Goal: Task Accomplishment & Management: Use online tool/utility

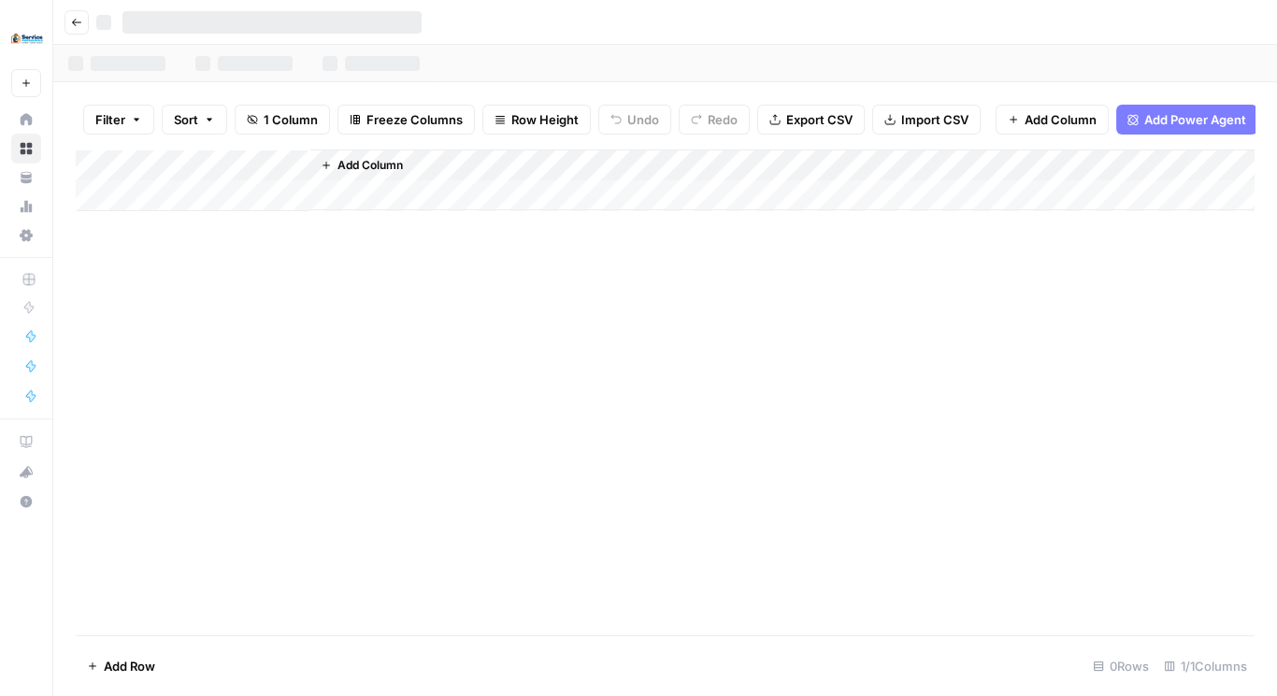
click at [479, 15] on div at bounding box center [680, 22] width 1169 height 30
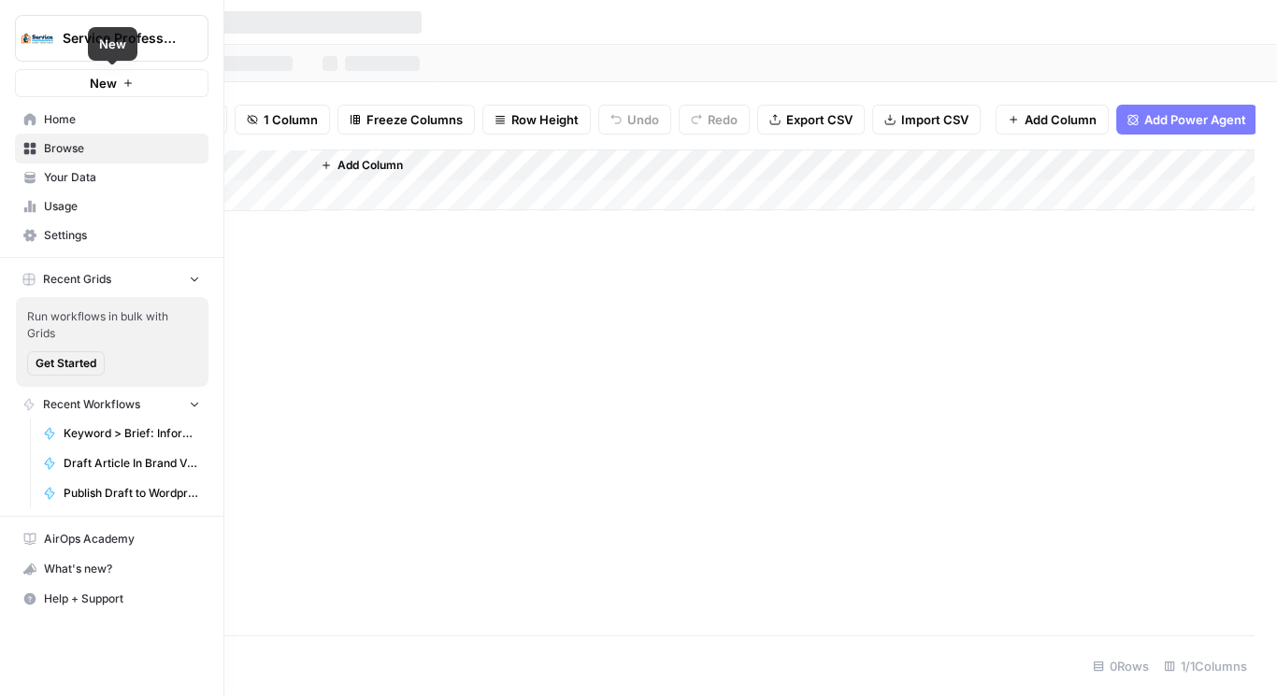
click at [77, 67] on div "Service Professionals New" at bounding box center [111, 48] width 223 height 97
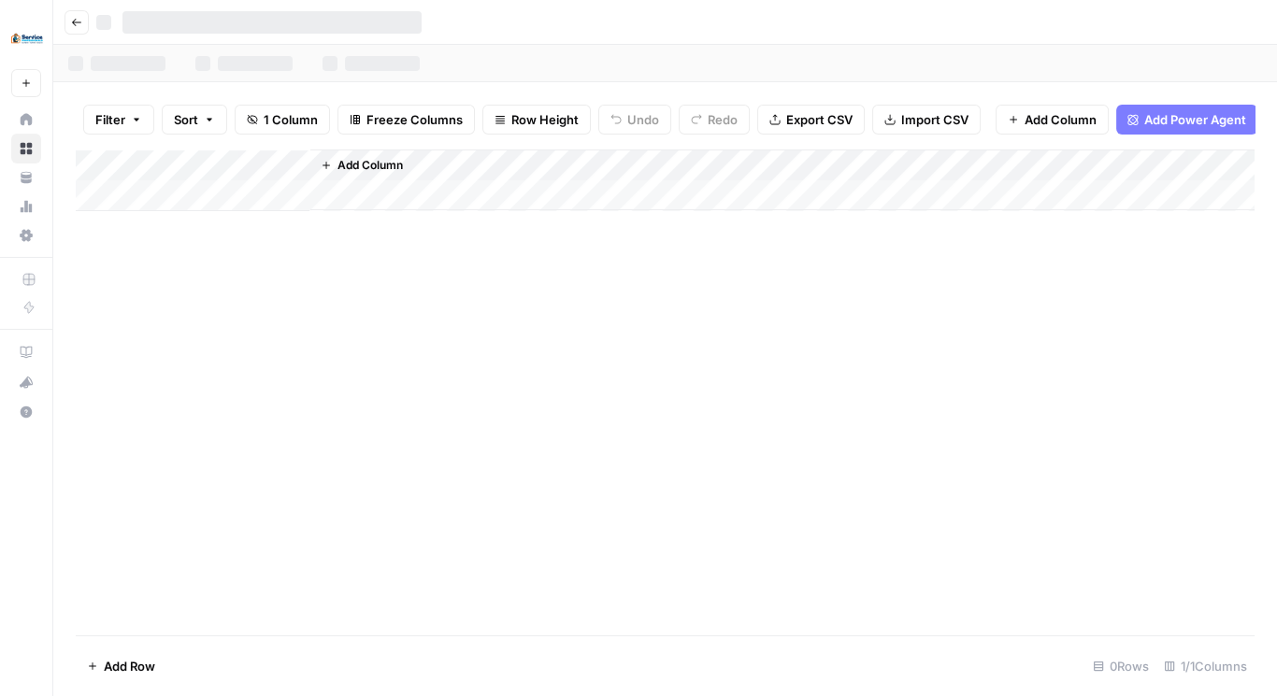
drag, startPoint x: 351, startPoint y: 84, endPoint x: 228, endPoint y: 70, distance: 124.2
click at [351, 84] on div "Filter Sort 1 Column Freeze Columns Row Height Undo Redo Export CSV Import CSV …" at bounding box center [664, 389] width 1223 height 614
click at [73, 20] on icon "button" at bounding box center [76, 22] width 11 height 11
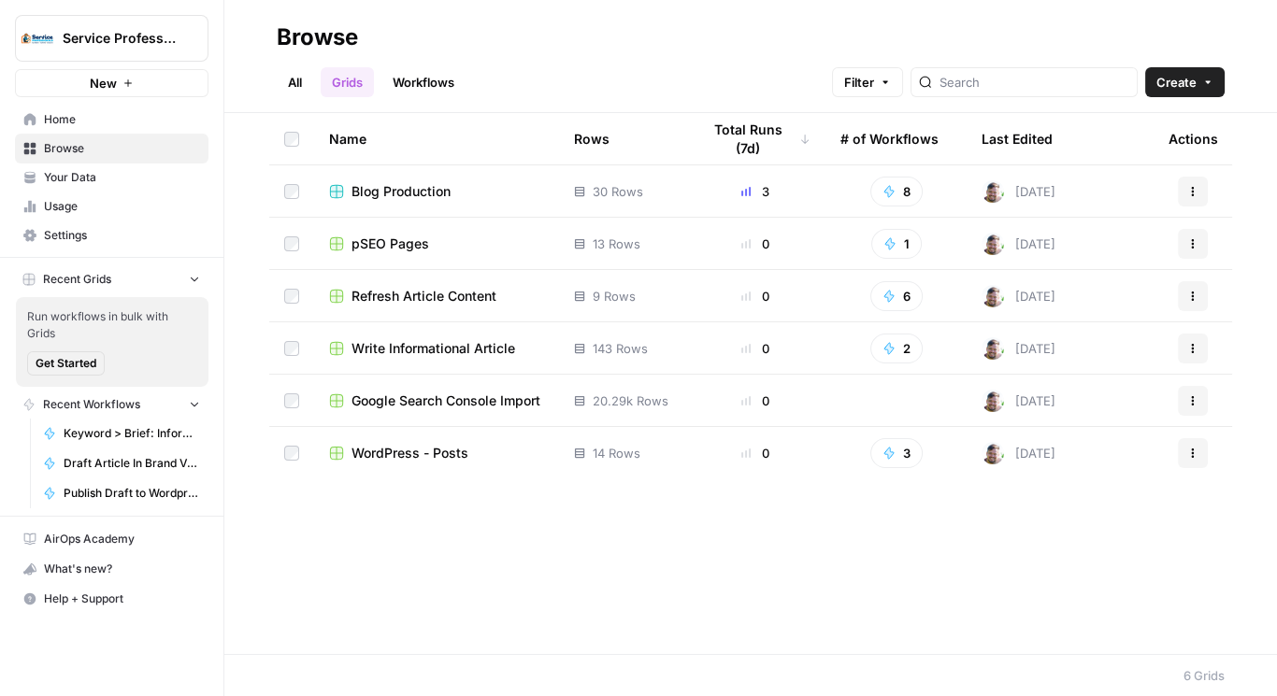
click at [154, 83] on button "New" at bounding box center [111, 83] width 193 height 28
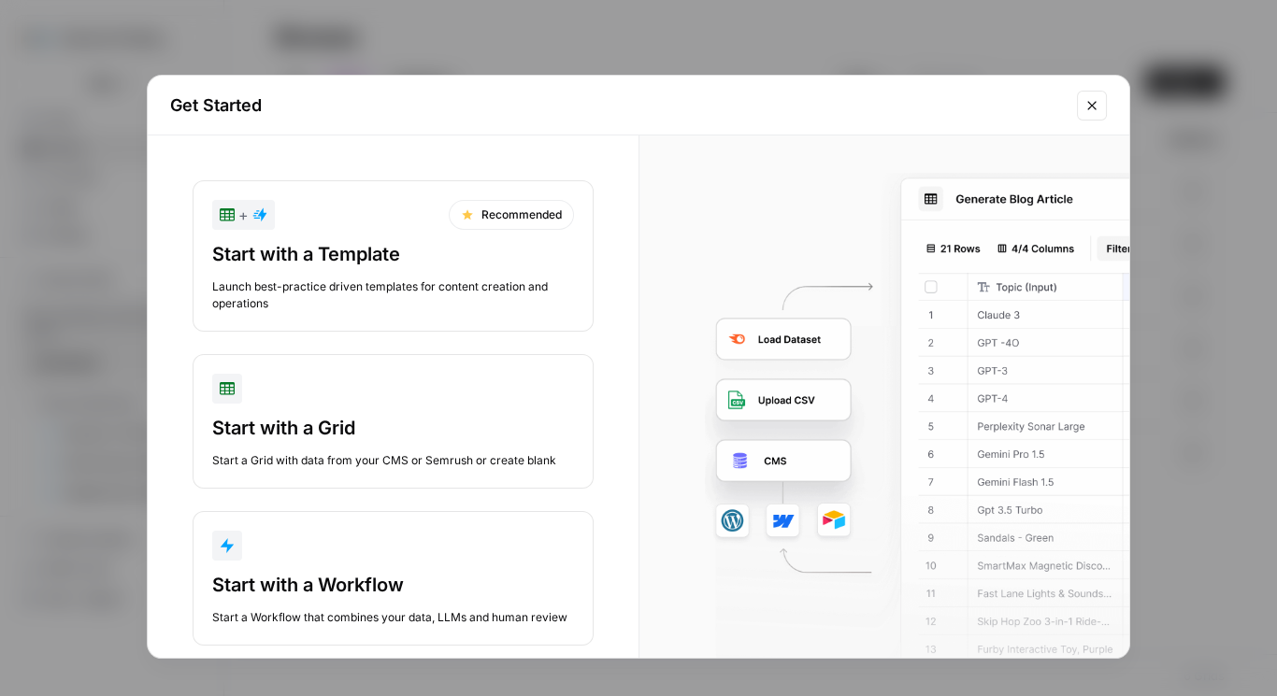
click at [387, 416] on div "Start with a Grid" at bounding box center [393, 428] width 362 height 26
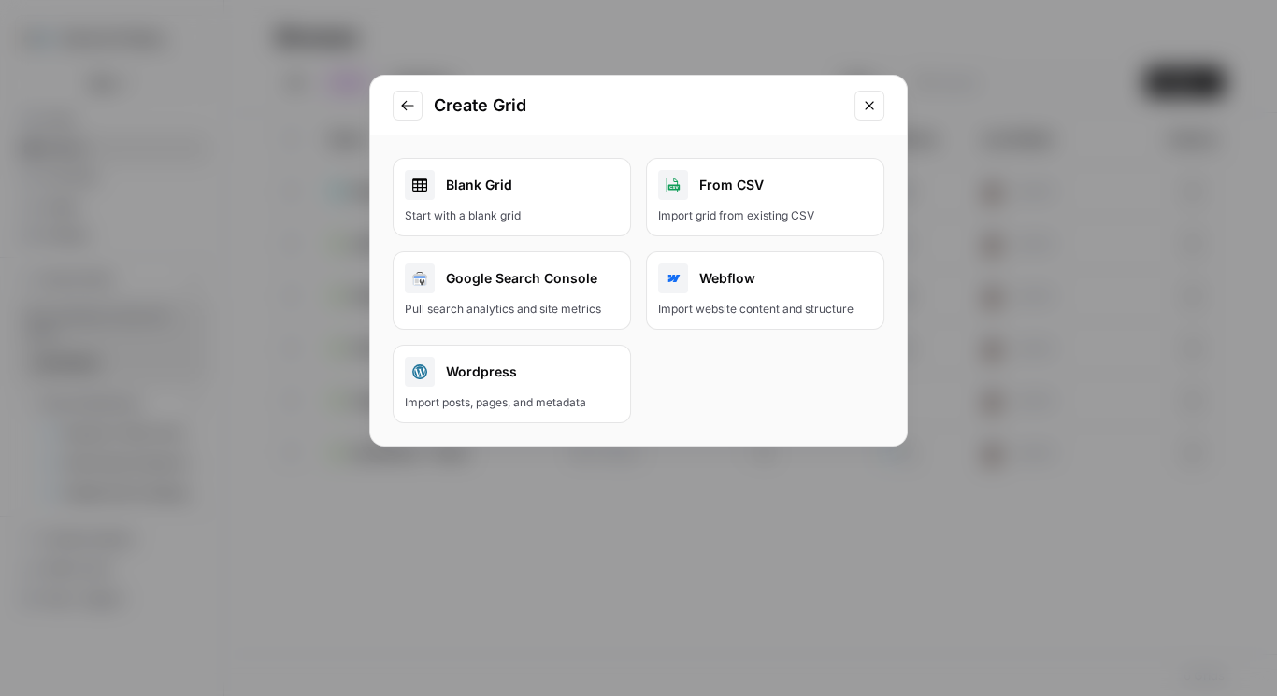
click at [507, 193] on div "Blank Grid" at bounding box center [512, 185] width 214 height 30
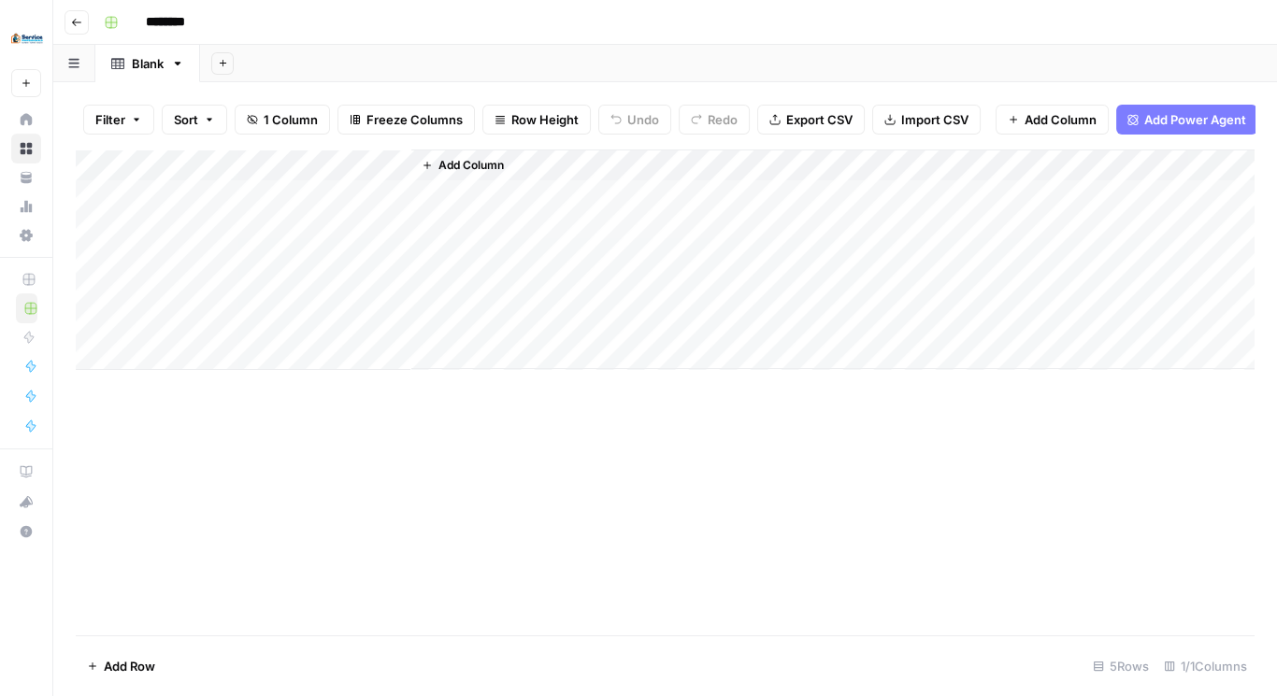
click at [175, 14] on input "********" at bounding box center [189, 22] width 105 height 30
click at [178, 16] on input "********" at bounding box center [189, 22] width 105 height 30
type input "**********"
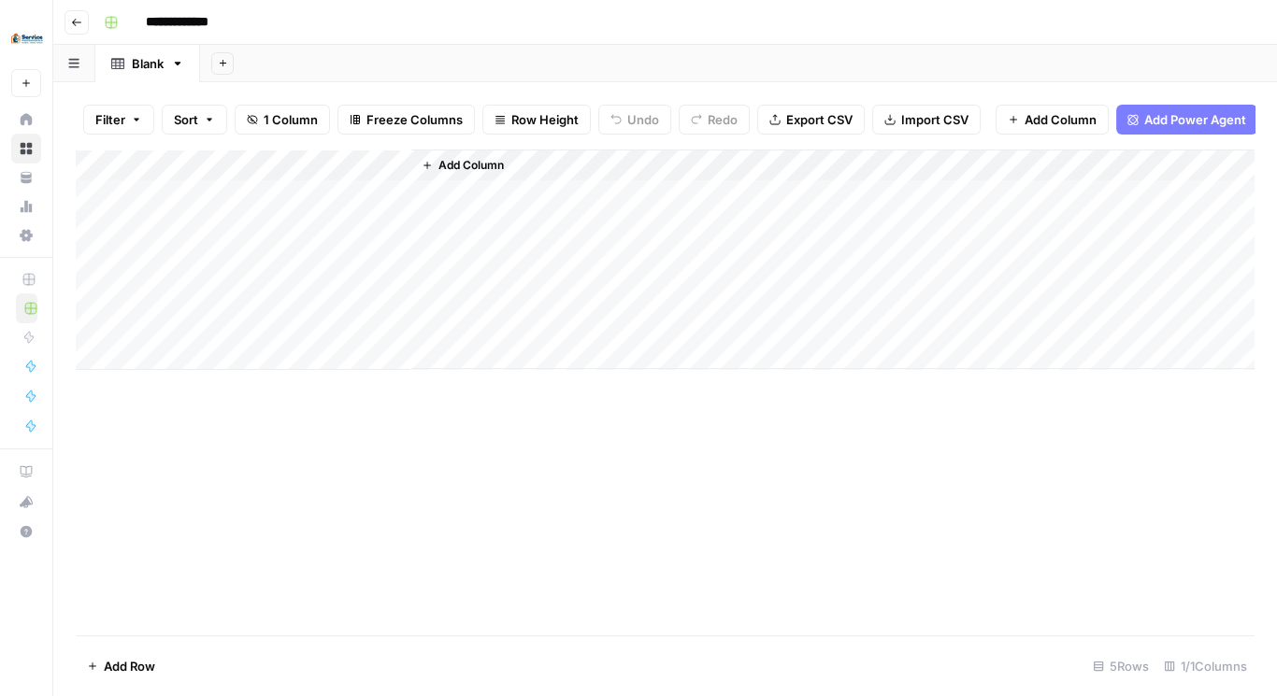
click at [477, 174] on span "Add Column" at bounding box center [470, 165] width 65 height 17
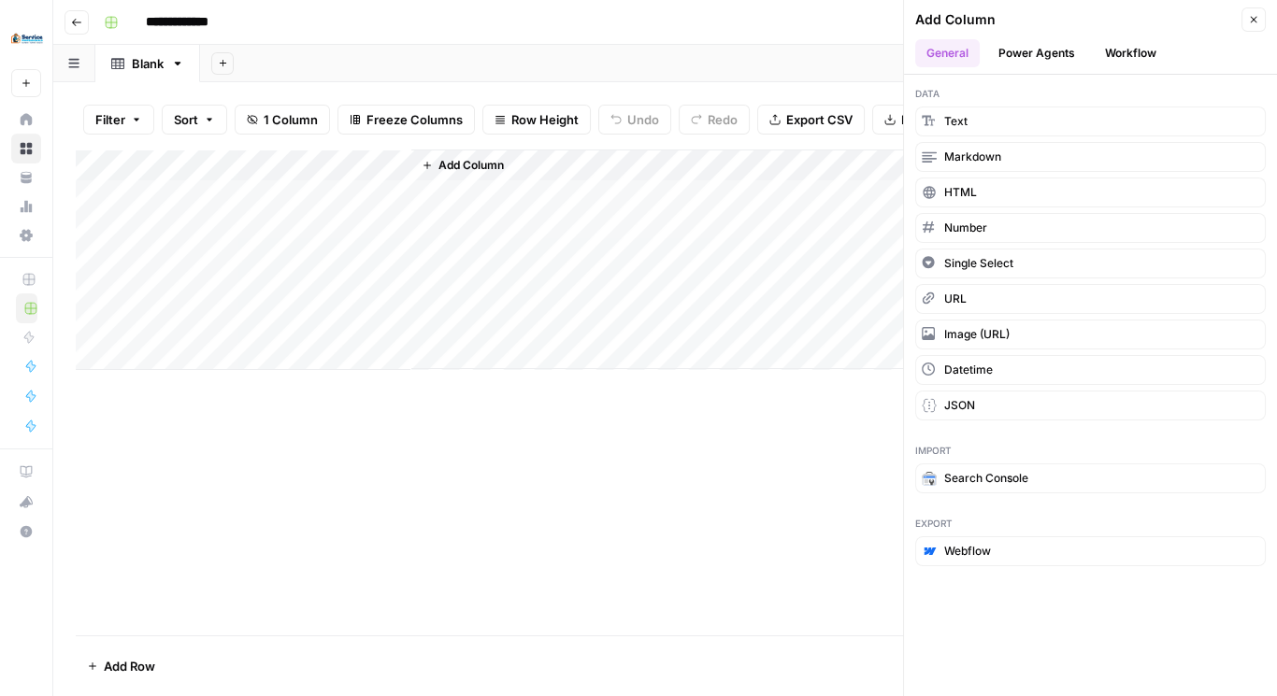
click at [1122, 47] on button "Workflow" at bounding box center [1130, 53] width 74 height 28
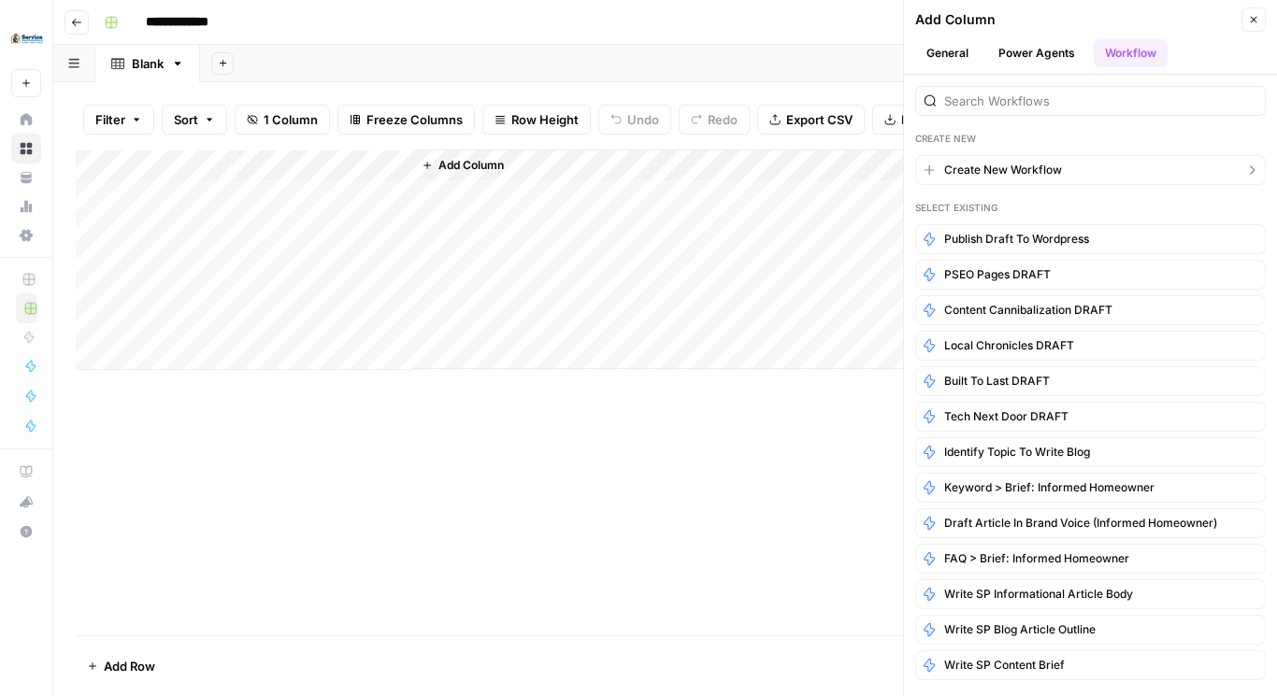
click at [1019, 166] on span "Create New Workflow" at bounding box center [1003, 170] width 118 height 17
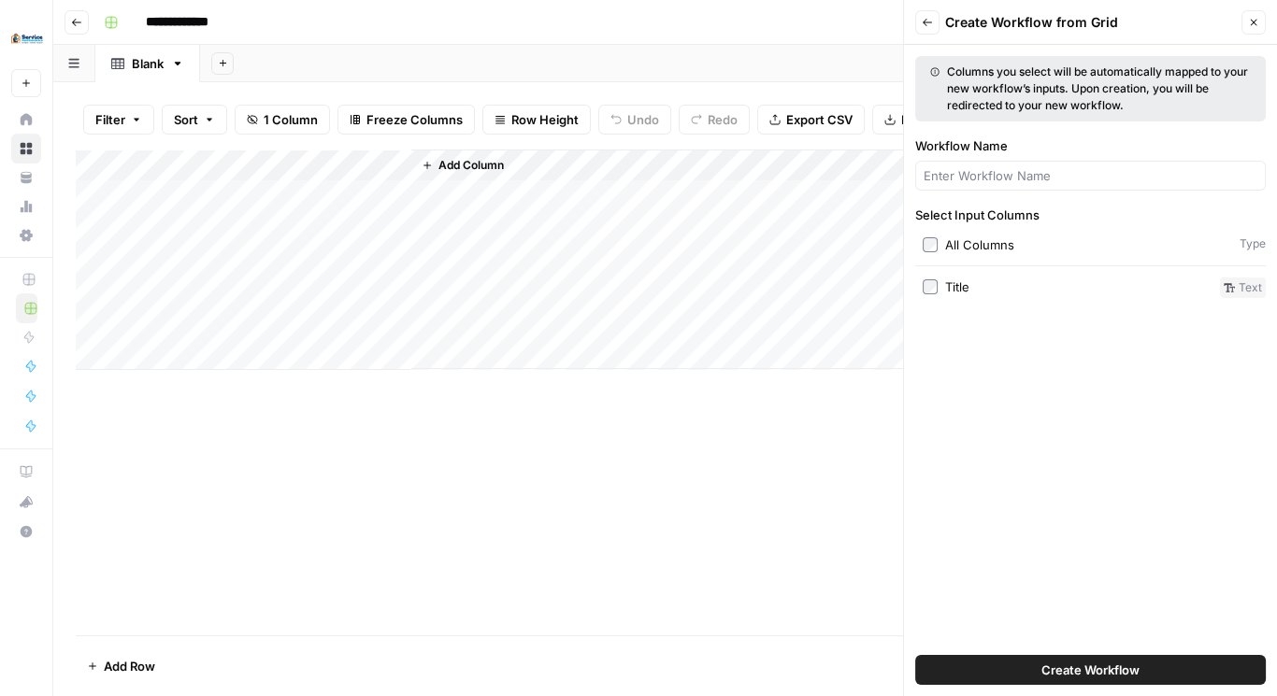
click at [257, 176] on div "Add Column" at bounding box center [665, 260] width 1178 height 221
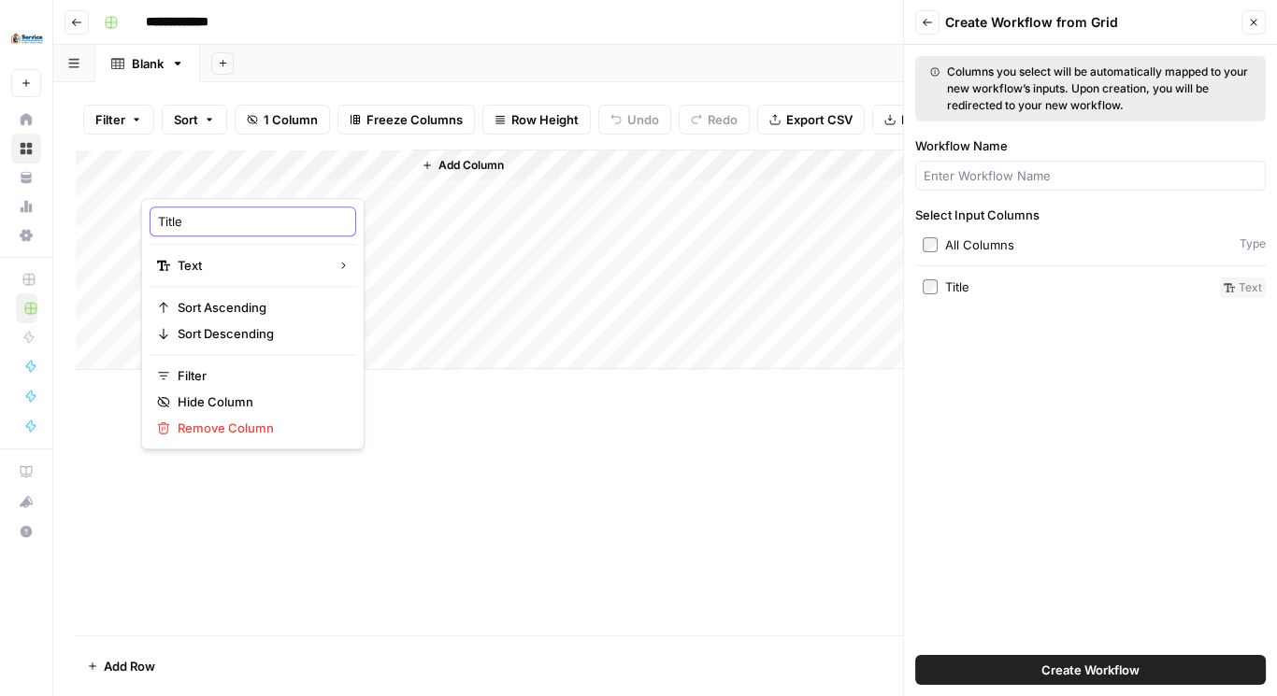
click at [214, 222] on input "Title" at bounding box center [253, 221] width 190 height 19
click at [214, 221] on input "Title" at bounding box center [253, 221] width 190 height 19
type input "Service"
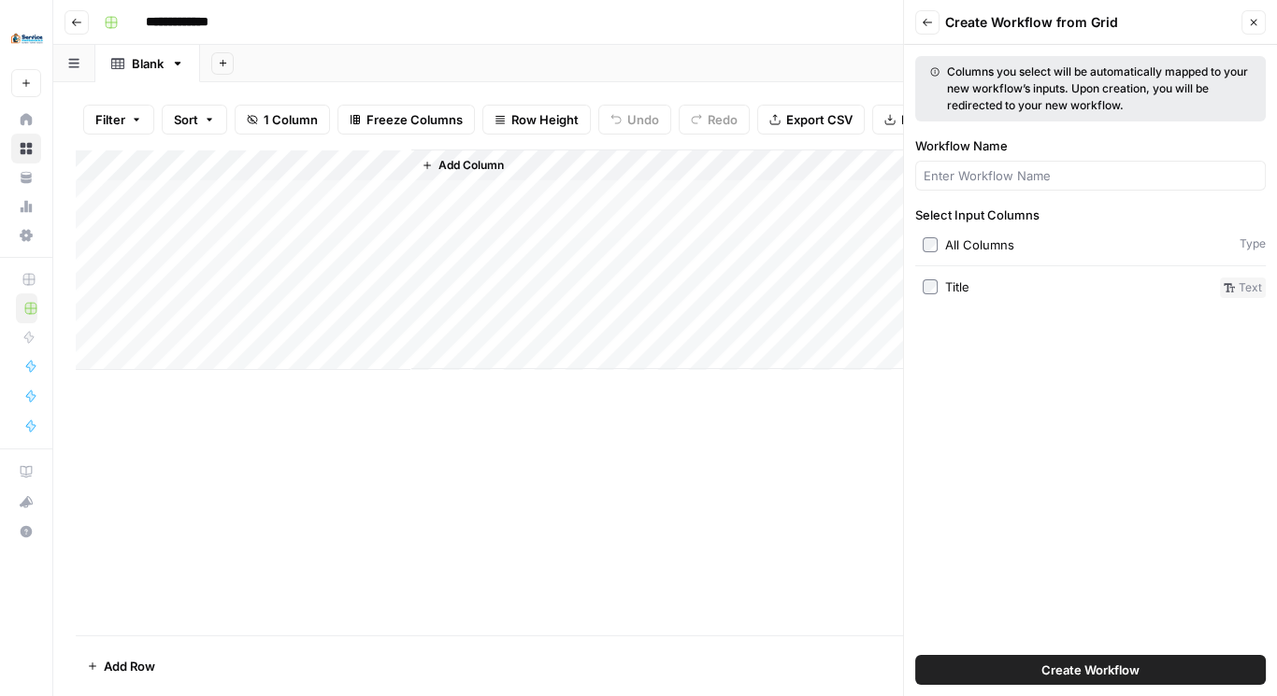
click at [482, 169] on span "Add Column" at bounding box center [470, 165] width 65 height 17
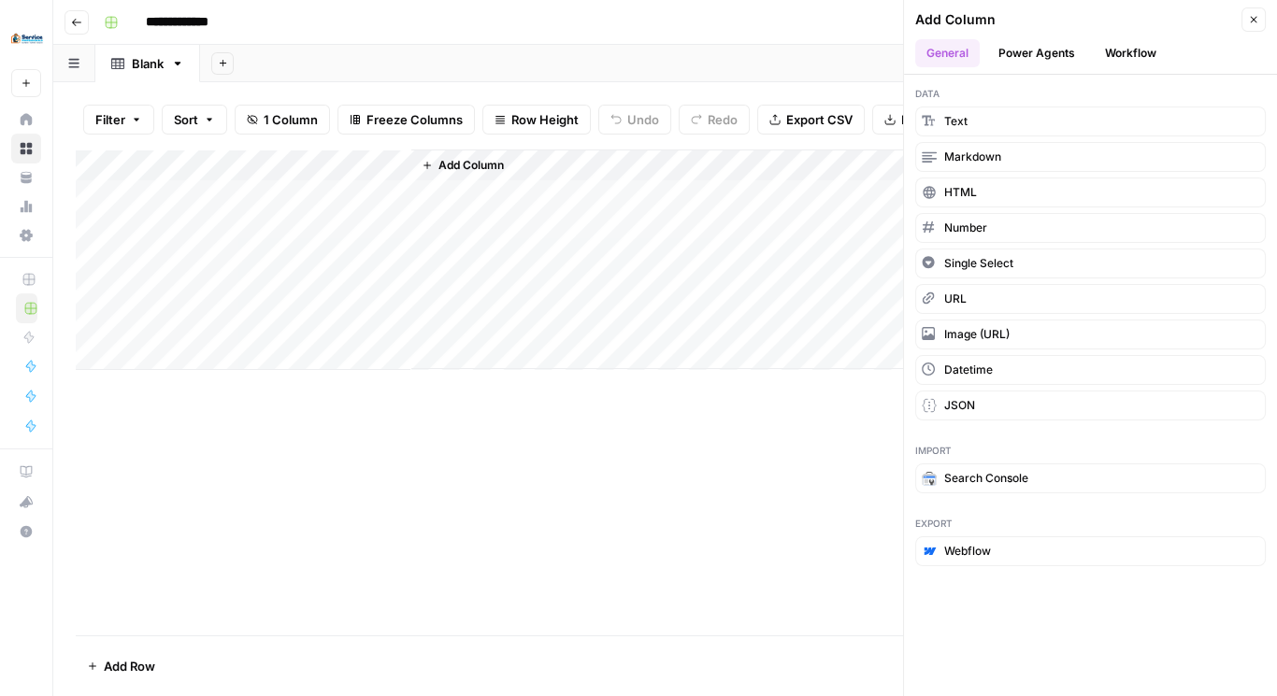
click at [476, 201] on div "Add Column" at bounding box center [832, 260] width 843 height 220
click at [459, 174] on span "Add Column" at bounding box center [470, 165] width 65 height 17
click at [955, 120] on span "Text" at bounding box center [955, 121] width 23 height 17
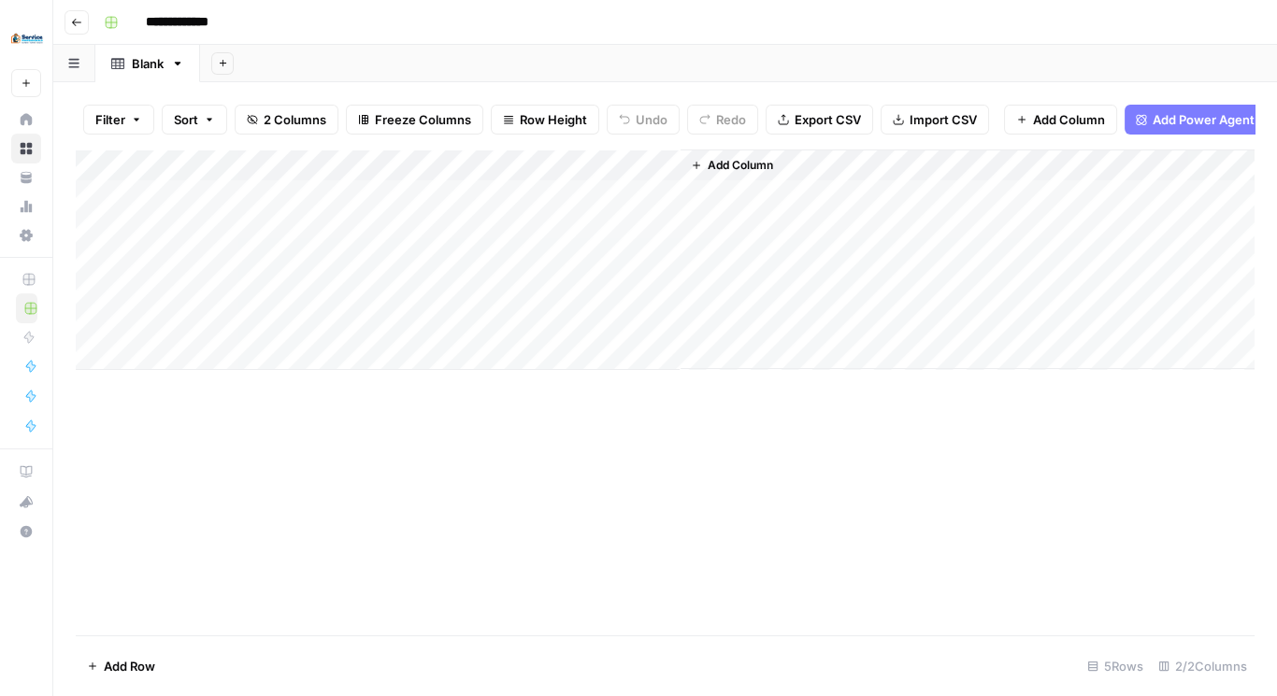
click at [491, 175] on div "Add Column" at bounding box center [665, 260] width 1178 height 221
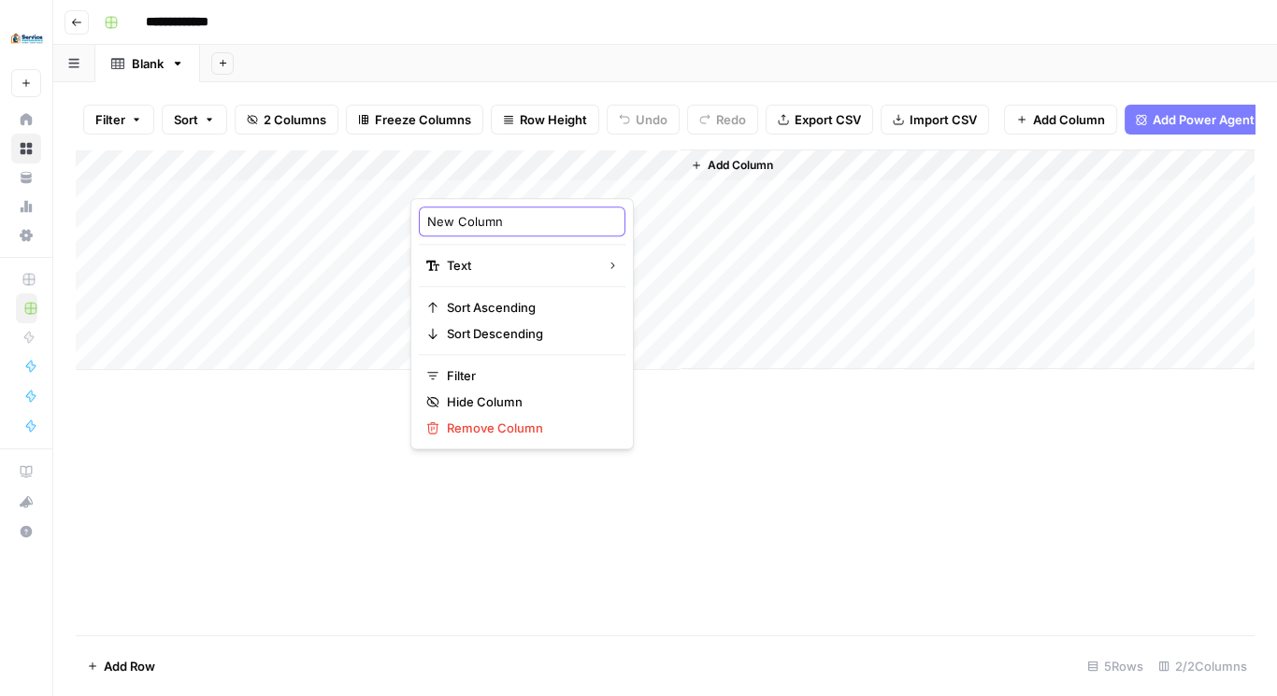
click at [475, 221] on input "New Column" at bounding box center [522, 221] width 190 height 19
click at [472, 225] on input "New Column" at bounding box center [522, 221] width 190 height 19
type input "Shot Description"
click at [649, 225] on div "Add Column" at bounding box center [665, 260] width 1178 height 221
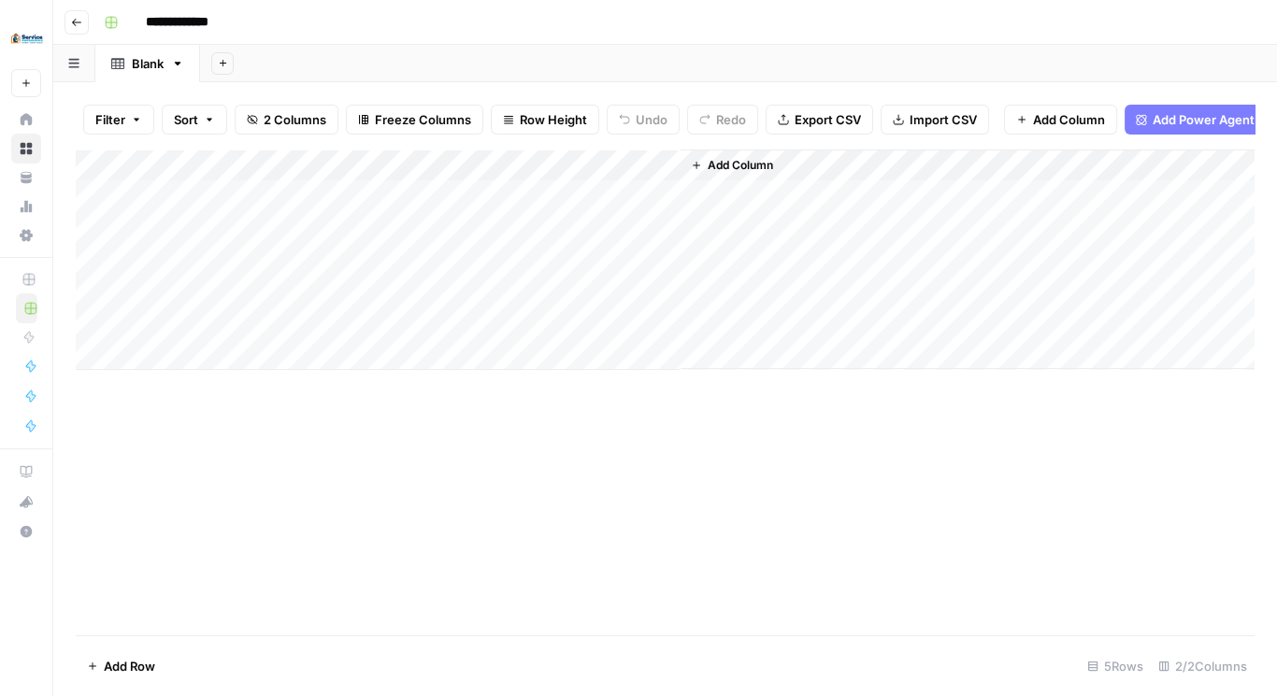
click at [493, 177] on div "Add Column" at bounding box center [665, 260] width 1178 height 221
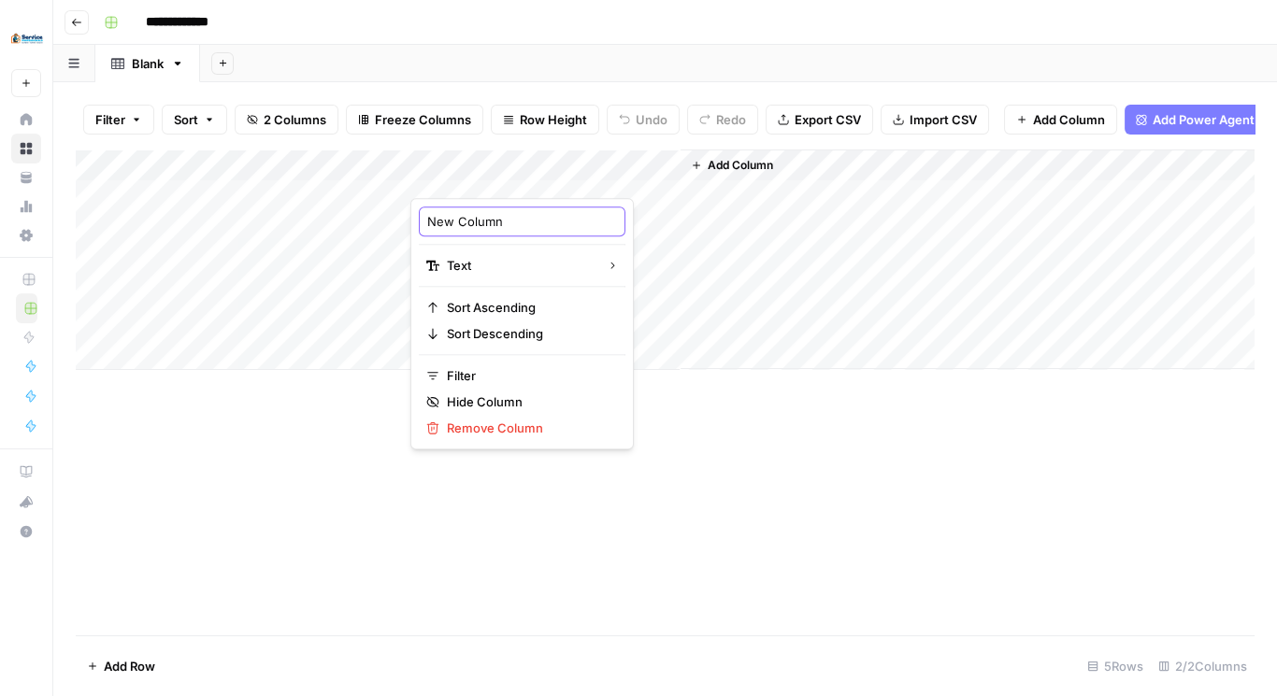
click at [462, 215] on input "New Column" at bounding box center [522, 221] width 190 height 19
click at [462, 216] on input "New Column" at bounding box center [522, 221] width 190 height 19
type input "Shot Description"
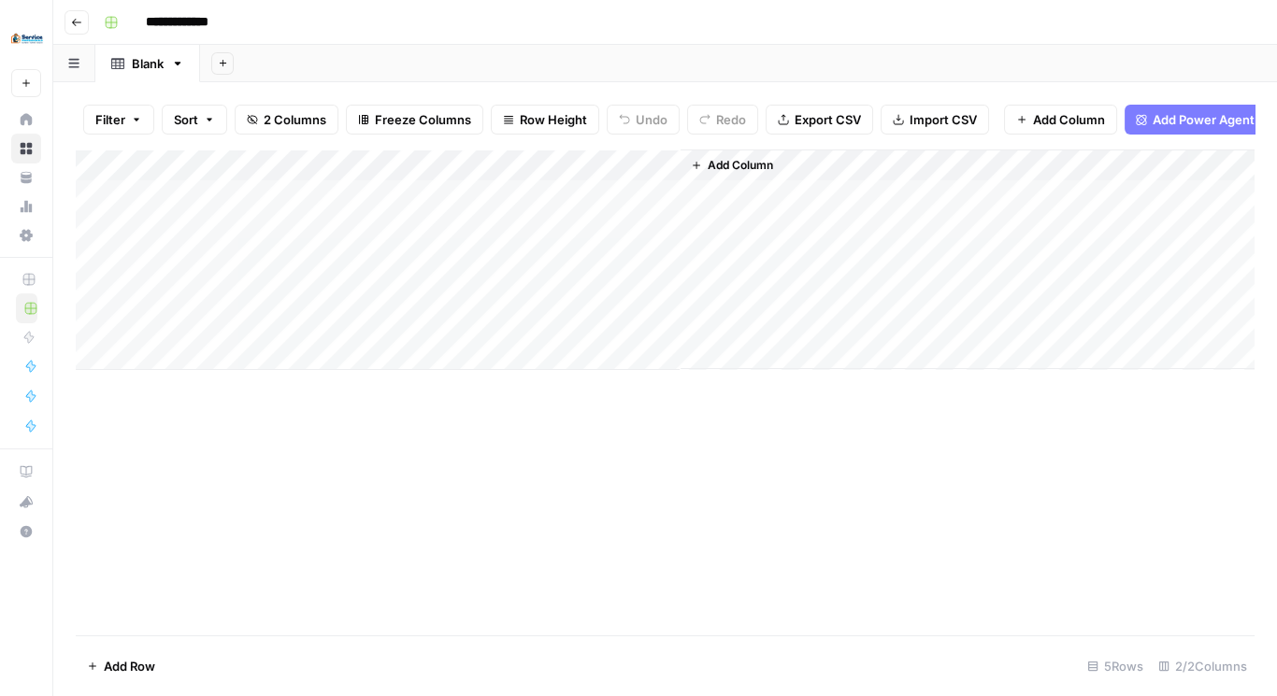
click at [728, 164] on button "Add Column" at bounding box center [731, 165] width 97 height 24
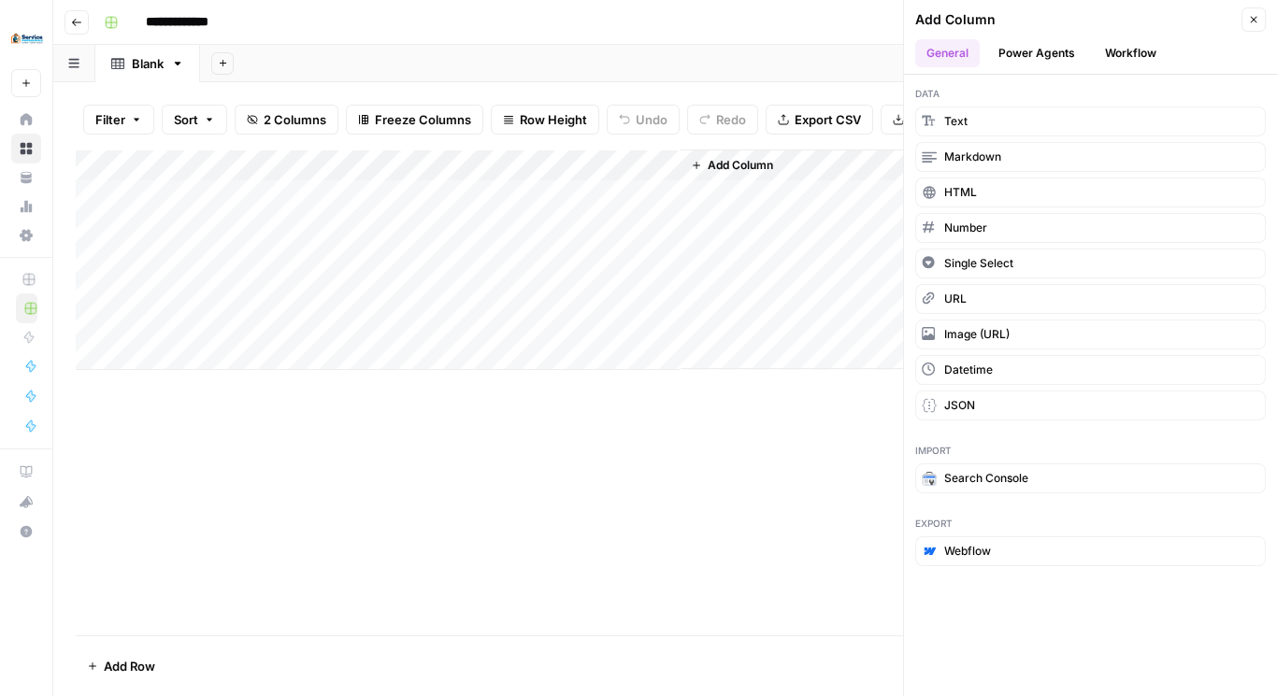
click at [1035, 50] on button "Power Agents" at bounding box center [1036, 53] width 99 height 28
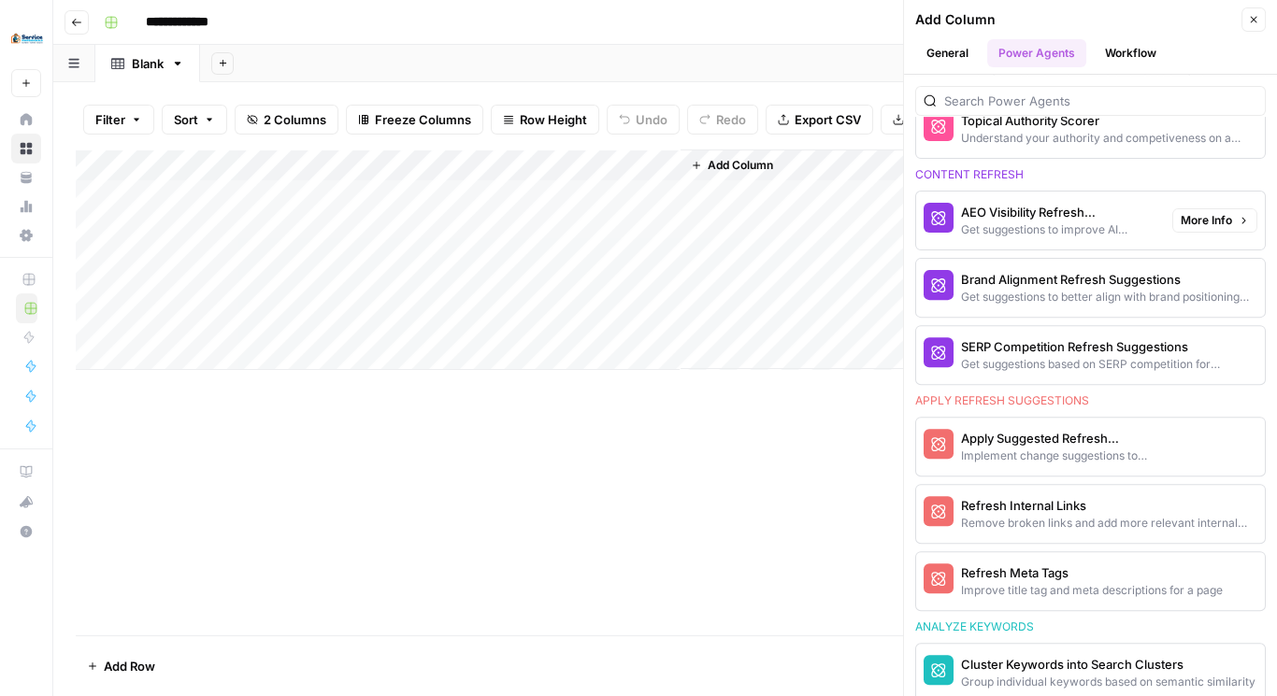
scroll to position [1126, 0]
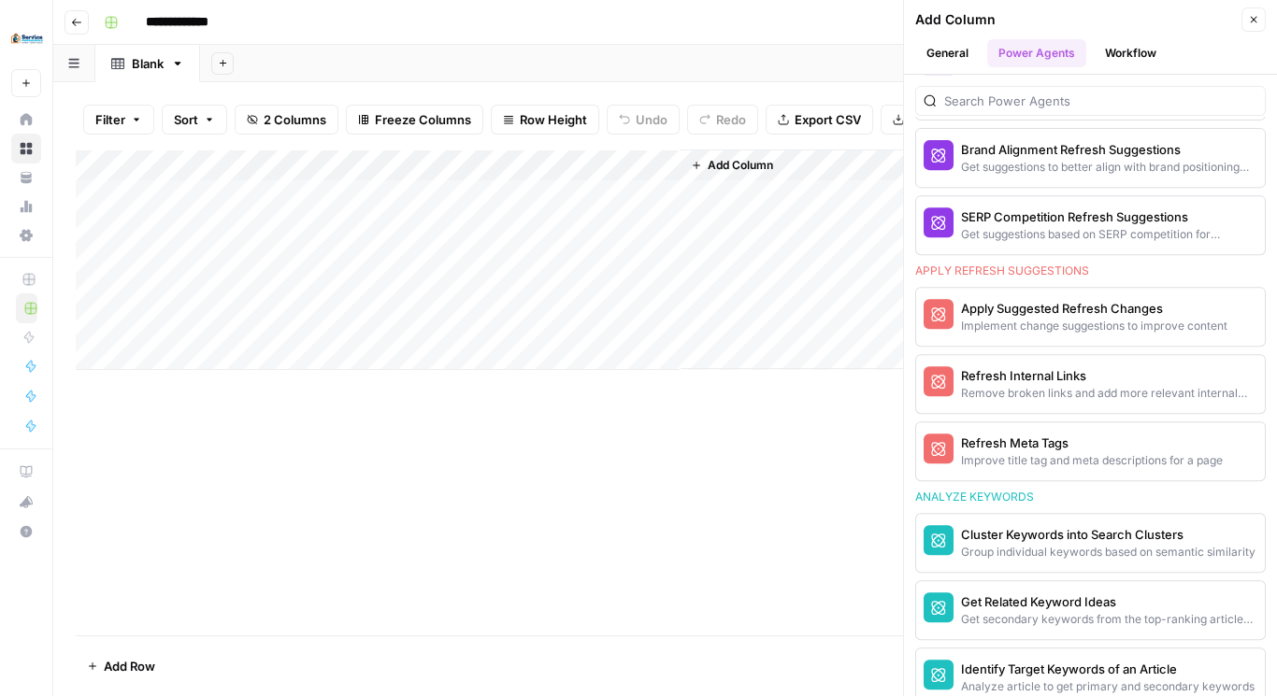
click at [1122, 59] on button "Workflow" at bounding box center [1130, 53] width 74 height 28
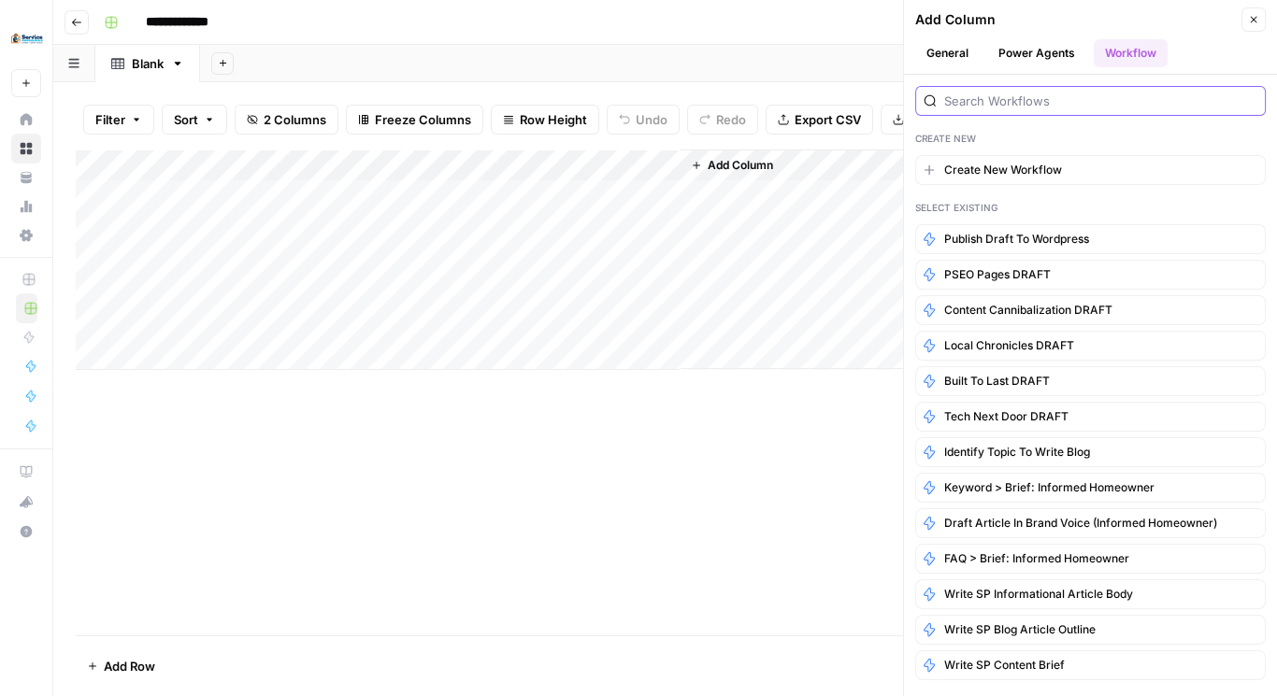
click at [1041, 103] on input "search" at bounding box center [1100, 101] width 313 height 19
click at [1025, 162] on span "Create New Workflow" at bounding box center [1003, 170] width 118 height 17
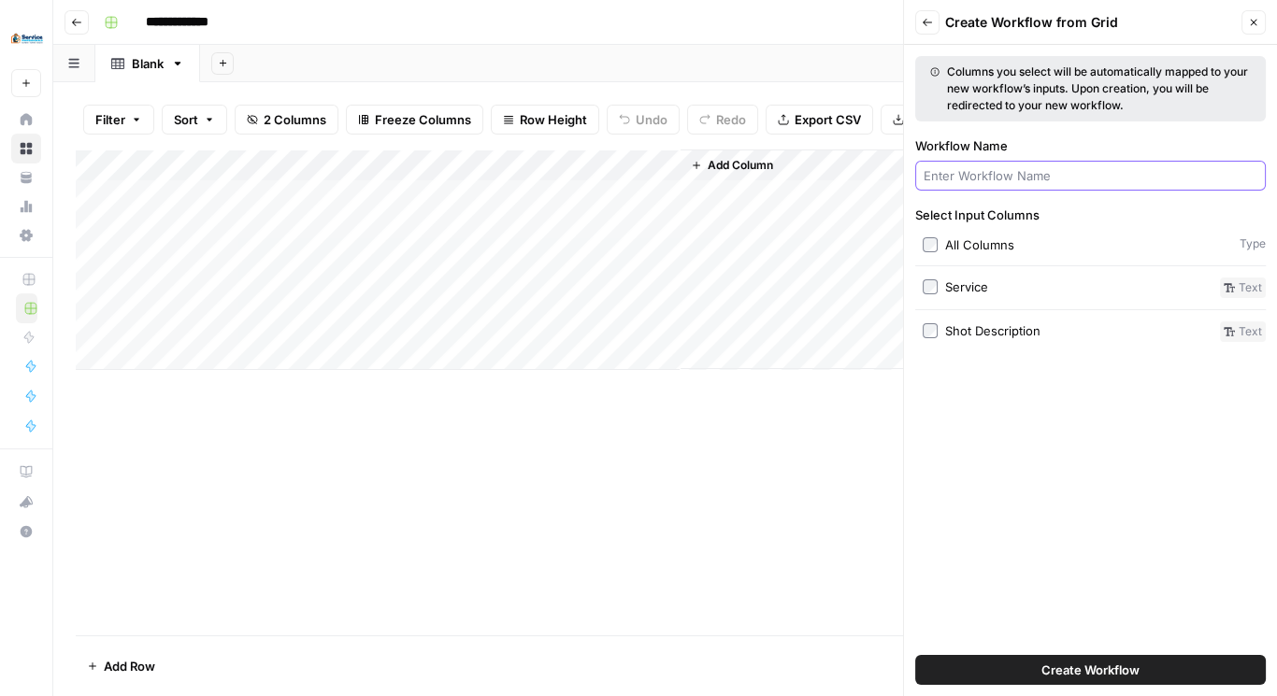
click at [1013, 179] on input "Workflow Name" at bounding box center [1090, 175] width 334 height 19
type input "Generate Image"
click at [1139, 666] on button "Create Workflow" at bounding box center [1090, 670] width 350 height 30
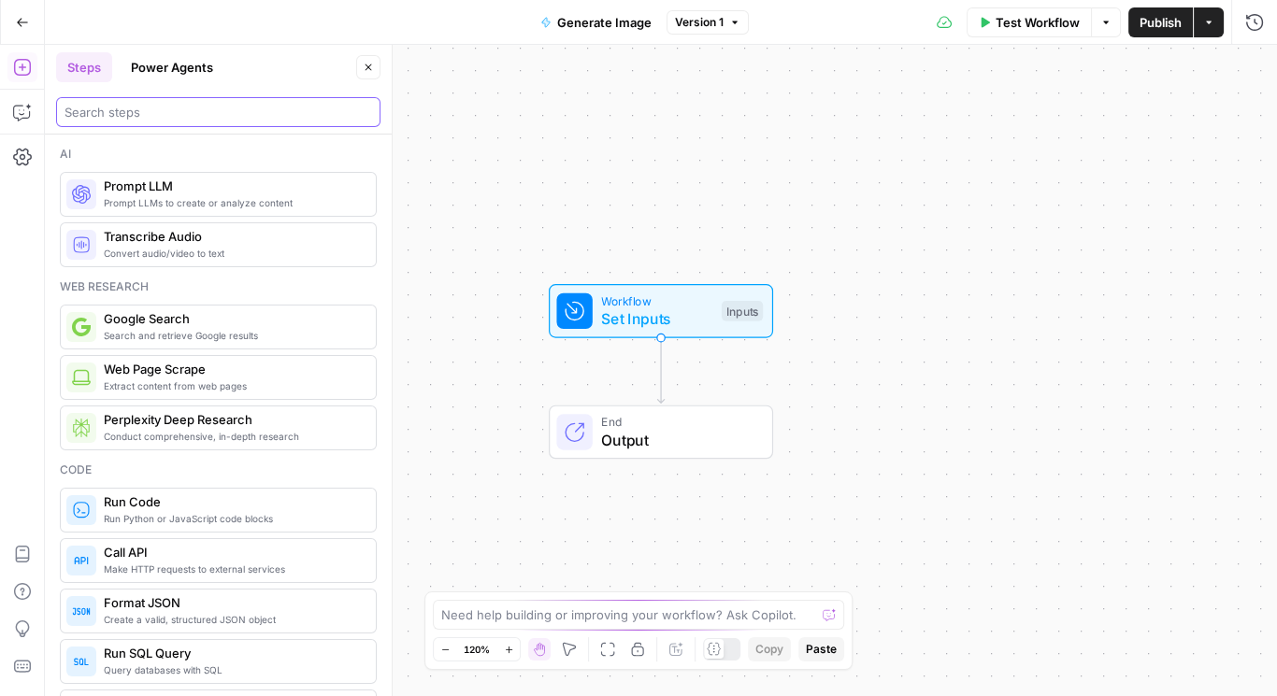
click at [154, 112] on input "search" at bounding box center [217, 112] width 307 height 19
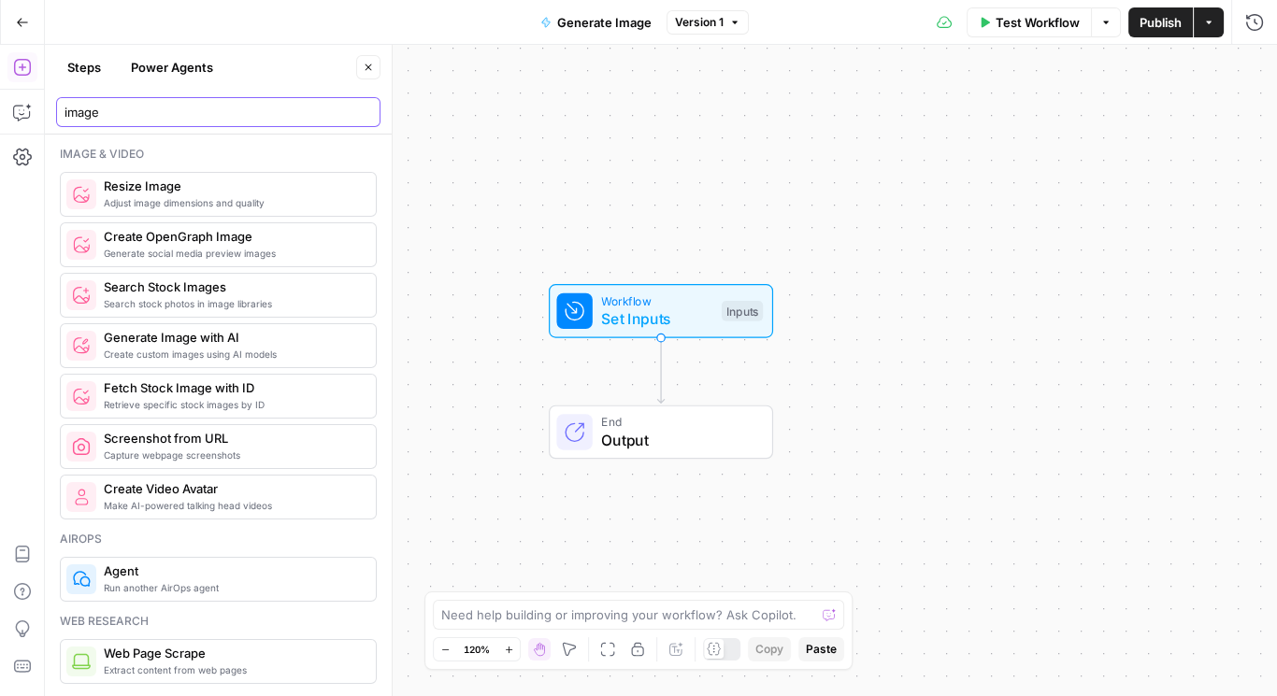
type input "image"
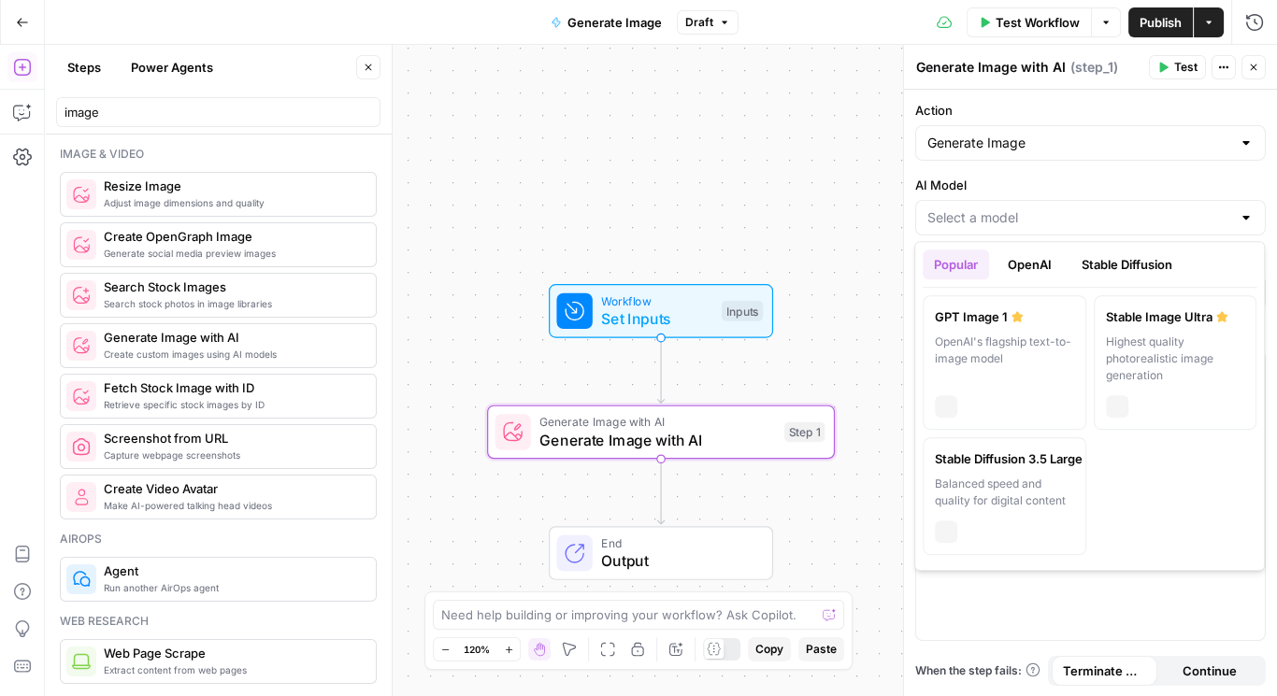
click at [1075, 221] on input "AI Model" at bounding box center [1079, 217] width 304 height 19
click at [1161, 334] on div "Highest quality photorealistic image generation" at bounding box center [1175, 359] width 139 height 50
type input "Stable Image Ultra"
type input "21:9 (1536×640)"
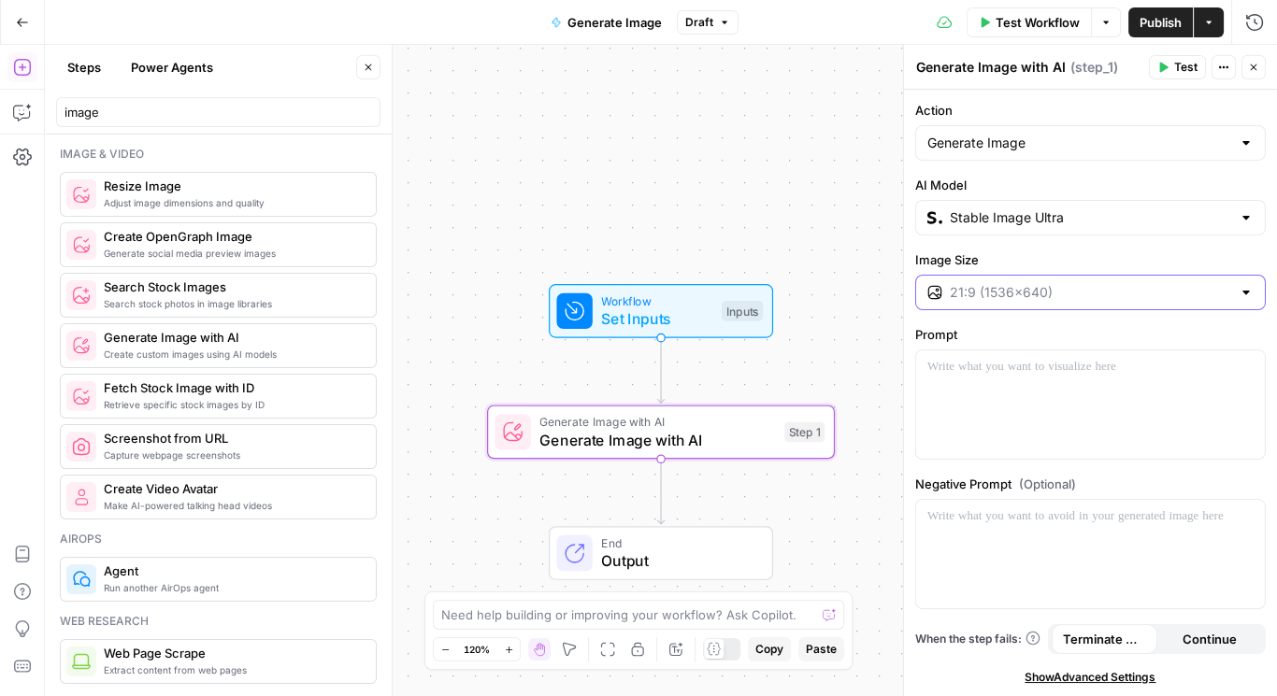
click at [1055, 294] on input "Image Size" at bounding box center [1090, 292] width 281 height 19
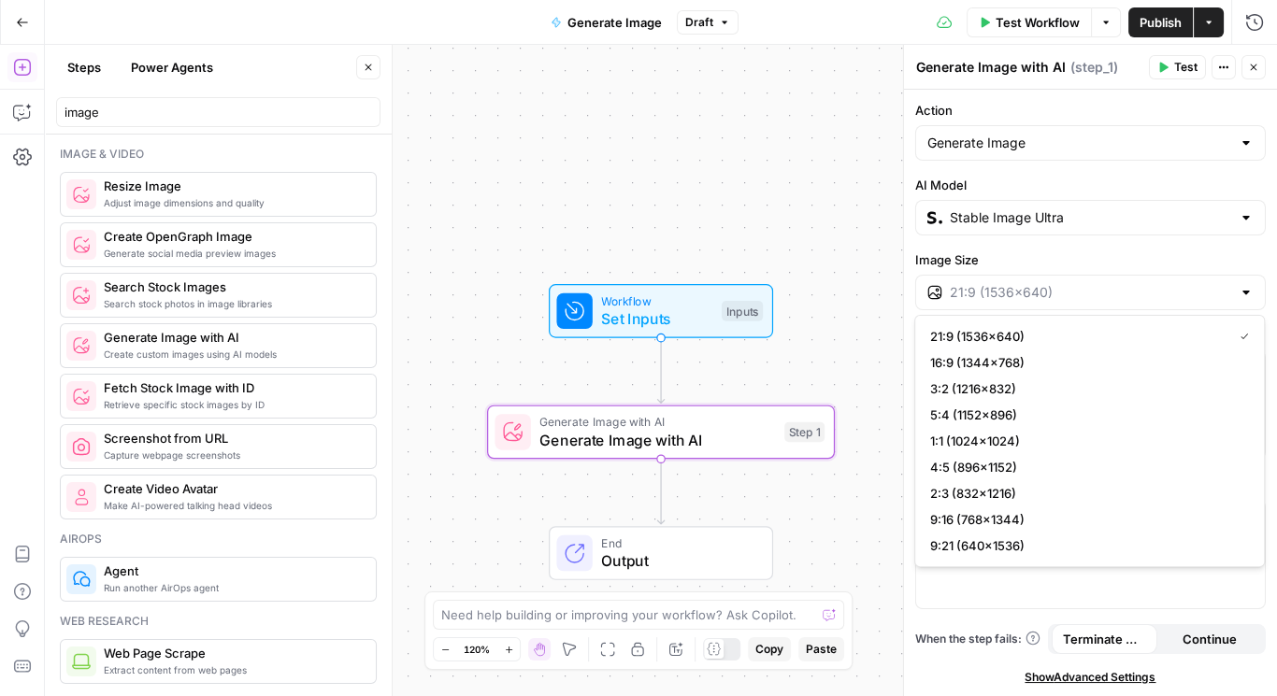
type input "21:9 (1536×640)"
click at [1079, 254] on label "Image Size" at bounding box center [1090, 259] width 350 height 19
click at [1079, 283] on input "21:9 (1536×640)" at bounding box center [1090, 292] width 281 height 19
type input "21:9 (1536×640)"
click at [1087, 253] on label "Image Size" at bounding box center [1090, 259] width 350 height 19
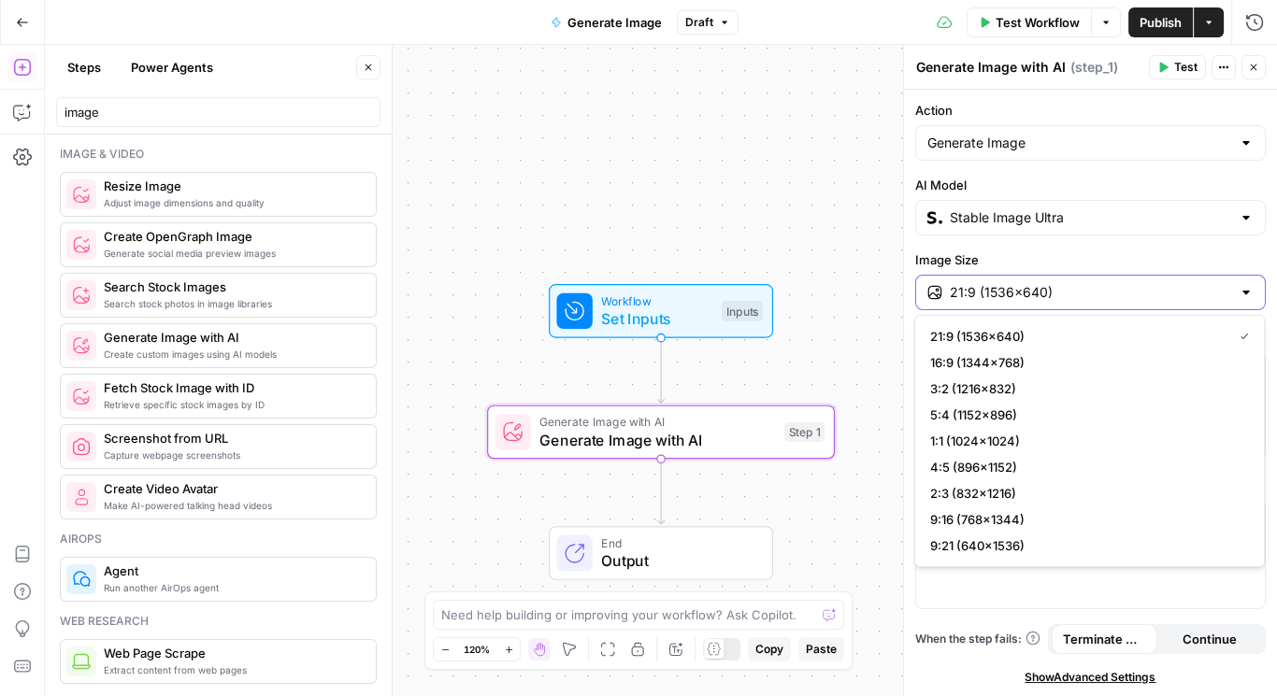
click at [1087, 283] on input "21:9 (1536×640)" at bounding box center [1090, 292] width 281 height 19
type input "21:9 (1536×640)"
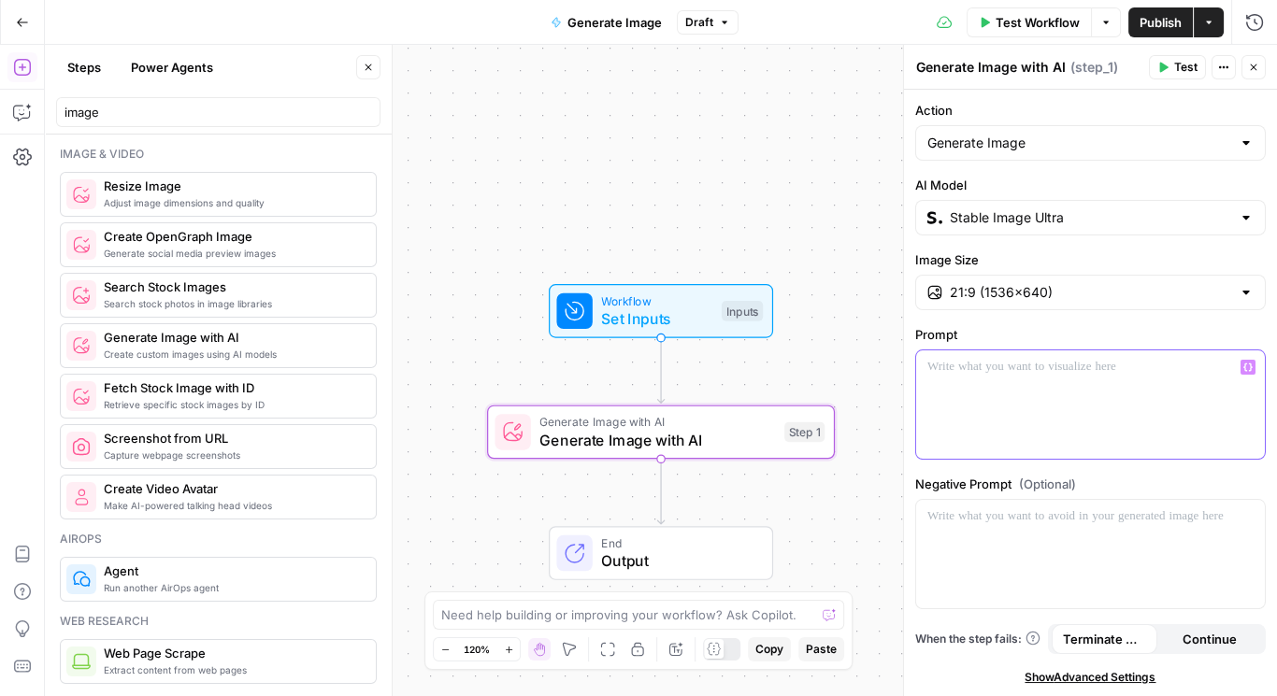
click at [1022, 382] on div at bounding box center [1090, 404] width 349 height 108
click at [544, 618] on textarea at bounding box center [628, 615] width 374 height 19
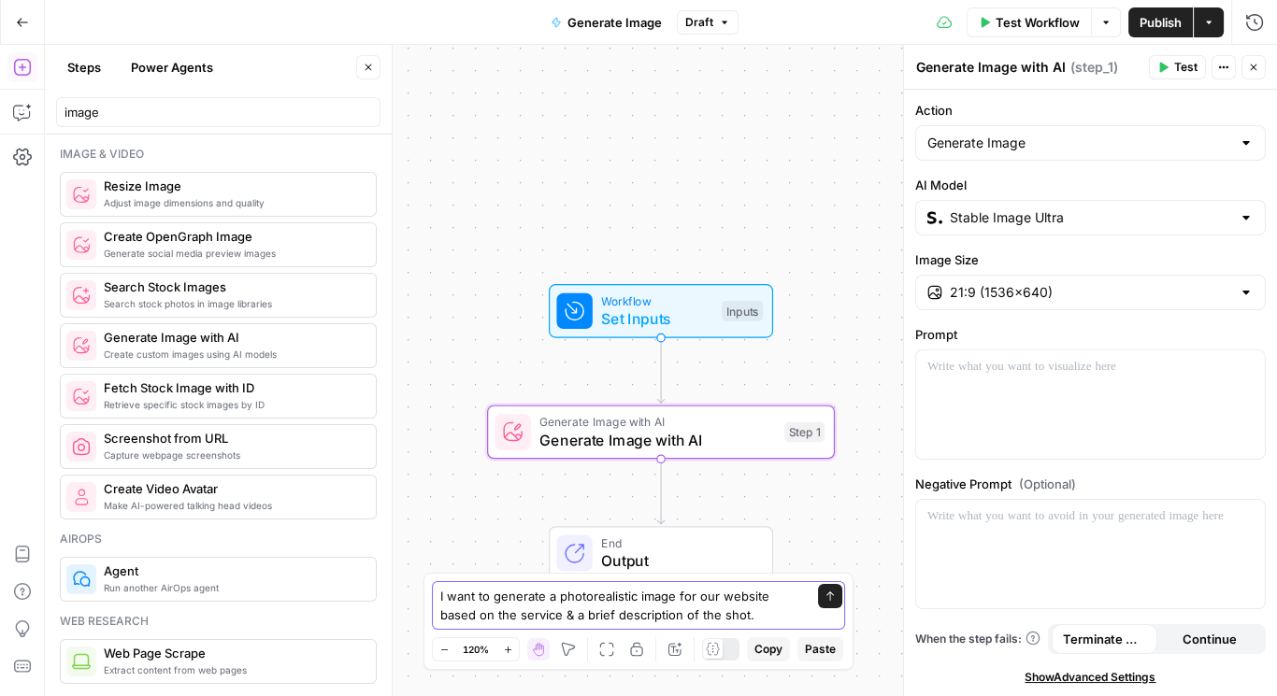
type textarea "I want to generate a photorealistic image for our website based on the service …"
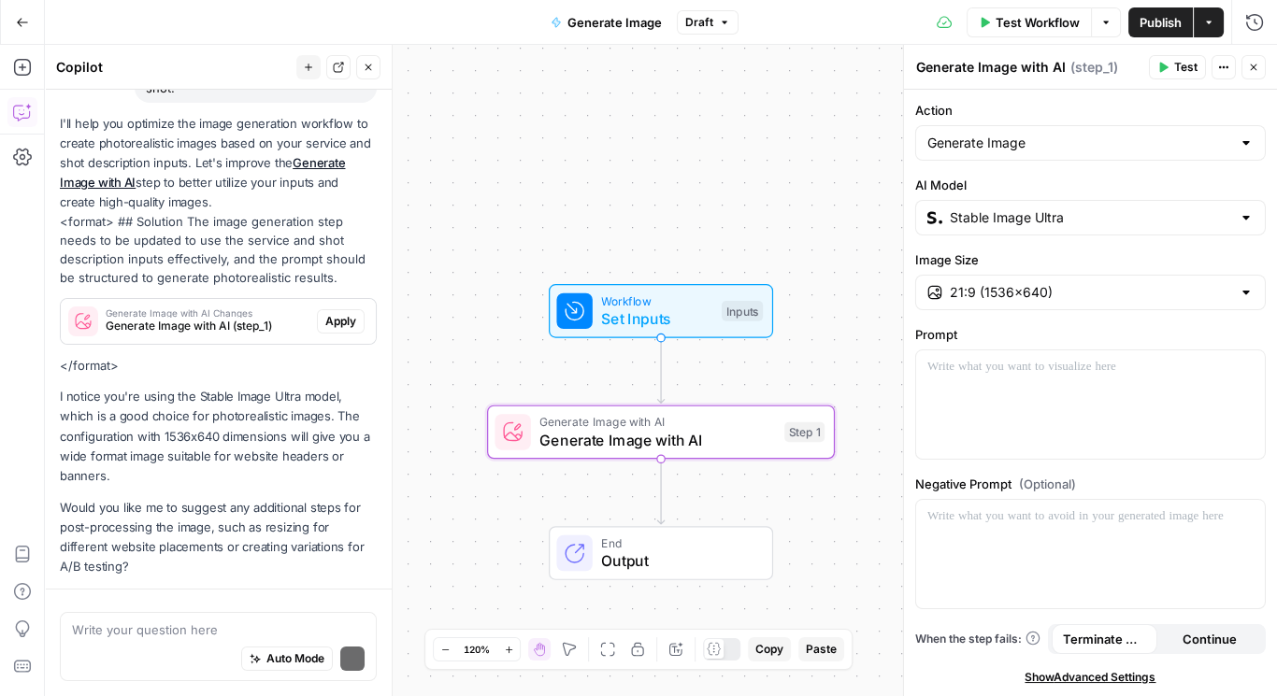
scroll to position [252, 0]
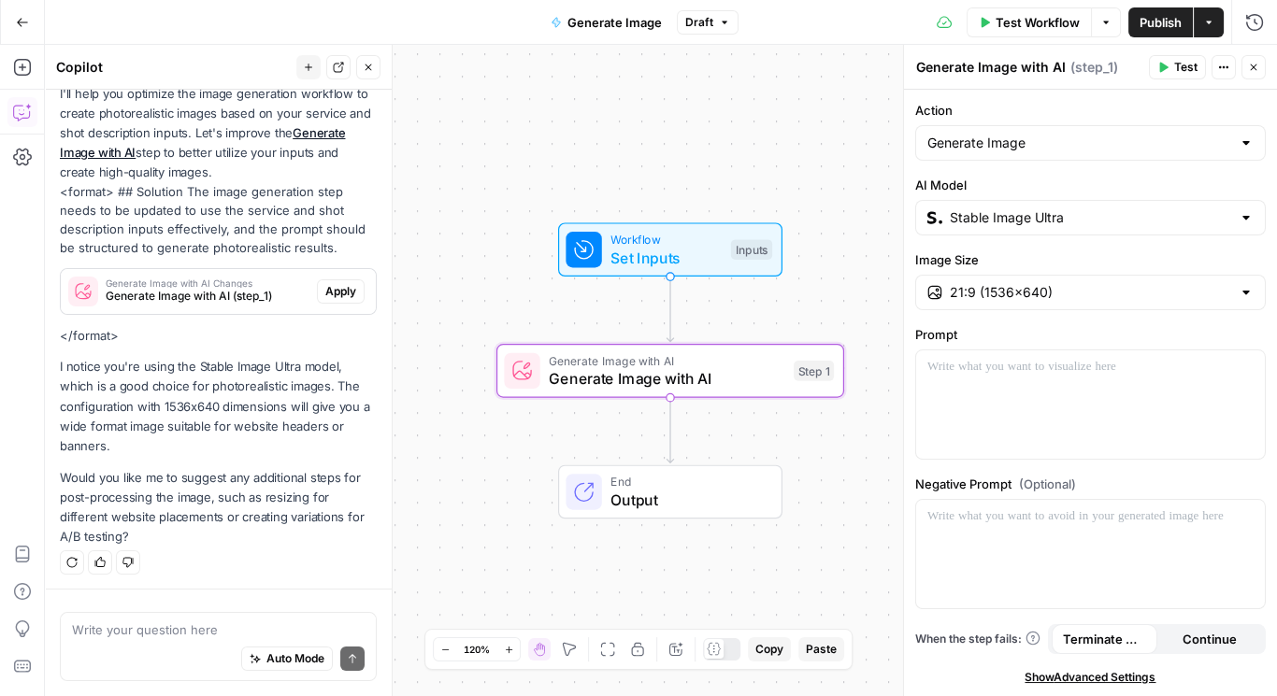
click at [325, 286] on span "Apply" at bounding box center [340, 291] width 31 height 17
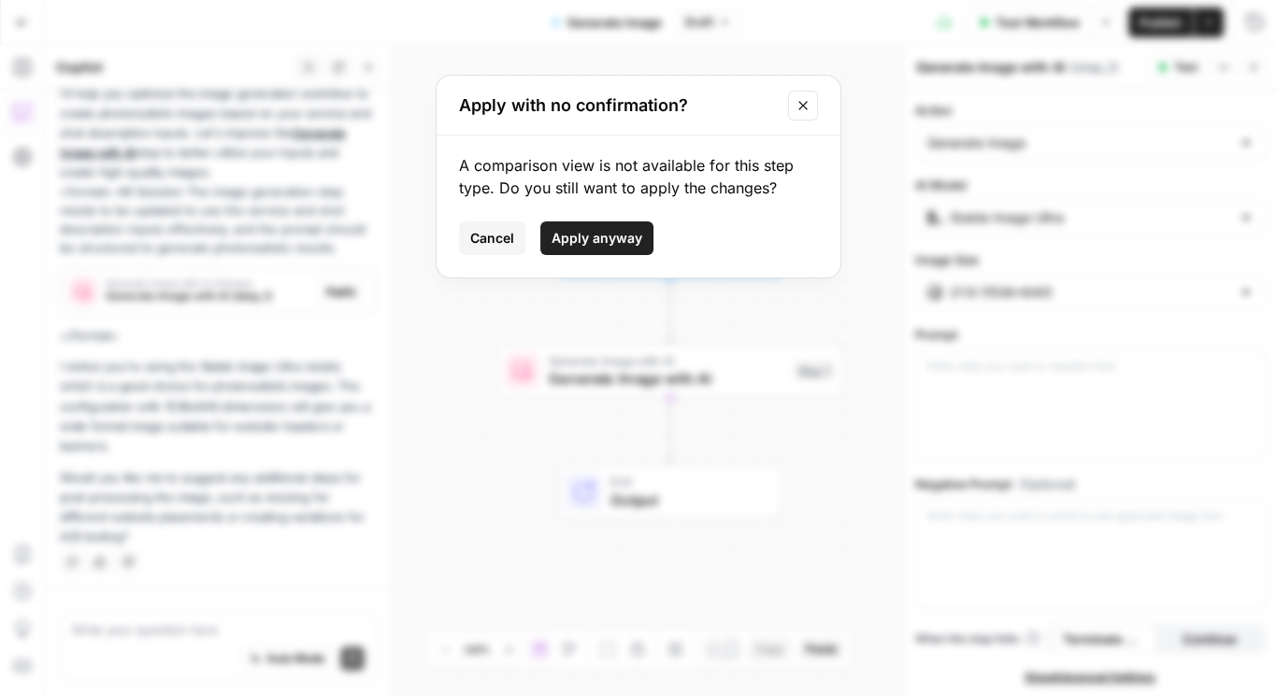
click at [606, 238] on span "Apply anyway" at bounding box center [596, 238] width 91 height 19
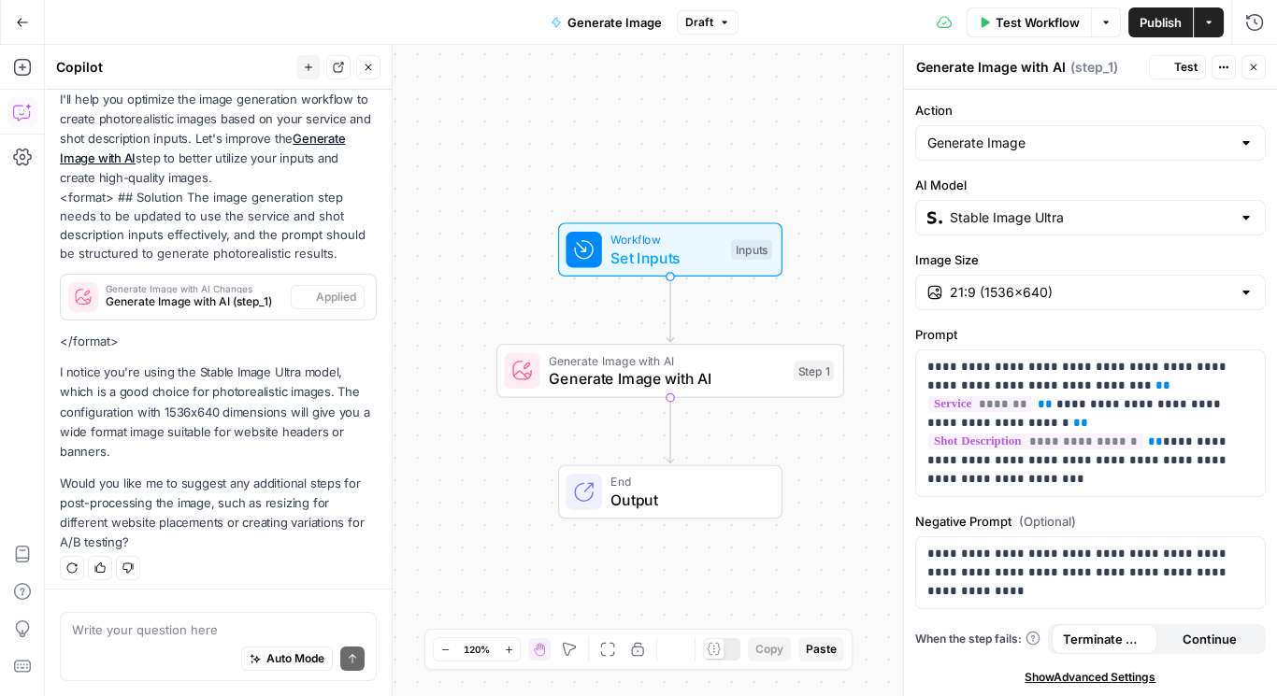
scroll to position [282, 0]
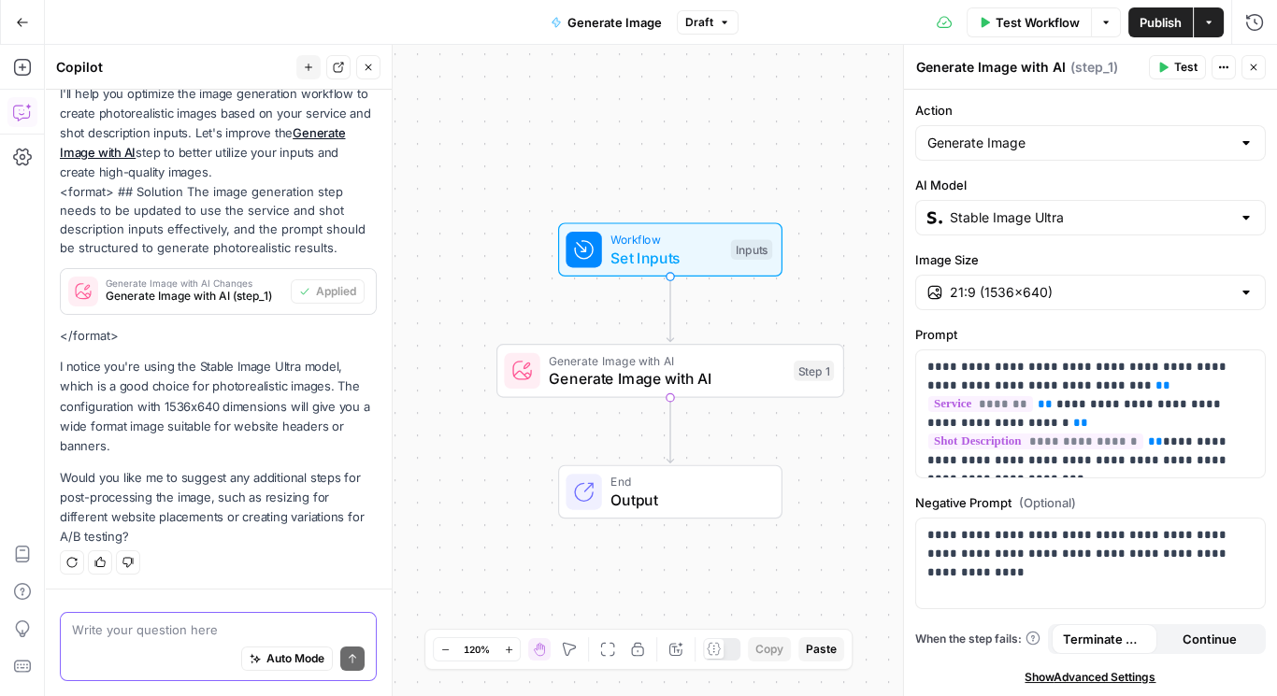
click at [207, 636] on textarea at bounding box center [218, 630] width 293 height 19
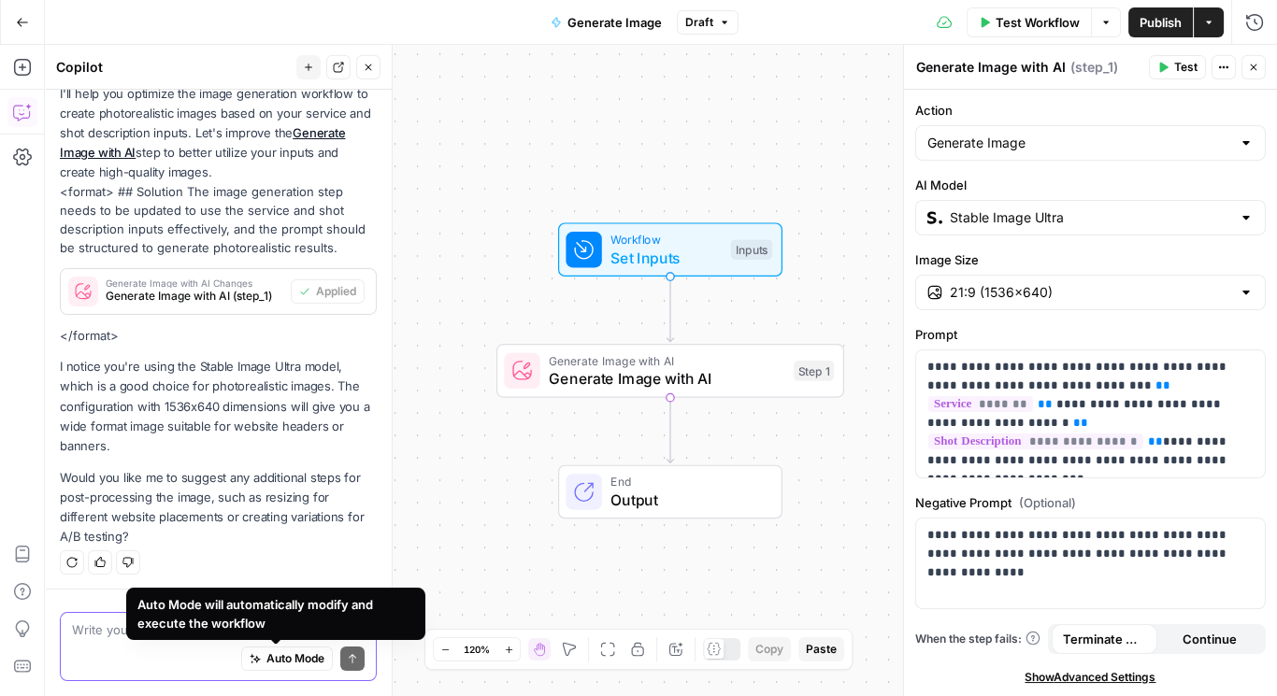
click at [266, 665] on span "Auto Mode" at bounding box center [295, 659] width 58 height 17
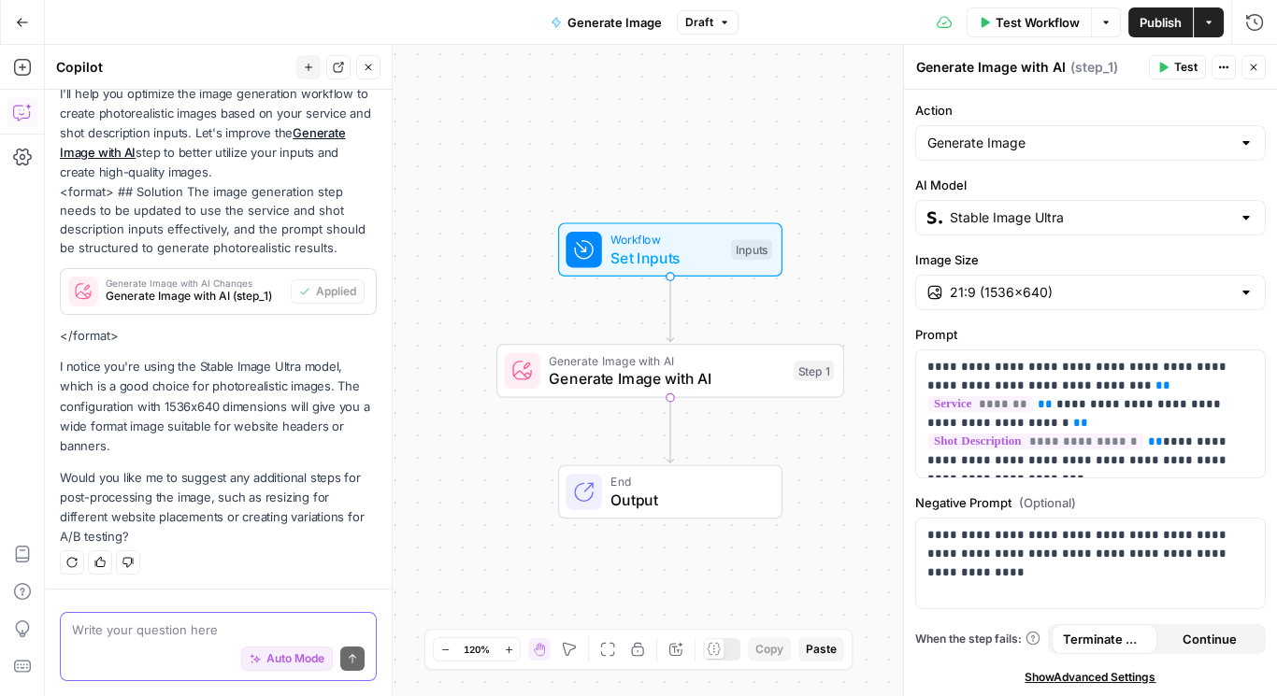
click at [188, 630] on textarea at bounding box center [218, 630] width 293 height 19
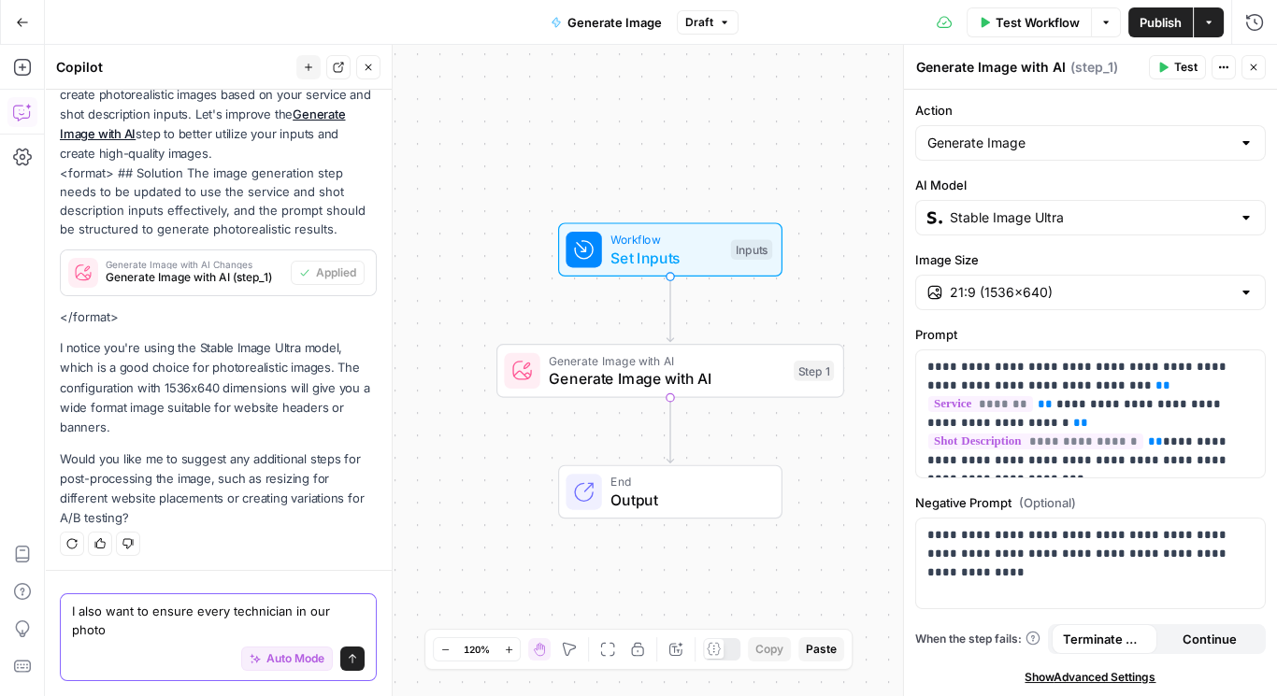
drag, startPoint x: 229, startPoint y: 611, endPoint x: 250, endPoint y: 603, distance: 23.1
click at [228, 610] on textarea "I also want to ensure every technician in our photo" at bounding box center [218, 621] width 293 height 37
drag, startPoint x: 277, startPoint y: 632, endPoint x: 304, endPoint y: 623, distance: 28.4
click at [277, 632] on textarea "I also want to ensure every plumber, electrician and HVAC technician in our pho…" at bounding box center [218, 621] width 293 height 37
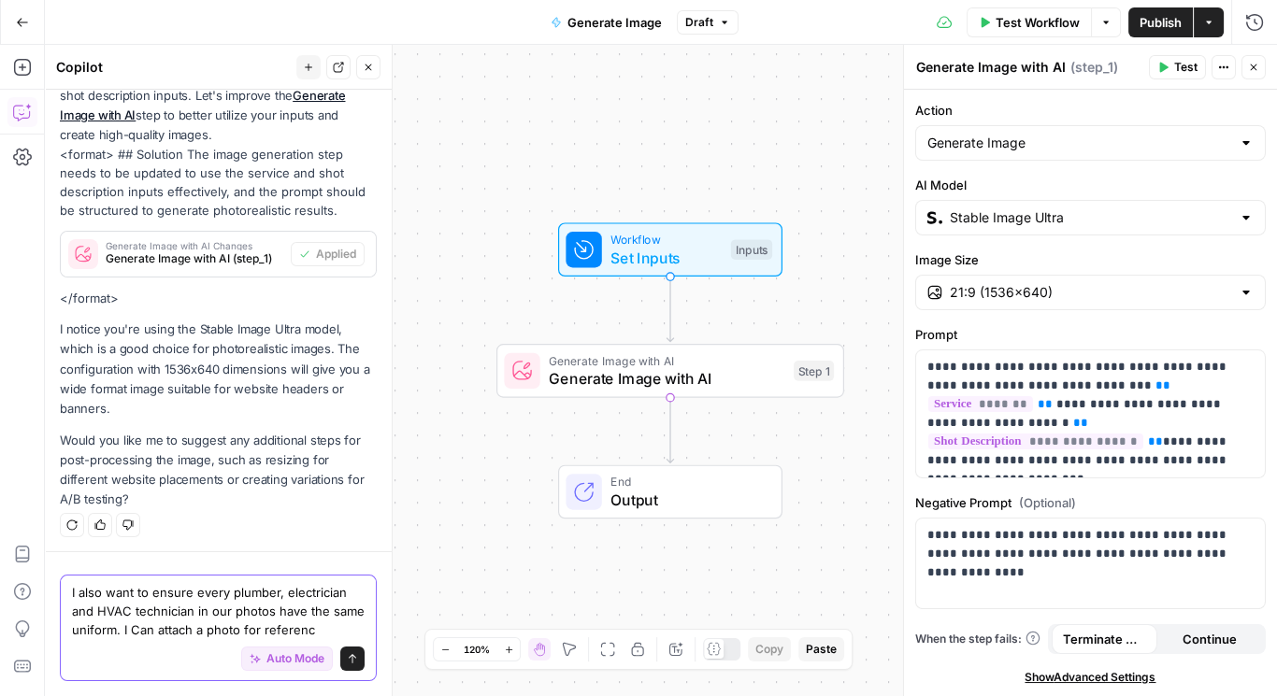
type textarea "I also want to ensure every plumber, electrician and HVAC technician in our pho…"
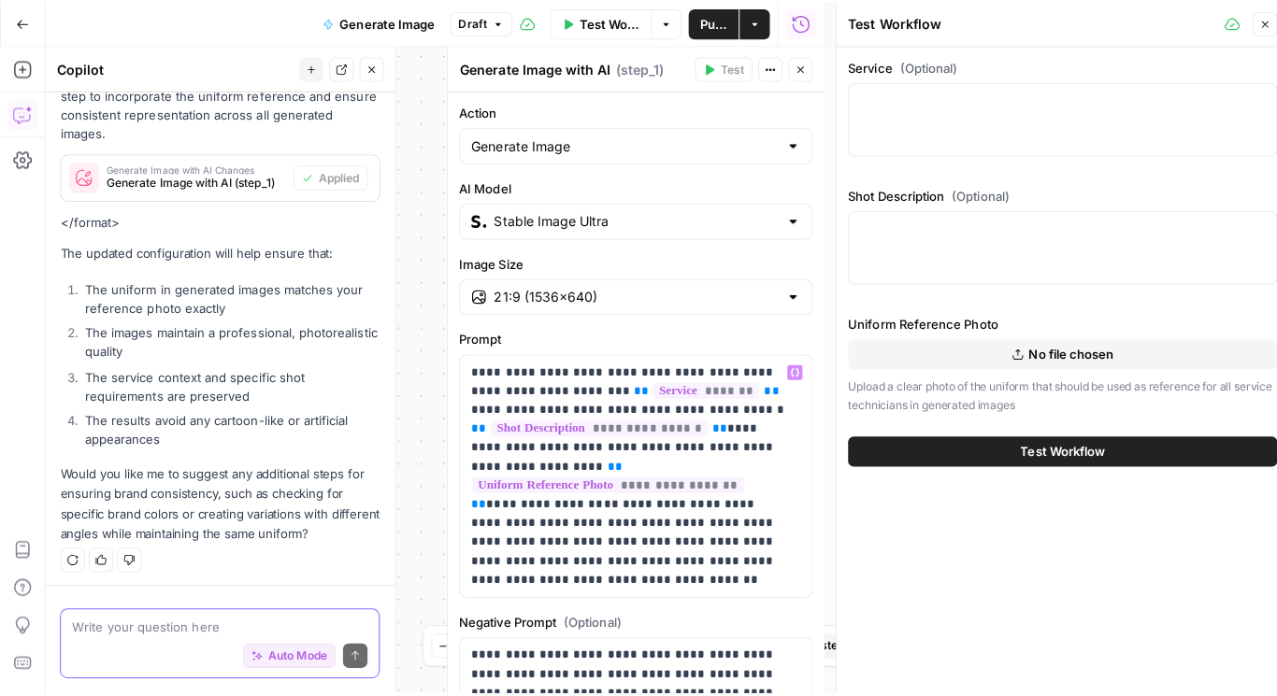
scroll to position [120, 0]
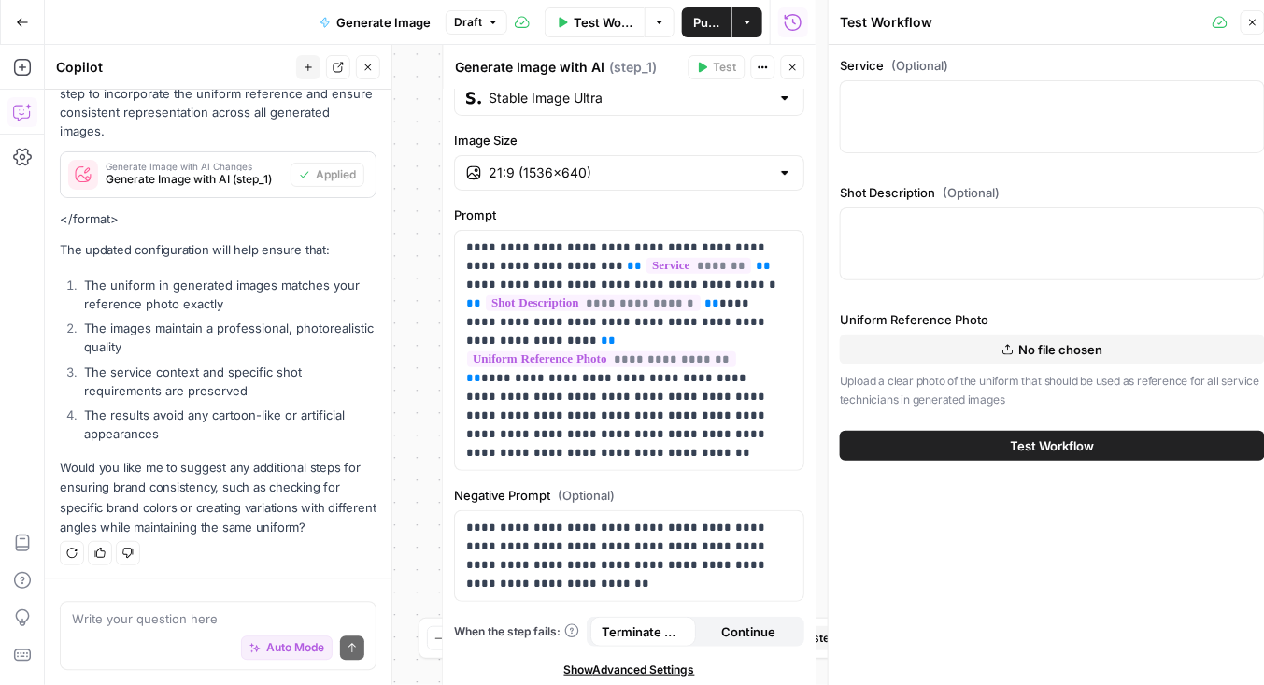
click at [1252, 22] on icon "button" at bounding box center [1253, 23] width 7 height 7
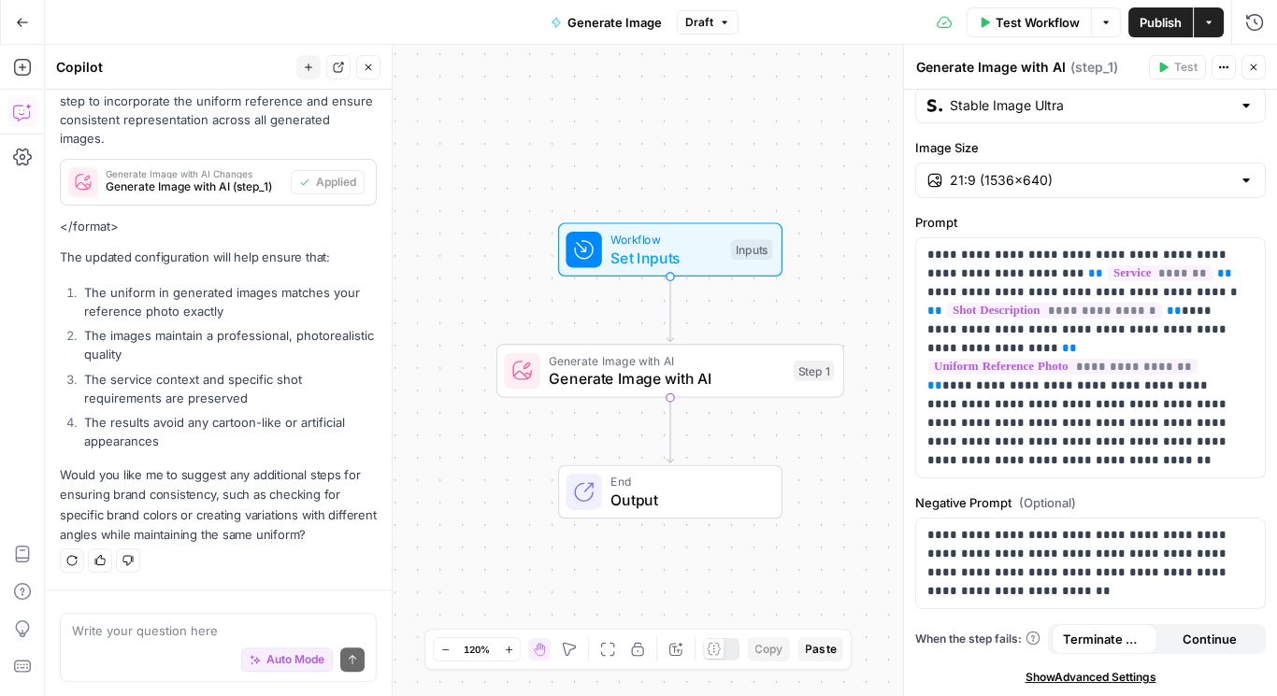
scroll to position [107, 0]
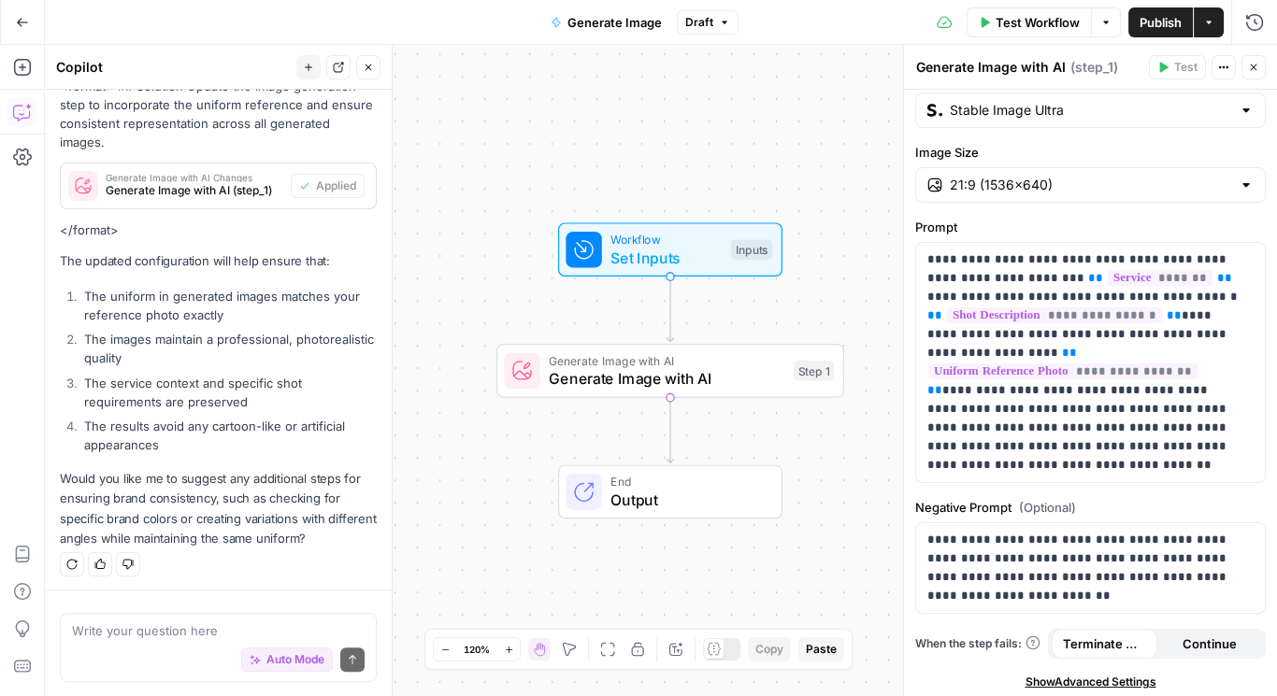
click at [1166, 25] on span "Publish" at bounding box center [1160, 22] width 42 height 19
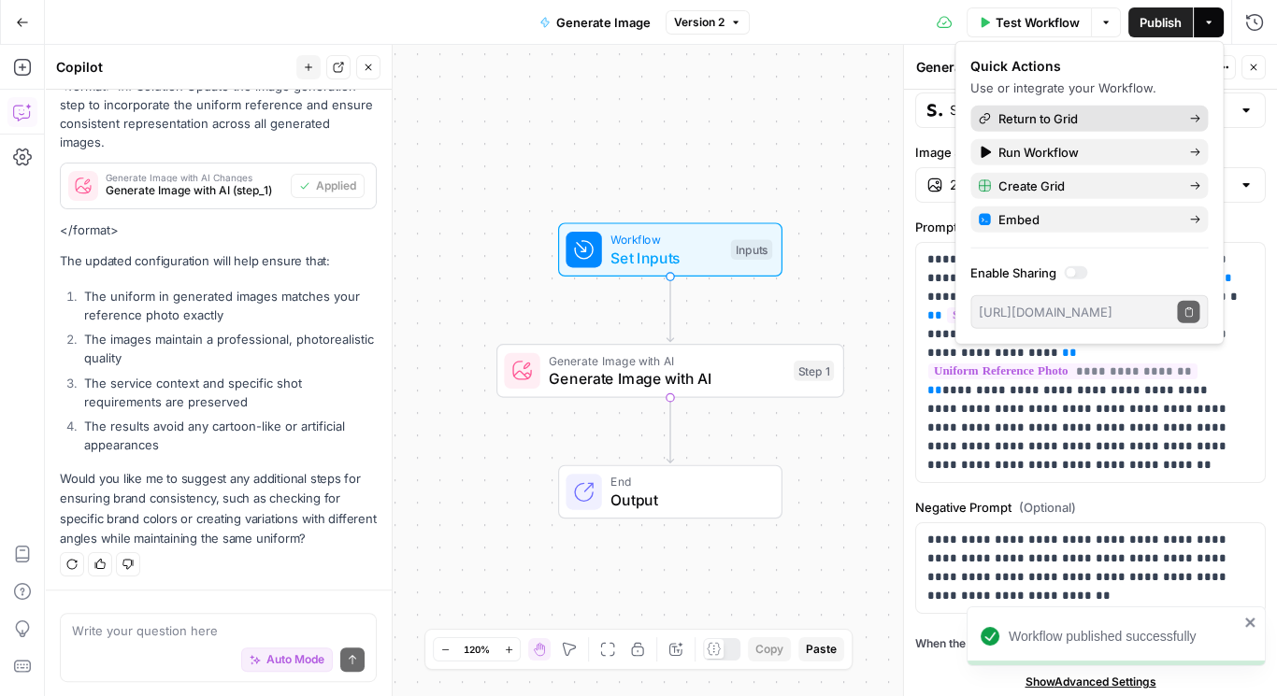
click at [1064, 116] on span "Return to Grid" at bounding box center [1086, 118] width 176 height 19
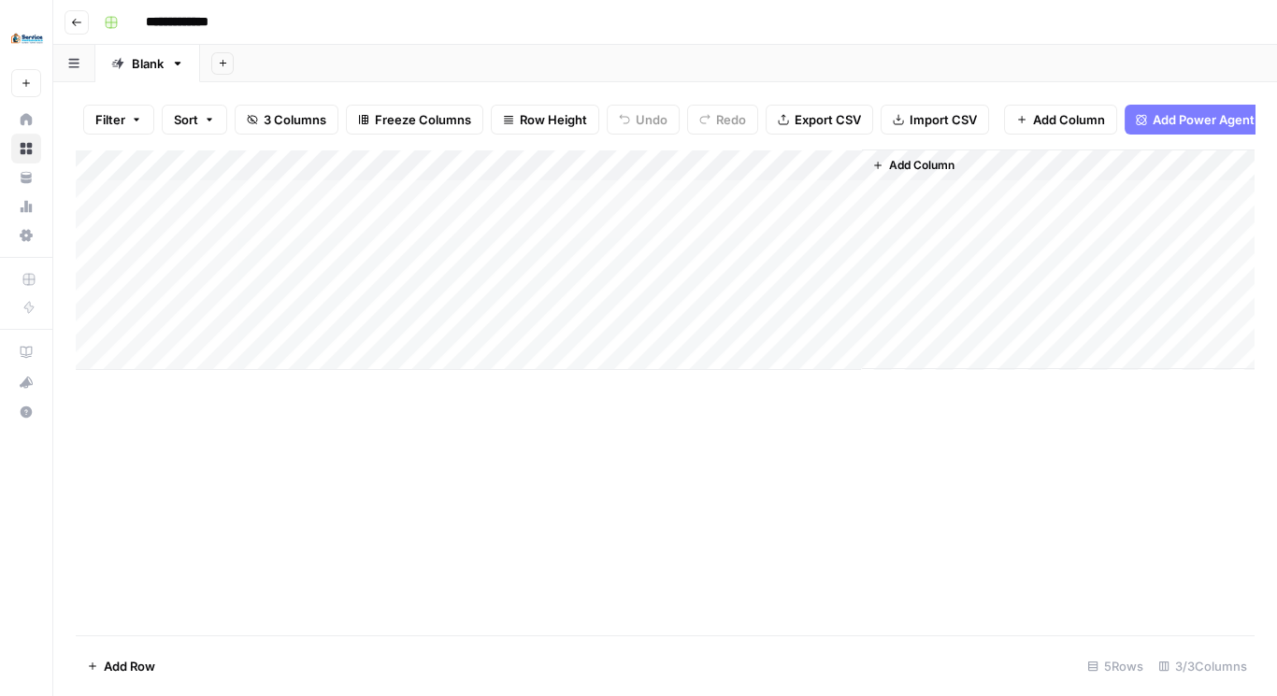
click at [821, 173] on div "Add Column" at bounding box center [665, 260] width 1178 height 221
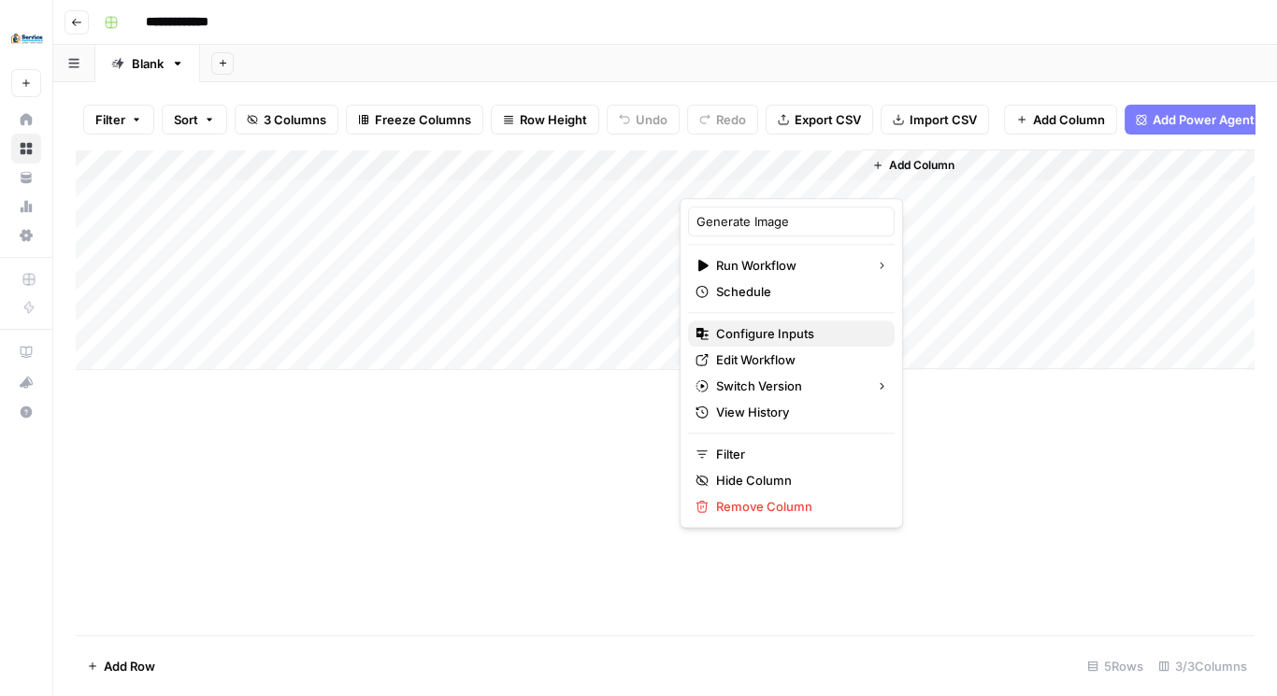
click at [782, 331] on span "Configure Inputs" at bounding box center [798, 333] width 164 height 19
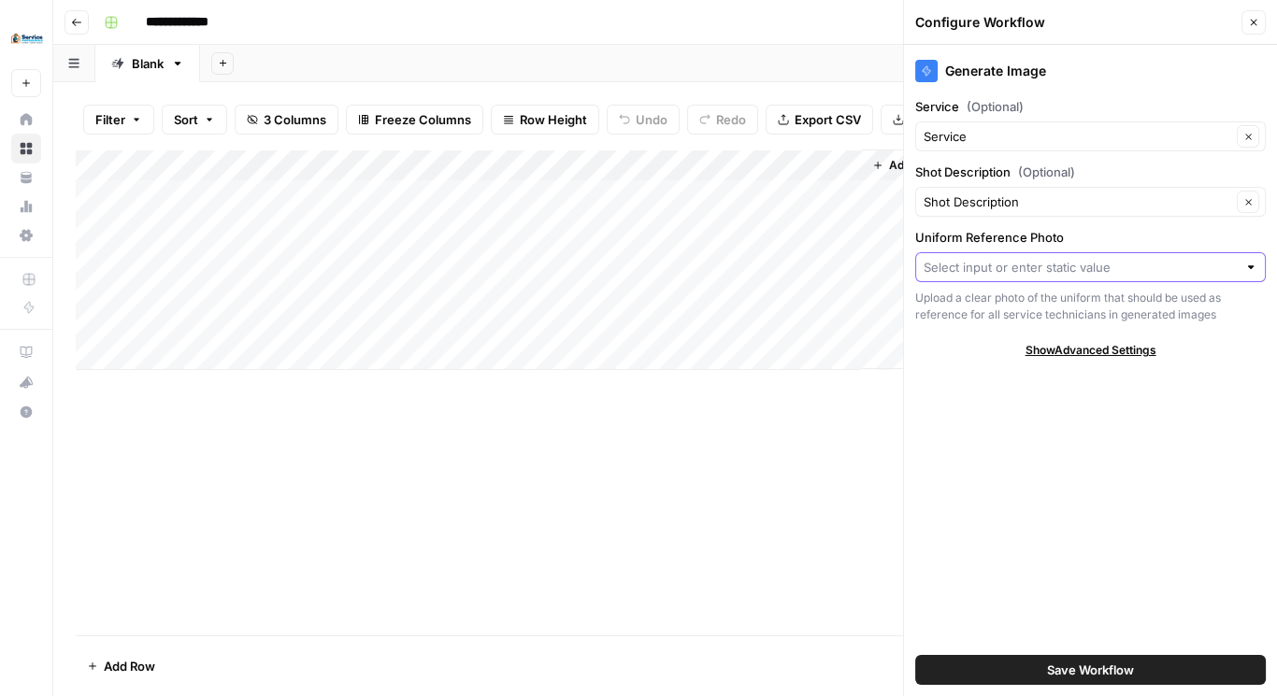
click at [1067, 269] on input "Uniform Reference Photo" at bounding box center [1079, 267] width 313 height 19
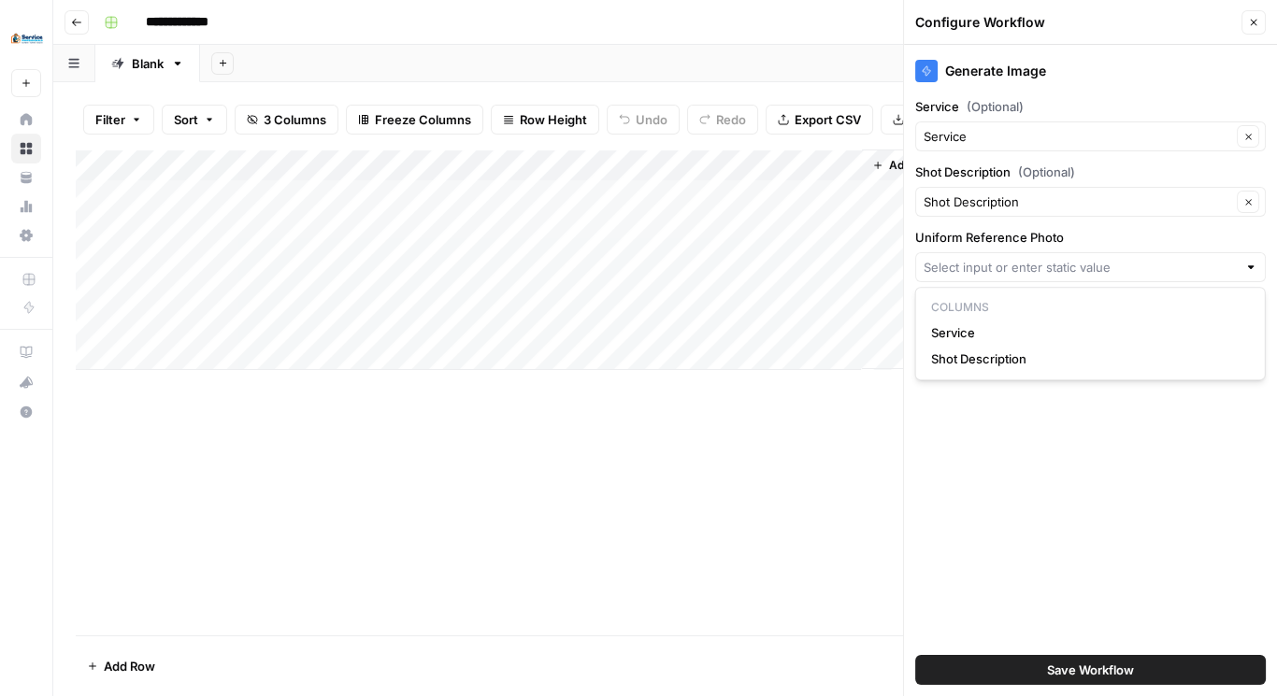
click at [887, 447] on div "Add Column" at bounding box center [665, 393] width 1178 height 486
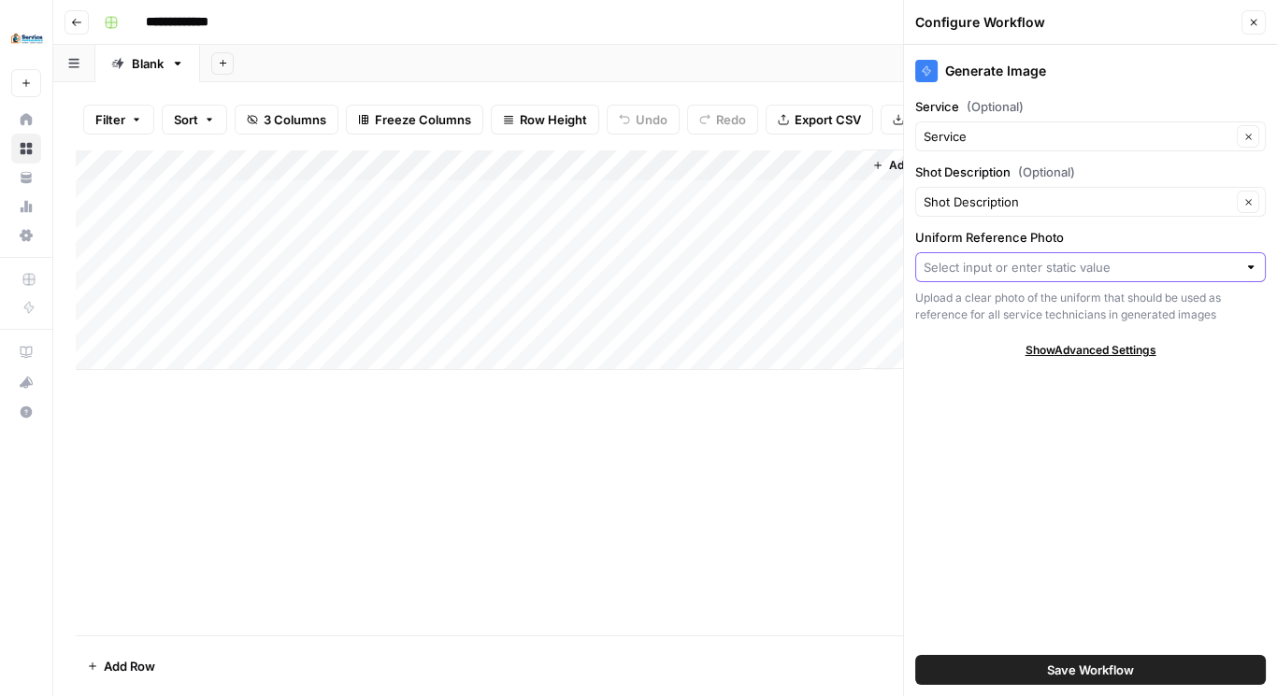
click at [1147, 272] on input "Uniform Reference Photo" at bounding box center [1079, 267] width 313 height 19
drag, startPoint x: 1051, startPoint y: 448, endPoint x: 1050, endPoint y: 431, distance: 16.8
click at [1051, 449] on div "Generate Image Service (Optional) Service Clear Shot Description (Optional) Sho…" at bounding box center [1090, 370] width 373 height 651
click at [1250, 21] on icon "button" at bounding box center [1253, 22] width 11 height 11
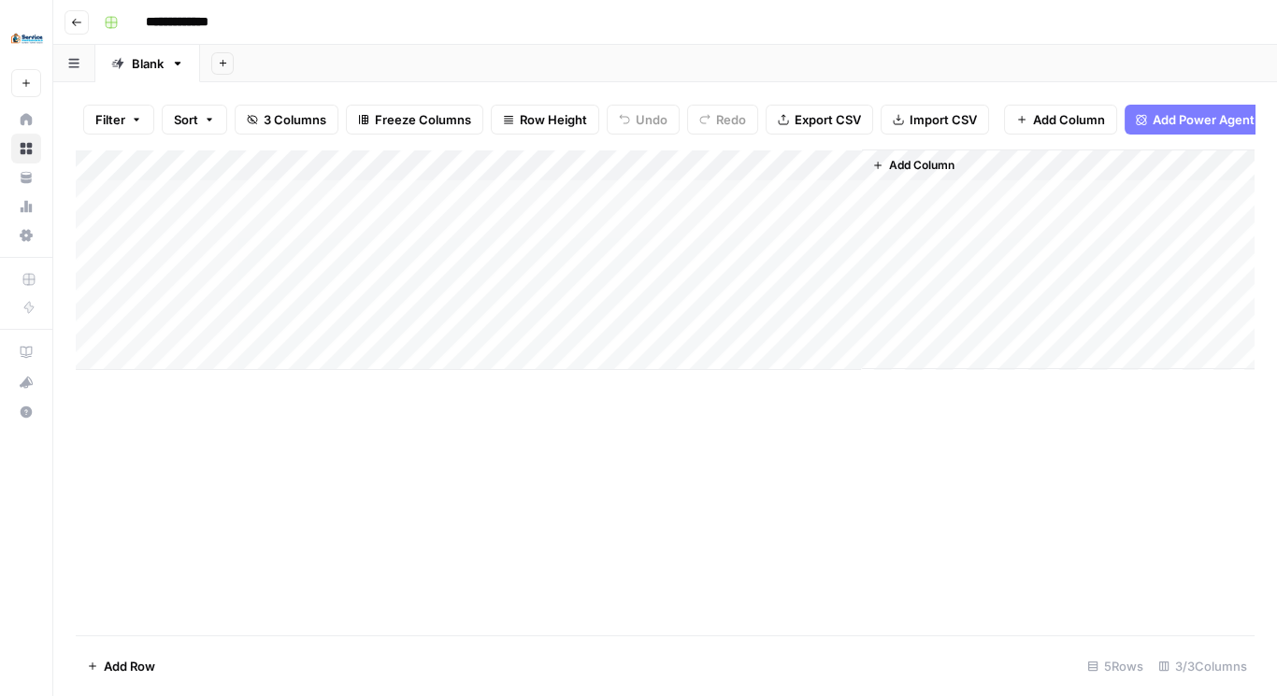
click at [818, 171] on div "Add Column" at bounding box center [665, 260] width 1178 height 221
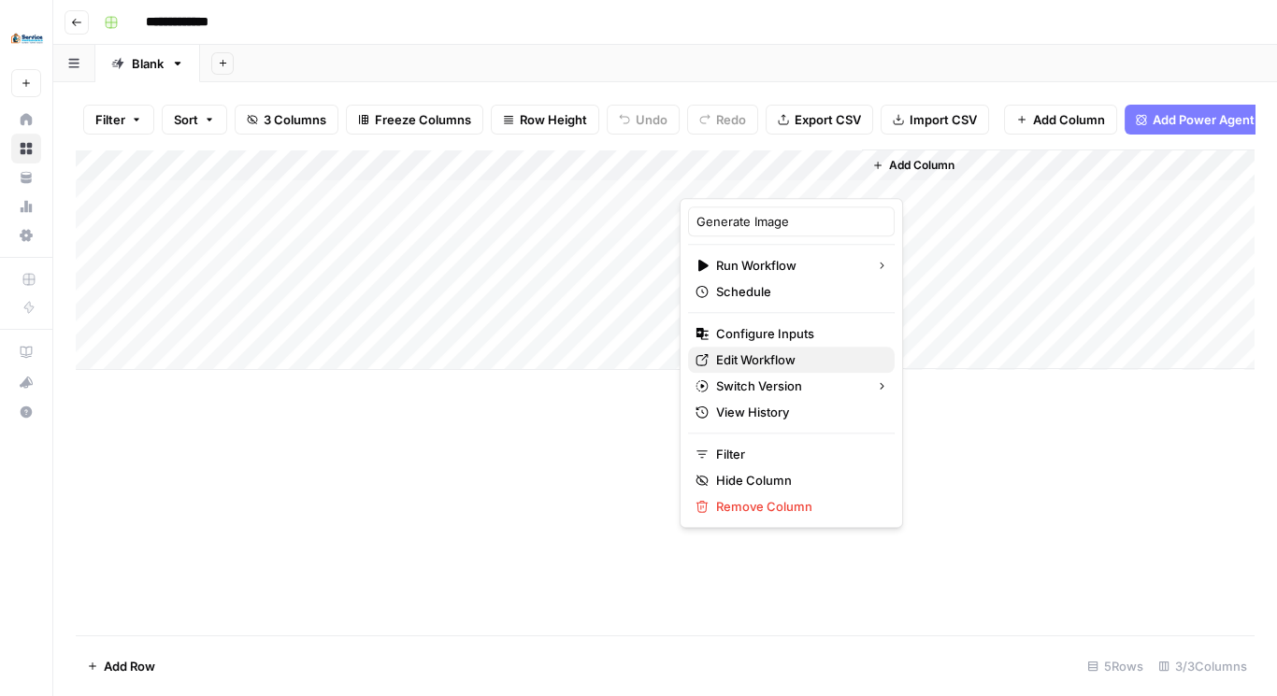
click at [776, 358] on span "Edit Workflow" at bounding box center [798, 359] width 164 height 19
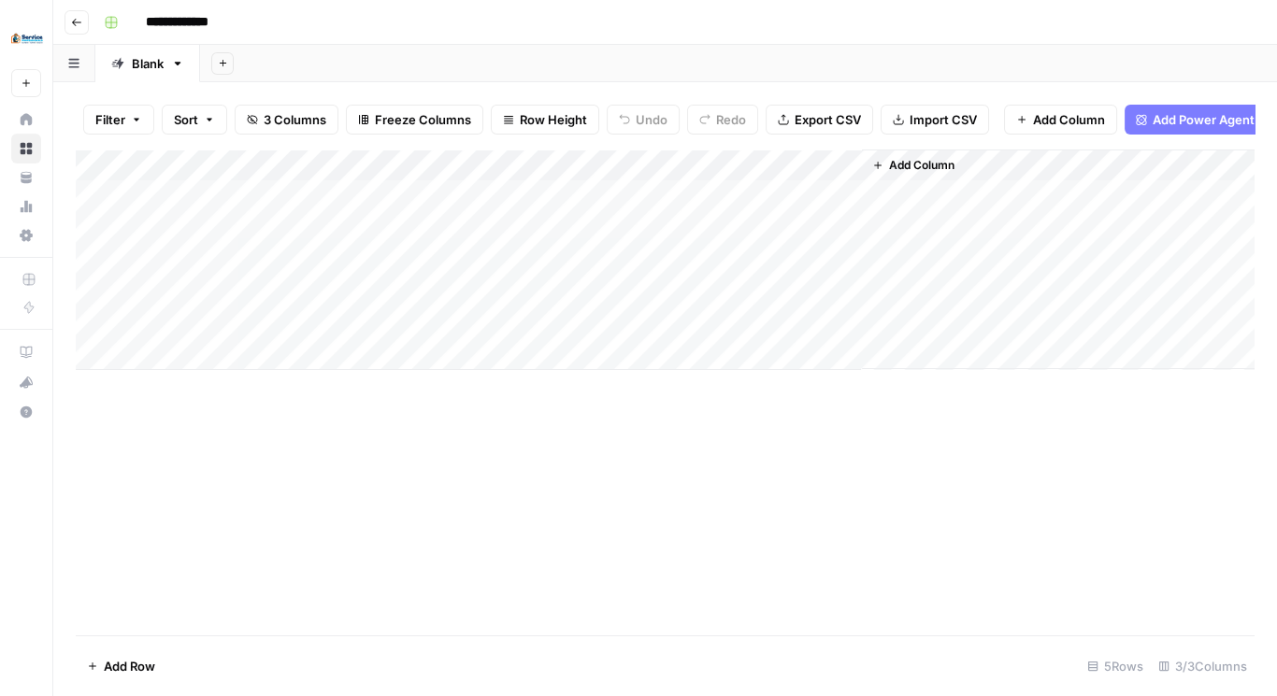
click at [883, 171] on button "Add Column" at bounding box center [912, 165] width 97 height 24
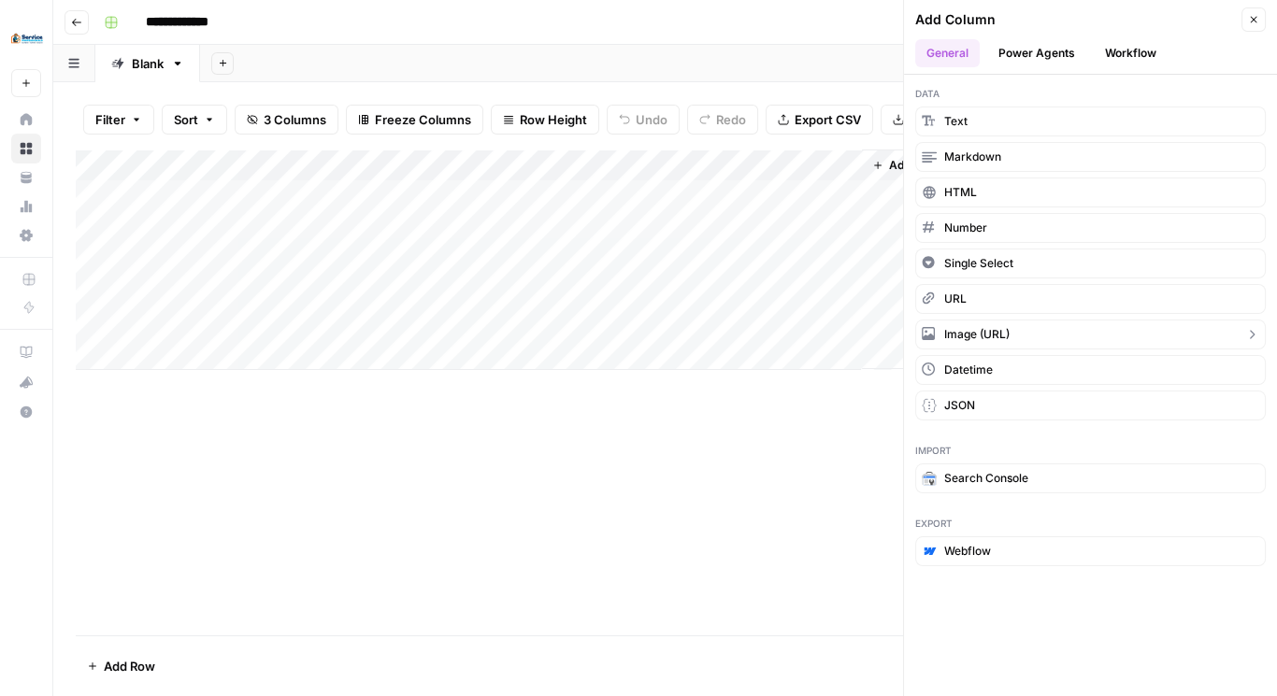
click at [1002, 331] on span "Image (URL)" at bounding box center [976, 334] width 65 height 17
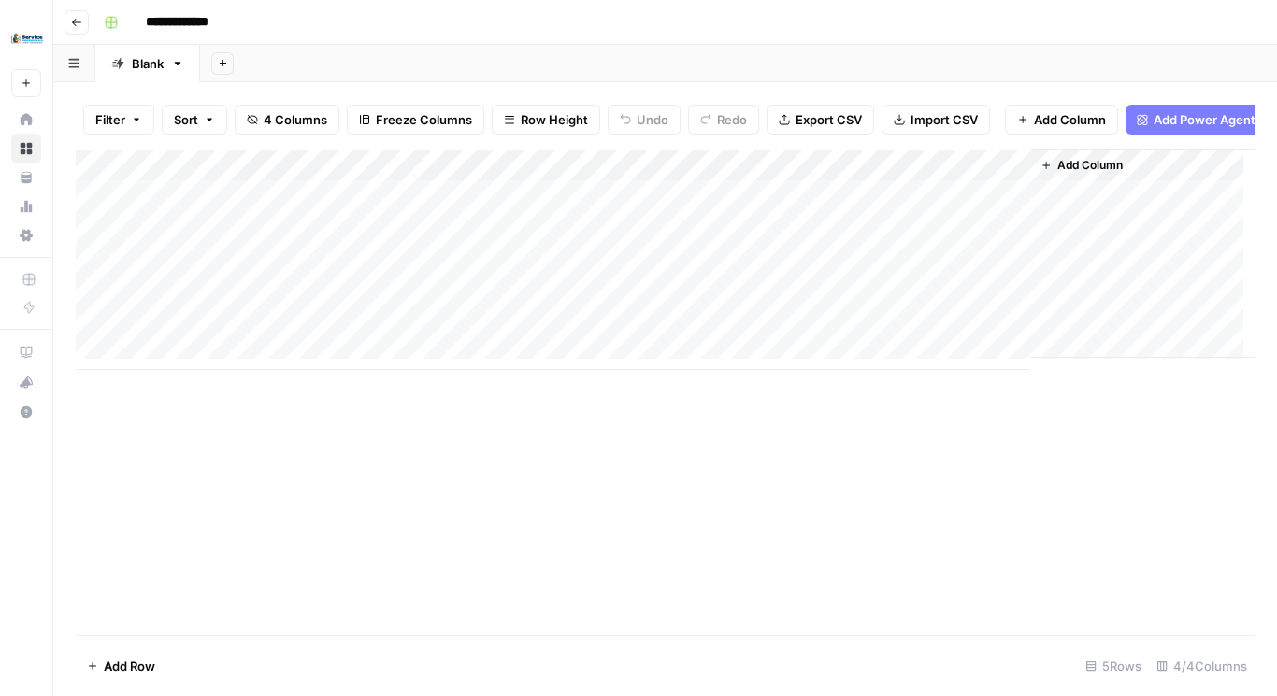
click at [905, 173] on div "Add Column" at bounding box center [665, 260] width 1178 height 221
click at [913, 216] on input "New Column" at bounding box center [973, 221] width 190 height 19
click at [911, 215] on input "New Column" at bounding box center [973, 221] width 190 height 19
click at [891, 214] on input "New Column" at bounding box center [973, 221] width 190 height 19
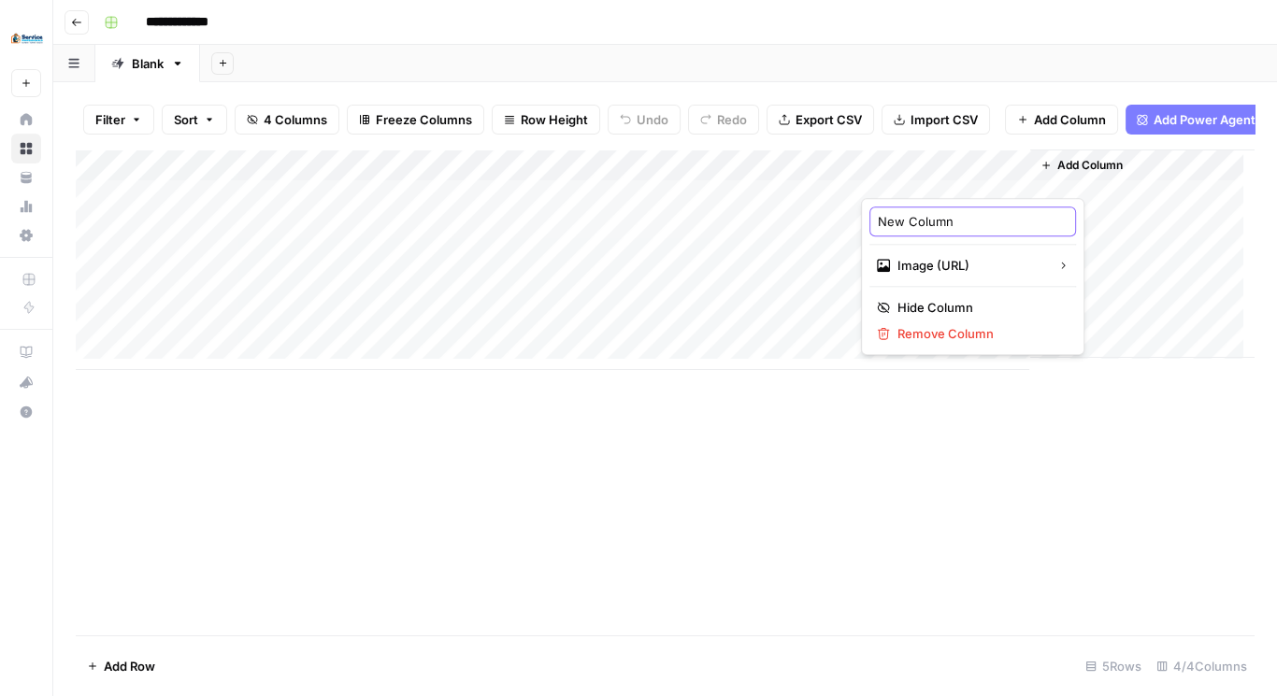
click at [891, 214] on input "New Column" at bounding box center [973, 221] width 190 height 19
click at [891, 215] on input "New Column" at bounding box center [973, 221] width 190 height 19
type input "U"
type input "Uniform Reference Photo"
click at [893, 497] on div "Add Column" at bounding box center [665, 393] width 1178 height 486
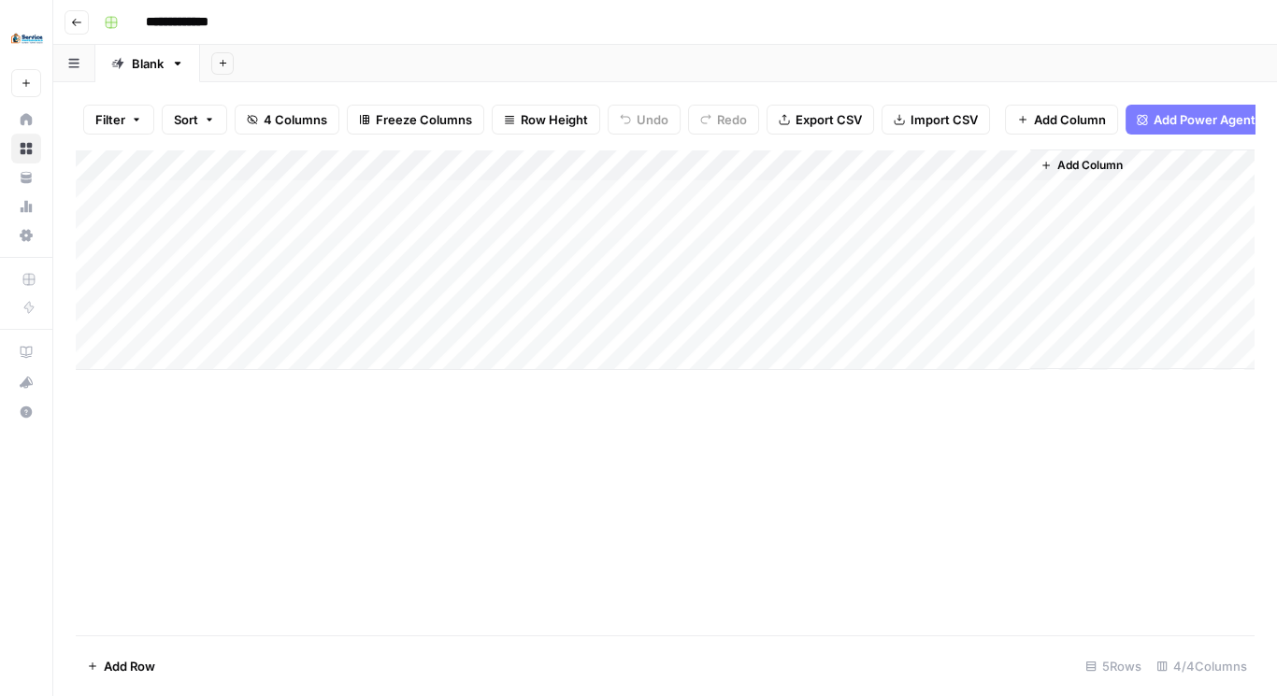
click at [820, 177] on div "Add Column" at bounding box center [665, 260] width 1178 height 221
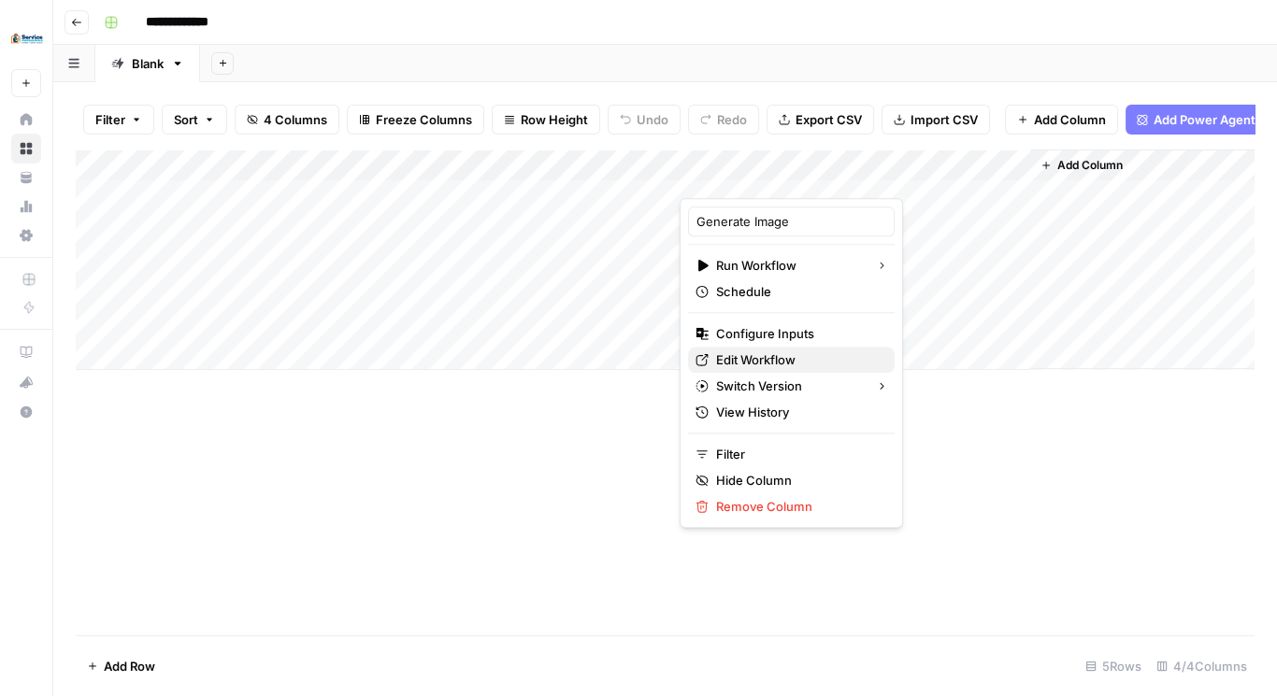
click at [775, 358] on span "Edit Workflow" at bounding box center [798, 359] width 164 height 19
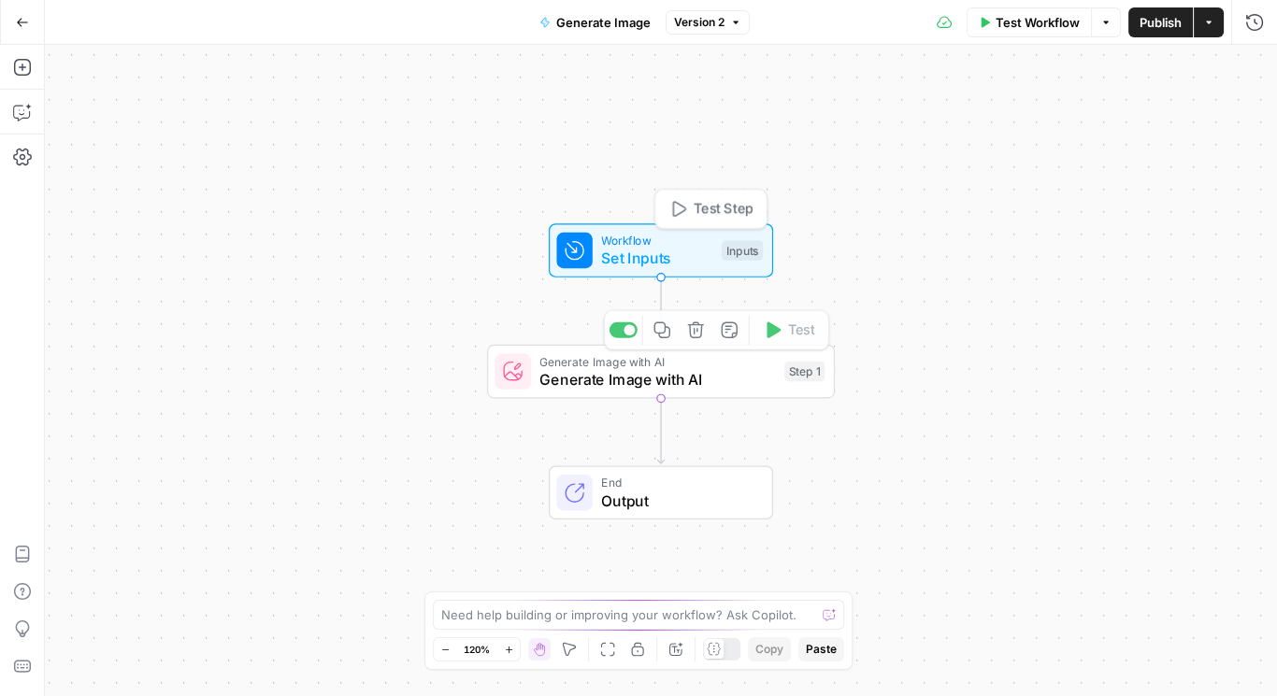
click at [670, 258] on span "Set Inputs" at bounding box center [656, 258] width 111 height 22
click at [681, 241] on span "Workflow" at bounding box center [656, 242] width 111 height 18
drag, startPoint x: 600, startPoint y: 238, endPoint x: 667, endPoint y: 251, distance: 68.5
click at [601, 238] on span "Workflow" at bounding box center [656, 243] width 111 height 18
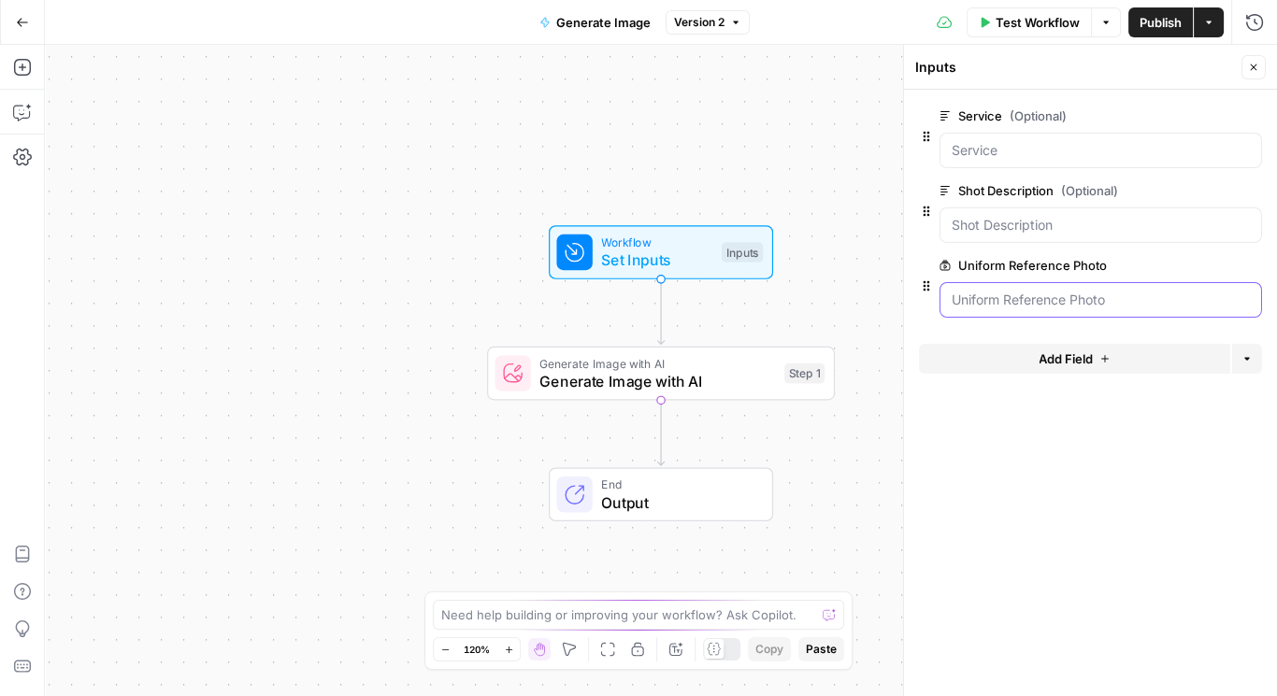
click at [1044, 307] on Photo "Uniform Reference Photo" at bounding box center [1100, 300] width 298 height 19
click at [1196, 266] on span "edit field" at bounding box center [1191, 265] width 41 height 15
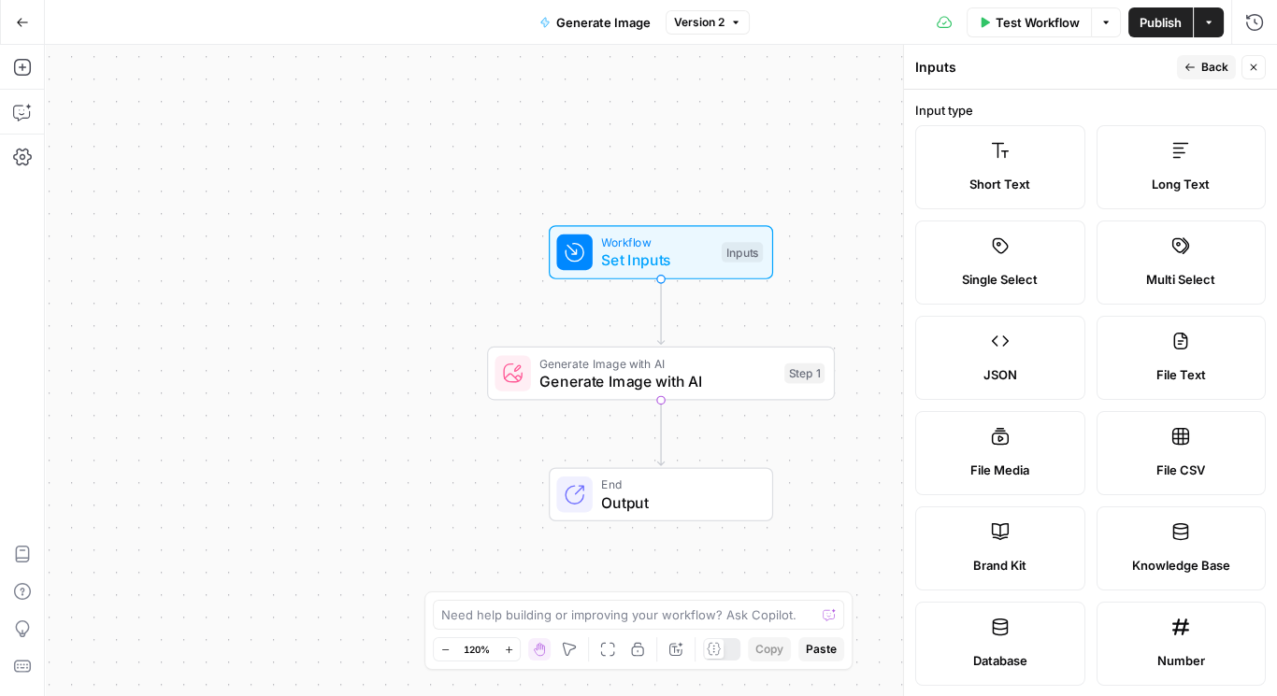
click at [1206, 59] on button "Back" at bounding box center [1206, 67] width 59 height 24
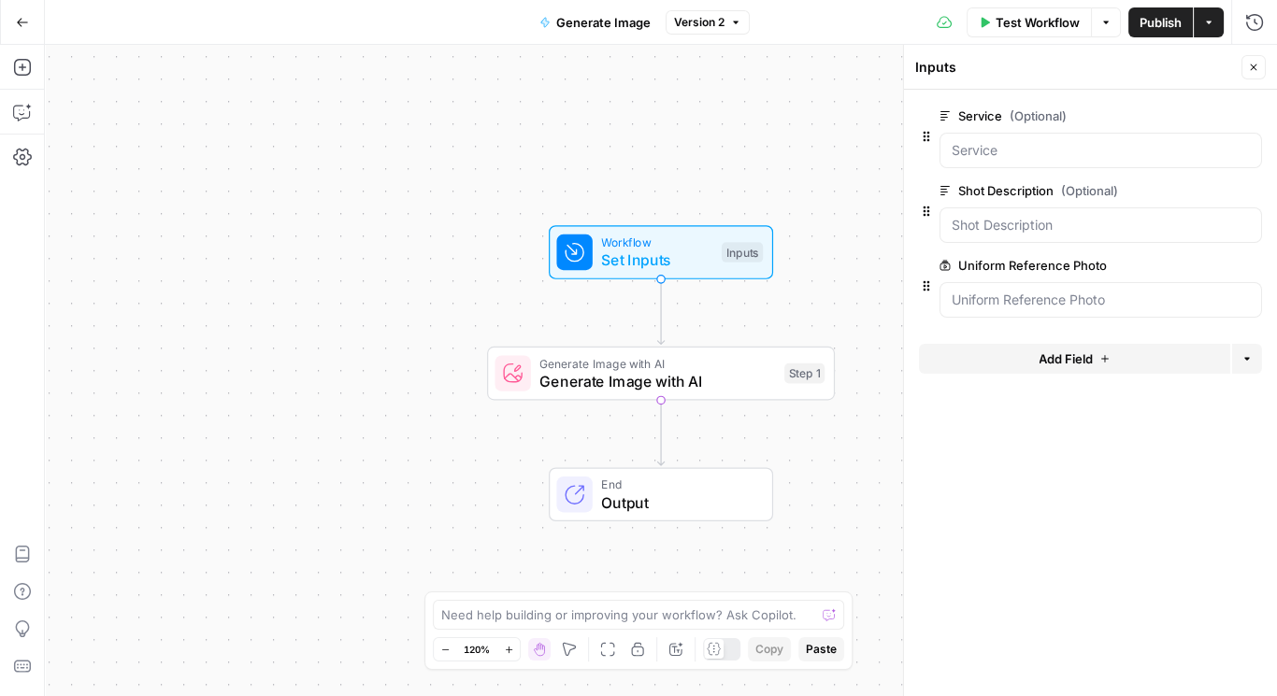
click at [1219, 261] on icon "button" at bounding box center [1223, 266] width 10 height 10
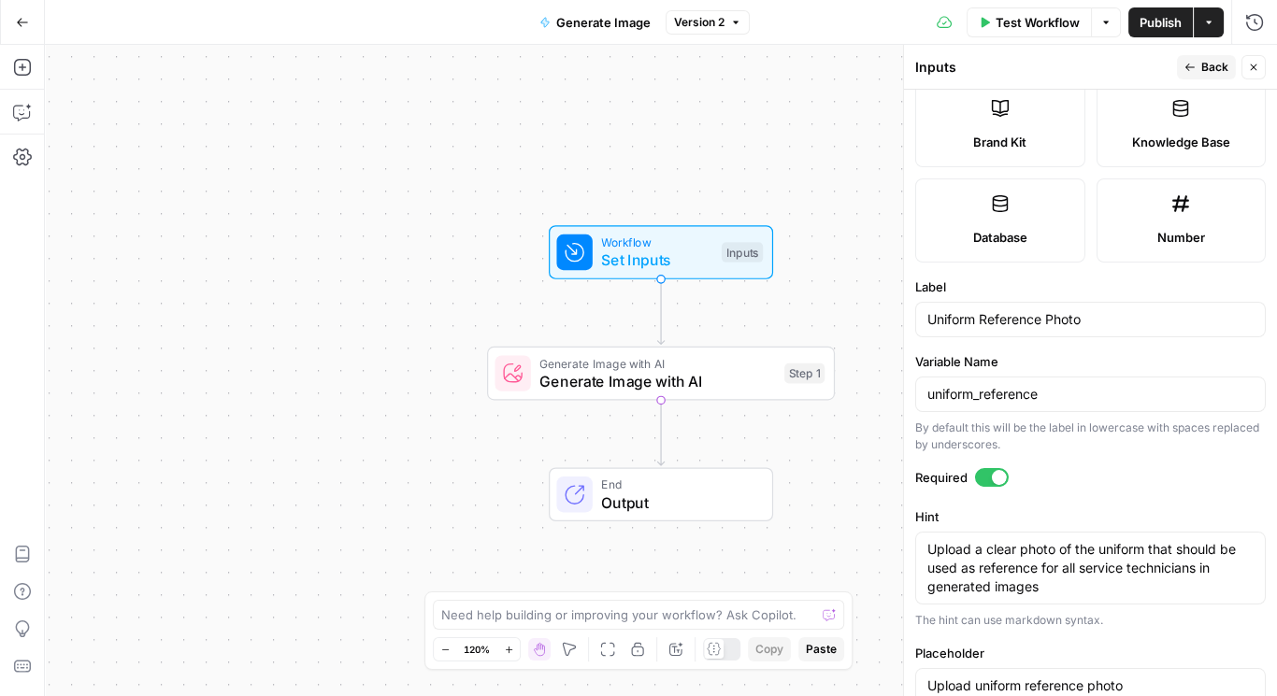
scroll to position [458, 0]
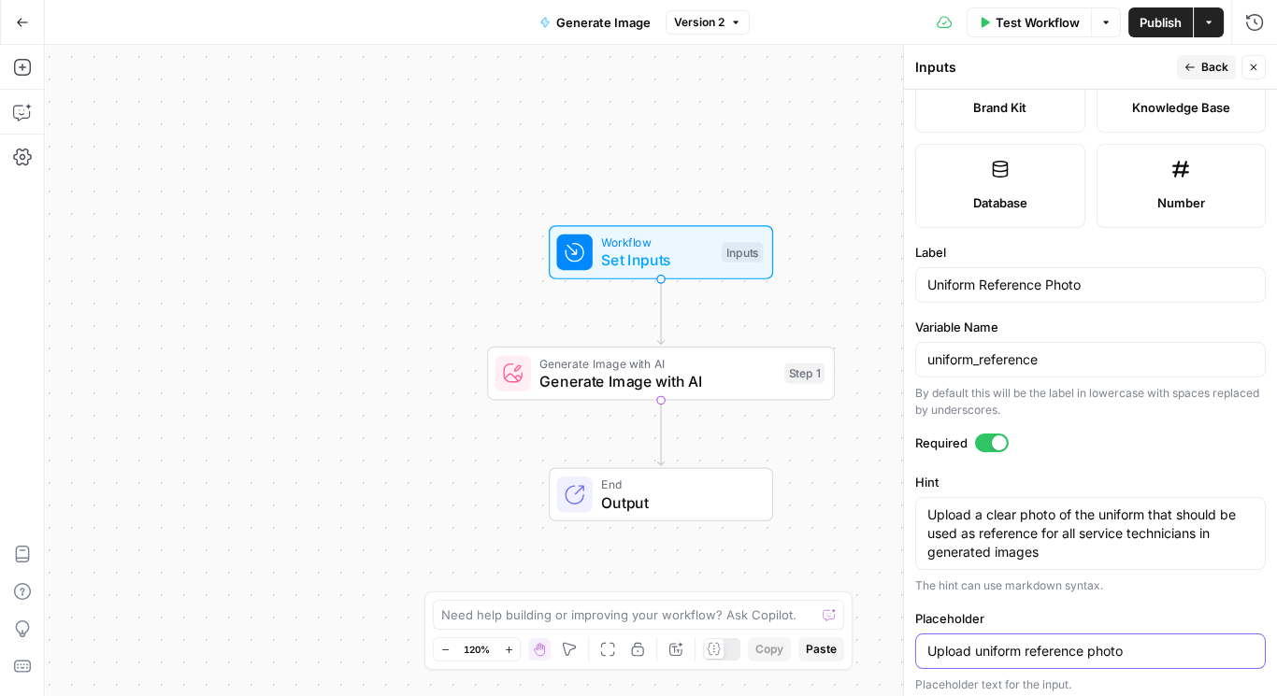
click at [1096, 650] on input "Upload uniform reference photo" at bounding box center [1090, 651] width 326 height 19
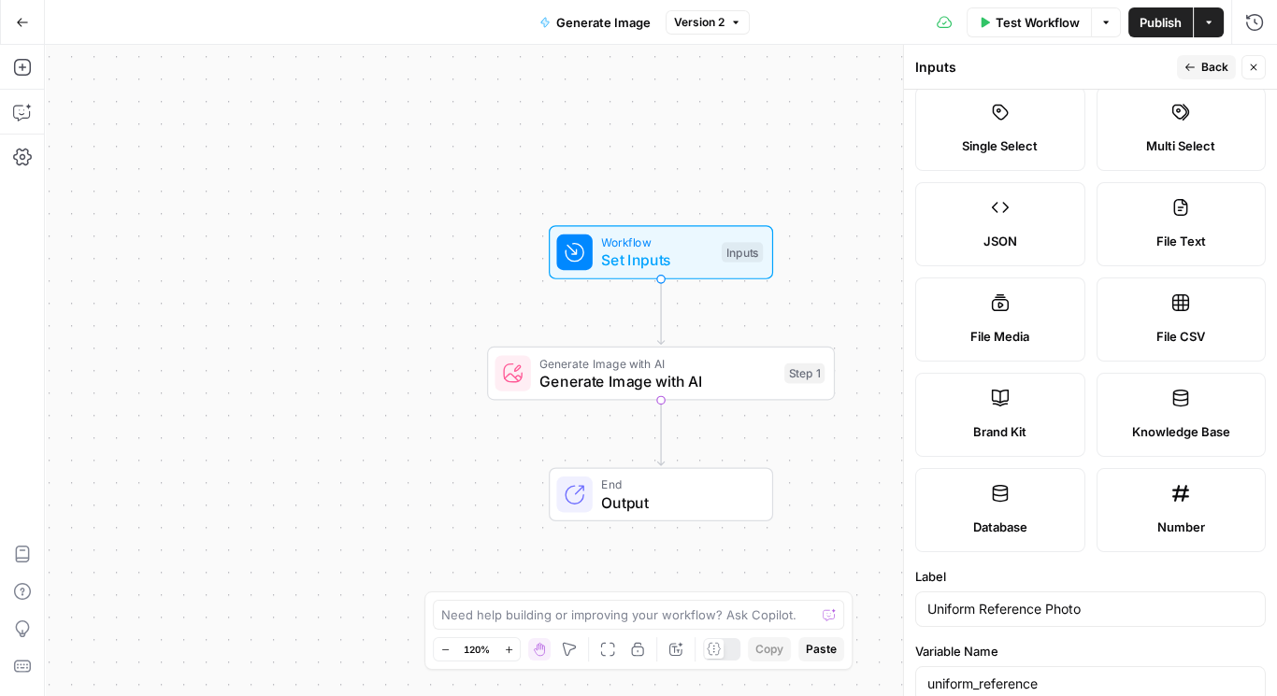
scroll to position [0, 0]
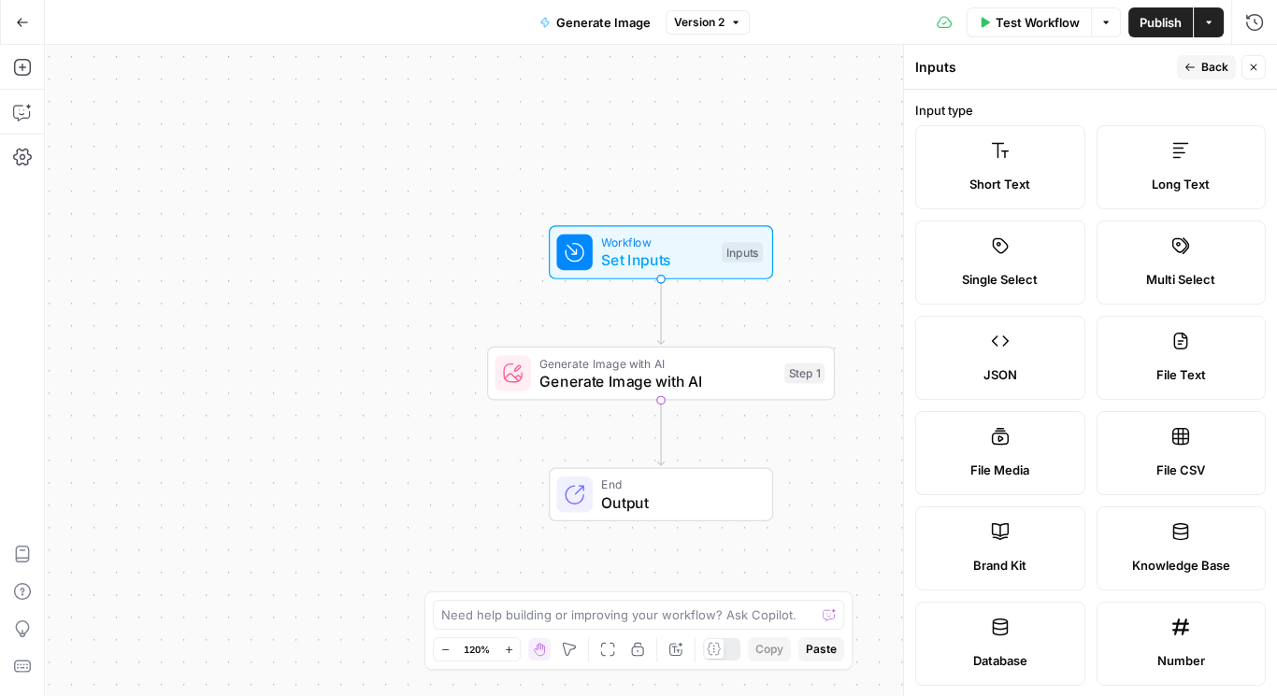
click at [1219, 66] on span "Back" at bounding box center [1214, 67] width 27 height 17
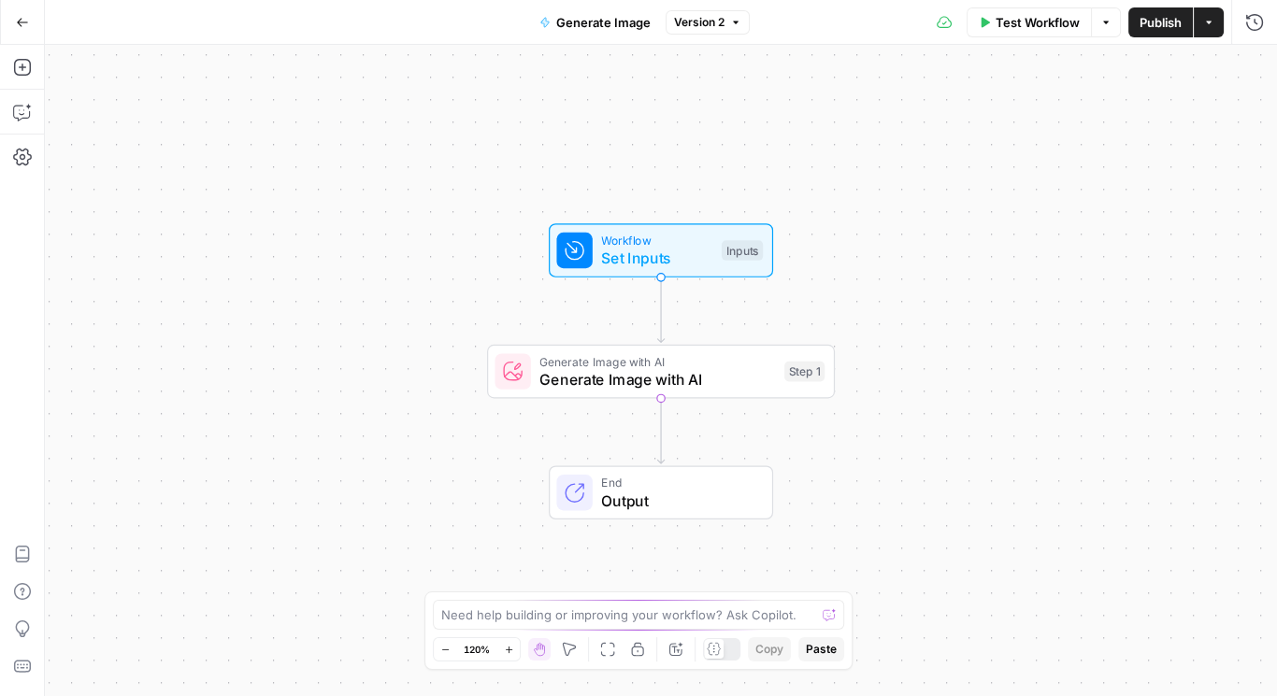
click at [649, 244] on span "Workflow" at bounding box center [656, 241] width 111 height 18
click at [661, 373] on span "Generate Image with AI" at bounding box center [657, 380] width 236 height 22
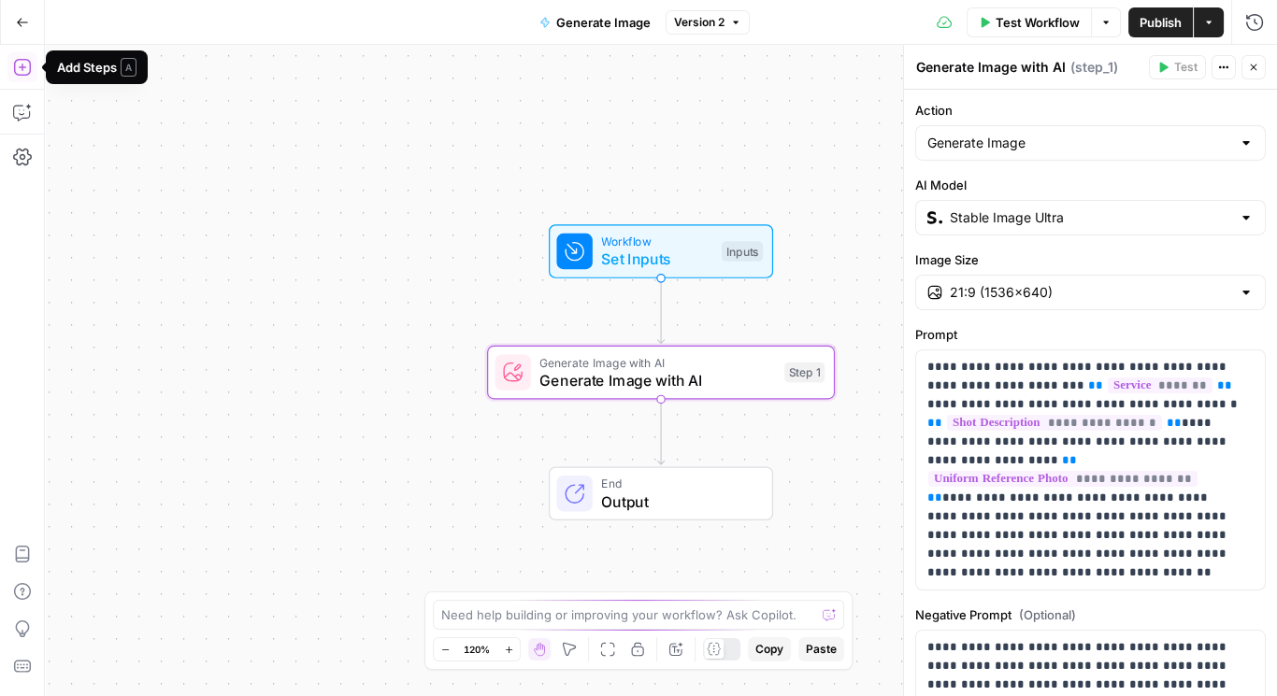
click at [25, 64] on icon "button" at bounding box center [22, 67] width 19 height 19
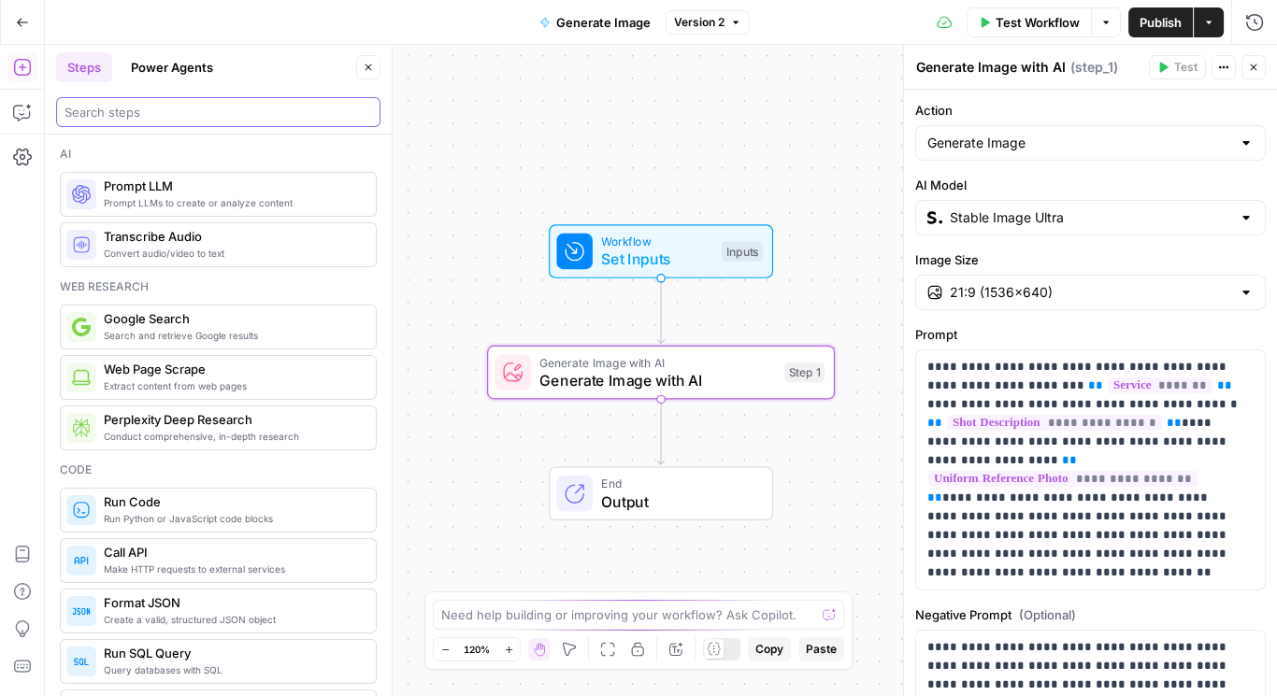
click at [175, 117] on input "search" at bounding box center [217, 112] width 307 height 19
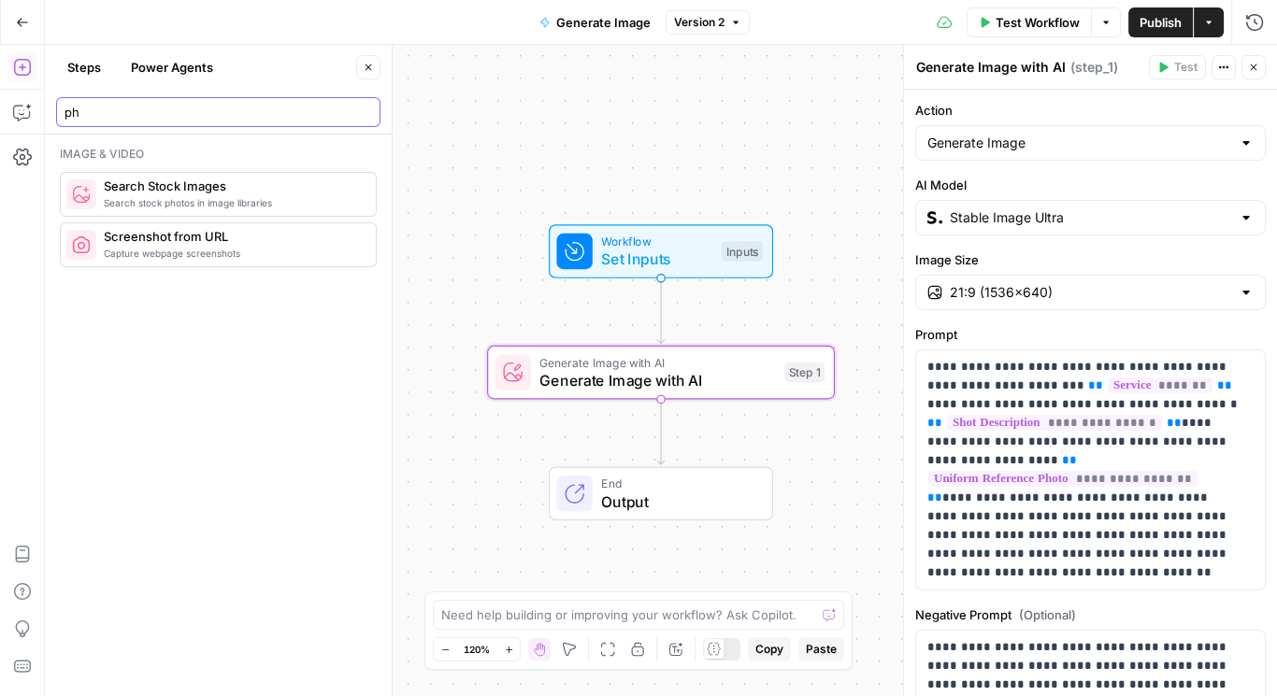
type input "p"
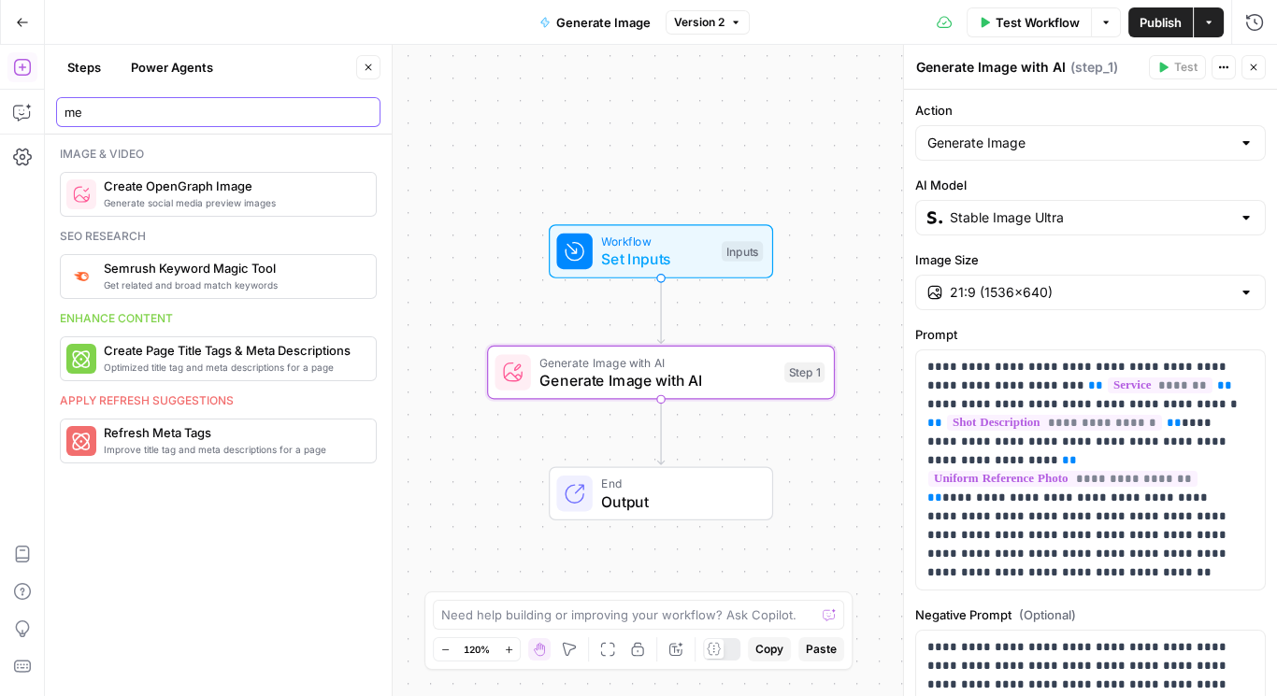
type input "m"
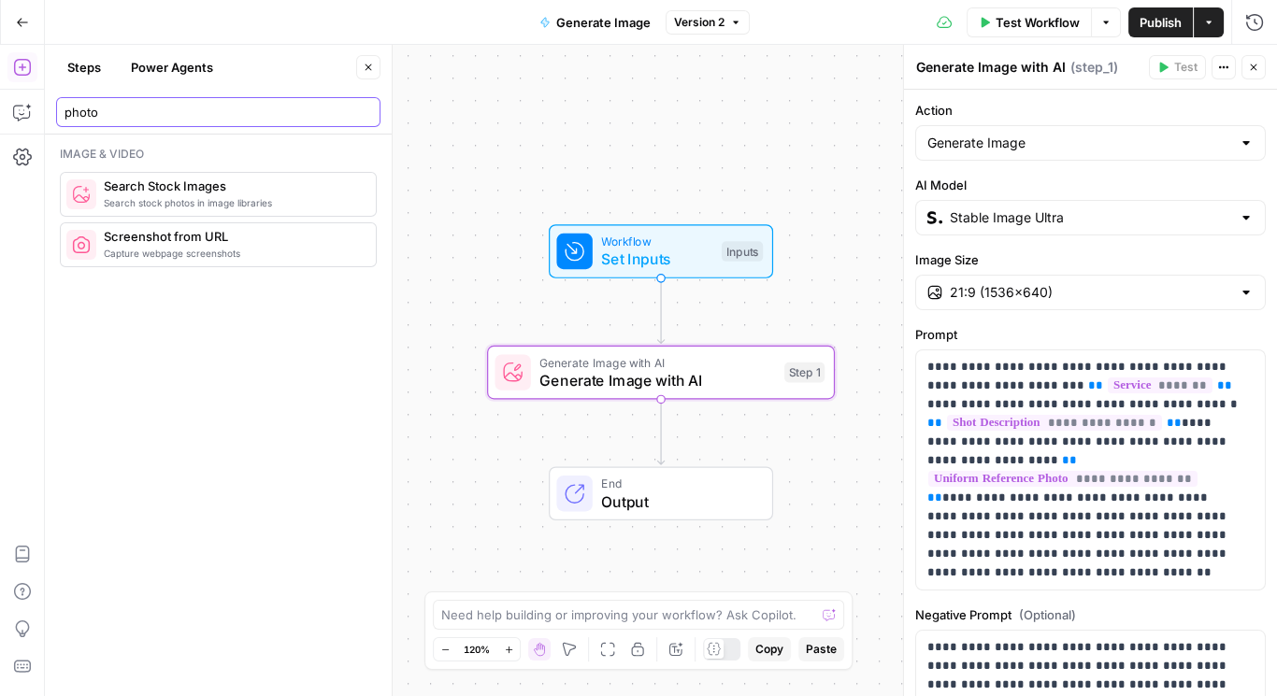
click at [151, 105] on input "photo" at bounding box center [217, 112] width 307 height 19
type input "vision"
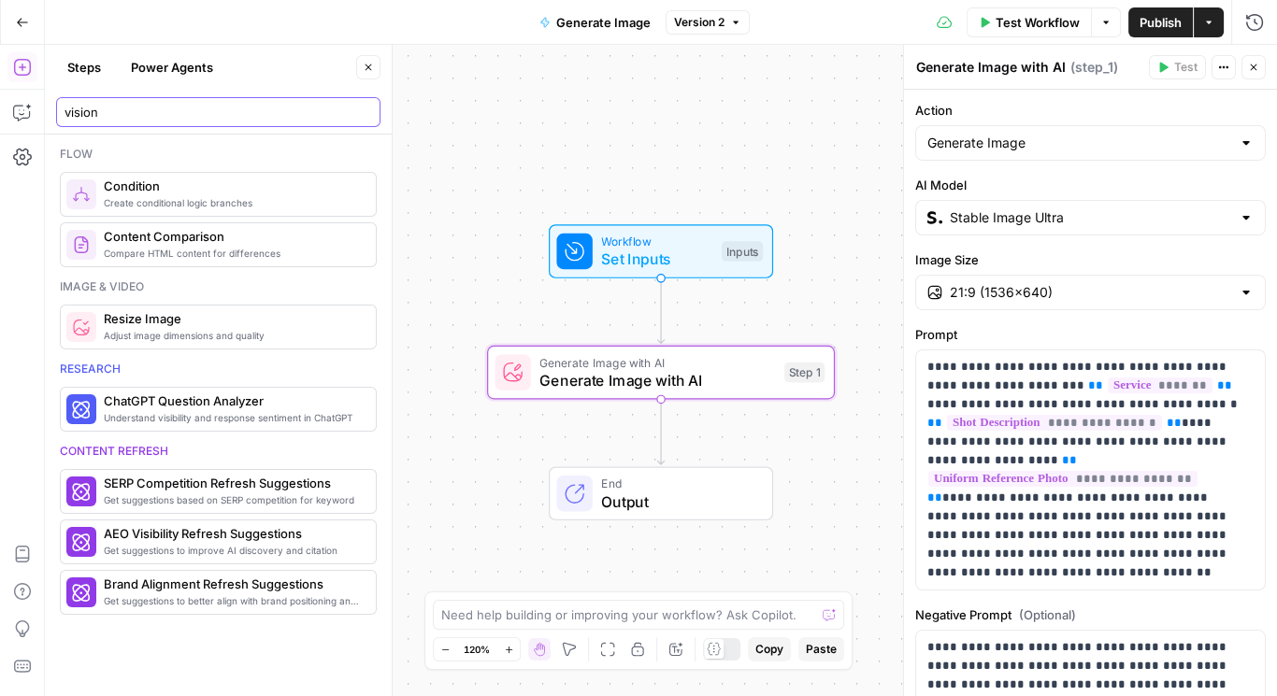
click at [148, 111] on input "vision" at bounding box center [217, 112] width 307 height 19
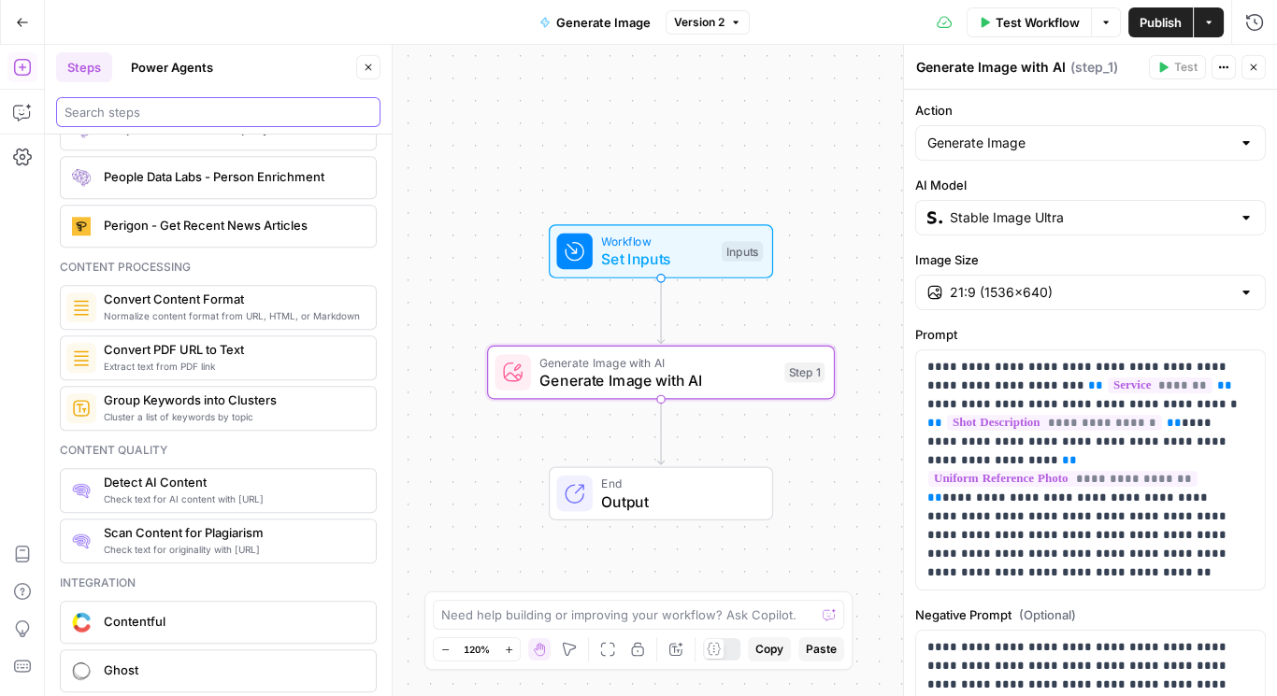
scroll to position [2822, 0]
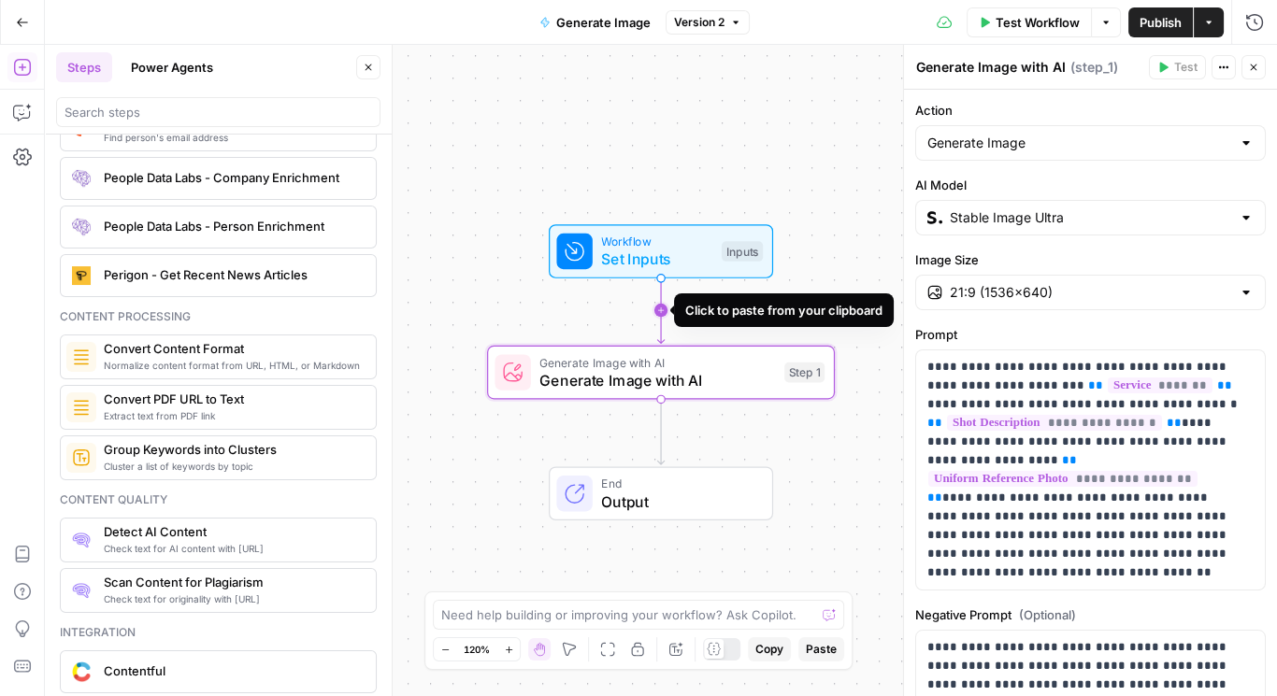
click at [664, 310] on icon "Edge from start to step_1" at bounding box center [660, 311] width 7 height 66
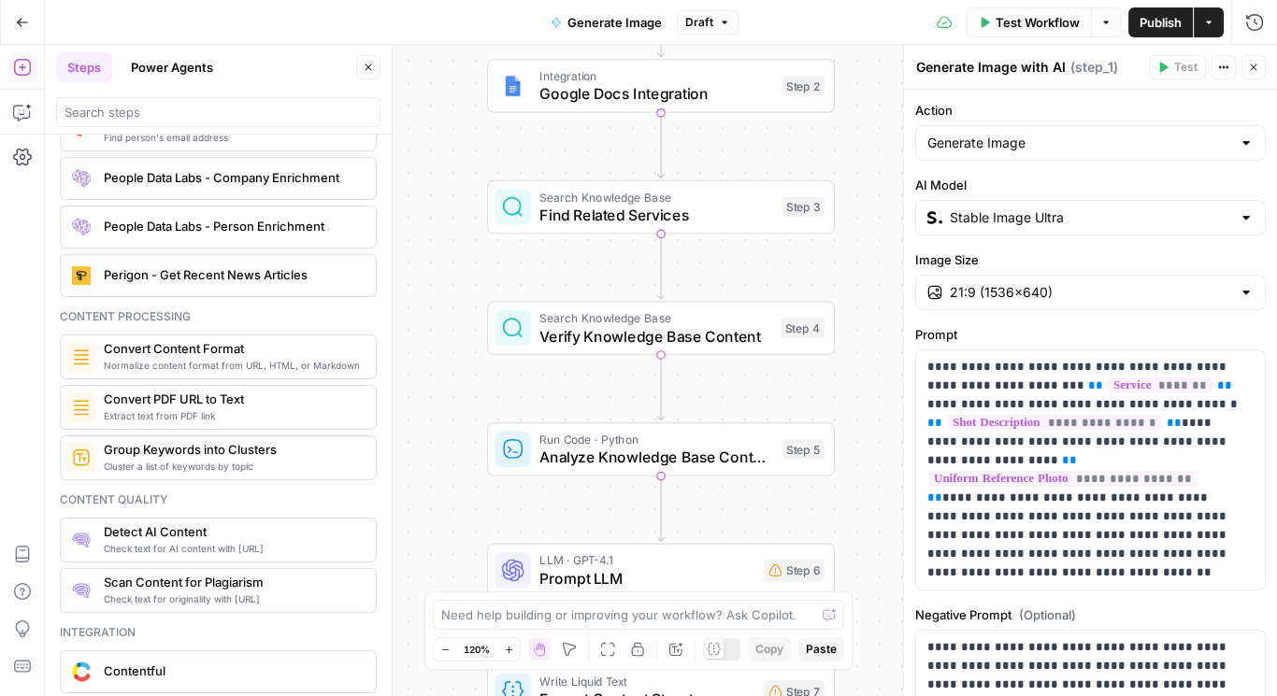
click at [13, 18] on button "Go Back" at bounding box center [23, 23] width 34 height 34
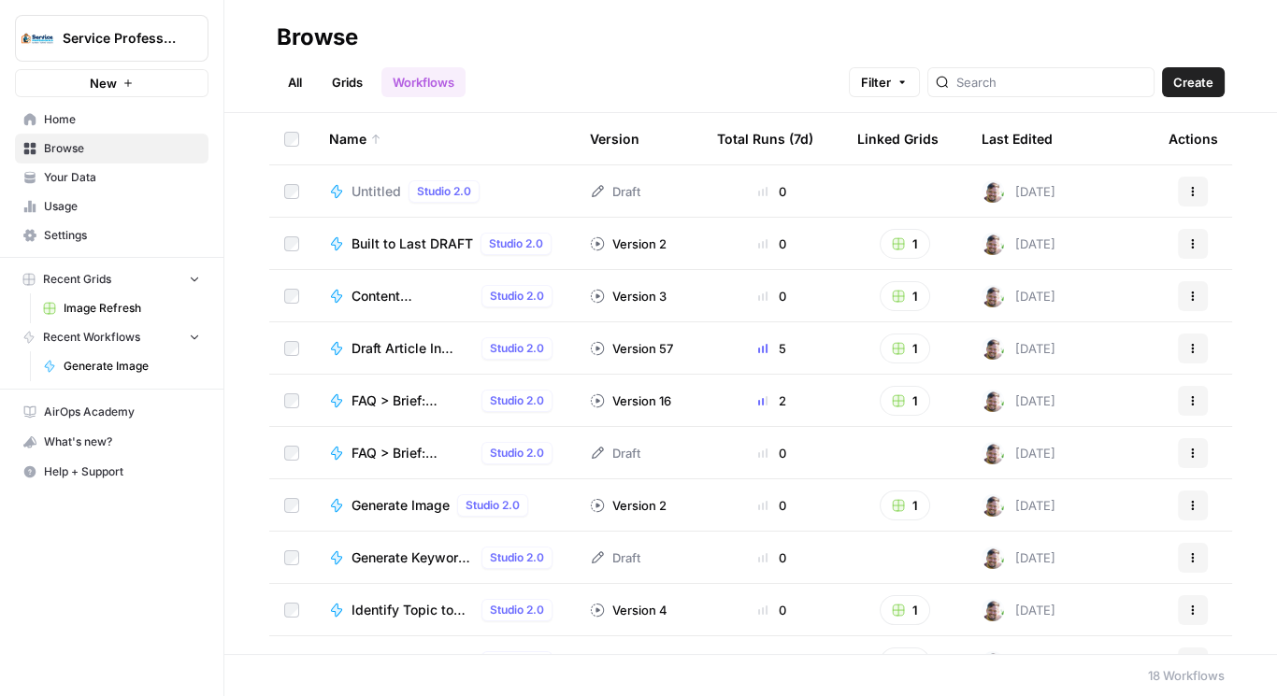
click at [115, 305] on span "Image Refresh" at bounding box center [132, 308] width 136 height 17
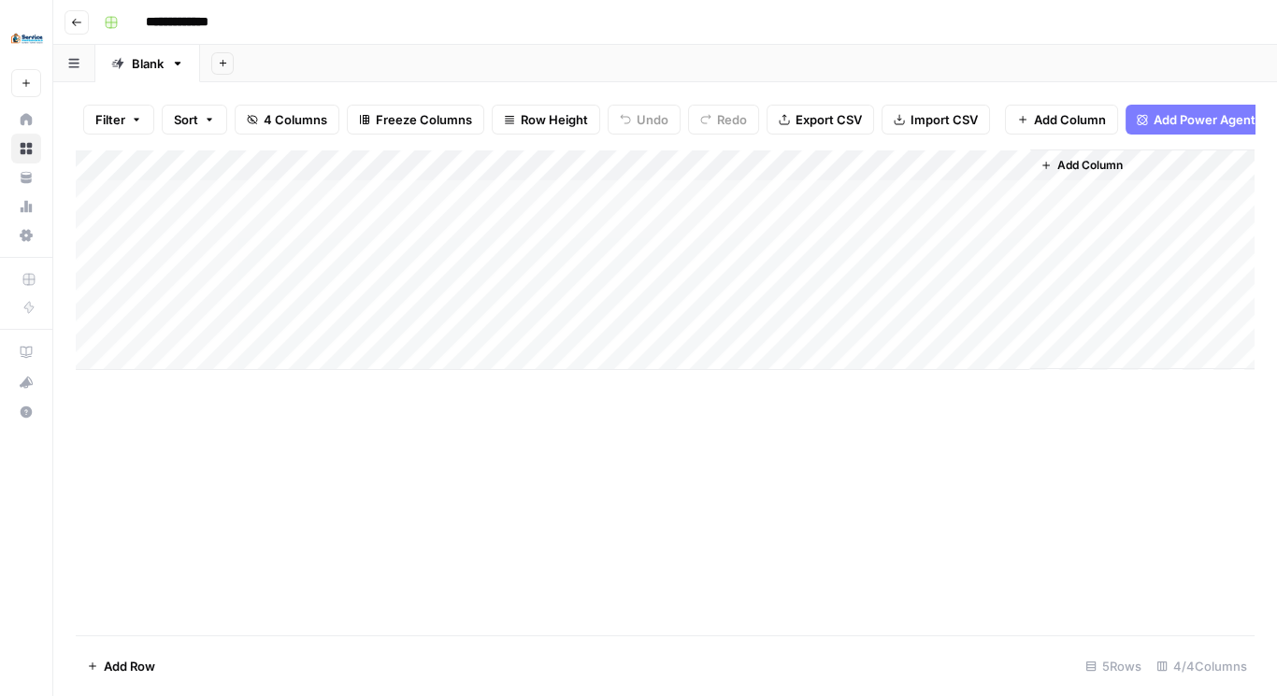
click at [821, 176] on div "Add Column" at bounding box center [665, 260] width 1178 height 221
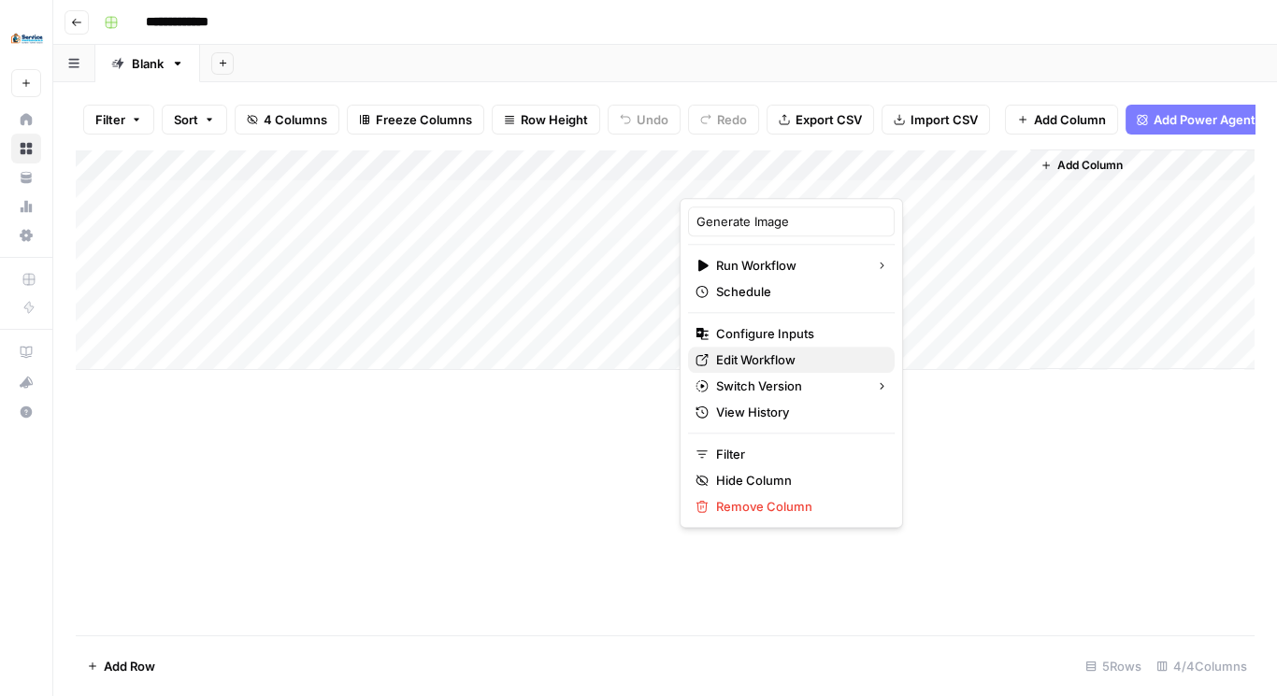
click at [764, 361] on span "Edit Workflow" at bounding box center [798, 359] width 164 height 19
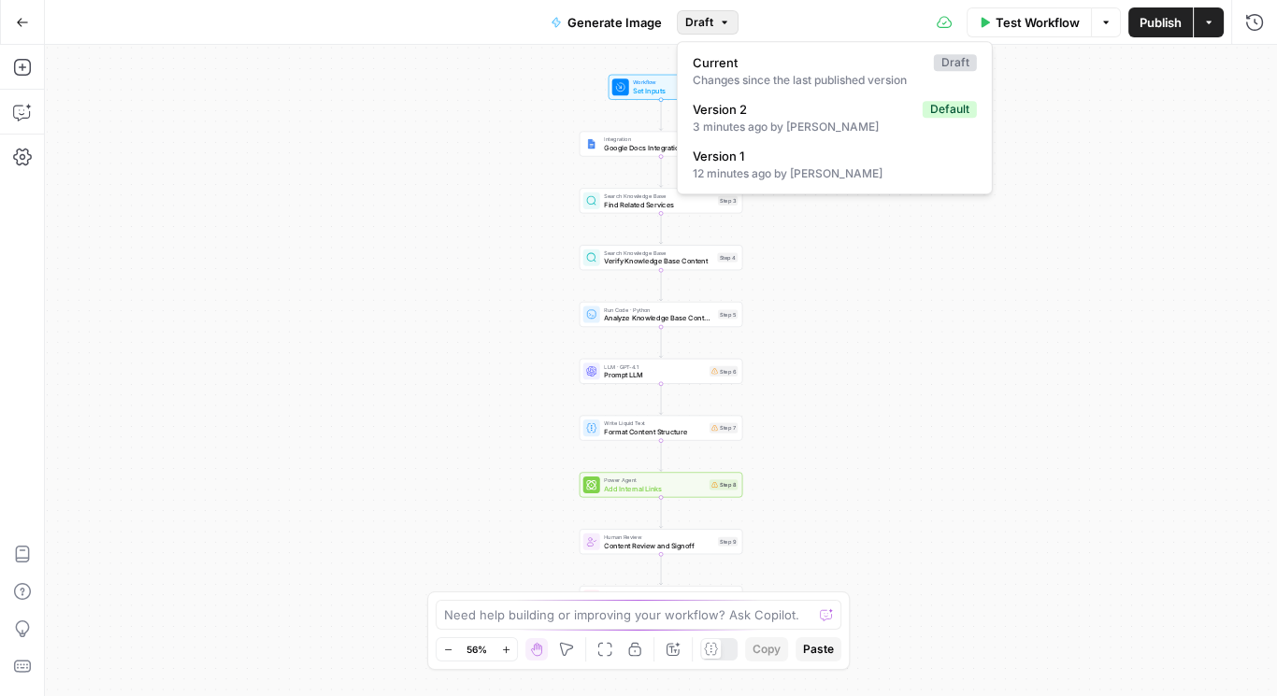
click at [699, 24] on span "Draft" at bounding box center [699, 22] width 28 height 17
click at [782, 125] on div "3 minutes ago by [PERSON_NAME]" at bounding box center [835, 127] width 284 height 17
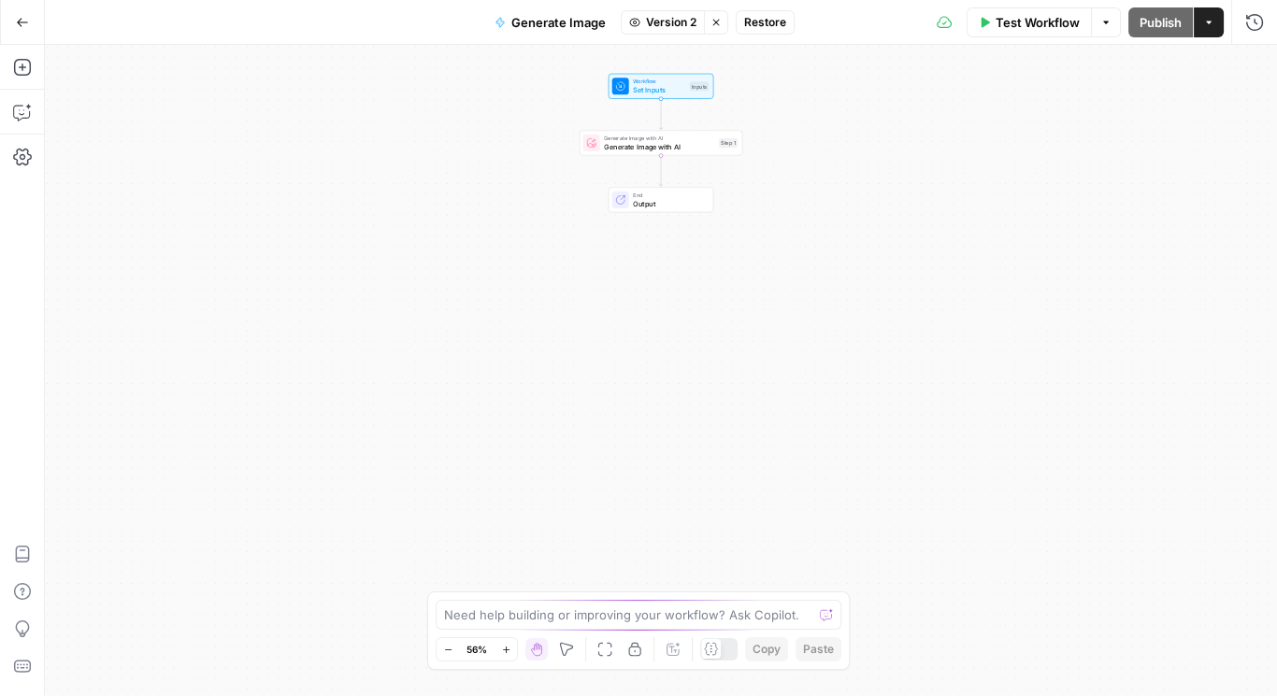
click at [673, 146] on span "Generate Image with AI" at bounding box center [659, 146] width 110 height 10
click at [670, 138] on span "Generate Image with AI" at bounding box center [659, 138] width 110 height 8
click at [678, 145] on span "Generate Image with AI" at bounding box center [659, 148] width 110 height 10
click at [630, 147] on span "Generate Image with AI" at bounding box center [659, 149] width 110 height 10
click at [630, 308] on div "End Output" at bounding box center [660, 316] width 97 height 18
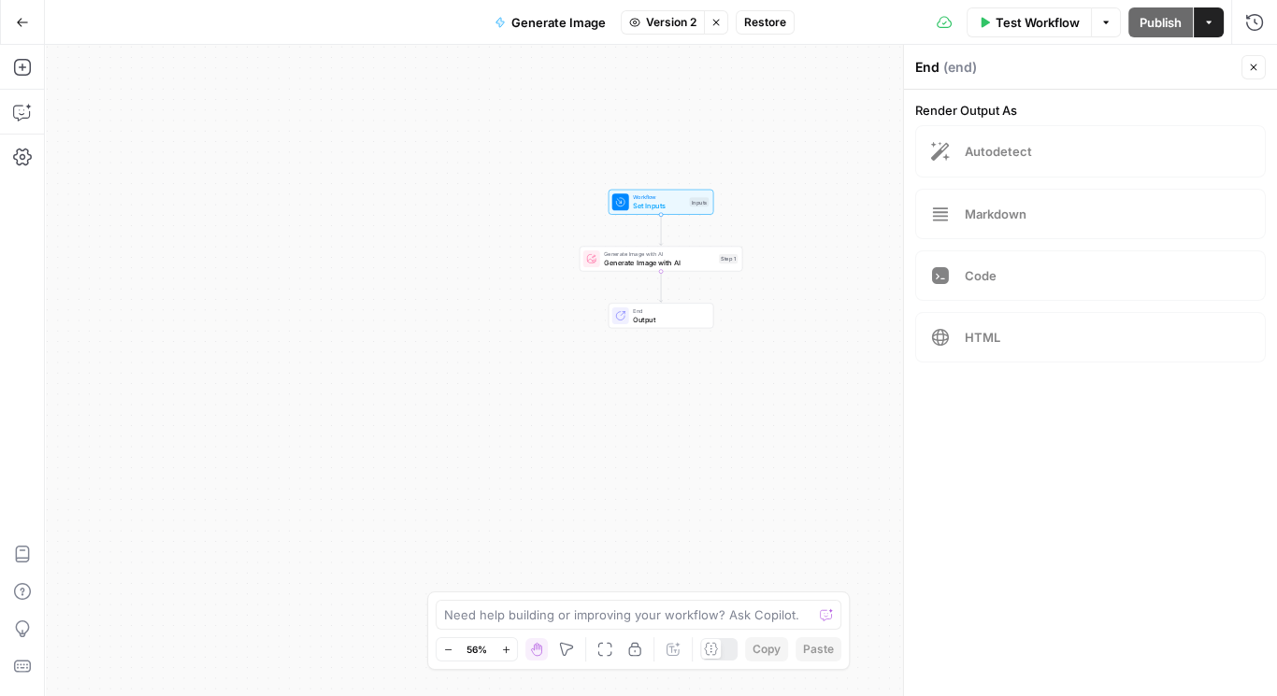
click at [629, 262] on span "Generate Image with AI" at bounding box center [659, 262] width 110 height 10
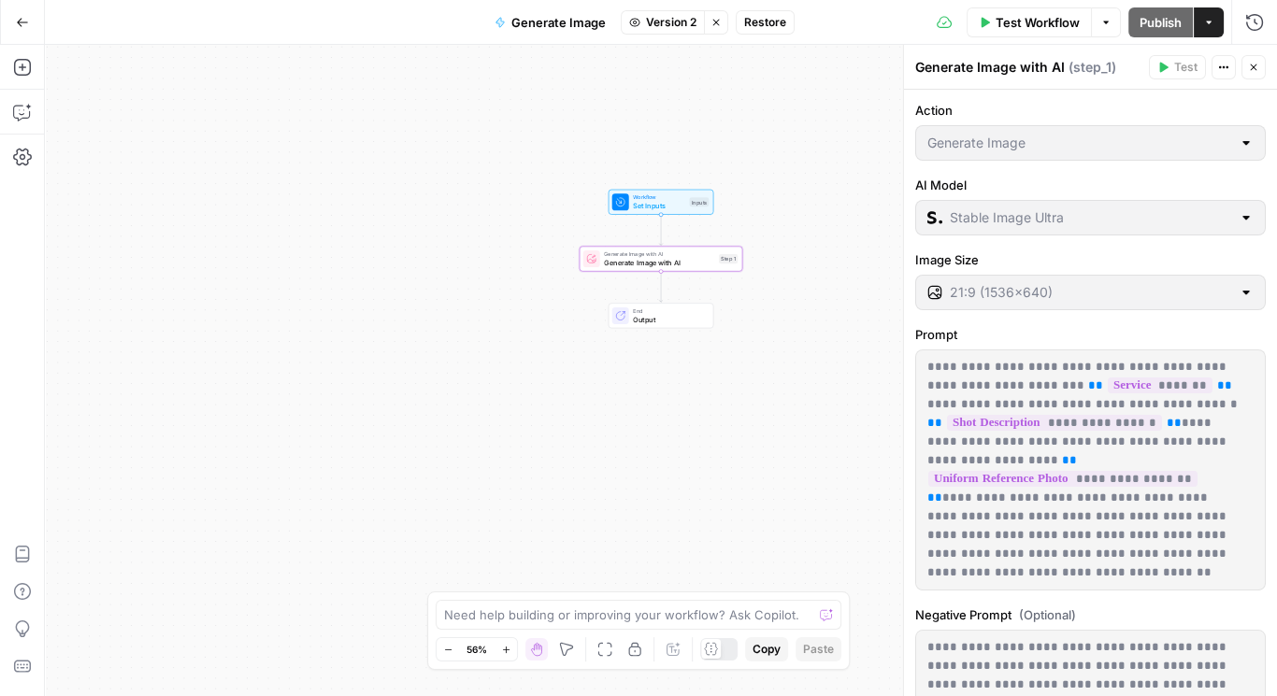
click at [650, 202] on span "Set Inputs" at bounding box center [659, 206] width 52 height 10
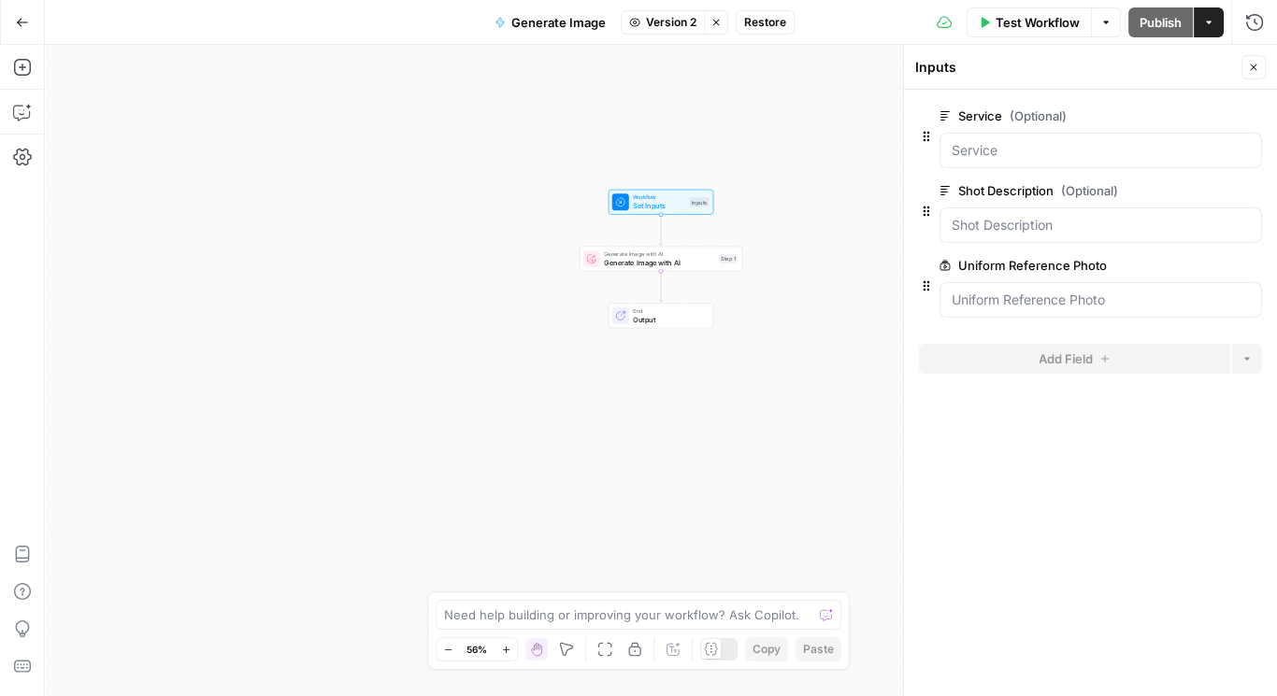
click at [746, 21] on span "Restore" at bounding box center [765, 22] width 42 height 17
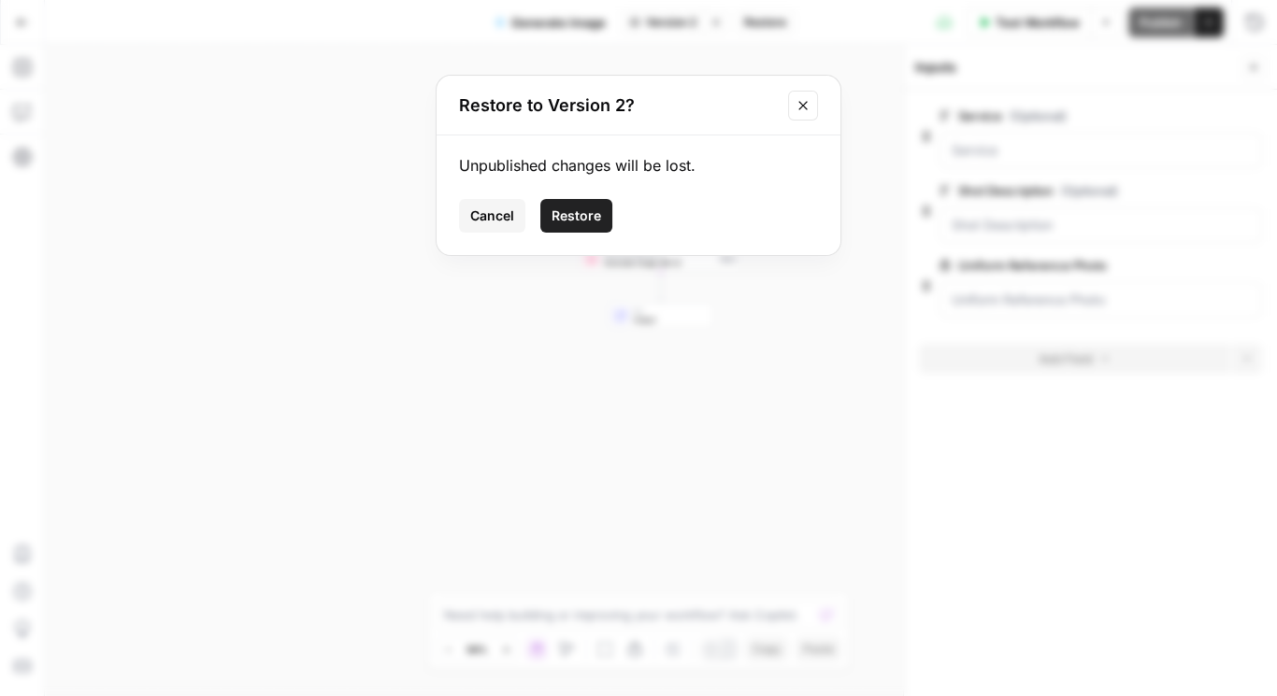
click at [594, 207] on span "Restore" at bounding box center [576, 216] width 50 height 19
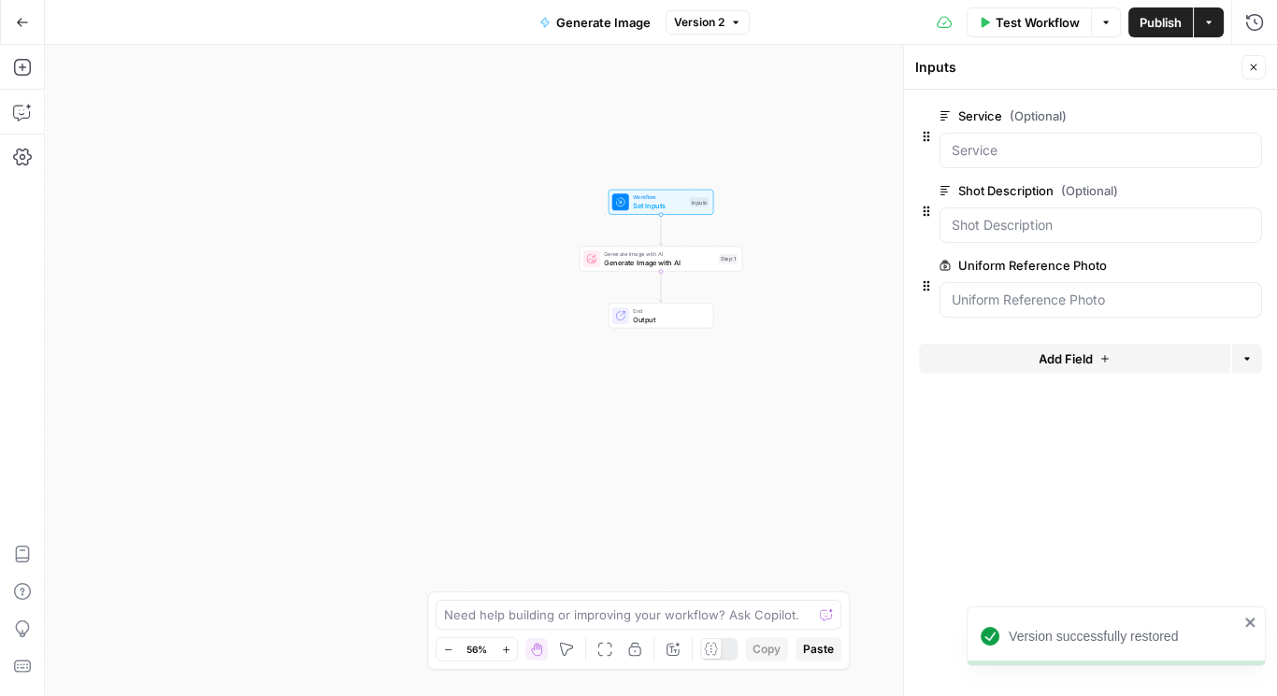
click at [1078, 350] on span "Add Field" at bounding box center [1065, 359] width 54 height 19
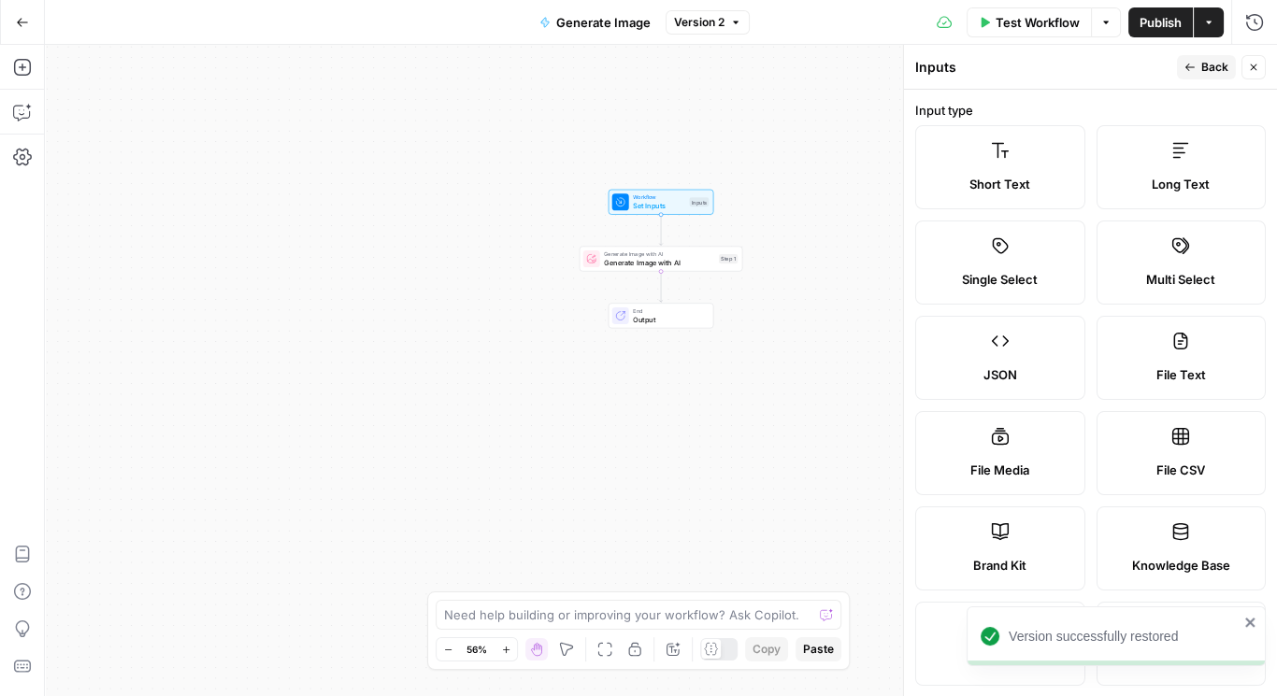
click at [1032, 463] on div "File Media" at bounding box center [1000, 470] width 138 height 19
type textarea "Supports .mp4, .mp3, .wav, .jpg, .png, .webp, .wma, .m4a file types"
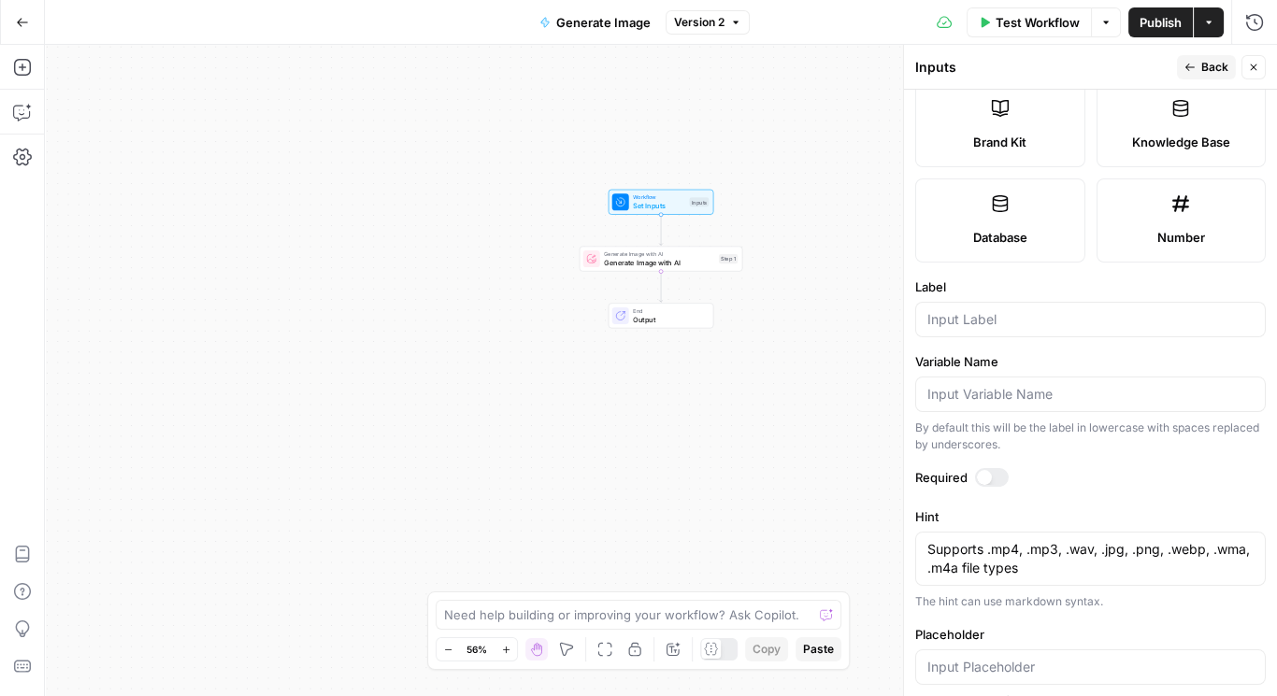
scroll to position [438, 0]
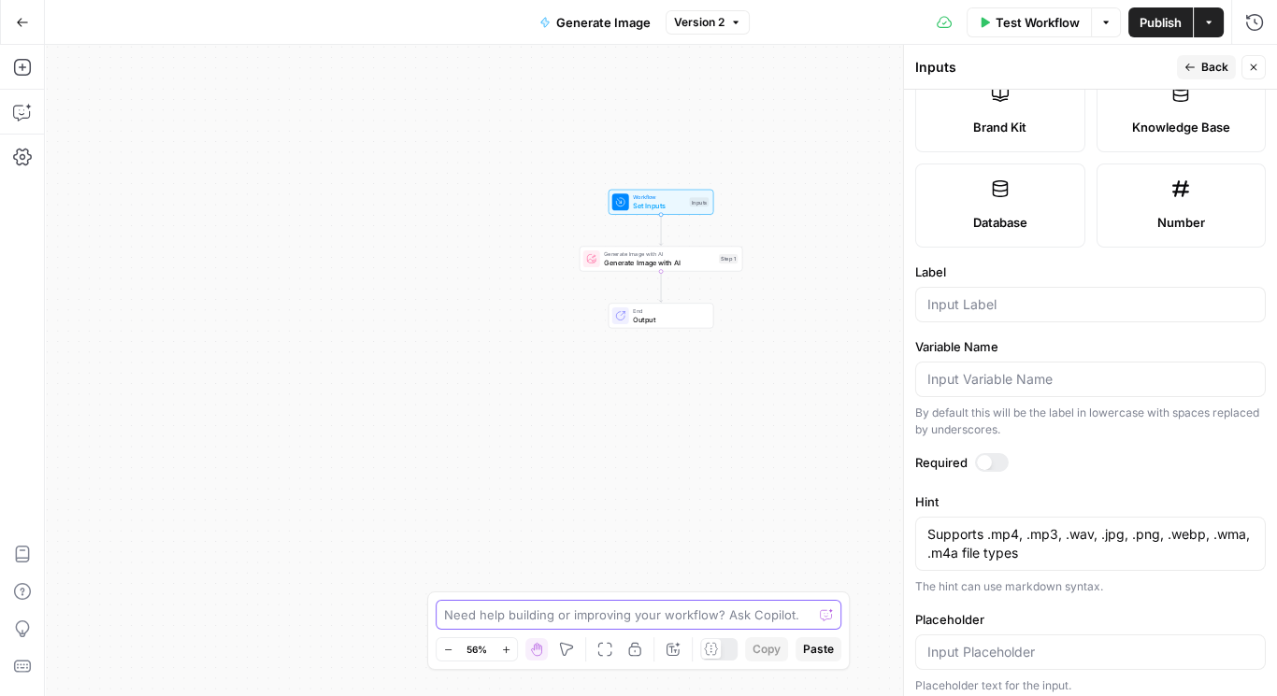
click at [678, 617] on textarea at bounding box center [628, 615] width 368 height 19
click at [580, 609] on textarea "Also add an input for a reference photo" at bounding box center [619, 615] width 351 height 19
click at [726, 622] on textarea "Also add an input for a shot reference photo" at bounding box center [619, 615] width 351 height 19
type textarea "Also add an input for a shot reference photo as inspiration"
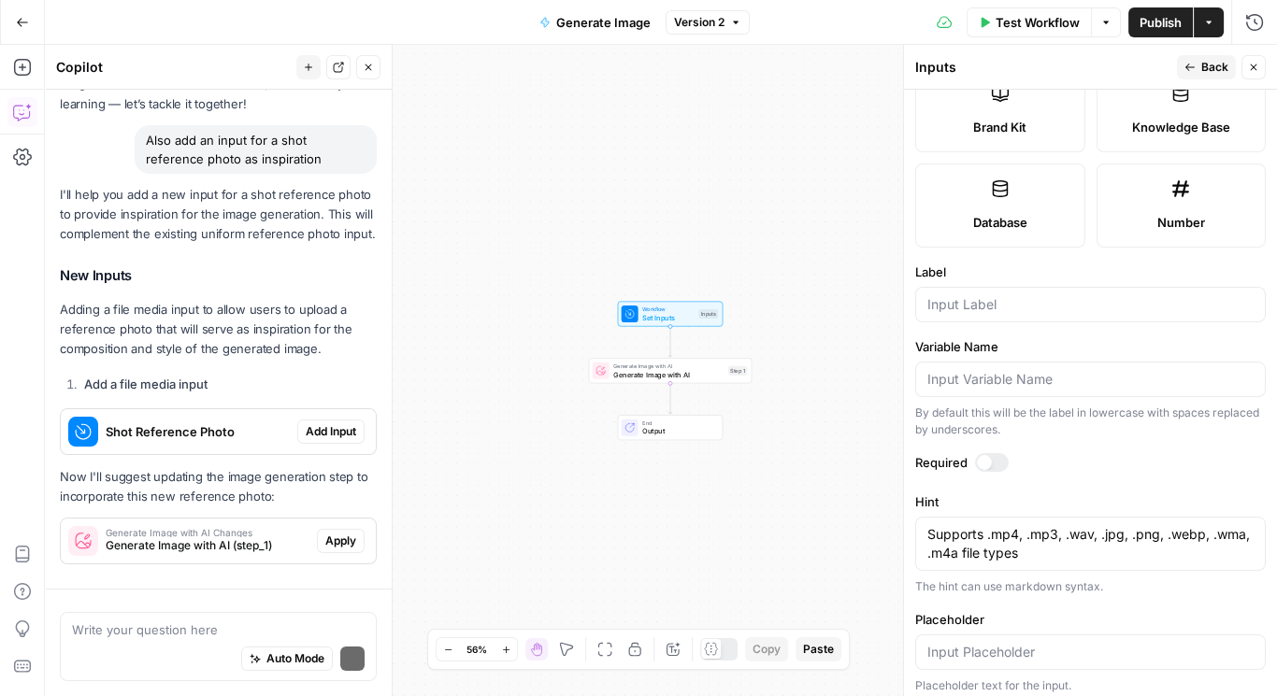
scroll to position [150, 0]
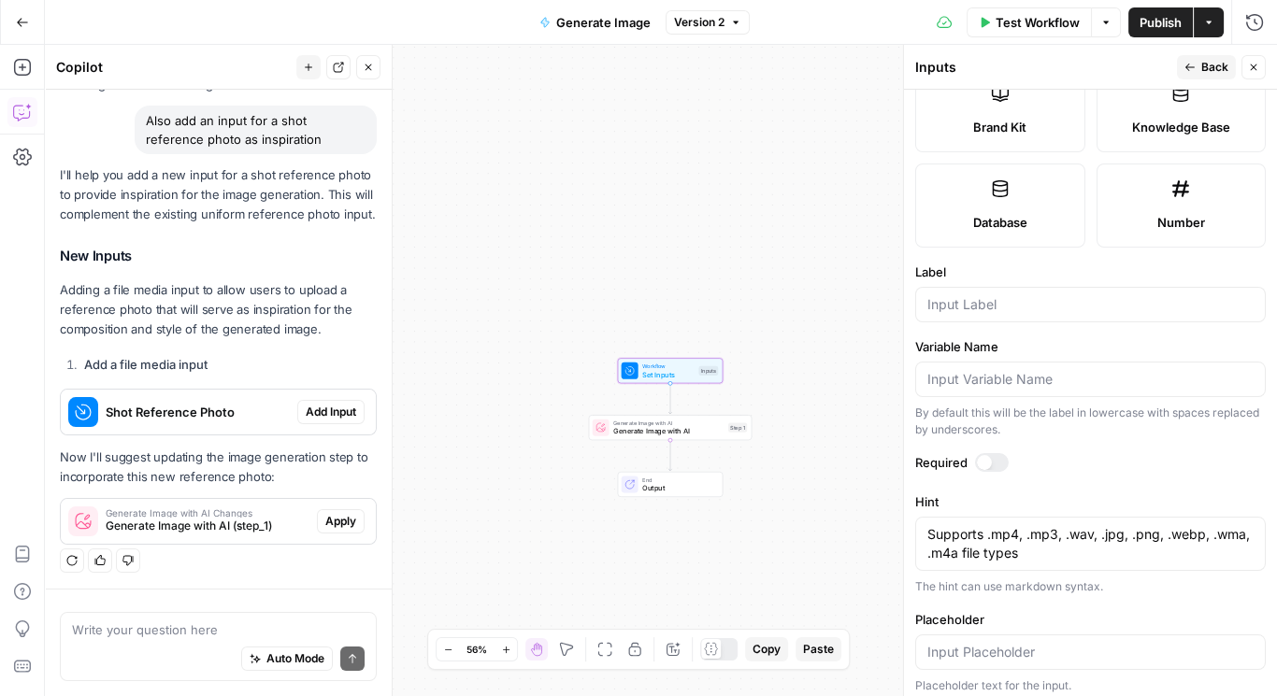
click at [326, 412] on span "Add Input" at bounding box center [331, 412] width 50 height 17
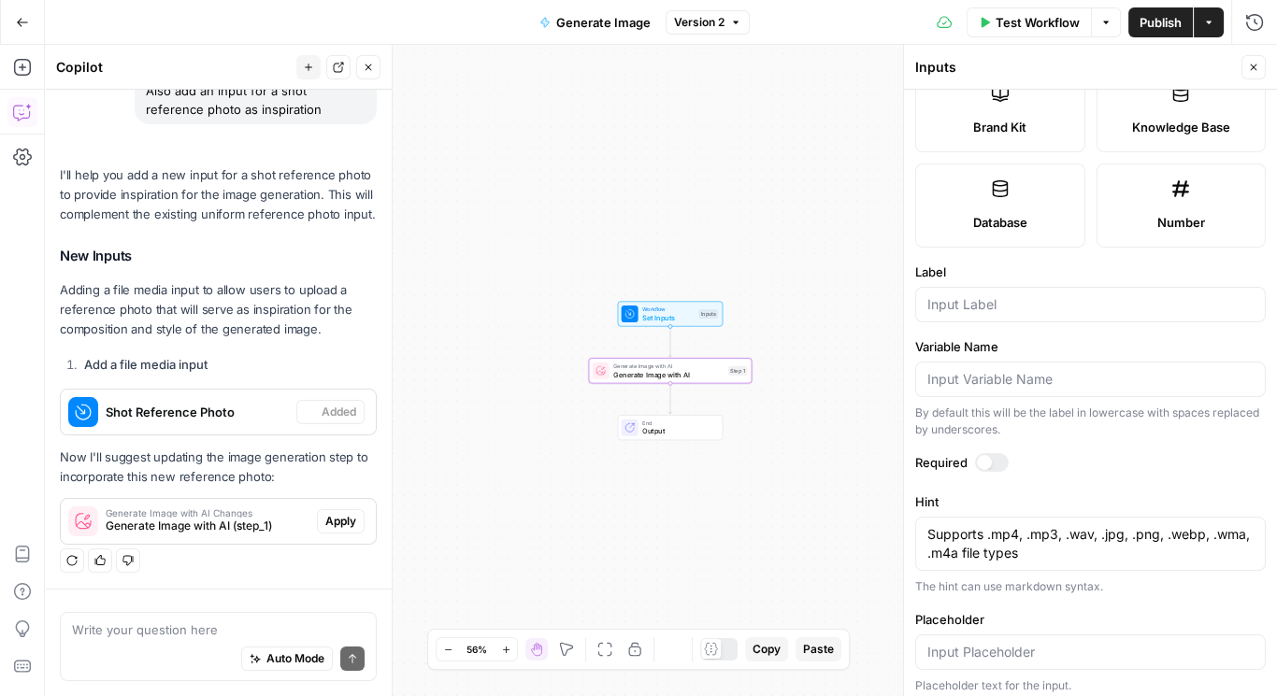
scroll to position [180, 0]
click at [325, 528] on span "Apply" at bounding box center [340, 521] width 31 height 17
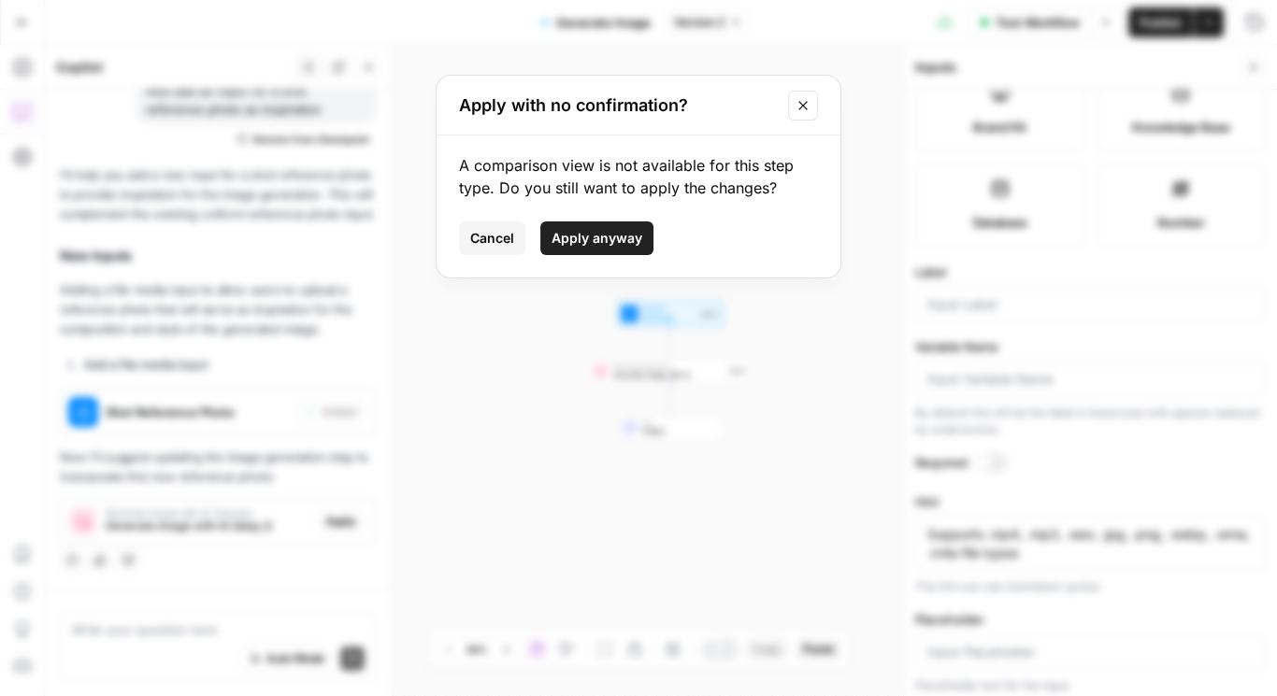
click at [619, 245] on span "Apply anyway" at bounding box center [596, 238] width 91 height 19
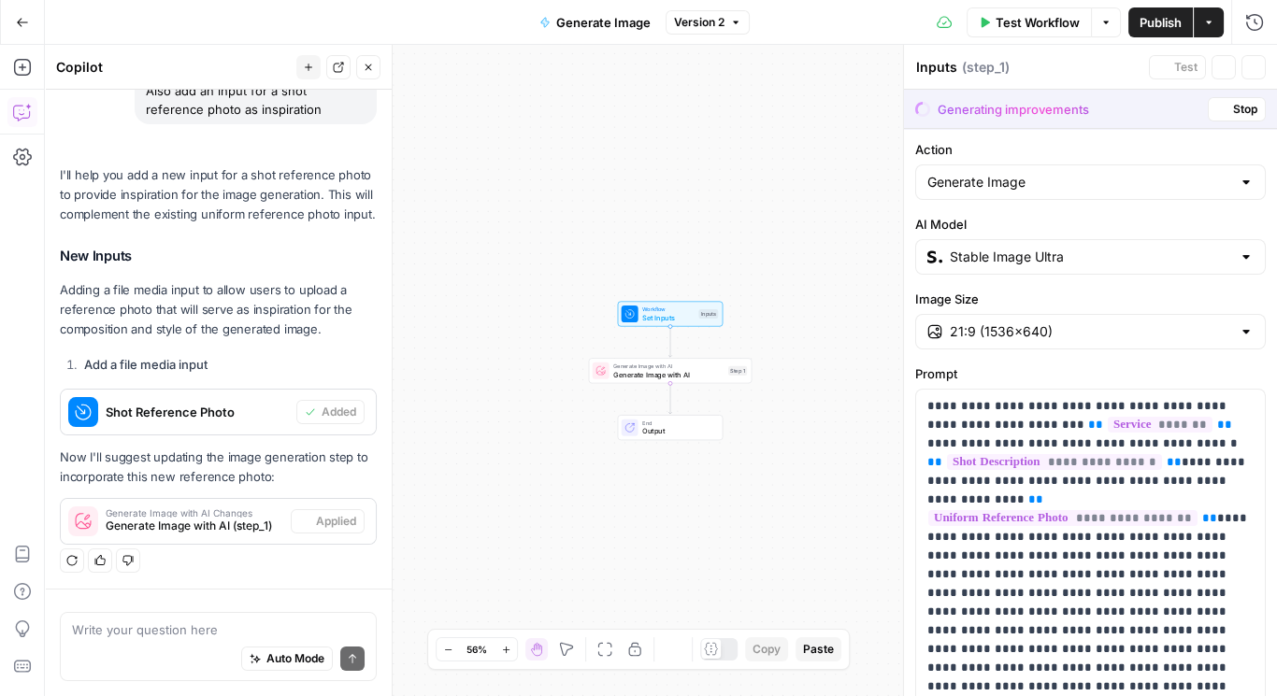
type textarea "Generate Image with AI"
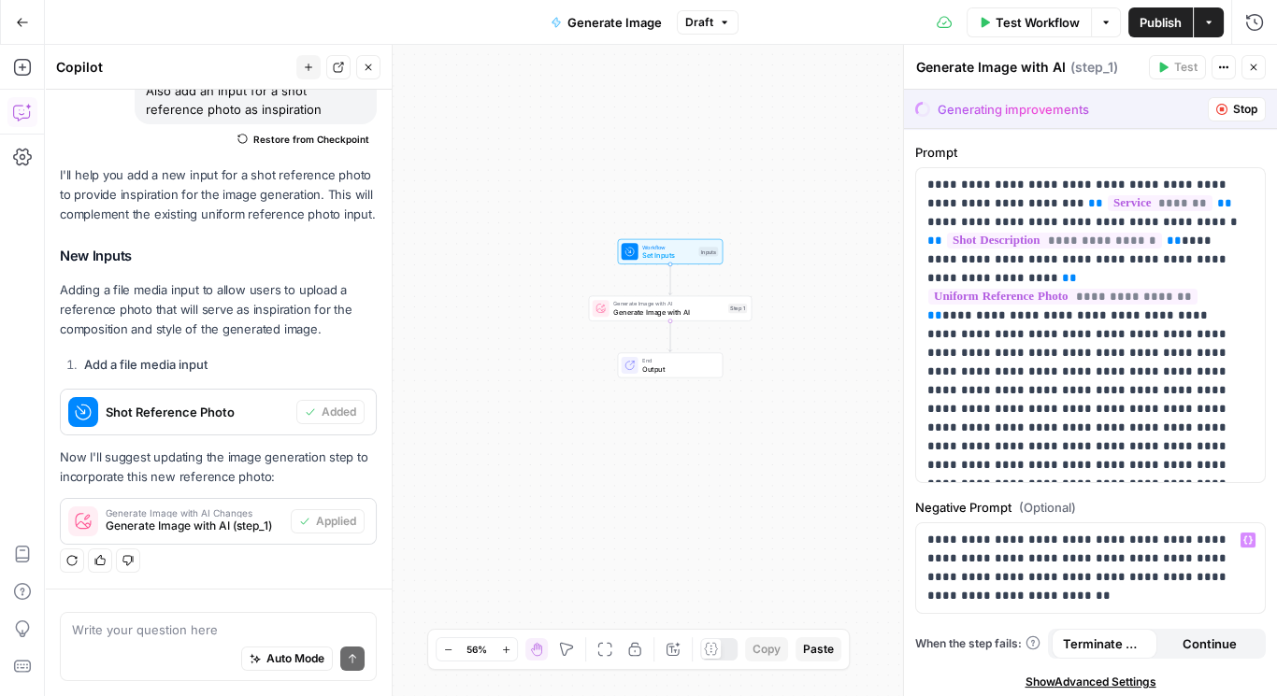
scroll to position [147, 0]
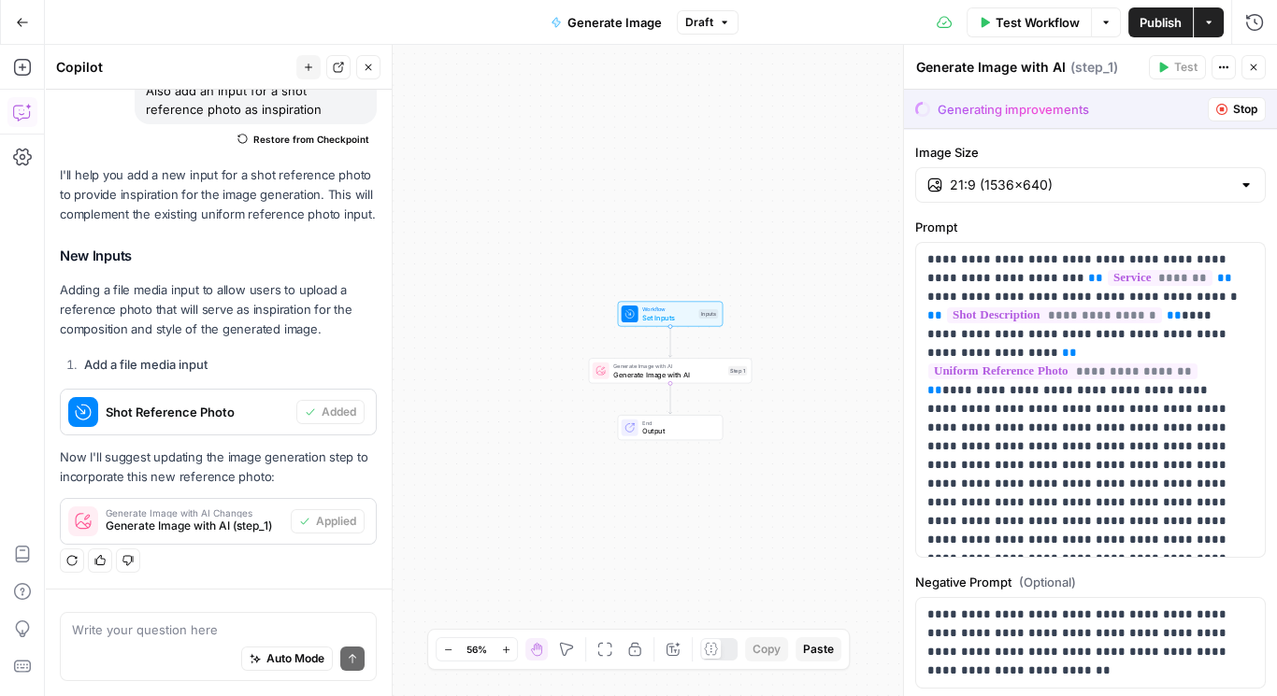
click at [190, 617] on div "Write your question here Auto Mode Send" at bounding box center [218, 647] width 317 height 69
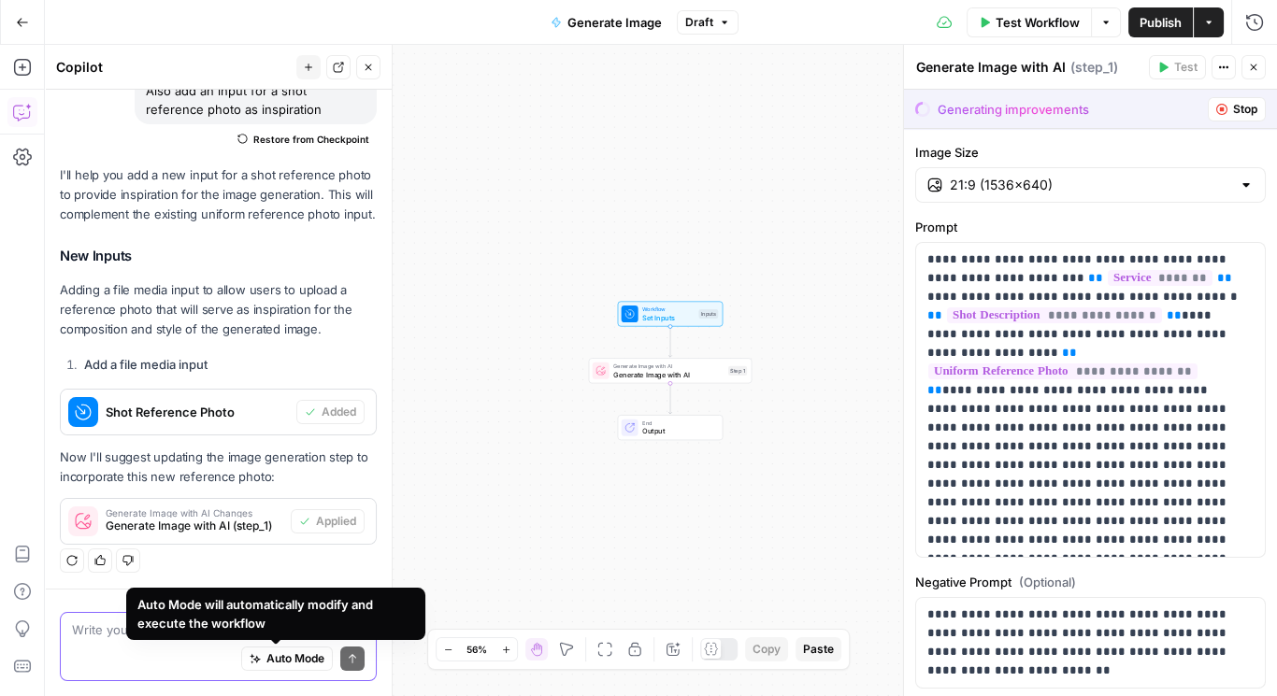
click at [288, 662] on span "Auto Mode" at bounding box center [295, 659] width 58 height 17
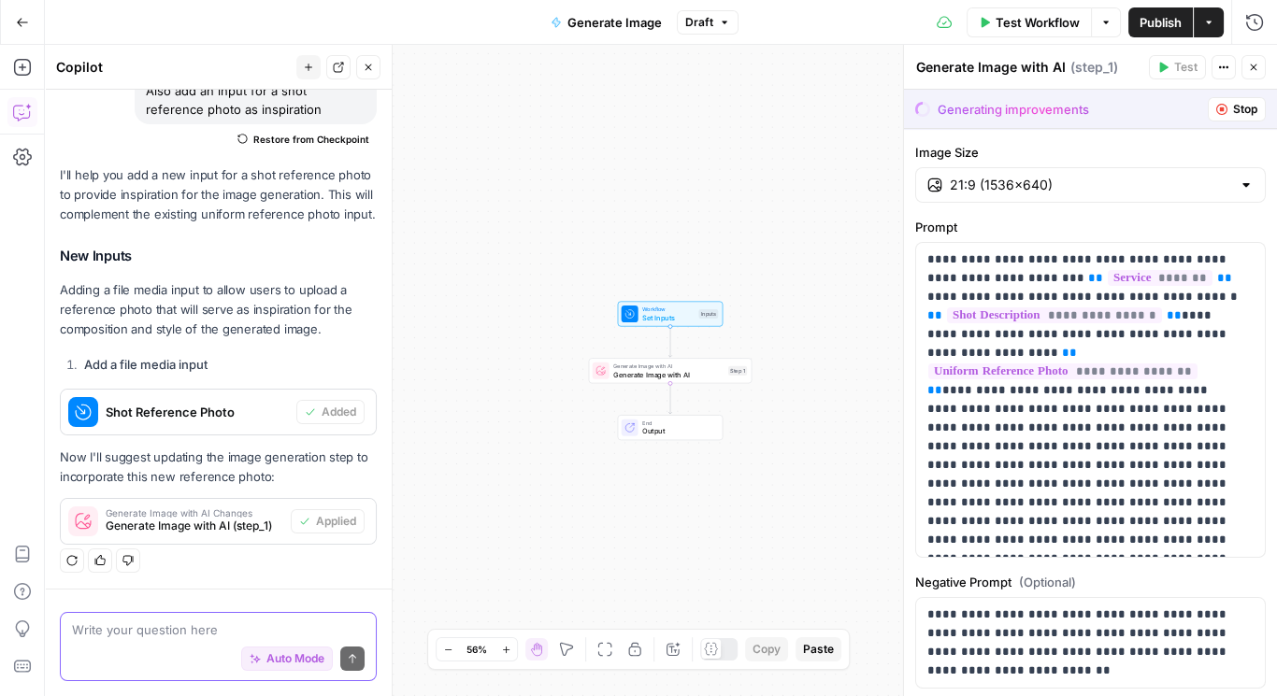
click at [165, 633] on textarea at bounding box center [218, 630] width 293 height 19
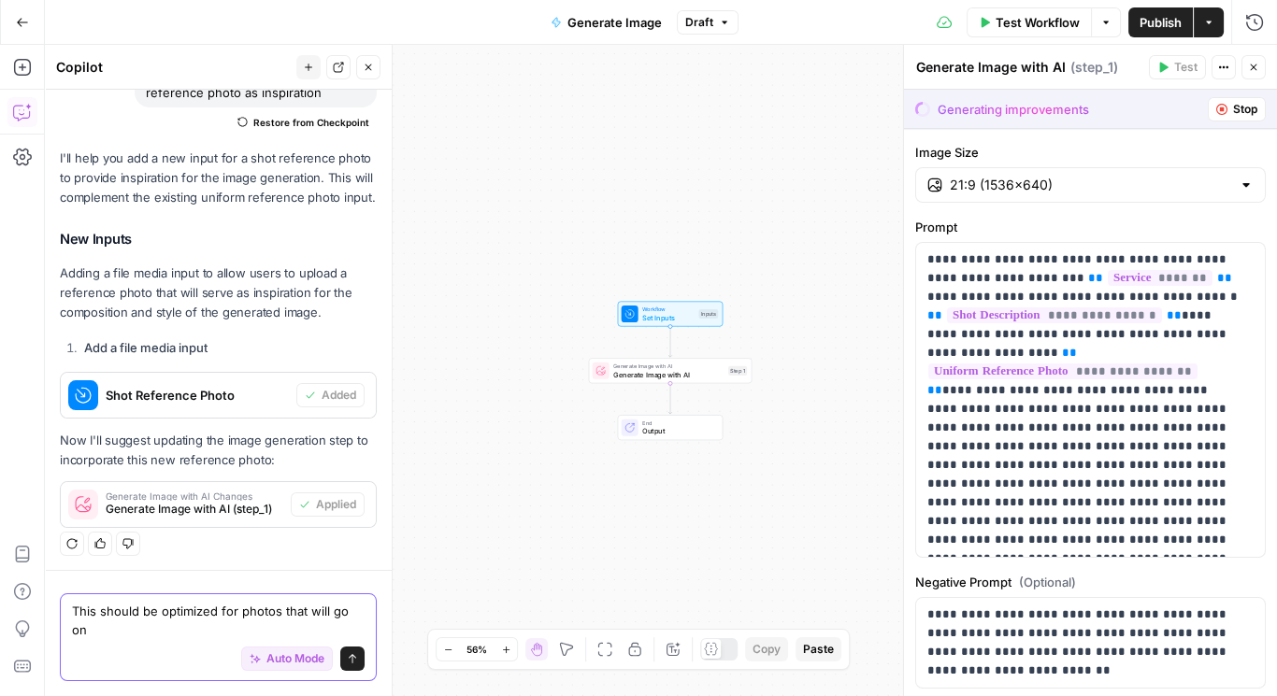
scroll to position [199, 0]
type textarea "This should be optimized for photos that will go on our website"
drag, startPoint x: 165, startPoint y: 630, endPoint x: 53, endPoint y: 568, distance: 128.0
click at [53, 568] on div "Hi! How can I help with your workflow? I can explain steps, debug, write prompt…" at bounding box center [218, 393] width 347 height 607
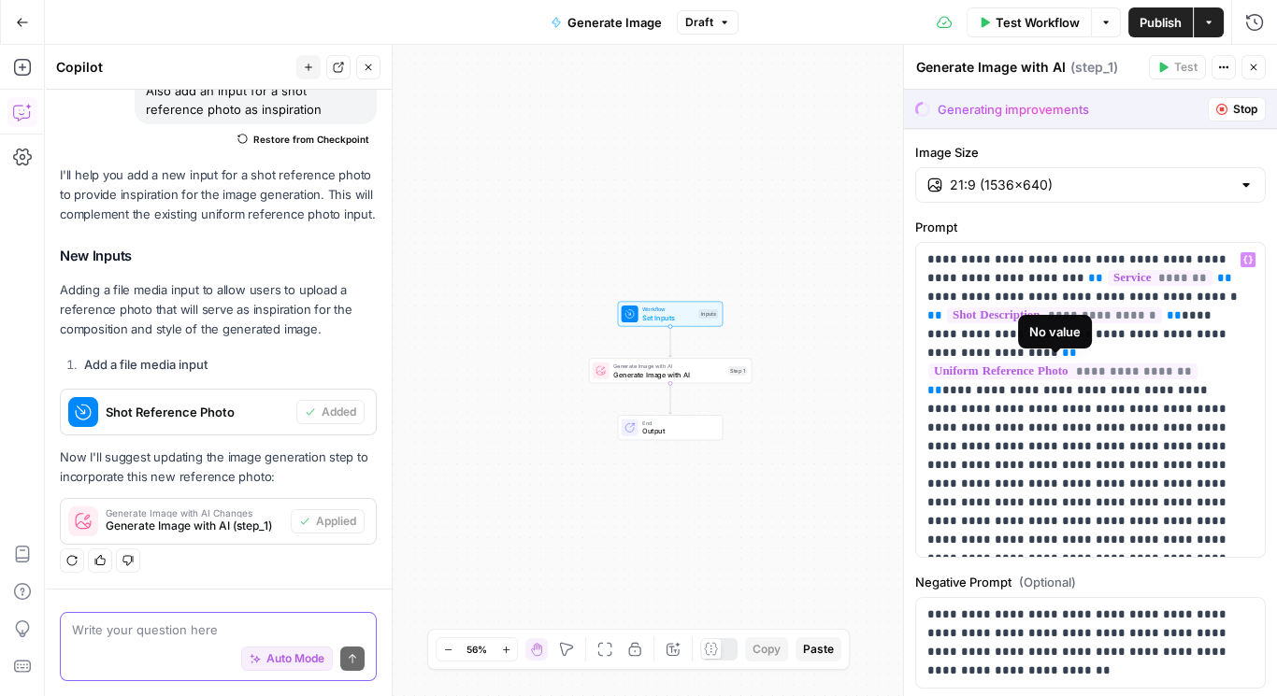
scroll to position [221, 0]
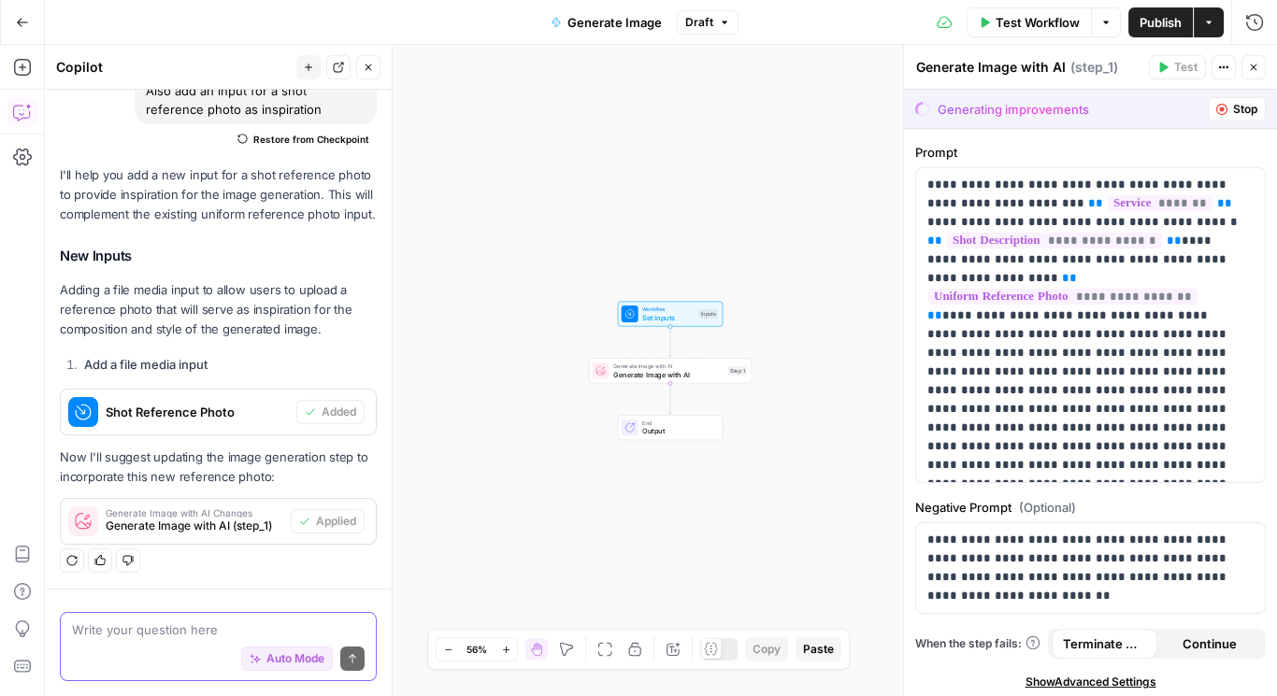
click at [230, 628] on textarea at bounding box center [218, 630] width 293 height 19
paste textarea "This should be optimized for photos that will go on our website"
type textarea "This should be optimized for photos that will go on our website"
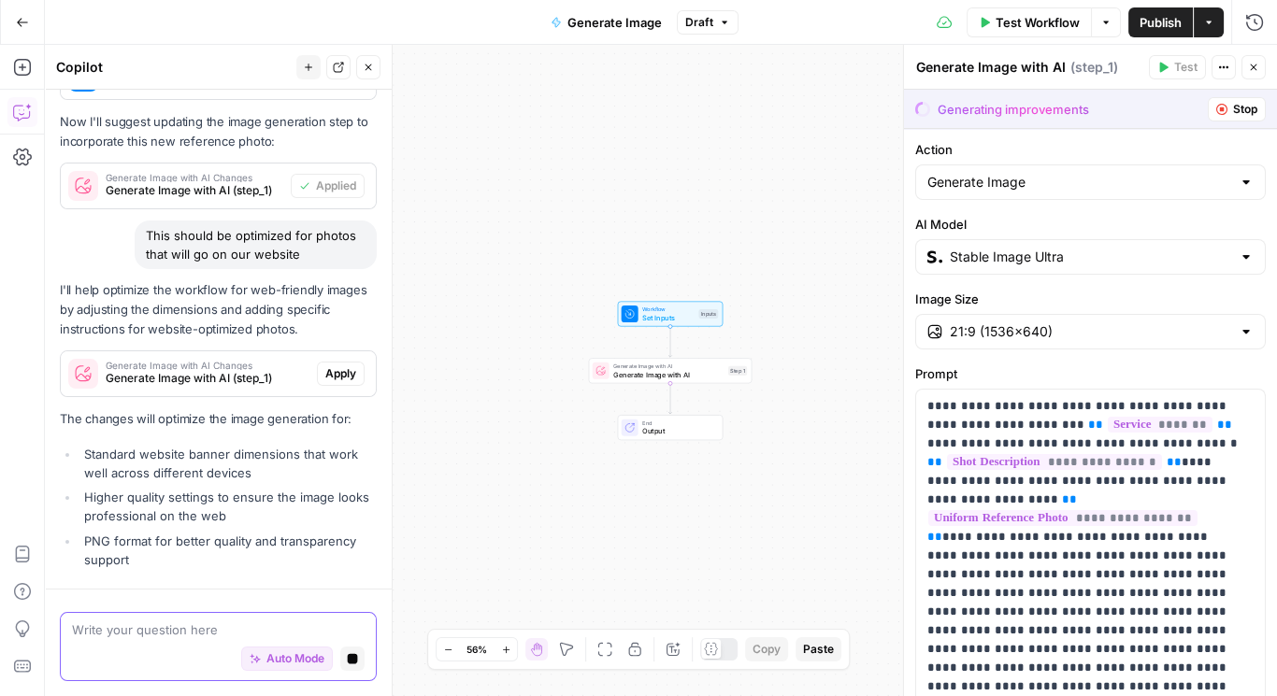
scroll to position [404, 0]
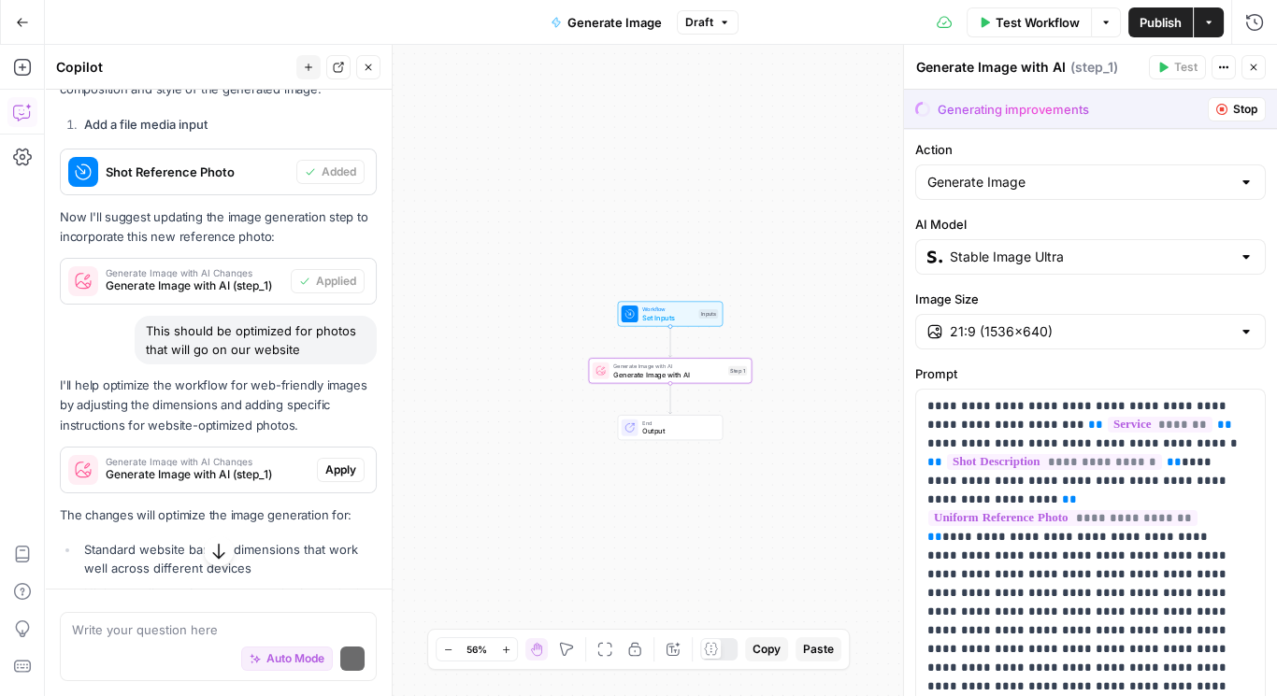
click at [328, 462] on span "Apply" at bounding box center [340, 470] width 31 height 17
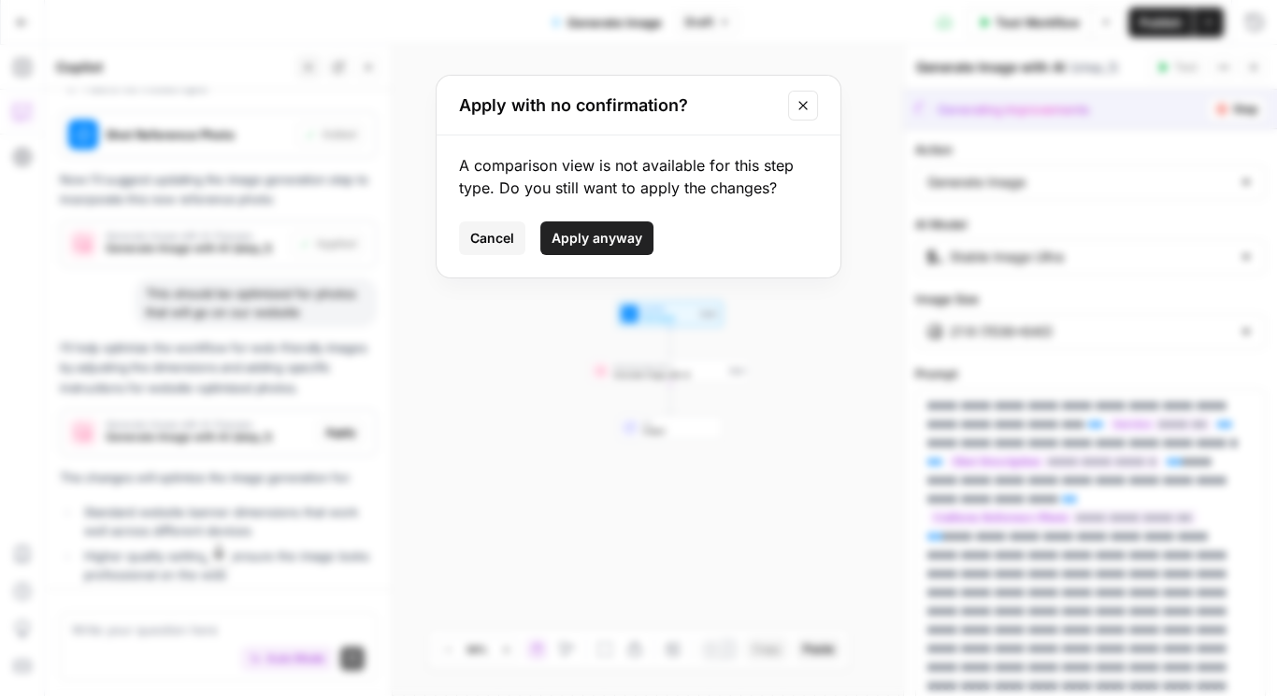
click at [571, 230] on span "Apply anyway" at bounding box center [596, 238] width 91 height 19
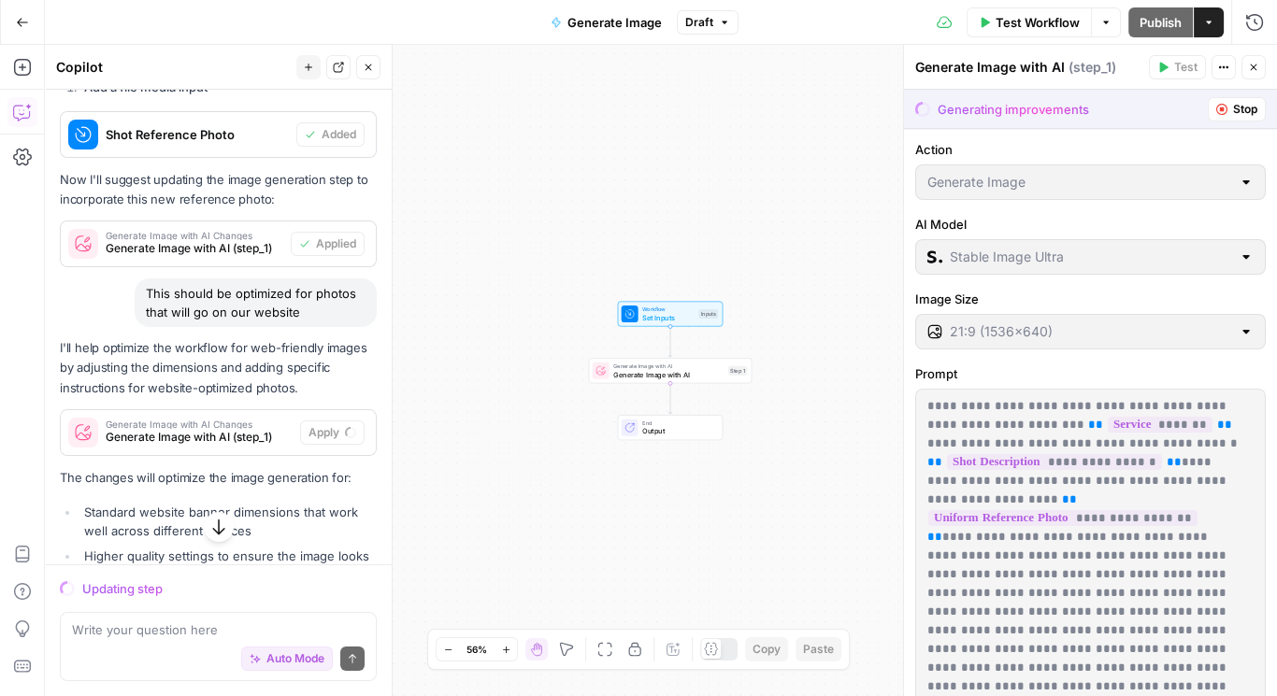
scroll to position [583, 0]
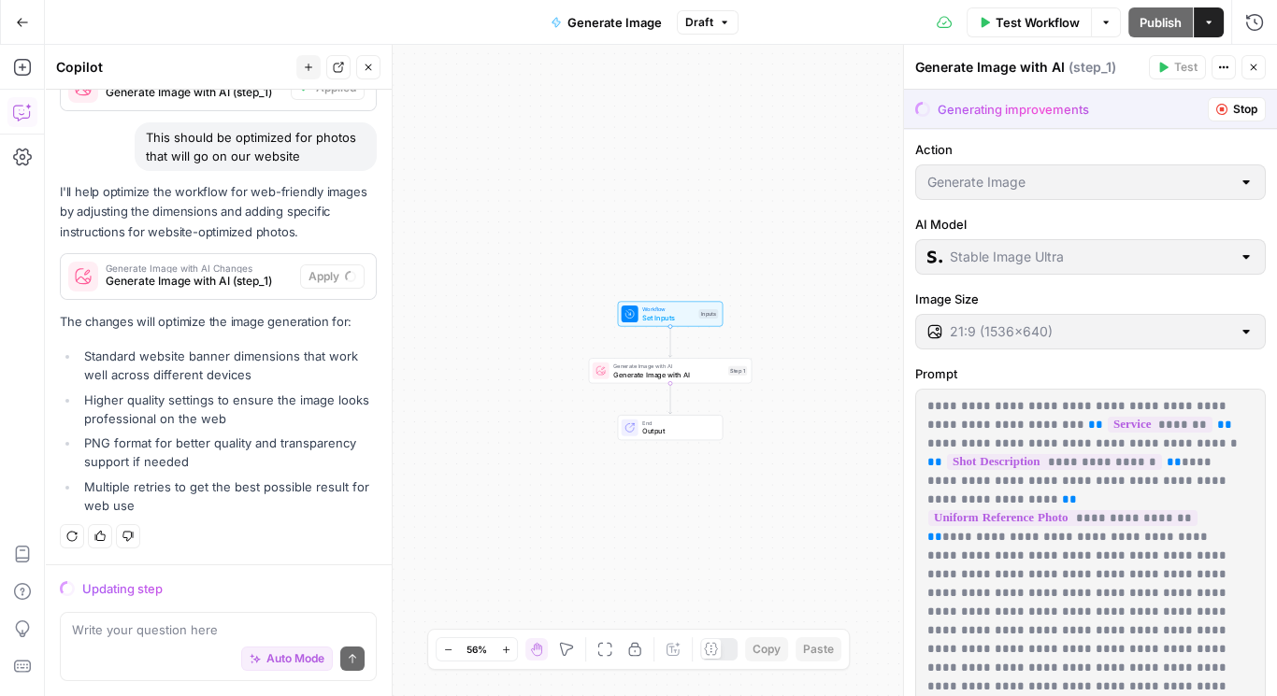
click at [1249, 66] on icon "button" at bounding box center [1253, 67] width 11 height 11
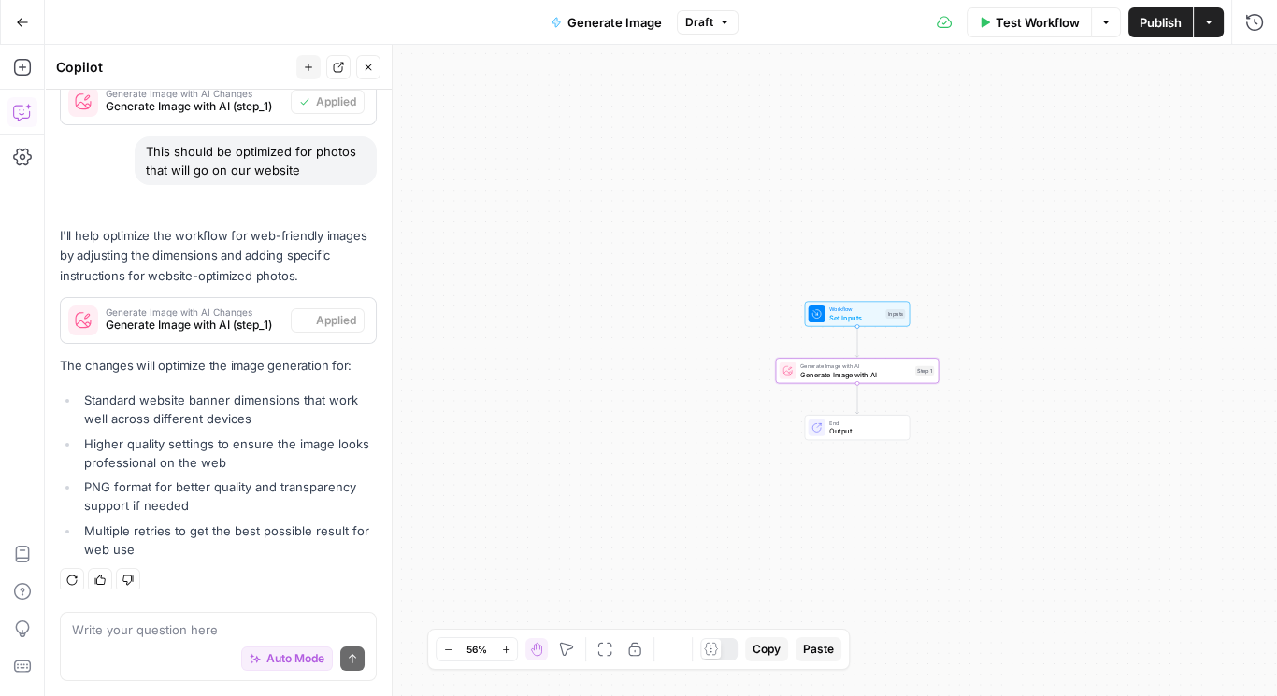
scroll to position [619, 0]
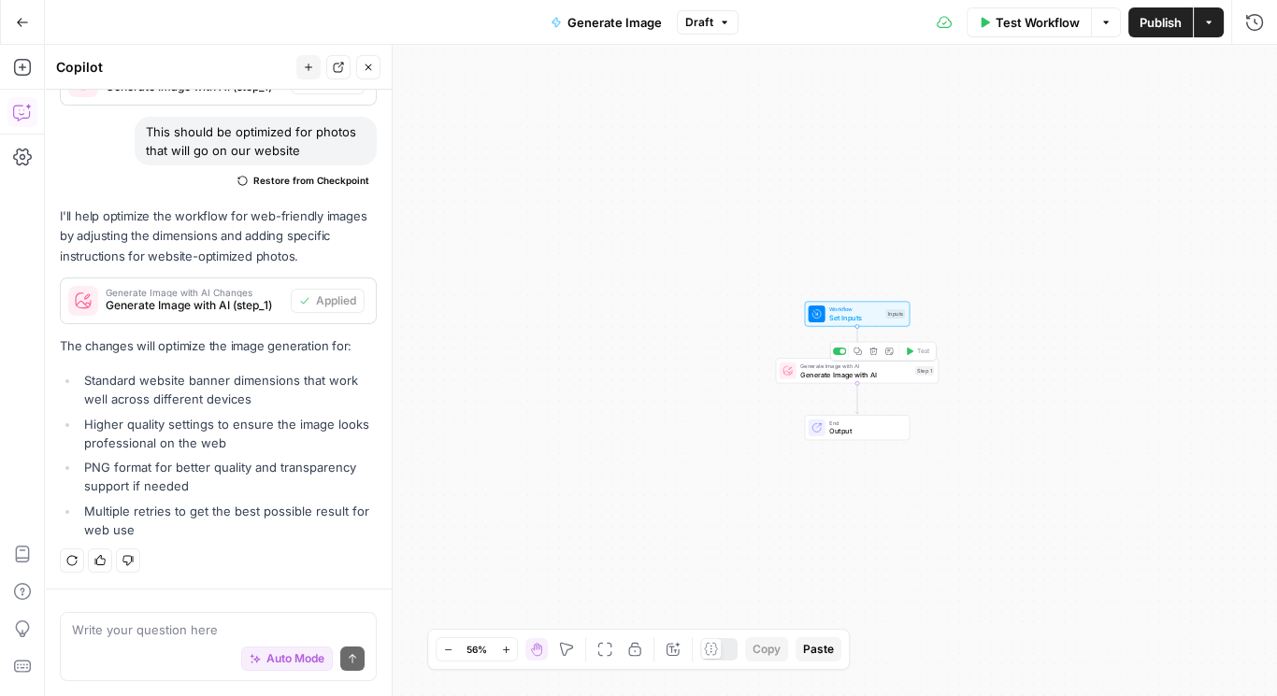
click at [850, 375] on span "Generate Image with AI" at bounding box center [855, 374] width 110 height 10
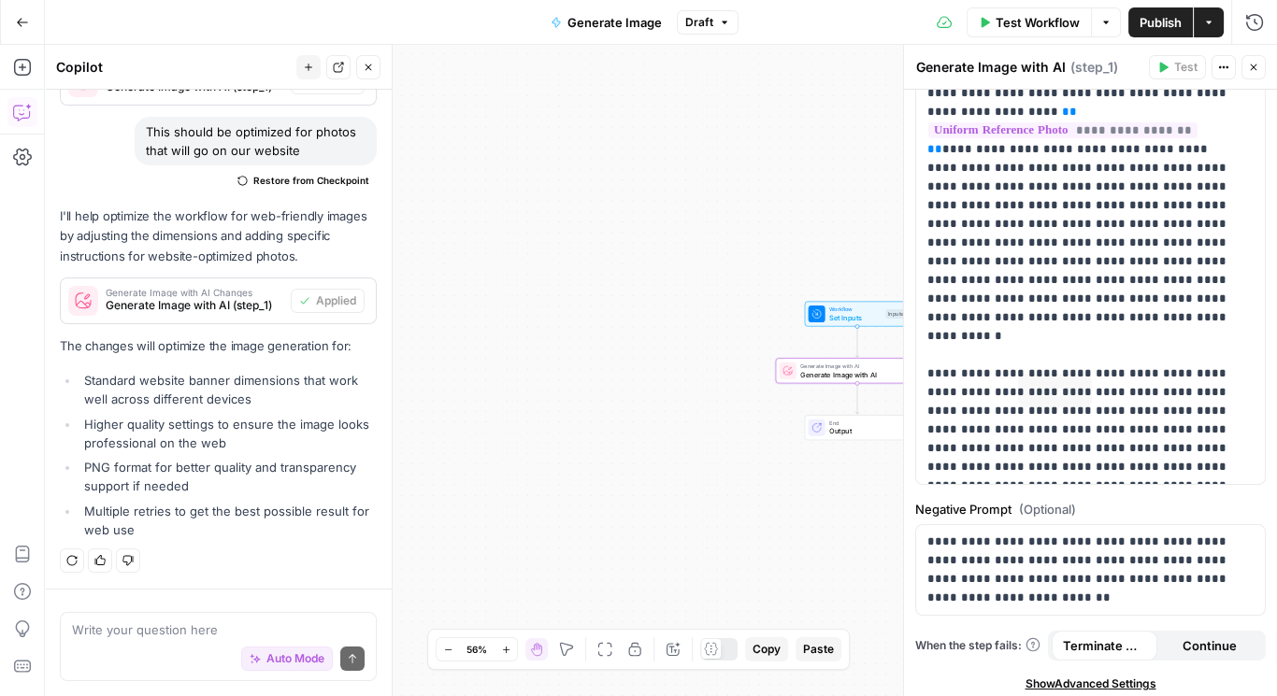
scroll to position [351, 0]
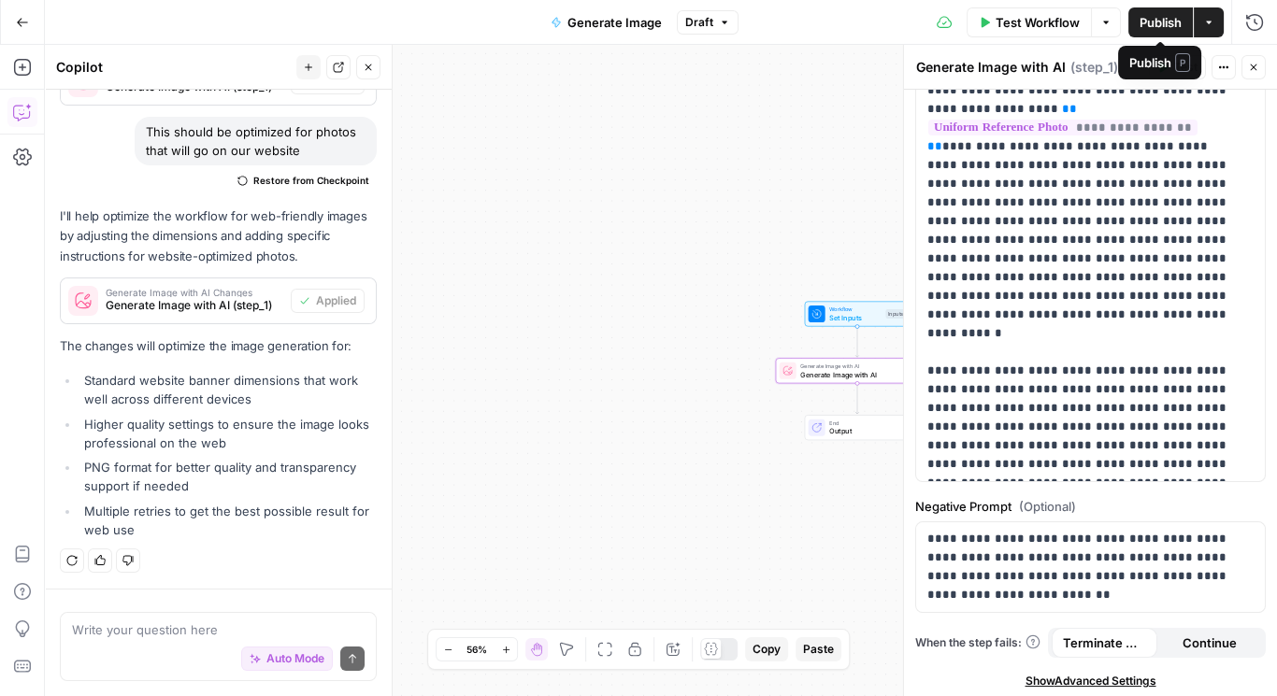
click at [1160, 22] on span "Publish" at bounding box center [1160, 22] width 42 height 19
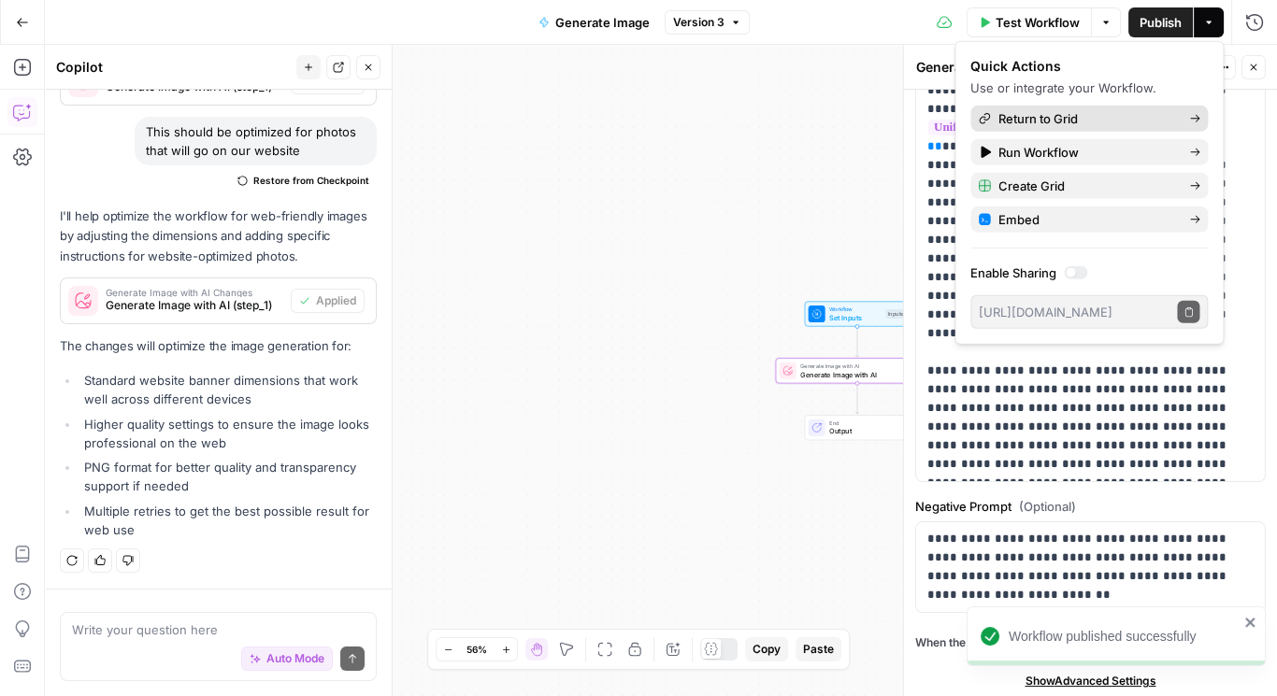
click at [1036, 120] on span "Return to Grid" at bounding box center [1086, 118] width 176 height 19
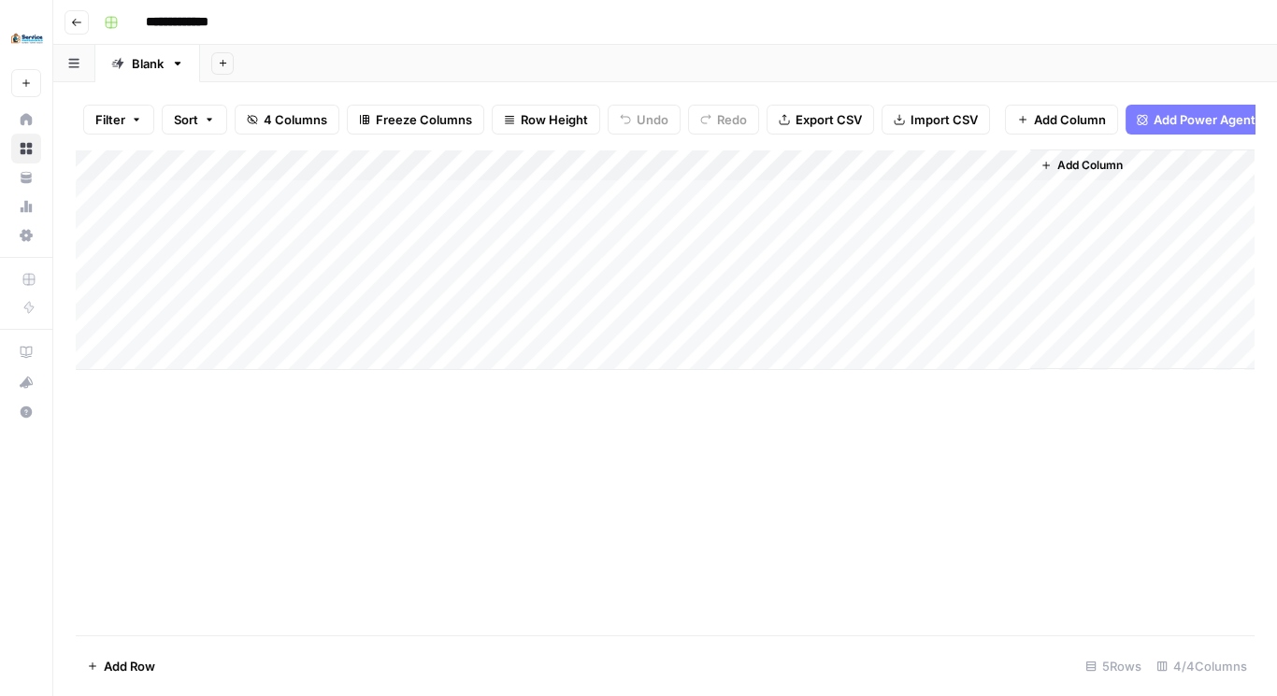
drag, startPoint x: 1029, startPoint y: 176, endPoint x: 1071, endPoint y: 180, distance: 42.3
click at [1071, 180] on div "Add Column" at bounding box center [1141, 260] width 225 height 220
drag, startPoint x: 931, startPoint y: 179, endPoint x: 705, endPoint y: 193, distance: 226.5
click at [705, 193] on div "Add Column" at bounding box center [665, 260] width 1178 height 221
drag, startPoint x: 850, startPoint y: 171, endPoint x: 864, endPoint y: 176, distance: 14.8
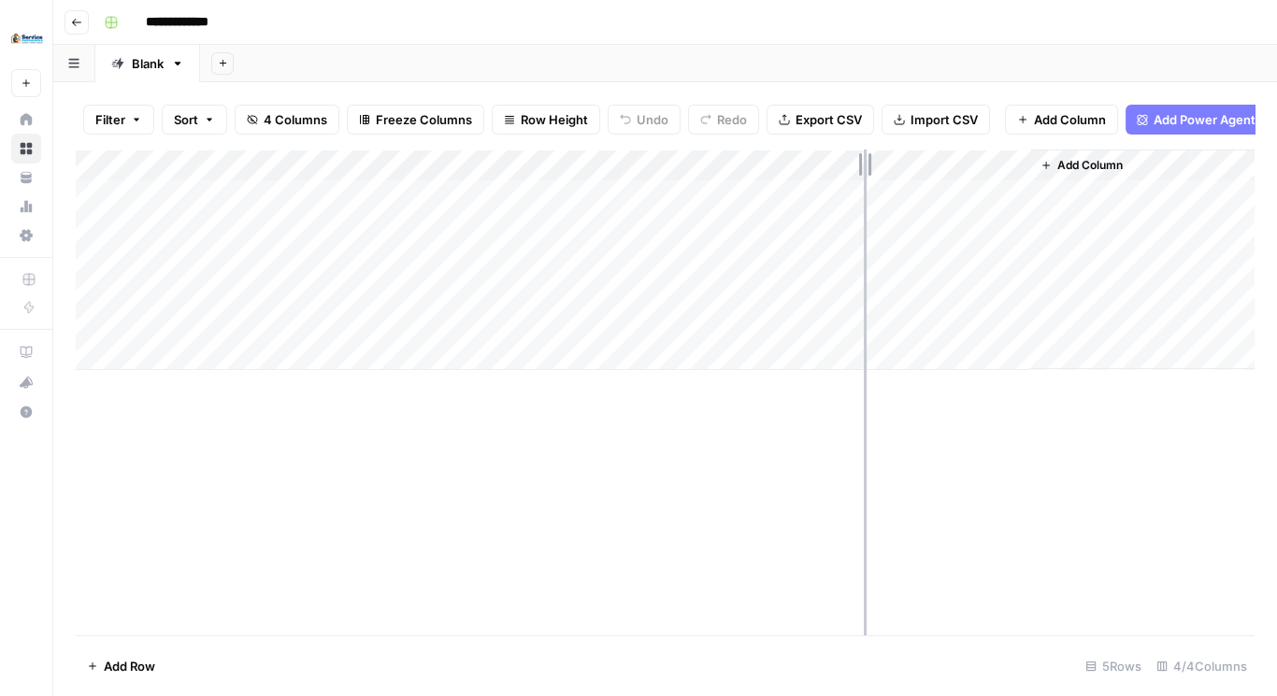
click at [864, 176] on div "Add Column" at bounding box center [665, 260] width 1178 height 221
click at [921, 540] on div "Add Column" at bounding box center [665, 393] width 1178 height 486
drag, startPoint x: 863, startPoint y: 171, endPoint x: 896, endPoint y: 179, distance: 34.5
click at [896, 179] on div "Add Column" at bounding box center [665, 260] width 1178 height 221
click at [1131, 170] on span "Add Column" at bounding box center [1138, 165] width 65 height 17
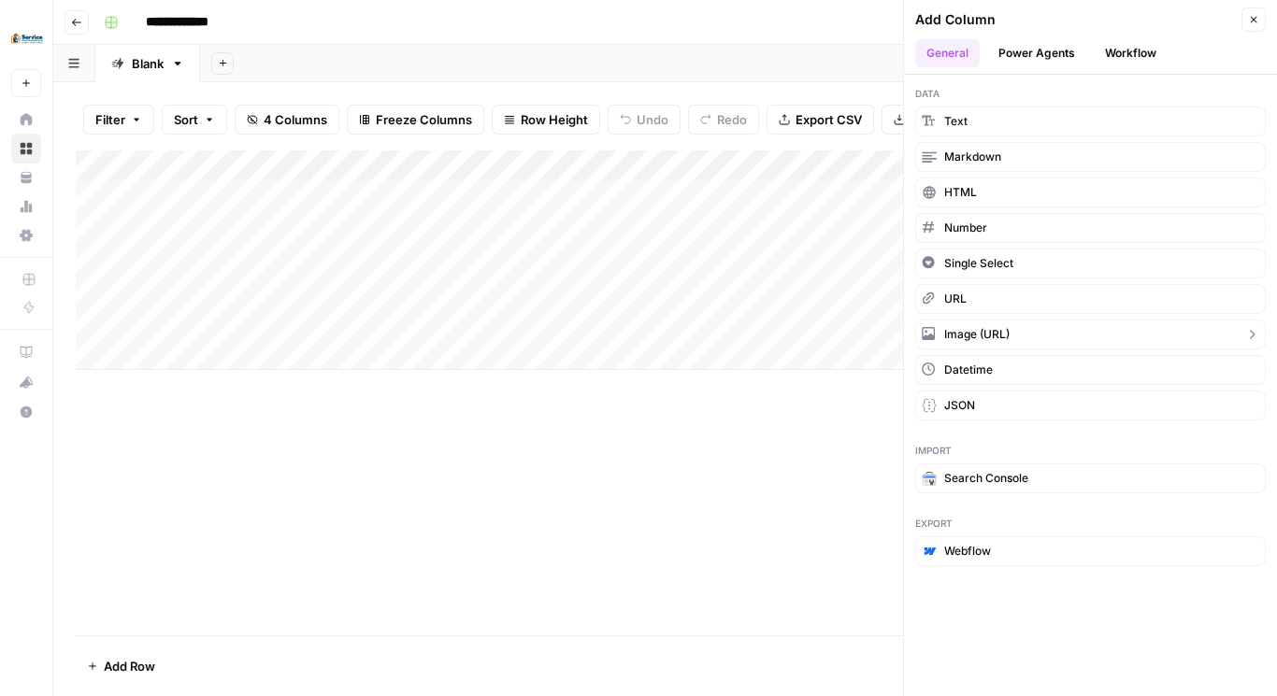
click at [981, 326] on span "Image (URL)" at bounding box center [976, 334] width 65 height 17
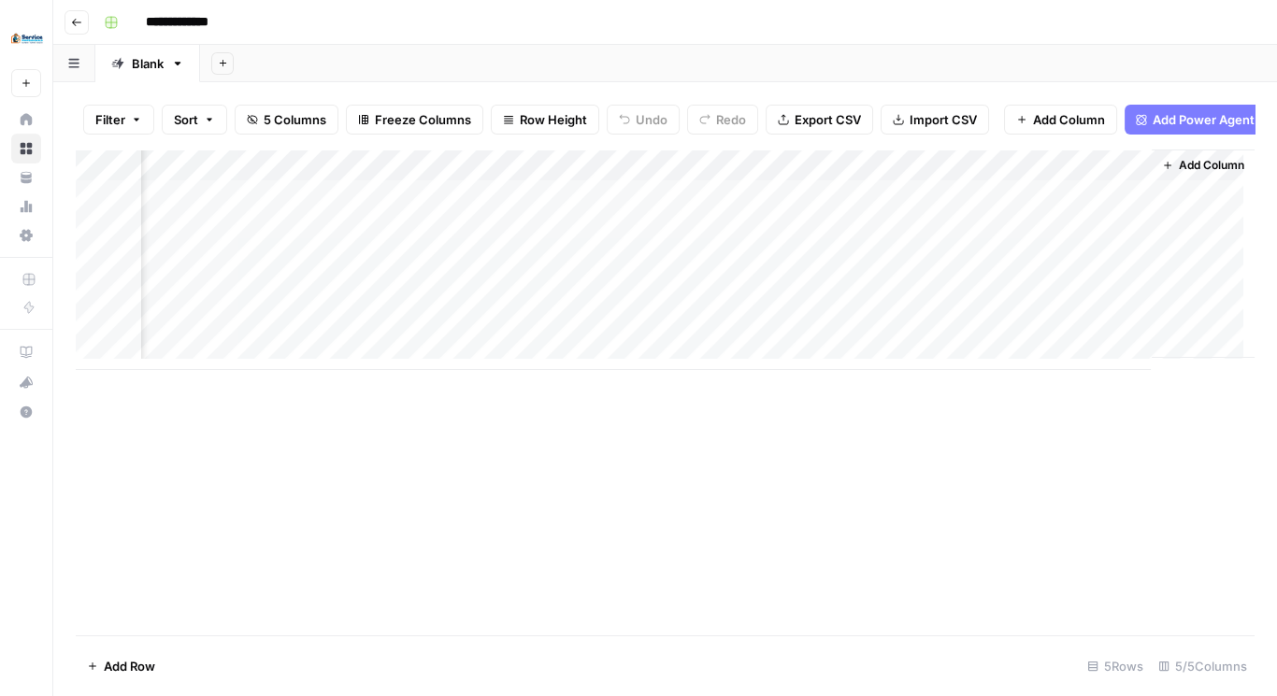
click at [658, 208] on div "Add Column" at bounding box center [665, 260] width 1178 height 221
click at [769, 178] on div "Add Column" at bounding box center [665, 260] width 1178 height 221
click at [664, 331] on span "Remove Column" at bounding box center [689, 333] width 164 height 19
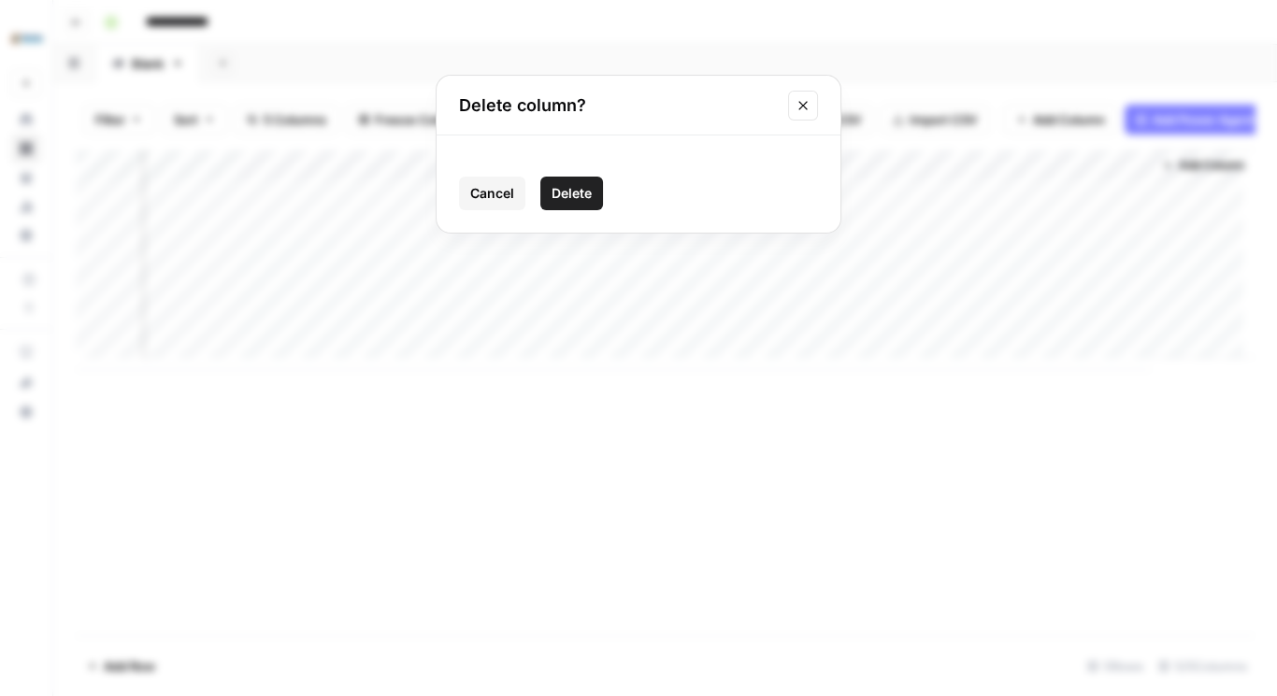
click at [585, 198] on span "Delete" at bounding box center [571, 193] width 40 height 19
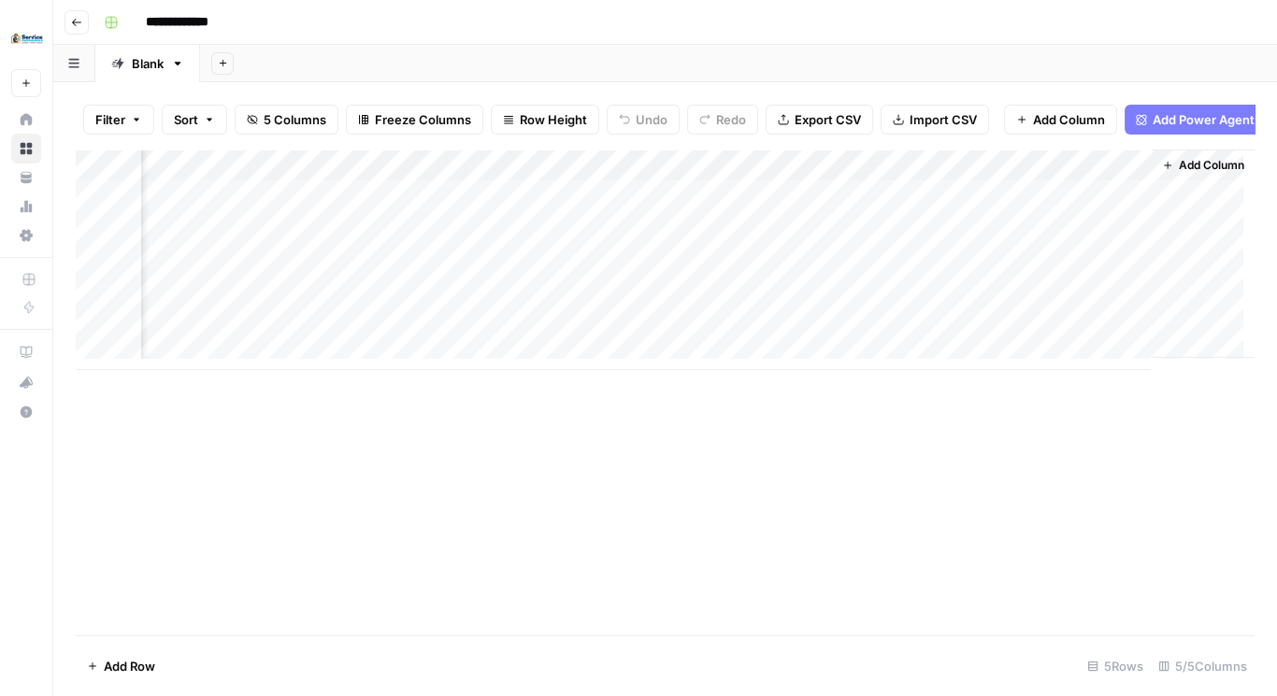
scroll to position [0, 0]
click at [959, 180] on div "Add Column" at bounding box center [665, 260] width 1178 height 221
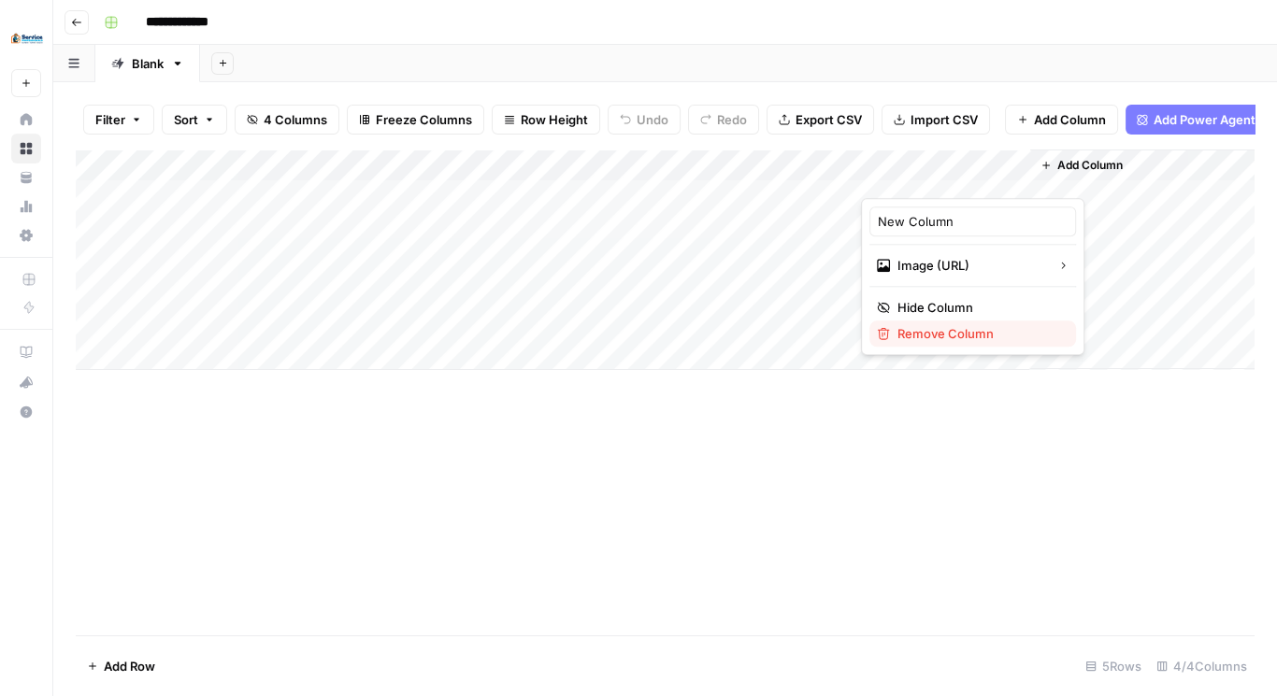
click at [957, 335] on span "Remove Column" at bounding box center [979, 333] width 164 height 19
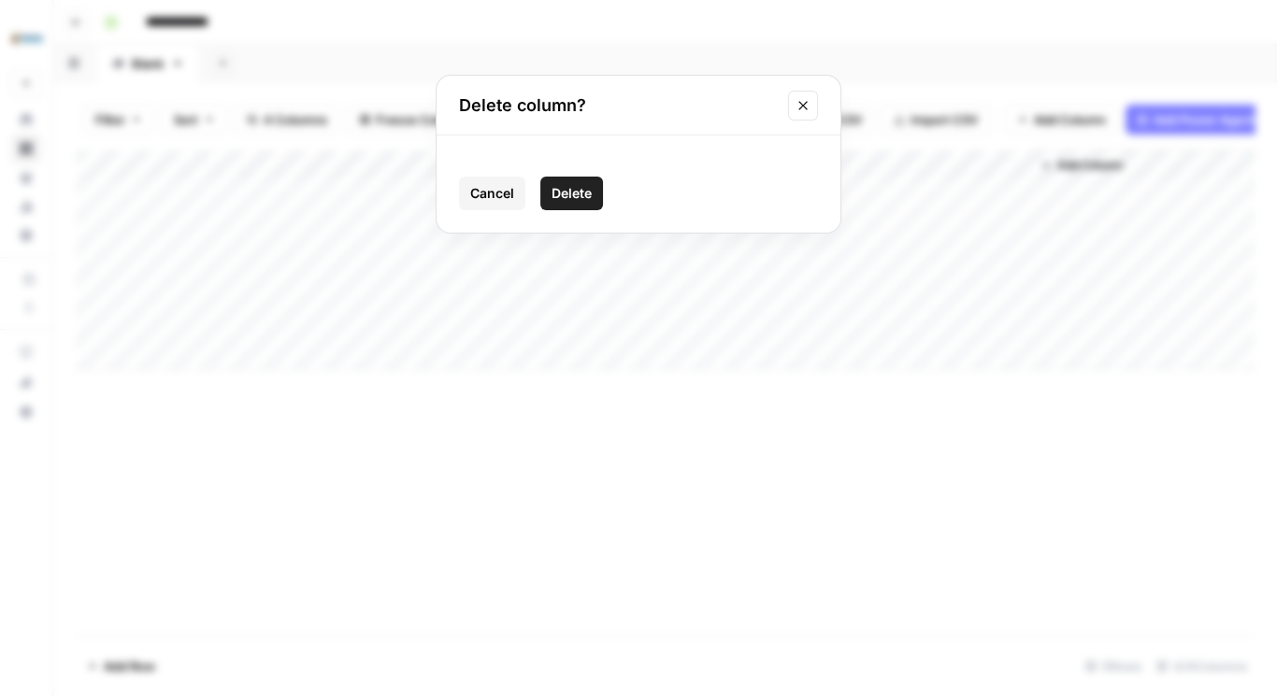
click at [570, 196] on span "Delete" at bounding box center [571, 193] width 40 height 19
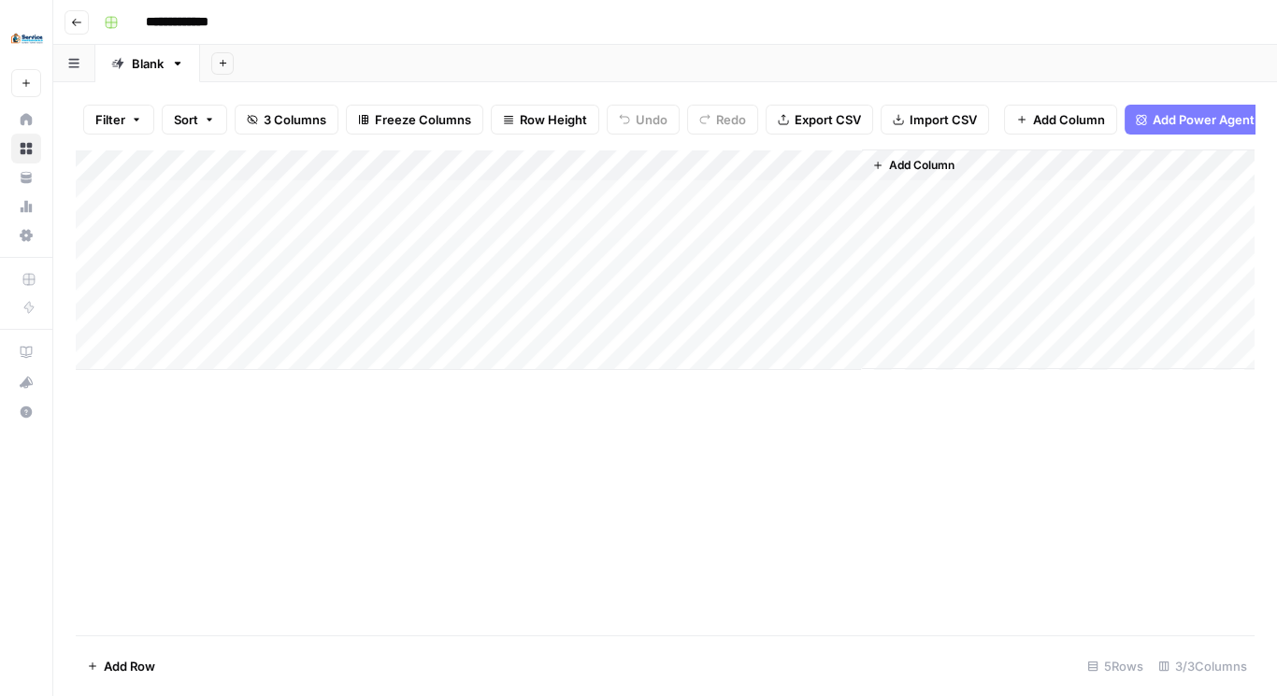
click at [881, 171] on icon "button" at bounding box center [877, 165] width 11 height 11
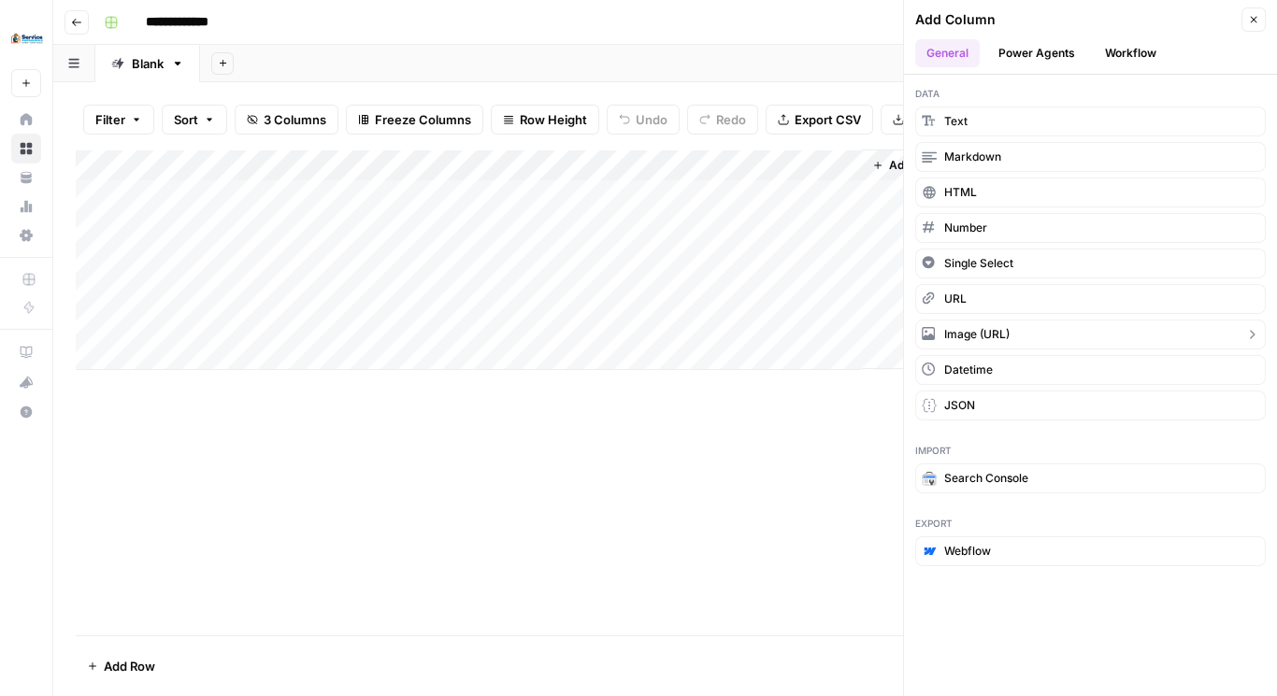
click at [954, 340] on button "Image (URL)" at bounding box center [1090, 335] width 350 height 30
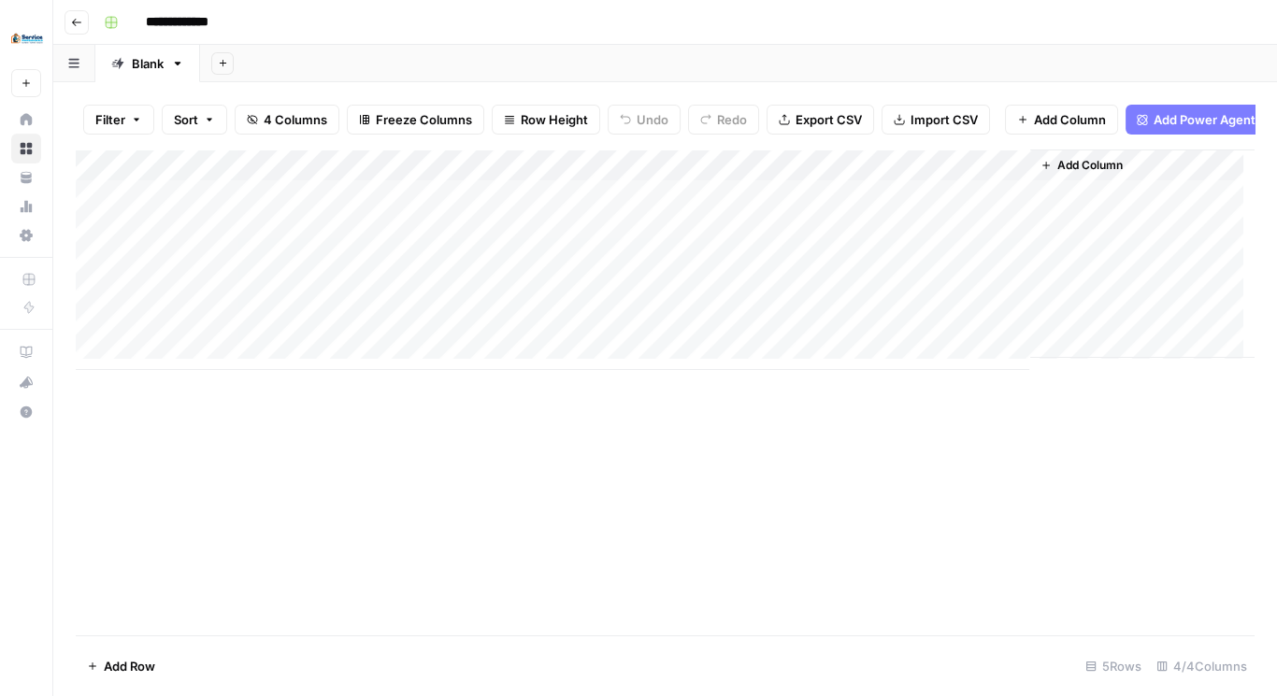
click at [981, 184] on div "Add Column" at bounding box center [665, 260] width 1178 height 221
click at [939, 208] on div "New Column" at bounding box center [972, 222] width 207 height 30
click at [939, 208] on div "Add Column" at bounding box center [665, 260] width 1178 height 221
click at [1060, 174] on span "Add Column" at bounding box center [1089, 165] width 65 height 17
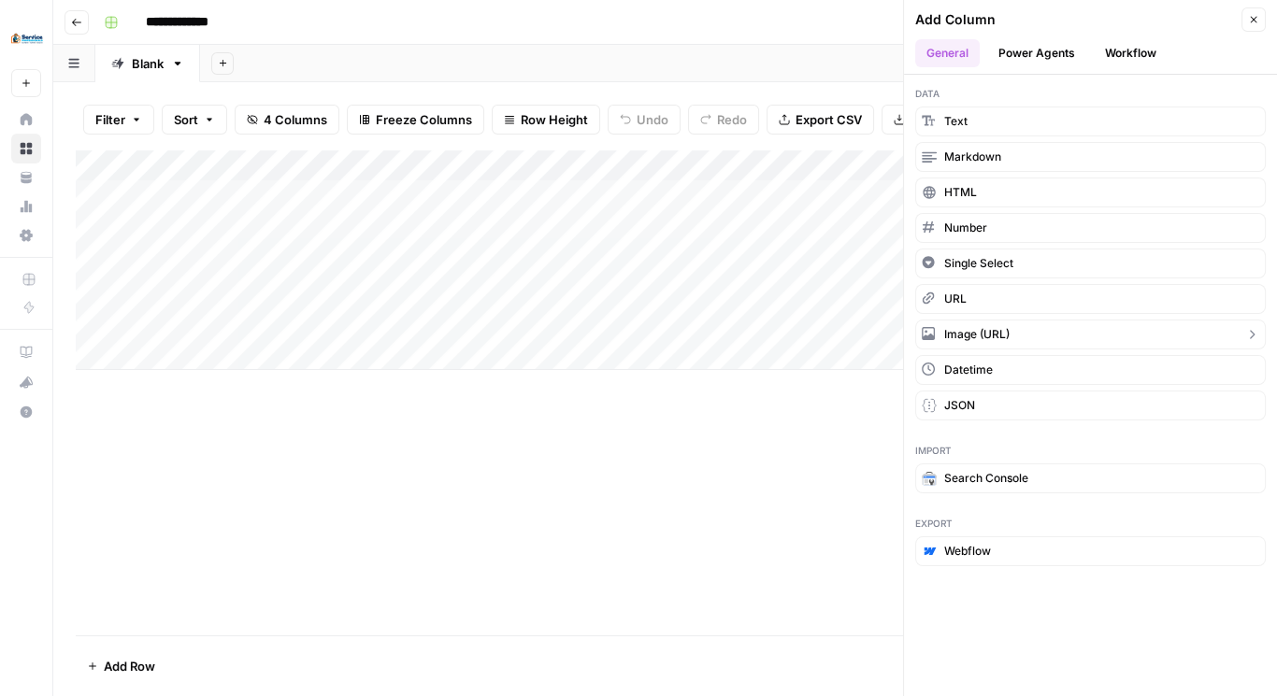
click at [1015, 328] on button "Image (URL)" at bounding box center [1090, 335] width 350 height 30
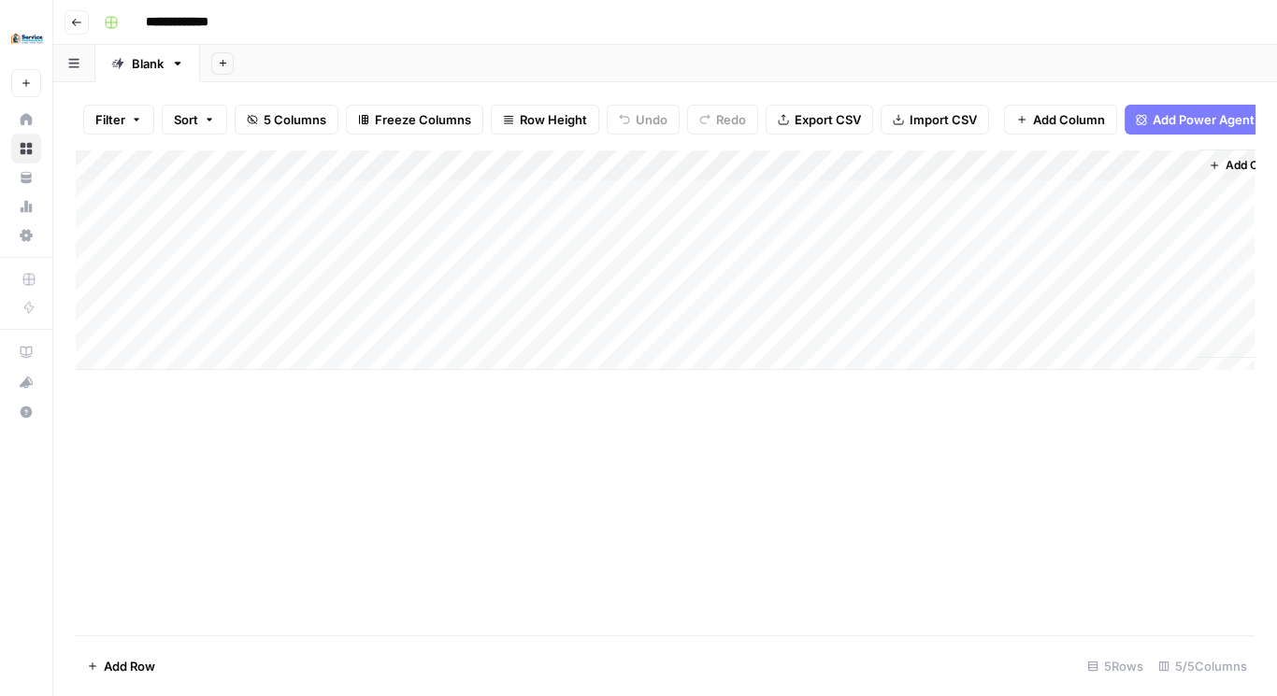
scroll to position [0, 60]
click at [887, 171] on div "Add Column" at bounding box center [665, 260] width 1178 height 221
click at [866, 229] on input "New Column" at bounding box center [913, 221] width 190 height 19
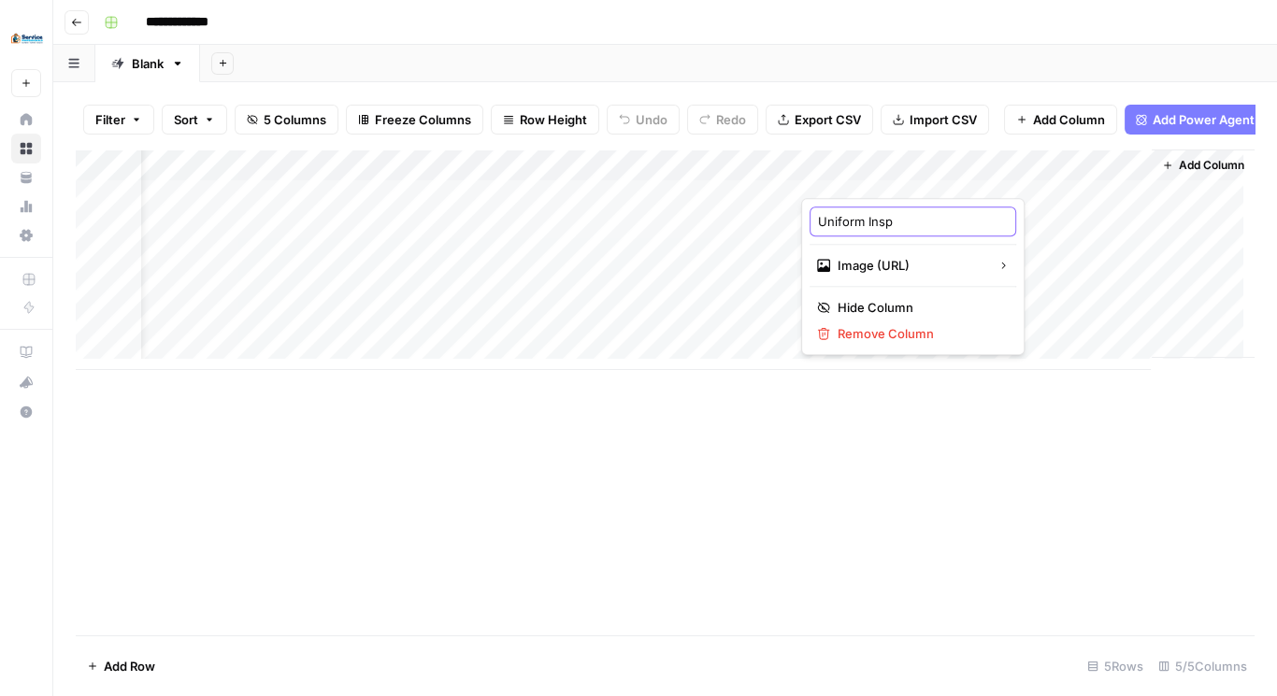
type input "Uniform Inspo"
click at [1051, 171] on div "Add Column" at bounding box center [665, 260] width 1178 height 221
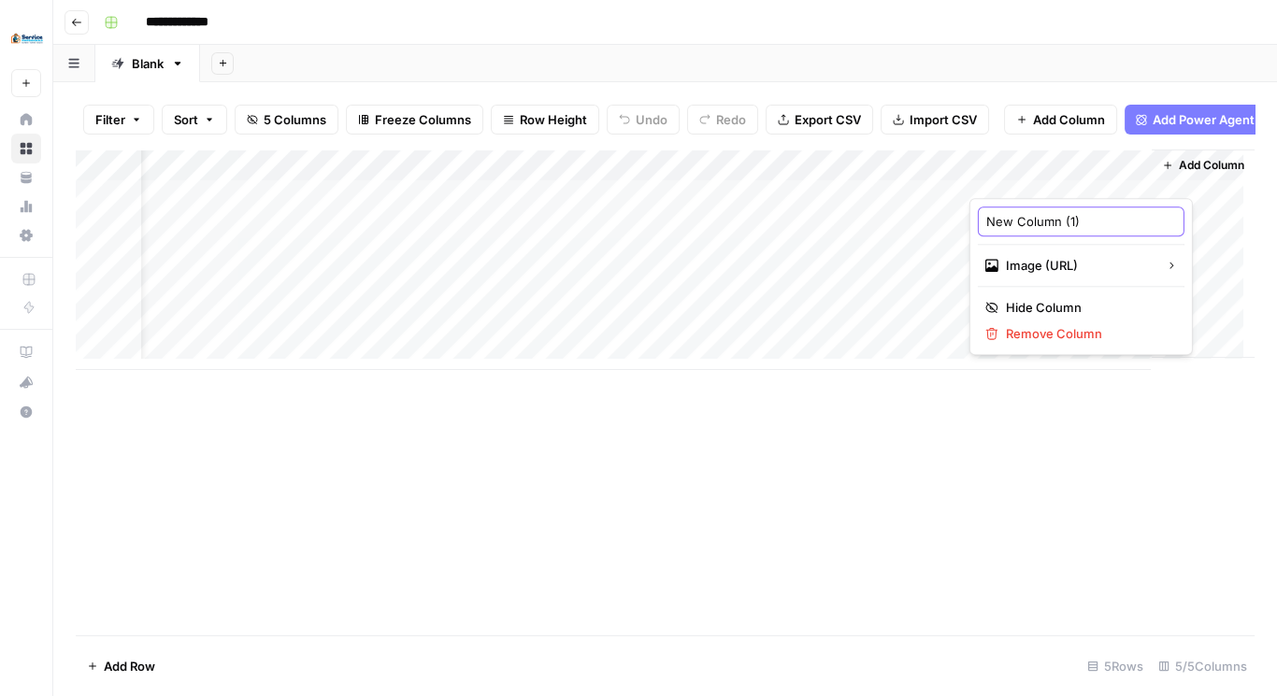
click at [1028, 213] on input "New Column (1)" at bounding box center [1081, 221] width 190 height 19
type input "Shot Inspo"
click at [999, 564] on div "Add Column" at bounding box center [665, 393] width 1178 height 486
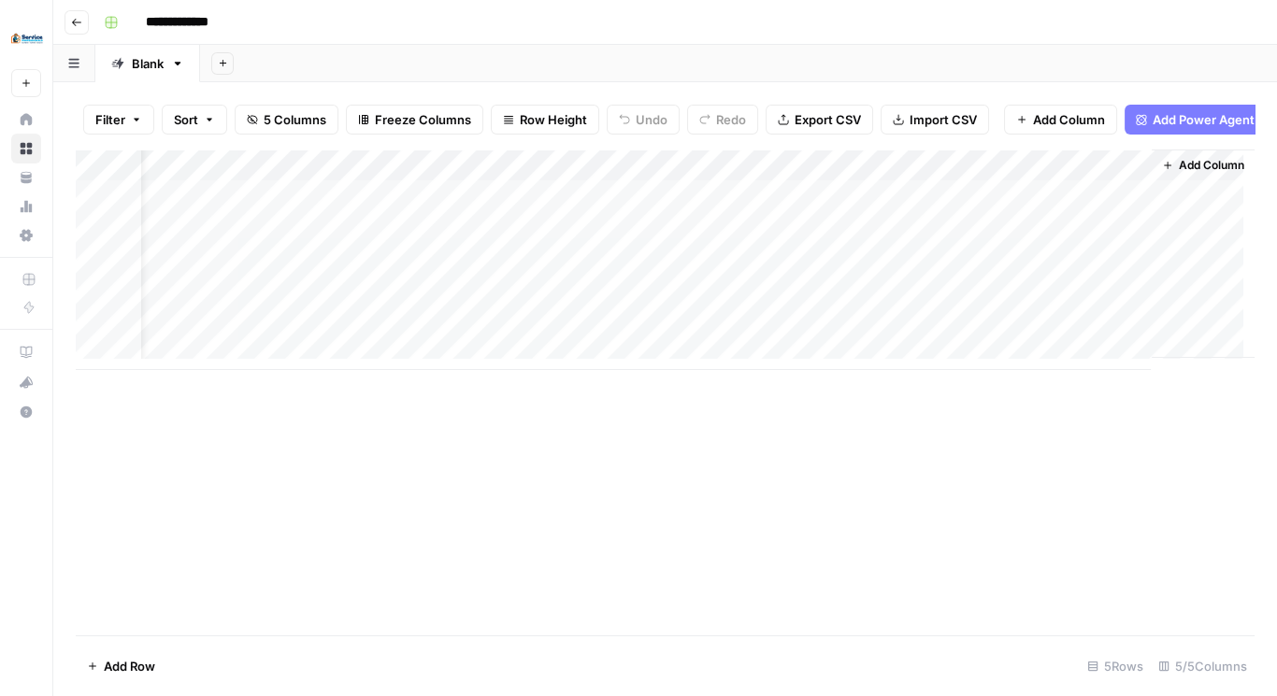
drag, startPoint x: 861, startPoint y: 174, endPoint x: 841, endPoint y: 184, distance: 22.2
click at [704, 175] on div "Add Column" at bounding box center [665, 260] width 1178 height 221
drag, startPoint x: 1033, startPoint y: 180, endPoint x: 878, endPoint y: 162, distance: 156.3
click at [878, 162] on div "Add Column" at bounding box center [665, 260] width 1178 height 221
click at [844, 204] on div "Add Column" at bounding box center [665, 260] width 1178 height 221
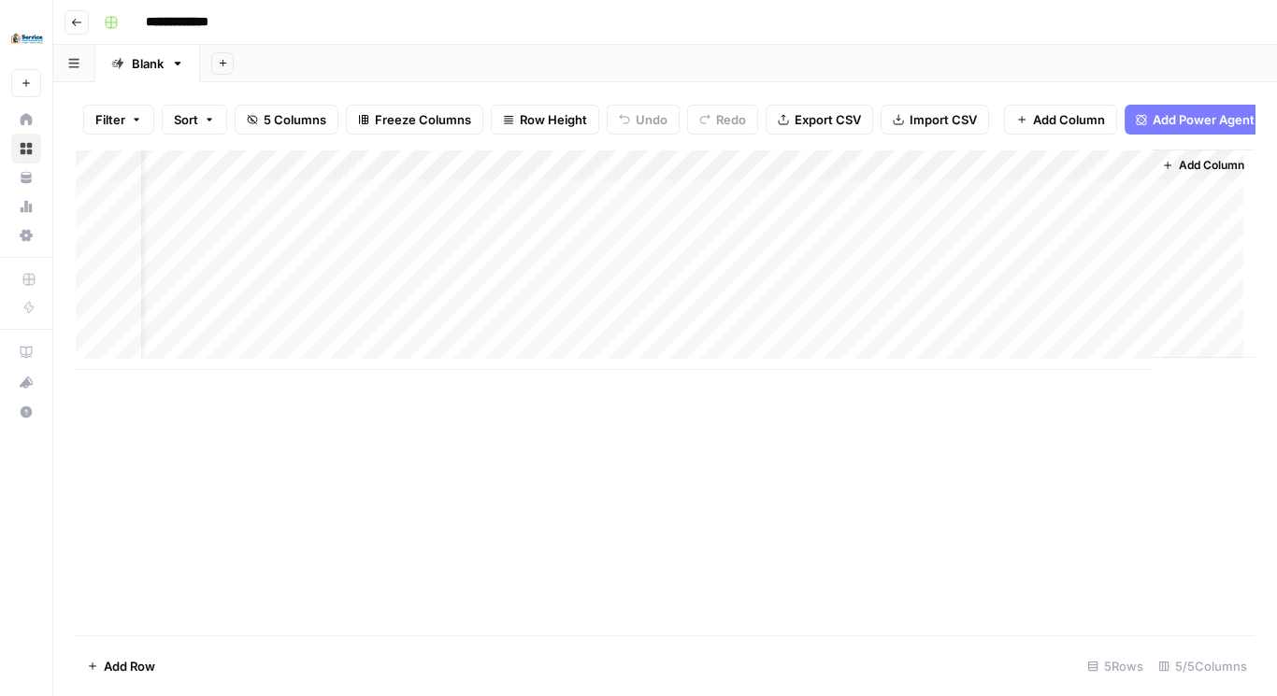
click at [1098, 174] on div "Add Column" at bounding box center [665, 260] width 1178 height 221
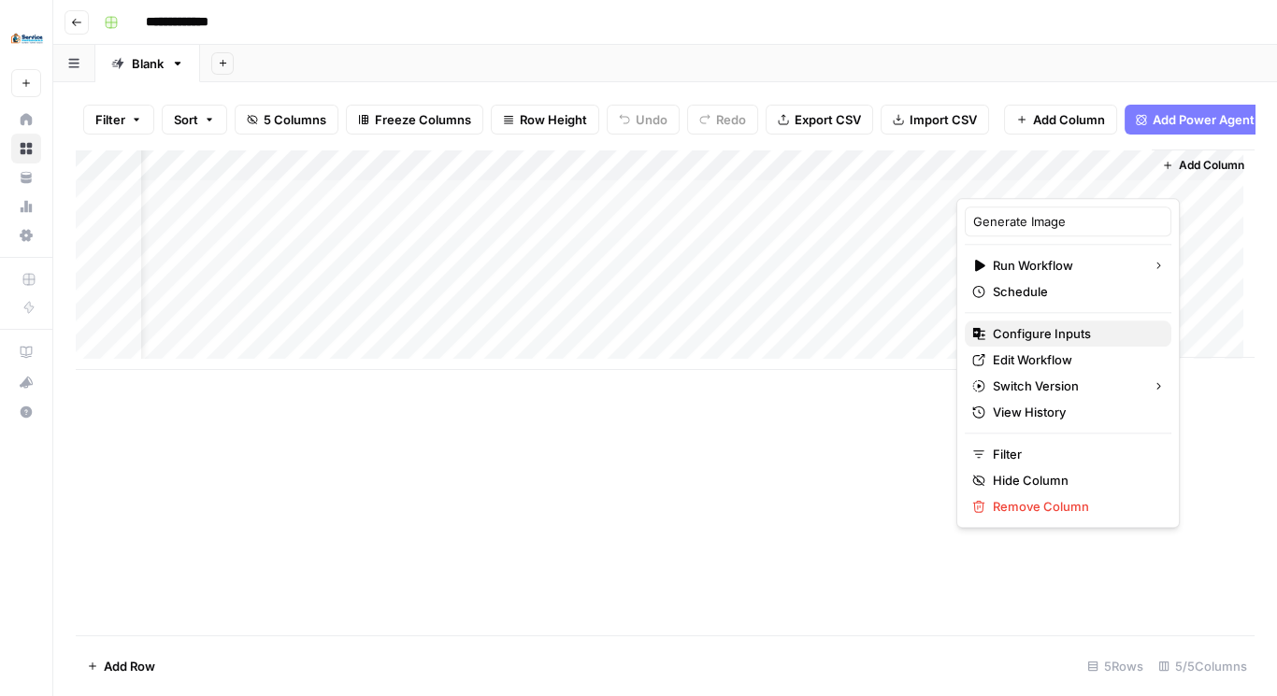
click at [1058, 338] on span "Configure Inputs" at bounding box center [1075, 333] width 164 height 19
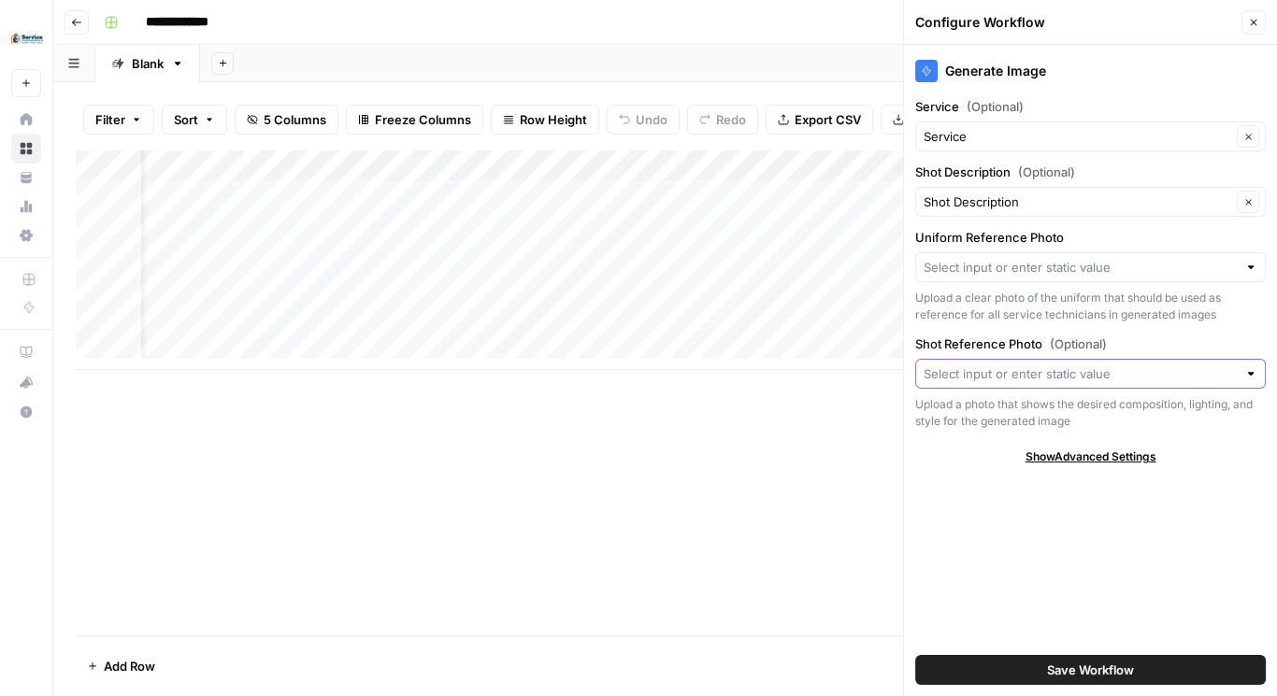
click at [1078, 376] on input "Shot Reference Photo (Optional)" at bounding box center [1079, 373] width 313 height 19
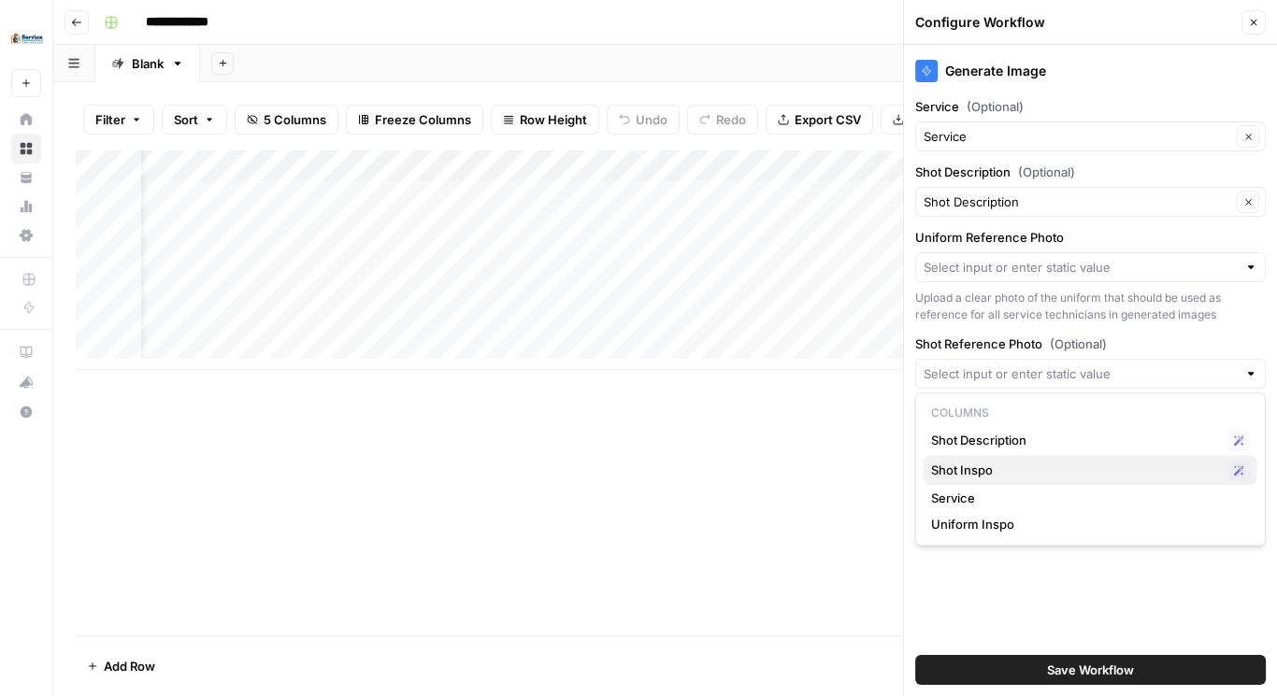
click at [988, 469] on span "Shot Inspo" at bounding box center [1075, 470] width 289 height 19
type input "Shot Inspo"
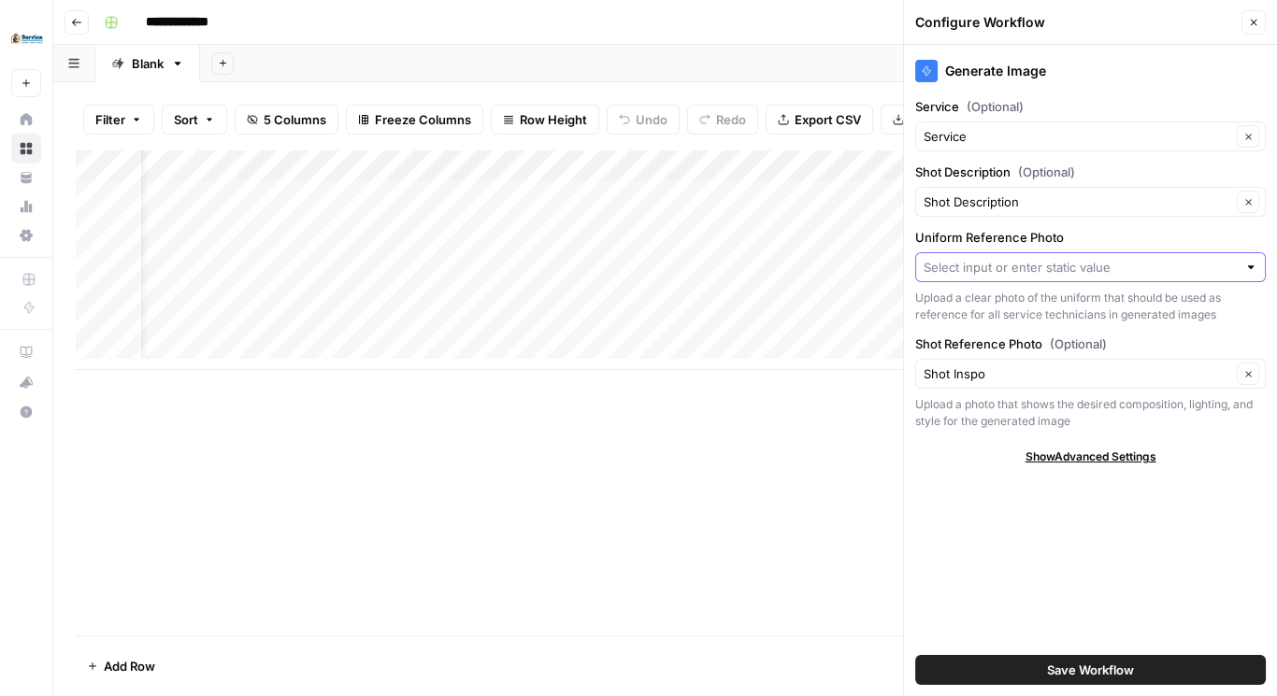
click at [983, 266] on input "Uniform Reference Photo" at bounding box center [1079, 267] width 313 height 19
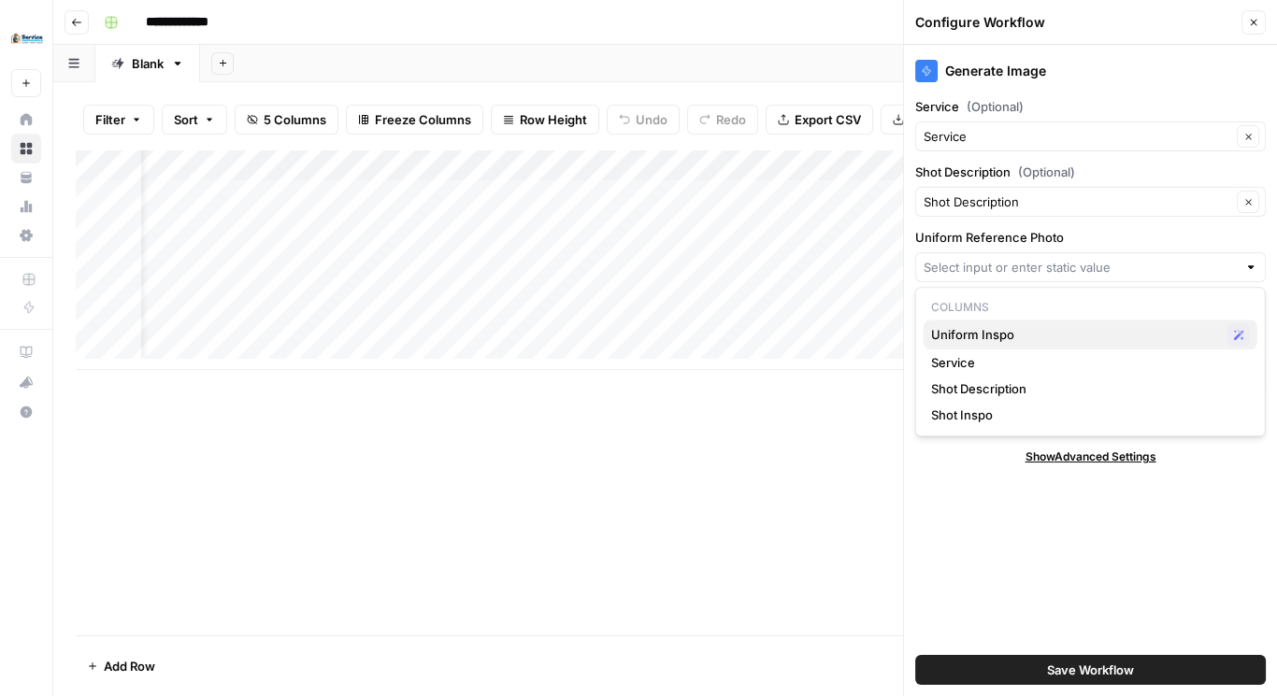
click at [995, 334] on span "Uniform Inspo" at bounding box center [1075, 334] width 289 height 19
type input "Uniform Inspo"
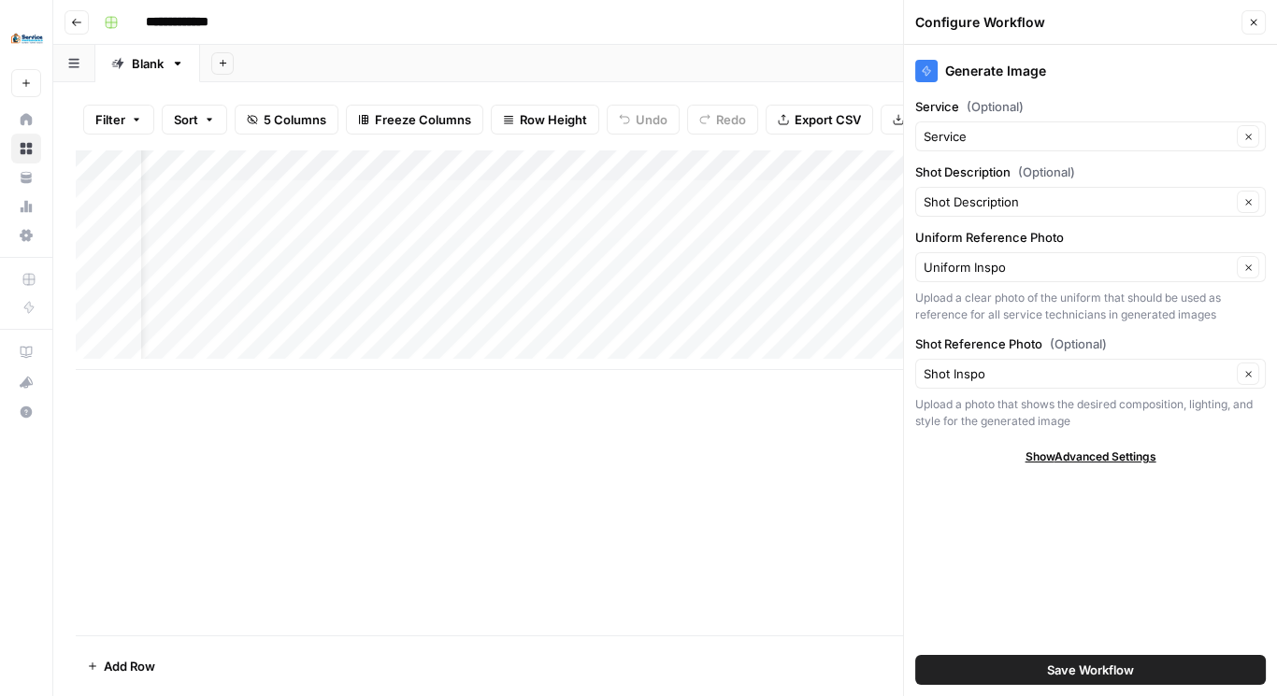
click at [1187, 665] on button "Save Workflow" at bounding box center [1090, 670] width 350 height 30
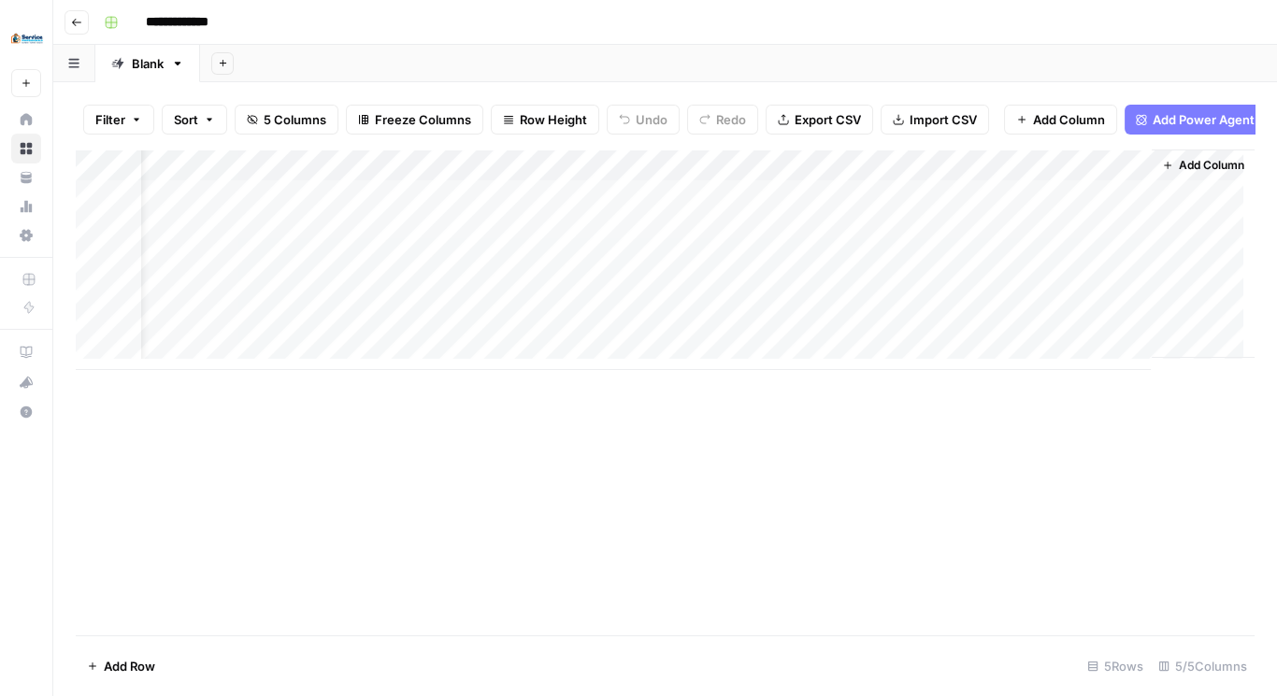
scroll to position [0, 0]
click at [726, 210] on div "Add Column" at bounding box center [665, 260] width 1178 height 221
click at [929, 206] on div "Add Column" at bounding box center [665, 260] width 1178 height 221
click at [307, 208] on div "Add Column" at bounding box center [665, 260] width 1178 height 221
click at [1104, 206] on div "Add Column" at bounding box center [665, 260] width 1178 height 221
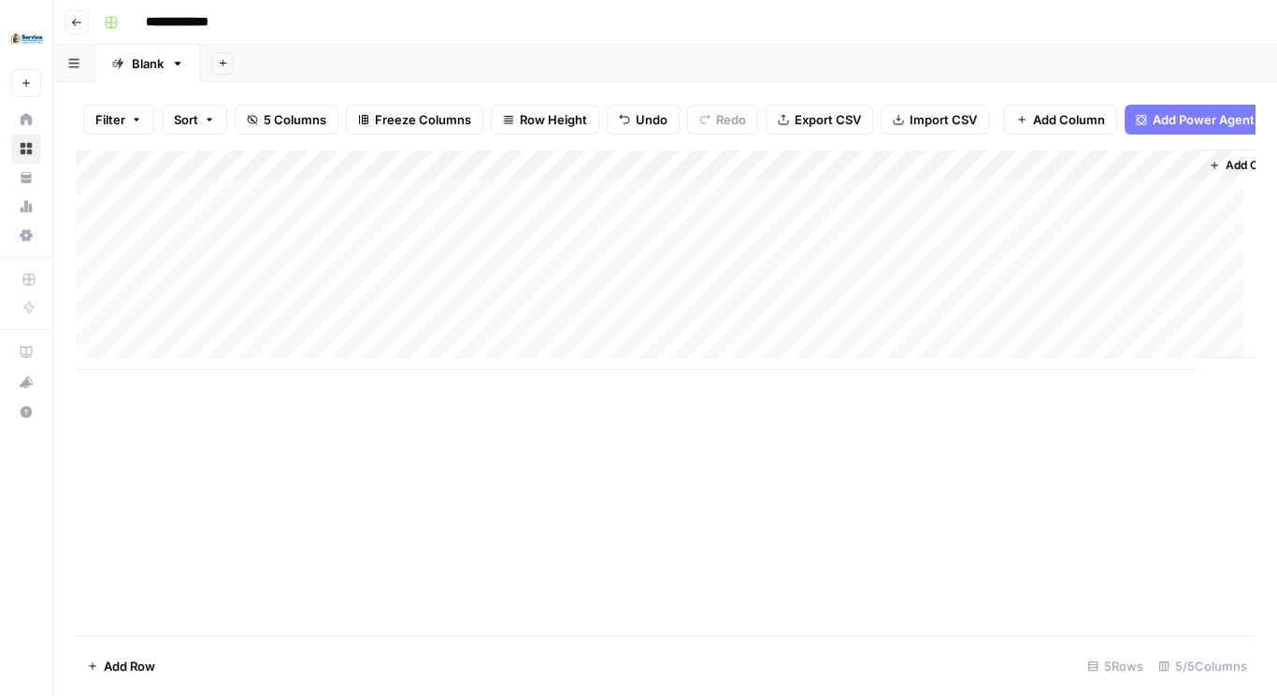
click at [1107, 207] on div "Add Column" at bounding box center [665, 260] width 1178 height 221
click at [756, 210] on div "Add Column" at bounding box center [665, 260] width 1178 height 221
click at [753, 205] on div "Add Column" at bounding box center [665, 260] width 1178 height 221
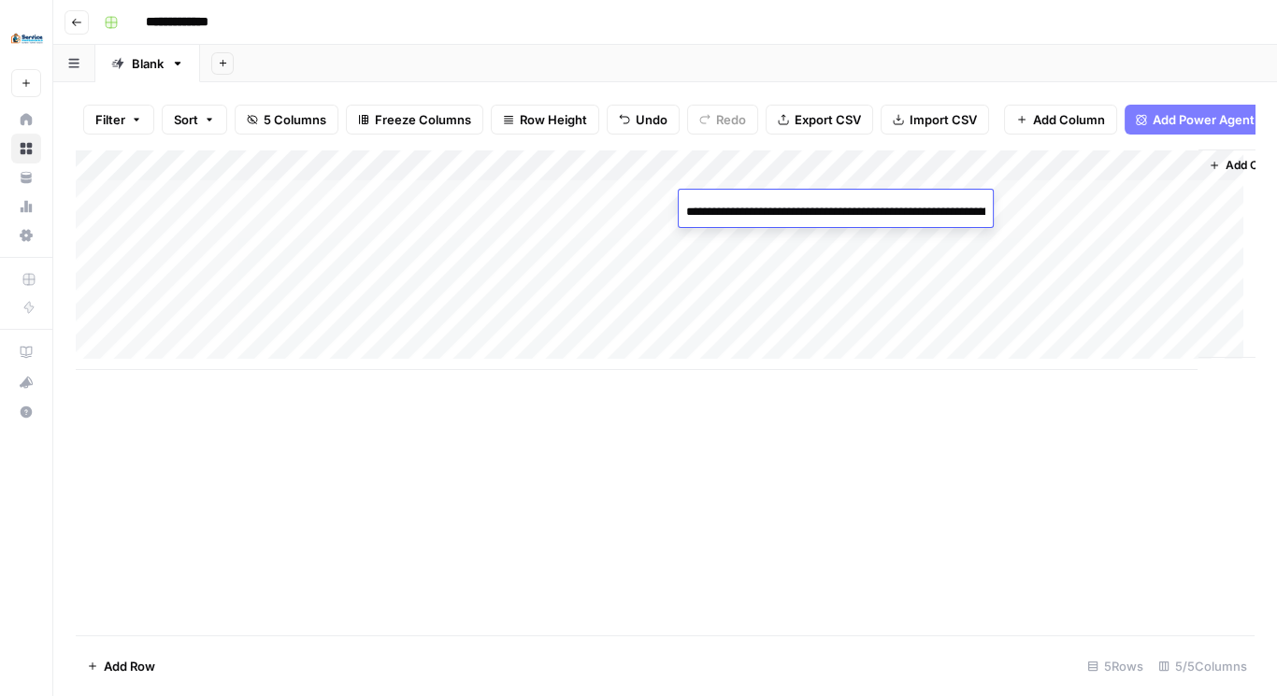
scroll to position [0, 215]
drag, startPoint x: 761, startPoint y: 480, endPoint x: 721, endPoint y: 337, distance: 148.3
click at [760, 471] on div "Add Column" at bounding box center [665, 393] width 1178 height 486
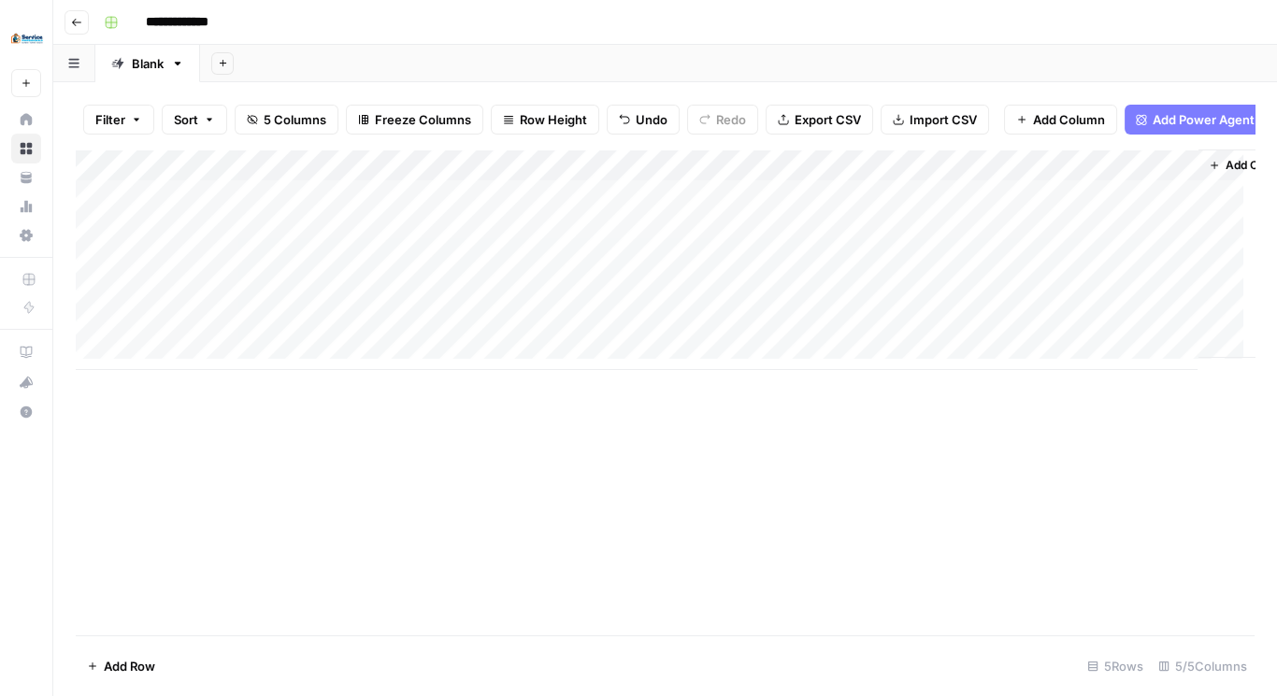
click at [699, 205] on div "Add Column" at bounding box center [665, 260] width 1178 height 221
drag, startPoint x: 783, startPoint y: 481, endPoint x: 930, endPoint y: 275, distance: 253.4
click at [785, 475] on div "Add Column" at bounding box center [665, 393] width 1178 height 486
click at [1135, 213] on div "Add Column" at bounding box center [665, 260] width 1178 height 221
copy div "uniform_reference_input_value File not found. Docs: https://developers.airops.c…"
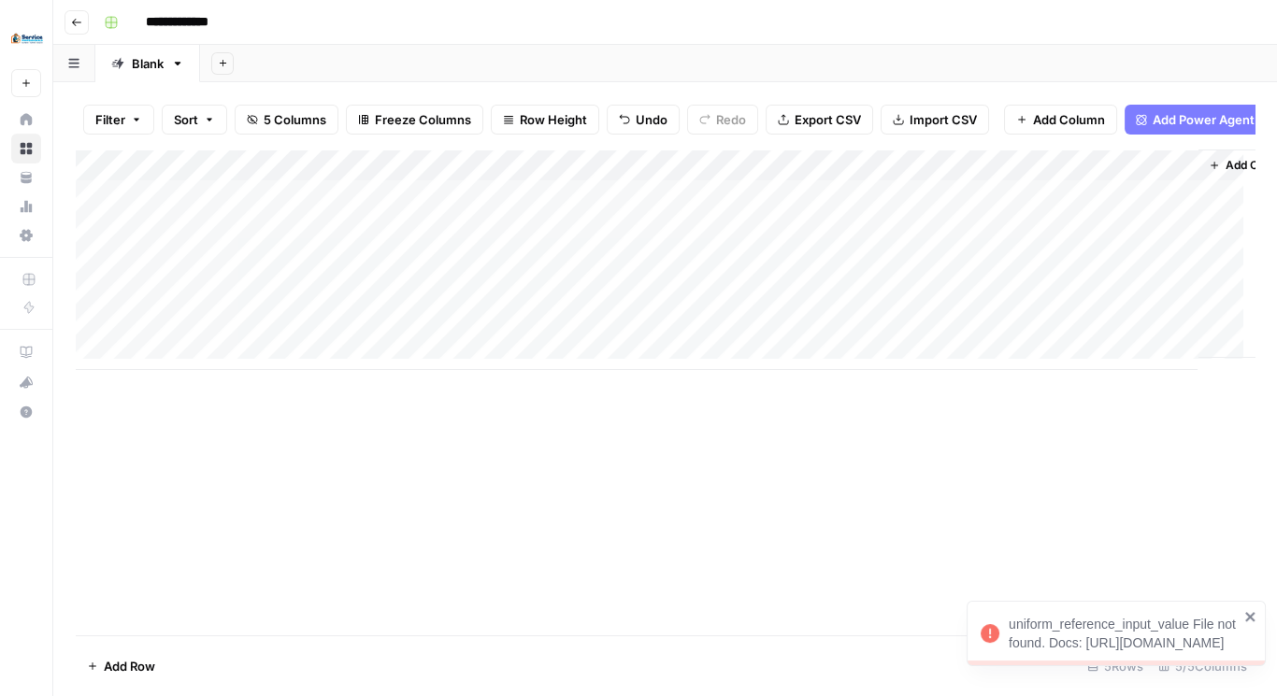
drag, startPoint x: 1138, startPoint y: 642, endPoint x: 1009, endPoint y: 578, distance: 143.8
click at [1009, 615] on div "uniform_reference_input_value File not found. Docs: https://developers.airops.c…" at bounding box center [1123, 633] width 230 height 37
click at [1157, 170] on div "Add Column" at bounding box center [665, 260] width 1178 height 221
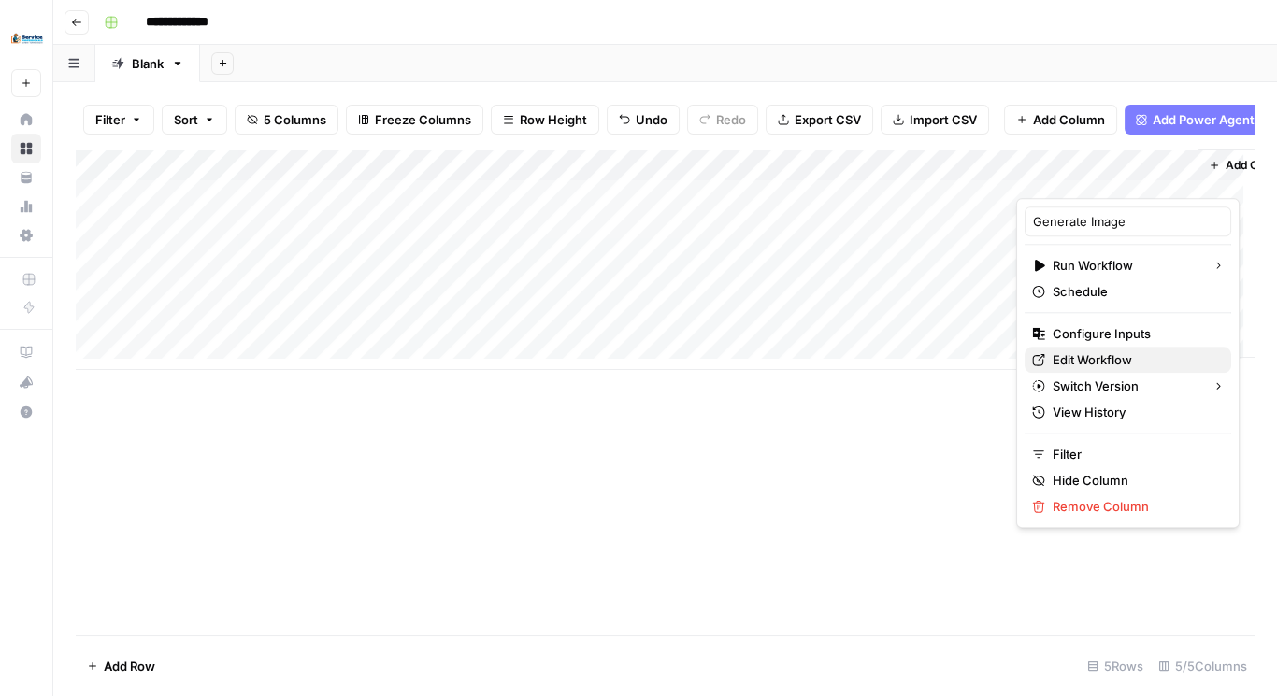
click at [1093, 351] on span "Edit Workflow" at bounding box center [1134, 359] width 164 height 19
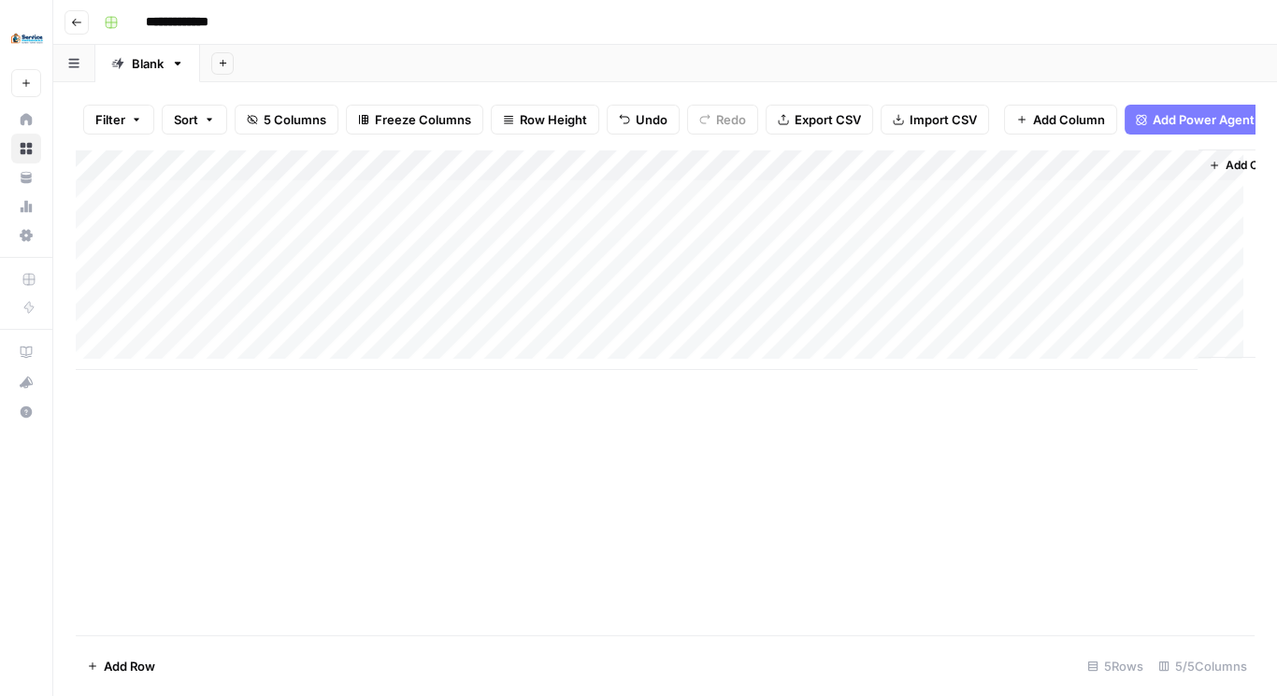
click at [782, 211] on div "Add Column" at bounding box center [665, 260] width 1178 height 221
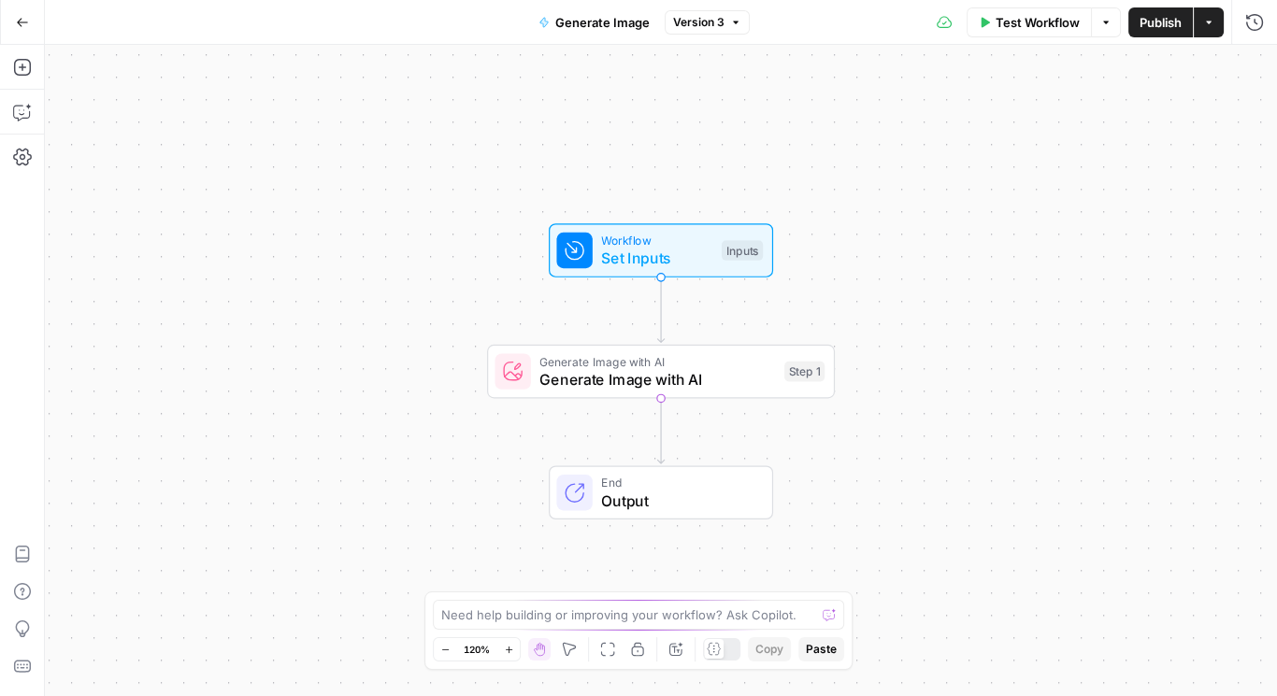
click at [700, 632] on div "Need help building or improving your workflow? Ask Copilot. Zoom Out 120% Zoom …" at bounding box center [638, 631] width 428 height 79
click at [694, 623] on textarea at bounding box center [628, 615] width 374 height 19
paste textarea "uniform_reference_input_value File not found. Docs: [URL][DOMAIN_NAME]"
type textarea "uniform_reference_input_value File not found. Docs: [URL][DOMAIN_NAME]"
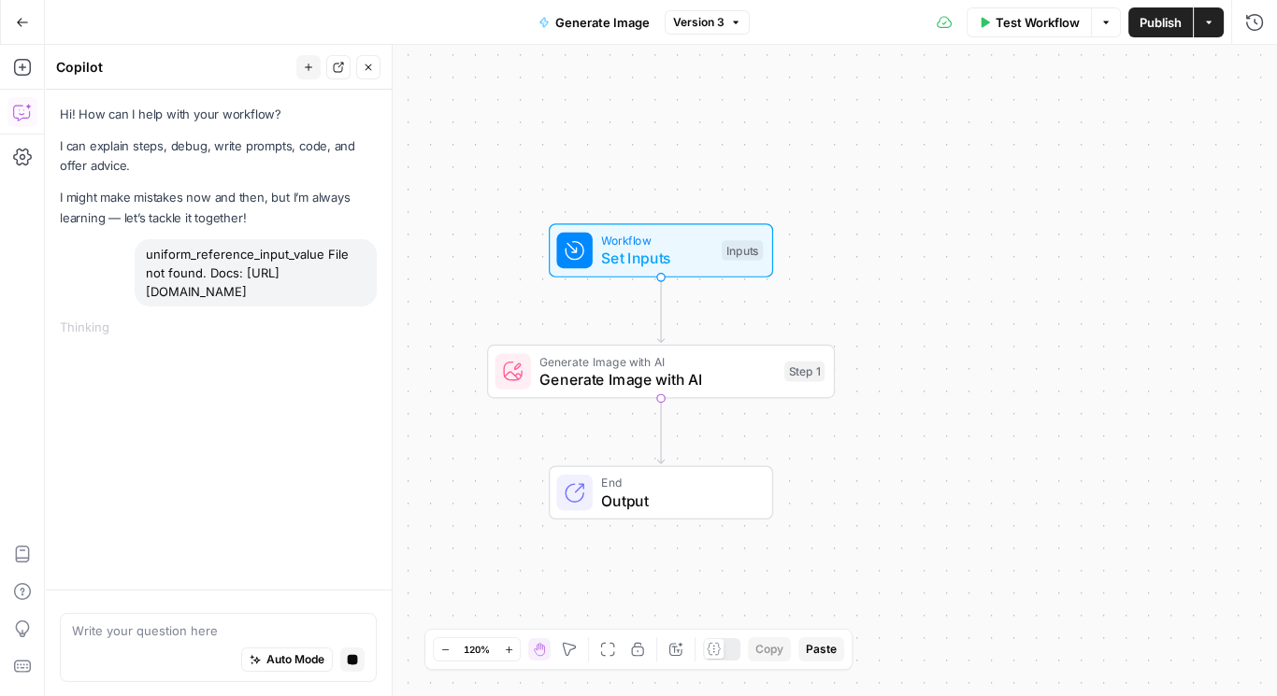
click at [1156, 25] on span "Publish" at bounding box center [1160, 22] width 42 height 19
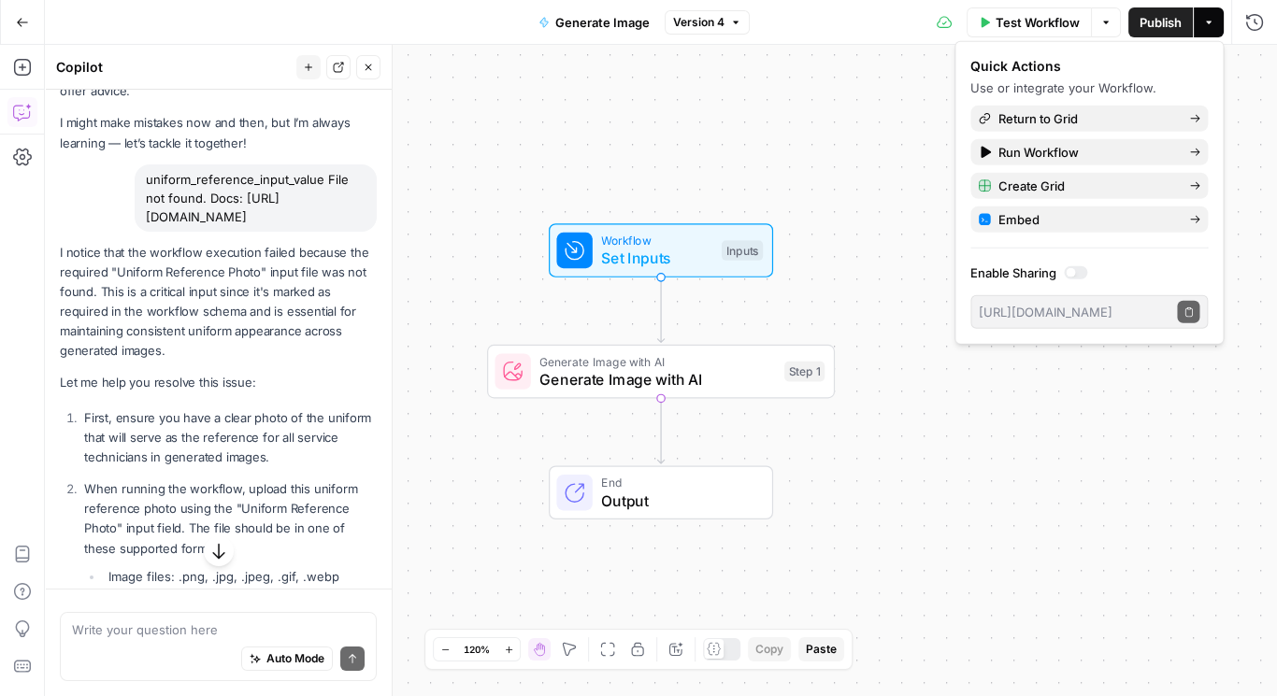
scroll to position [124, 0]
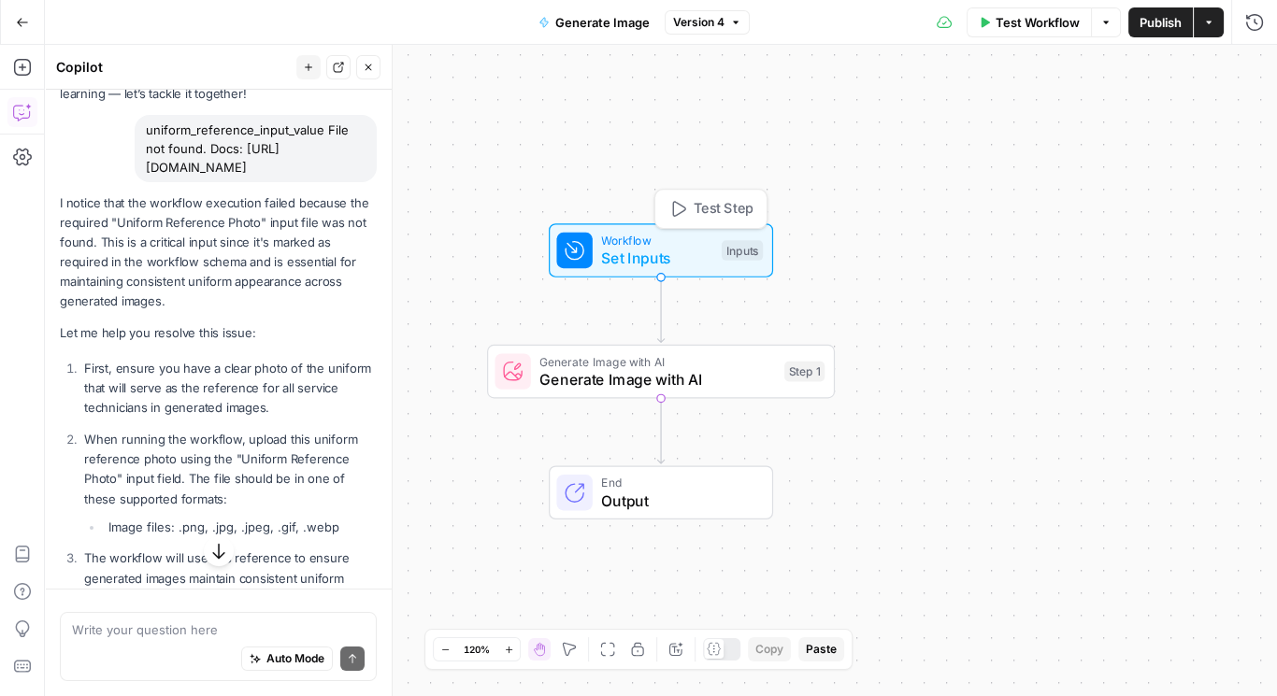
click at [658, 256] on span "Set Inputs" at bounding box center [656, 258] width 111 height 22
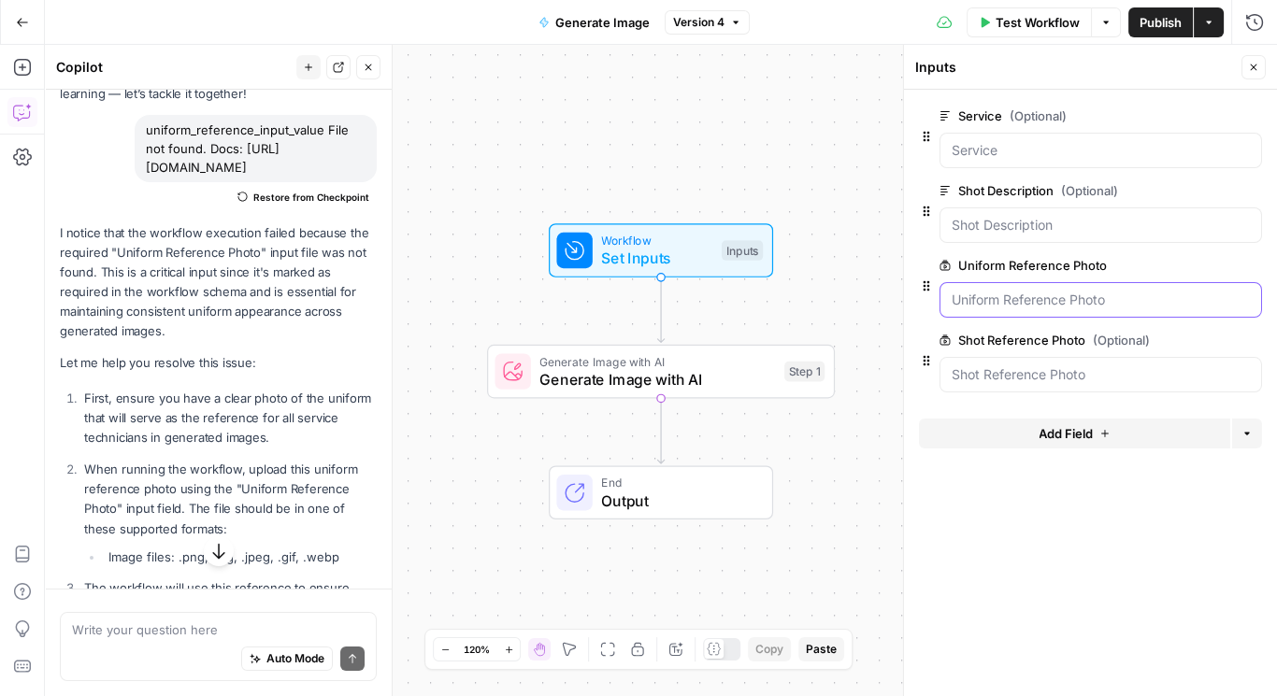
click at [1079, 305] on Photo "Uniform Reference Photo" at bounding box center [1100, 300] width 298 height 19
click at [1064, 304] on Photo "Uniform Reference Photo" at bounding box center [1100, 300] width 298 height 19
click at [960, 287] on div at bounding box center [1100, 300] width 322 height 36
click at [1062, 311] on div at bounding box center [1100, 300] width 322 height 36
click at [1033, 296] on Photo "Uniform Reference Photo" at bounding box center [1100, 300] width 298 height 19
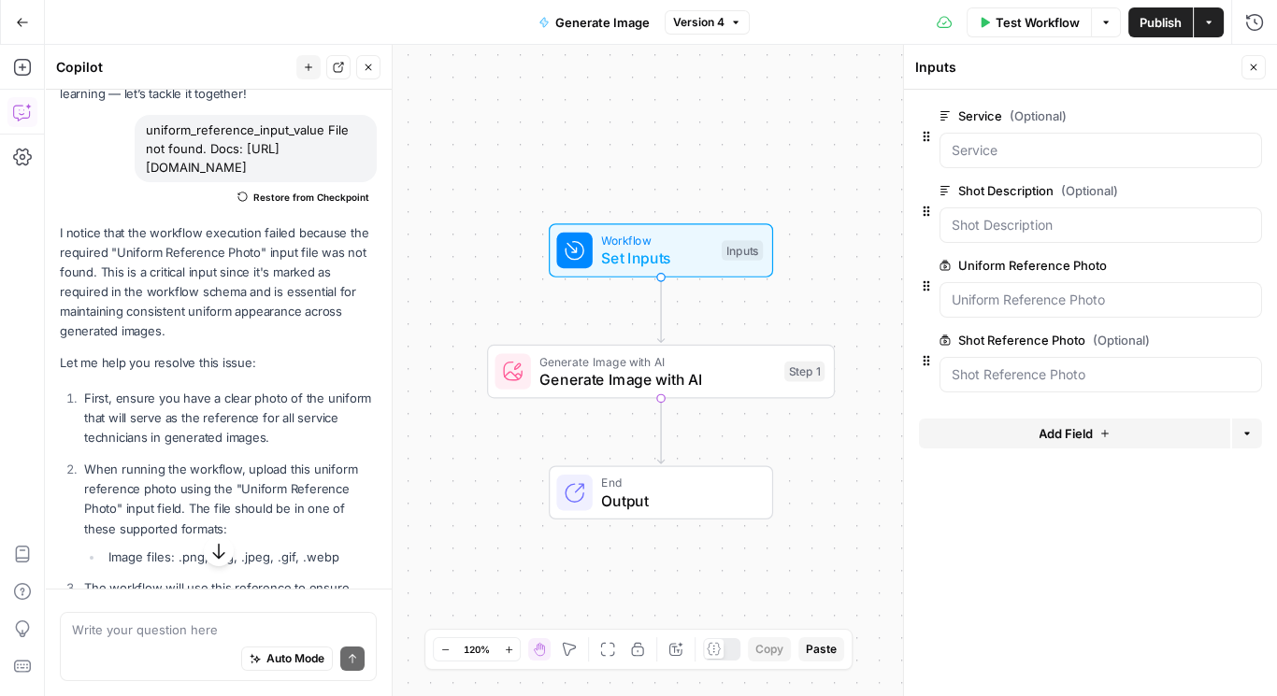
click at [1195, 266] on span "edit field" at bounding box center [1191, 265] width 41 height 15
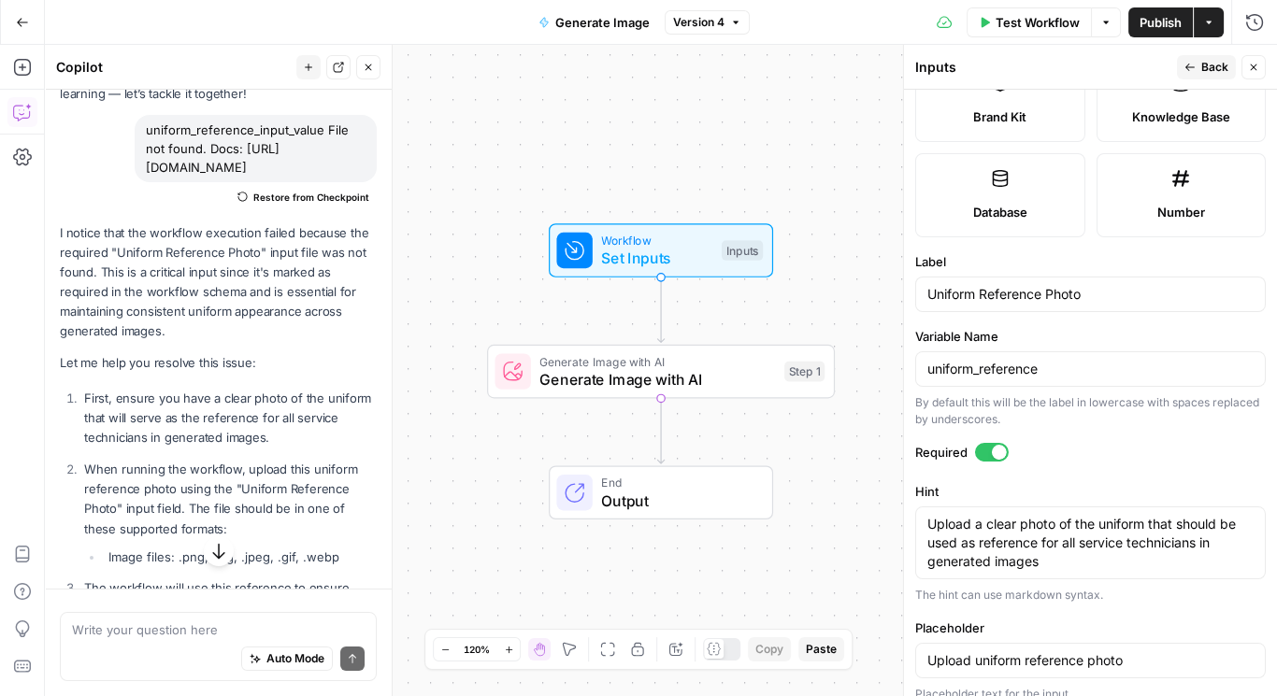
scroll to position [458, 0]
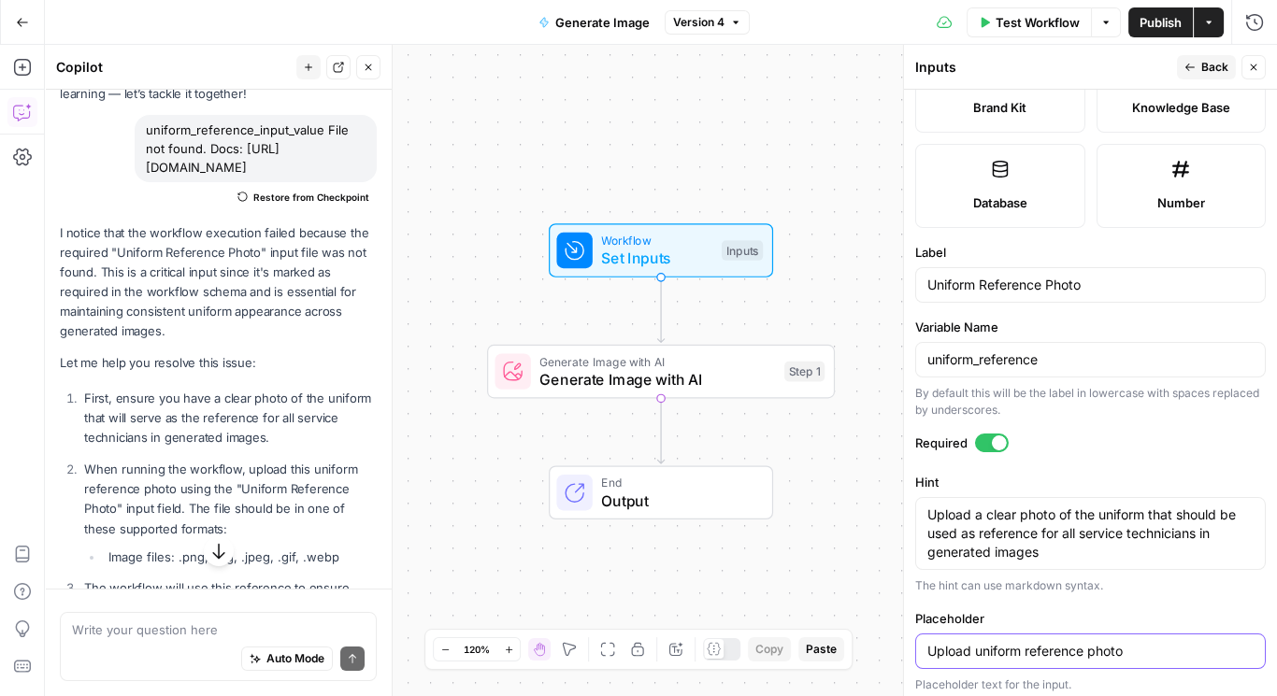
click at [1040, 650] on input "Upload uniform reference photo" at bounding box center [1090, 651] width 326 height 19
paste input "[URL][DOMAIN_NAME]"
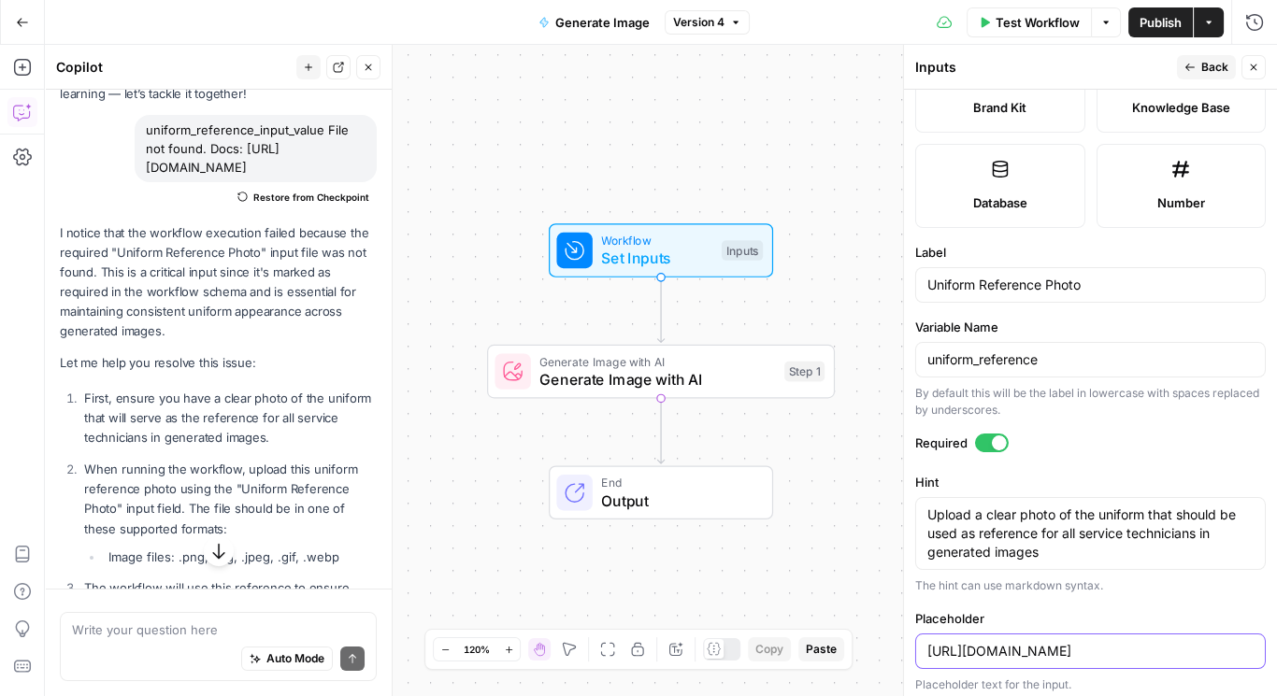
type input "[URL][DOMAIN_NAME]"
click at [1208, 65] on span "Back" at bounding box center [1214, 67] width 27 height 17
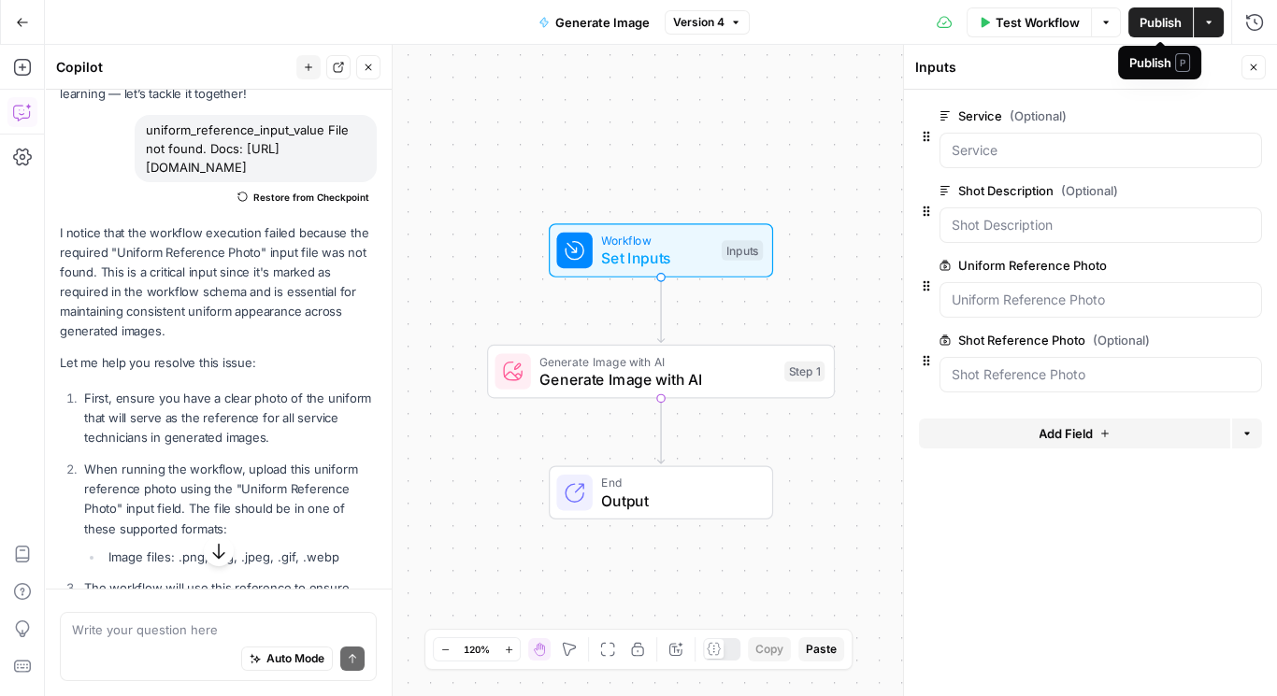
click at [1142, 21] on span "Publish" at bounding box center [1160, 22] width 42 height 19
click at [945, 260] on icon at bounding box center [944, 265] width 11 height 11
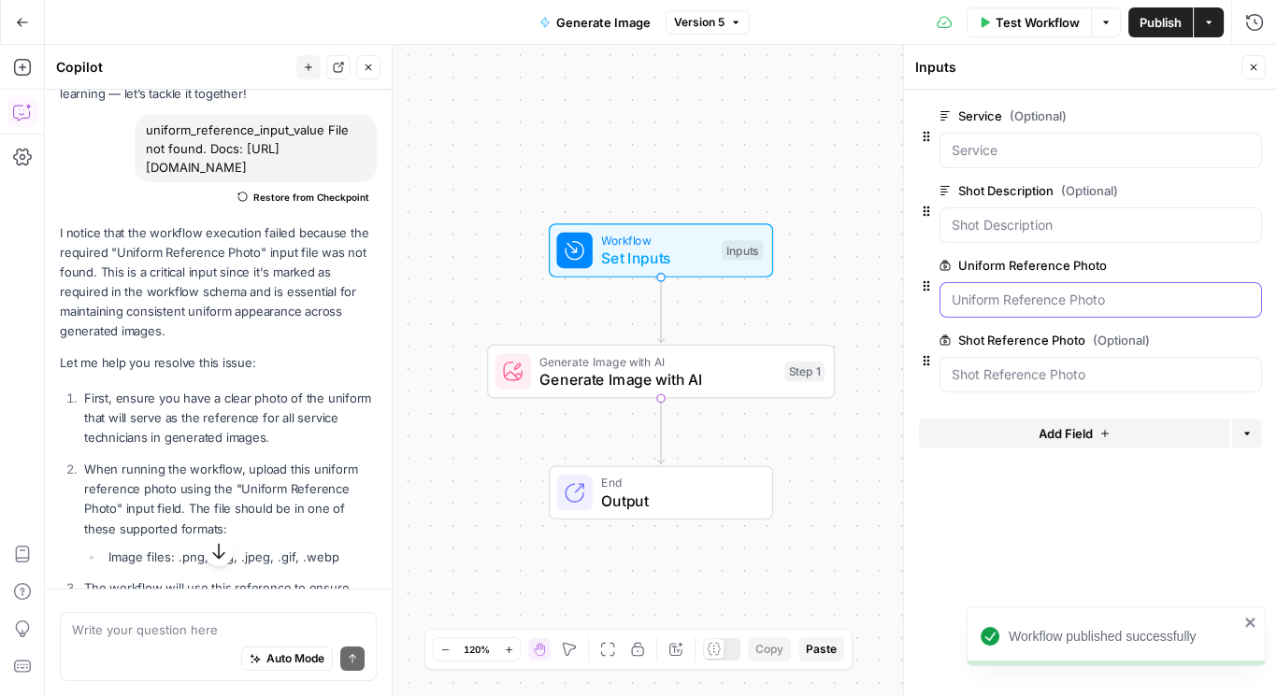
click at [951, 291] on Photo "Uniform Reference Photo" at bounding box center [1100, 300] width 298 height 19
click at [1221, 263] on icon "button" at bounding box center [1223, 265] width 10 height 9
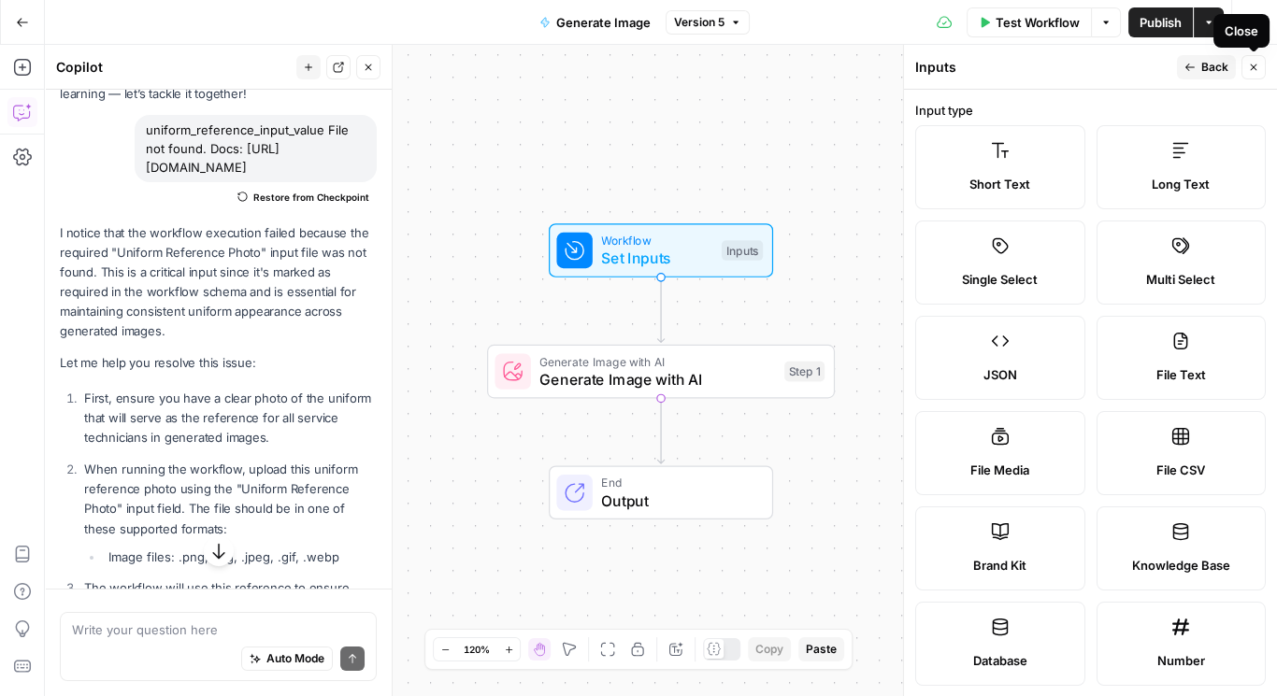
click at [1254, 65] on icon "button" at bounding box center [1253, 67] width 7 height 7
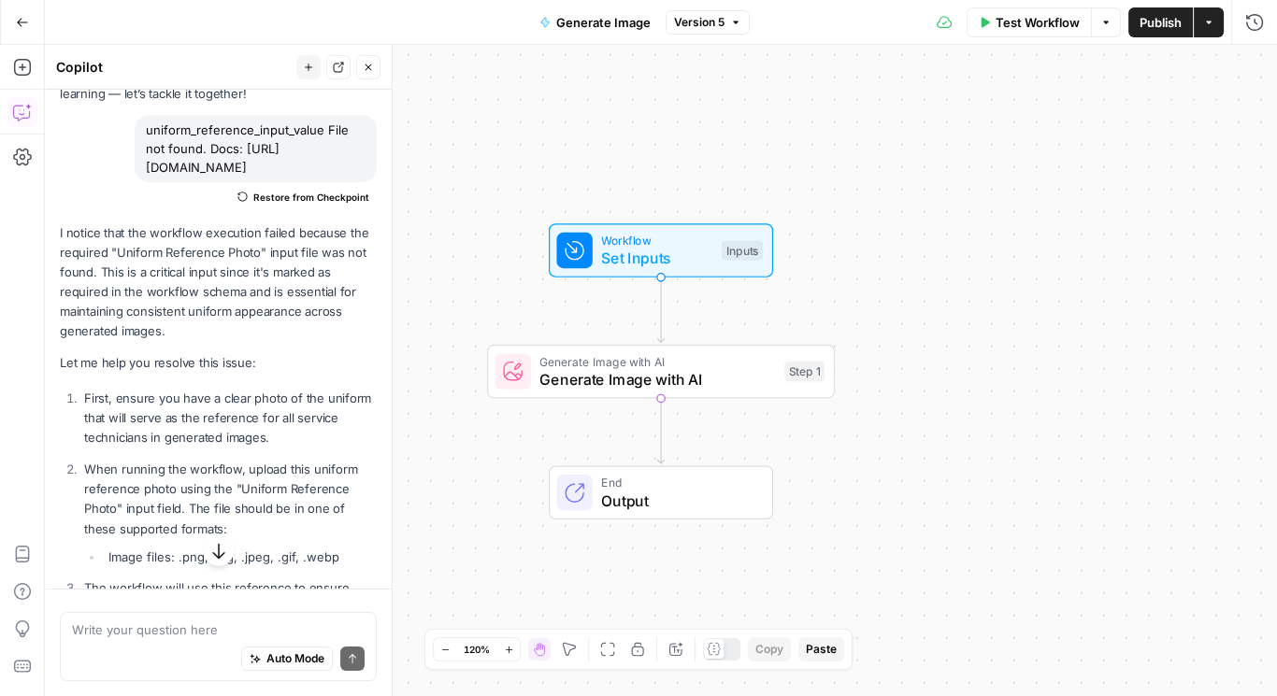
click at [737, 252] on div "Inputs" at bounding box center [741, 250] width 41 height 21
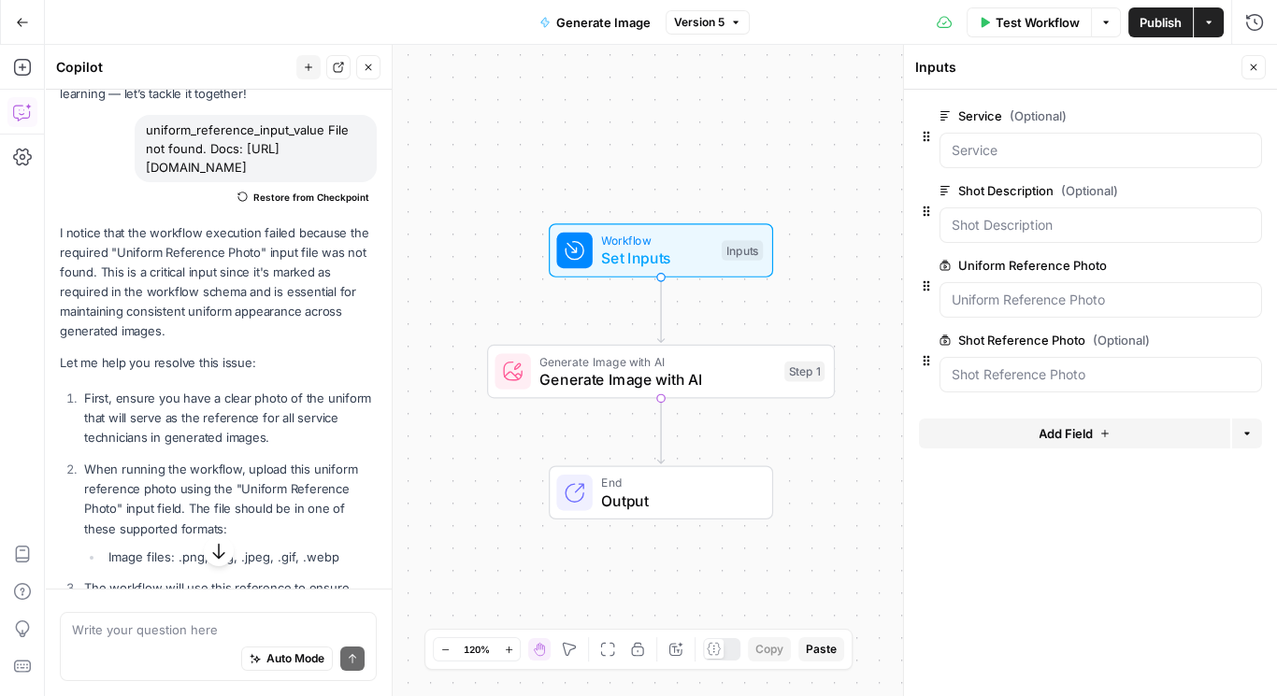
click at [1251, 67] on icon "button" at bounding box center [1253, 67] width 11 height 11
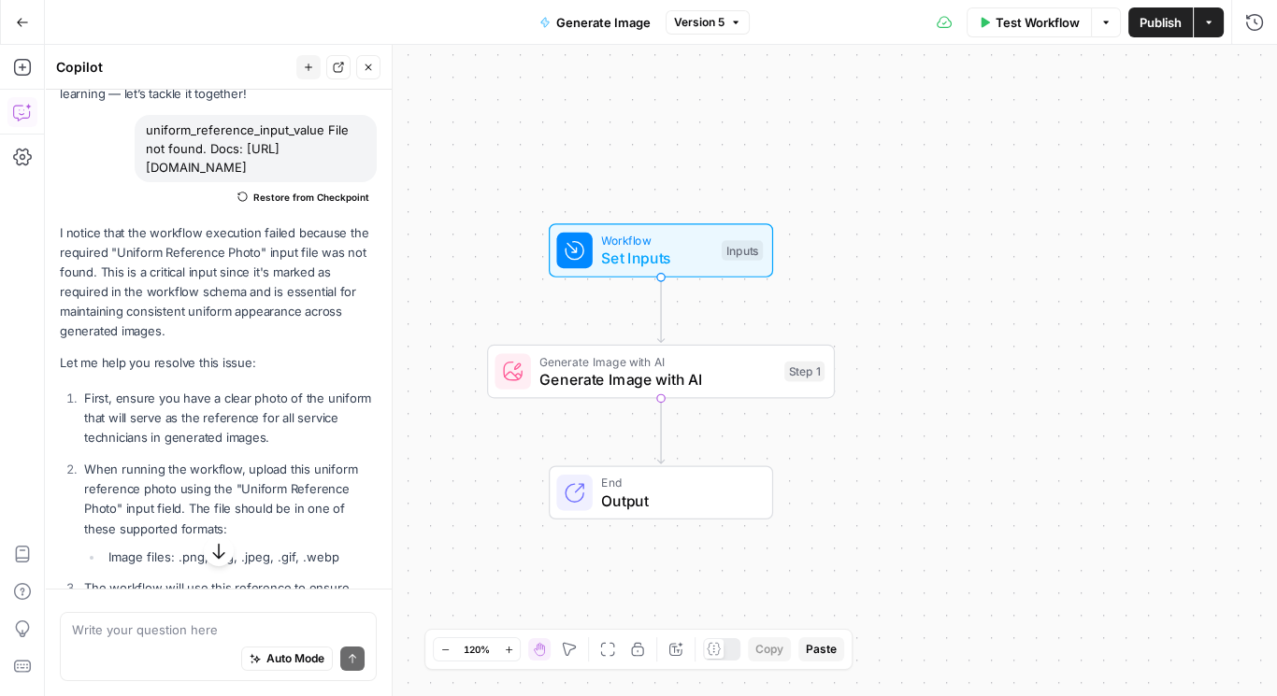
click at [1209, 21] on icon "button" at bounding box center [1209, 22] width 6 height 3
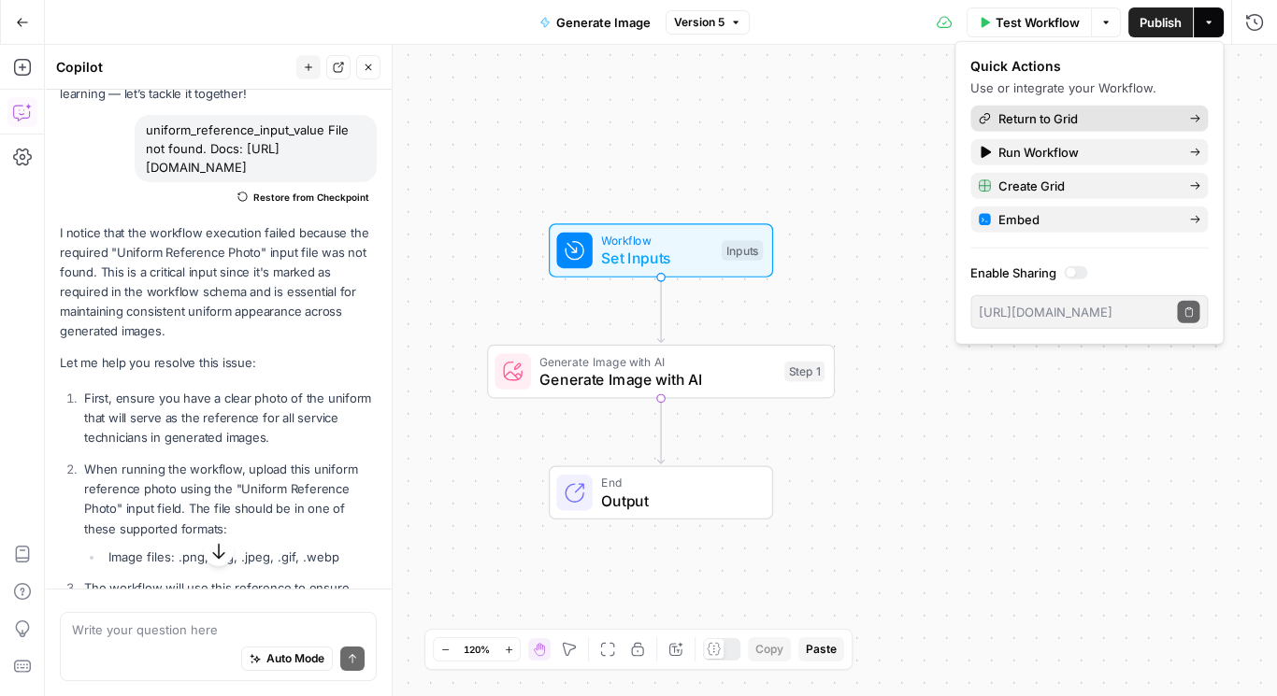
click at [1033, 111] on span "Return to Grid" at bounding box center [1086, 118] width 176 height 19
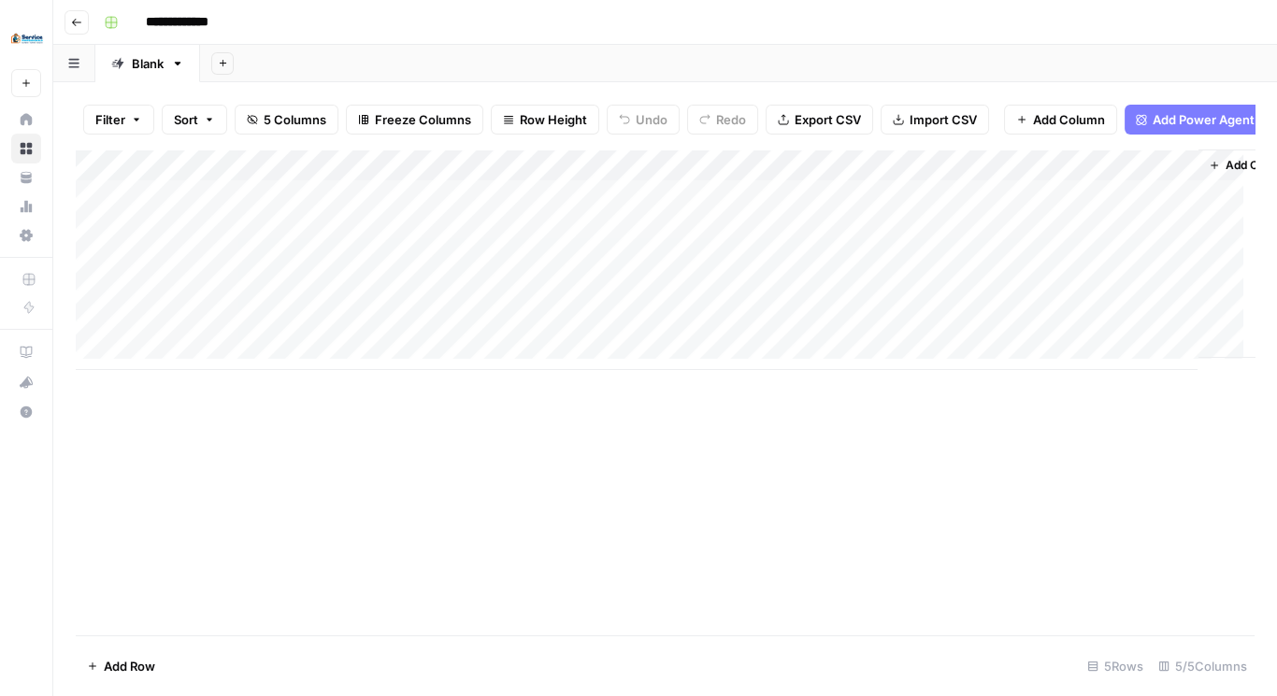
click at [1161, 177] on div "Add Column" at bounding box center [665, 260] width 1178 height 221
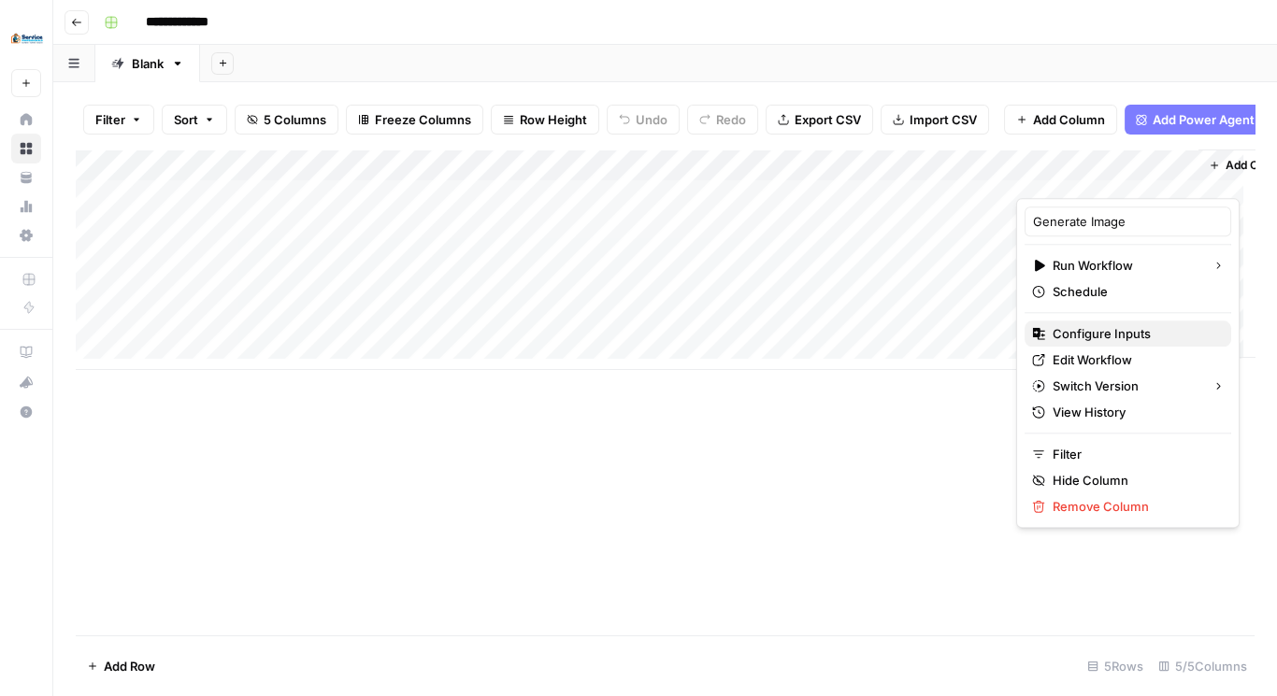
click at [1099, 334] on span "Configure Inputs" at bounding box center [1134, 333] width 164 height 19
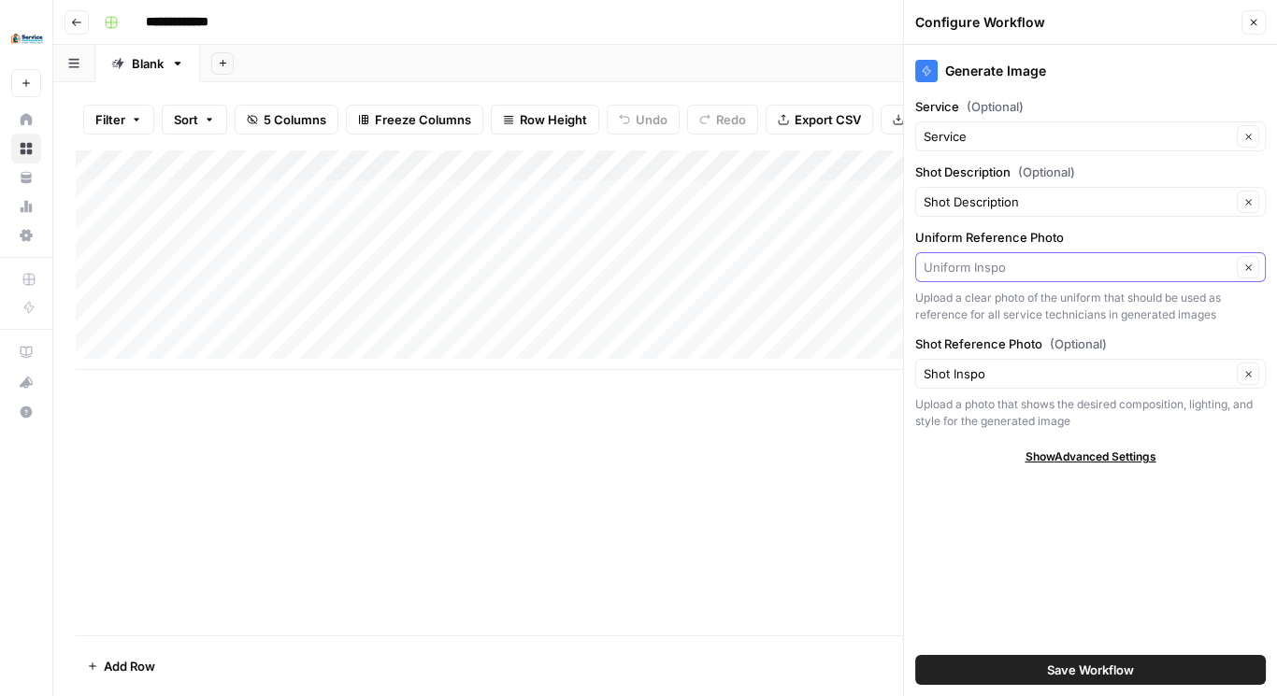
click at [961, 262] on input "Uniform Reference Photo" at bounding box center [1076, 267] width 307 height 19
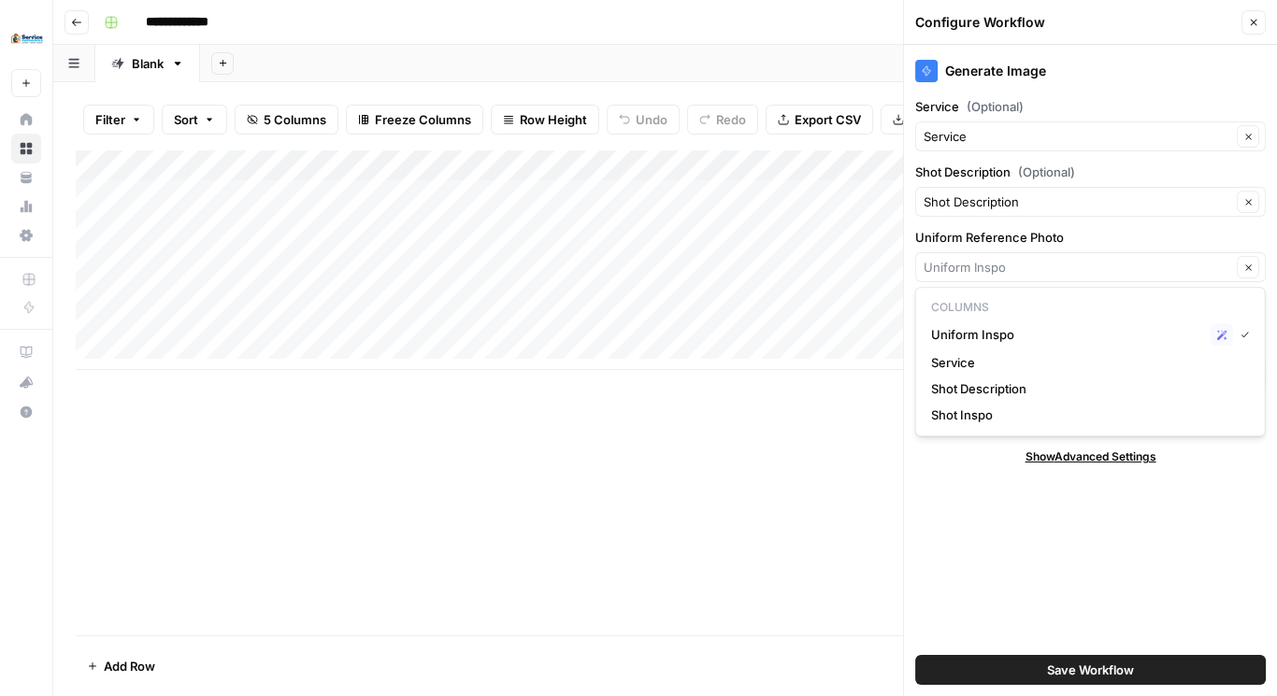
type input "Uniform Inspo"
click at [766, 178] on div "Add Column" at bounding box center [665, 260] width 1178 height 221
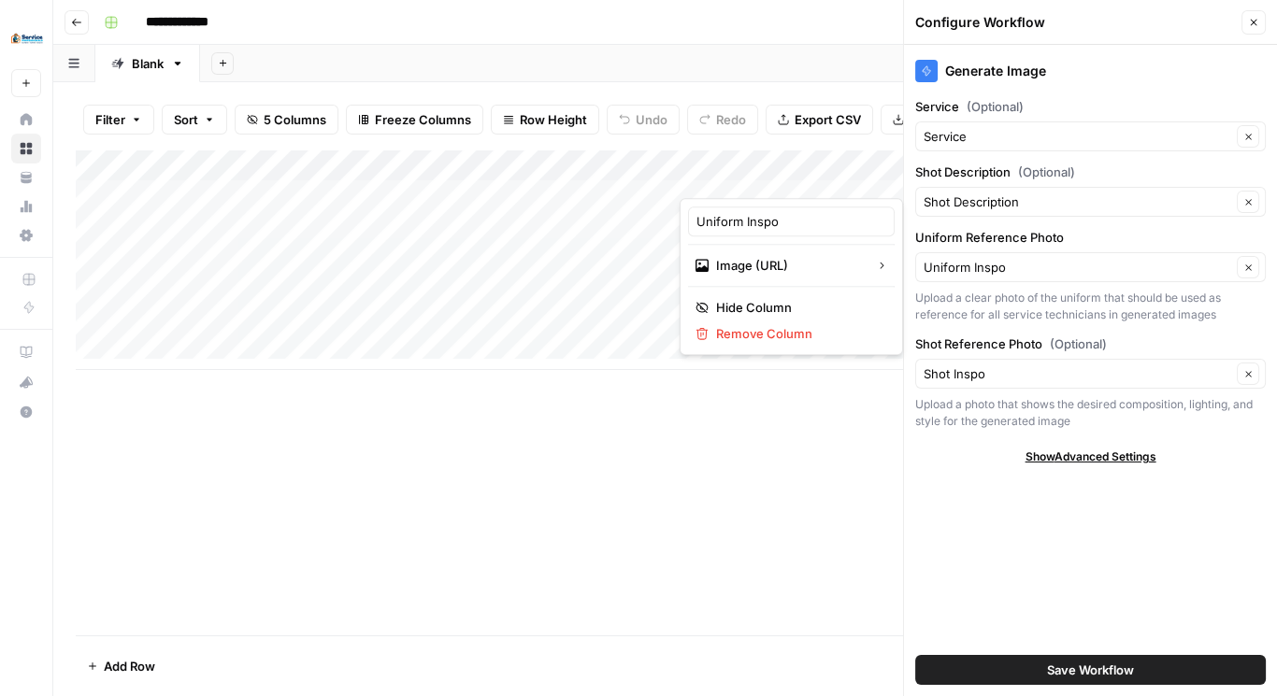
click at [839, 430] on div "Add Column" at bounding box center [665, 393] width 1178 height 486
click at [1013, 371] on input "Shot Reference Photo (Optional)" at bounding box center [1076, 373] width 307 height 19
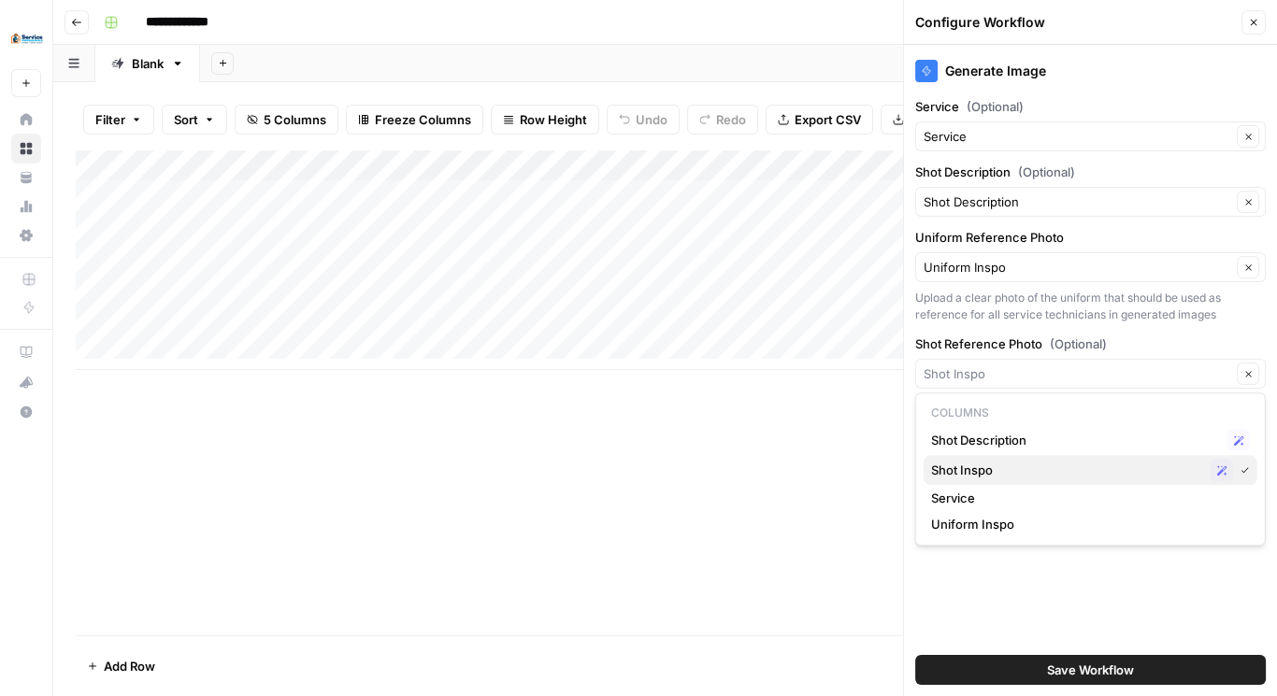
click at [1006, 469] on span "Shot Inspo" at bounding box center [1067, 470] width 272 height 19
type input "Shot Inspo"
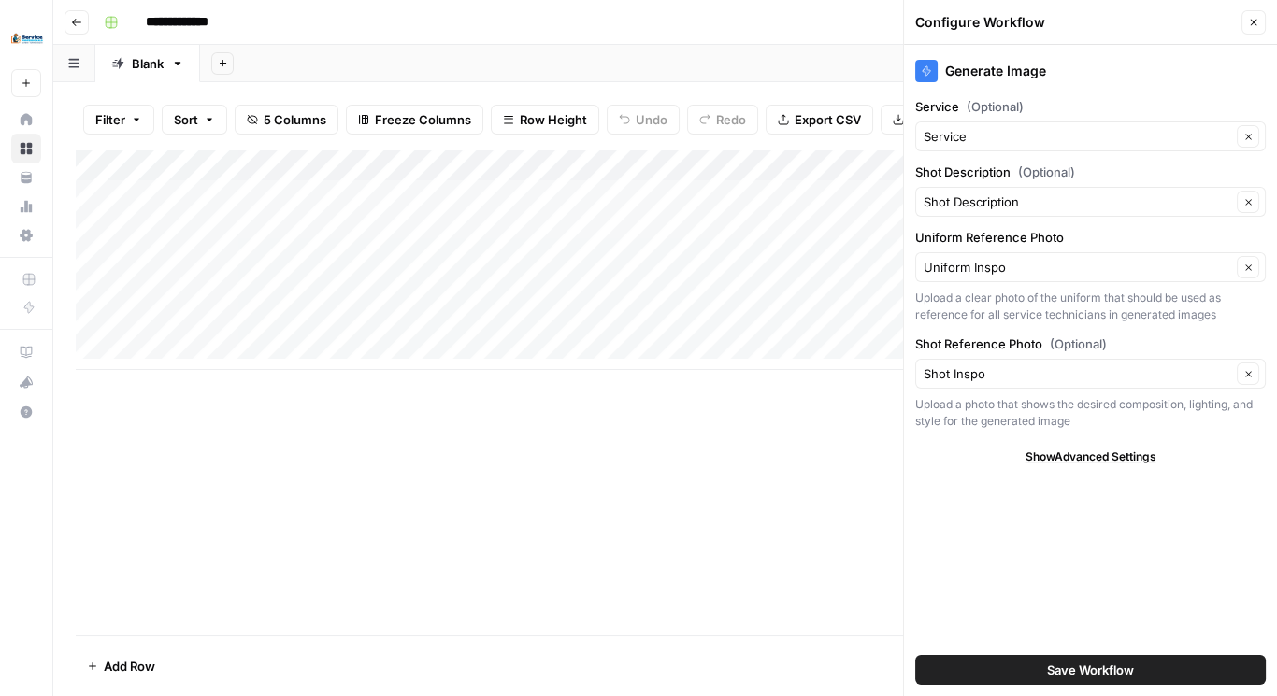
click at [865, 482] on div "Add Column" at bounding box center [665, 393] width 1178 height 486
click at [1252, 20] on icon "button" at bounding box center [1253, 22] width 11 height 11
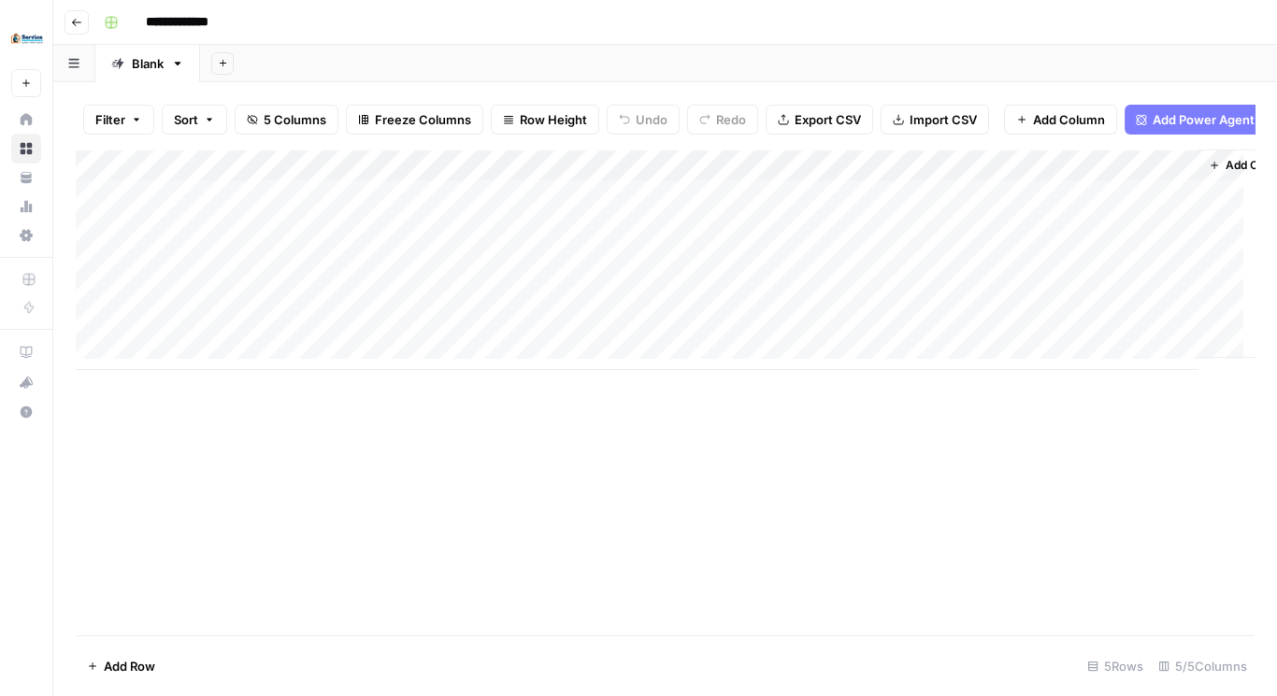
click at [1083, 208] on div "Add Column" at bounding box center [665, 260] width 1178 height 221
click at [1157, 177] on div "Add Column" at bounding box center [665, 260] width 1178 height 221
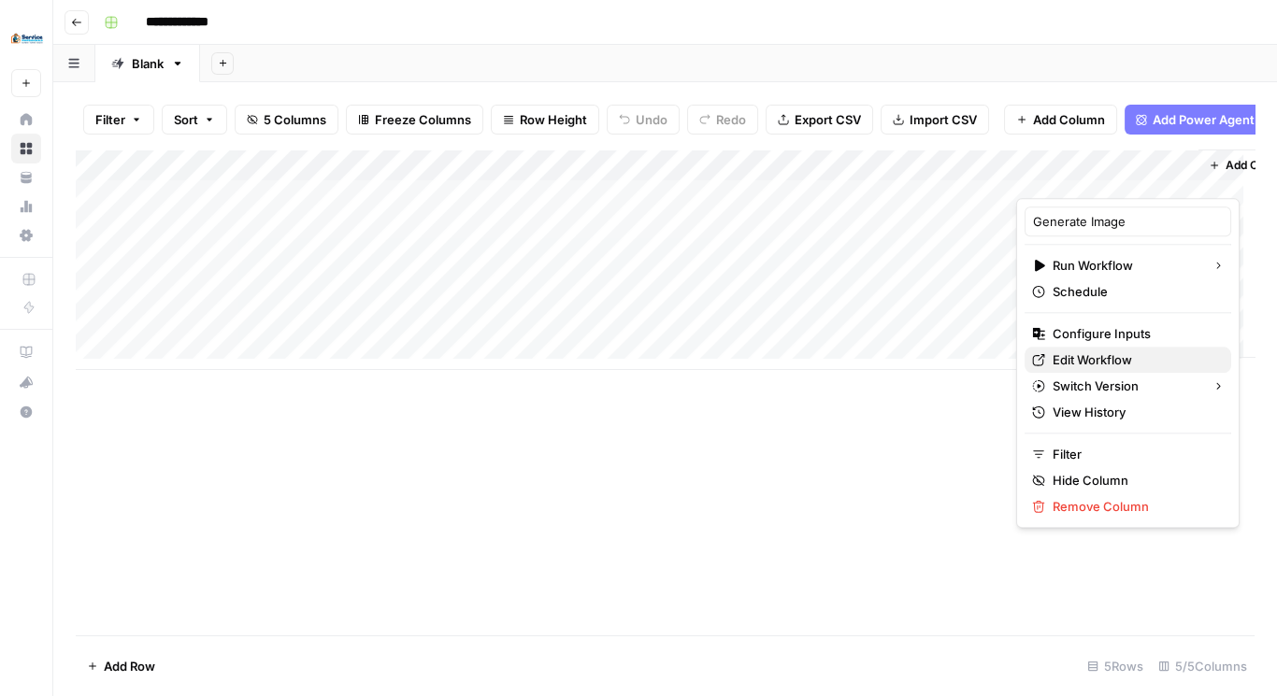
click at [1118, 353] on span "Edit Workflow" at bounding box center [1134, 359] width 164 height 19
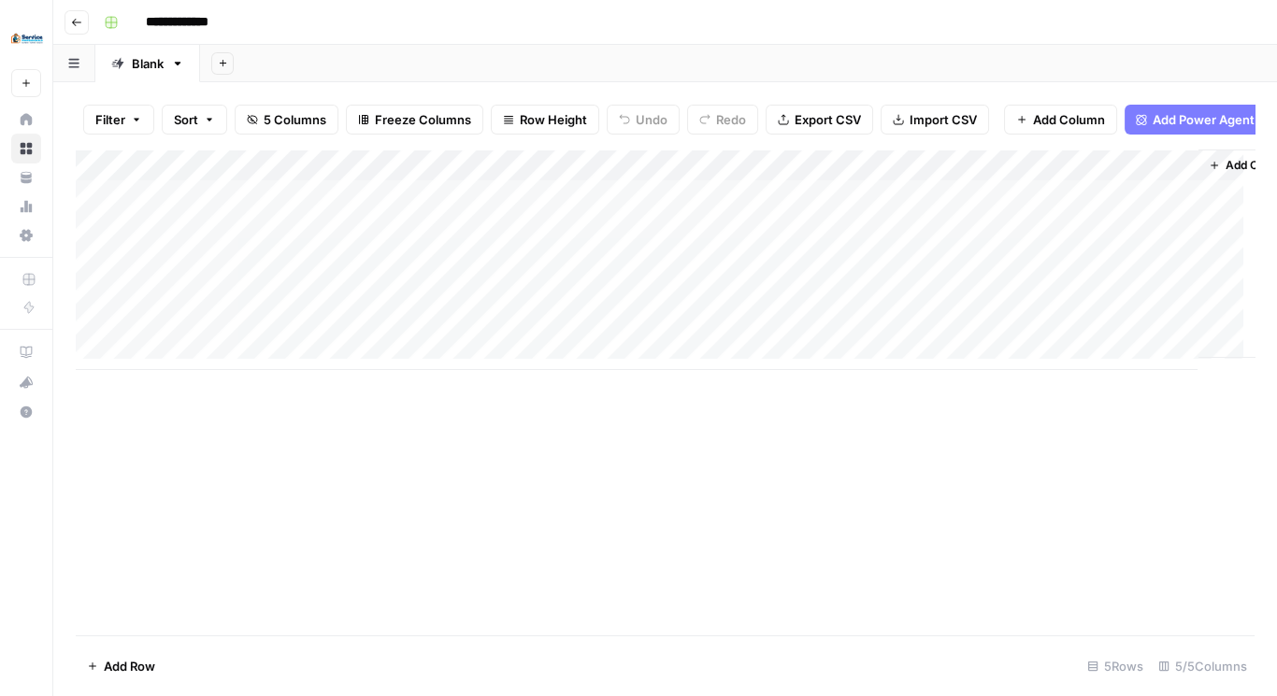
click at [1002, 172] on div "Add Column" at bounding box center [665, 260] width 1178 height 221
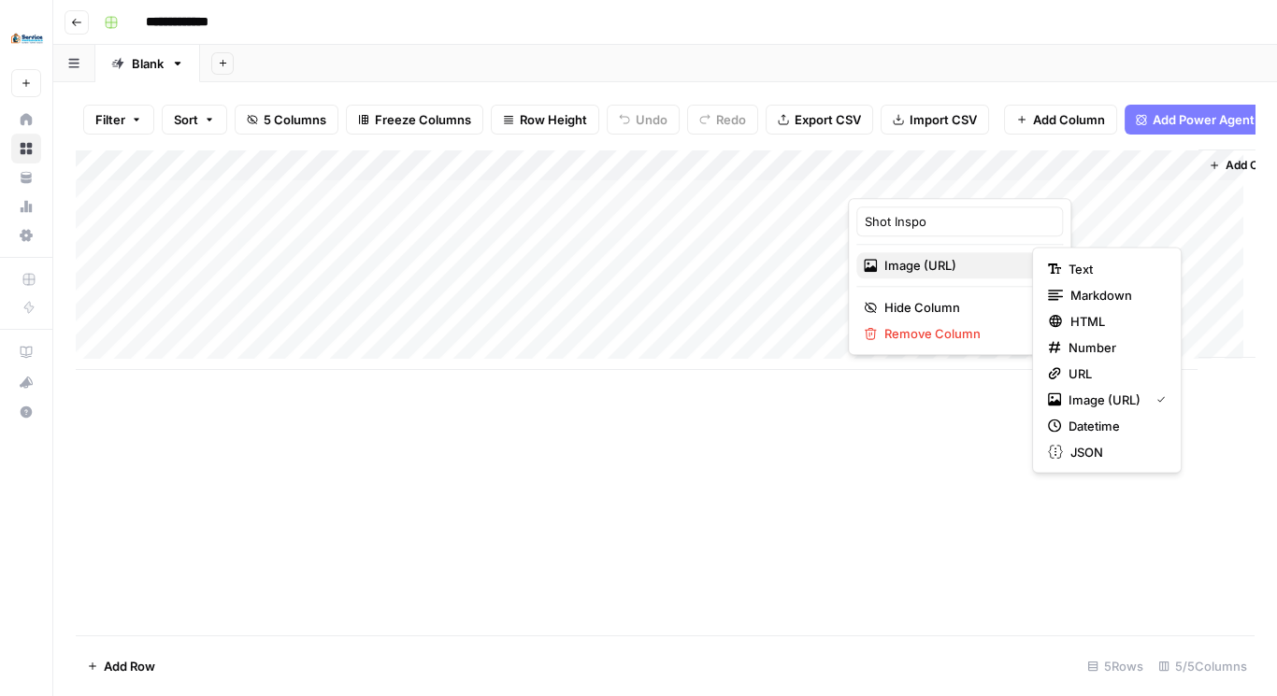
click at [966, 259] on span "Image (URL)" at bounding box center [956, 265] width 145 height 19
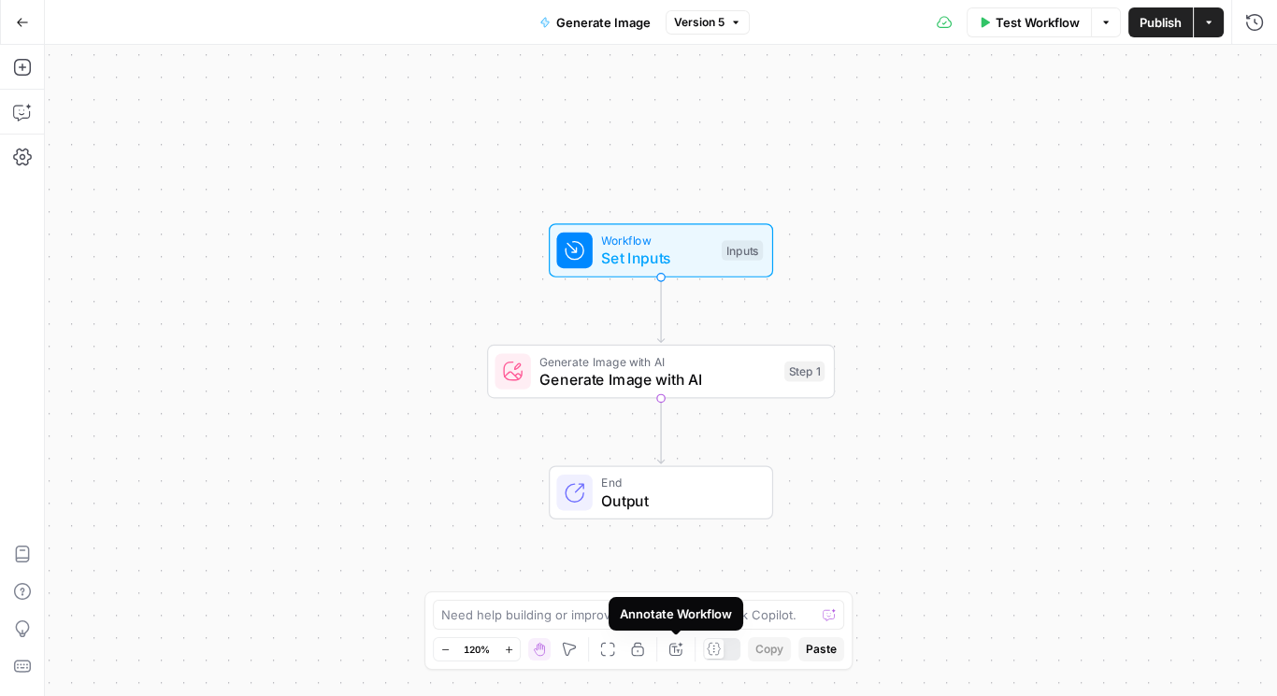
click at [646, 621] on div "Annotate Workflow" at bounding box center [676, 614] width 112 height 19
click at [578, 603] on div "Need help building or improving your workflow? Ask Copilot." at bounding box center [638, 615] width 411 height 30
paste textarea "[URL][DOMAIN_NAME]"
type textarea "[URL][DOMAIN_NAME]"
click at [646, 378] on span "Generate Image with AI" at bounding box center [657, 379] width 236 height 22
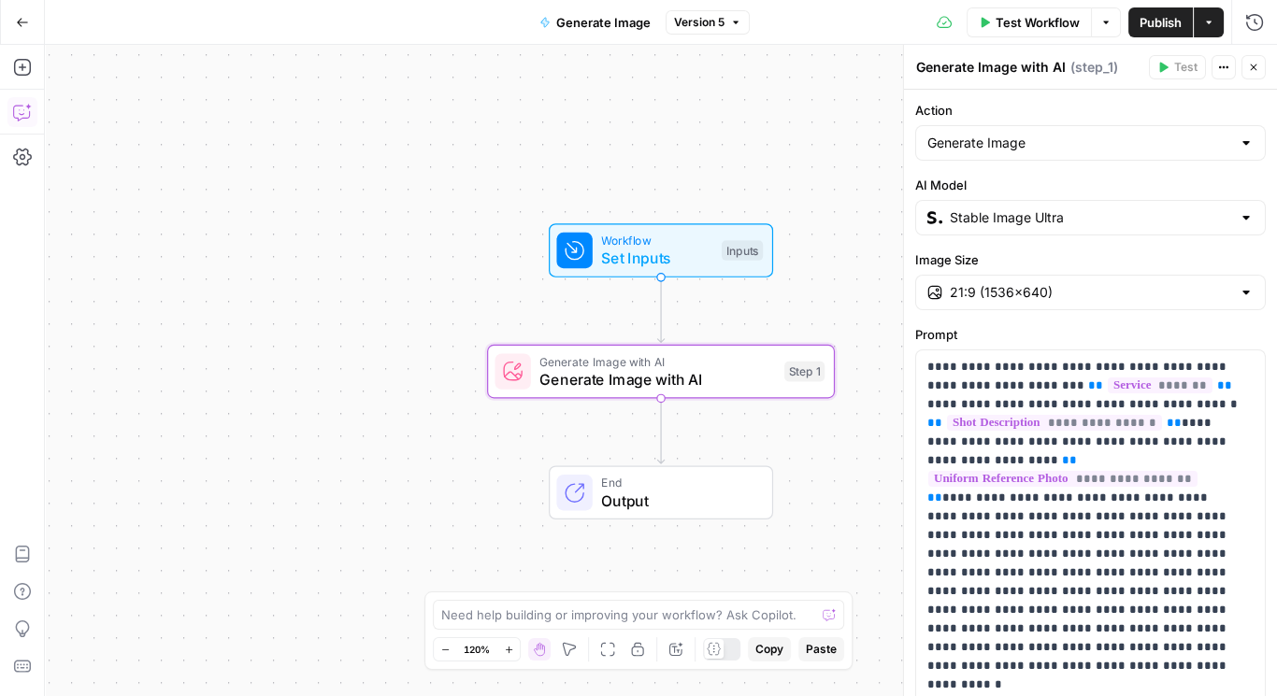
click at [21, 112] on icon "button" at bounding box center [22, 112] width 19 height 19
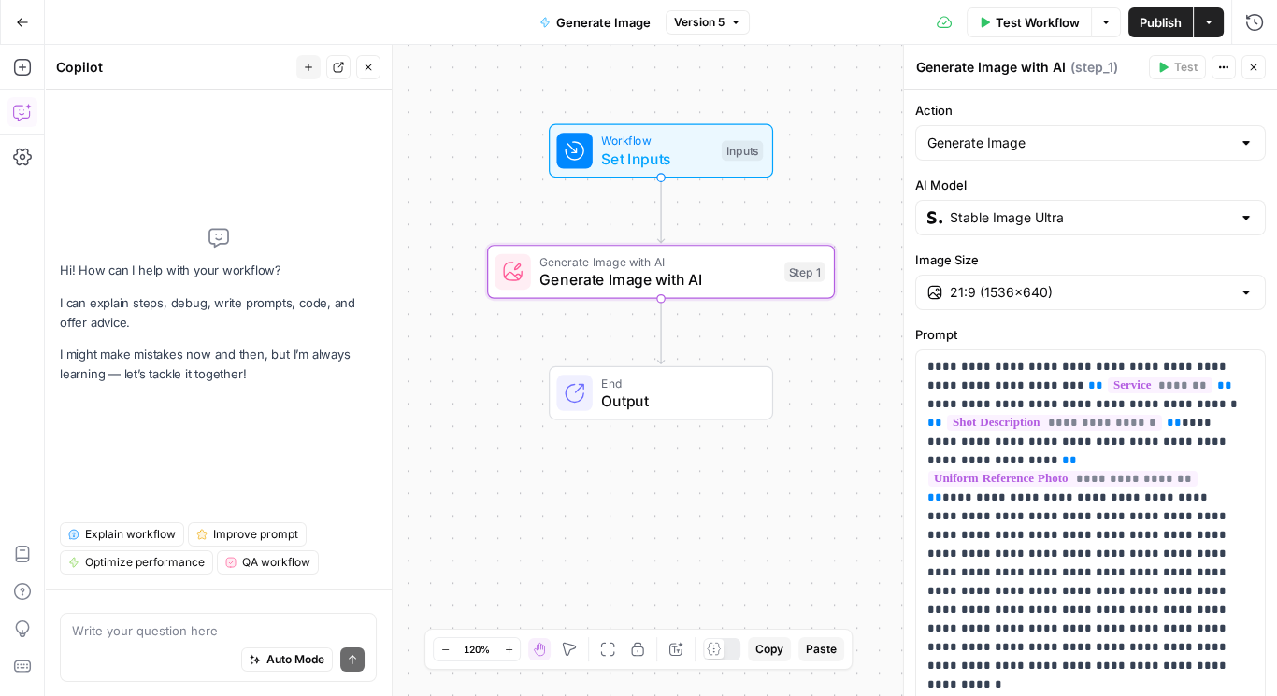
click at [173, 629] on textarea at bounding box center [218, 630] width 293 height 19
click at [177, 648] on div "Auto Mode Send" at bounding box center [218, 660] width 293 height 41
drag, startPoint x: 265, startPoint y: 666, endPoint x: 246, endPoint y: 648, distance: 27.1
click at [259, 661] on button "Auto Mode" at bounding box center [287, 660] width 92 height 24
click at [230, 635] on textarea at bounding box center [218, 630] width 293 height 19
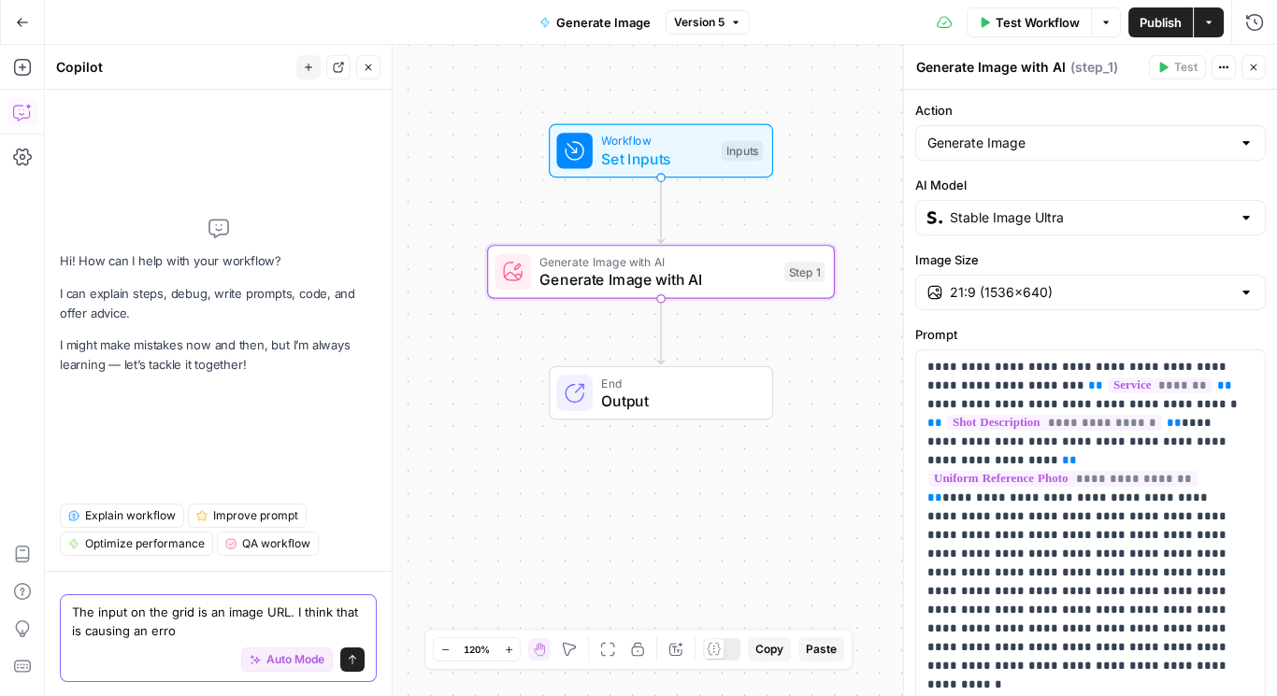
type textarea "The input on the grid is an image URL. I think that is causing an error"
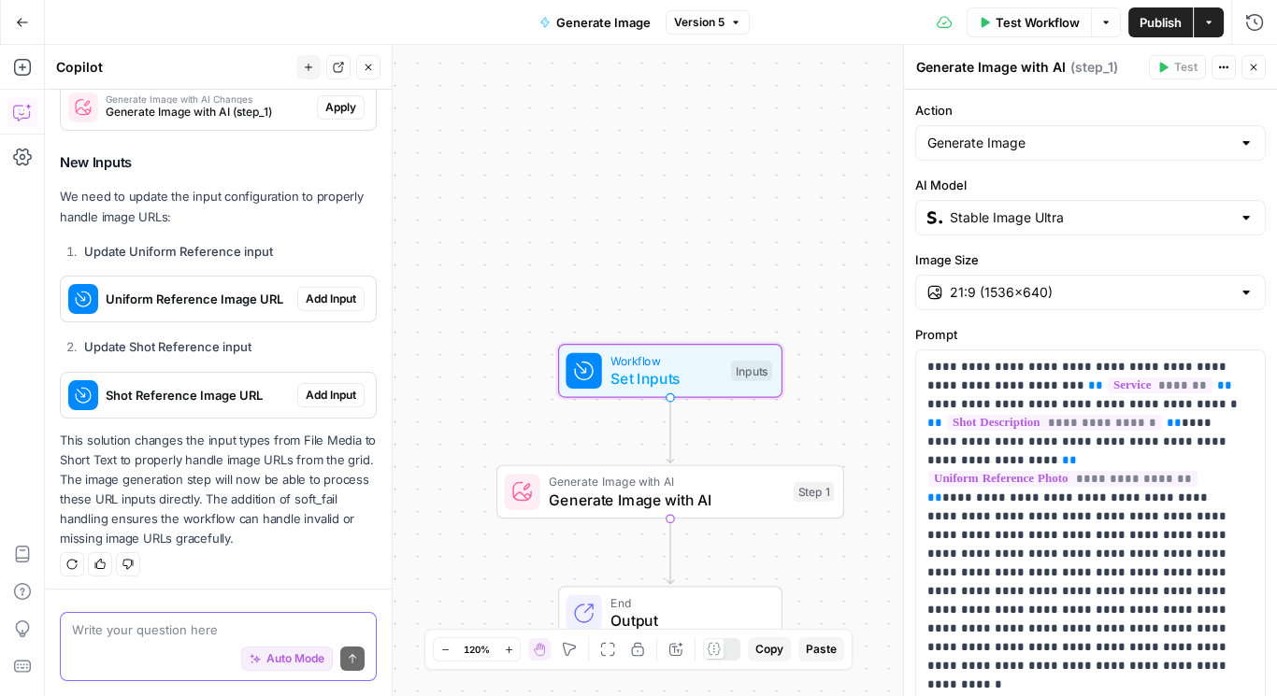
scroll to position [400, 0]
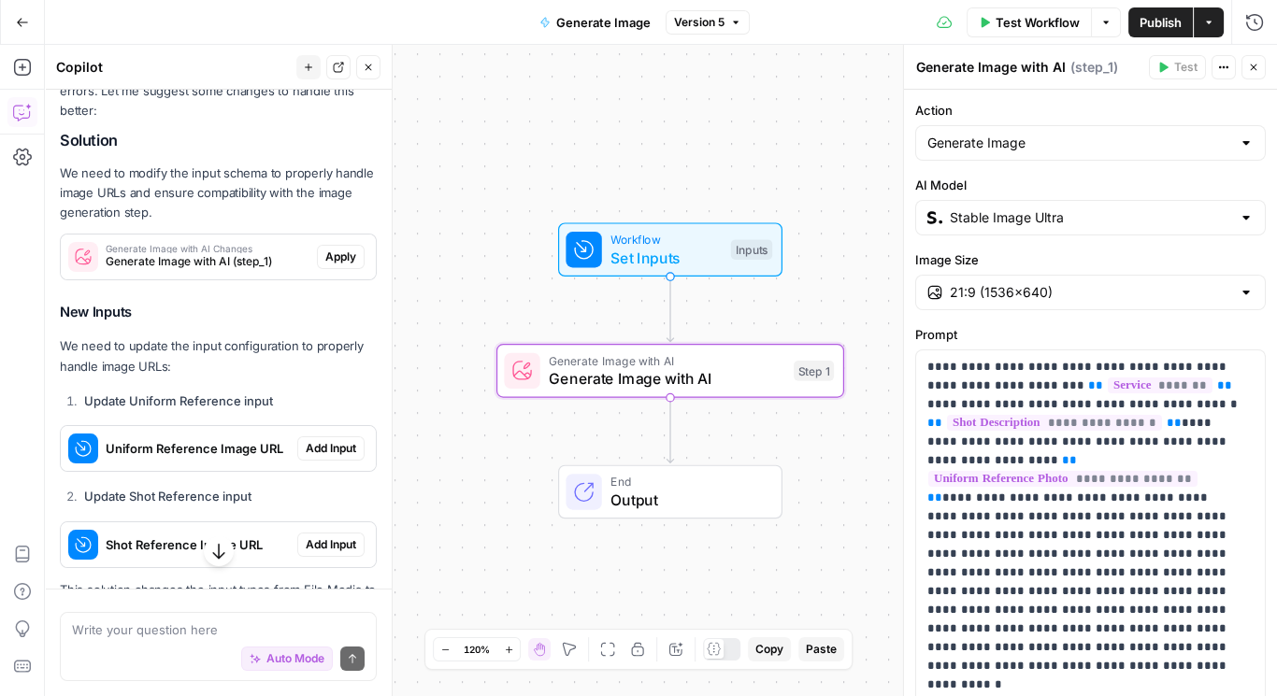
click at [325, 252] on span "Apply" at bounding box center [340, 257] width 31 height 17
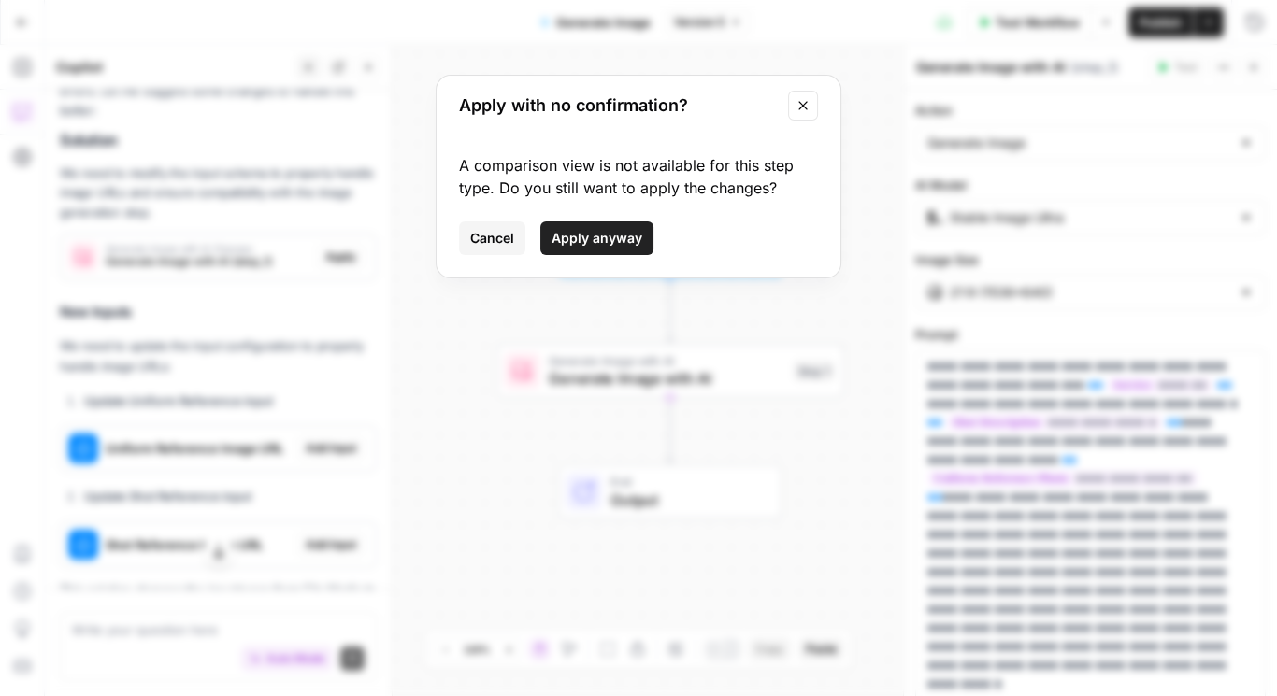
click at [622, 238] on span "Apply anyway" at bounding box center [596, 238] width 91 height 19
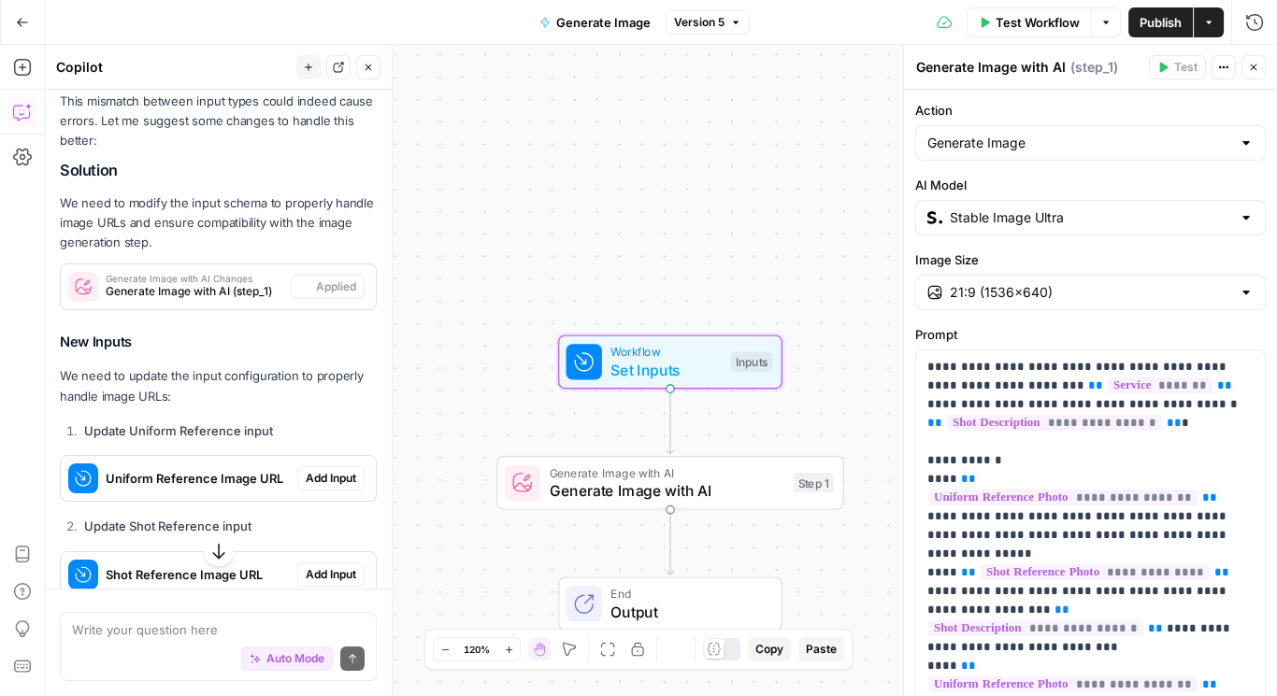
scroll to position [430, 0]
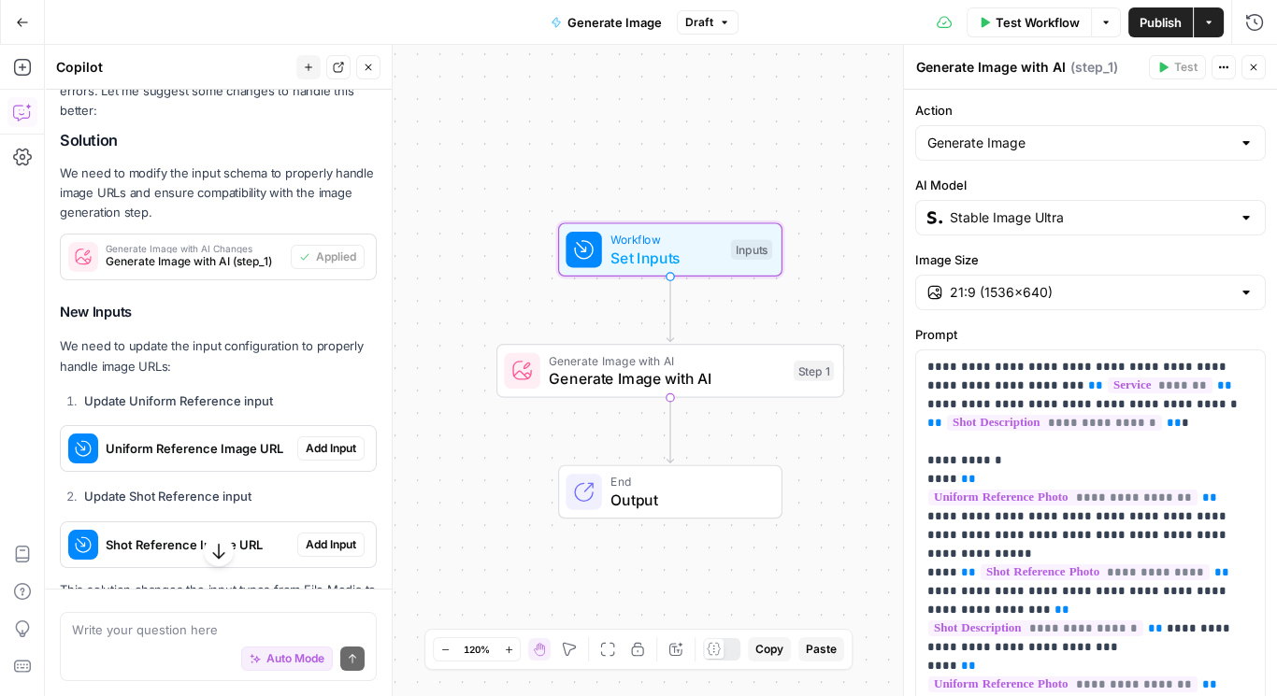
click at [339, 450] on span "Add Input" at bounding box center [331, 448] width 50 height 17
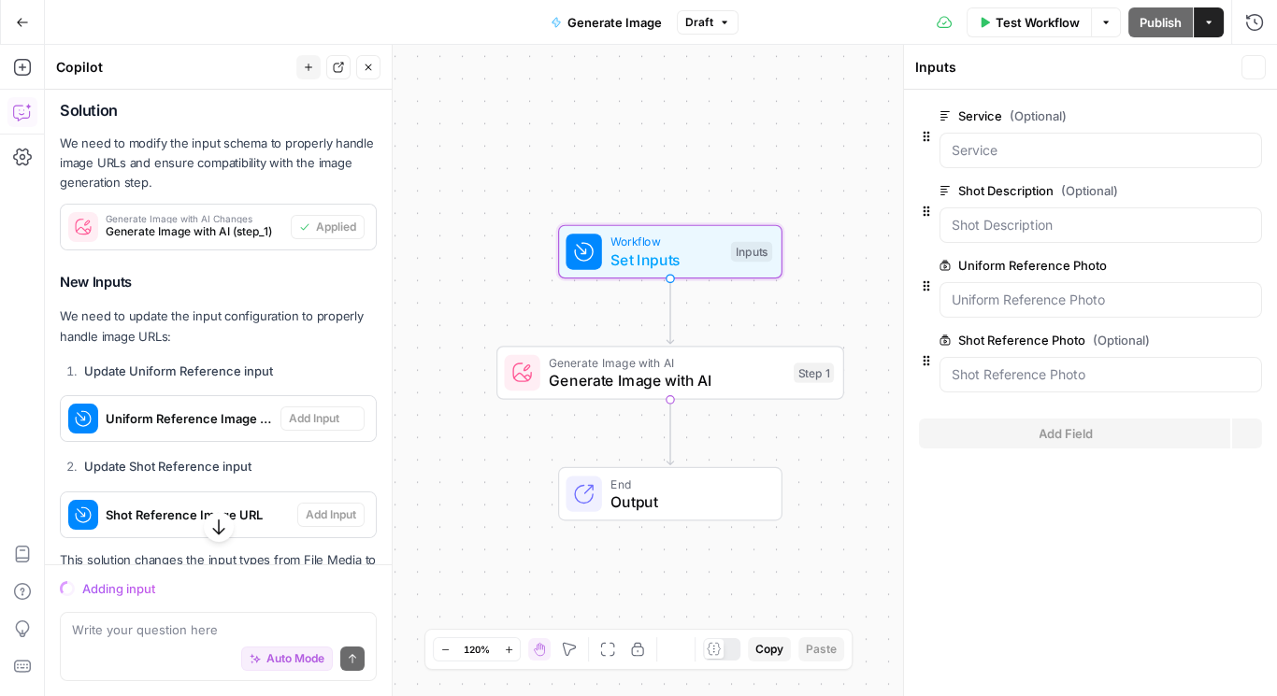
scroll to position [400, 0]
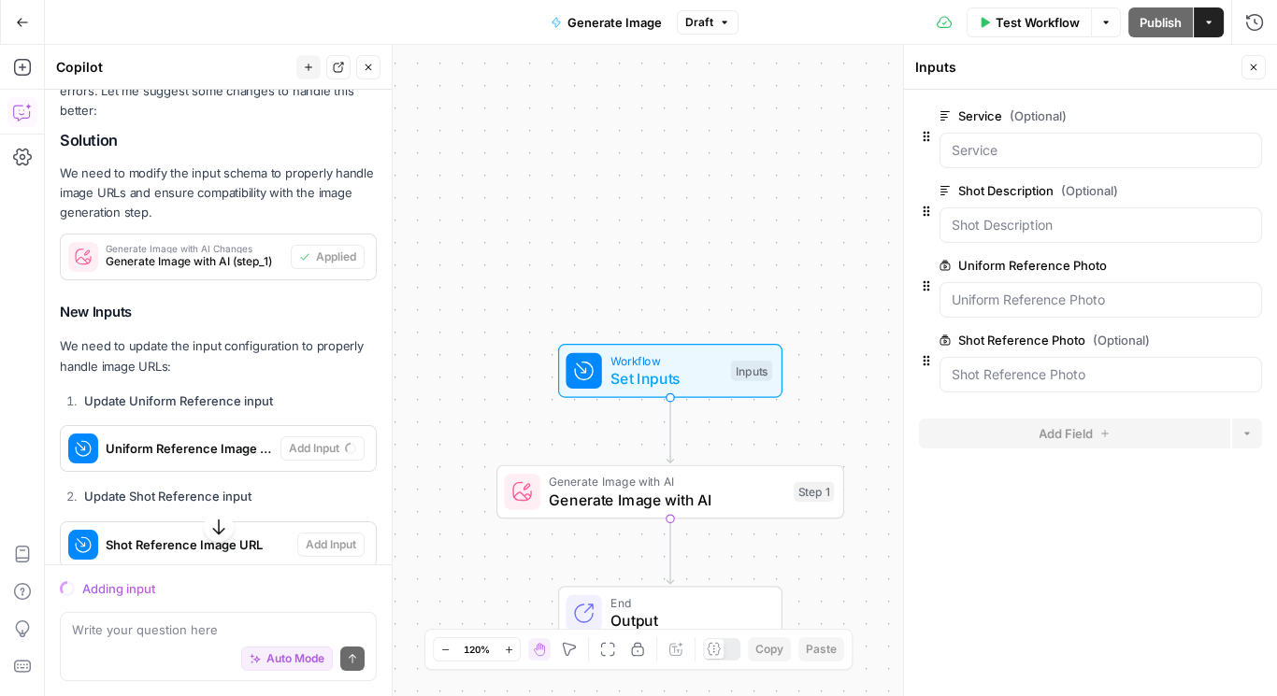
click at [209, 526] on icon "button" at bounding box center [218, 528] width 19 height 19
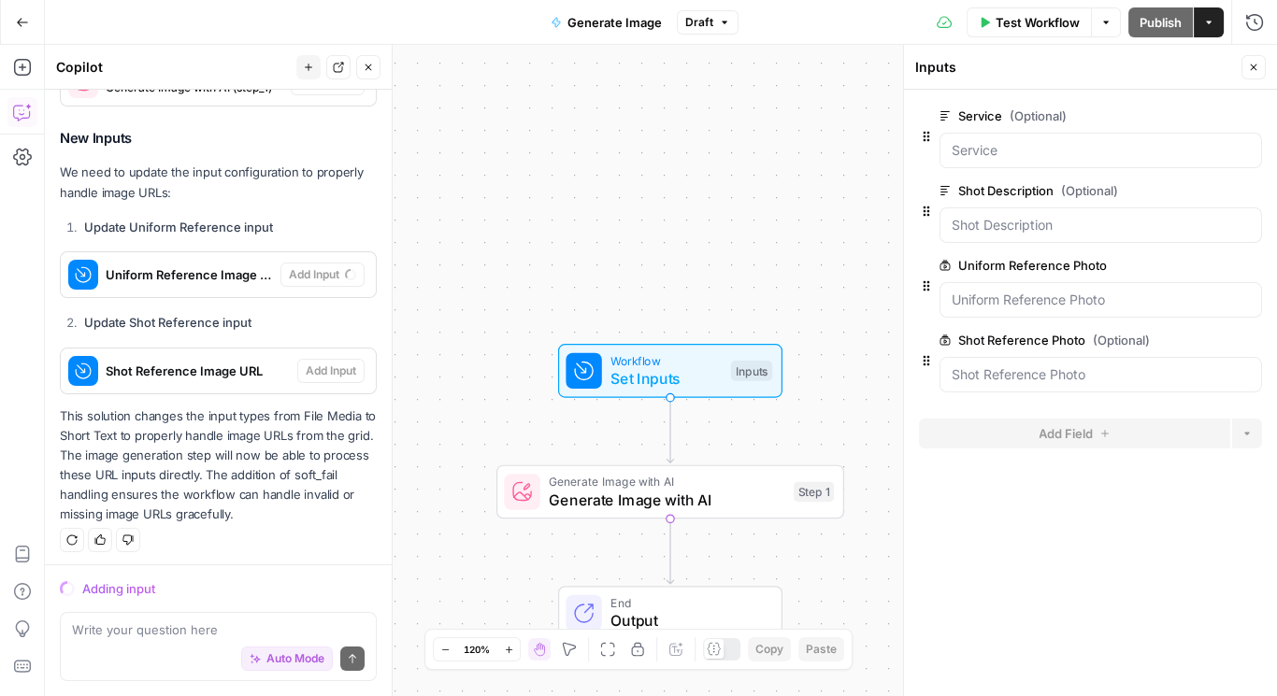
drag, startPoint x: 60, startPoint y: 410, endPoint x: 289, endPoint y: 507, distance: 248.4
click at [289, 507] on p "This solution changes the input types from File Media to Short Text to properly…" at bounding box center [218, 466] width 317 height 119
click at [260, 540] on div "Regenerate Helpful Not helpful" at bounding box center [218, 540] width 317 height 24
click at [193, 266] on span "Uniform Reference Image URL" at bounding box center [189, 274] width 167 height 19
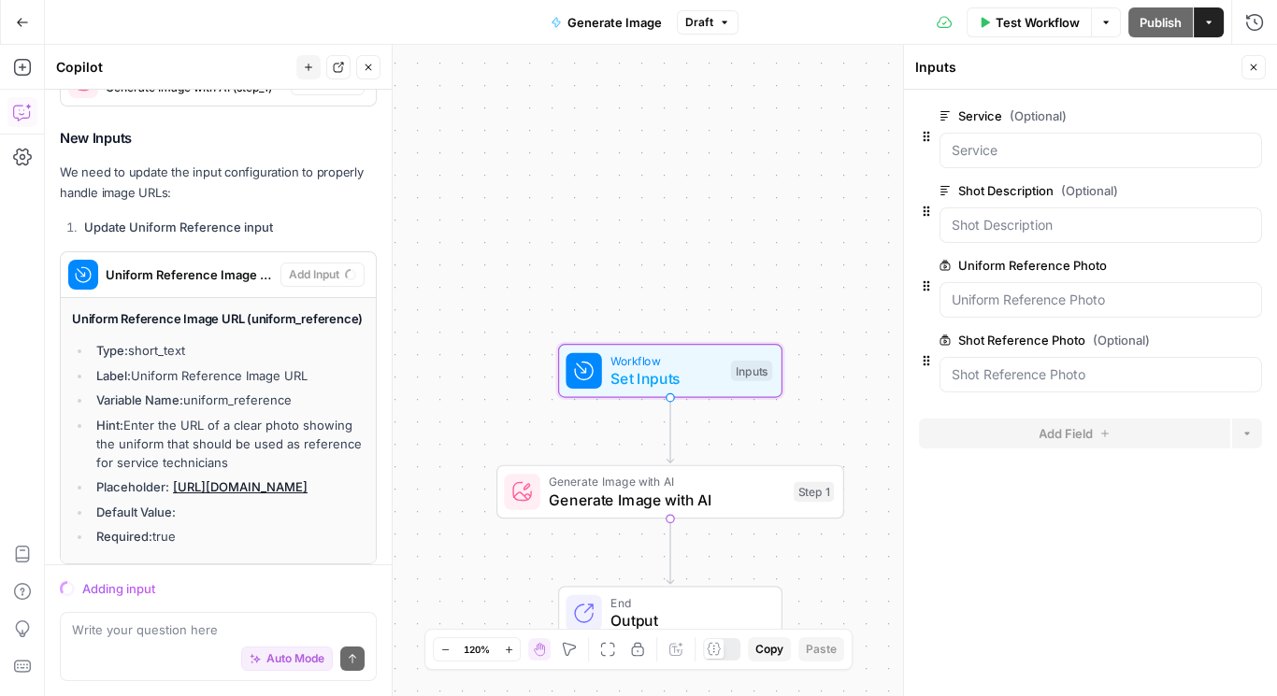
click at [192, 266] on span "Uniform Reference Image URL" at bounding box center [189, 274] width 167 height 19
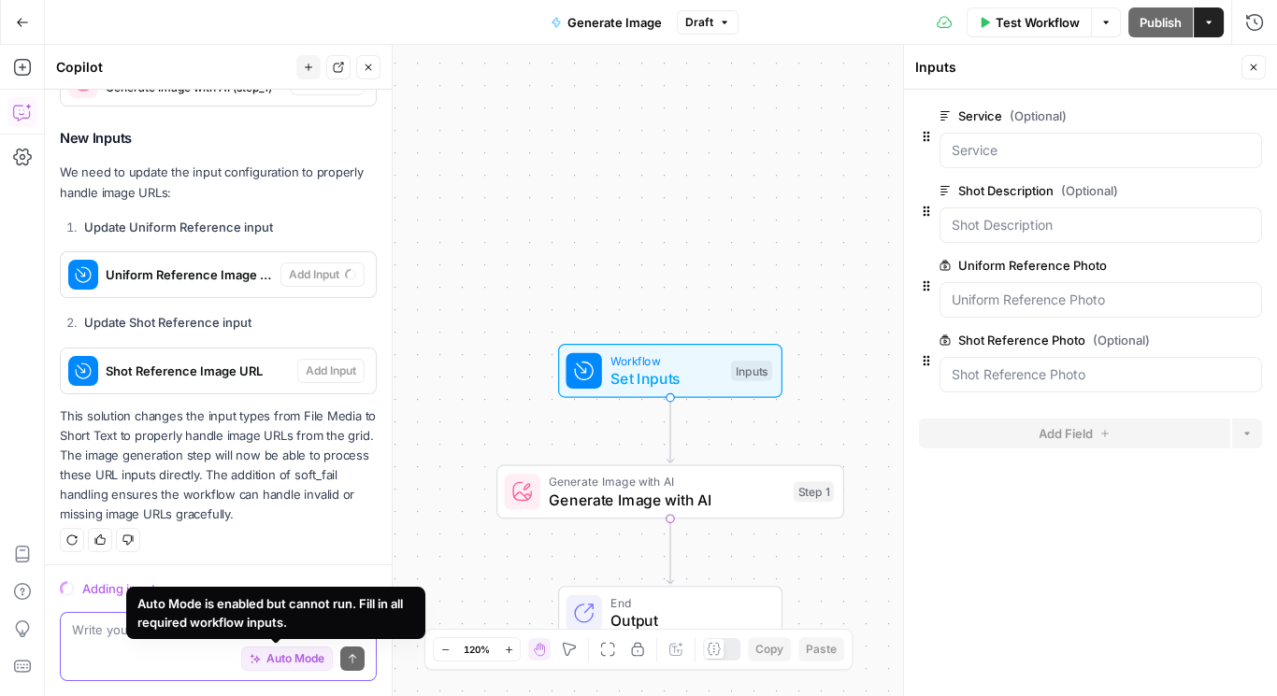
click at [266, 667] on span "Auto Mode" at bounding box center [295, 659] width 58 height 17
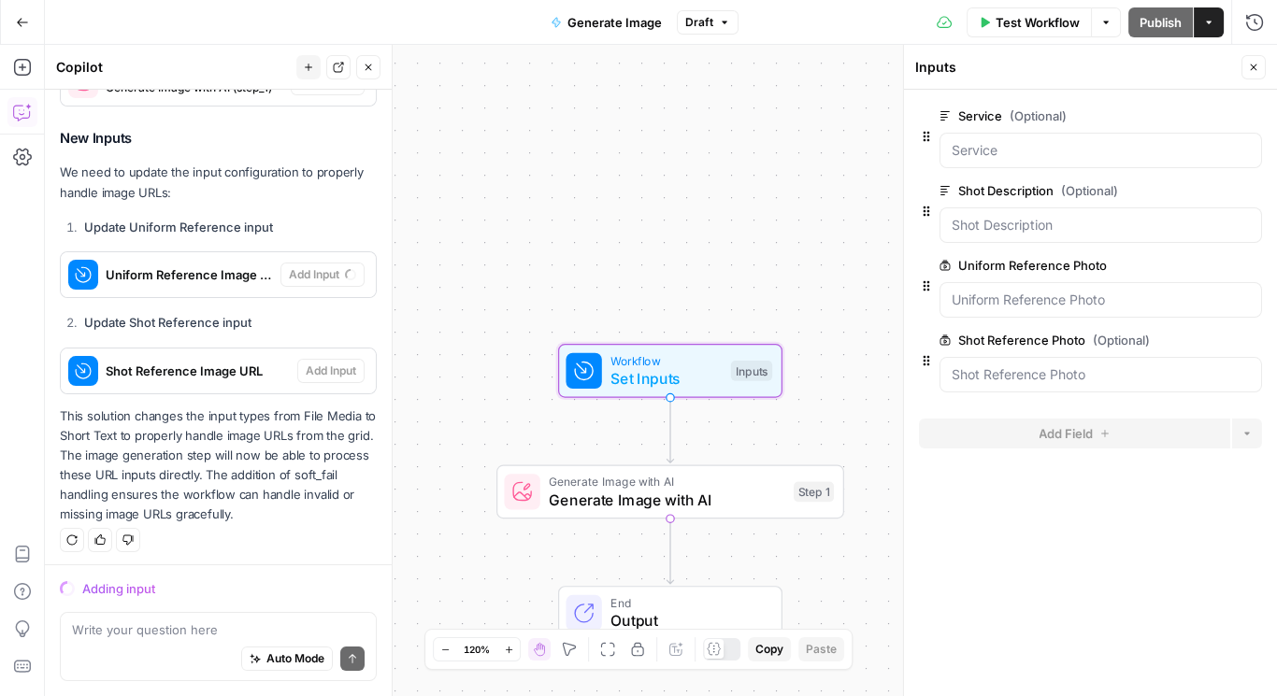
click at [271, 363] on span "Shot Reference Image URL" at bounding box center [198, 371] width 184 height 19
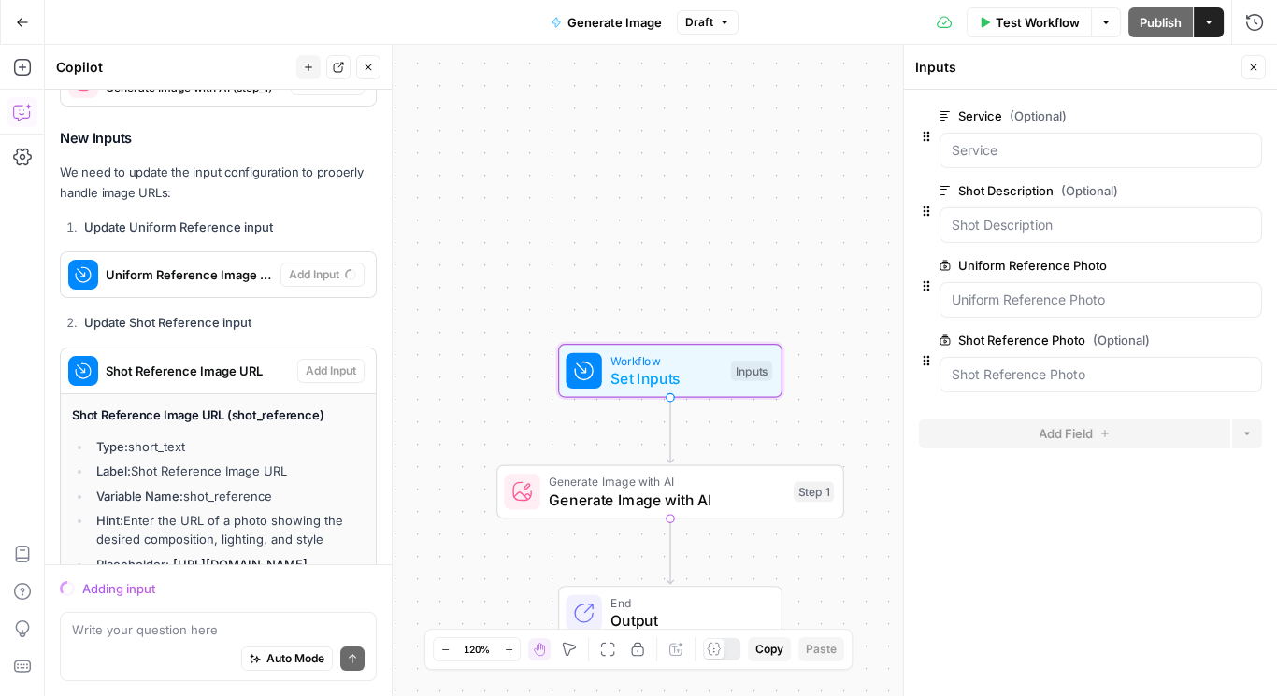
scroll to position [839, 0]
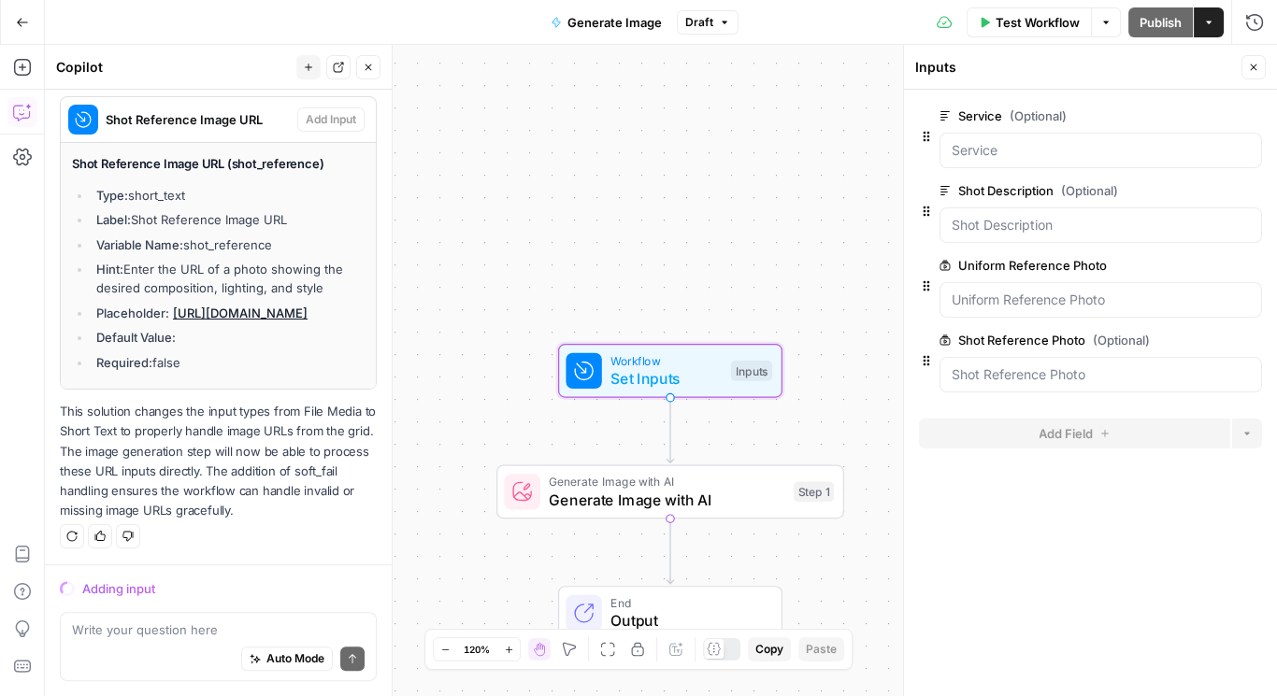
click at [207, 306] on link "[URL][DOMAIN_NAME]" at bounding box center [240, 313] width 135 height 15
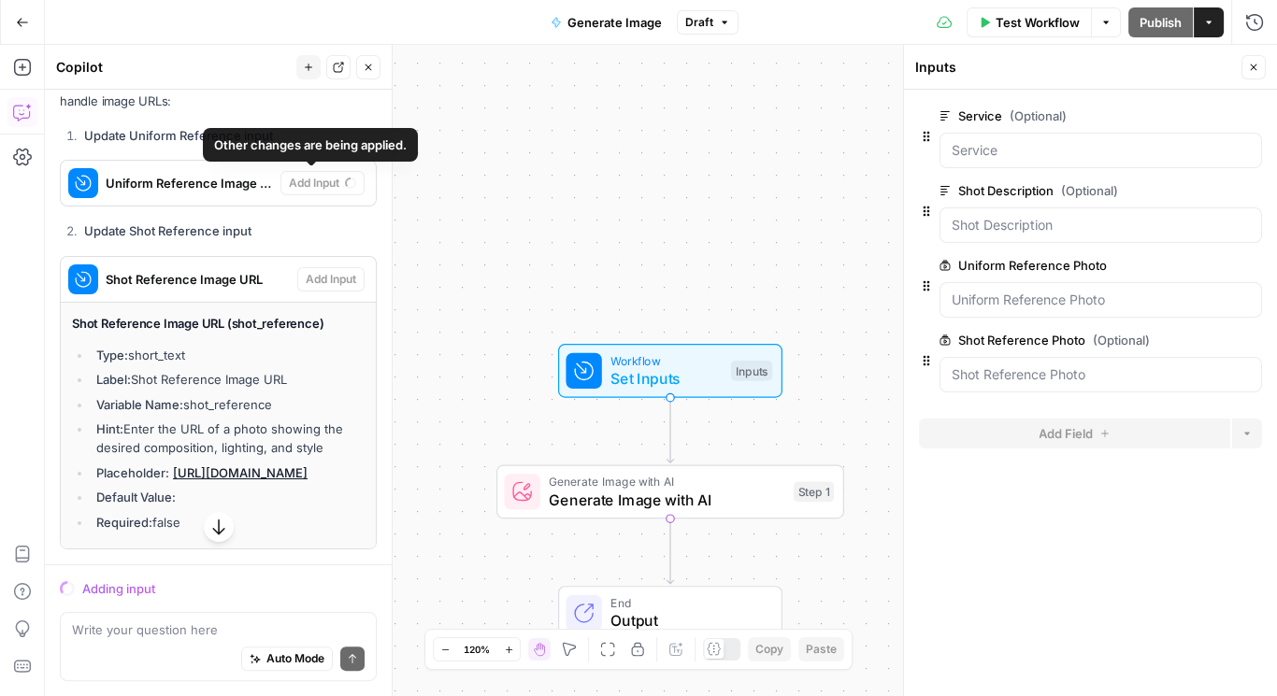
scroll to position [491, 0]
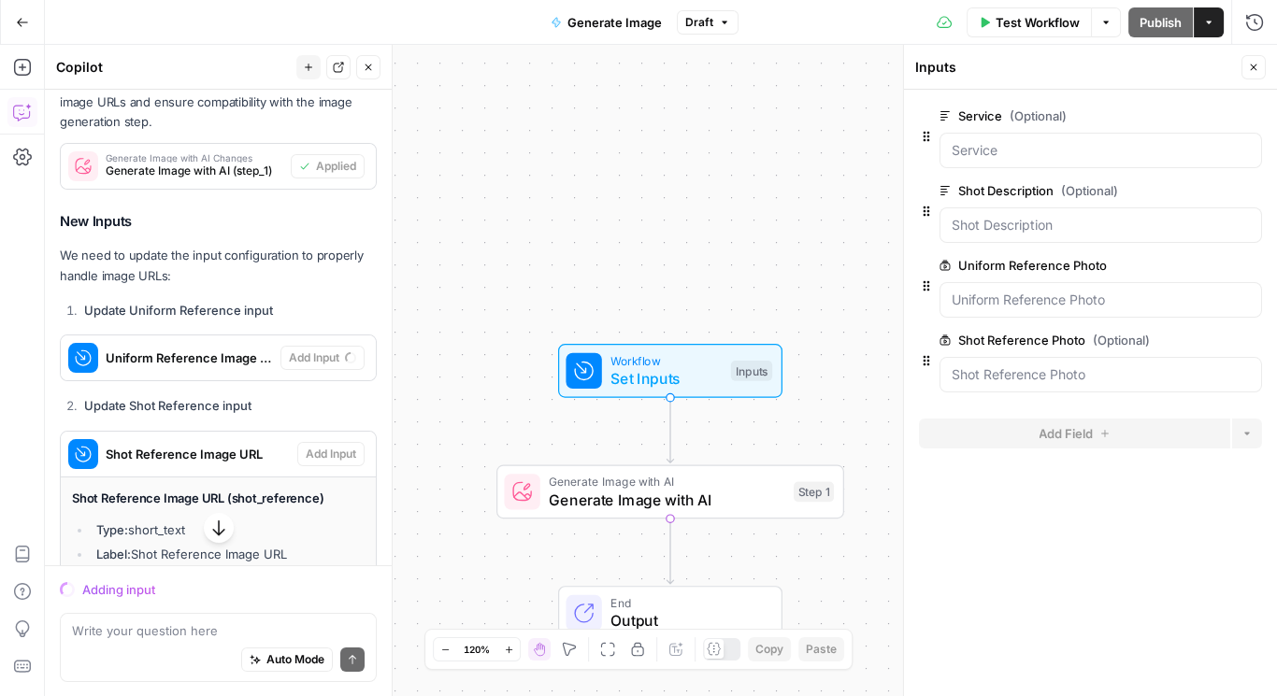
click at [613, 367] on span "Set Inputs" at bounding box center [665, 378] width 111 height 22
click at [610, 507] on span "Generate Image with AI" at bounding box center [667, 500] width 236 height 22
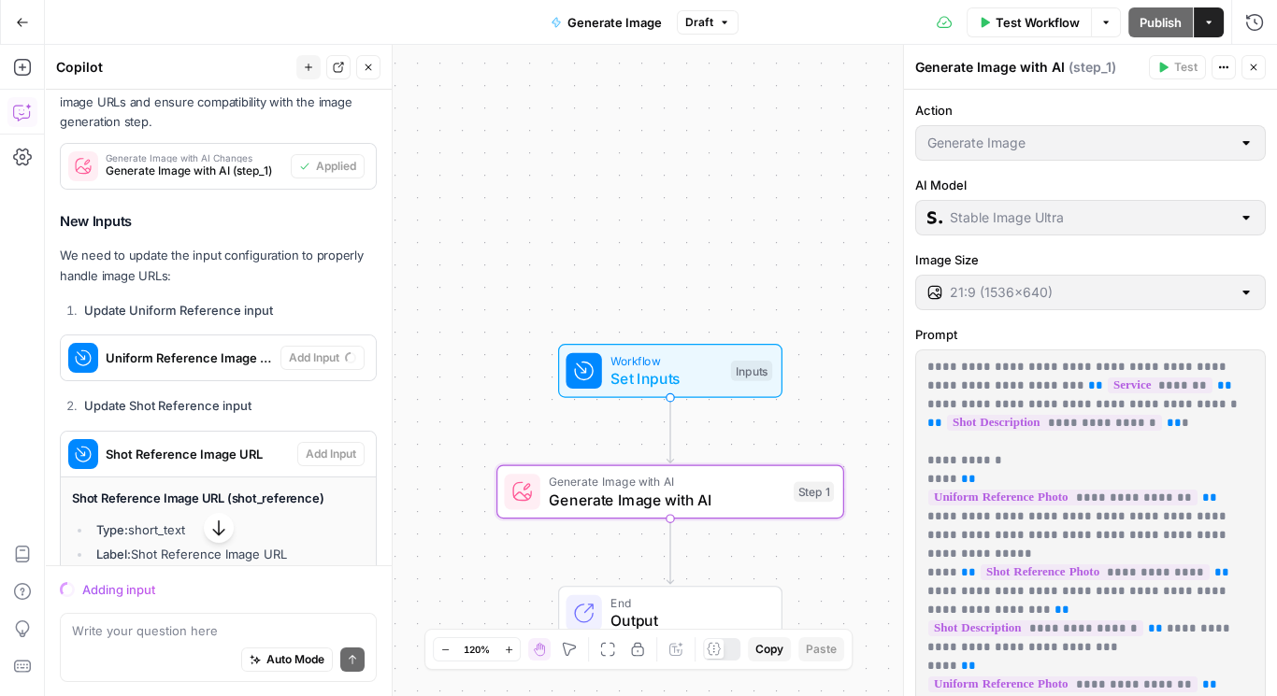
click at [623, 381] on span "Set Inputs" at bounding box center [665, 378] width 111 height 22
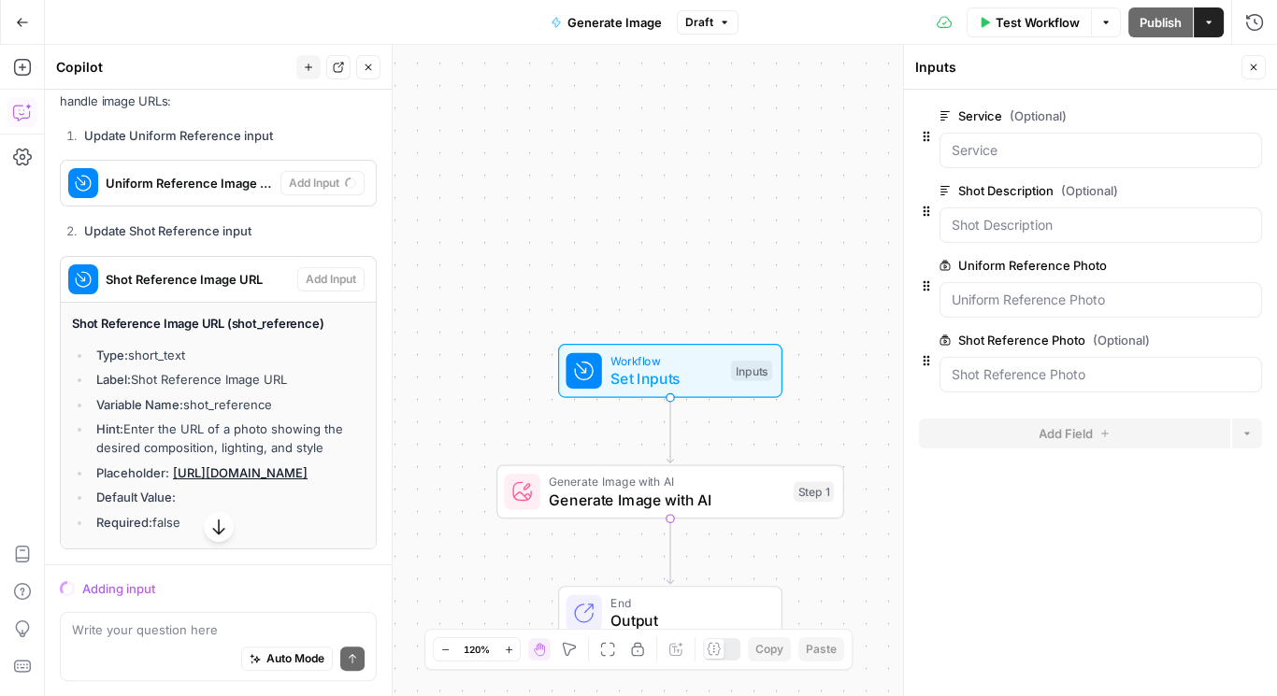
scroll to position [540, 0]
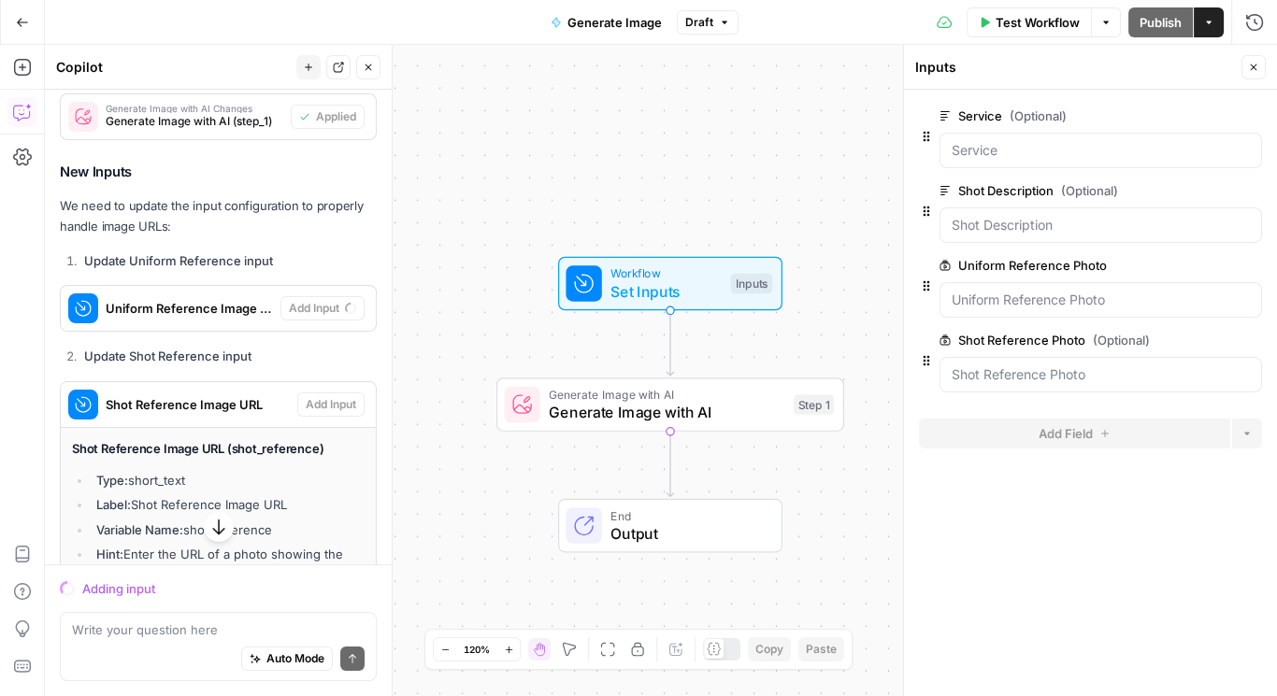
click at [659, 293] on span "Set Inputs" at bounding box center [665, 291] width 111 height 22
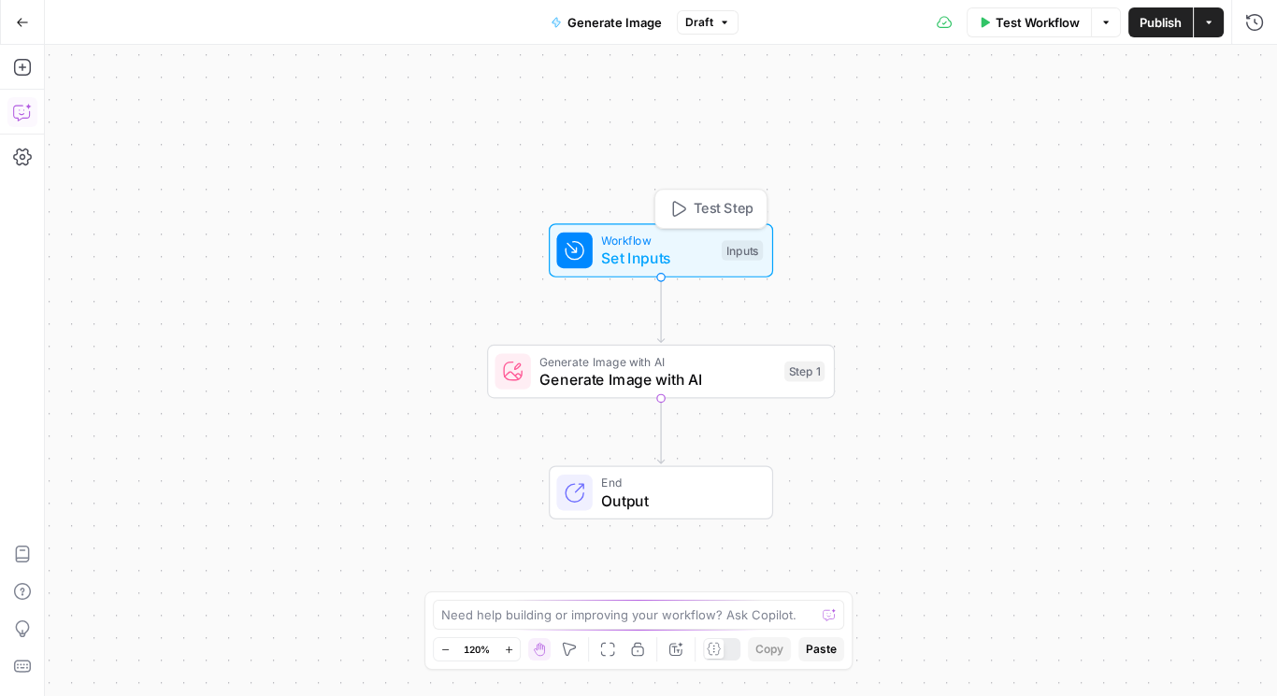
click at [20, 109] on icon "button" at bounding box center [22, 112] width 19 height 19
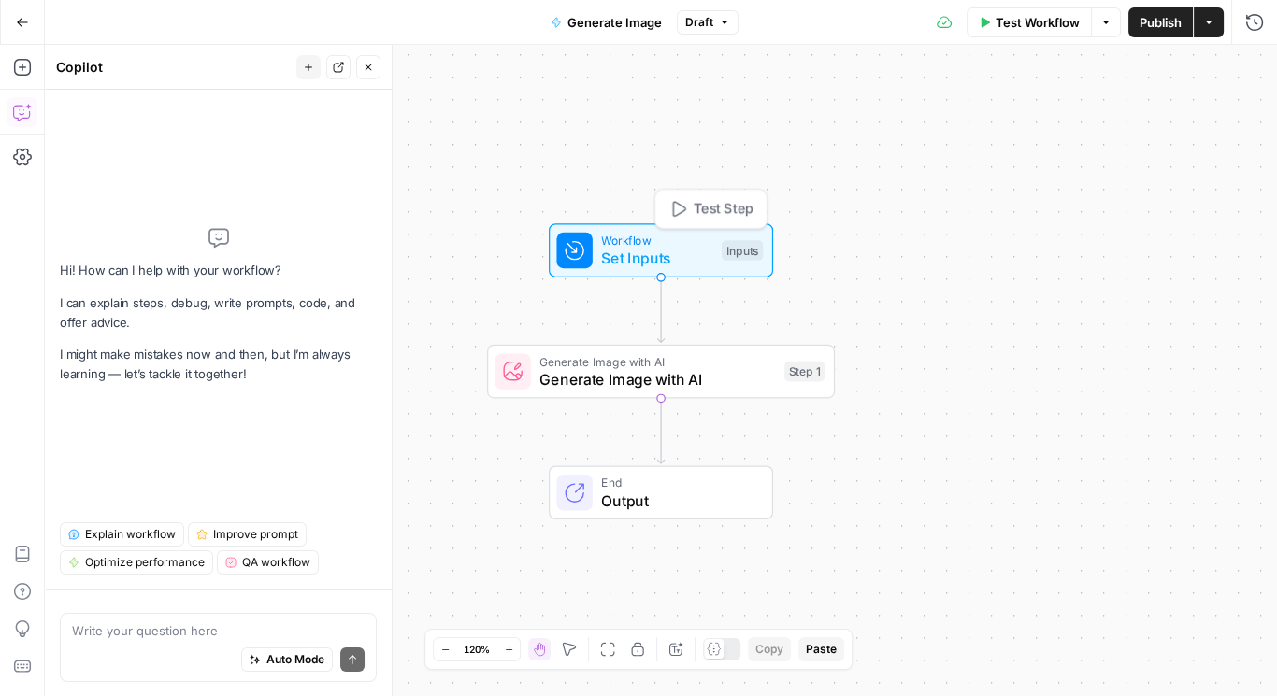
click at [622, 254] on span "Set Inputs" at bounding box center [656, 258] width 111 height 22
click at [688, 369] on span "Generate Image with AI" at bounding box center [657, 380] width 236 height 22
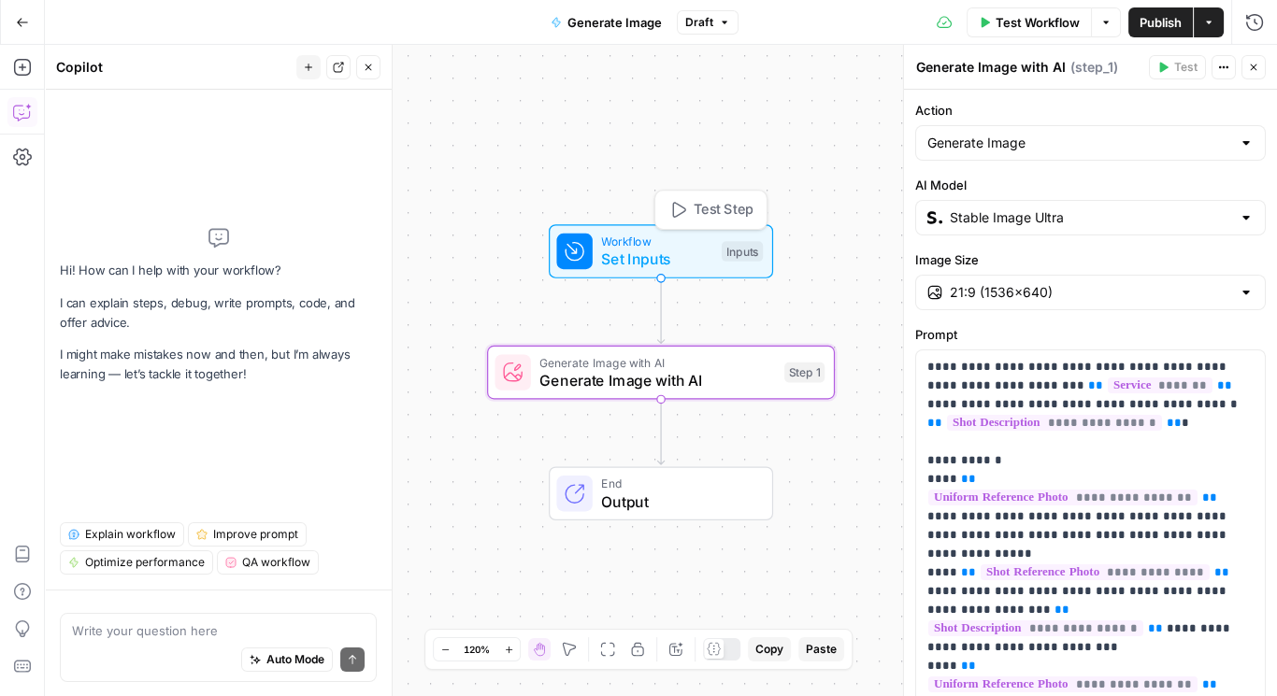
click at [654, 255] on span "Set Inputs" at bounding box center [656, 259] width 111 height 22
click at [667, 242] on span "Workflow" at bounding box center [656, 242] width 111 height 18
click at [694, 238] on span "Workflow" at bounding box center [657, 243] width 111 height 18
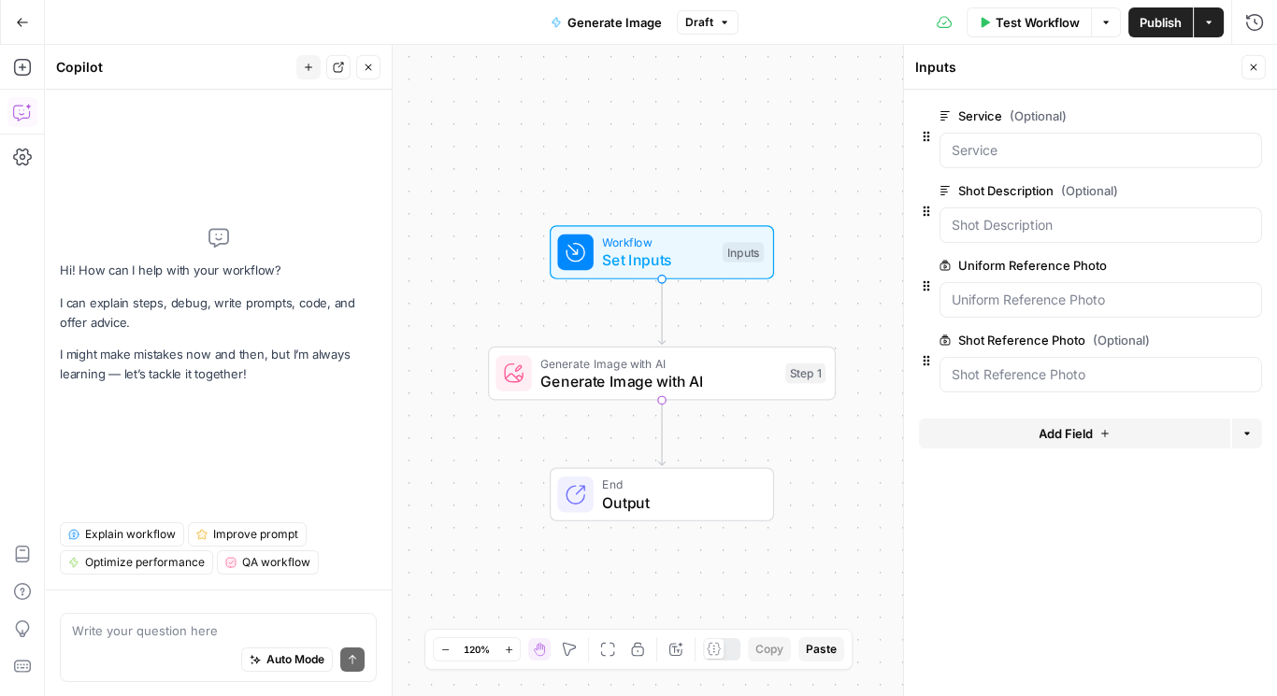
click at [1206, 263] on span "edit field" at bounding box center [1191, 265] width 41 height 15
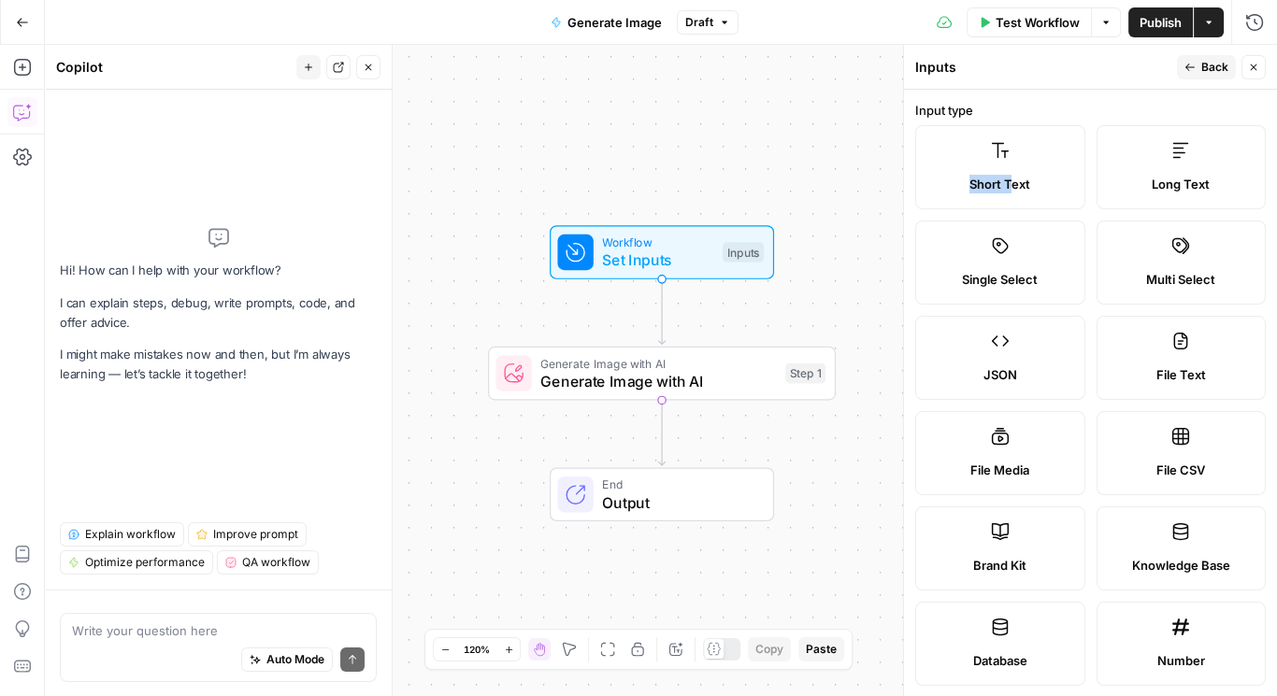
click at [1007, 167] on label "Short Text" at bounding box center [1000, 167] width 170 height 84
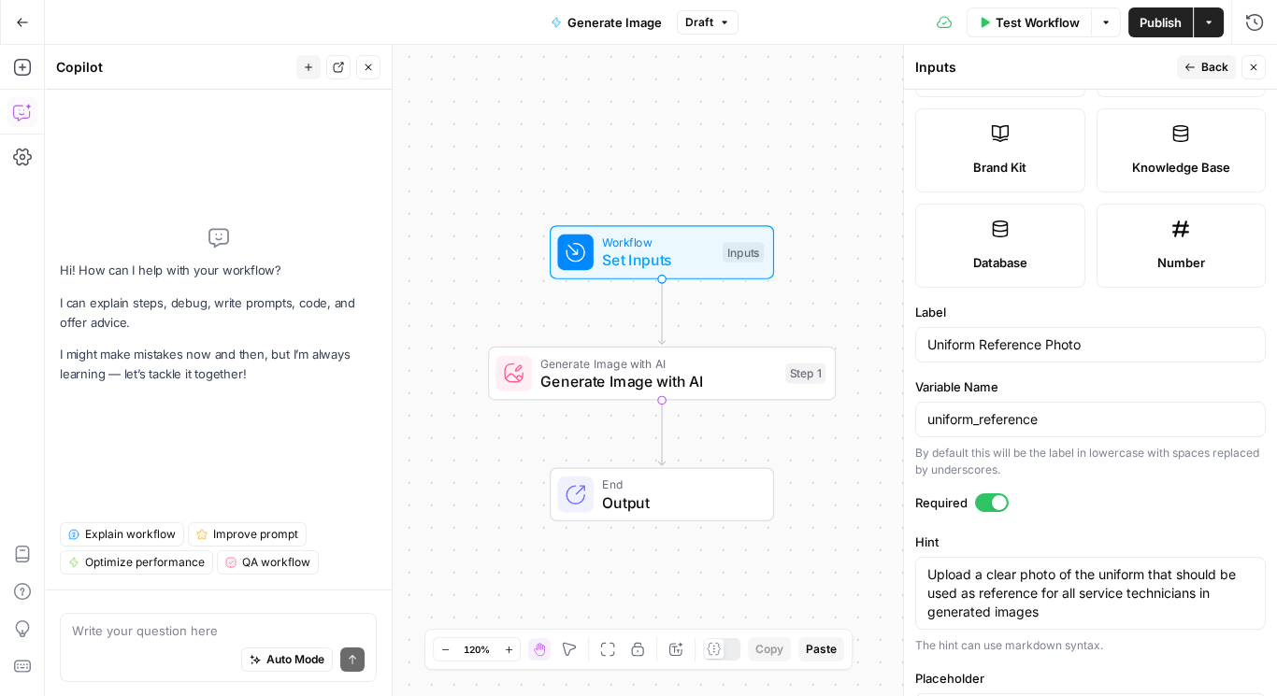
scroll to position [557, 0]
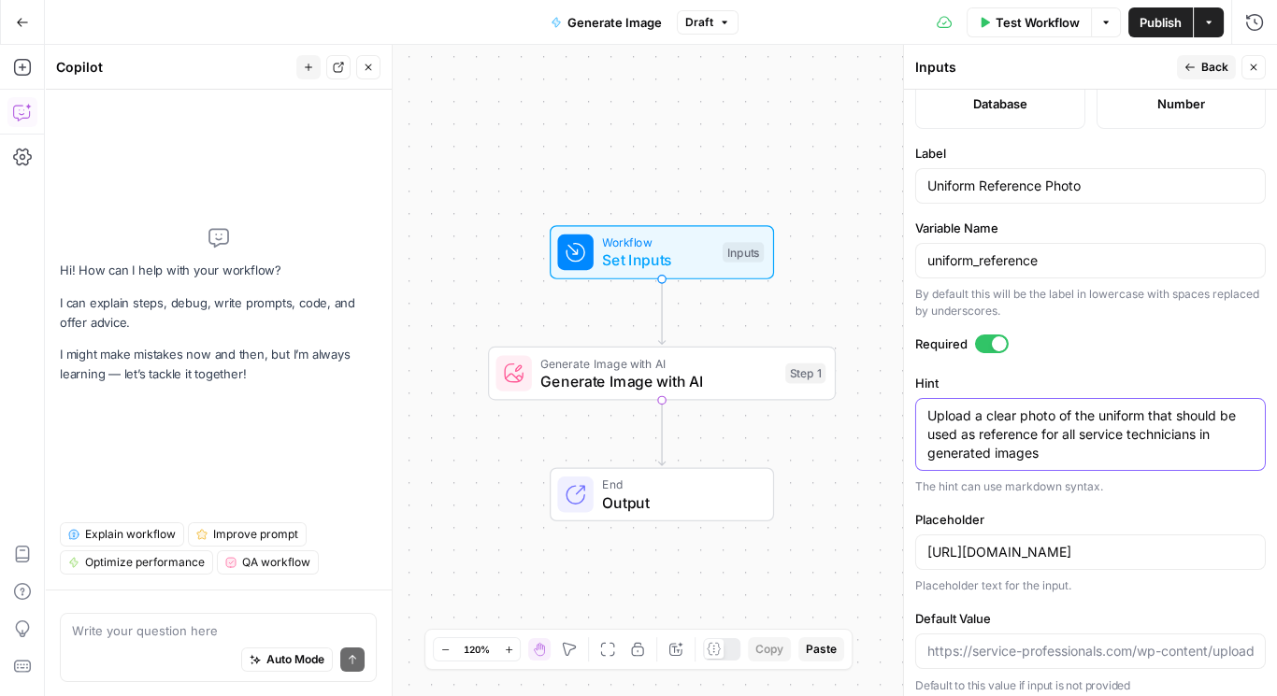
drag, startPoint x: 969, startPoint y: 404, endPoint x: 905, endPoint y: 403, distance: 64.5
click at [905, 402] on div "Inputs Back Close Input type Short Text Long Text Single Select Multi Select JS…" at bounding box center [1090, 371] width 374 height 652
click at [1077, 445] on textarea "URL of a clear photo of the uniform that should be used as reference for all se…" at bounding box center [1090, 435] width 326 height 56
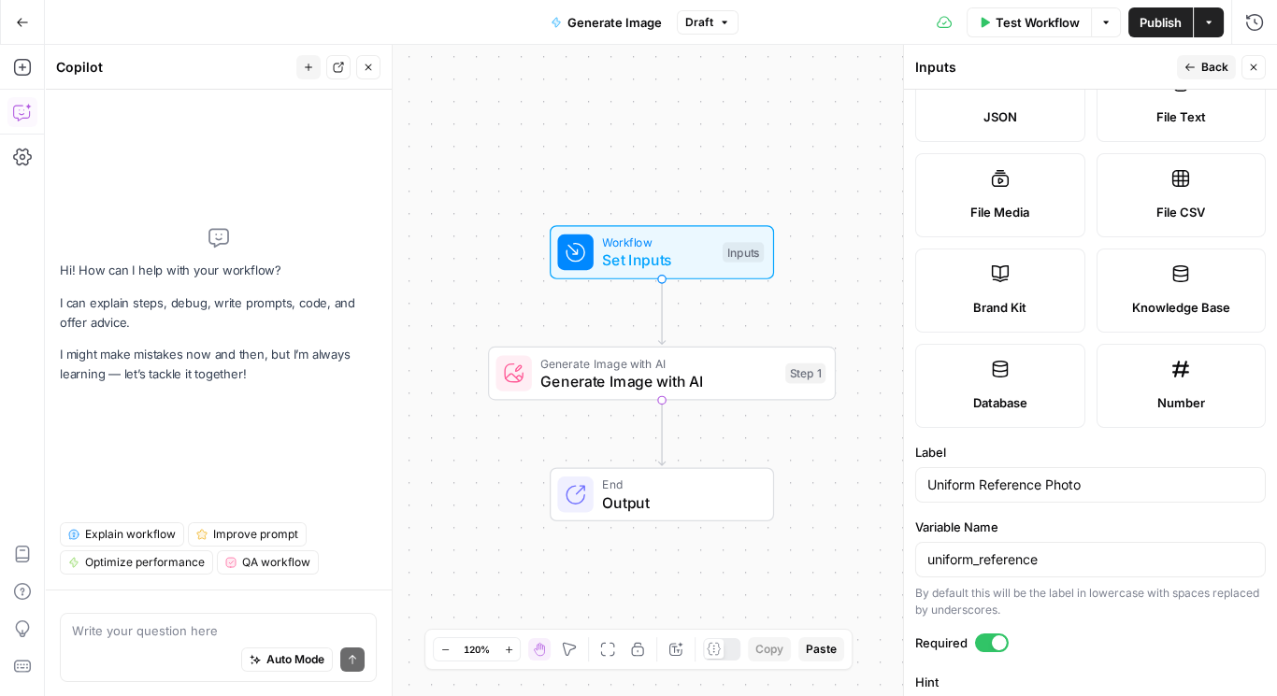
scroll to position [0, 0]
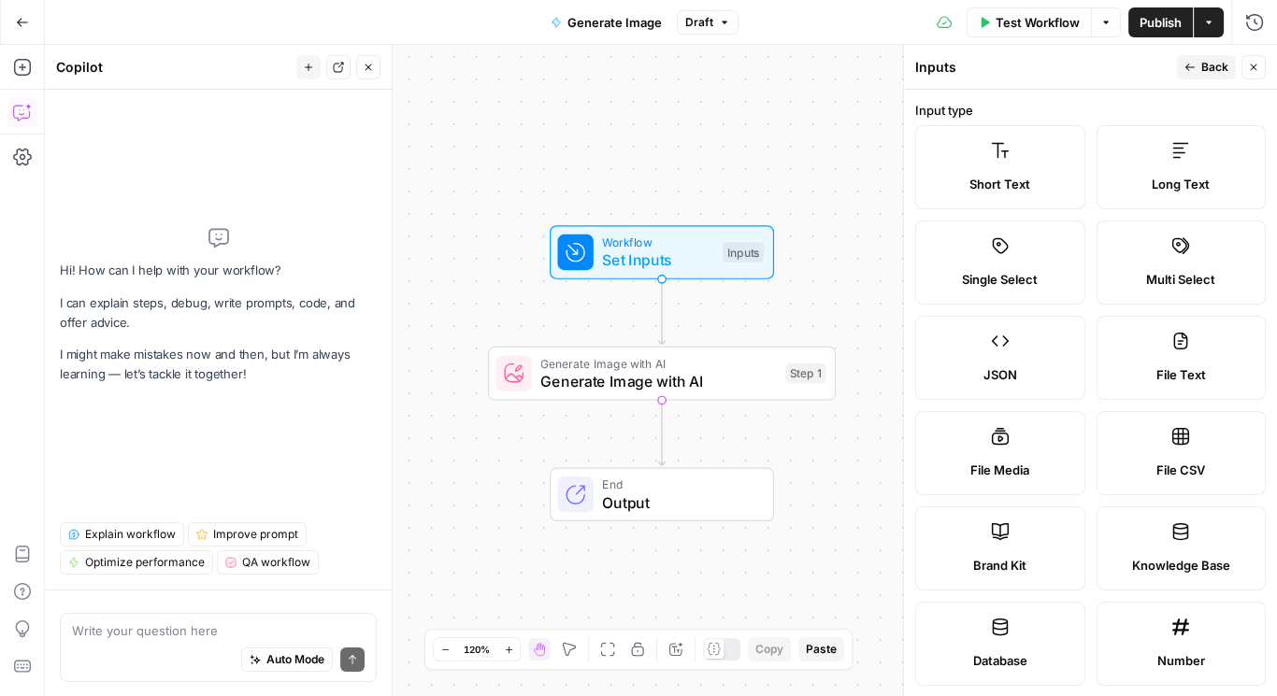
type textarea "URL of a clear photo of the uniform that should be used as reference for all se…"
click at [1207, 63] on span "Back" at bounding box center [1214, 67] width 27 height 17
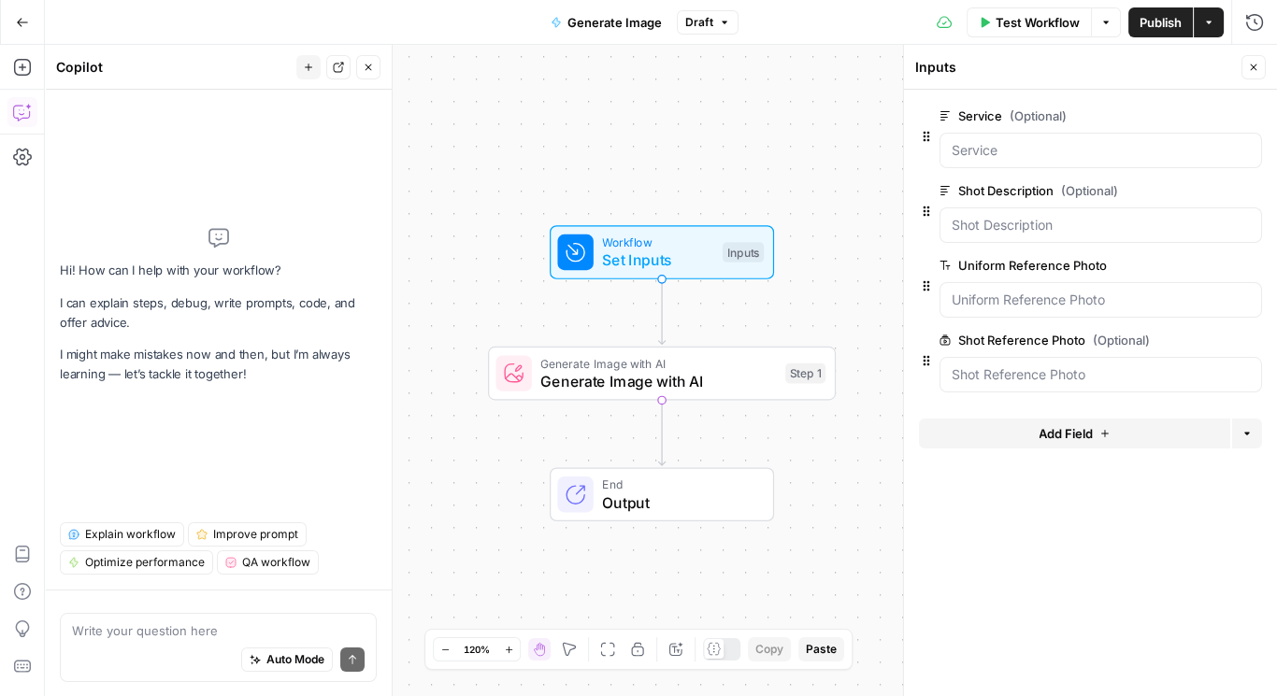
click at [1200, 343] on span "edit field" at bounding box center [1191, 340] width 41 height 15
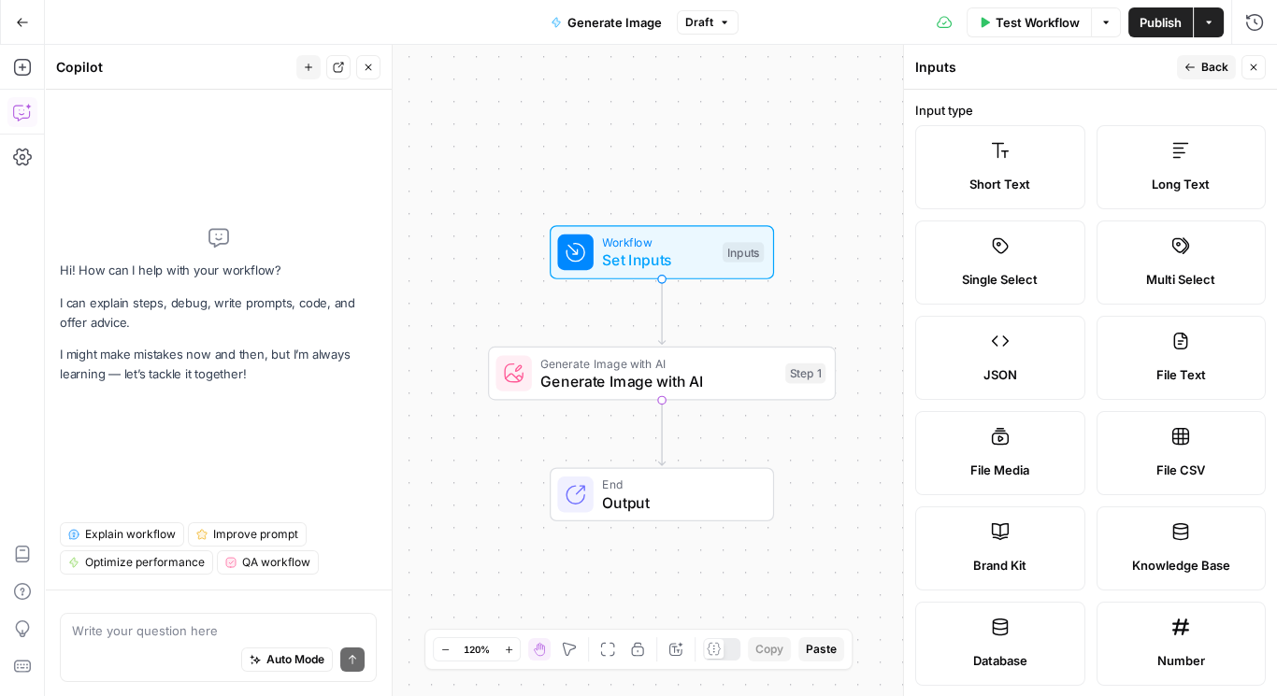
click at [943, 133] on label "Short Text" at bounding box center [1000, 167] width 170 height 84
click at [1192, 64] on icon "button" at bounding box center [1189, 67] width 11 height 11
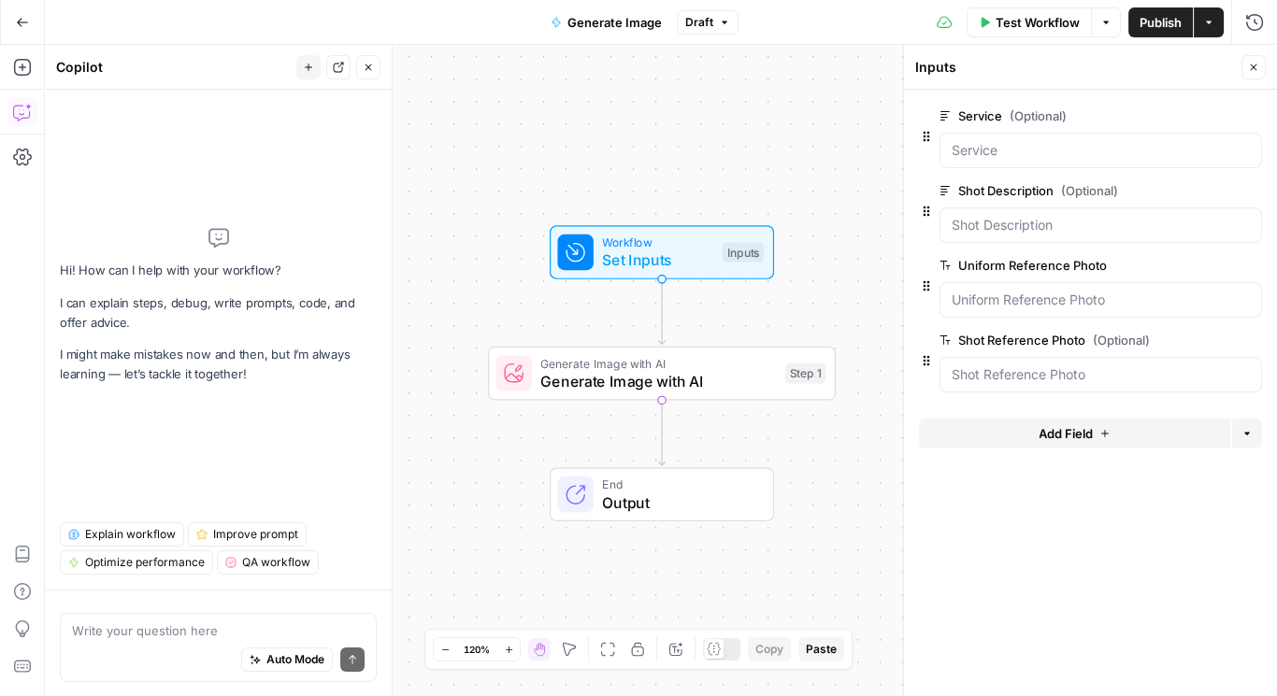
click at [1152, 22] on span "Publish" at bounding box center [1160, 22] width 42 height 19
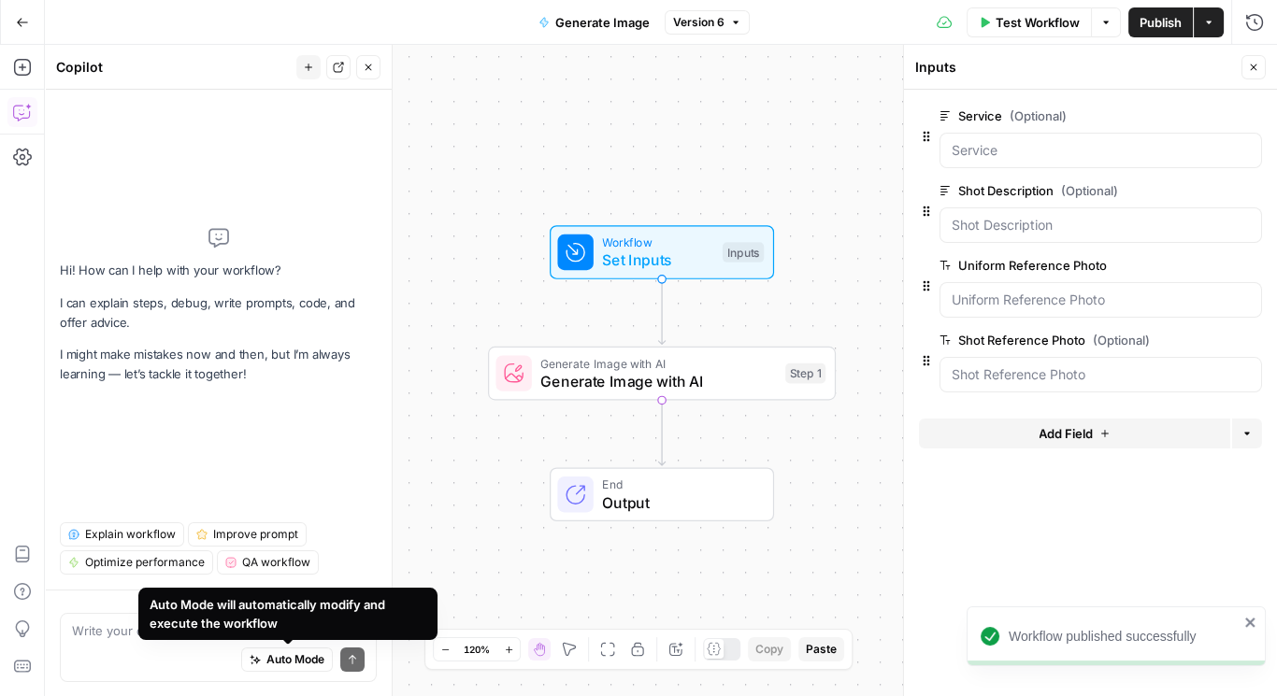
click at [256, 633] on div "Auto Mode will automatically modify and execute the workflow" at bounding box center [287, 614] width 299 height 52
click at [129, 633] on textarea at bounding box center [218, 630] width 293 height 19
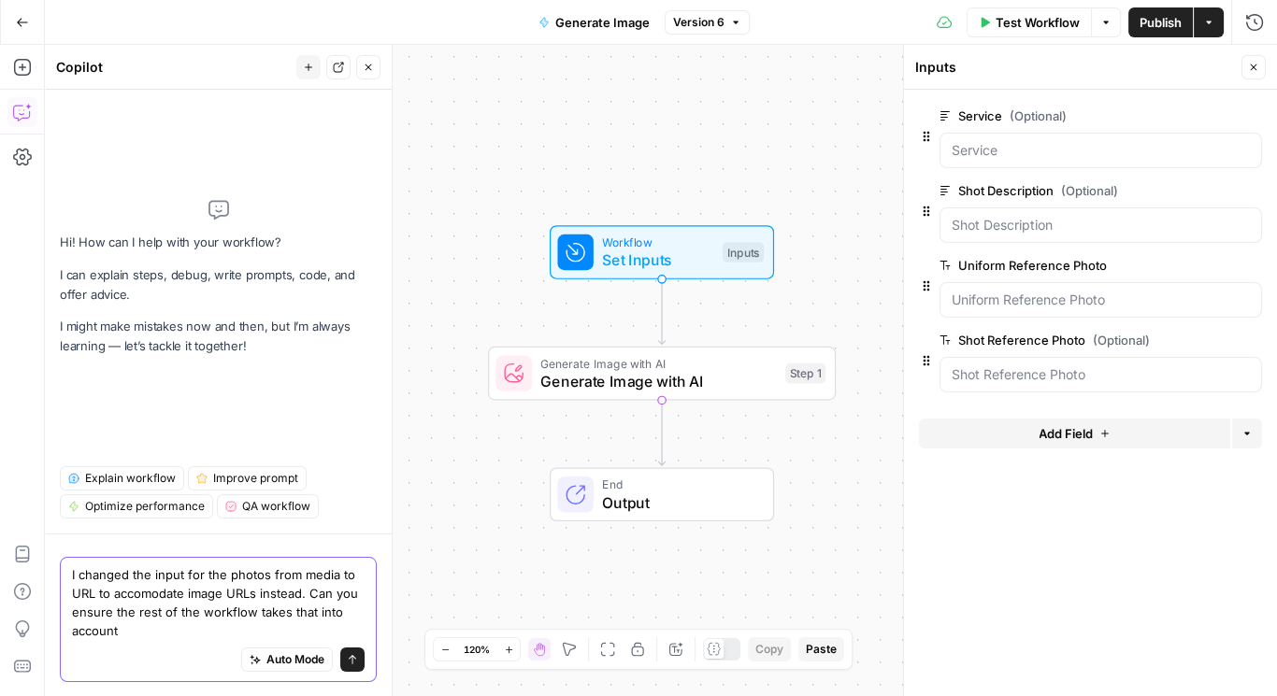
type textarea "I changed the input for the photos from media to URL to accomodate image URLs i…"
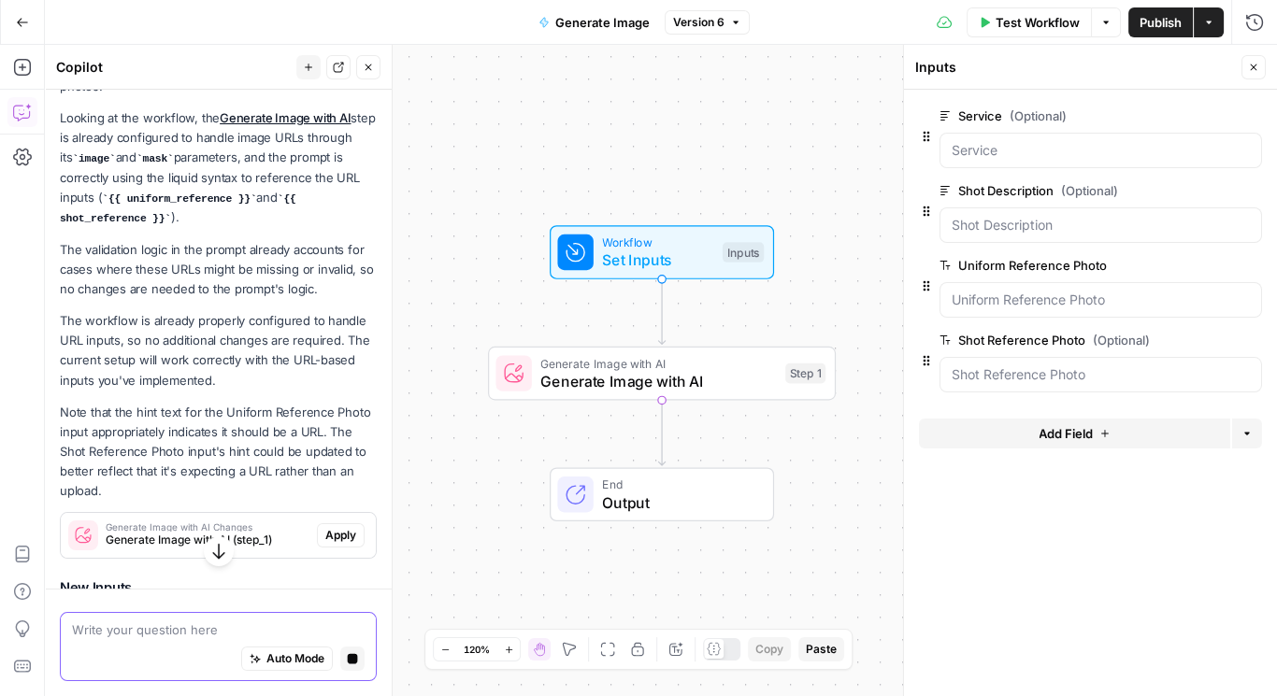
scroll to position [481, 0]
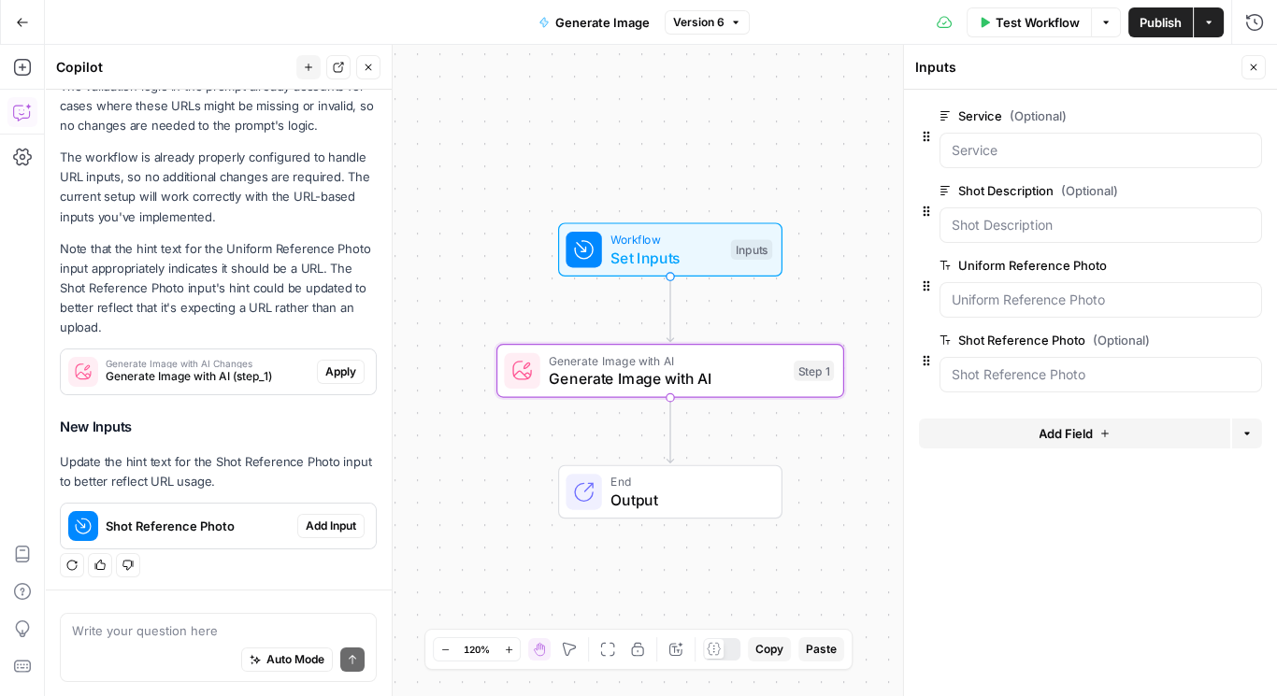
click at [325, 365] on span "Apply" at bounding box center [340, 372] width 31 height 17
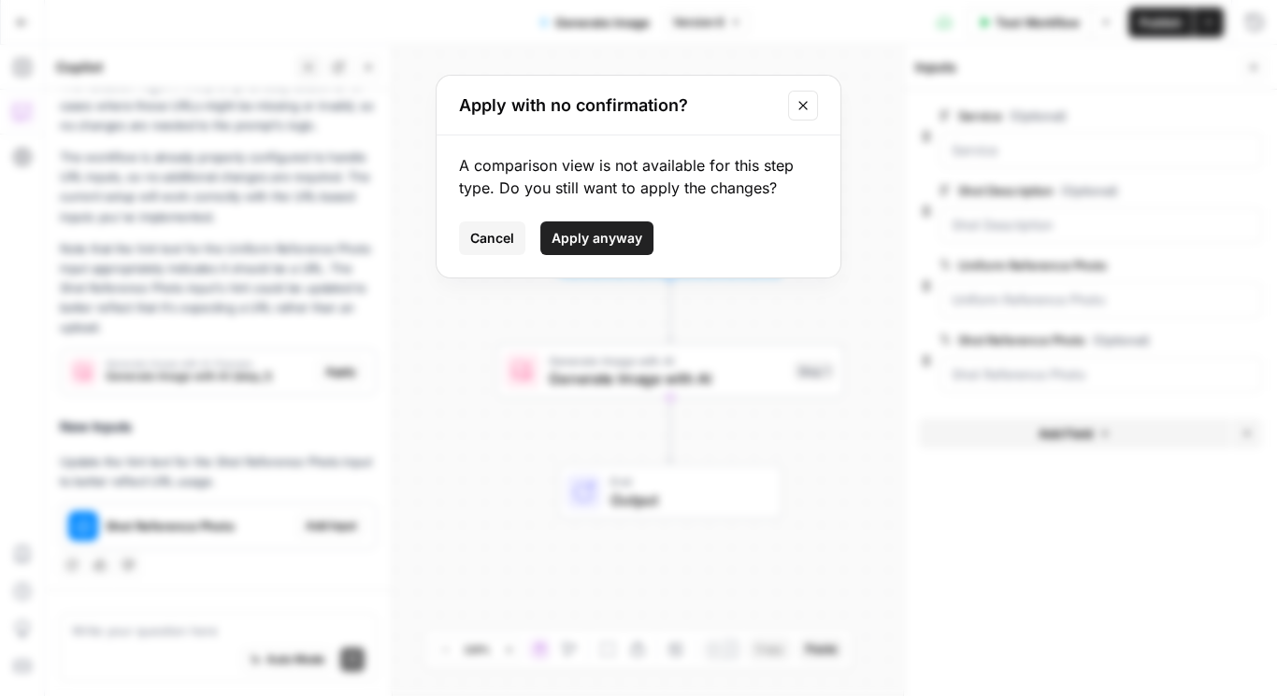
click at [600, 243] on span "Apply anyway" at bounding box center [596, 238] width 91 height 19
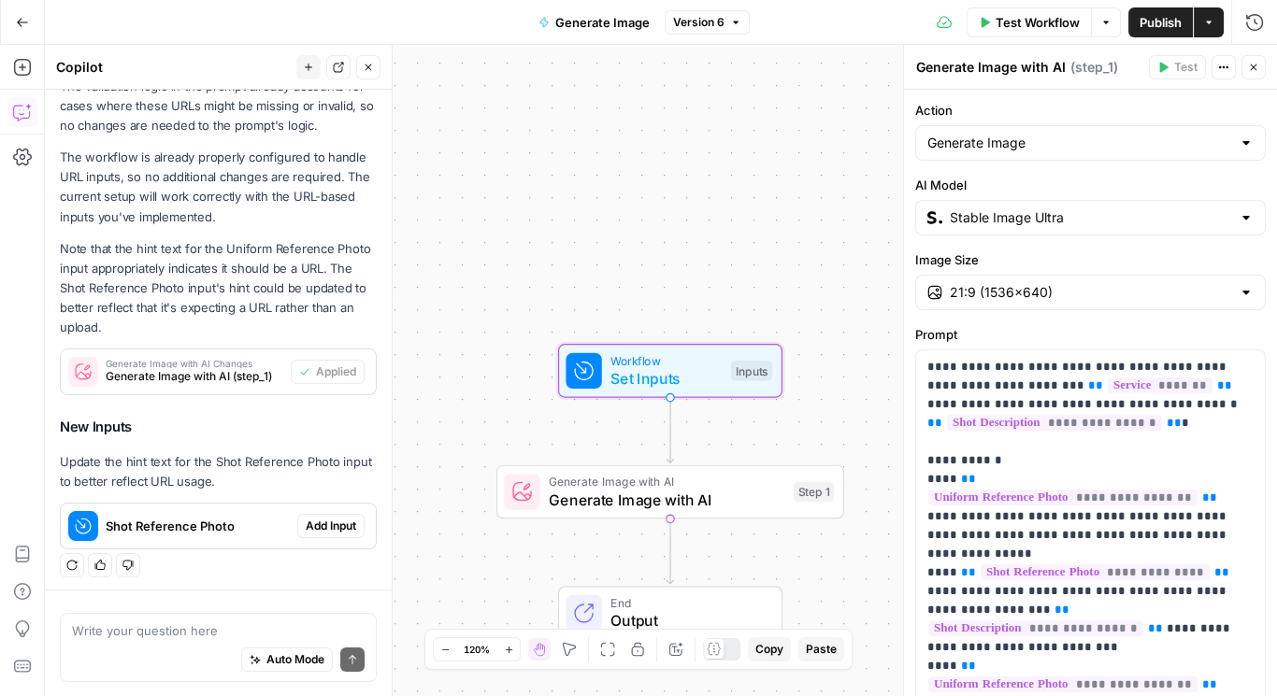
click at [306, 521] on span "Add Input" at bounding box center [331, 526] width 50 height 17
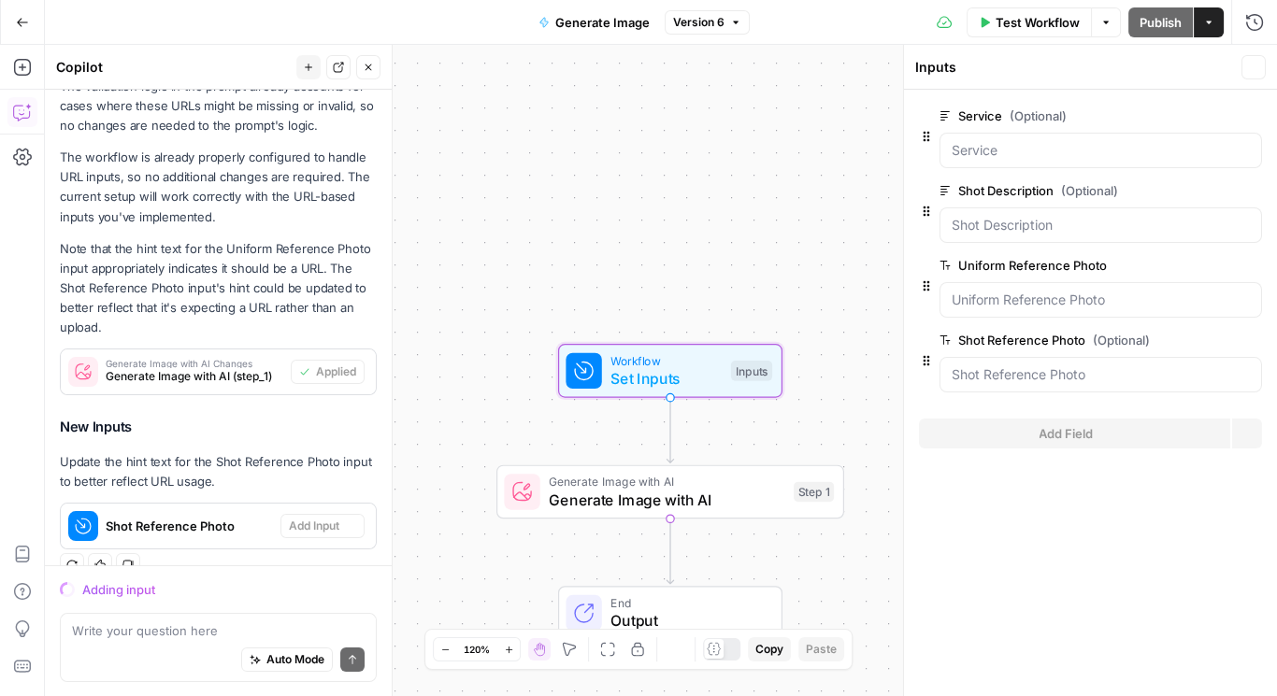
scroll to position [506, 0]
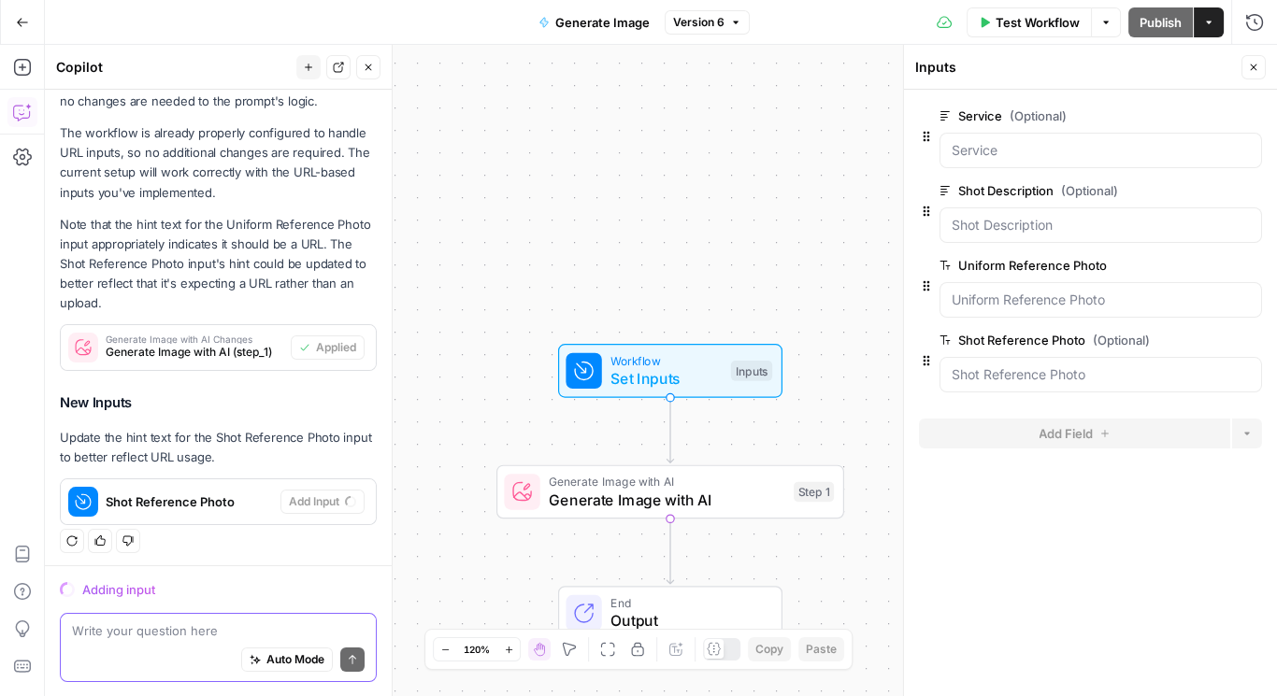
click at [250, 664] on button "Auto Mode" at bounding box center [287, 660] width 92 height 24
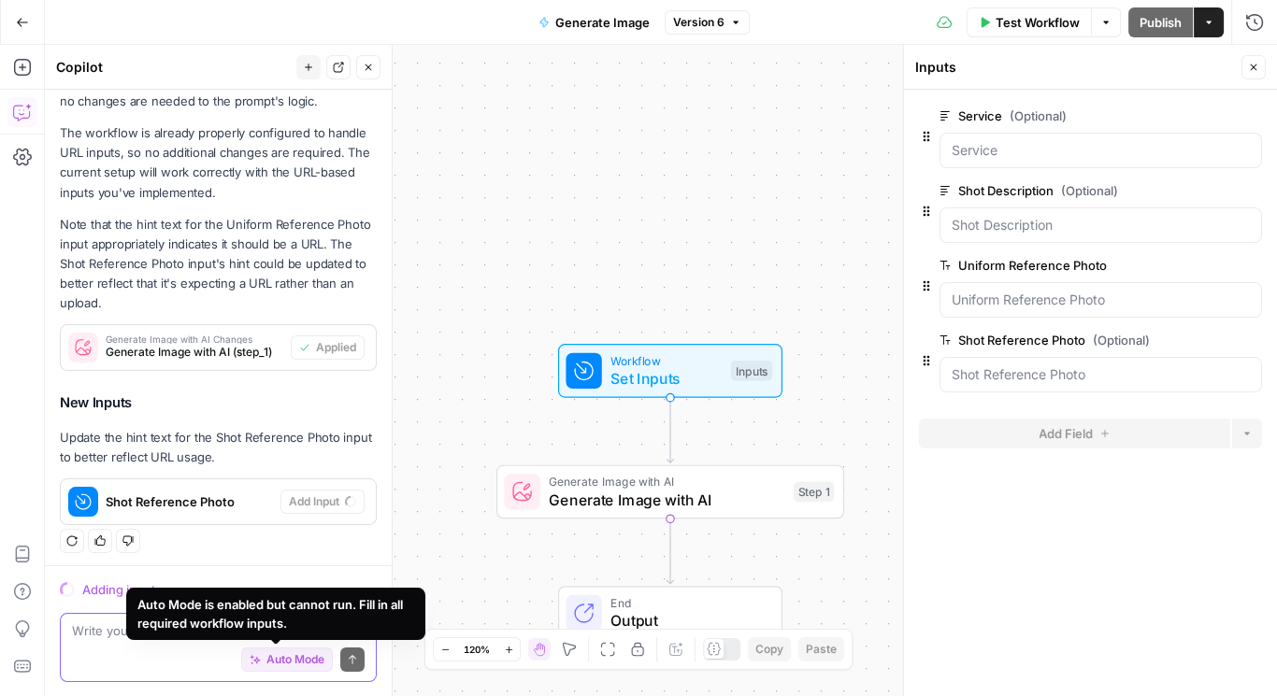
click at [116, 636] on textarea at bounding box center [218, 630] width 293 height 19
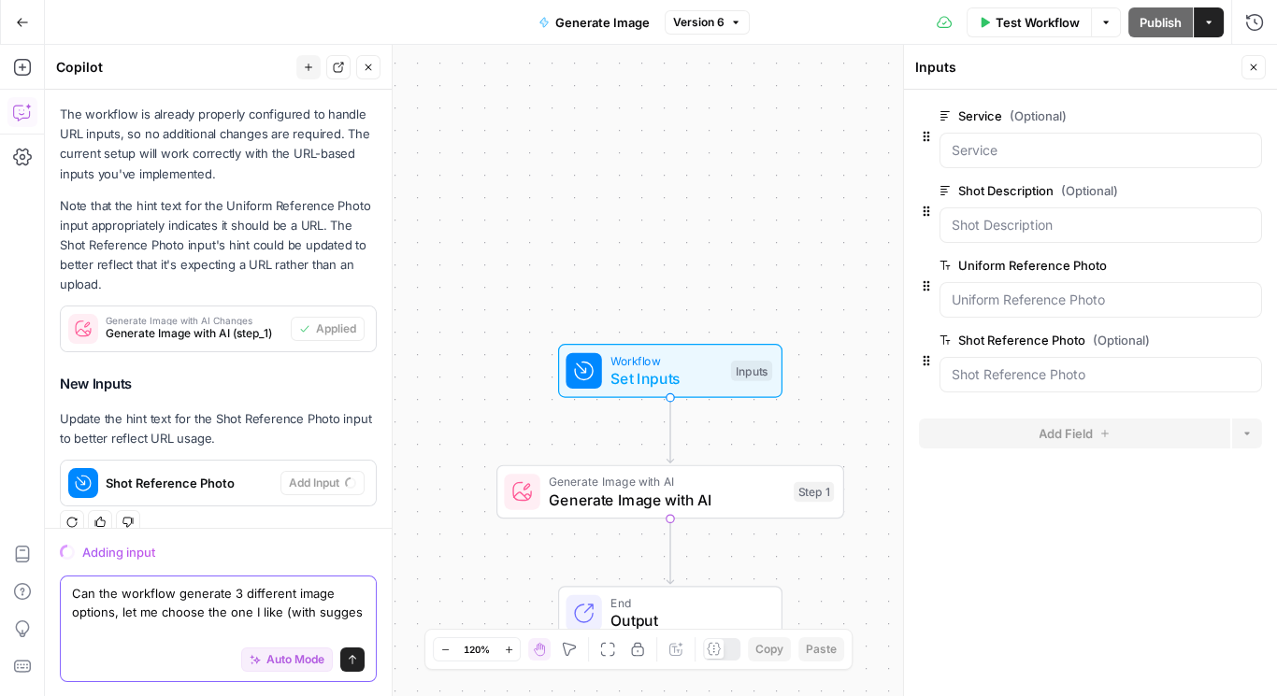
scroll to position [543, 0]
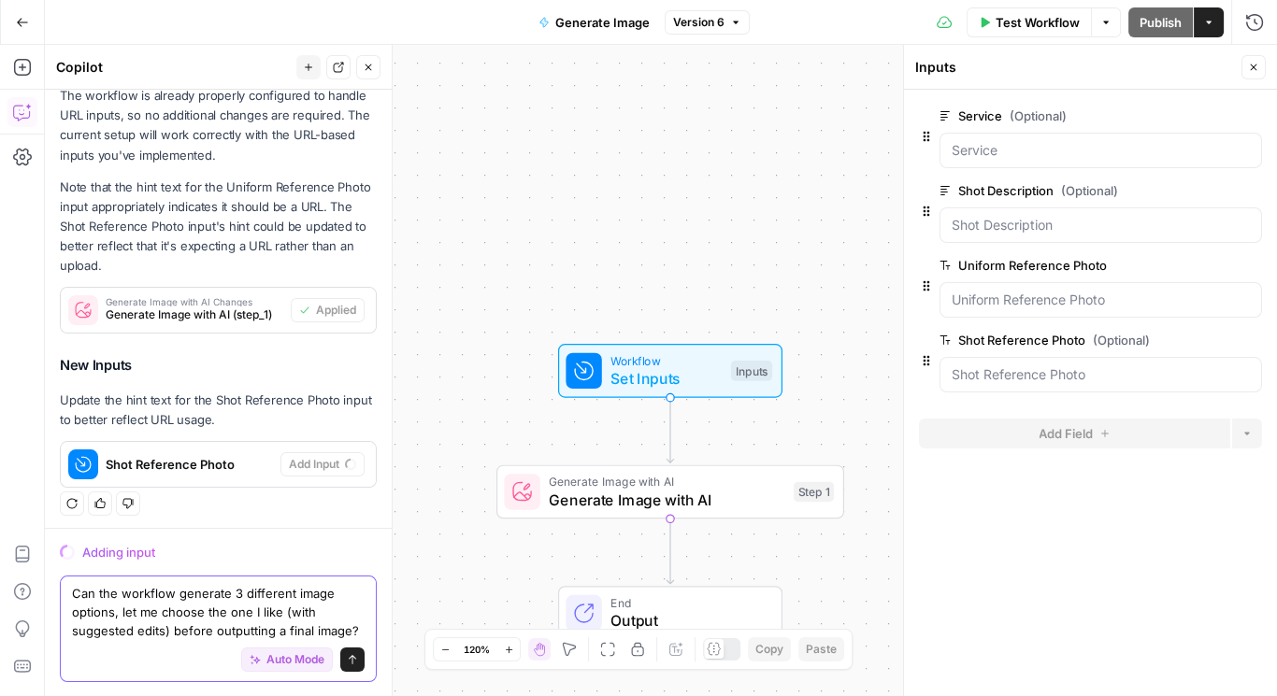
click at [70, 592] on div "Can the workflow generate 3 different image options, let me choose the one I li…" at bounding box center [218, 629] width 317 height 107
click at [357, 631] on div "Can the workflow generate 3 different image options, let me choose the one I li…" at bounding box center [218, 629] width 317 height 107
click at [355, 629] on div "Can the workflow generate 3 different image options, let me choose the one I li…" at bounding box center [218, 629] width 317 height 107
click at [350, 630] on textarea "Can the workflow generate 3 different image options, let me choose the one I li…" at bounding box center [218, 612] width 293 height 56
click at [352, 624] on textarea "Can the workflow generate 3 different image options, let me choose the one I li…" at bounding box center [218, 612] width 293 height 56
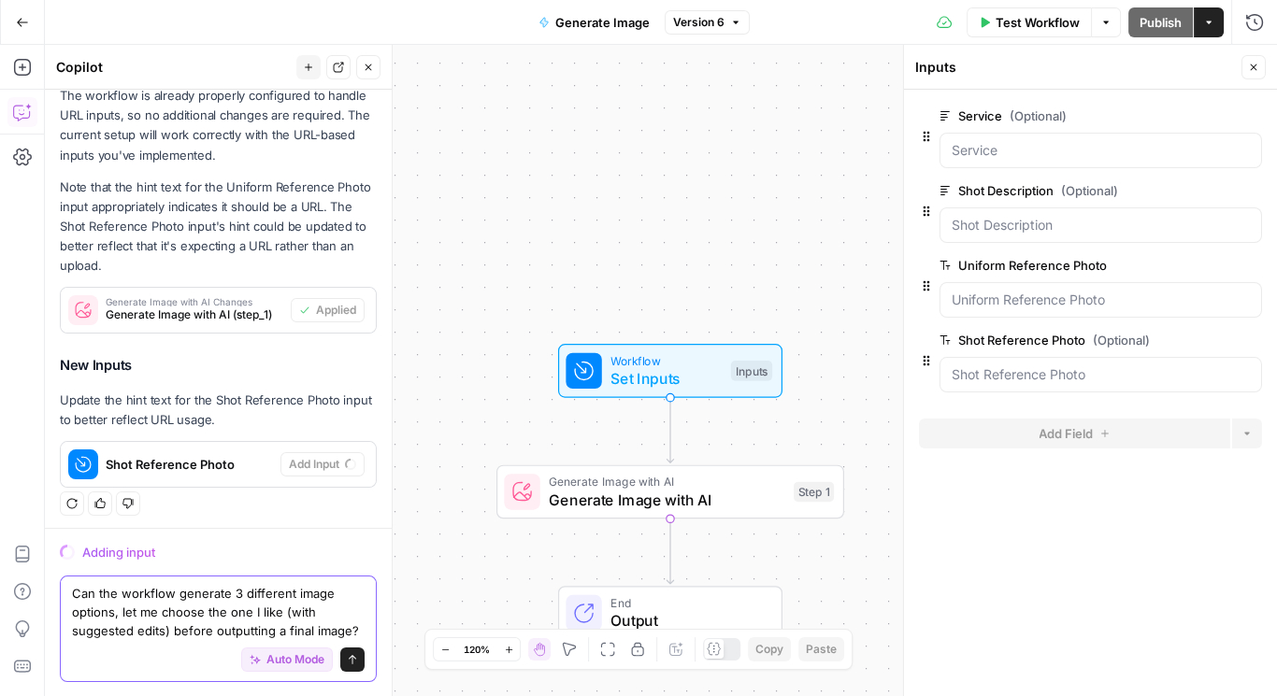
type textarea "Can the workflow generate 3 different image options, let me choose the one I li…"
click at [342, 654] on button "Send" at bounding box center [352, 660] width 24 height 24
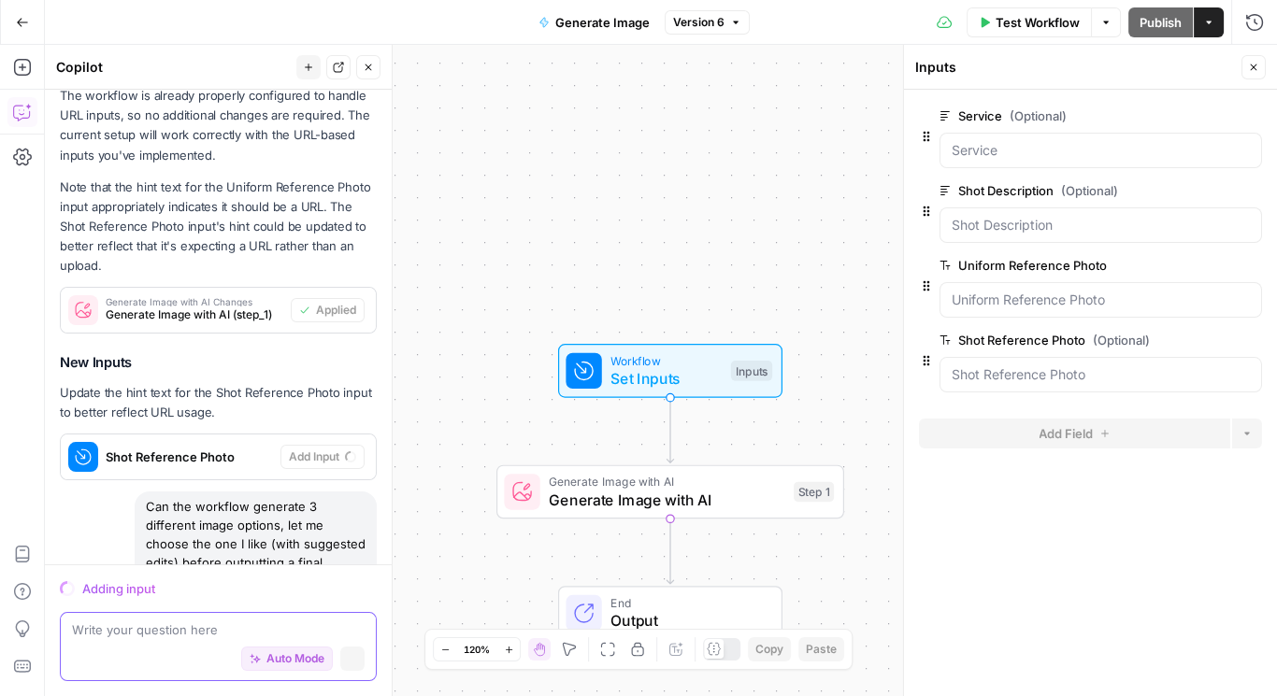
scroll to position [615, 0]
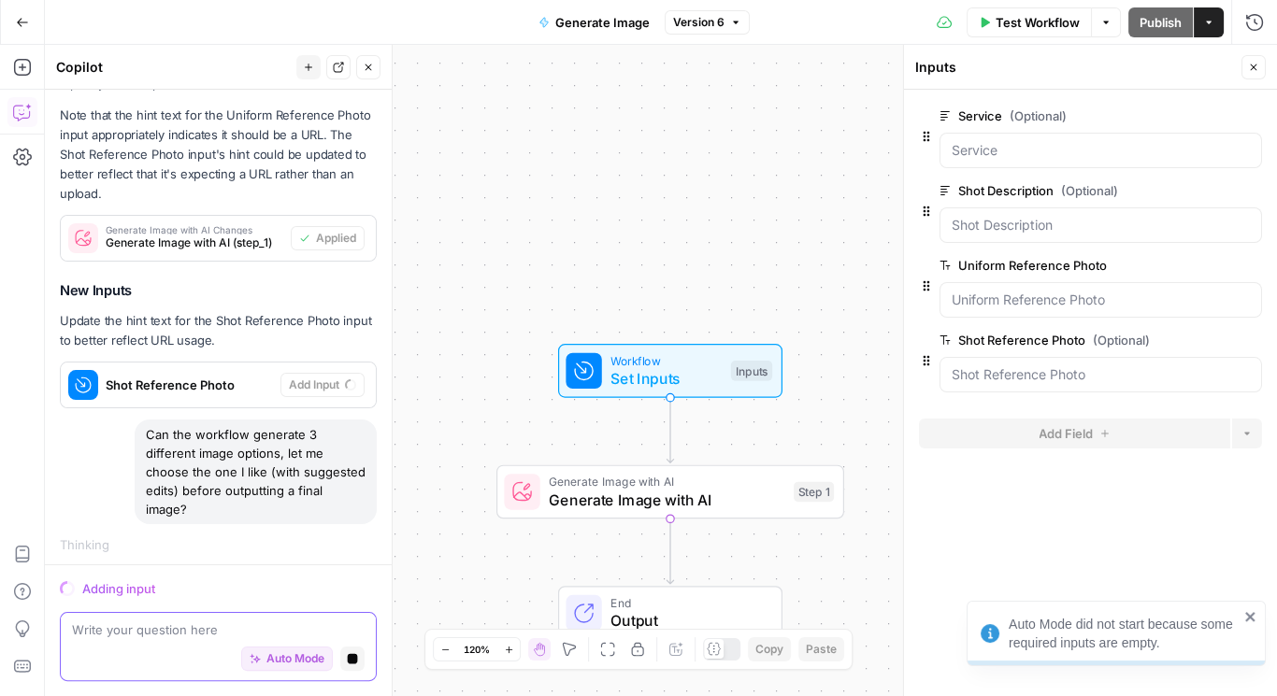
click at [286, 655] on span "Auto Mode" at bounding box center [295, 659] width 58 height 17
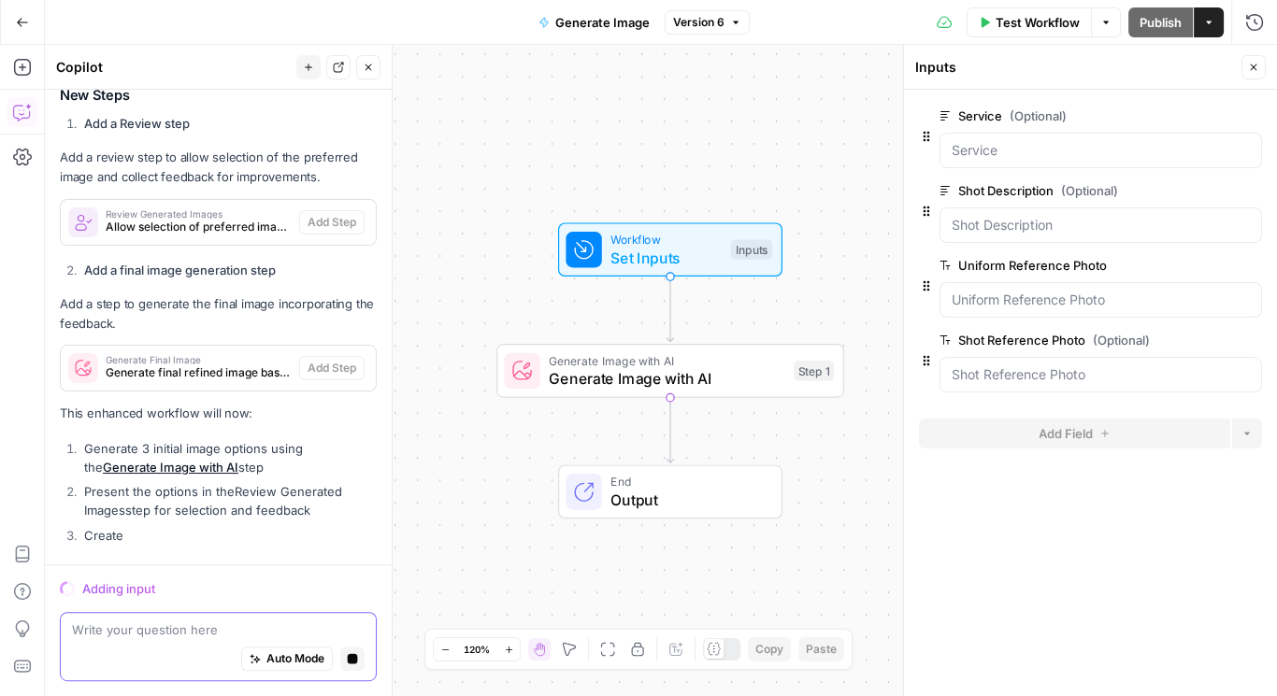
scroll to position [1242, 0]
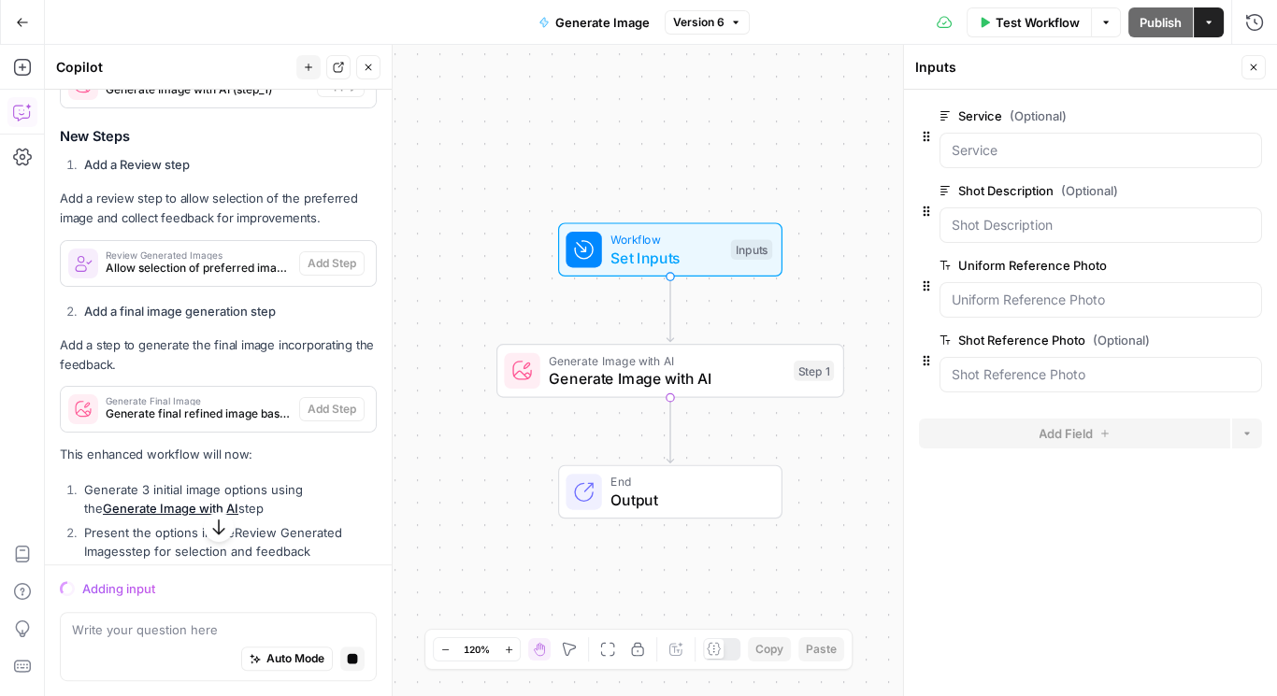
click at [215, 277] on span "Allow selection of preferred image and collect improvement feedback" at bounding box center [199, 268] width 186 height 17
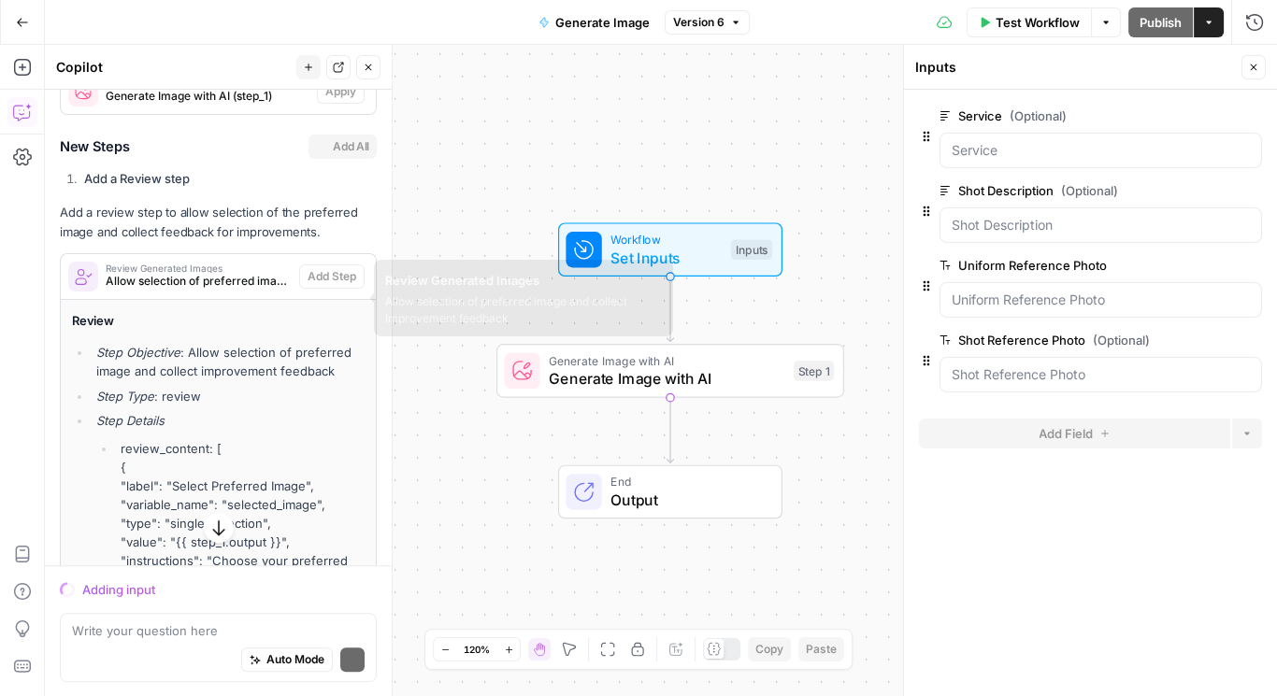
scroll to position [1249, 0]
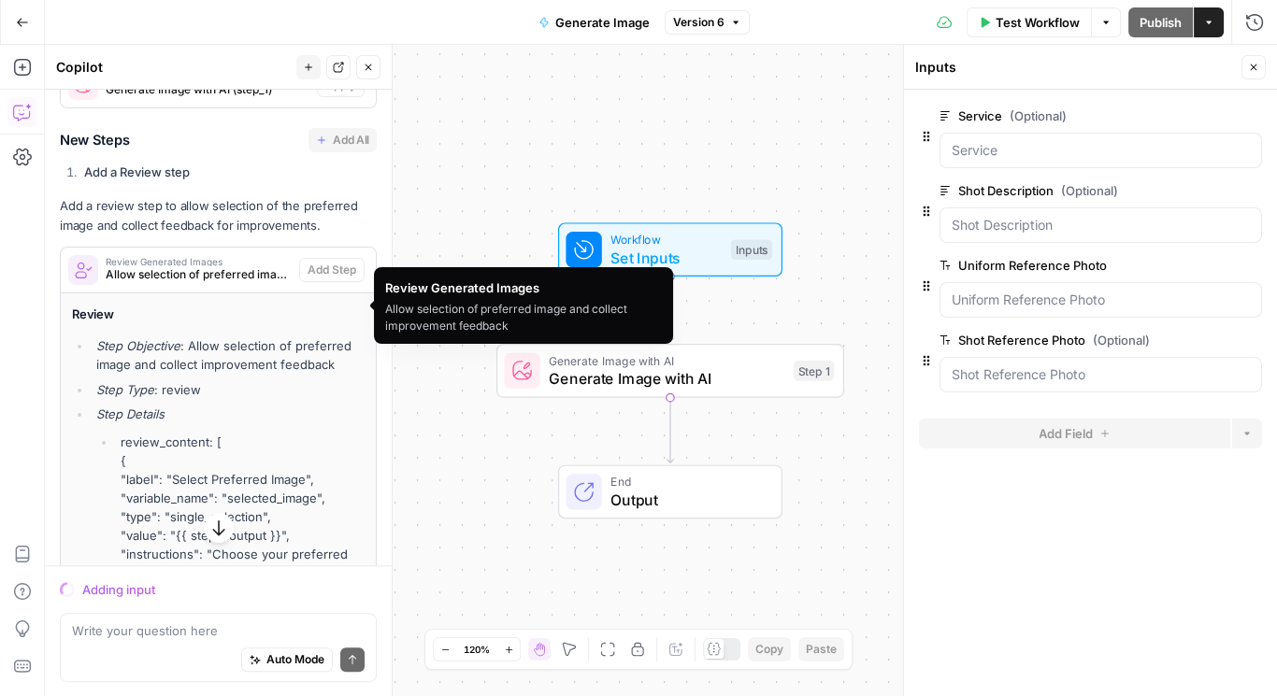
click at [220, 283] on span "Allow selection of preferred image and collect improvement feedback" at bounding box center [199, 274] width 186 height 17
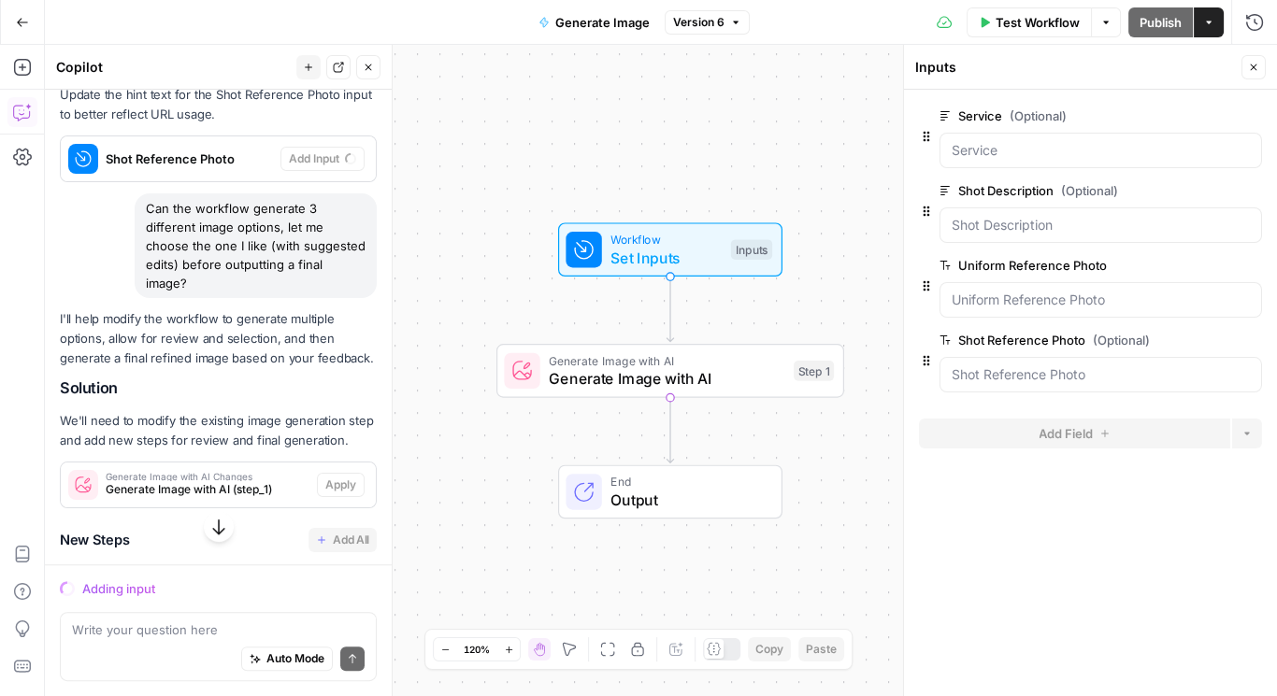
scroll to position [824, 0]
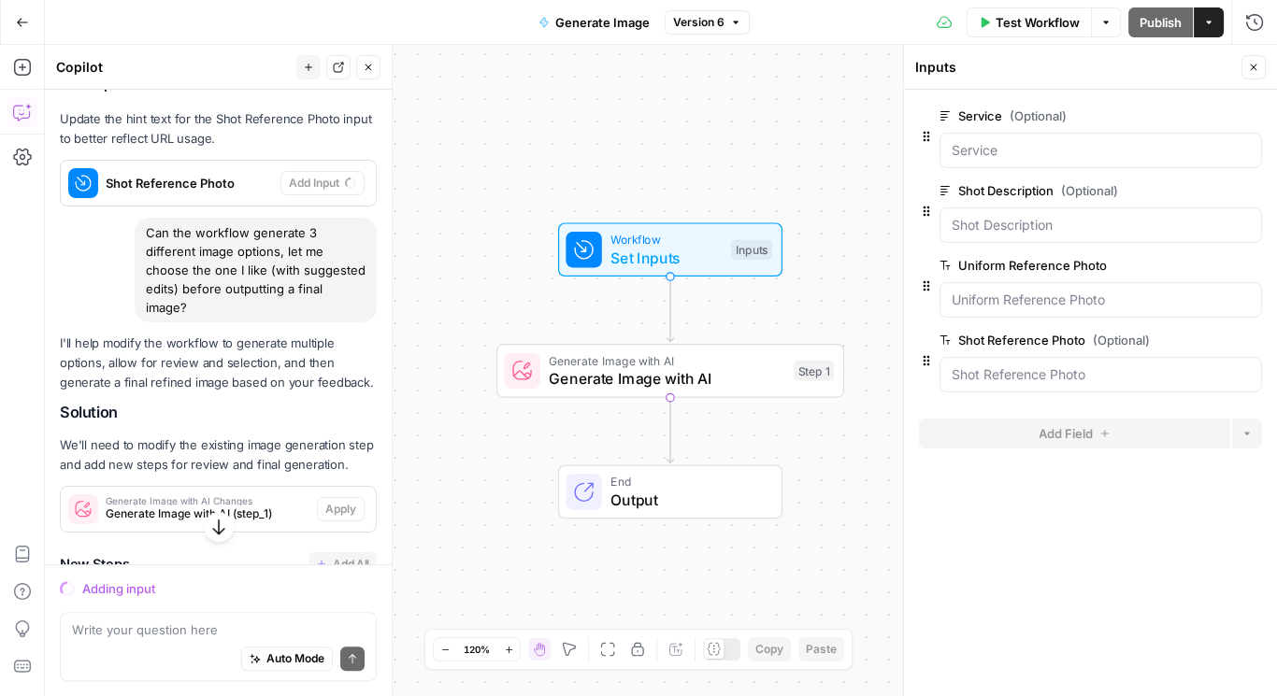
drag, startPoint x: 233, startPoint y: 301, endPoint x: 148, endPoint y: 230, distance: 110.8
click at [148, 231] on div "Can the workflow generate 3 different image options, let me choose the one I li…" at bounding box center [256, 270] width 242 height 105
copy div "Can the workflow generate 3 different image options, let me choose the one I li…"
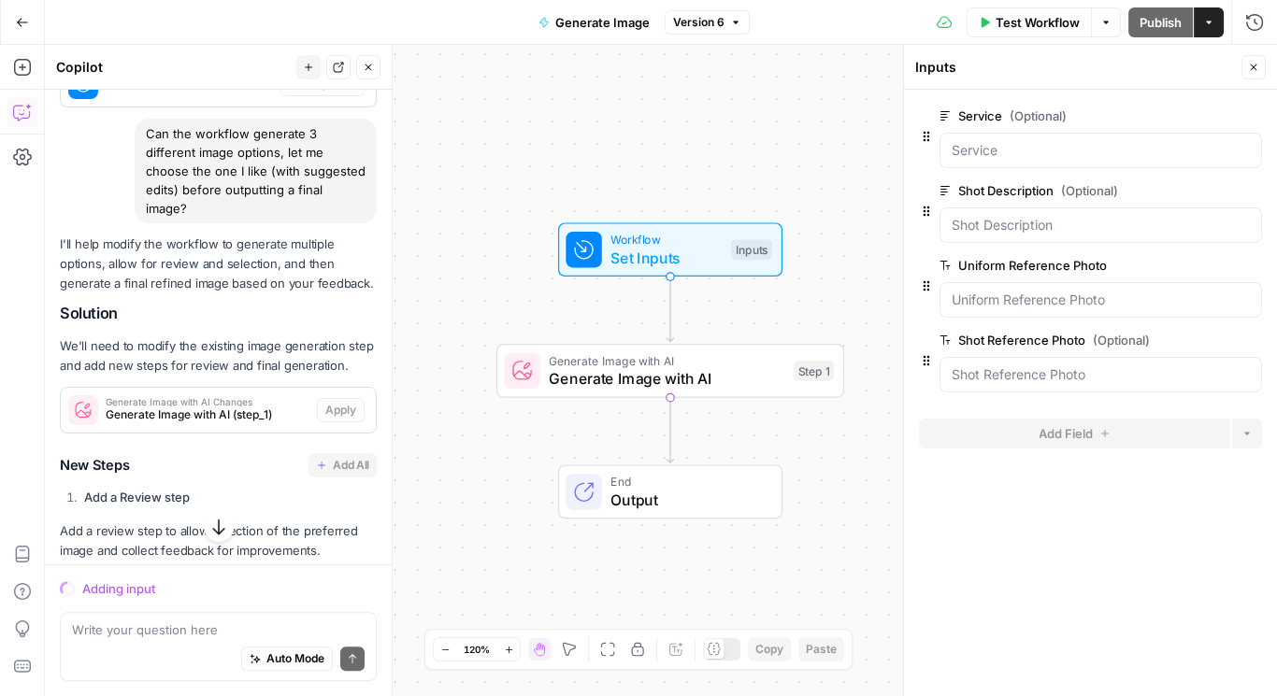
scroll to position [1023, 0]
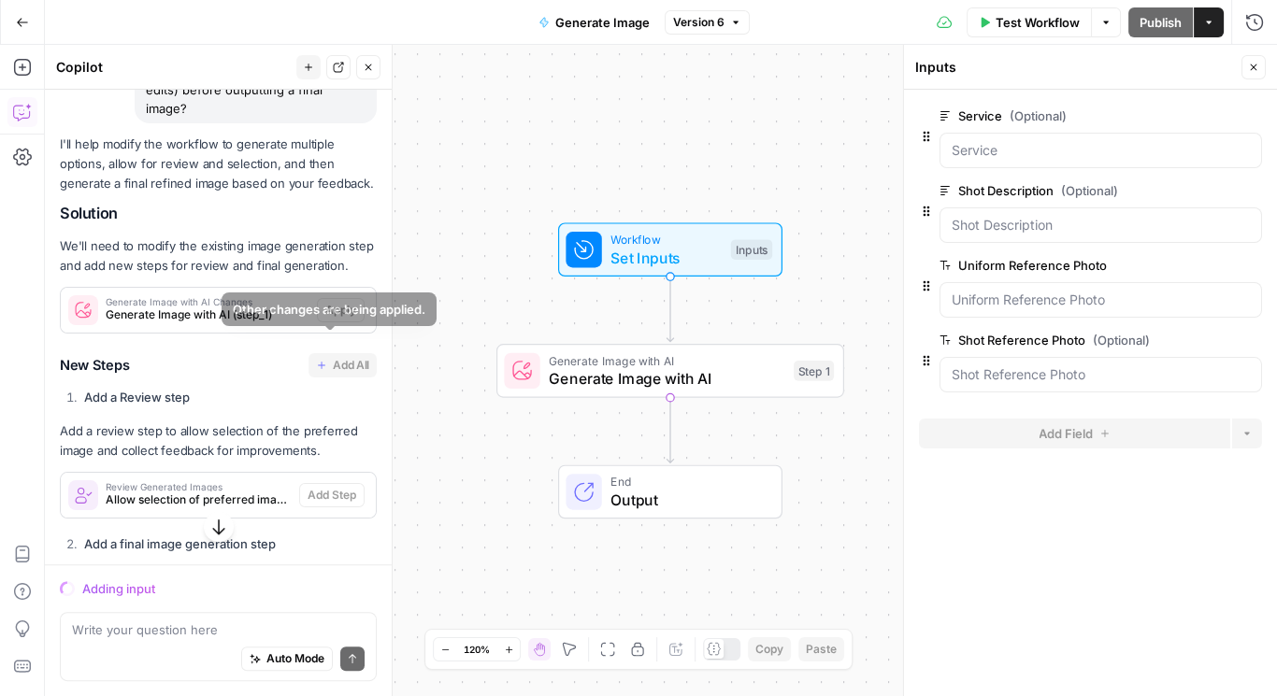
click at [633, 263] on span "Set Inputs" at bounding box center [665, 258] width 111 height 22
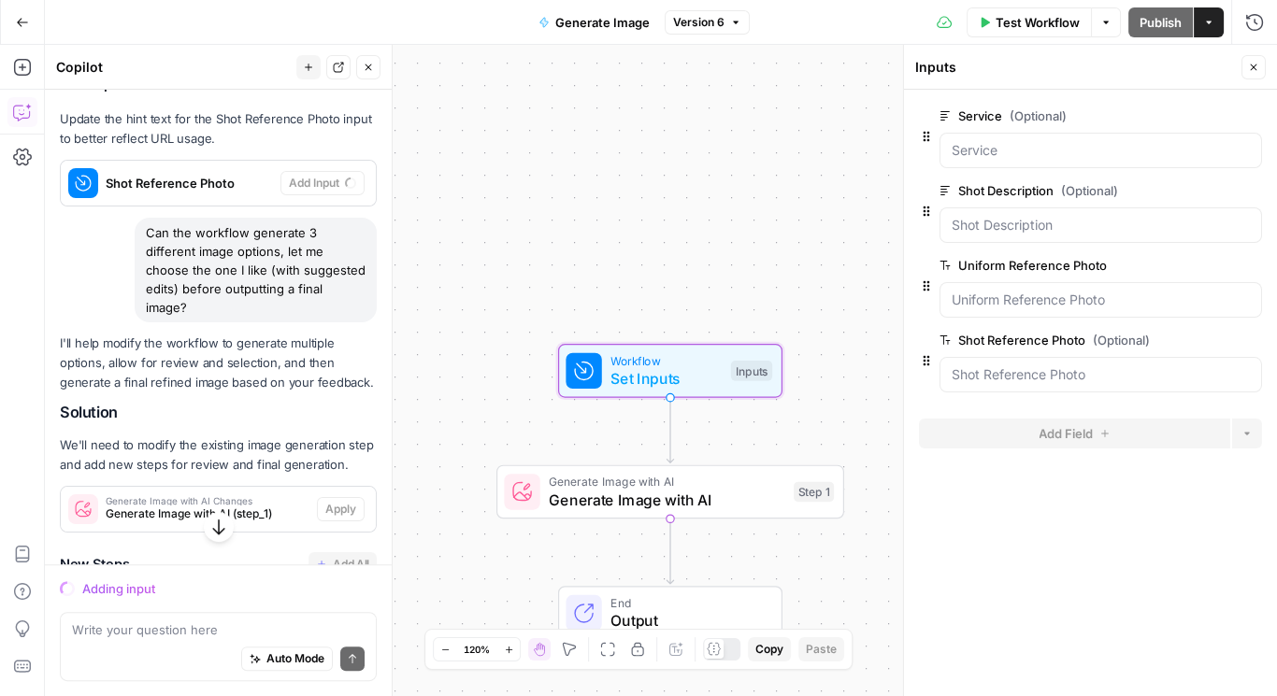
click at [213, 183] on span "Shot Reference Photo" at bounding box center [189, 183] width 167 height 19
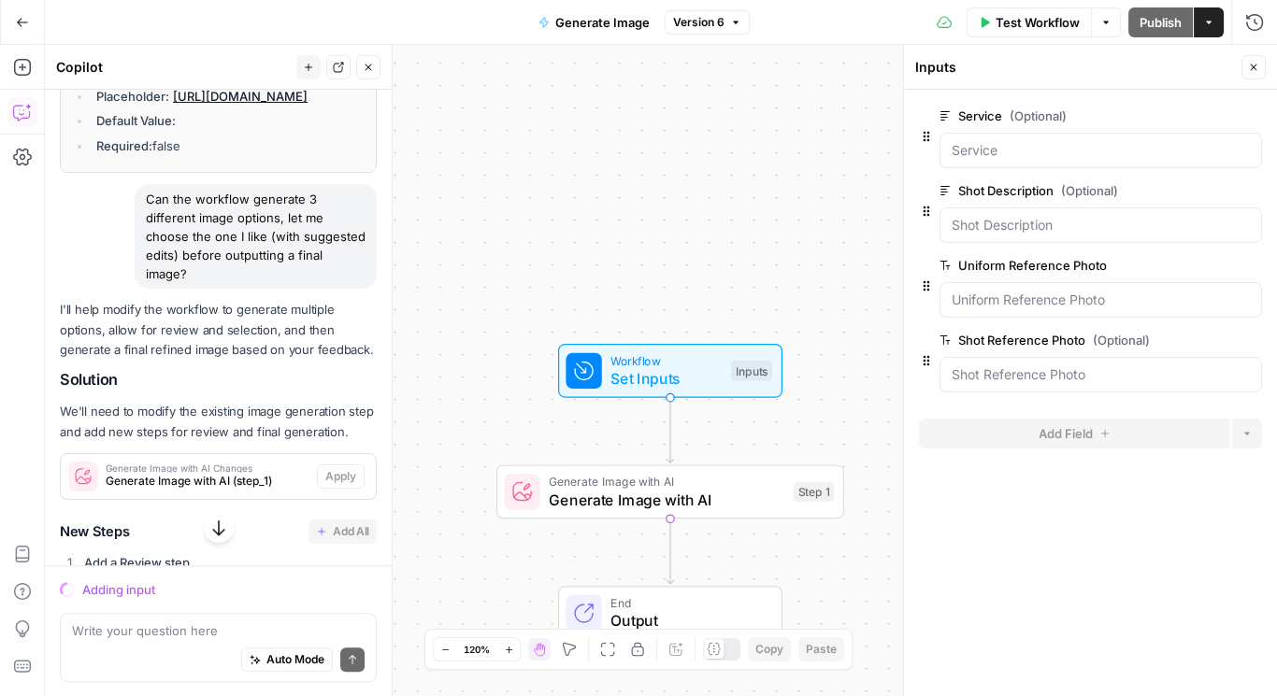
scroll to position [1422, 0]
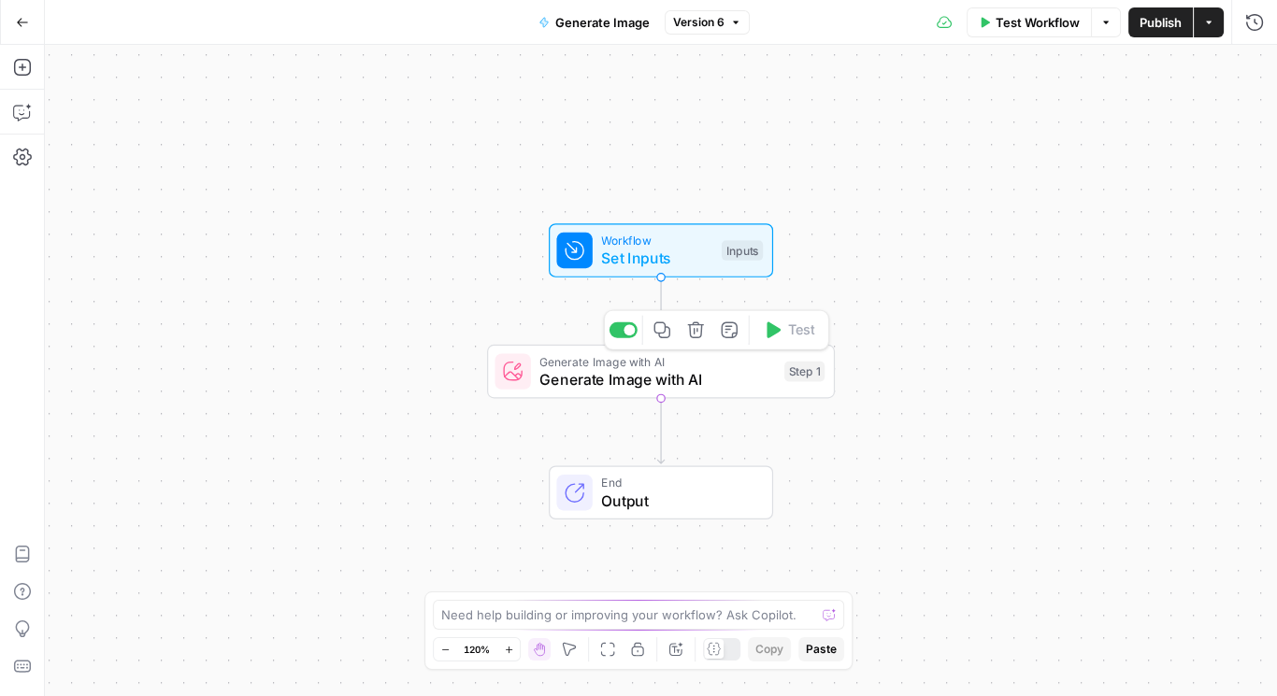
click at [635, 378] on span "Generate Image with AI" at bounding box center [657, 379] width 236 height 22
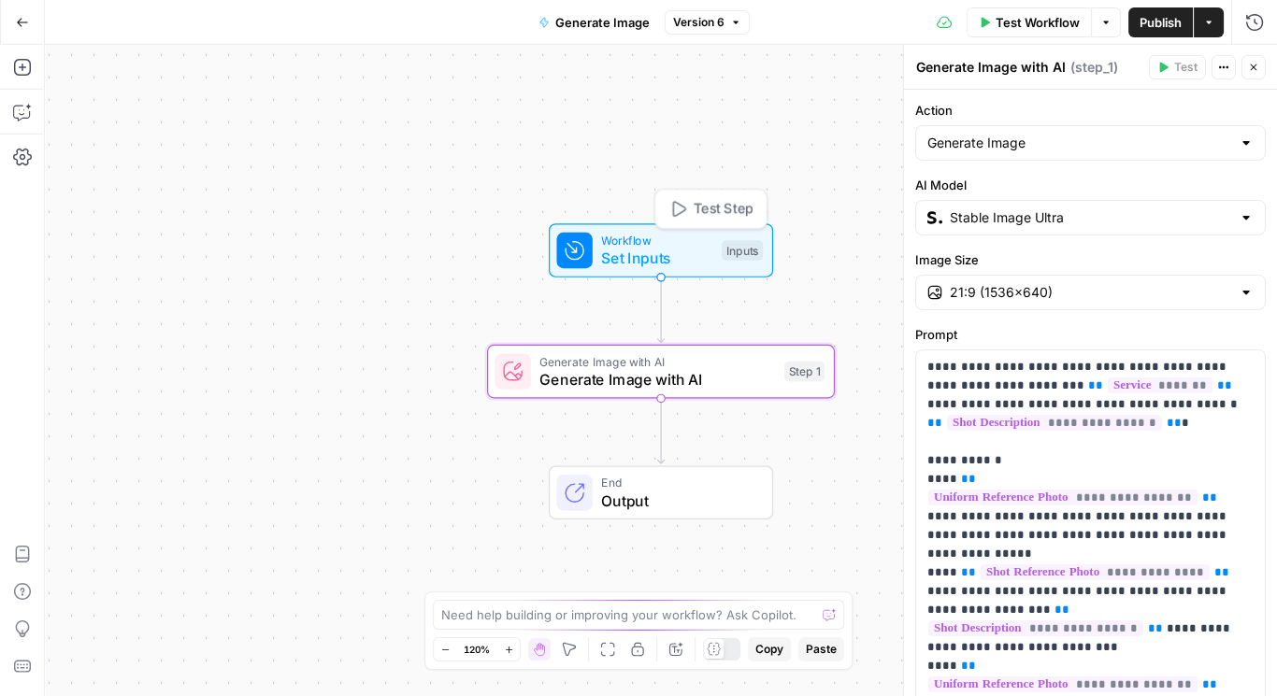
click at [603, 263] on span "Set Inputs" at bounding box center [656, 258] width 111 height 22
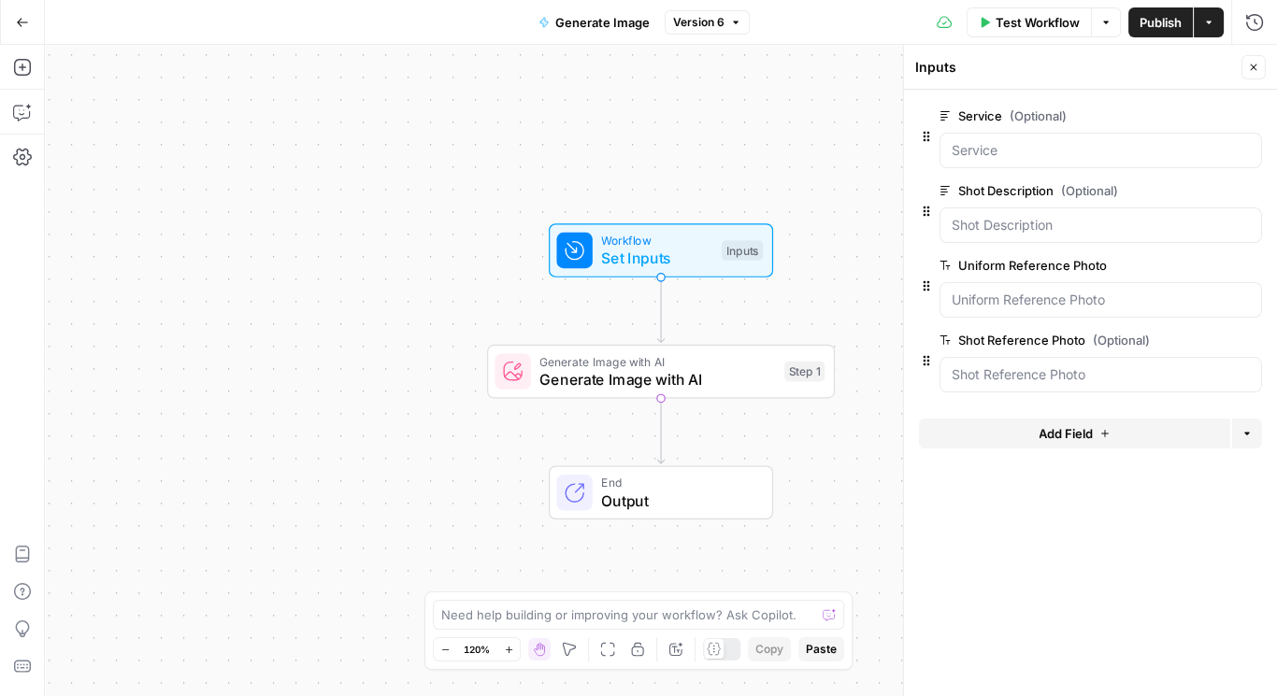
click at [1185, 107] on button "edit field" at bounding box center [1200, 116] width 72 height 22
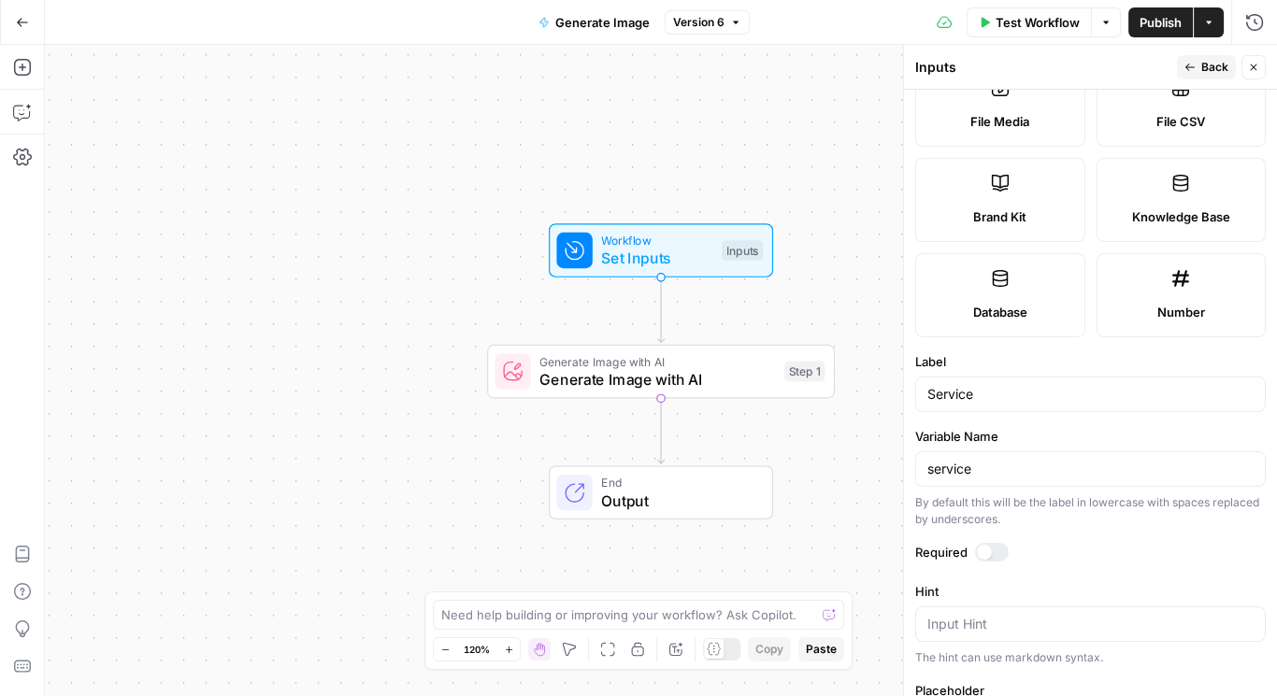
scroll to position [473, 0]
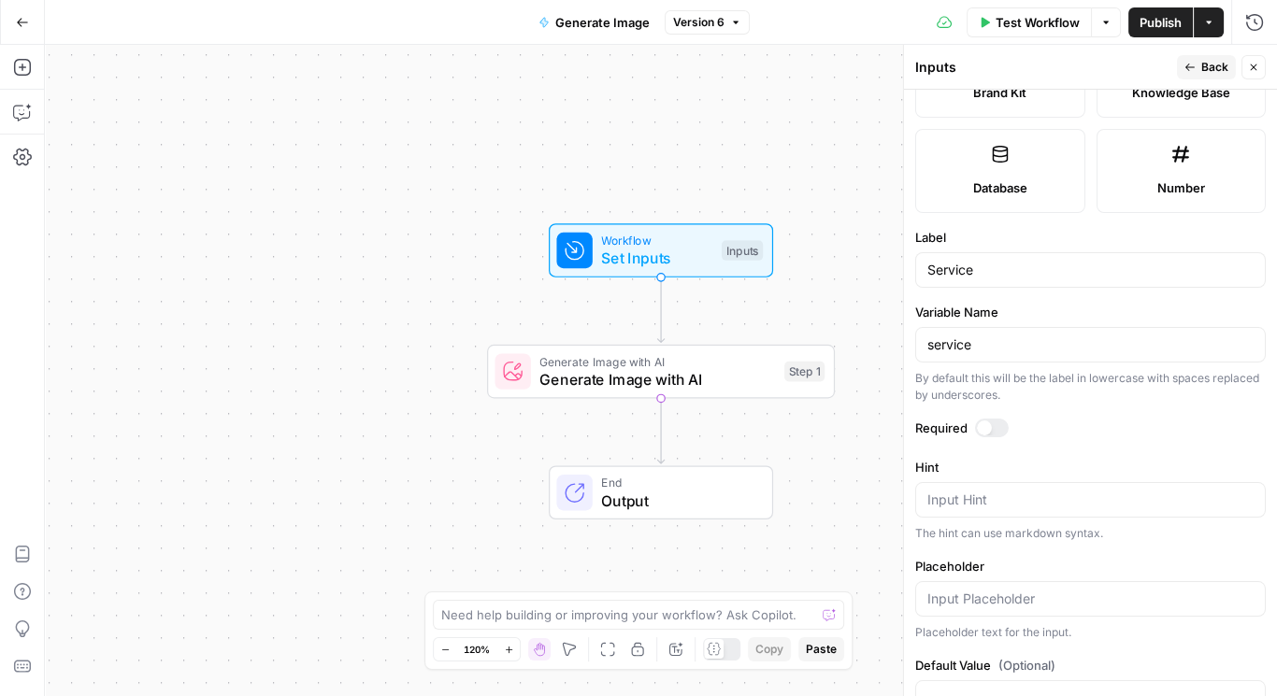
click at [979, 425] on div at bounding box center [984, 428] width 15 height 15
click at [1221, 59] on span "Back" at bounding box center [1214, 67] width 27 height 17
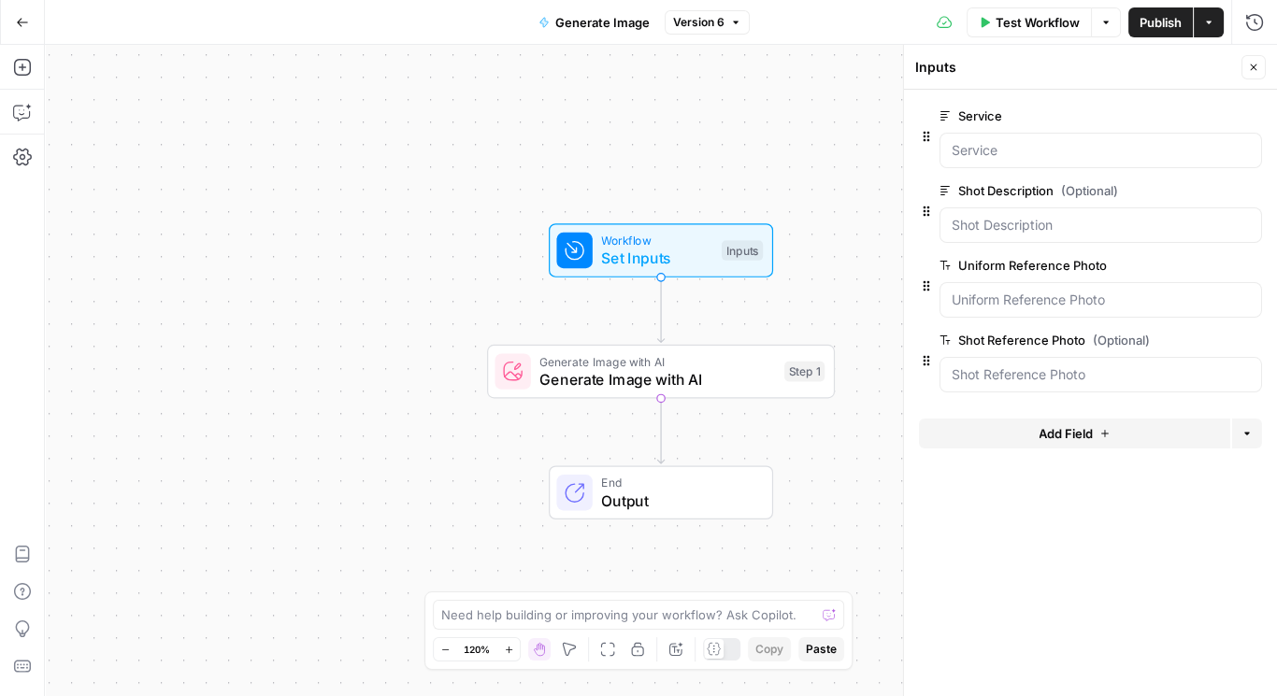
click at [1208, 186] on span "edit field" at bounding box center [1191, 190] width 41 height 15
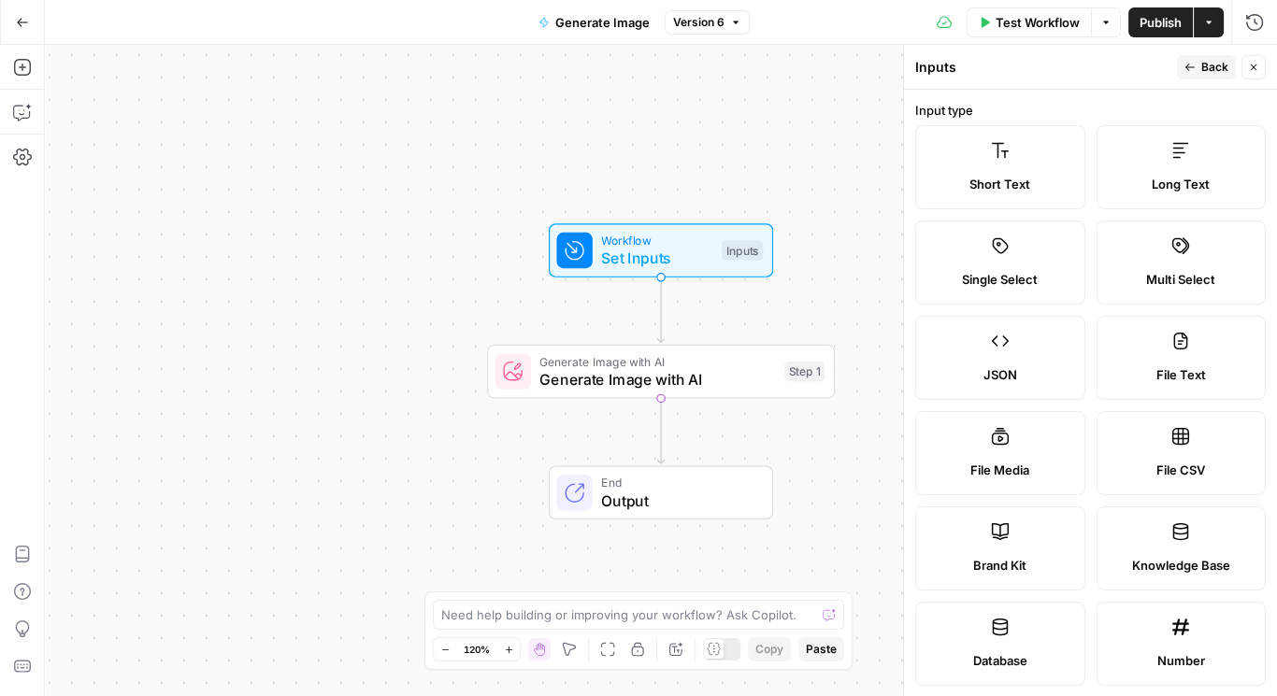
scroll to position [449, 0]
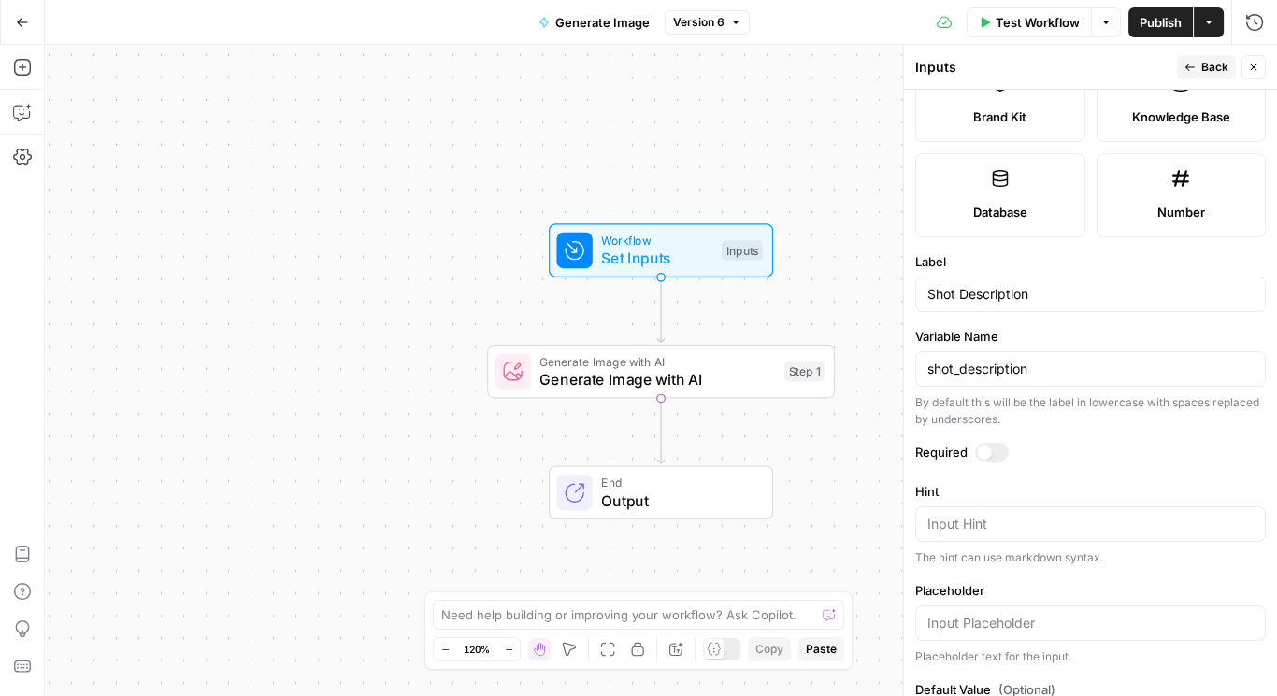
click at [991, 447] on div at bounding box center [992, 452] width 34 height 19
click at [1206, 60] on span "Back" at bounding box center [1214, 67] width 27 height 17
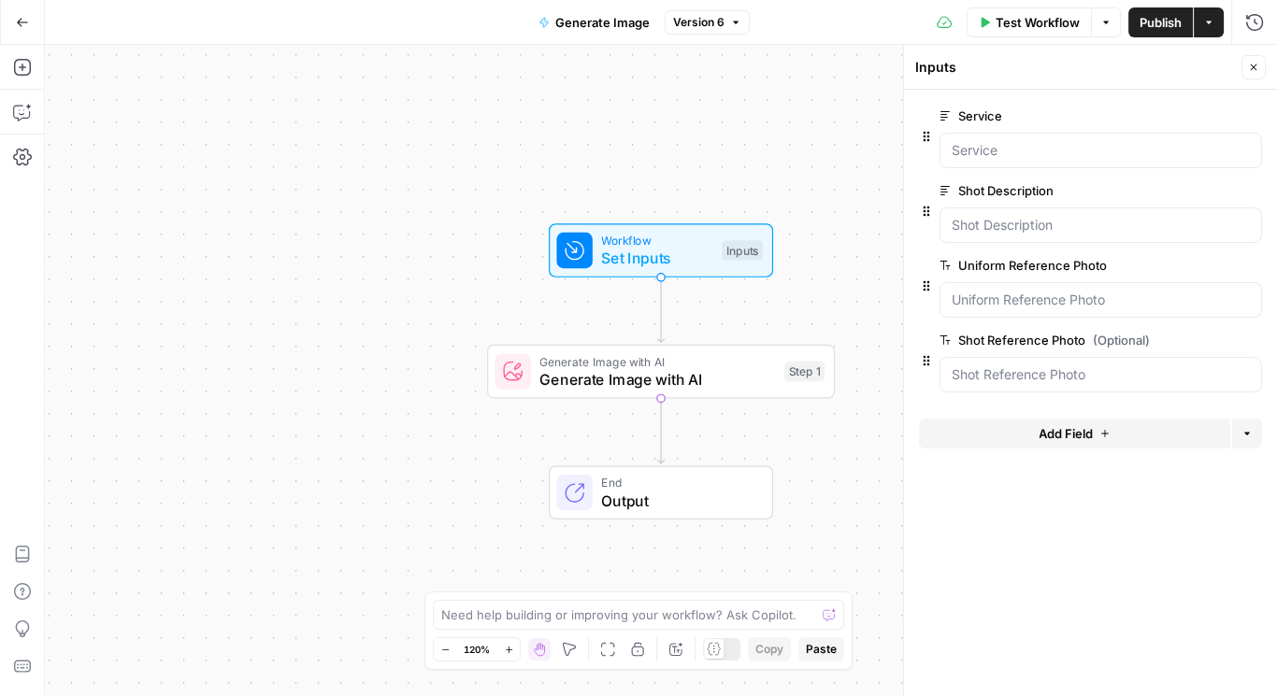
click at [1194, 263] on span "edit field" at bounding box center [1191, 265] width 41 height 15
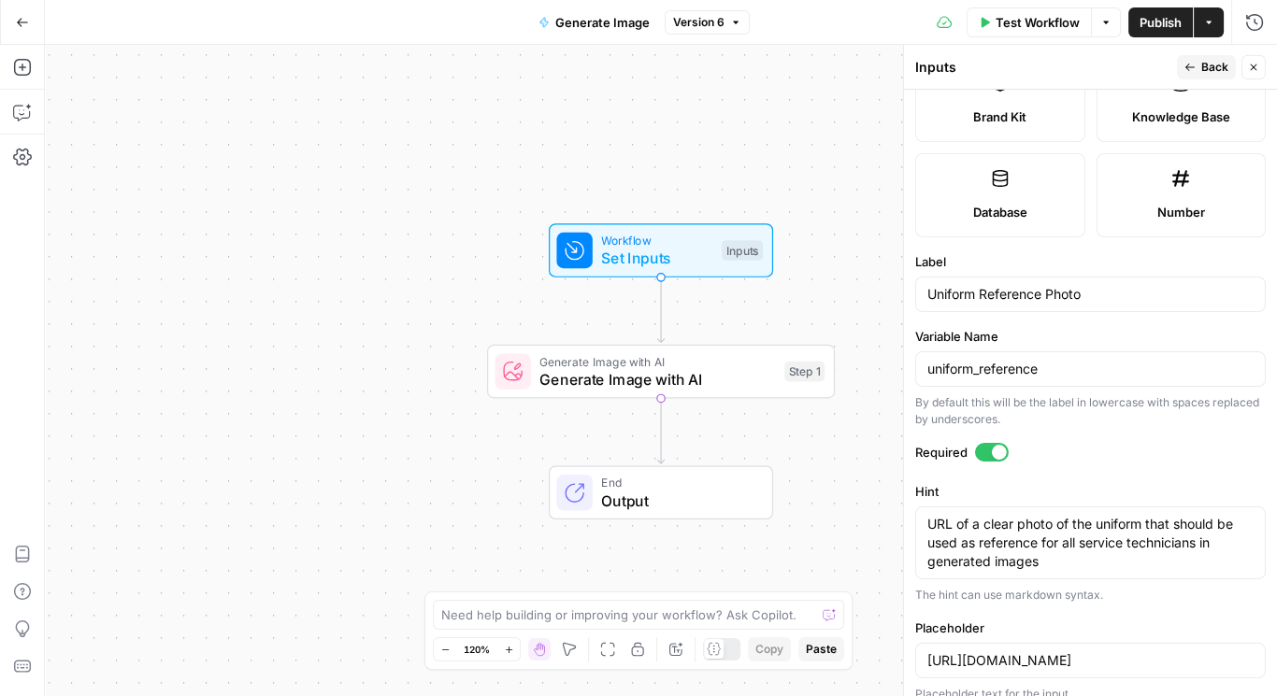
drag, startPoint x: 1217, startPoint y: 66, endPoint x: 1210, endPoint y: 83, distance: 18.0
click at [1217, 67] on span "Back" at bounding box center [1214, 67] width 27 height 17
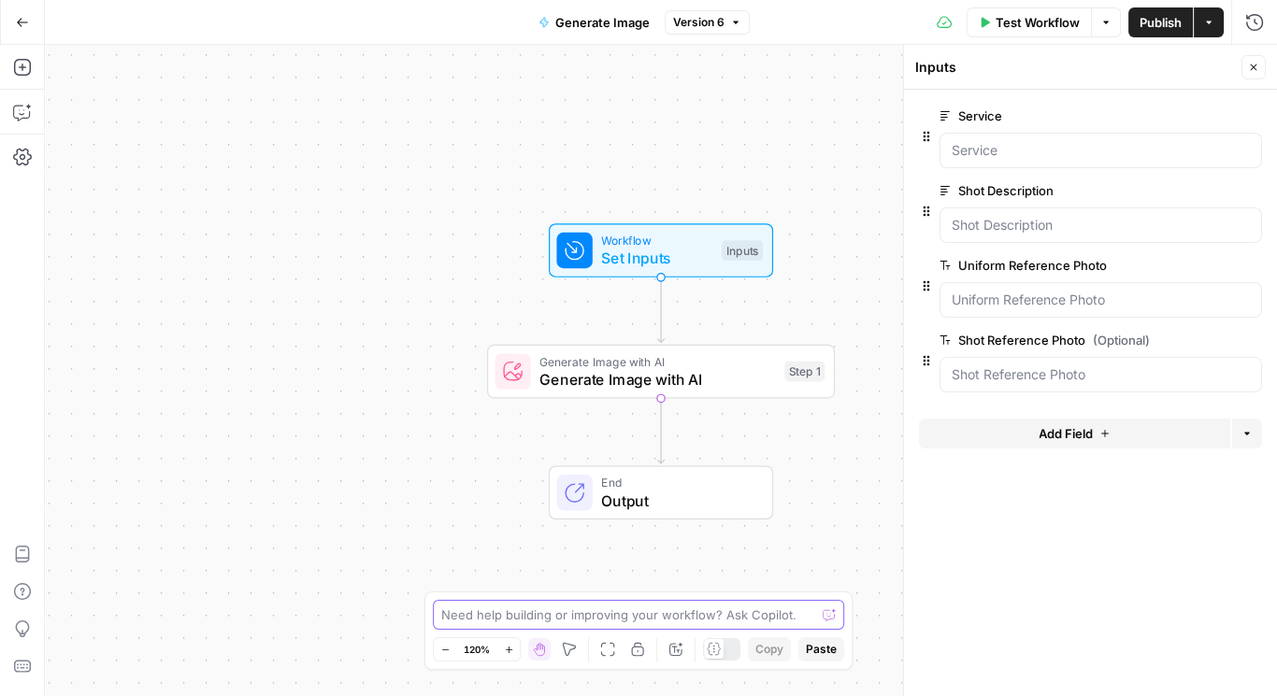
click at [486, 613] on textarea at bounding box center [628, 615] width 374 height 19
paste textarea "Can the workflow generate 3 different image options, let me choose the one I li…"
type textarea "Can the workflow generate 3 different image options, let me choose the one I li…"
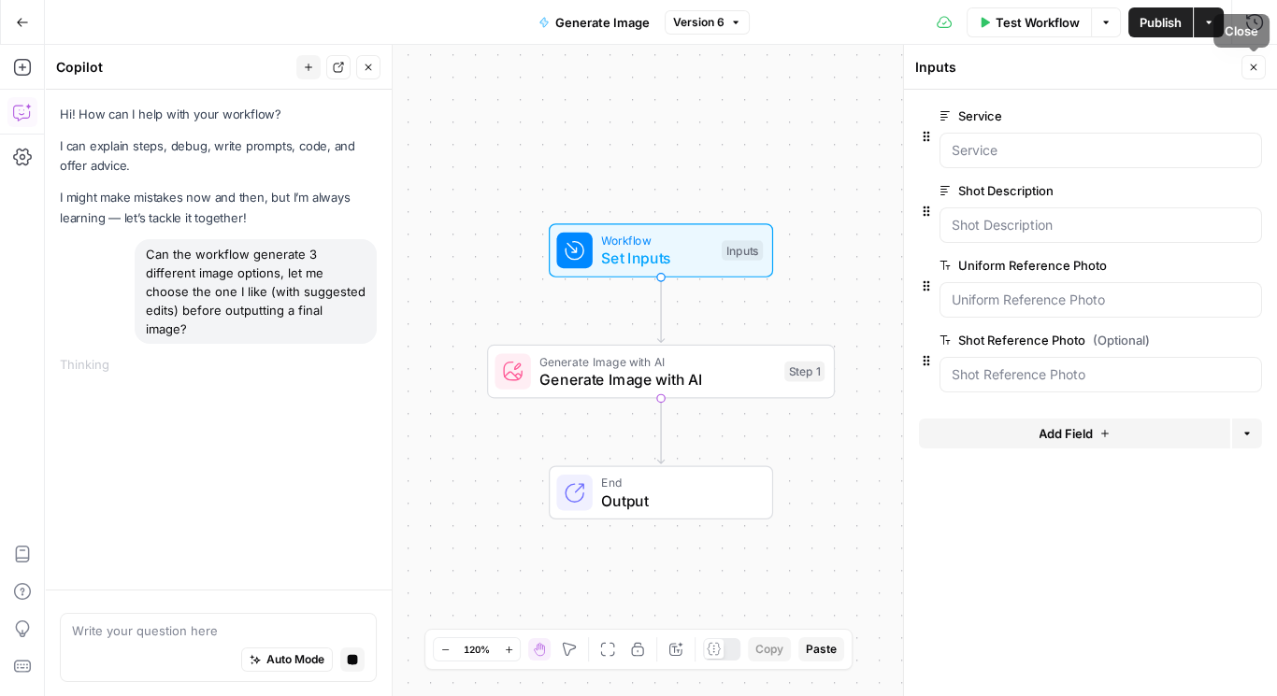
click at [1252, 60] on button "Close" at bounding box center [1253, 67] width 24 height 24
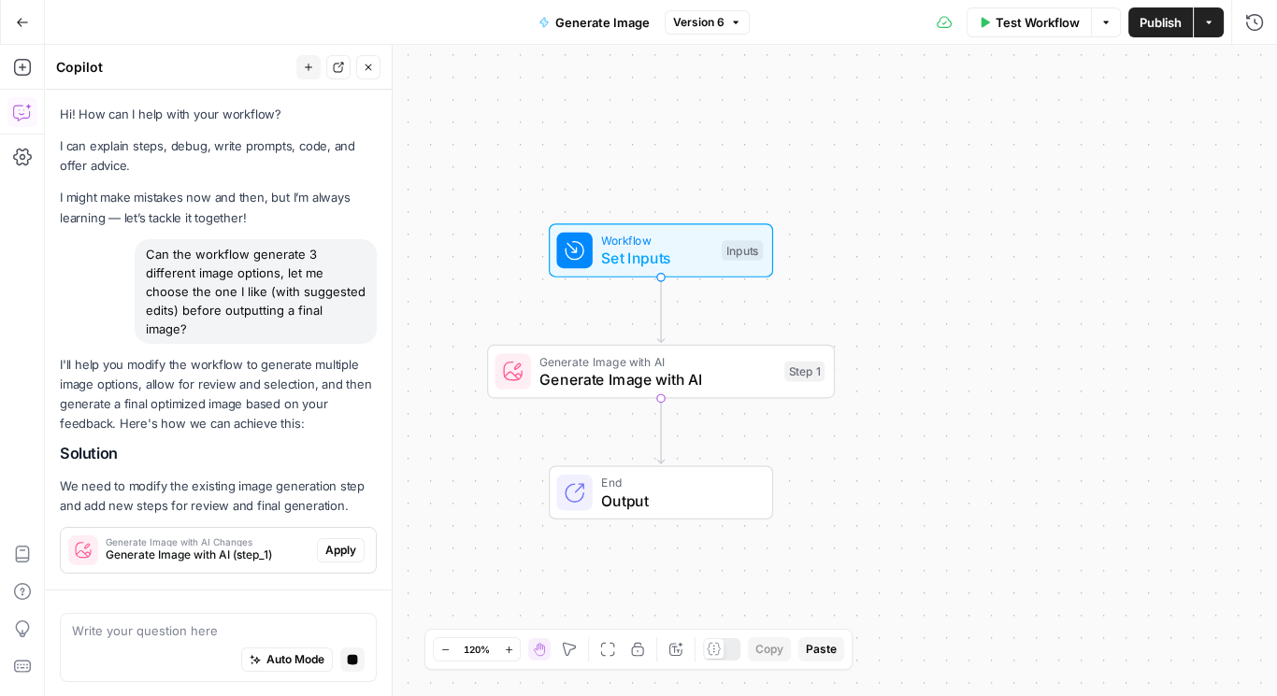
scroll to position [69, 0]
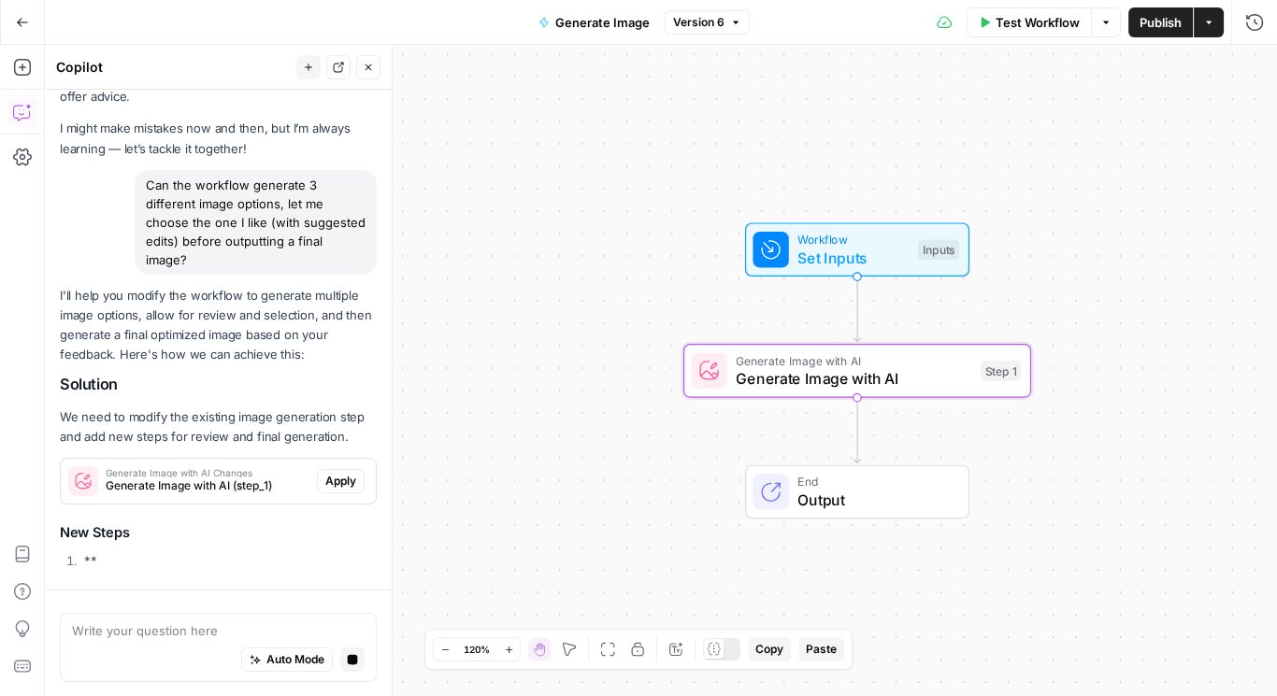
click at [334, 482] on span "Apply" at bounding box center [340, 481] width 31 height 17
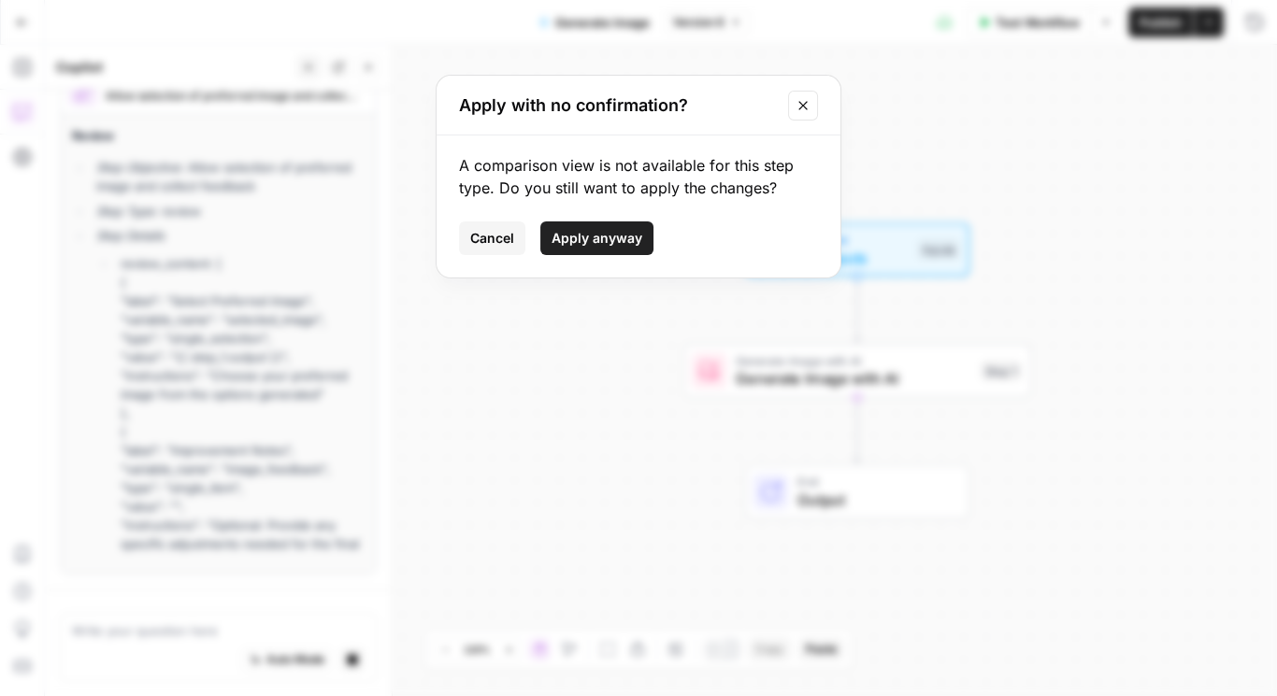
click at [584, 236] on span "Apply anyway" at bounding box center [596, 238] width 91 height 19
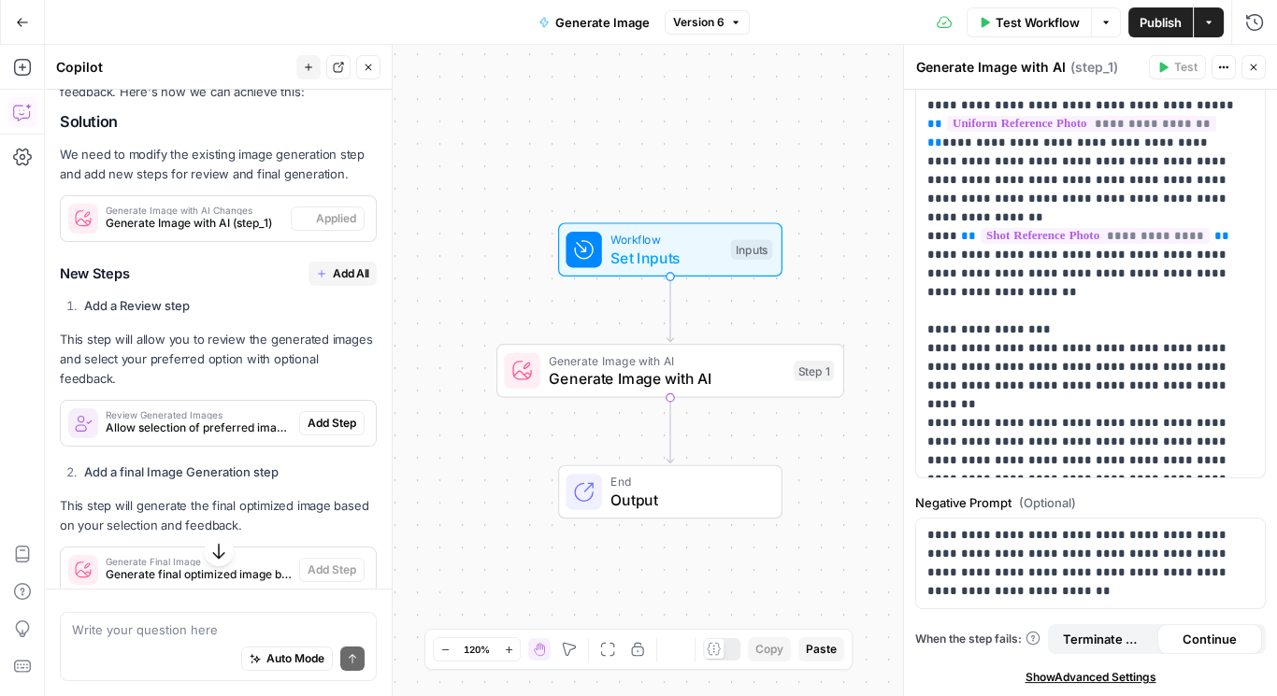
scroll to position [392, 0]
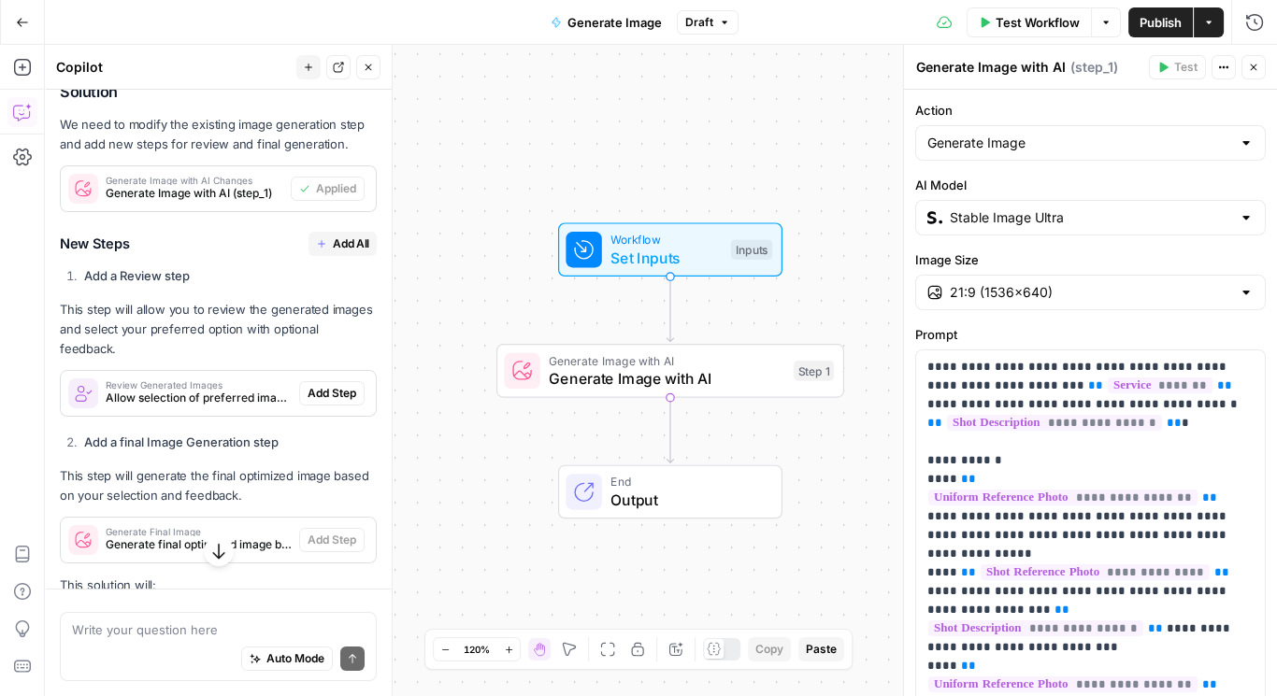
click at [342, 238] on span "Add All" at bounding box center [351, 244] width 36 height 17
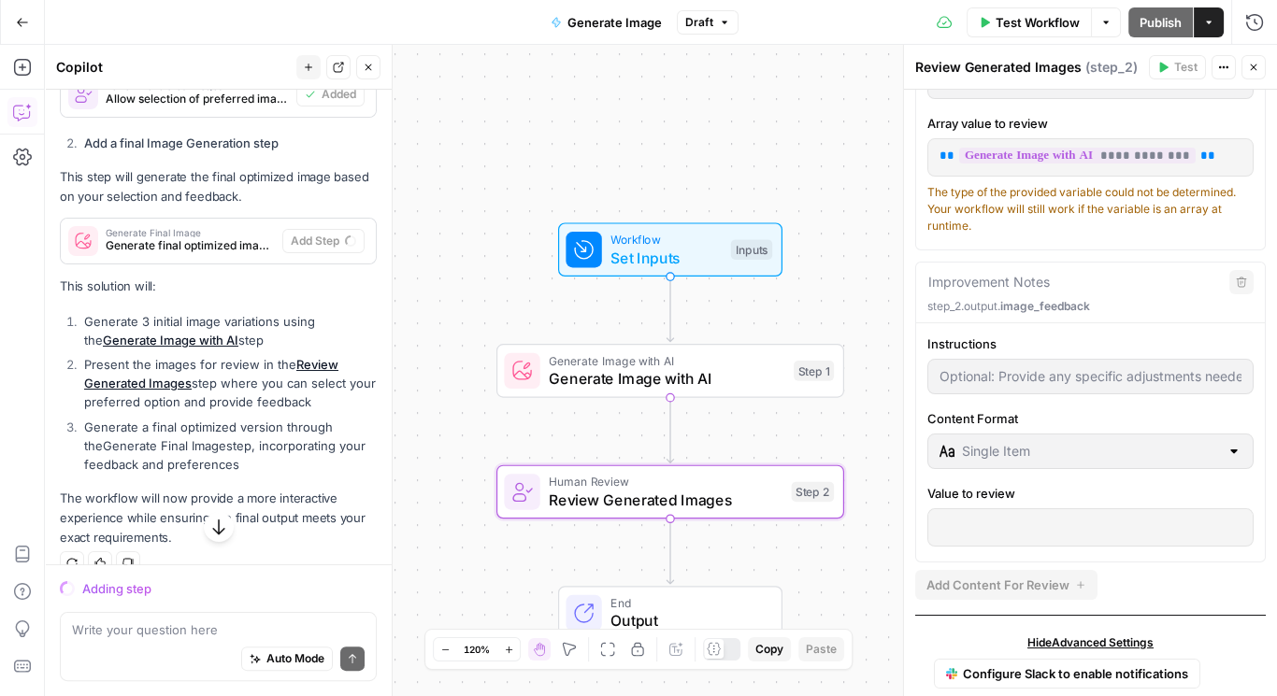
scroll to position [342, 0]
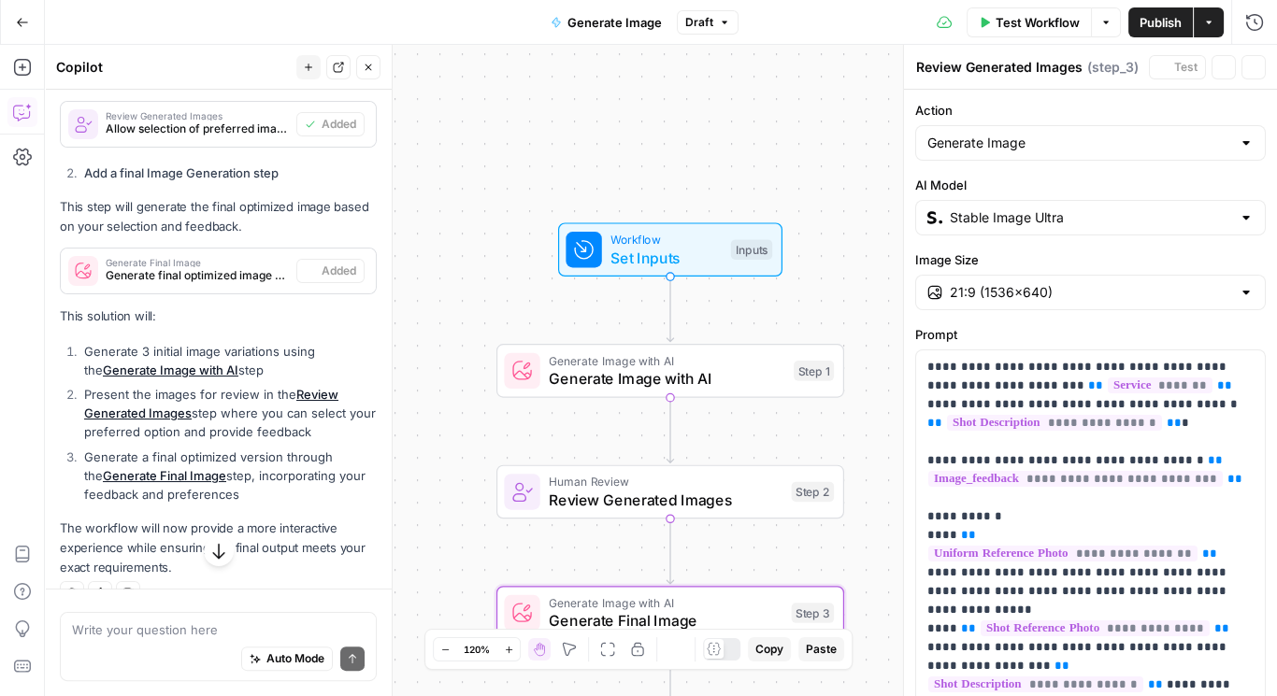
type textarea "Generate Final Image"
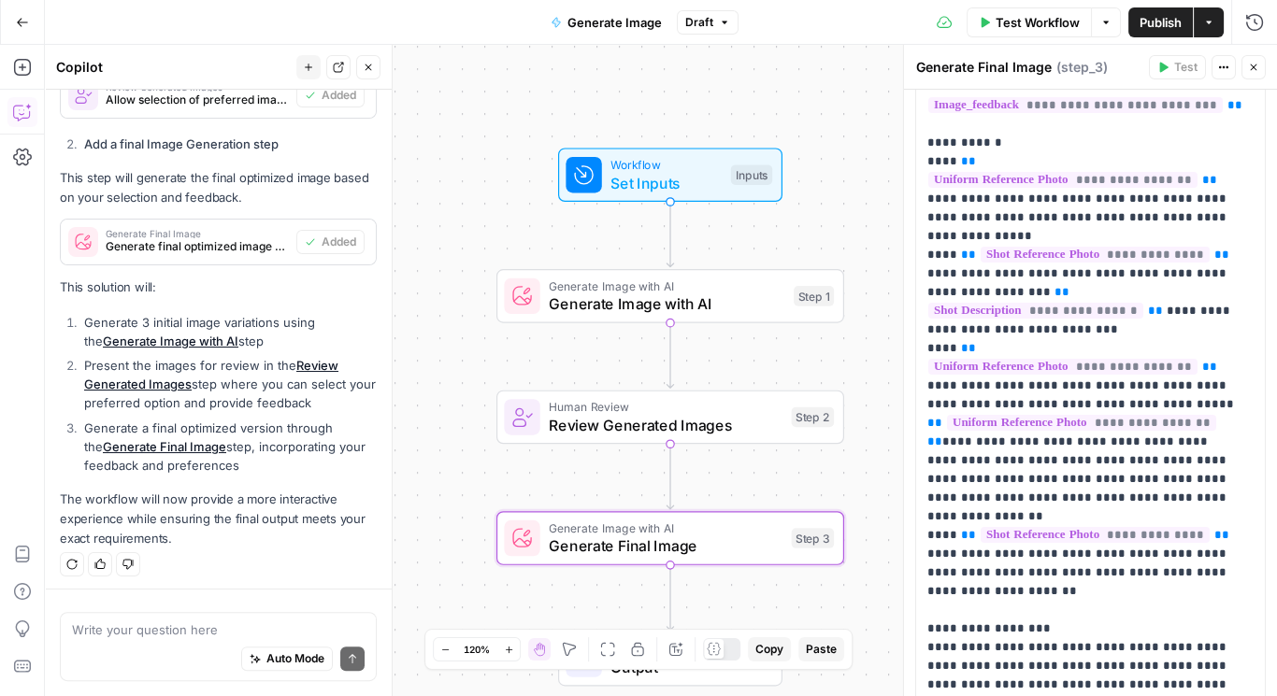
scroll to position [668, 0]
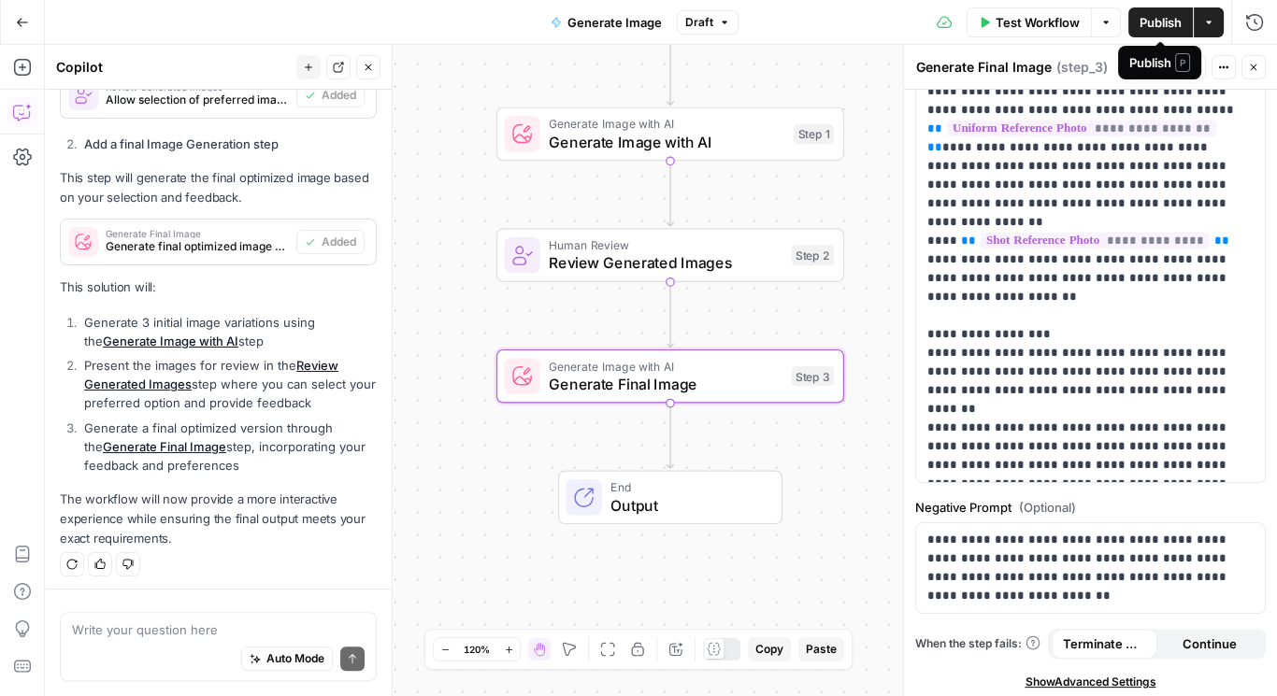
click at [1157, 21] on span "Publish" at bounding box center [1160, 22] width 42 height 19
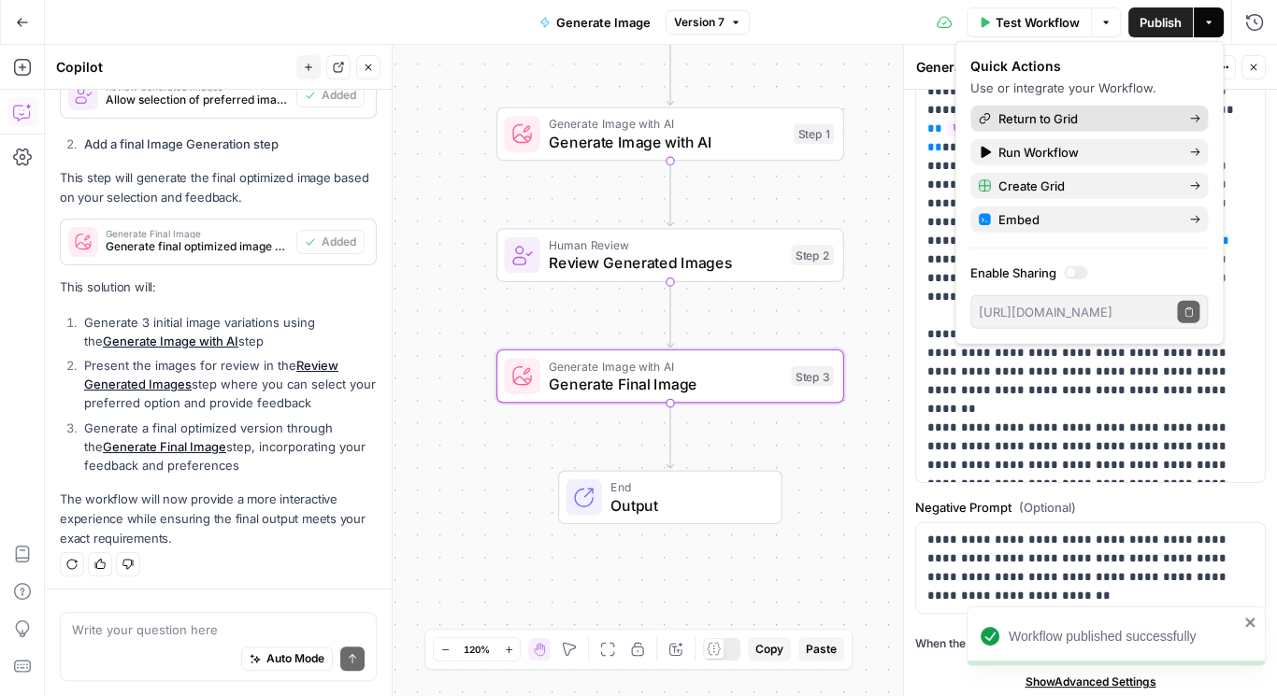
click at [1060, 121] on span "Return to Grid" at bounding box center [1086, 118] width 176 height 19
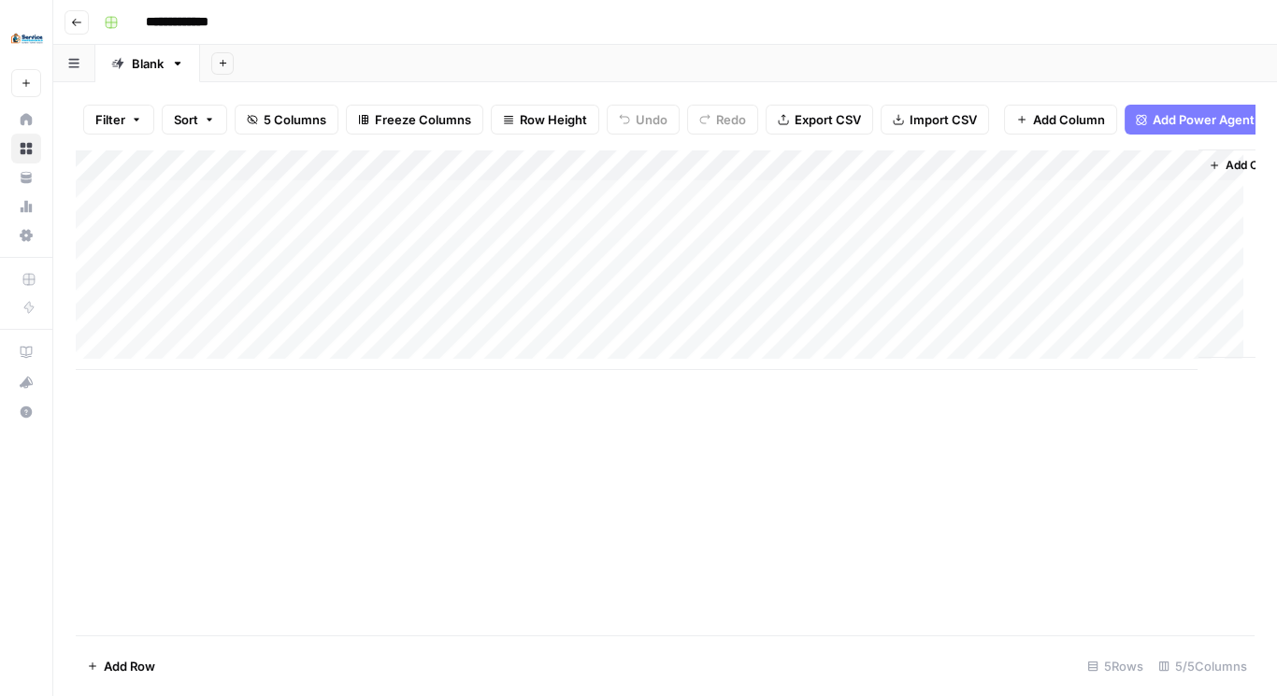
click at [1157, 174] on div "Add Column" at bounding box center [665, 260] width 1178 height 221
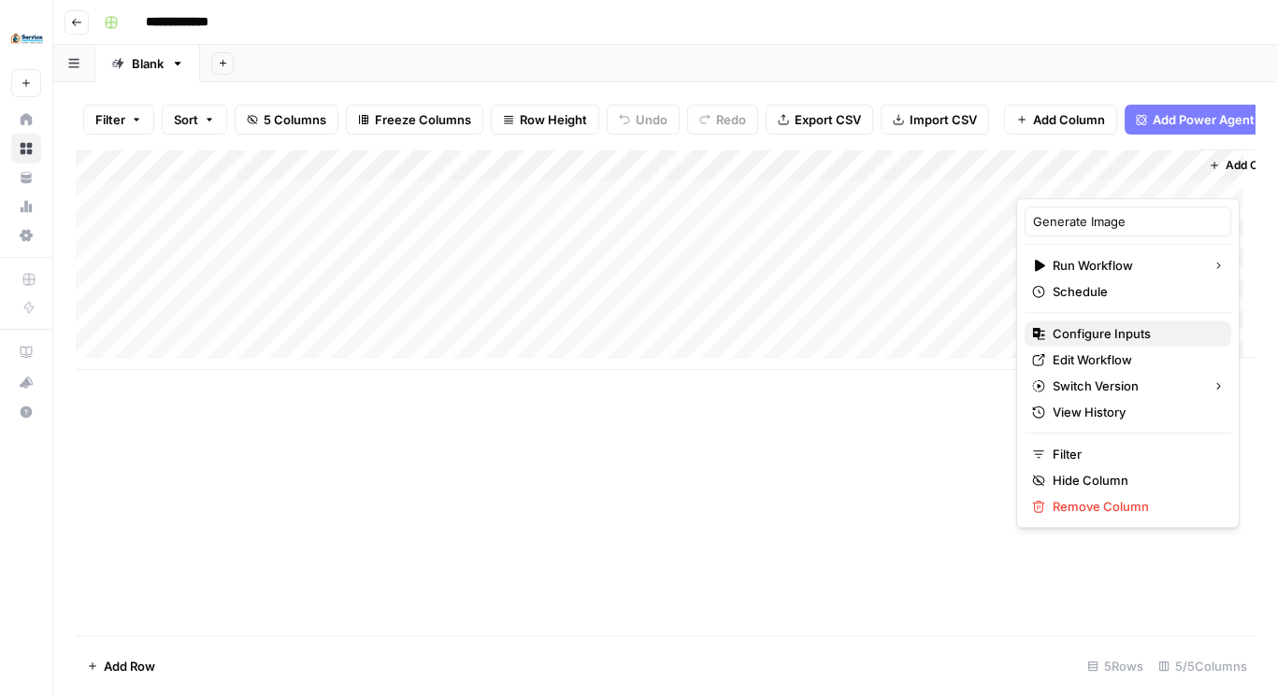
click at [1081, 336] on span "Configure Inputs" at bounding box center [1134, 333] width 164 height 19
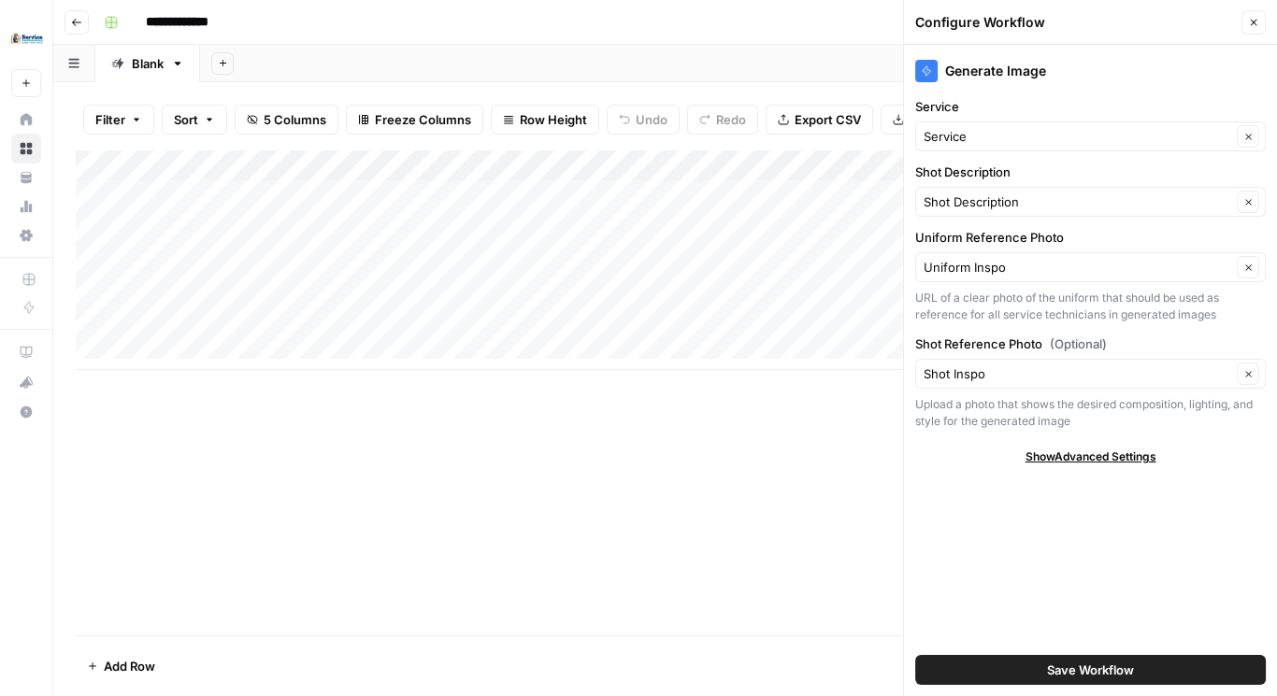
click at [1253, 20] on icon "button" at bounding box center [1253, 22] width 11 height 11
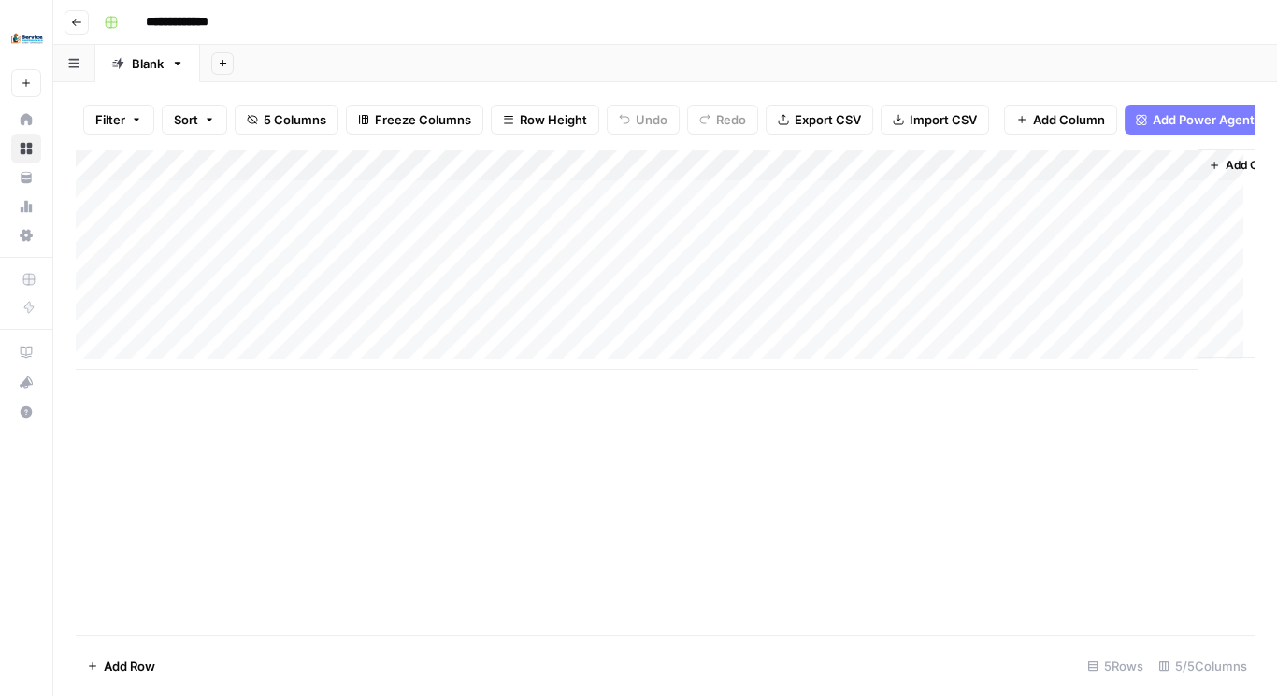
click at [1087, 201] on div "Add Column" at bounding box center [665, 260] width 1178 height 221
click at [1009, 203] on div "Add Column" at bounding box center [665, 260] width 1178 height 221
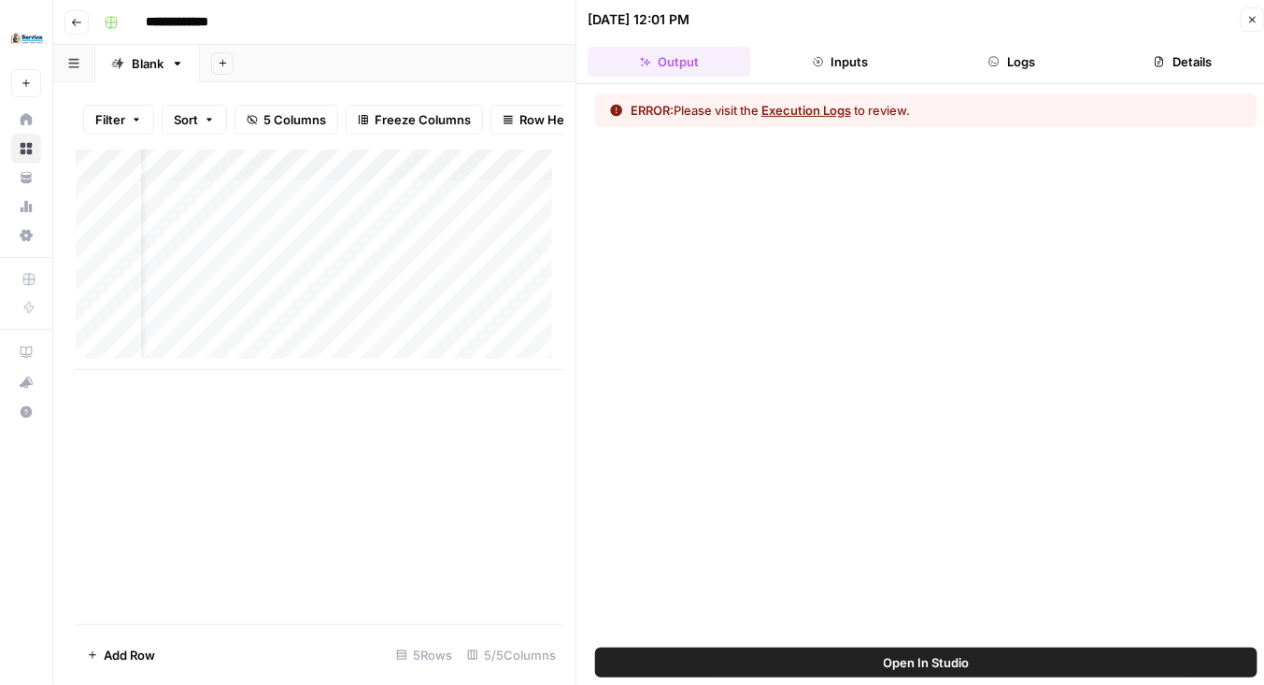
click at [1003, 66] on button "Logs" at bounding box center [1013, 62] width 164 height 30
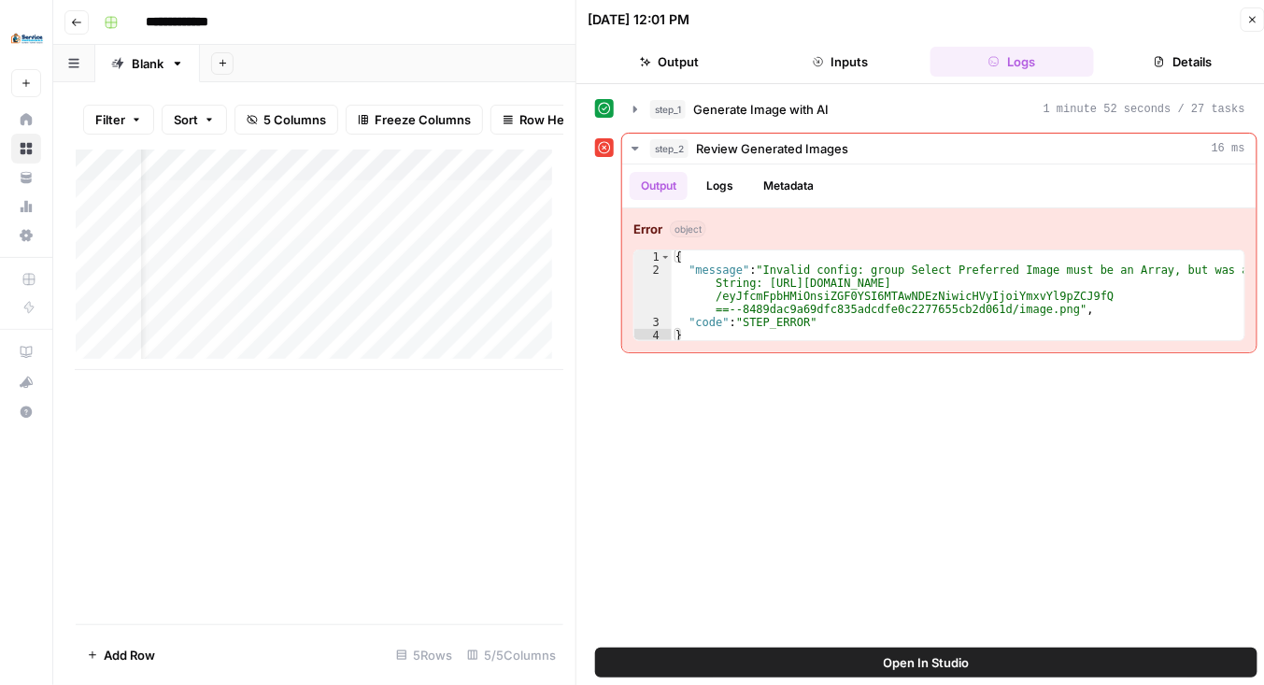
click at [914, 665] on span "Open In Studio" at bounding box center [927, 662] width 86 height 19
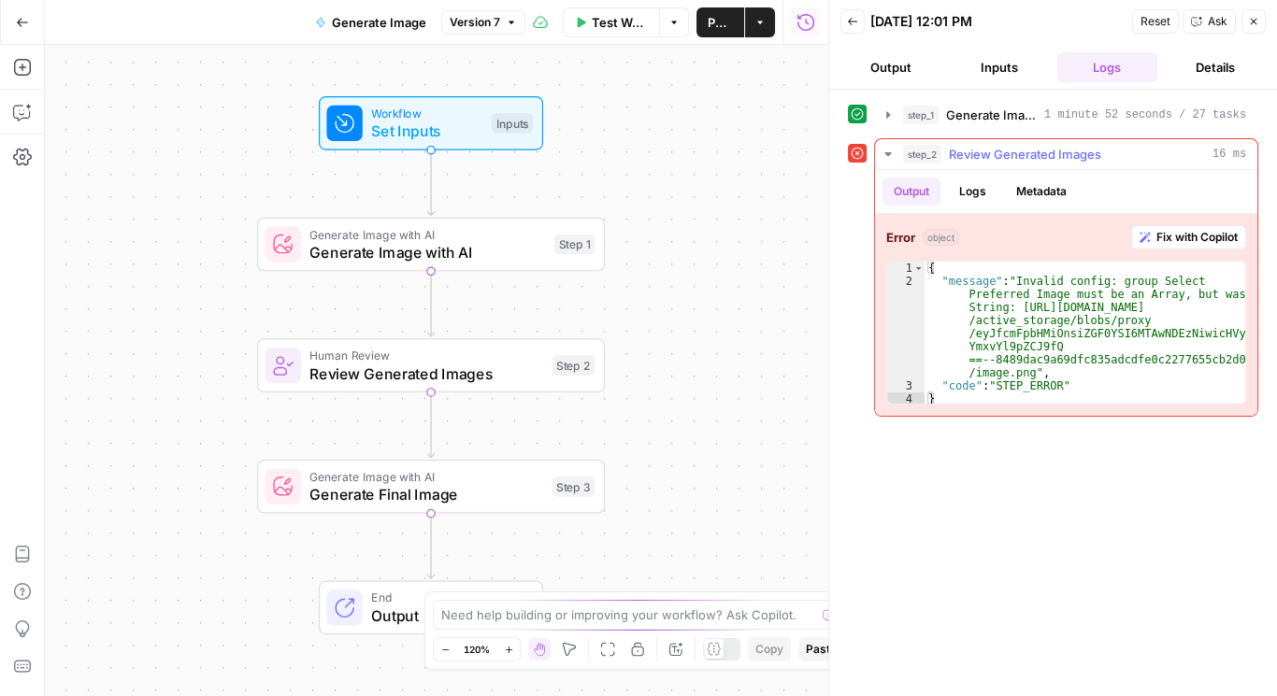
click at [1178, 234] on span "Fix with Copilot" at bounding box center [1196, 237] width 81 height 17
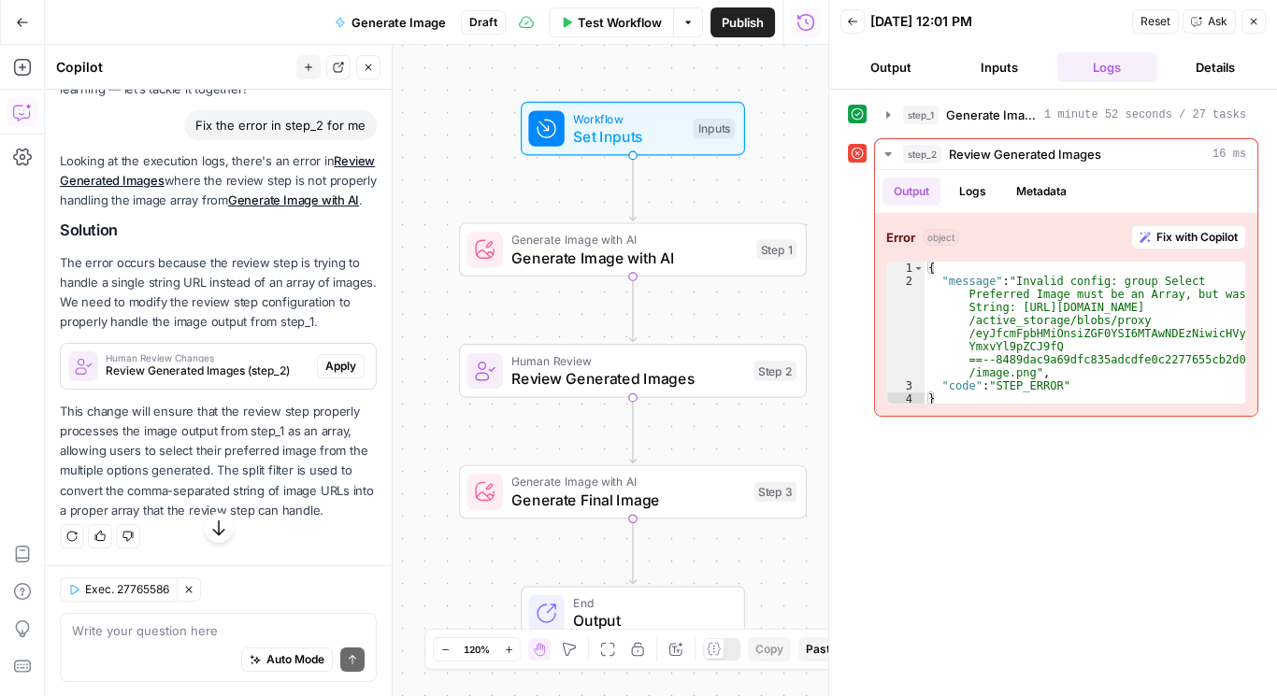
scroll to position [140, 0]
click at [325, 375] on span "Apply" at bounding box center [340, 366] width 31 height 17
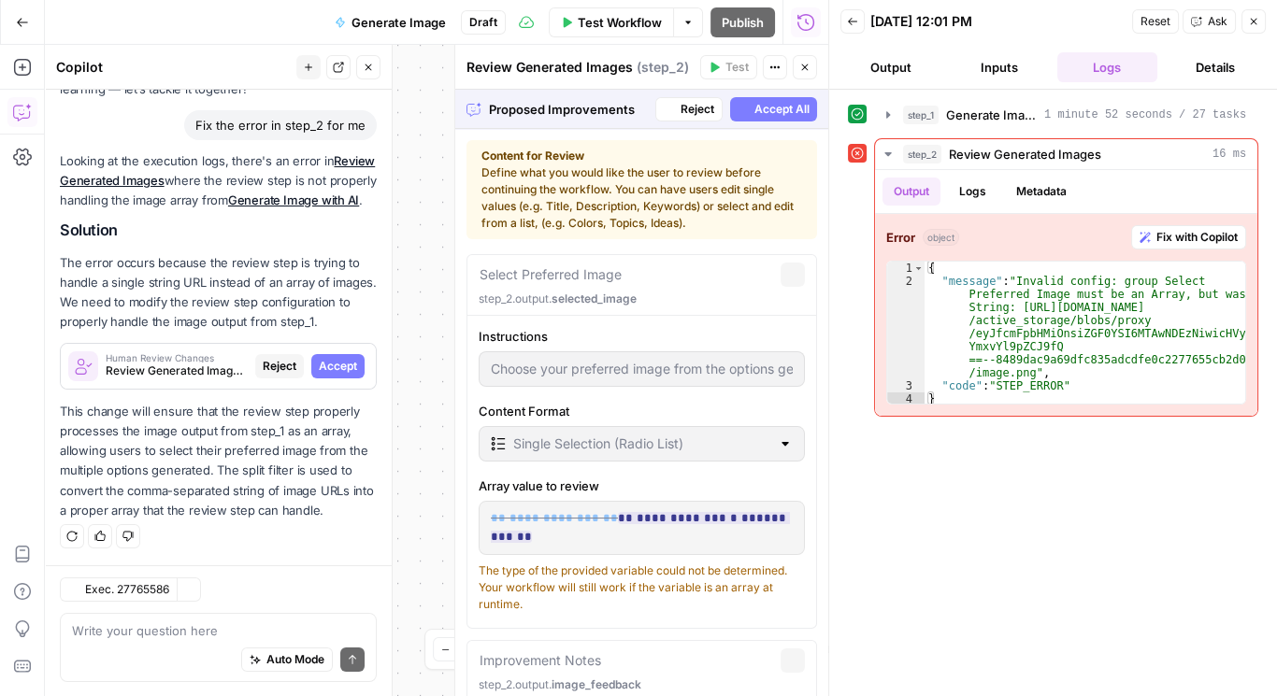
scroll to position [165, 0]
click at [321, 378] on button "Accept" at bounding box center [337, 366] width 53 height 24
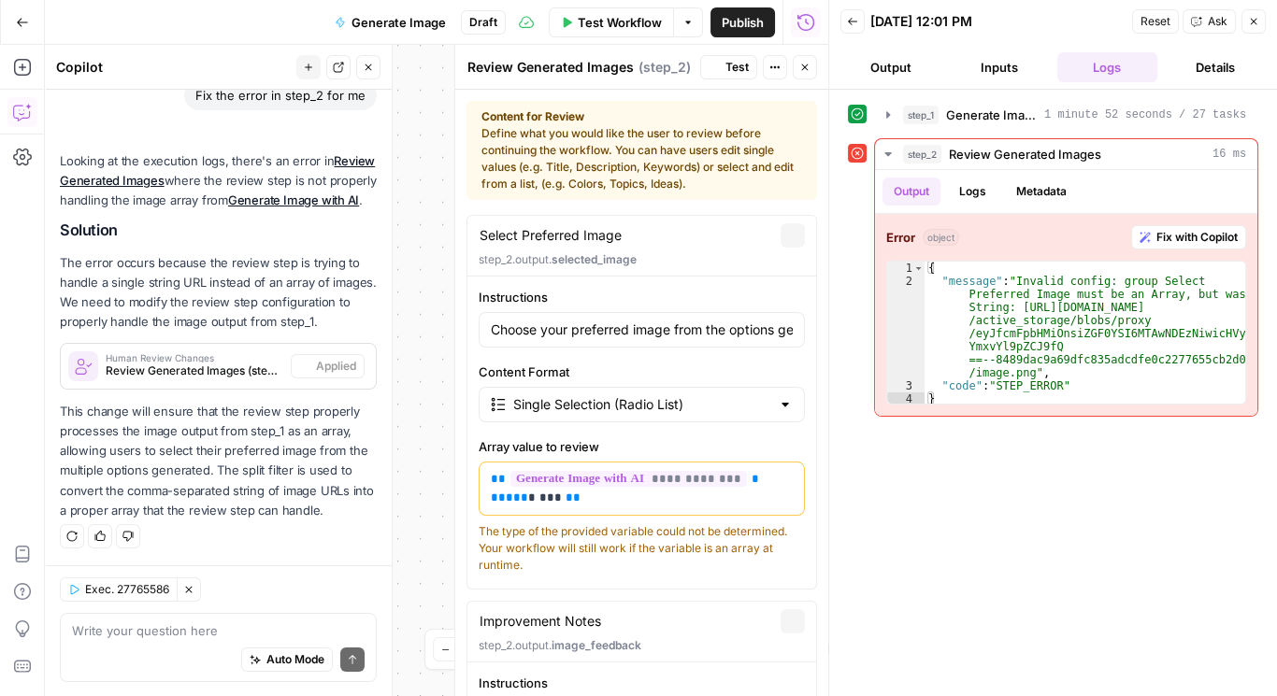
scroll to position [195, 0]
click at [603, 20] on span "Test Workflow" at bounding box center [612, 22] width 64 height 19
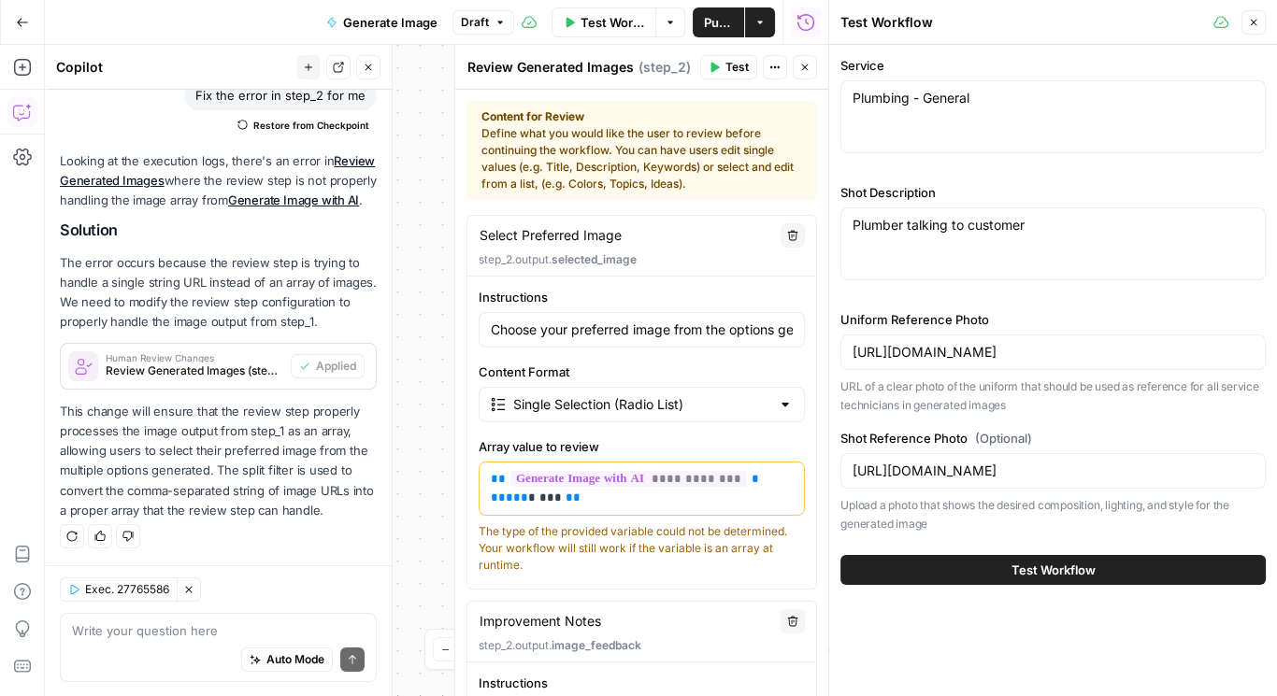
click at [1067, 570] on span "Test Workflow" at bounding box center [1053, 570] width 84 height 19
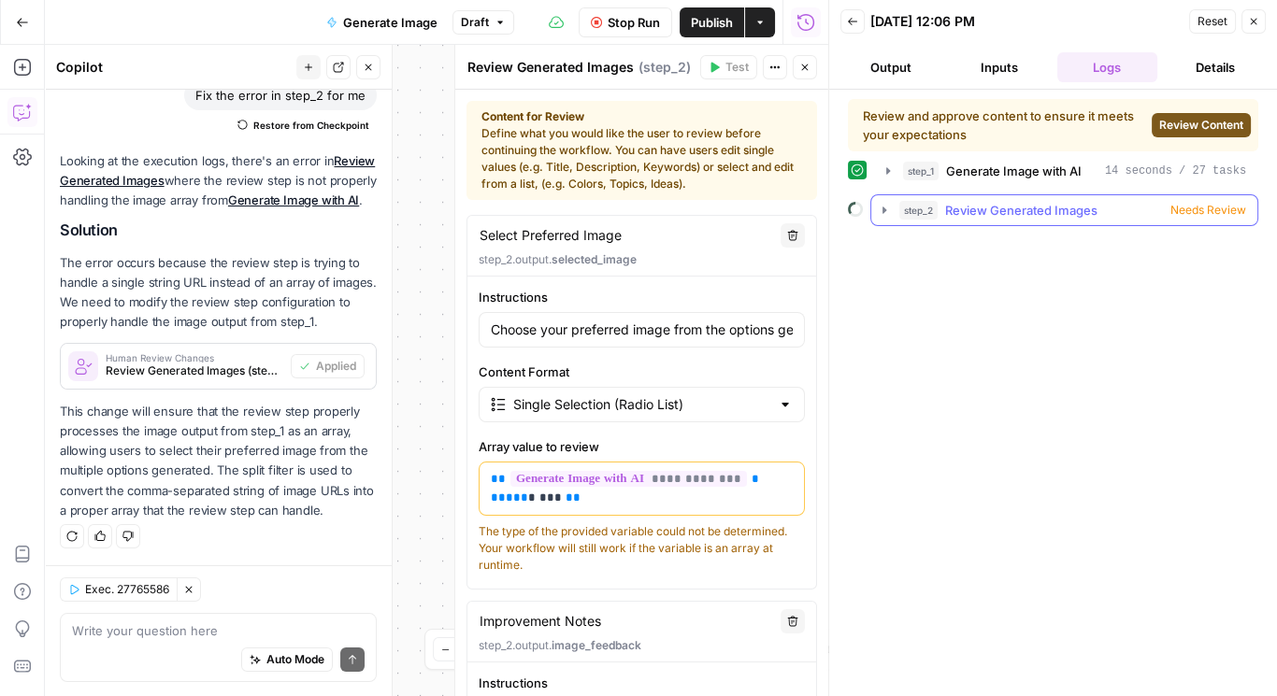
click at [1207, 210] on span "Needs Review" at bounding box center [1208, 210] width 76 height 17
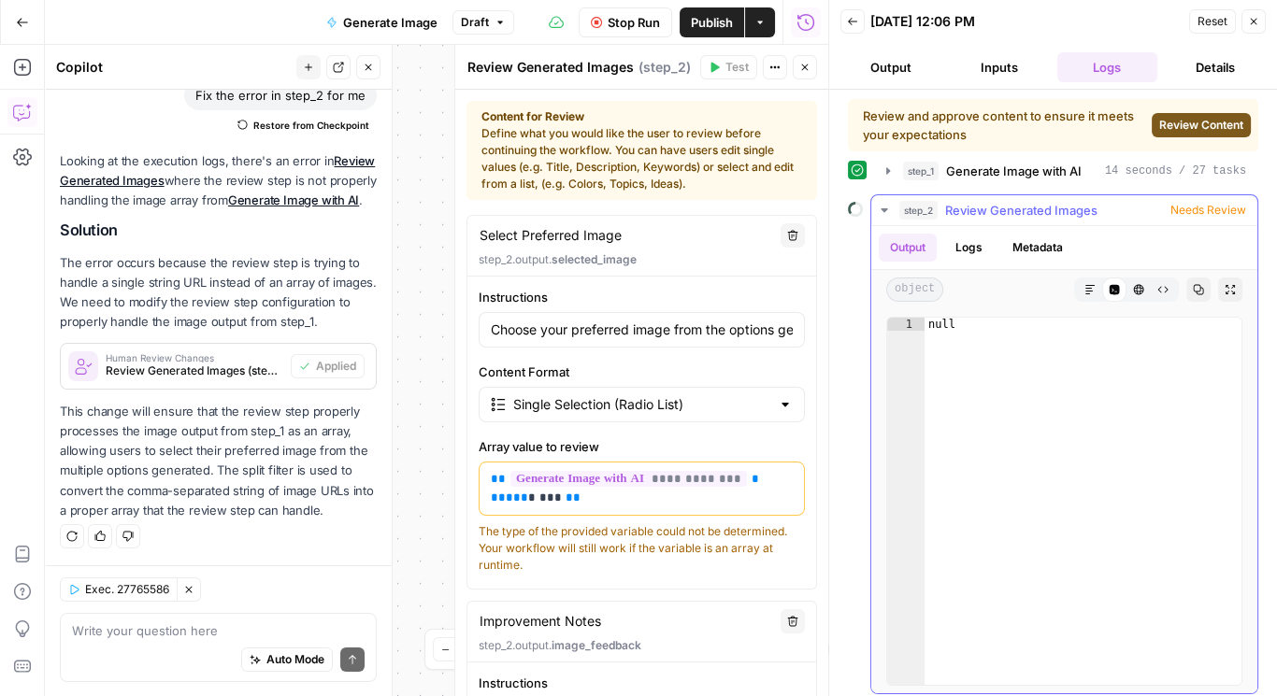
click at [965, 251] on button "Logs" at bounding box center [969, 248] width 50 height 28
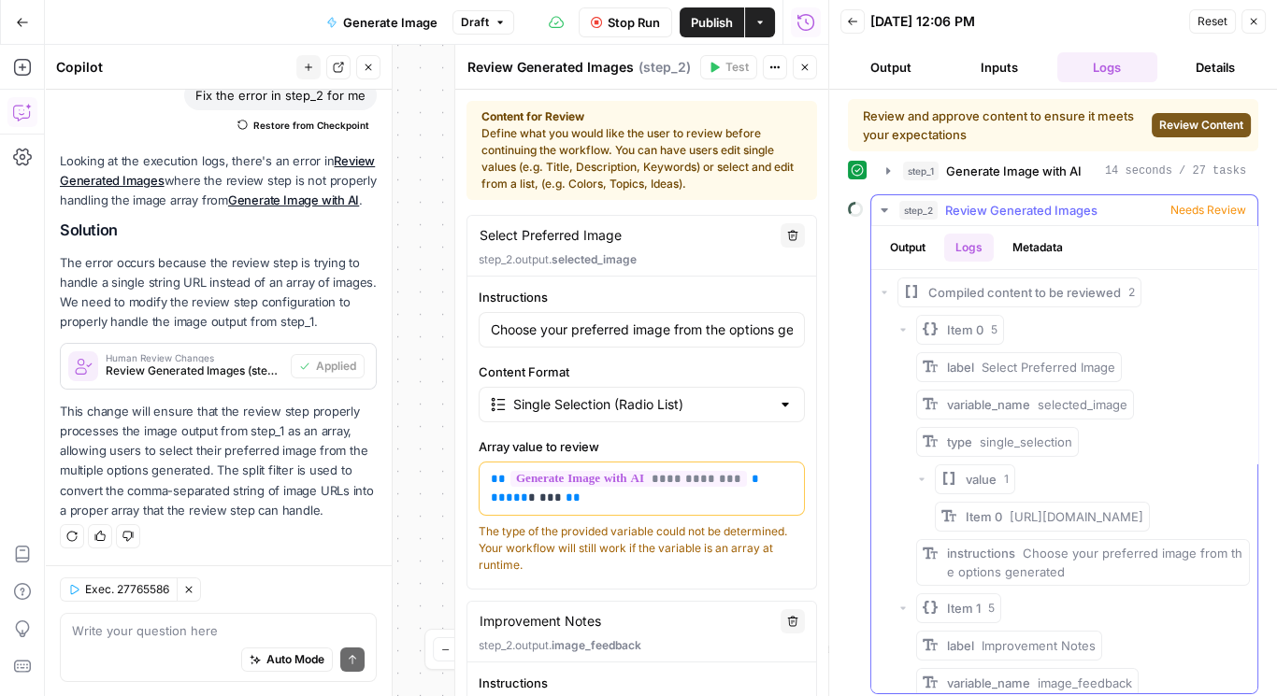
click at [1018, 239] on button "Metadata" at bounding box center [1037, 248] width 73 height 28
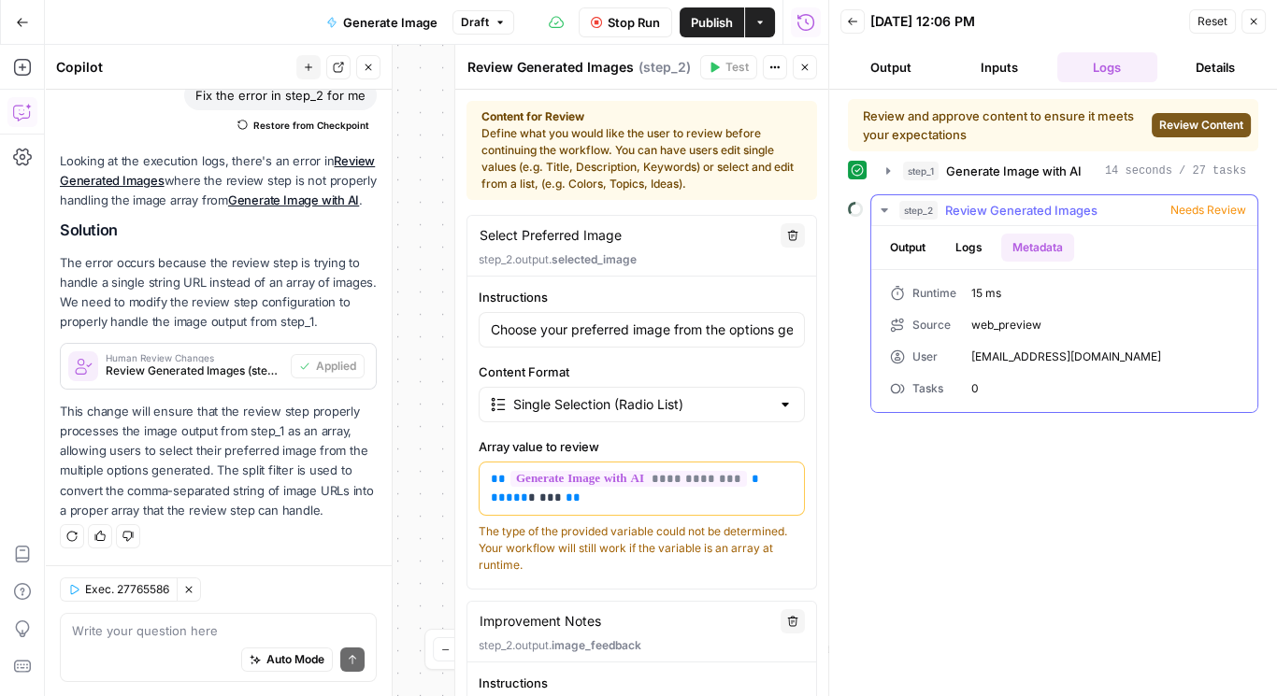
click at [911, 238] on button "Output" at bounding box center [907, 248] width 58 height 28
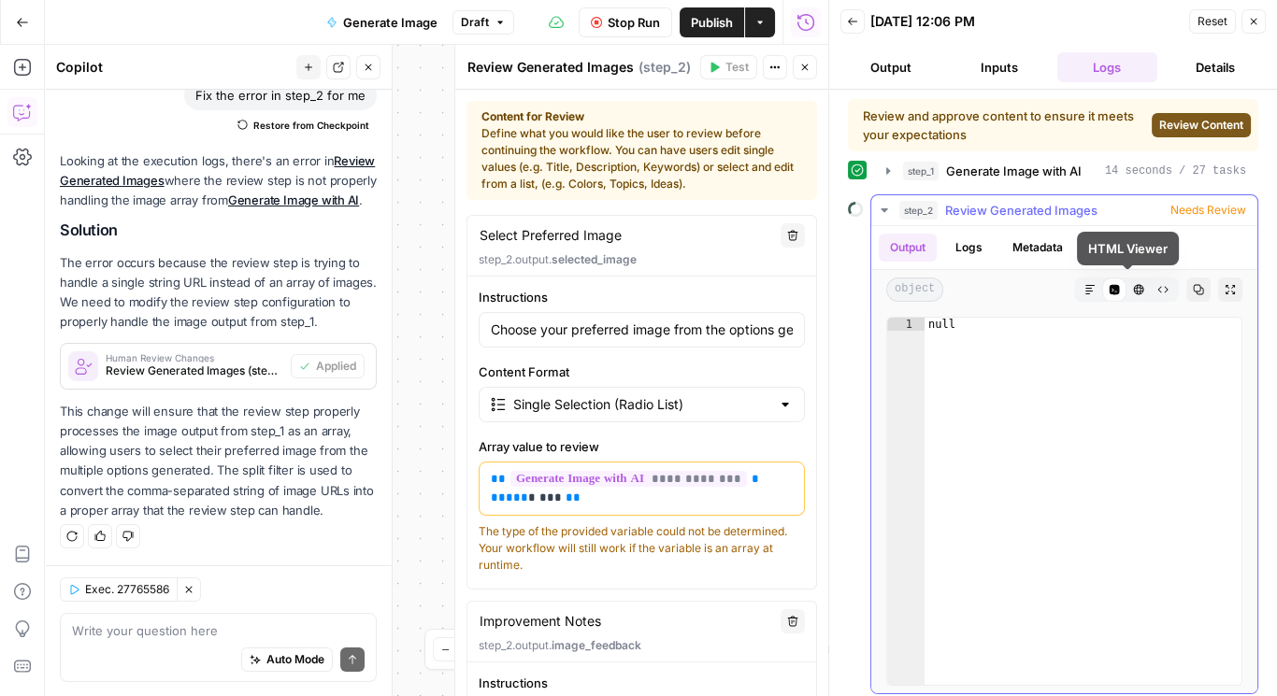
click at [1134, 285] on icon "button" at bounding box center [1139, 290] width 10 height 10
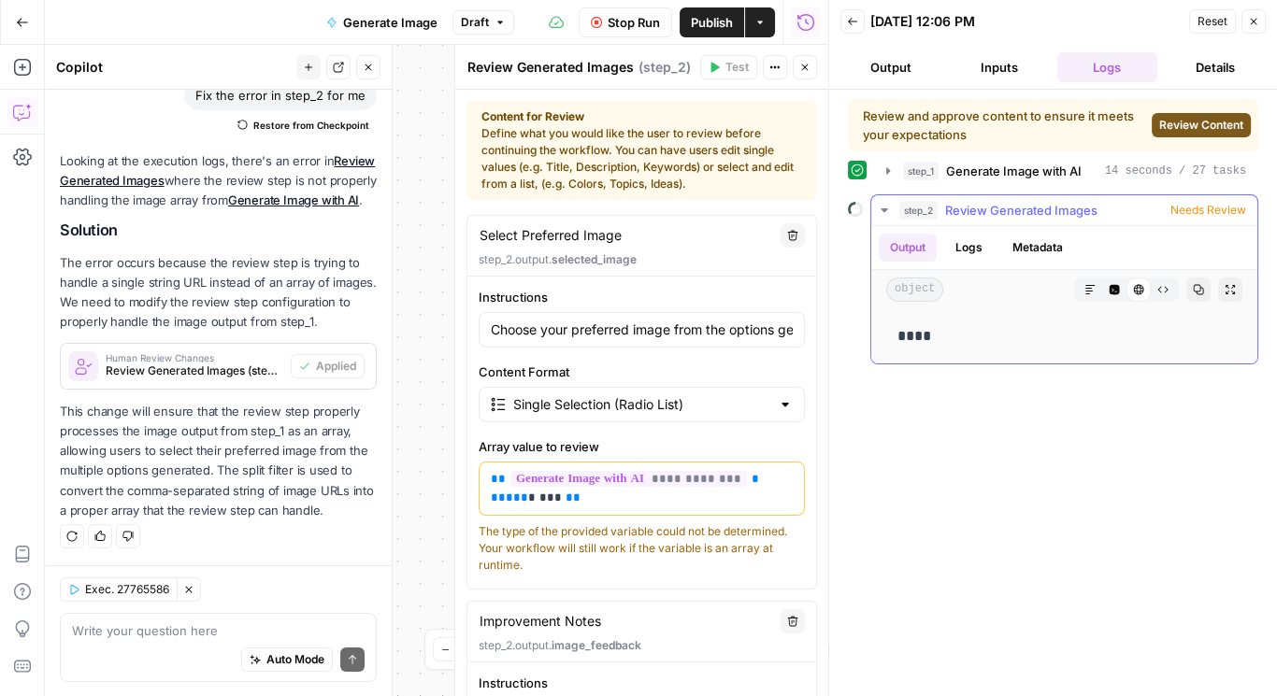
click at [1090, 290] on icon "button" at bounding box center [1089, 289] width 11 height 11
click at [1208, 209] on span "Needs Review" at bounding box center [1208, 210] width 76 height 17
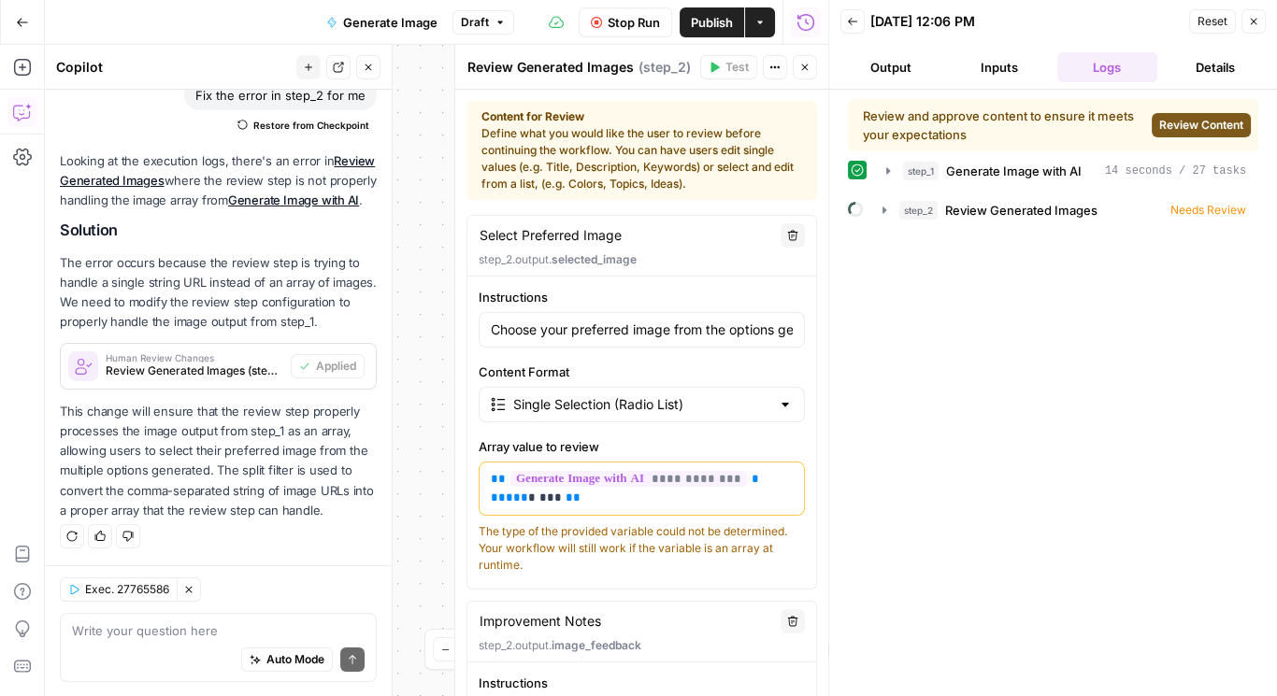
click at [1177, 131] on span "Review Content" at bounding box center [1201, 125] width 84 height 17
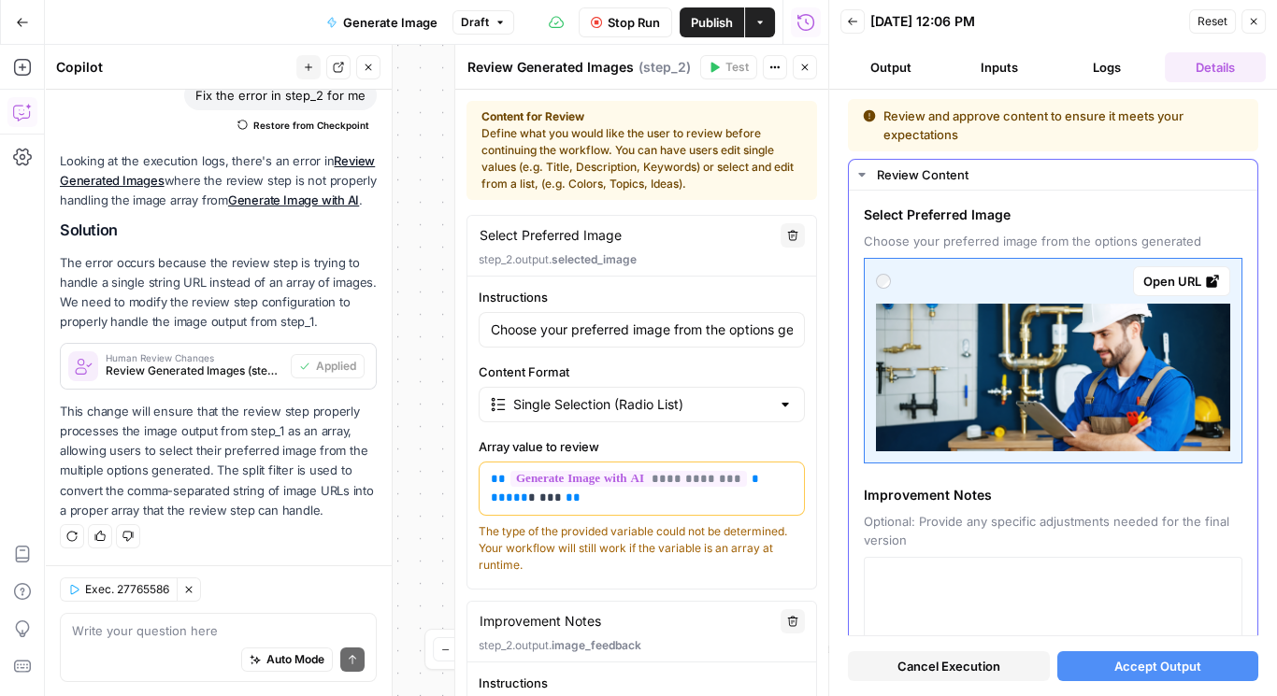
scroll to position [117, 0]
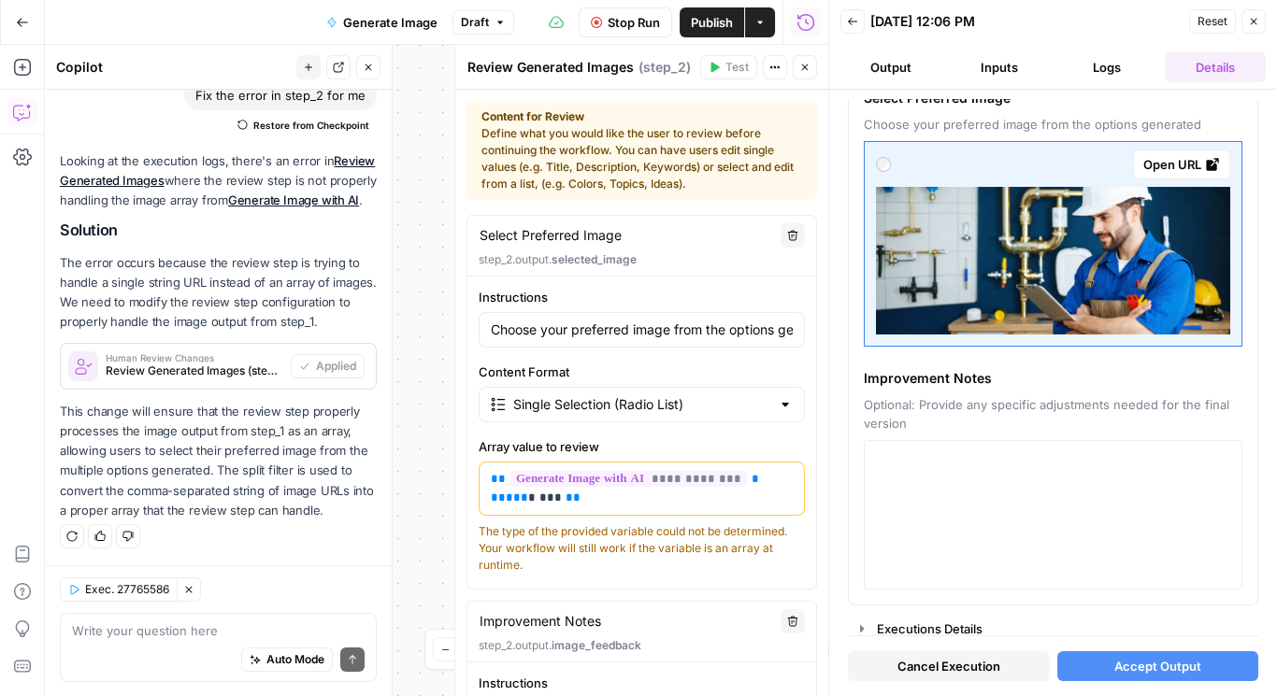
click at [950, 667] on span "Cancel Execution" at bounding box center [948, 666] width 103 height 19
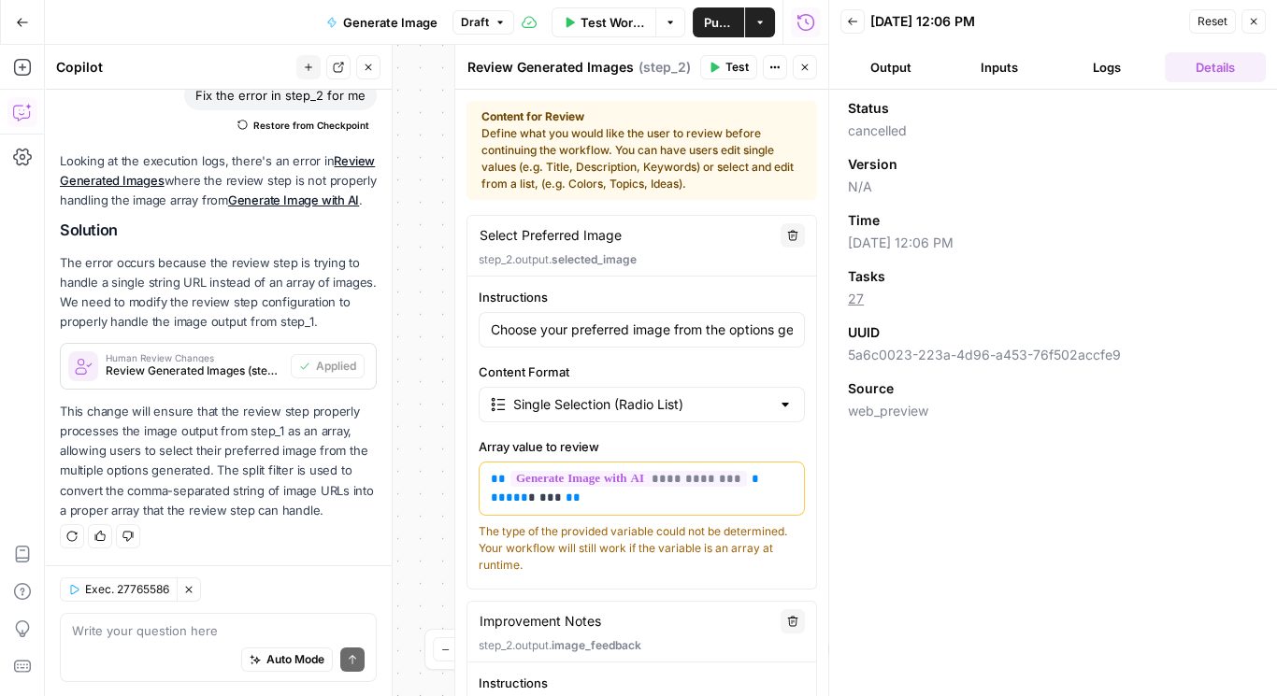
click at [218, 644] on div "Auto Mode Send" at bounding box center [218, 660] width 293 height 41
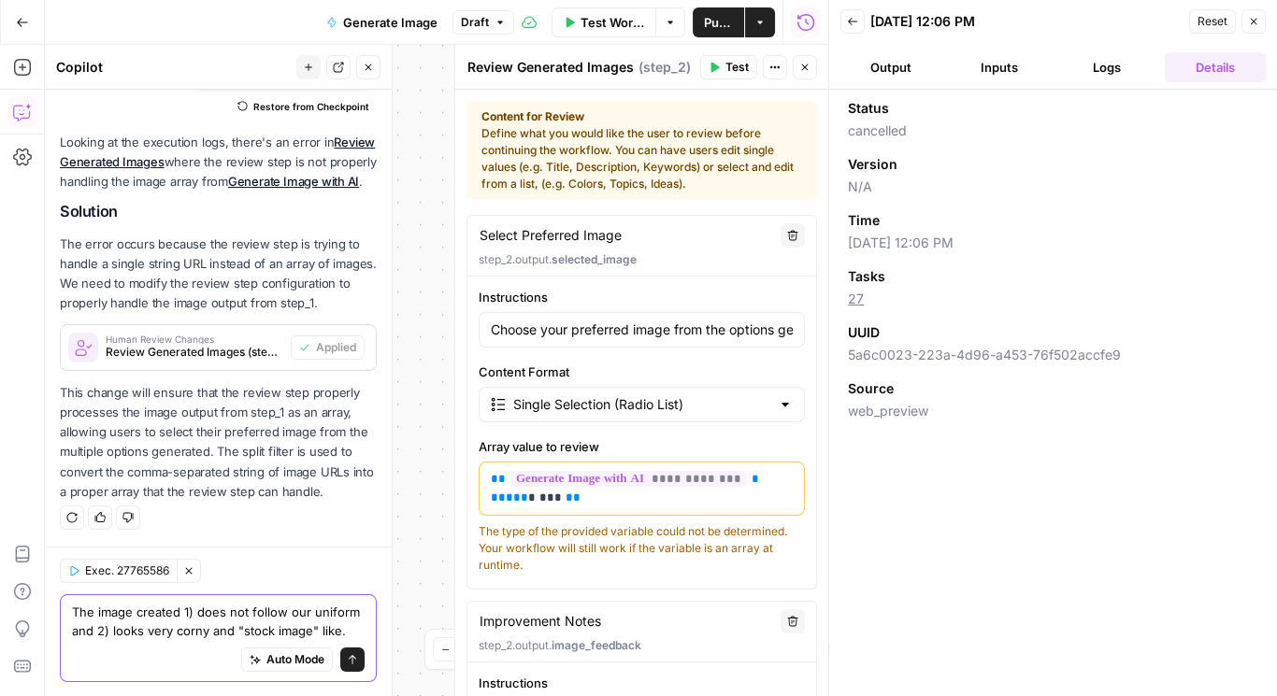
type textarea "The image created 1) does not follow our uniform and 2) looks very corny and "s…"
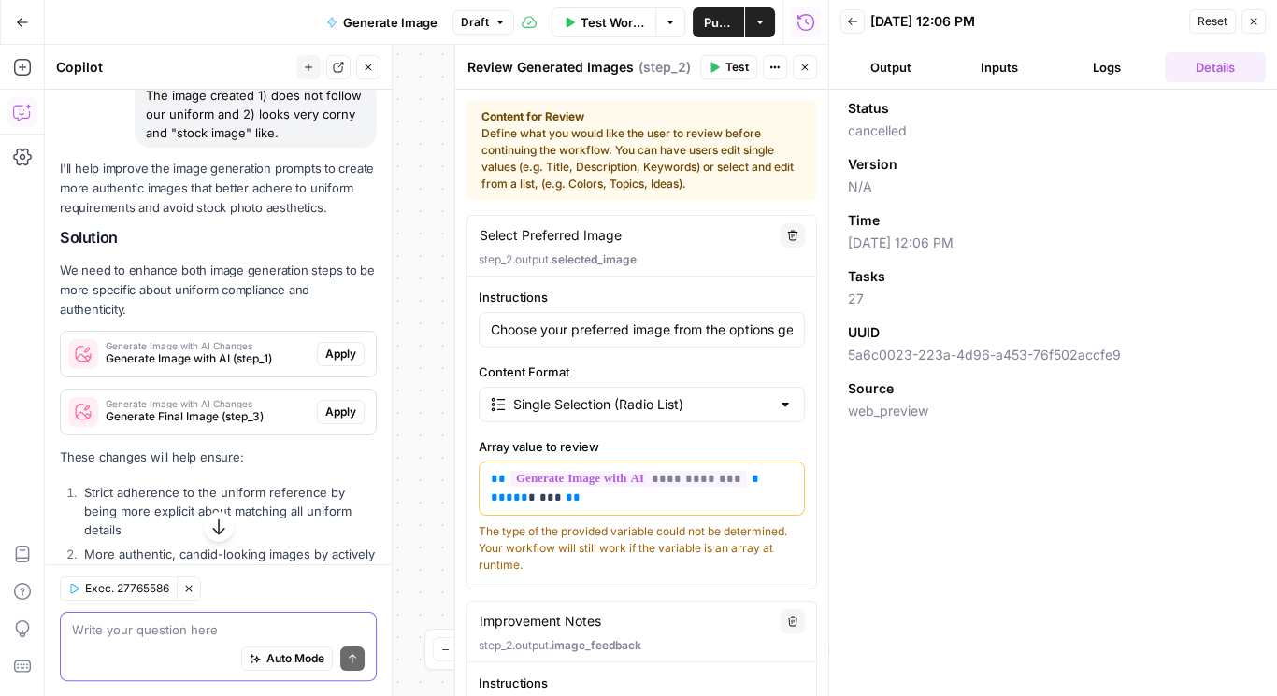
scroll to position [760, 0]
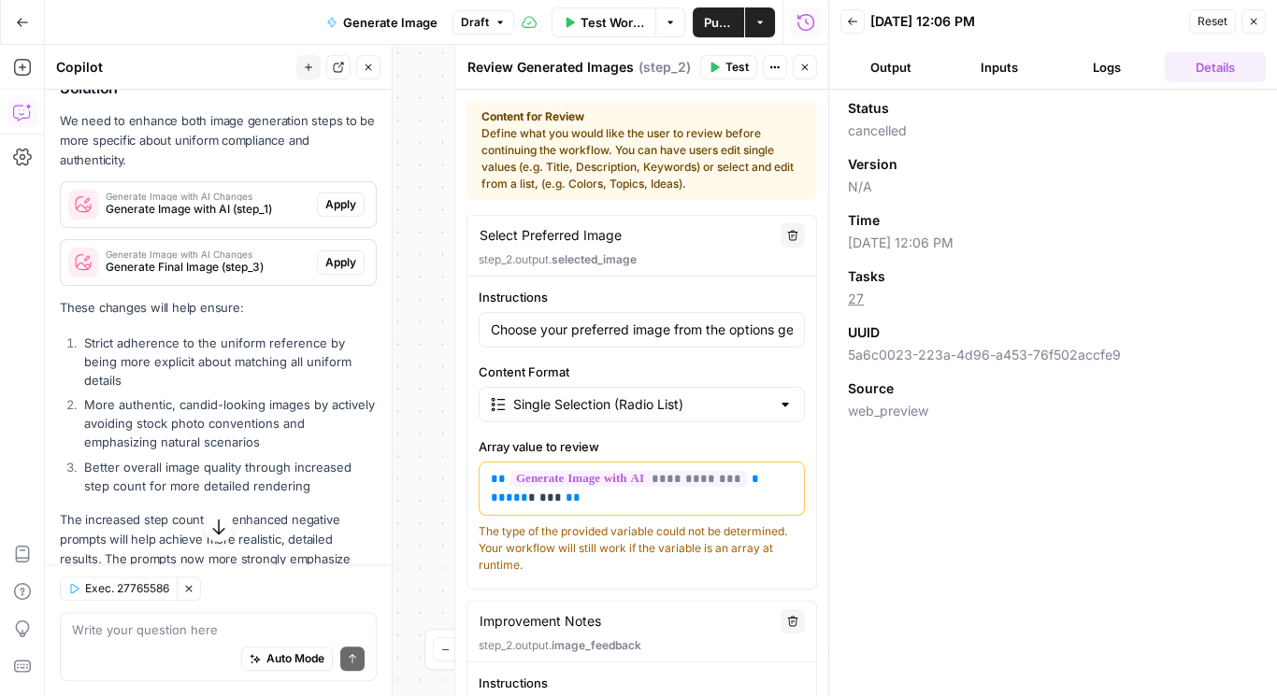
click at [327, 213] on span "Apply" at bounding box center [340, 204] width 31 height 17
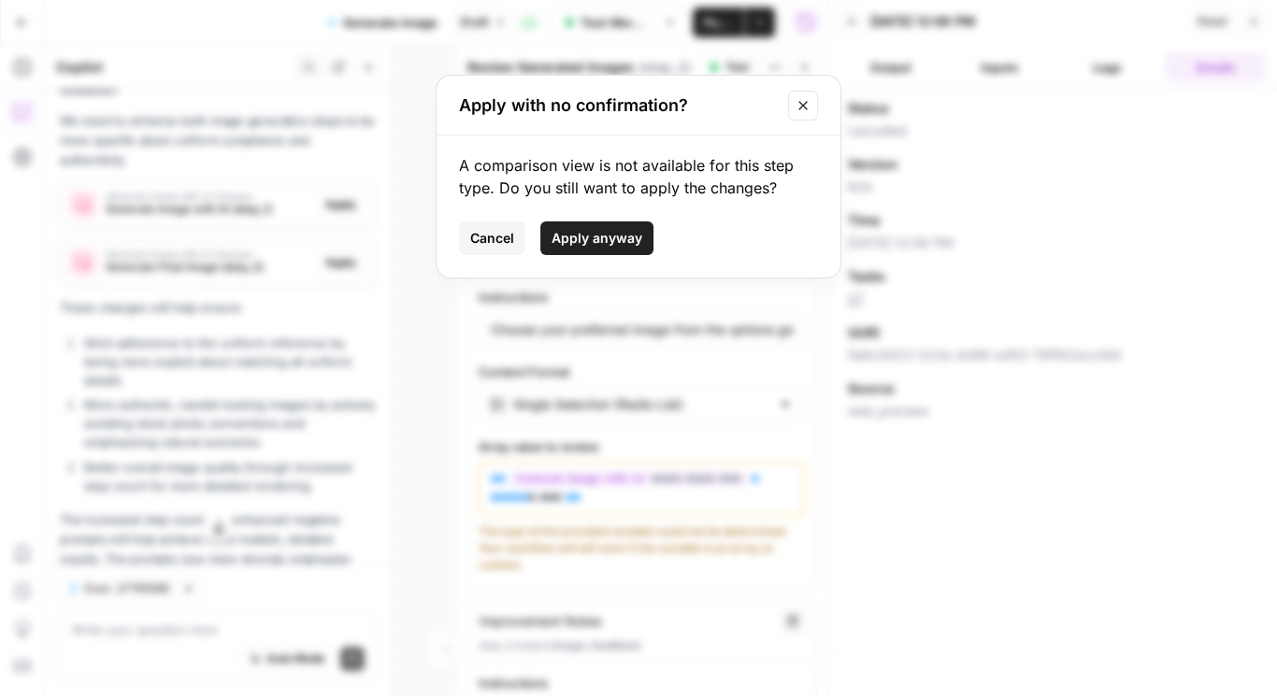
click at [583, 244] on span "Apply anyway" at bounding box center [596, 238] width 91 height 19
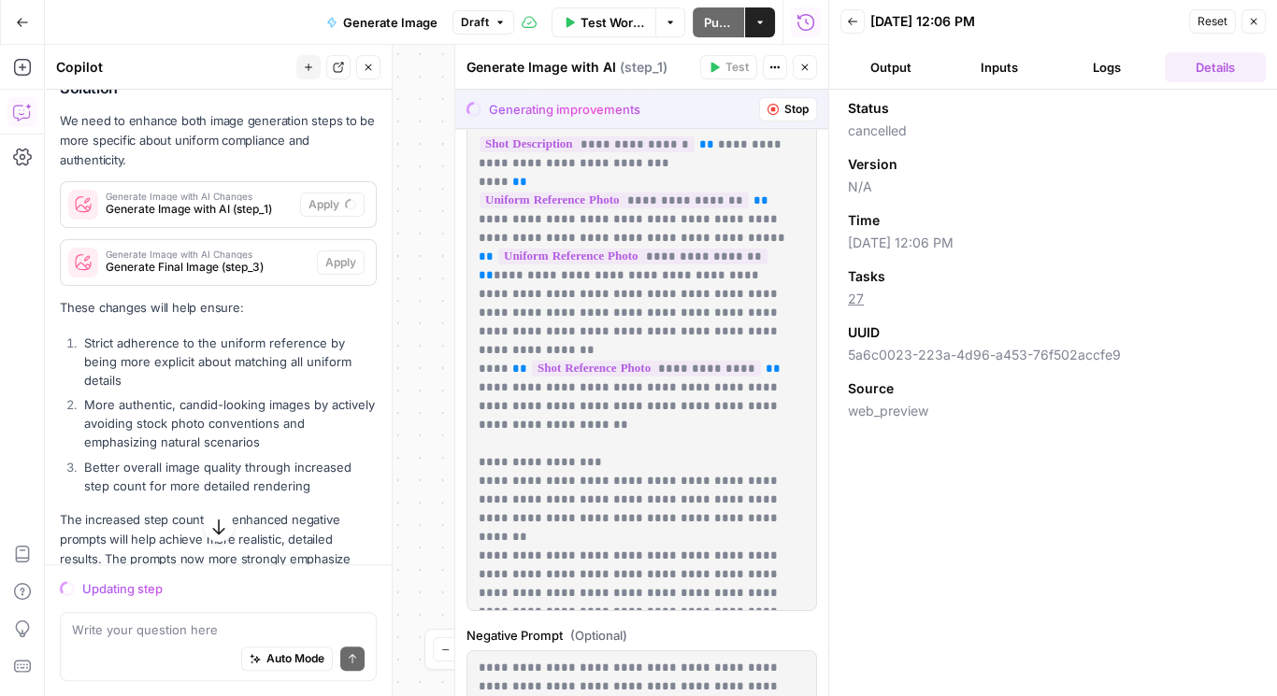
scroll to position [651, 0]
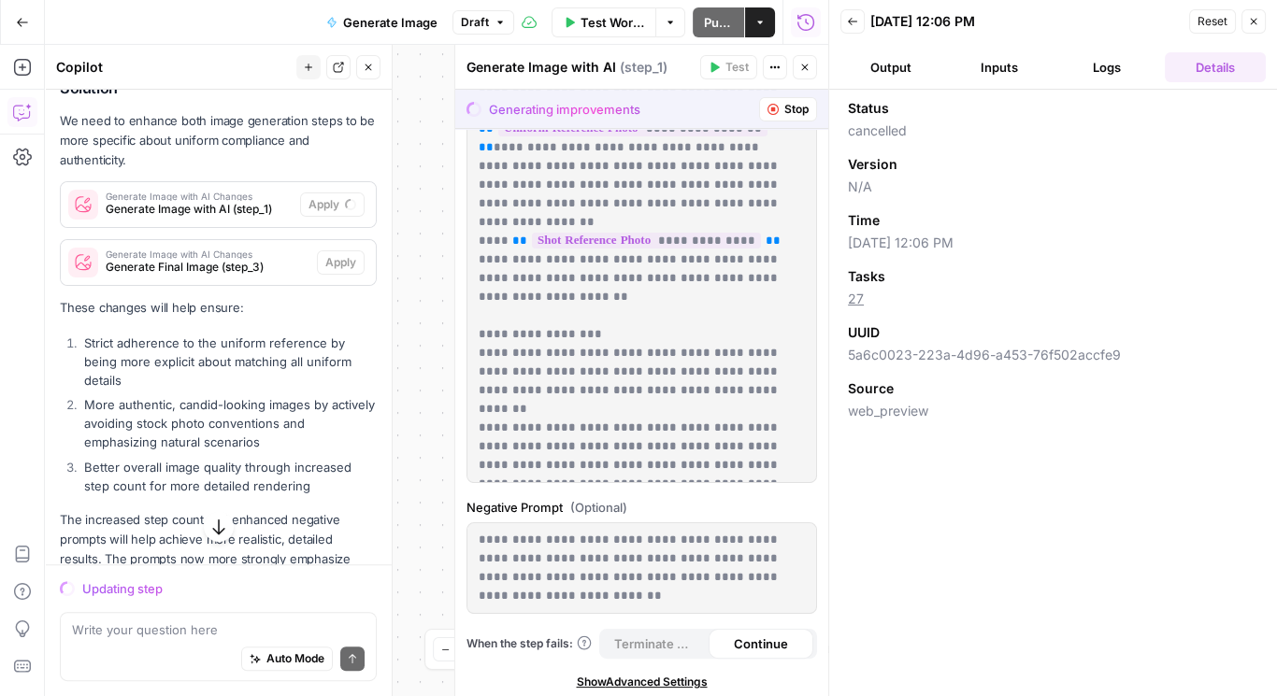
drag, startPoint x: 978, startPoint y: 75, endPoint x: 956, endPoint y: 75, distance: 21.5
click at [978, 75] on button "Inputs" at bounding box center [999, 67] width 101 height 30
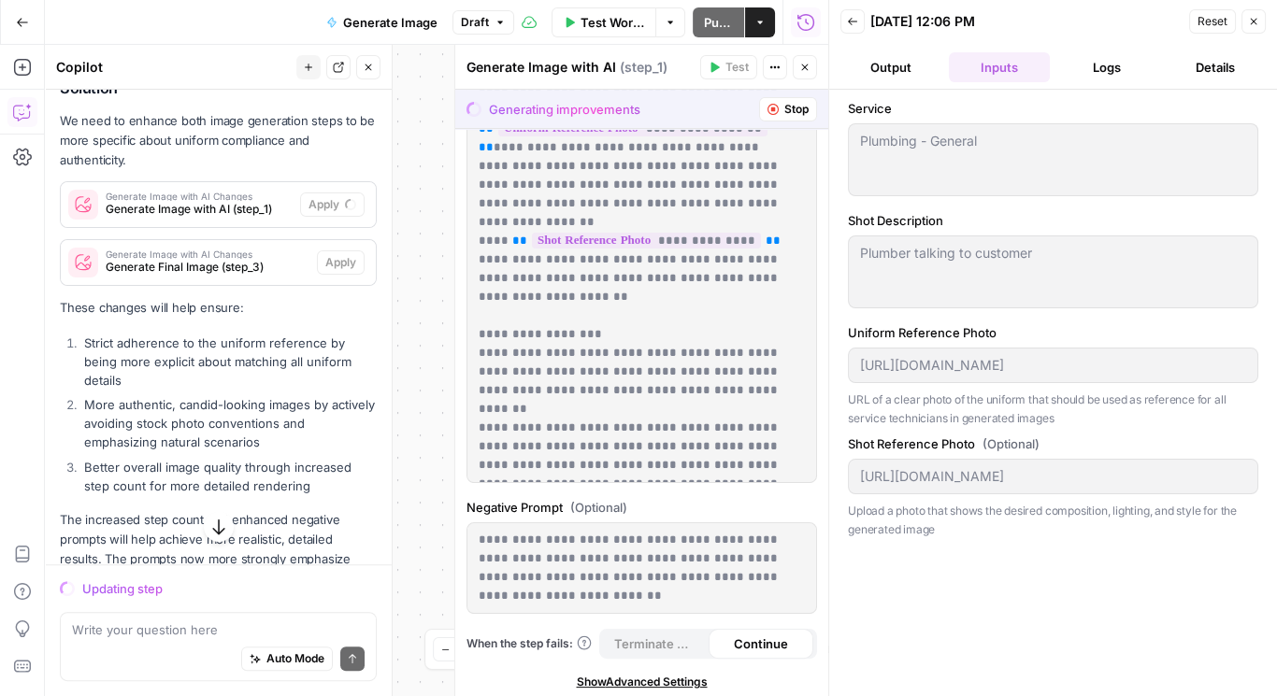
click at [890, 77] on button "Output" at bounding box center [890, 67] width 101 height 30
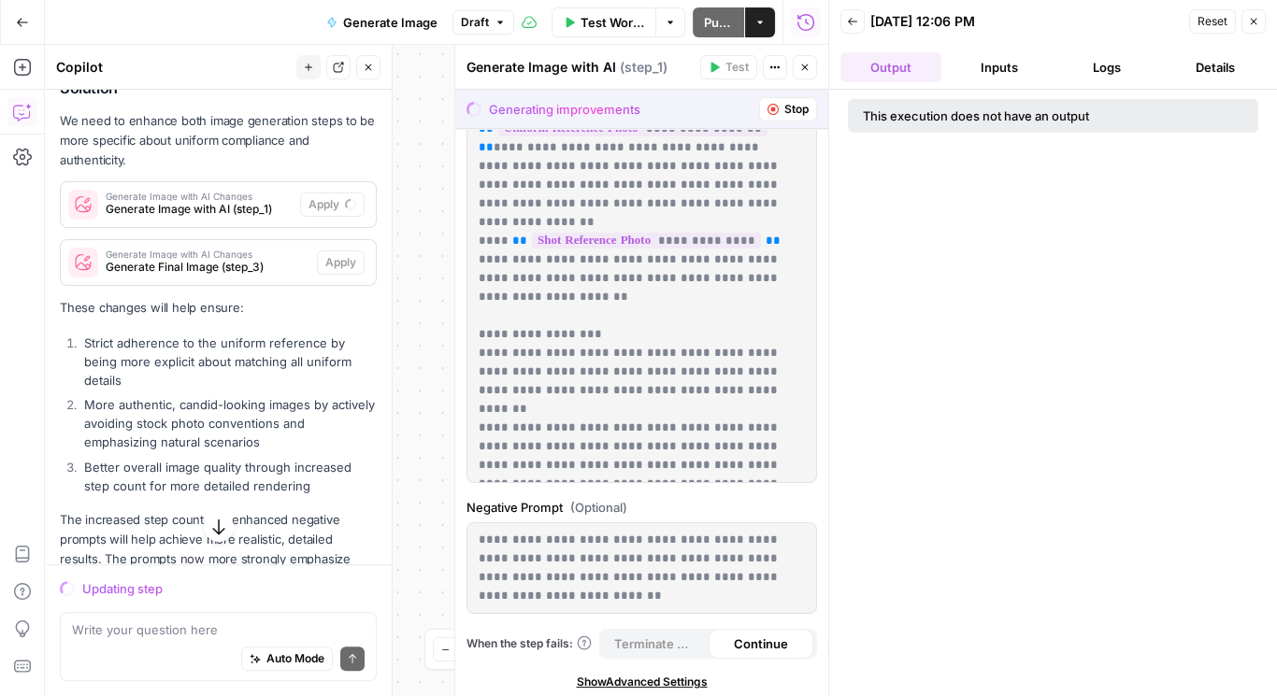
click at [1103, 68] on button "Logs" at bounding box center [1107, 67] width 101 height 30
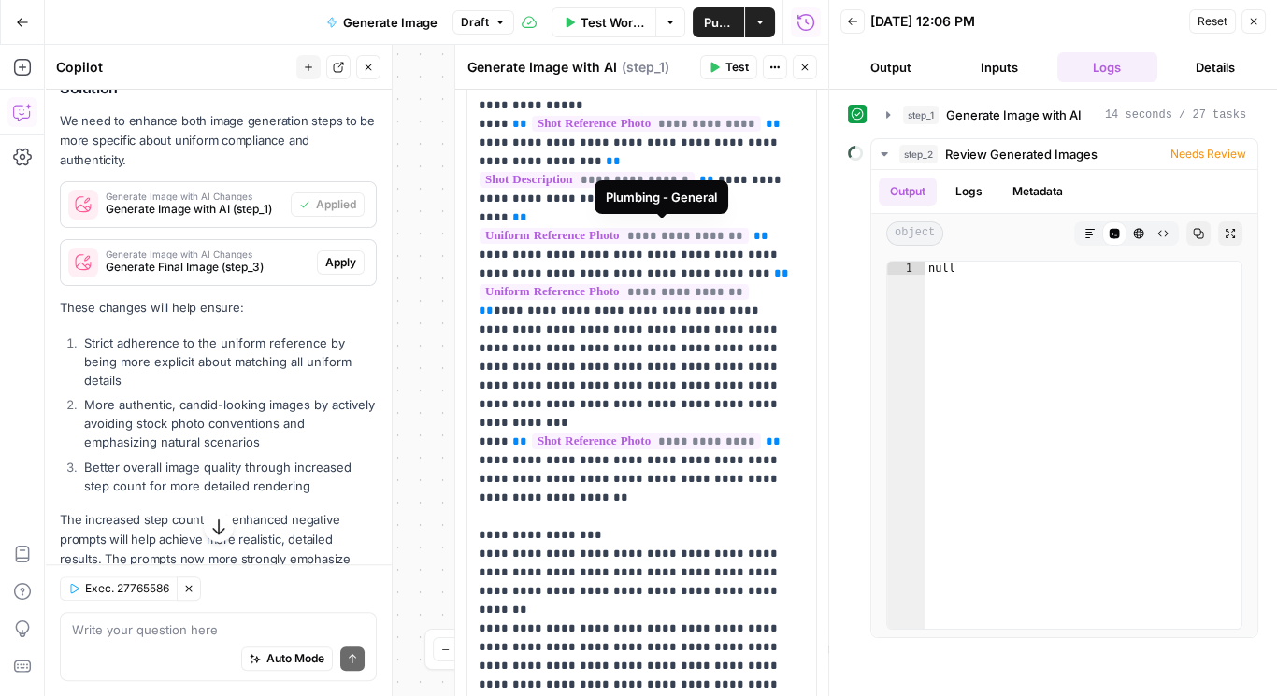
scroll to position [872, 0]
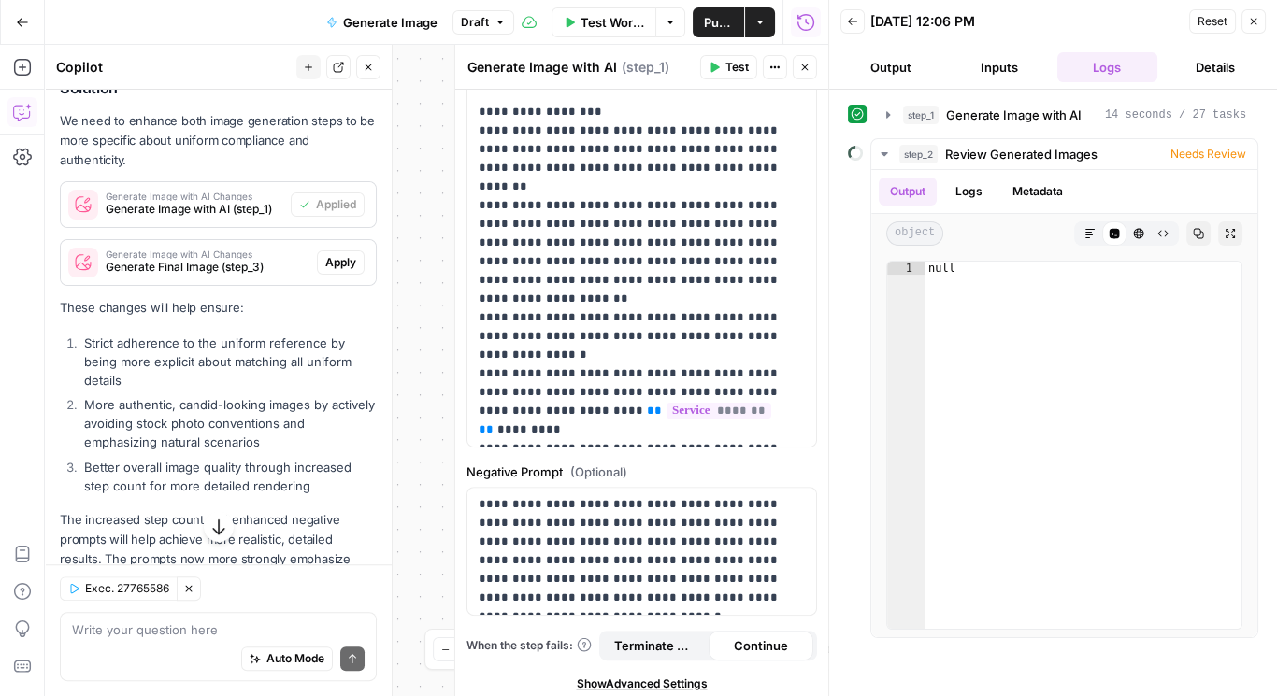
click at [325, 271] on span "Apply" at bounding box center [340, 262] width 31 height 17
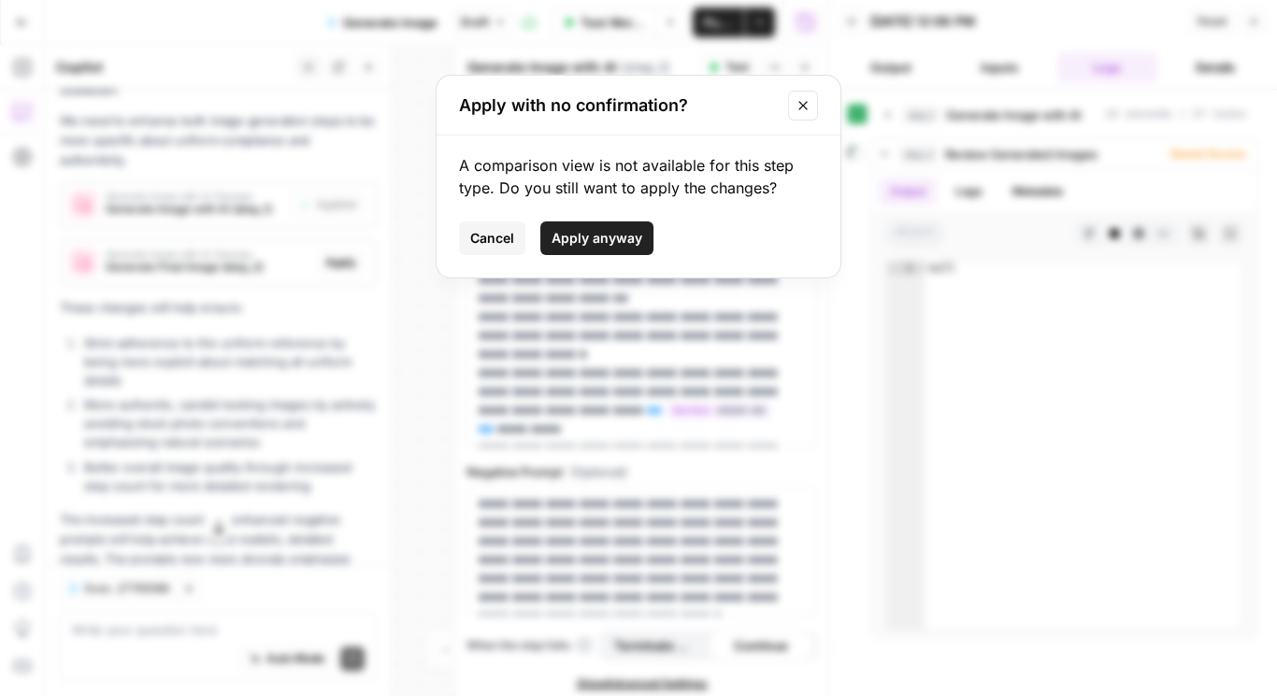
click at [627, 229] on span "Apply anyway" at bounding box center [596, 238] width 91 height 19
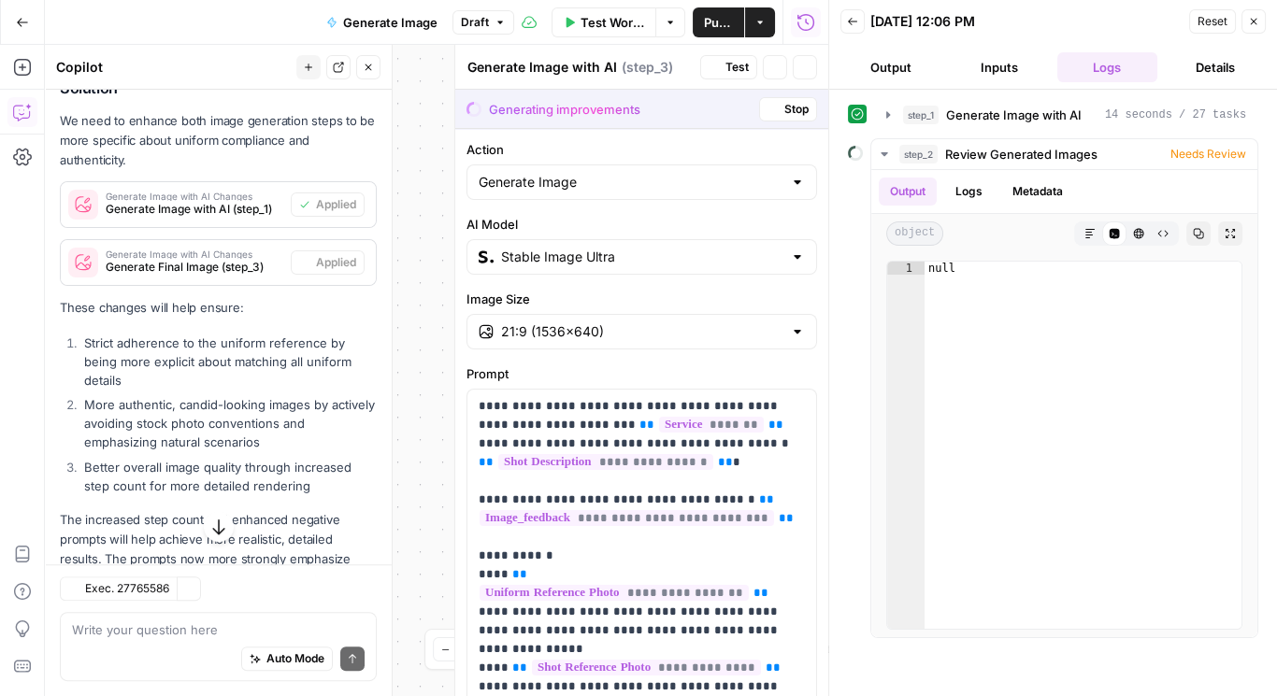
type textarea "Generate Final Image"
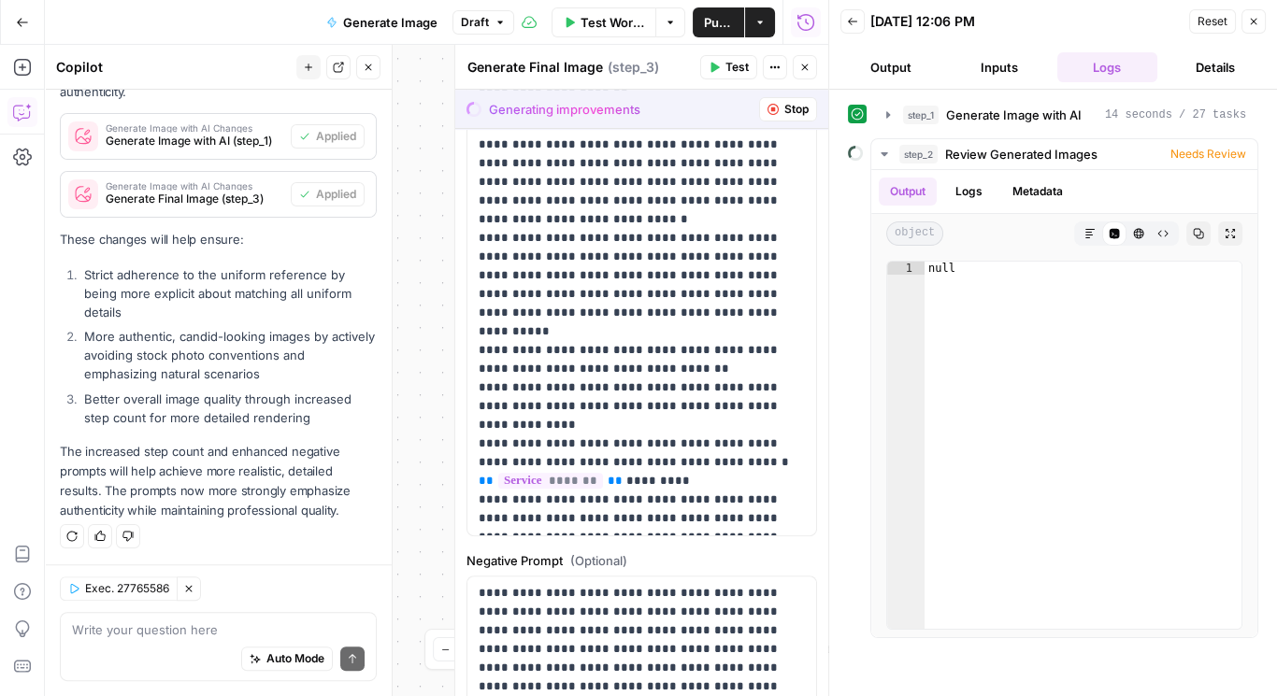
scroll to position [1063, 0]
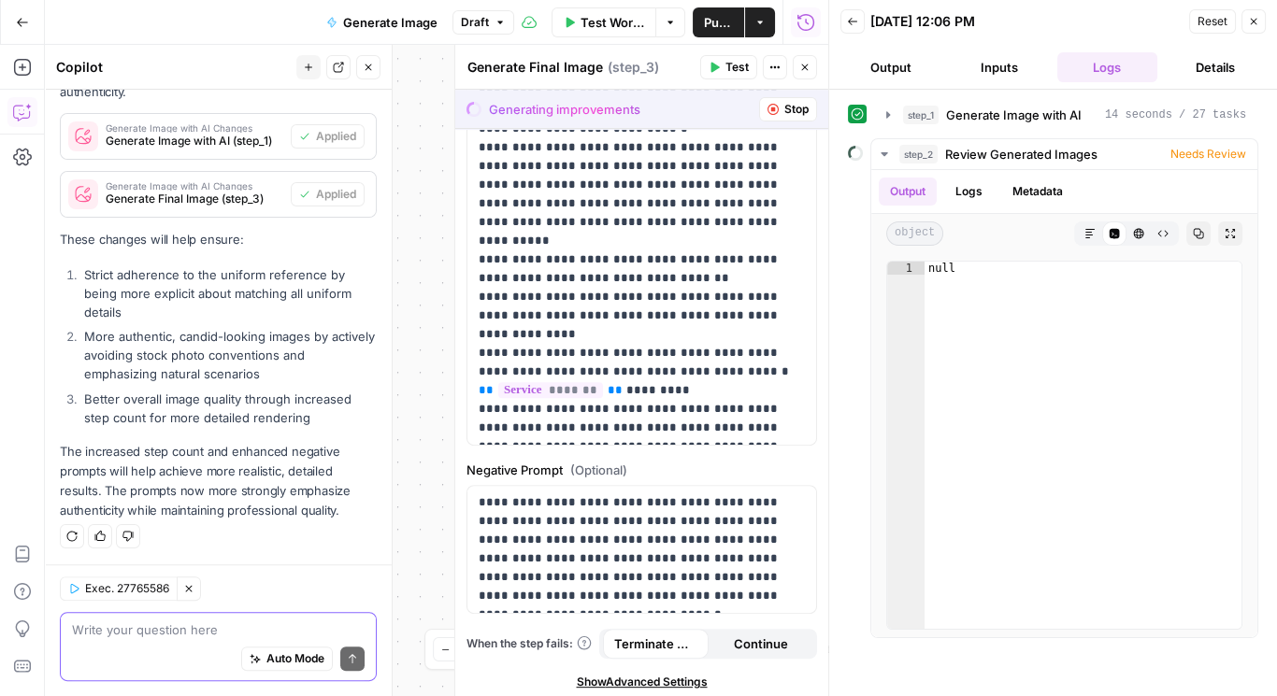
click at [144, 624] on textarea at bounding box center [218, 630] width 293 height 19
type textarea "COnfirm that works"
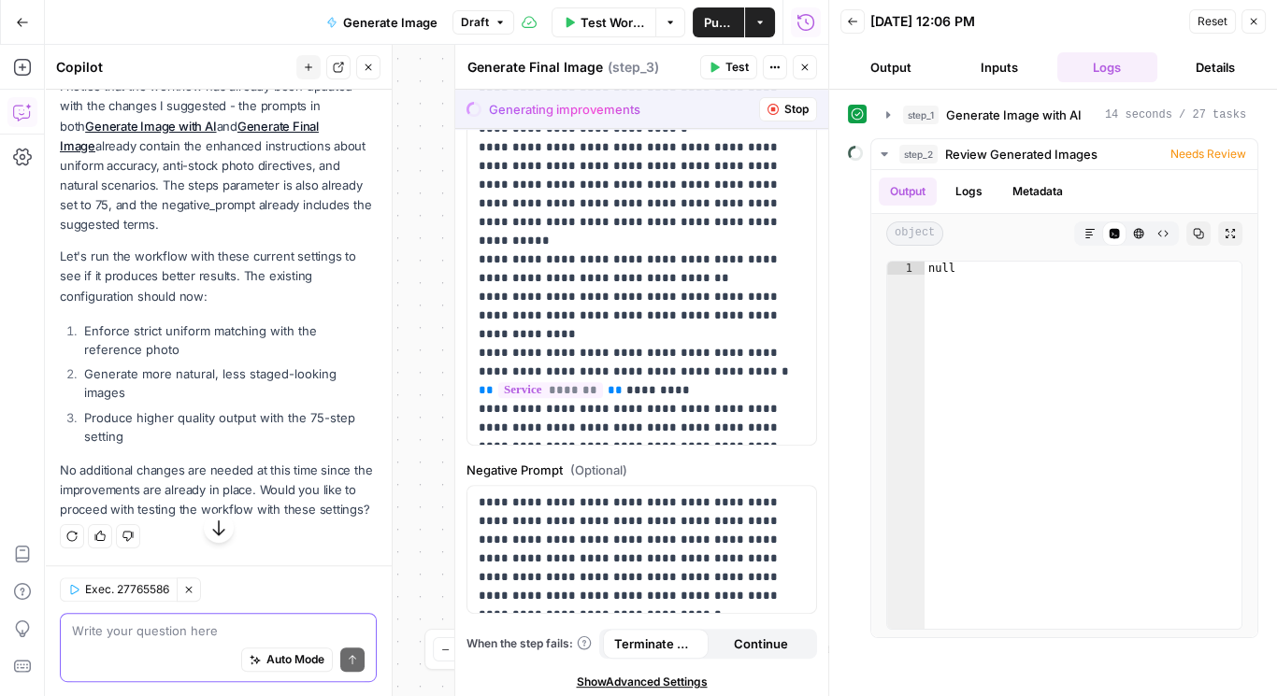
scroll to position [1428, 0]
click at [720, 27] on span "Publish" at bounding box center [718, 22] width 29 height 19
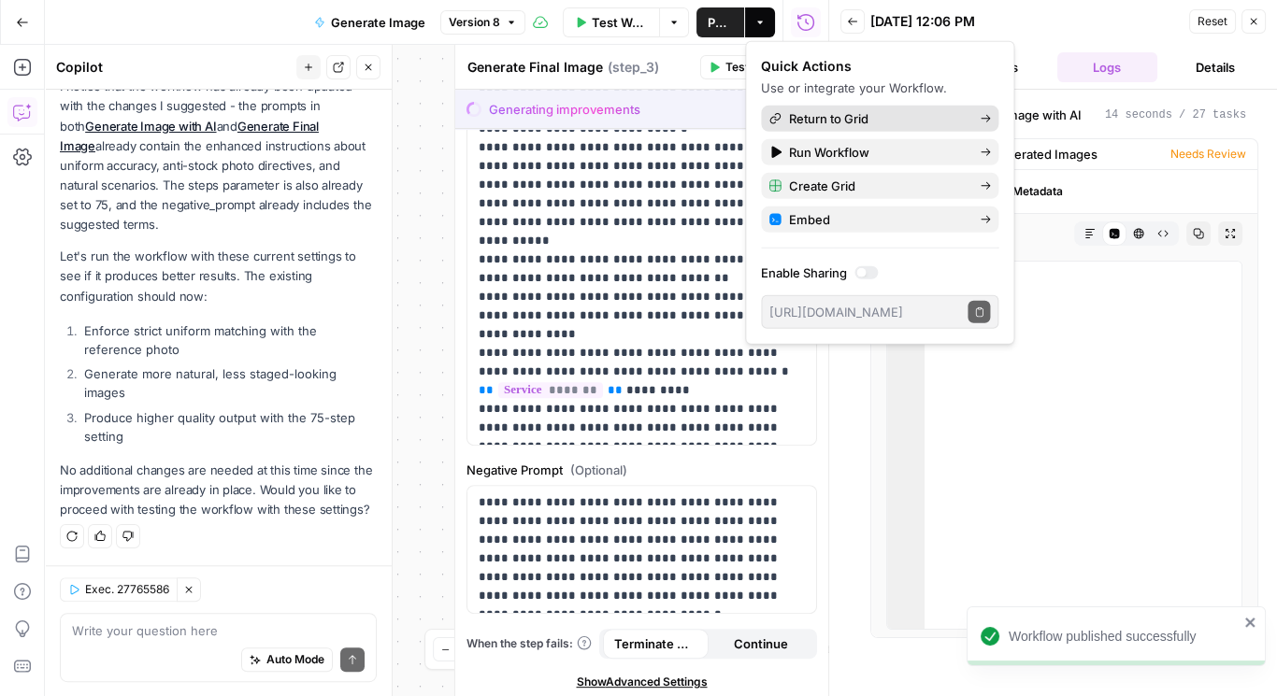
click at [797, 111] on span "Return to Grid" at bounding box center [877, 118] width 176 height 19
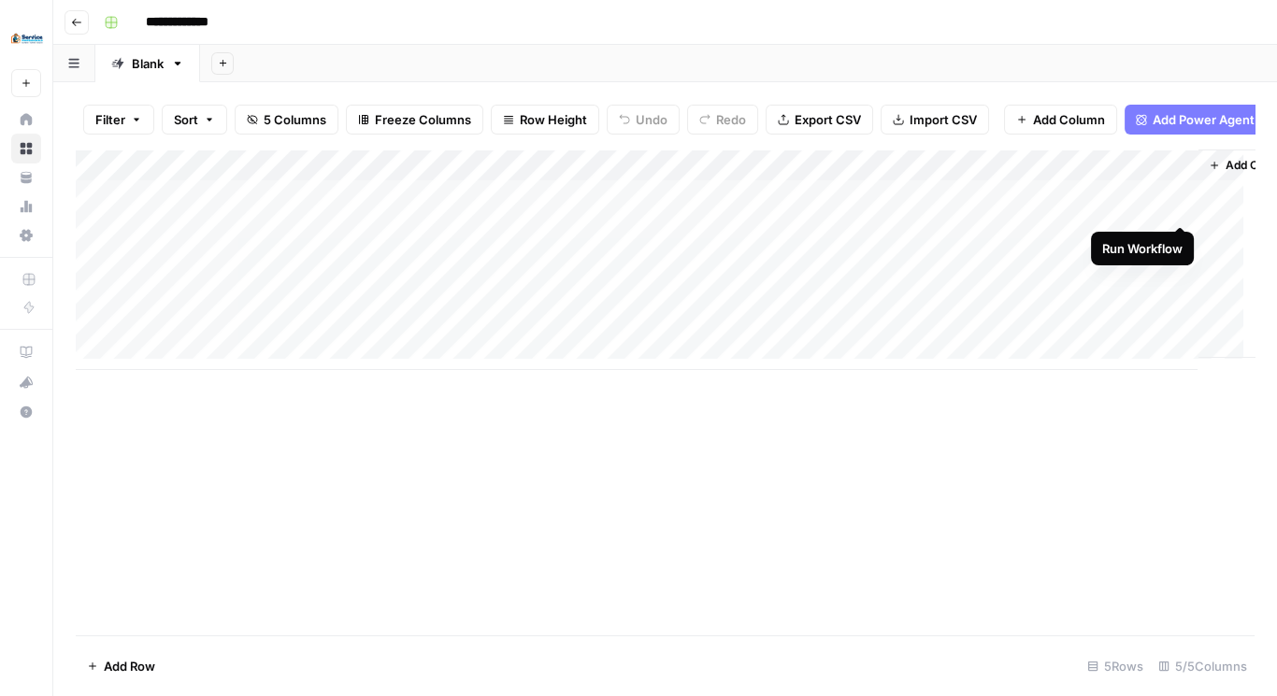
click at [1184, 204] on div "Add Column" at bounding box center [665, 260] width 1178 height 221
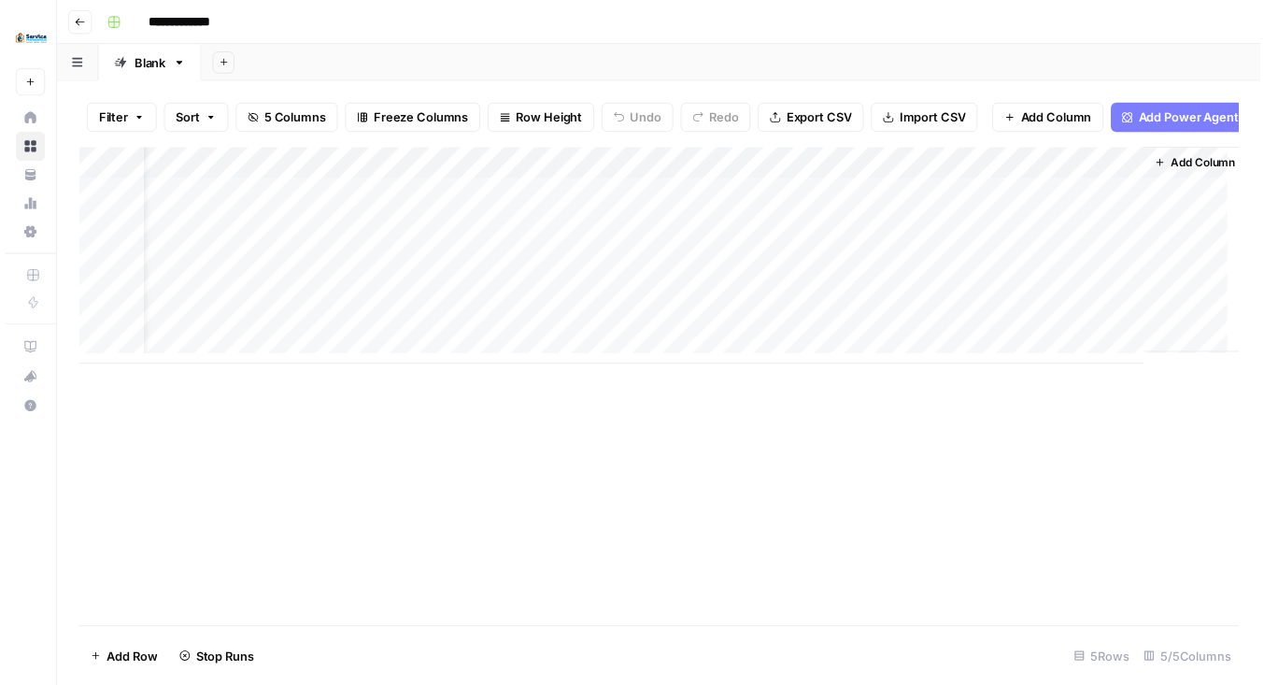
scroll to position [0, 60]
click at [651, 207] on div "Add Column" at bounding box center [665, 260] width 1178 height 221
click at [1083, 207] on div "Add Column" at bounding box center [665, 260] width 1178 height 221
click at [1082, 200] on div "Add Column" at bounding box center [665, 260] width 1178 height 221
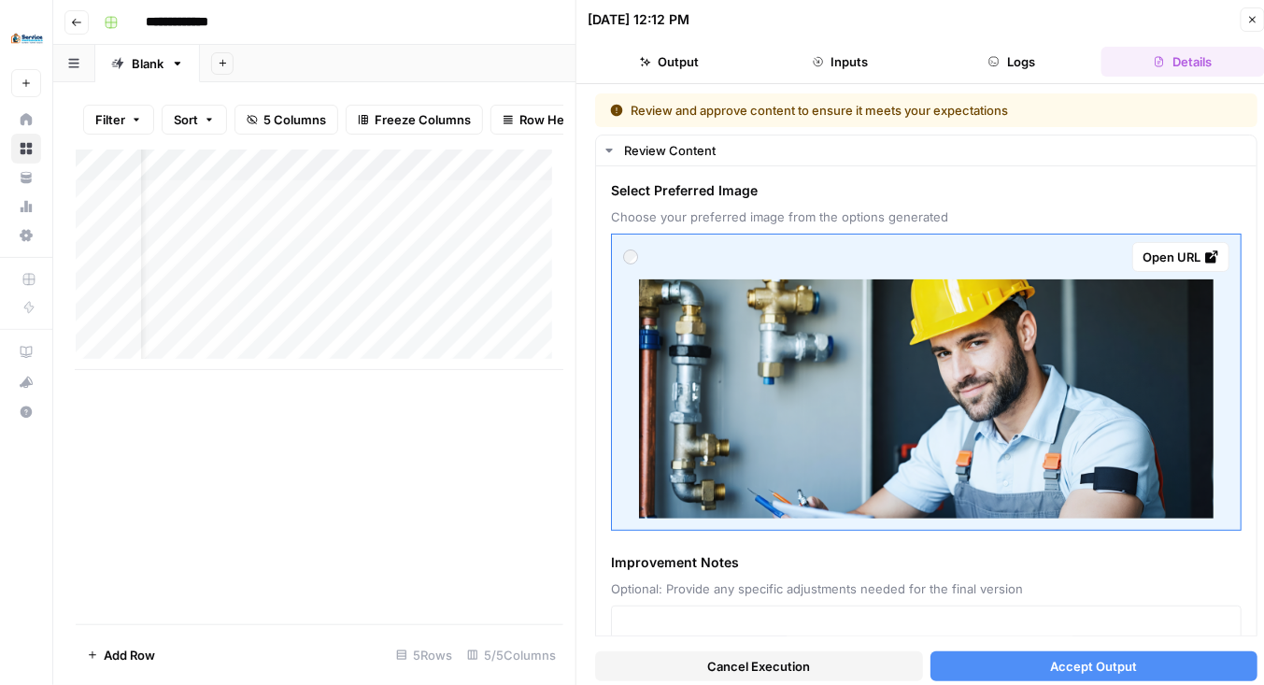
click at [1030, 60] on button "Logs" at bounding box center [1013, 62] width 164 height 30
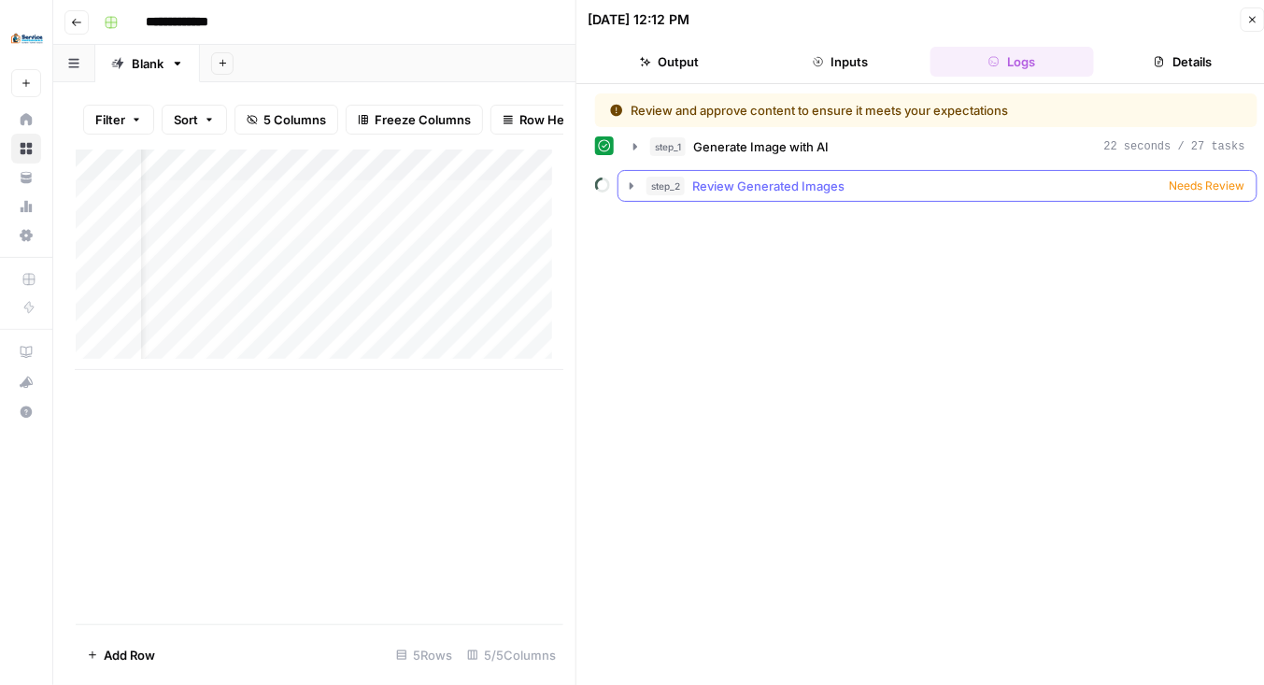
click at [833, 192] on span "Review Generated Images" at bounding box center [769, 186] width 152 height 19
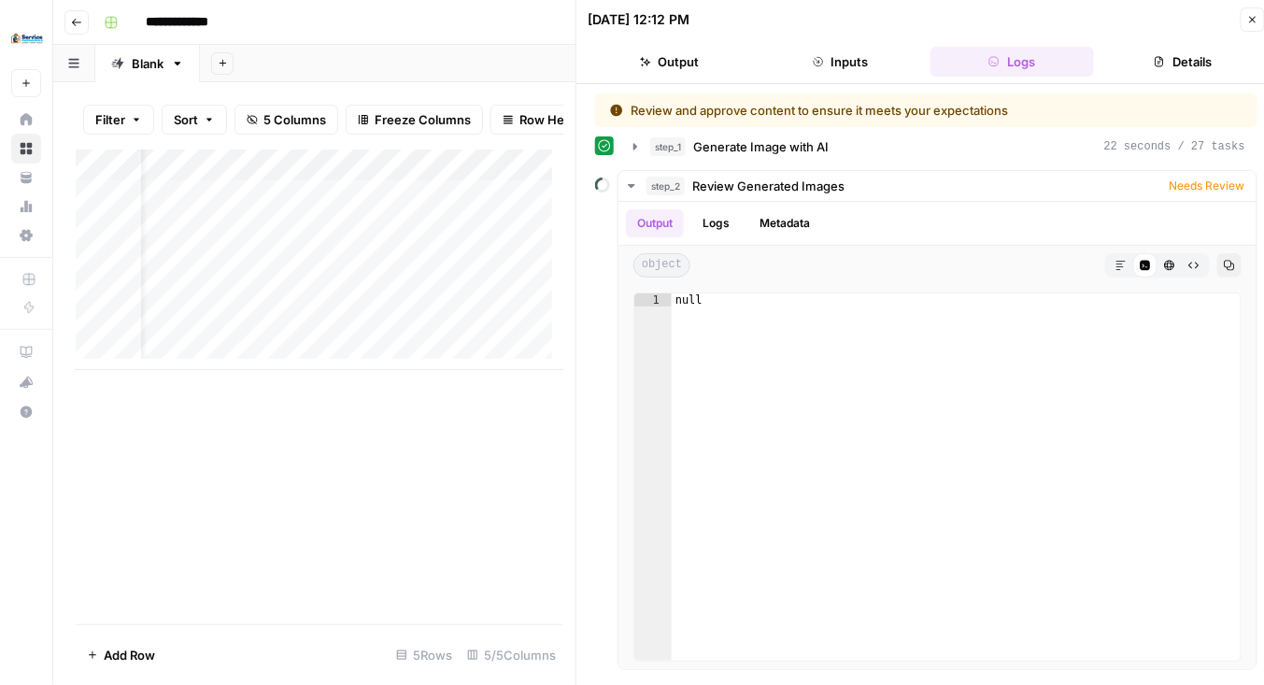
click at [1251, 16] on icon "button" at bounding box center [1253, 19] width 11 height 11
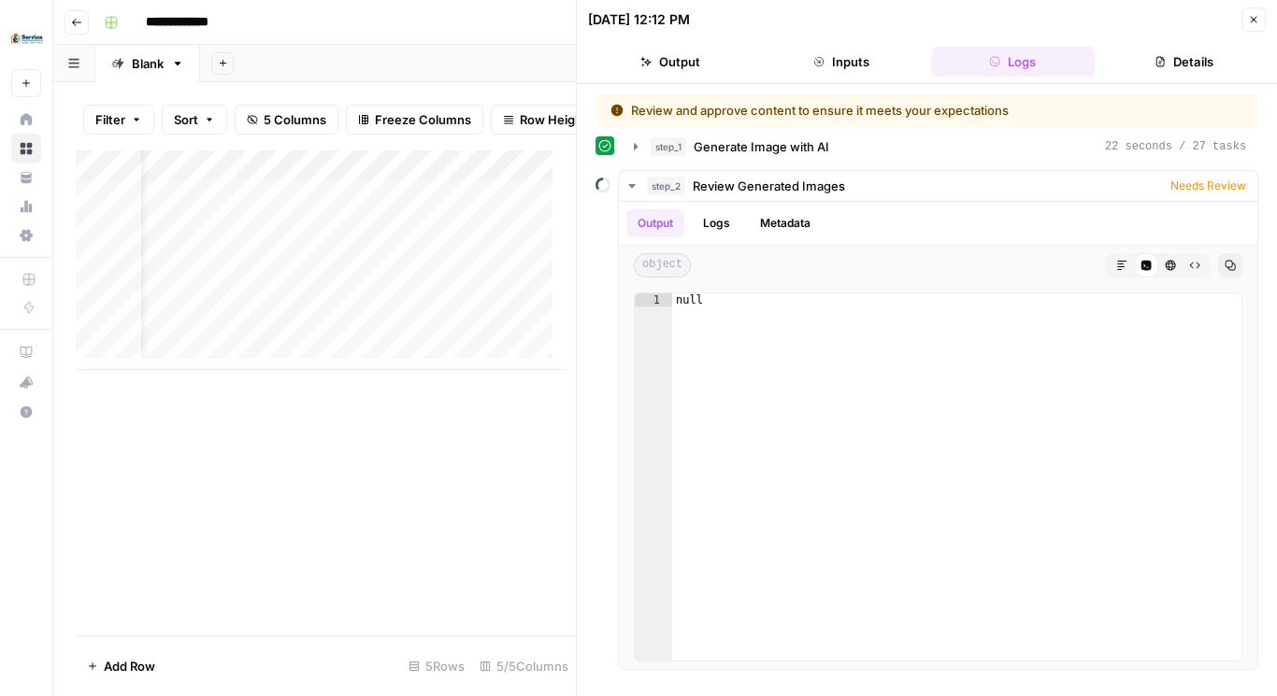
scroll to position [0, 49]
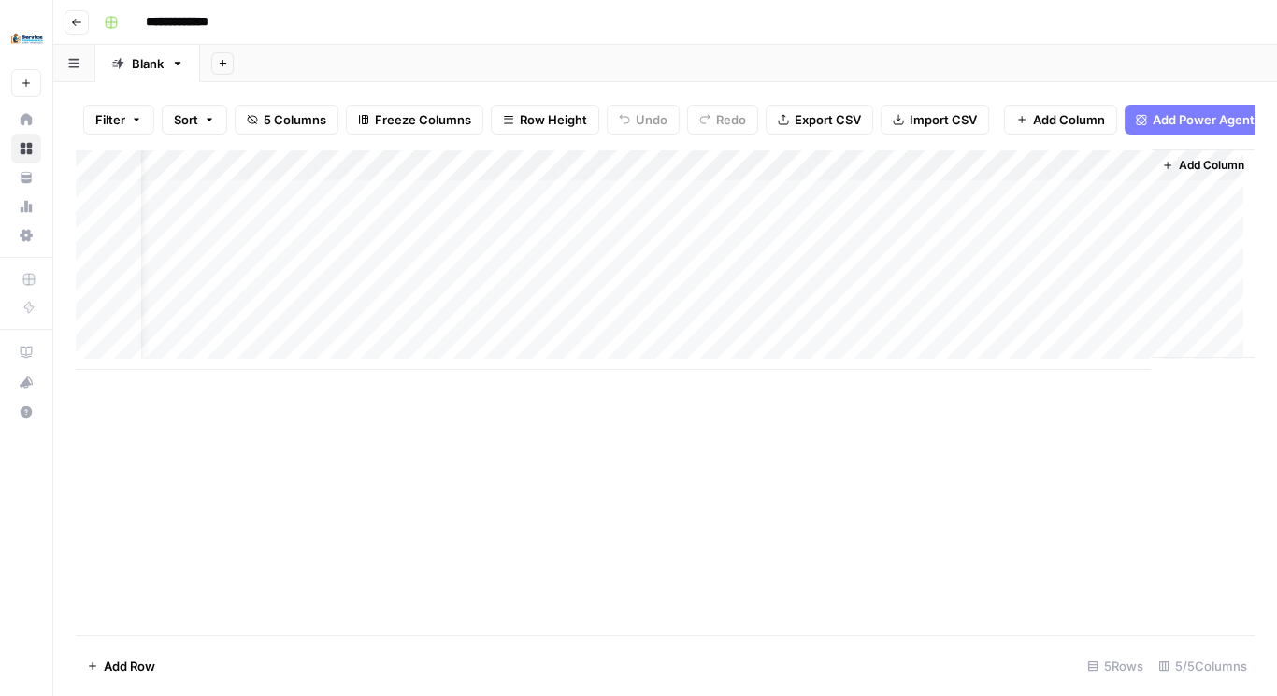
click at [1109, 178] on div "Add Column" at bounding box center [665, 260] width 1178 height 221
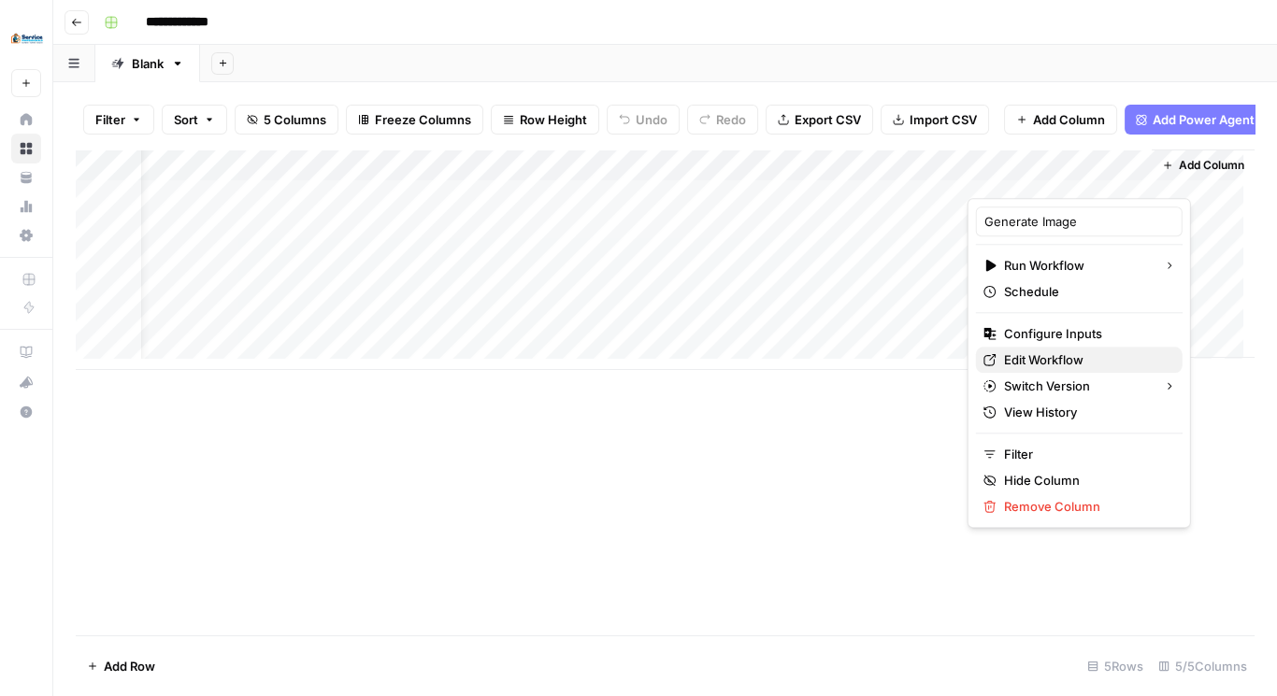
click at [1050, 350] on span "Edit Workflow" at bounding box center [1086, 359] width 164 height 19
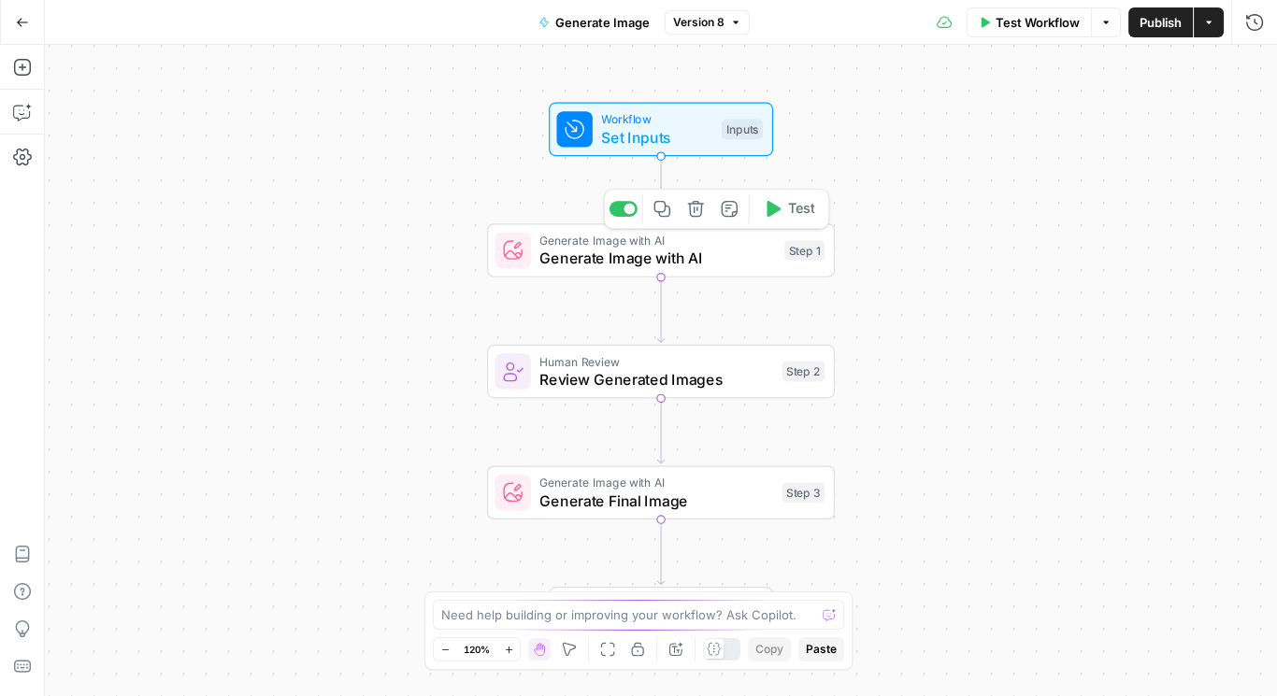
click at [614, 264] on span "Generate Image with AI" at bounding box center [657, 258] width 236 height 22
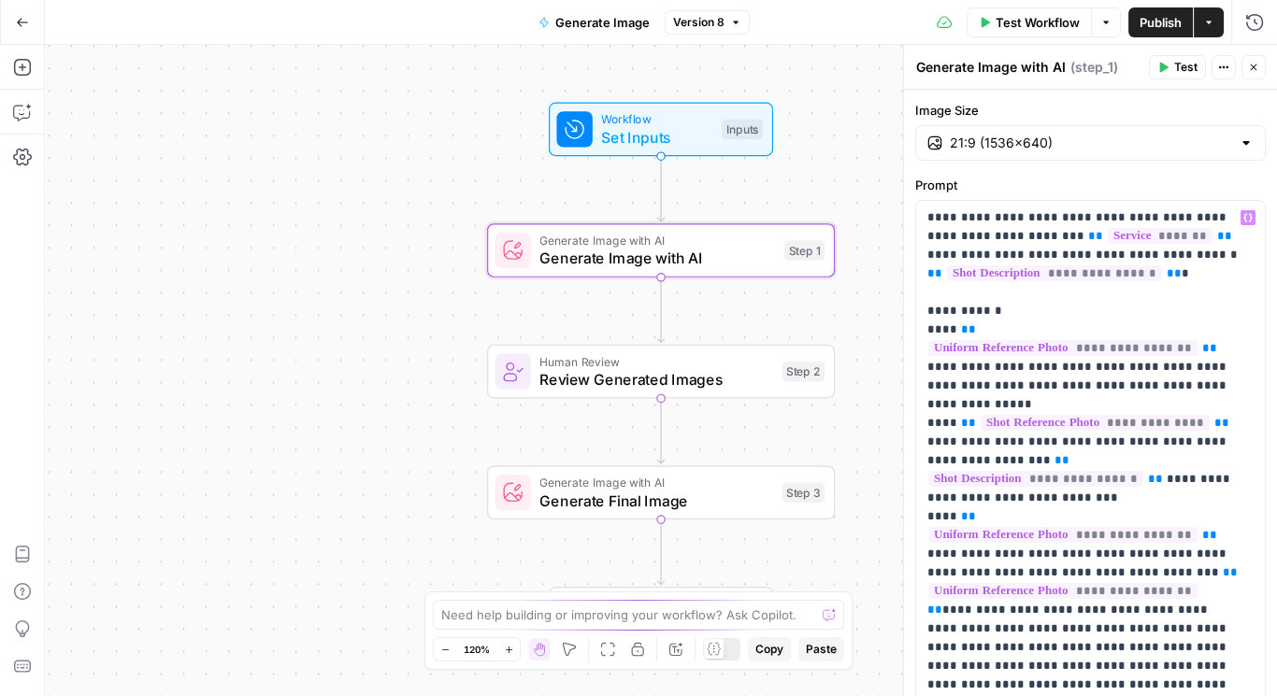
scroll to position [349, 0]
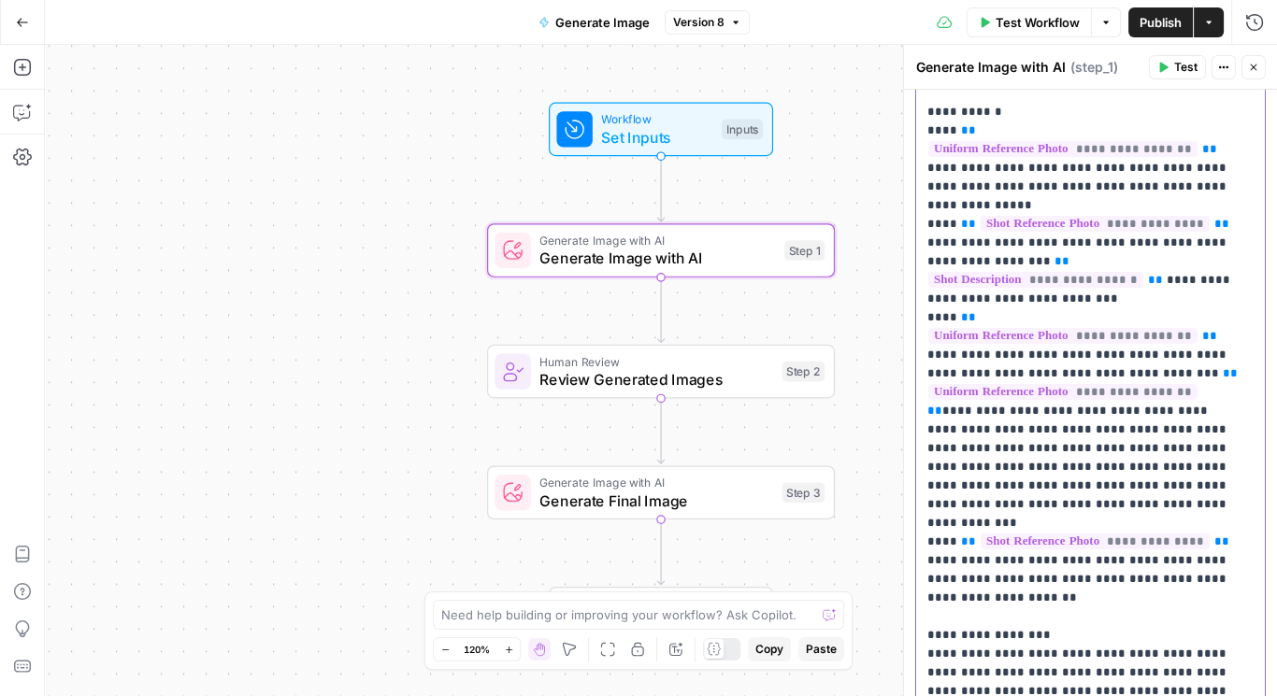
click at [1034, 165] on p "**********" at bounding box center [1085, 485] width 316 height 953
click at [1096, 140] on p "**********" at bounding box center [1085, 485] width 316 height 953
click at [1062, 164] on p "**********" at bounding box center [1085, 485] width 316 height 953
drag, startPoint x: 1141, startPoint y: 164, endPoint x: 1169, endPoint y: 213, distance: 56.9
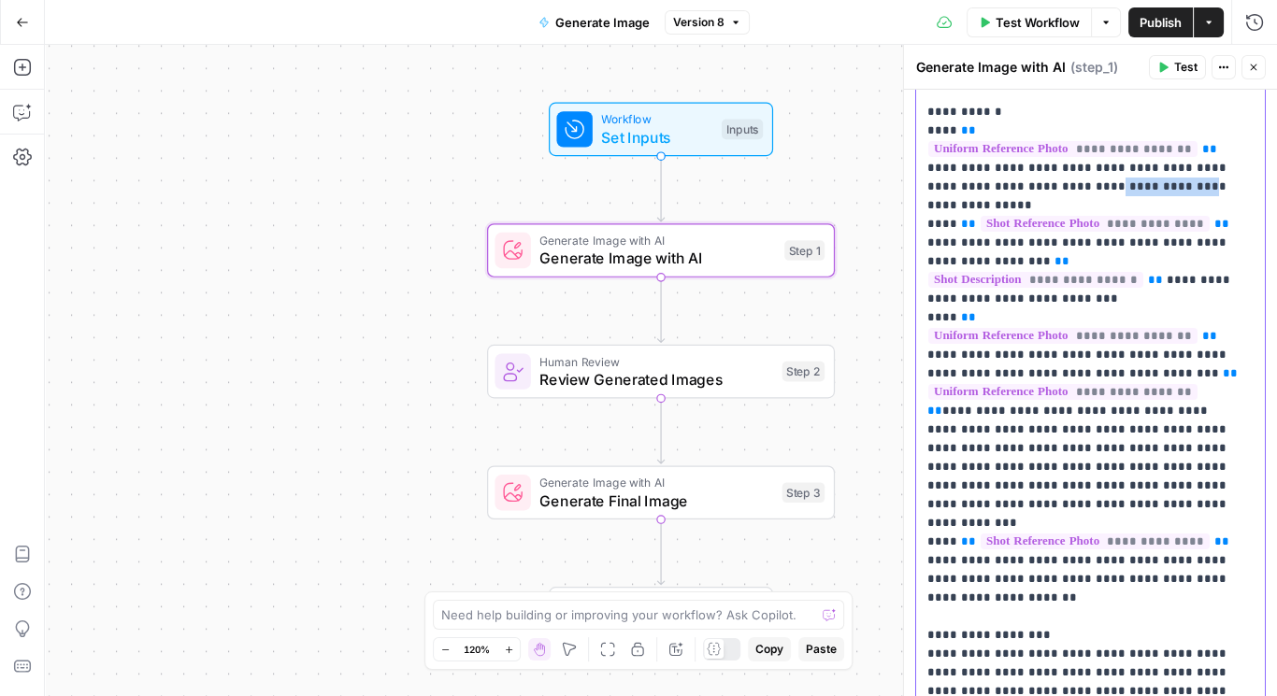
click at [1141, 164] on p "**********" at bounding box center [1085, 485] width 316 height 953
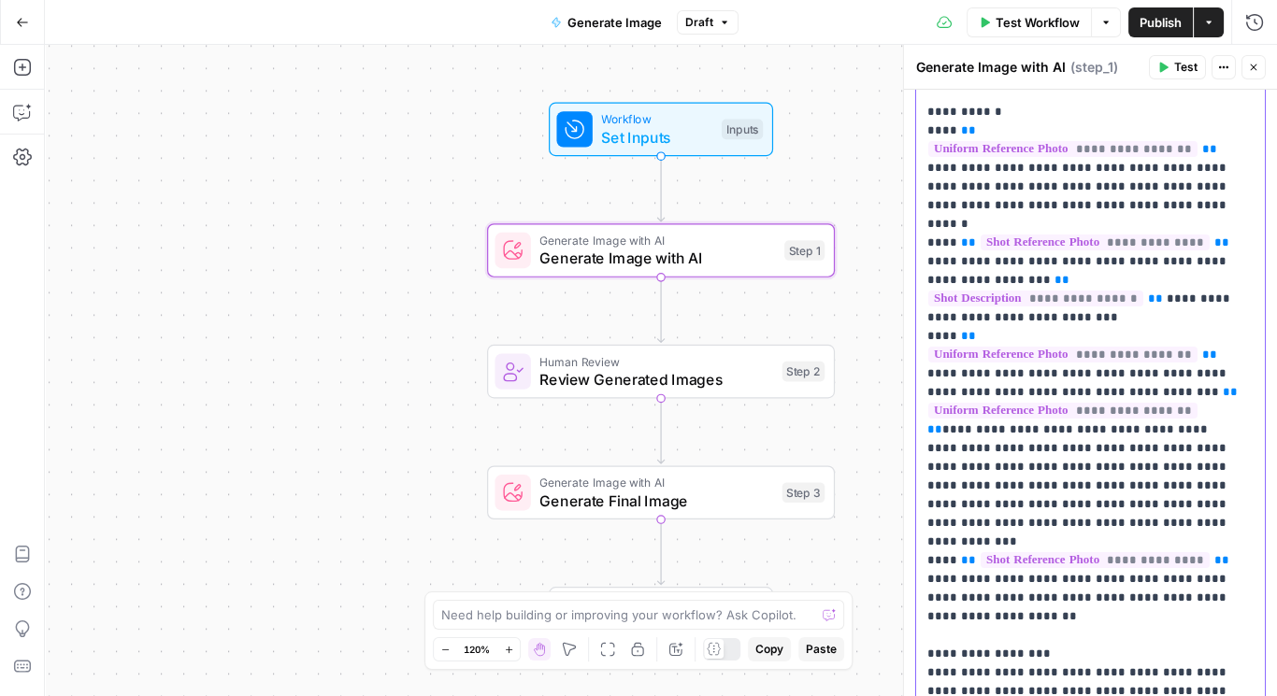
click at [1079, 181] on p "**********" at bounding box center [1085, 485] width 316 height 953
click at [1035, 189] on p "**********" at bounding box center [1085, 485] width 316 height 953
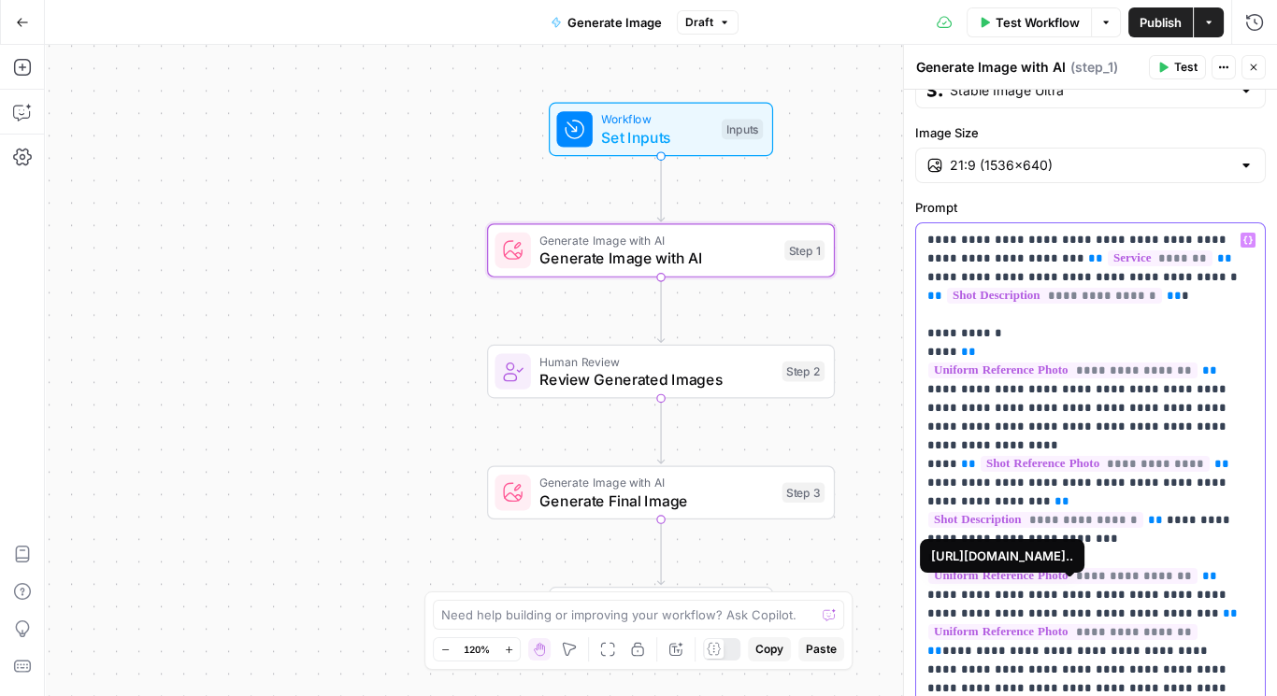
scroll to position [0, 0]
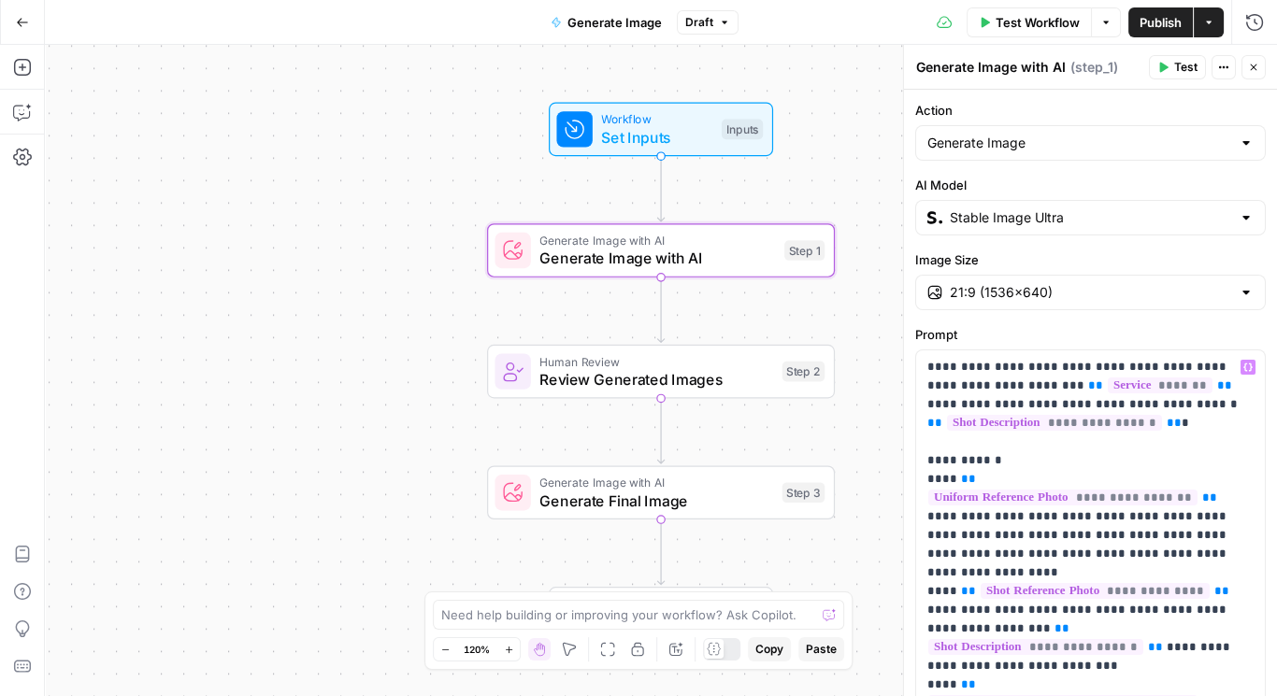
click at [1154, 20] on span "Publish" at bounding box center [1160, 22] width 42 height 19
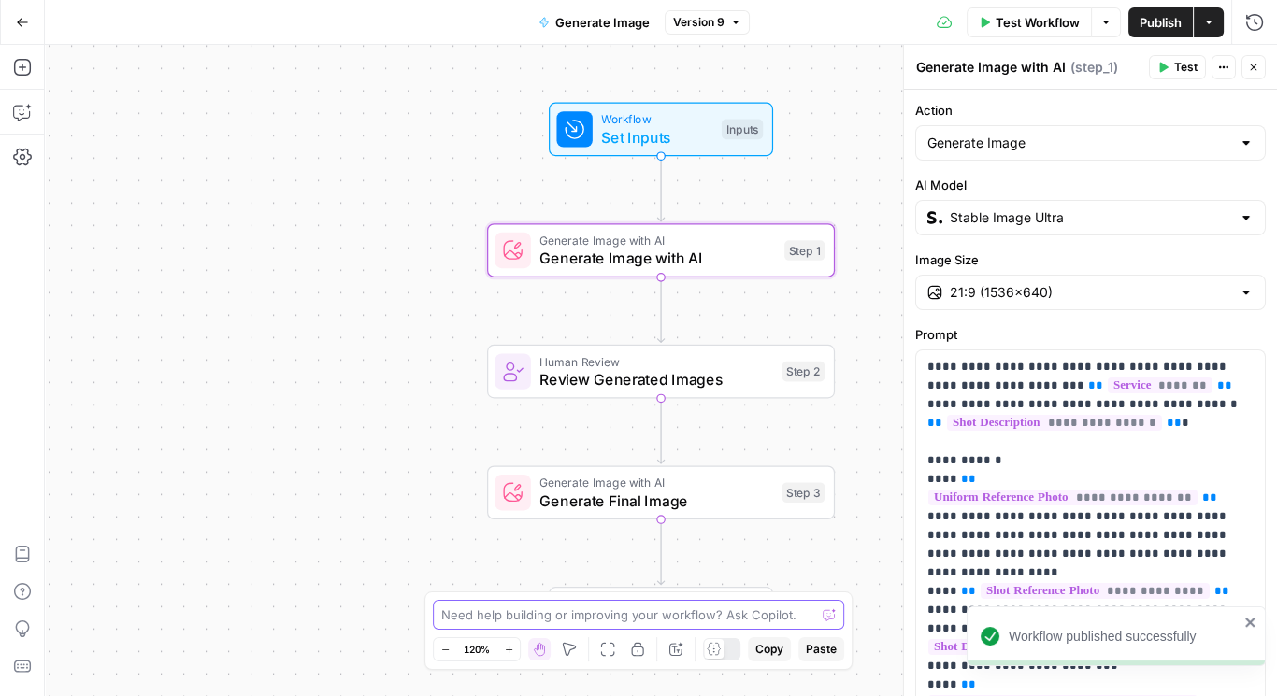
click at [581, 621] on textarea at bounding box center [628, 615] width 374 height 19
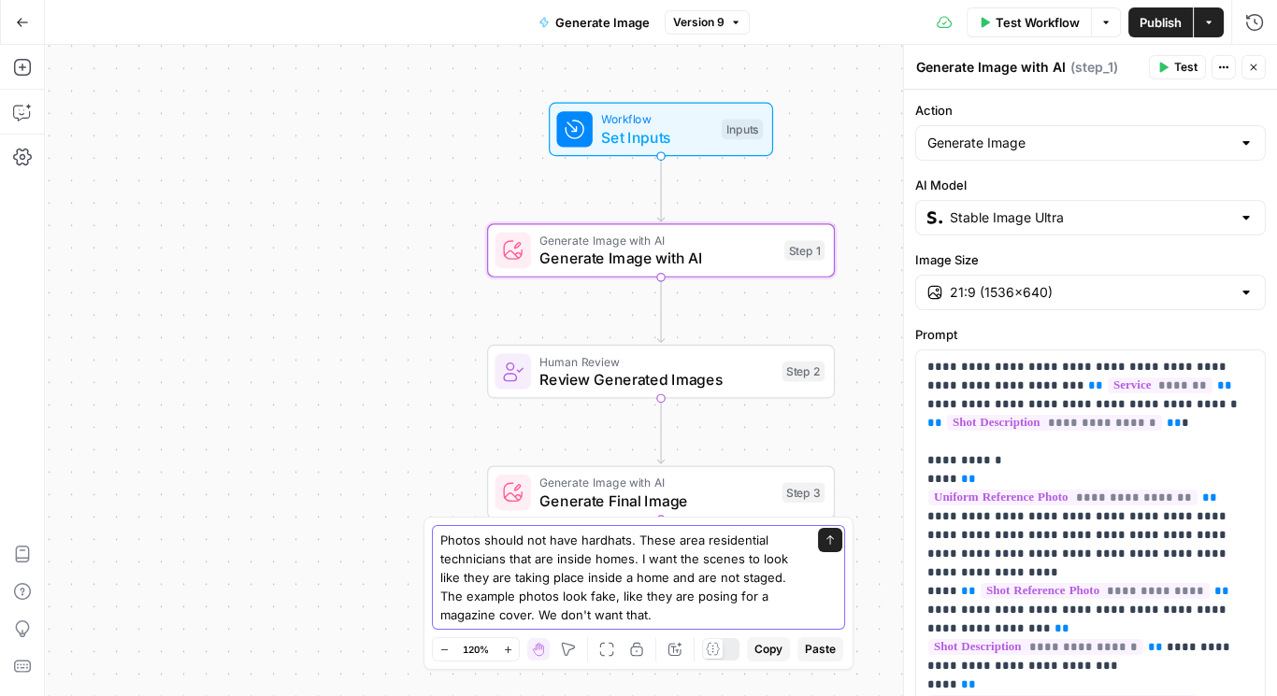
type textarea "Photos should not have hardhats. These area residential technicians that are in…"
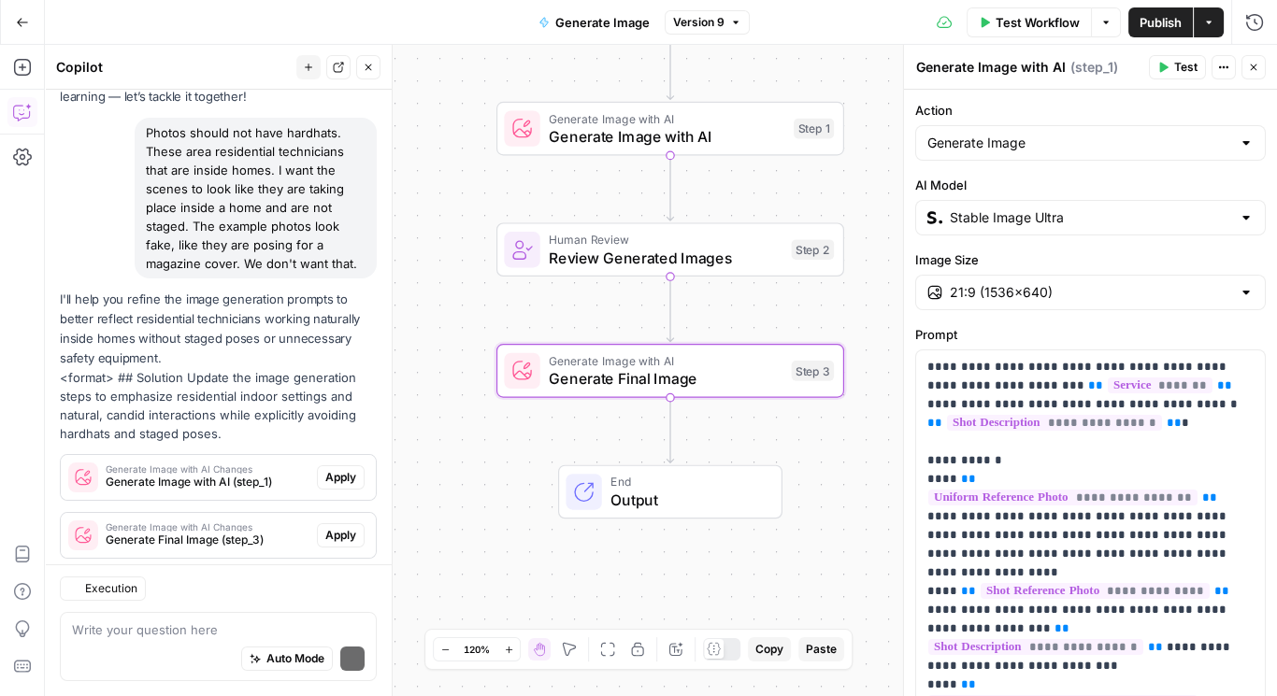
scroll to position [175, 0]
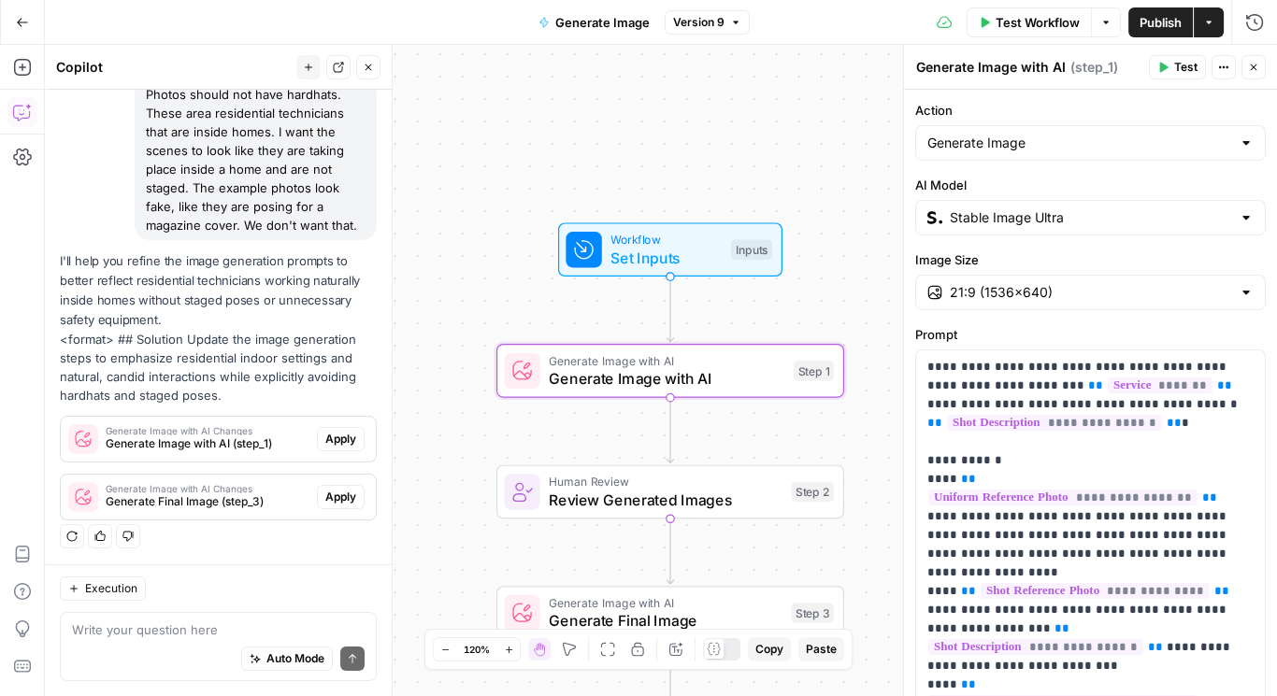
click at [333, 442] on span "Apply" at bounding box center [340, 439] width 31 height 17
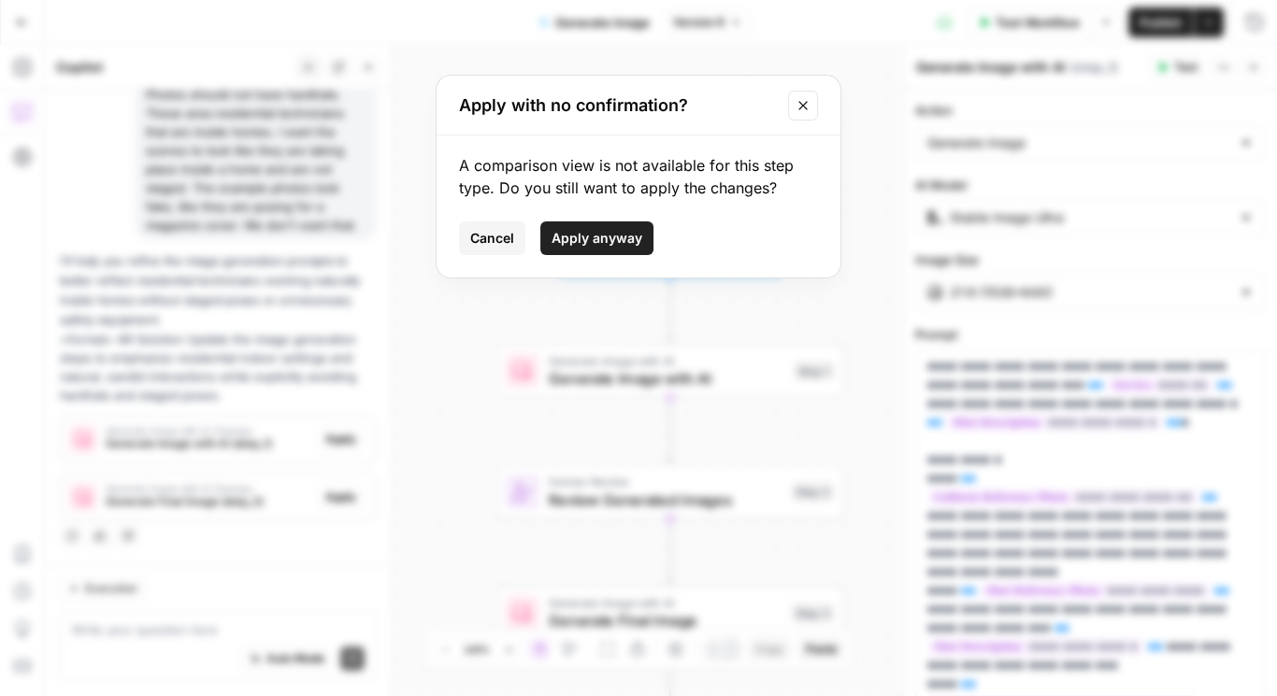
click at [592, 236] on span "Apply anyway" at bounding box center [596, 238] width 91 height 19
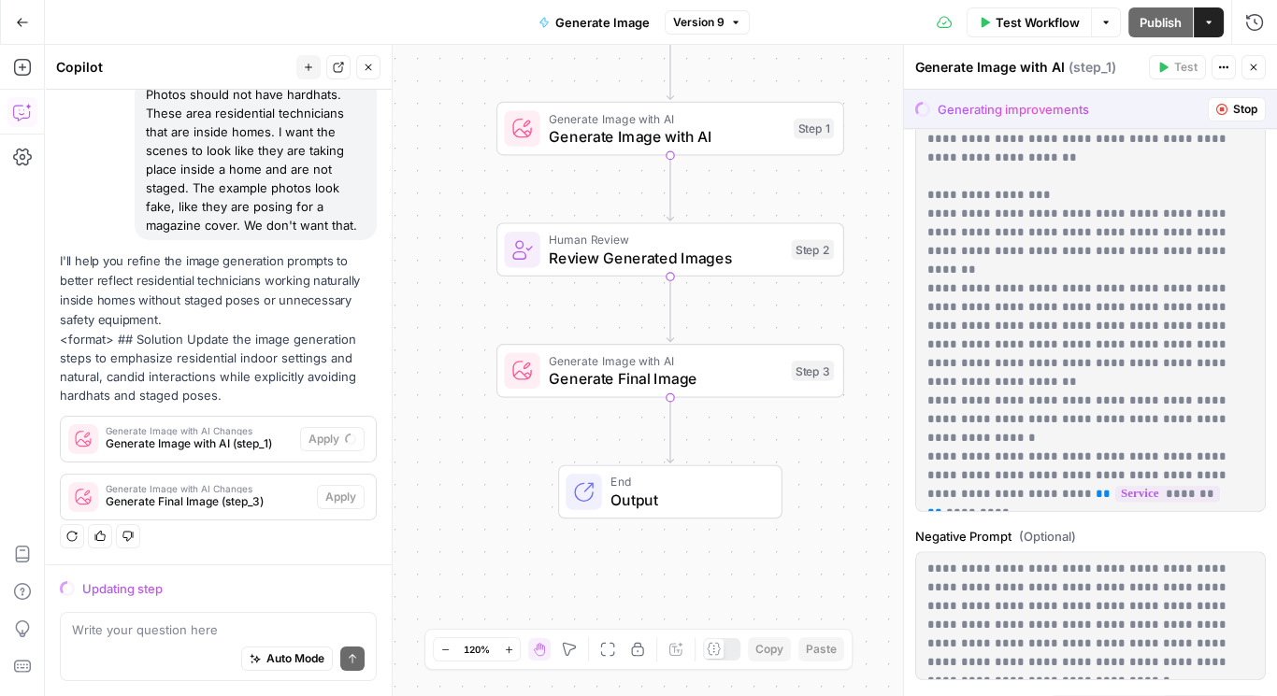
scroll to position [913, 0]
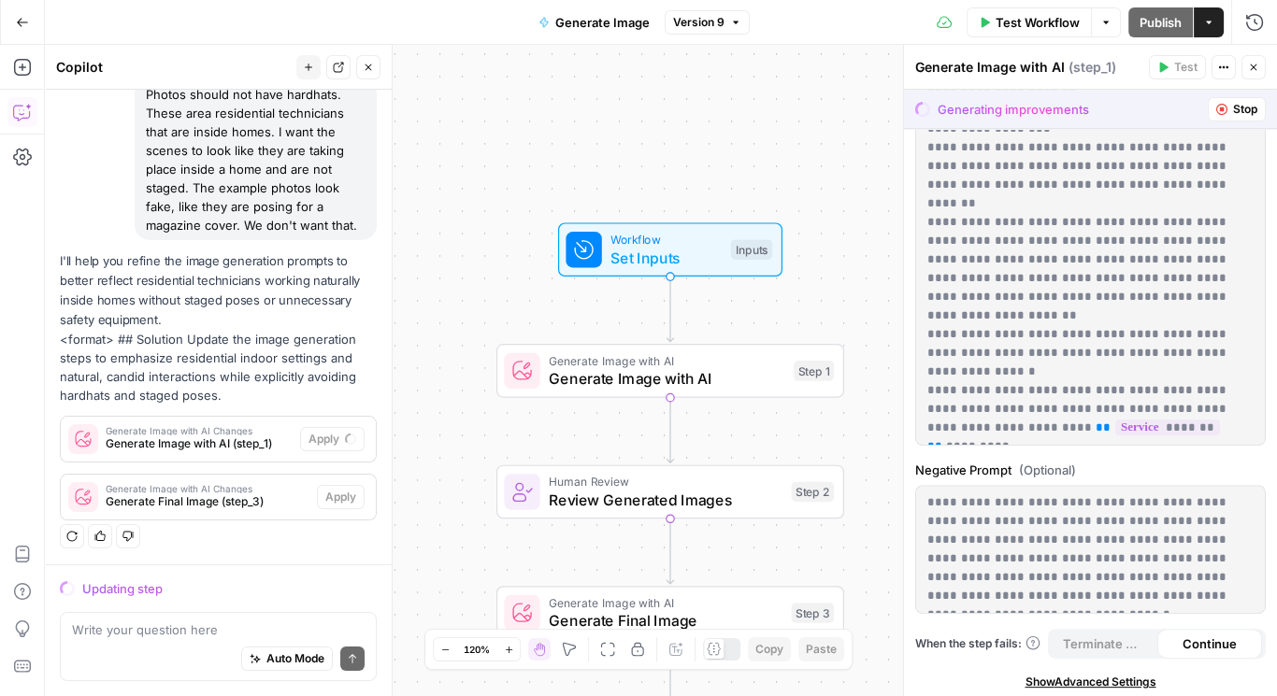
click at [1082, 675] on span "Show Advanced Settings" at bounding box center [1089, 682] width 131 height 17
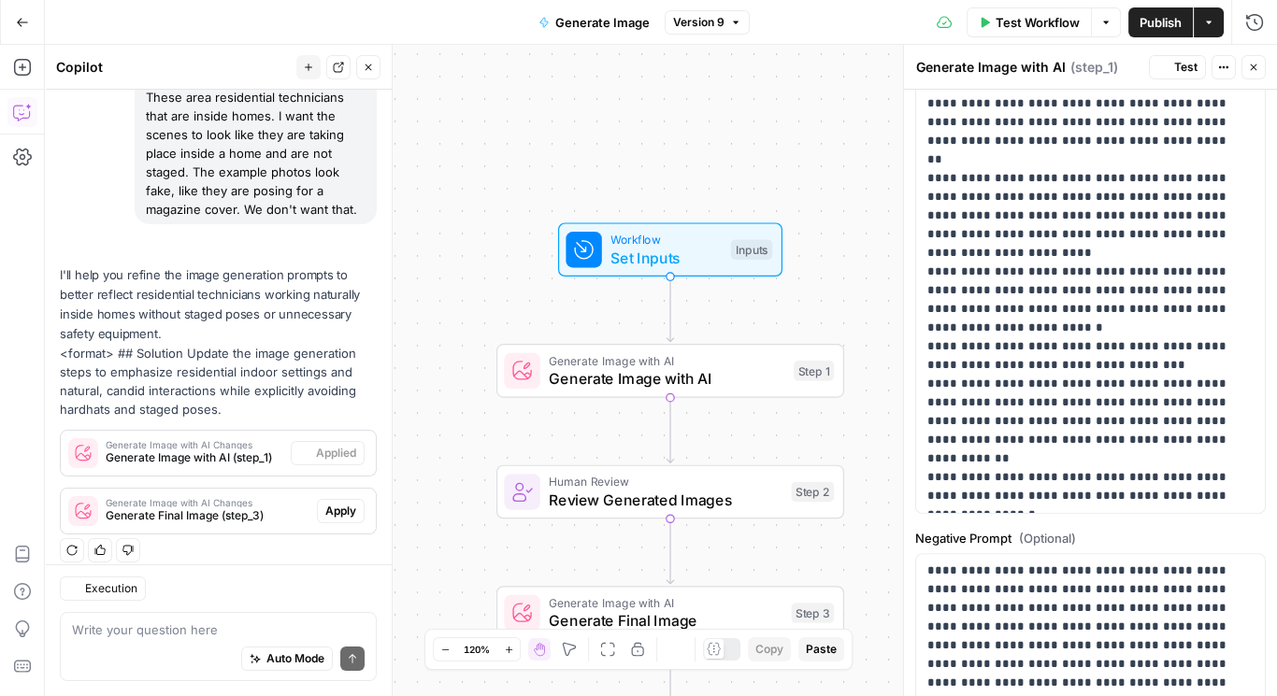
scroll to position [0, 0]
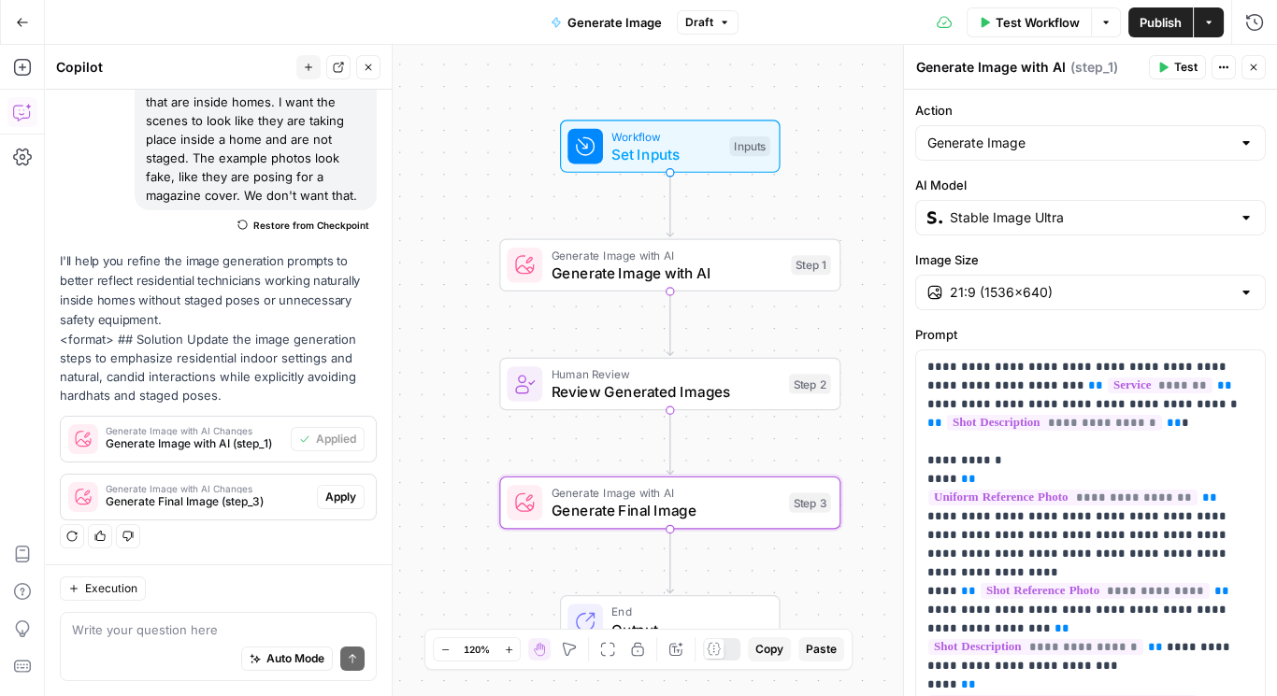
click at [325, 498] on span "Apply" at bounding box center [340, 497] width 31 height 17
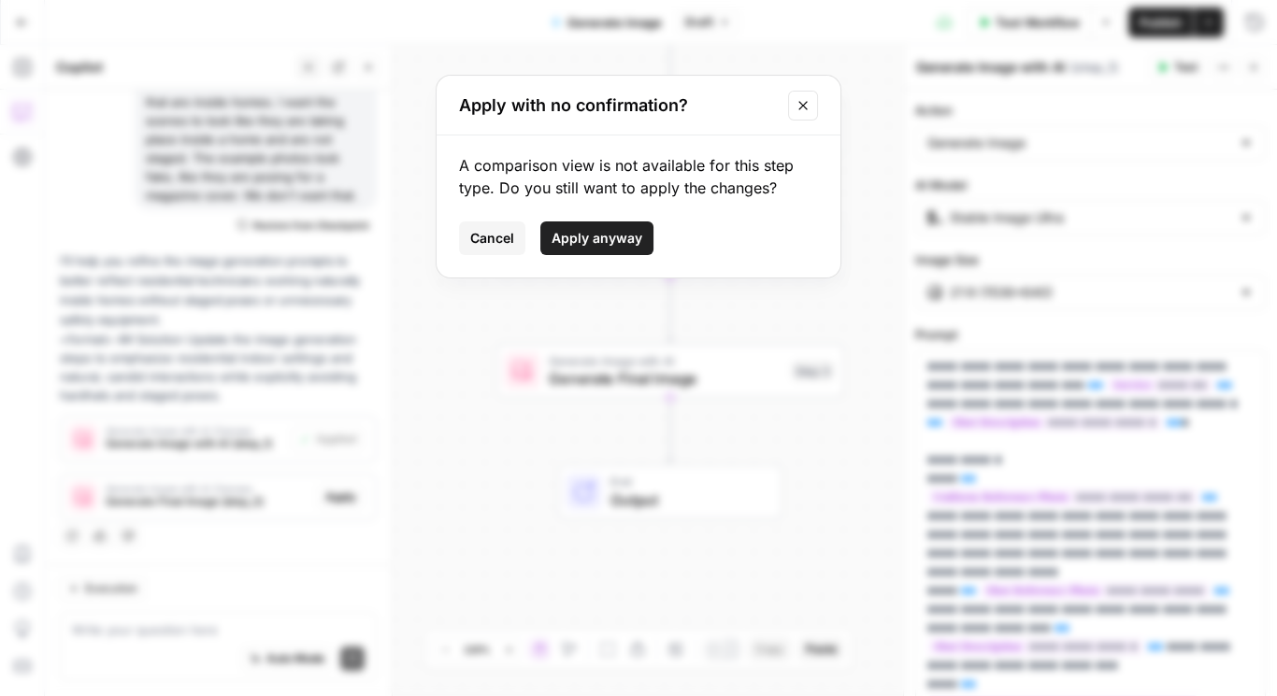
click at [572, 246] on span "Apply anyway" at bounding box center [596, 238] width 91 height 19
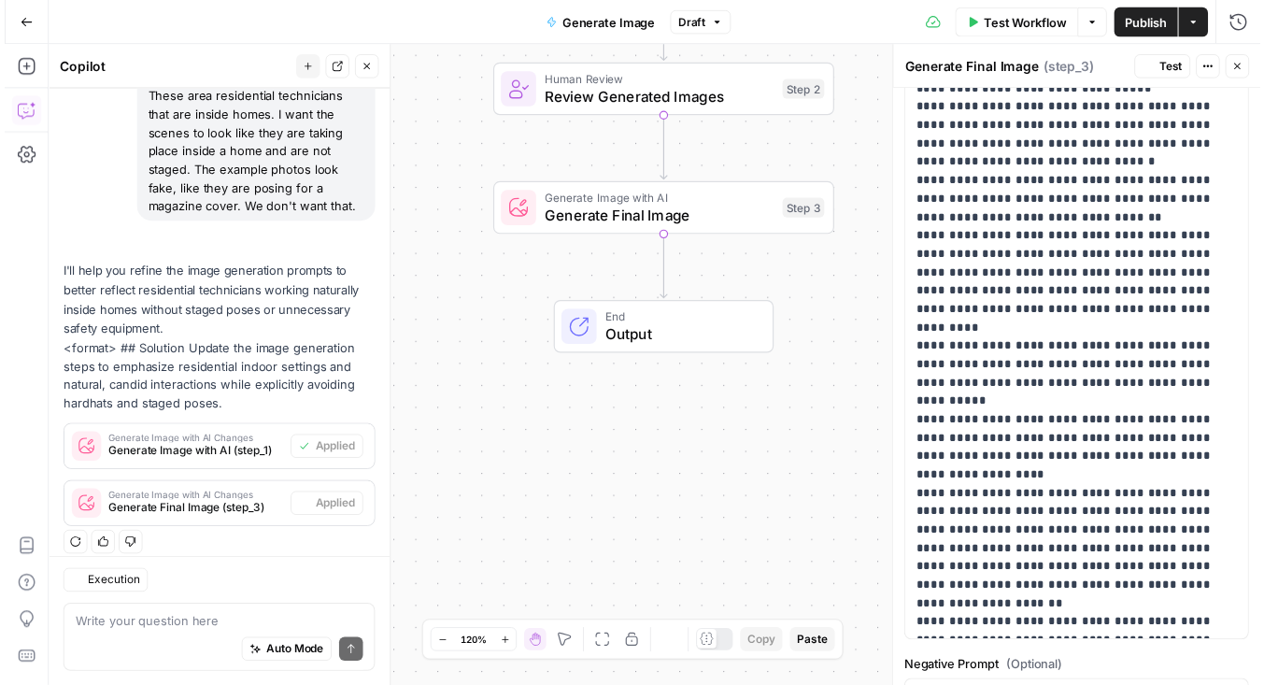
scroll to position [205, 0]
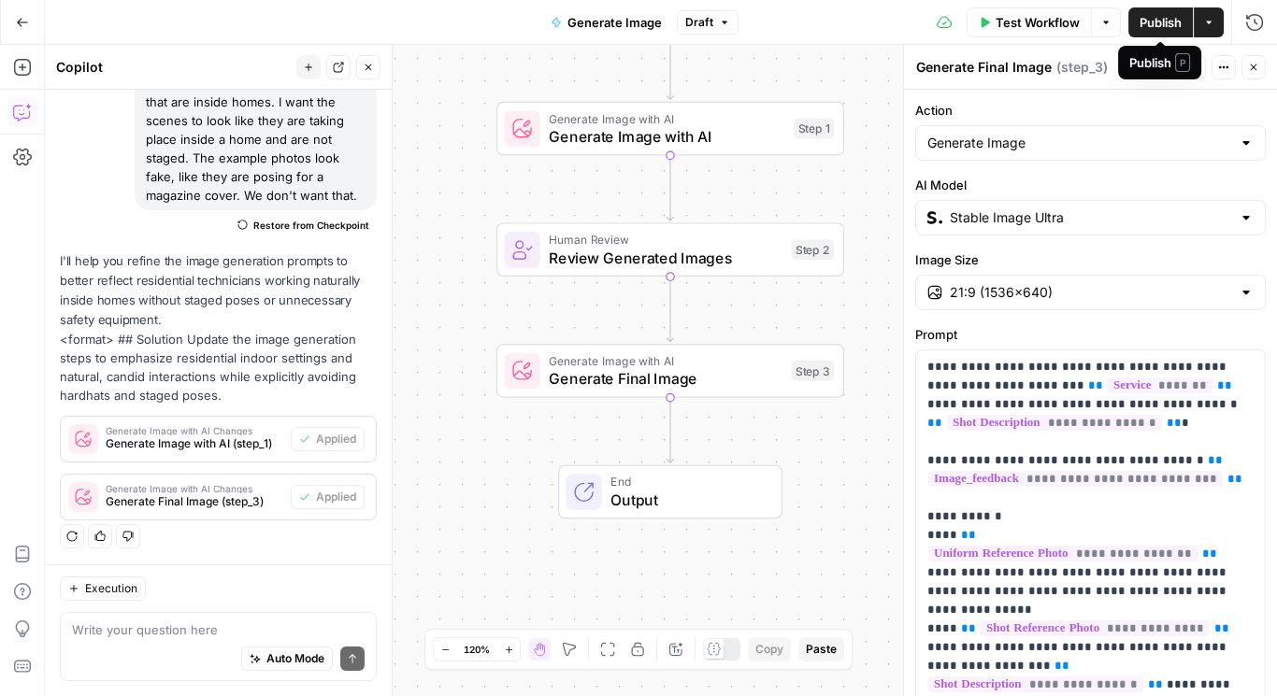
click at [1159, 17] on span "Publish" at bounding box center [1160, 22] width 42 height 19
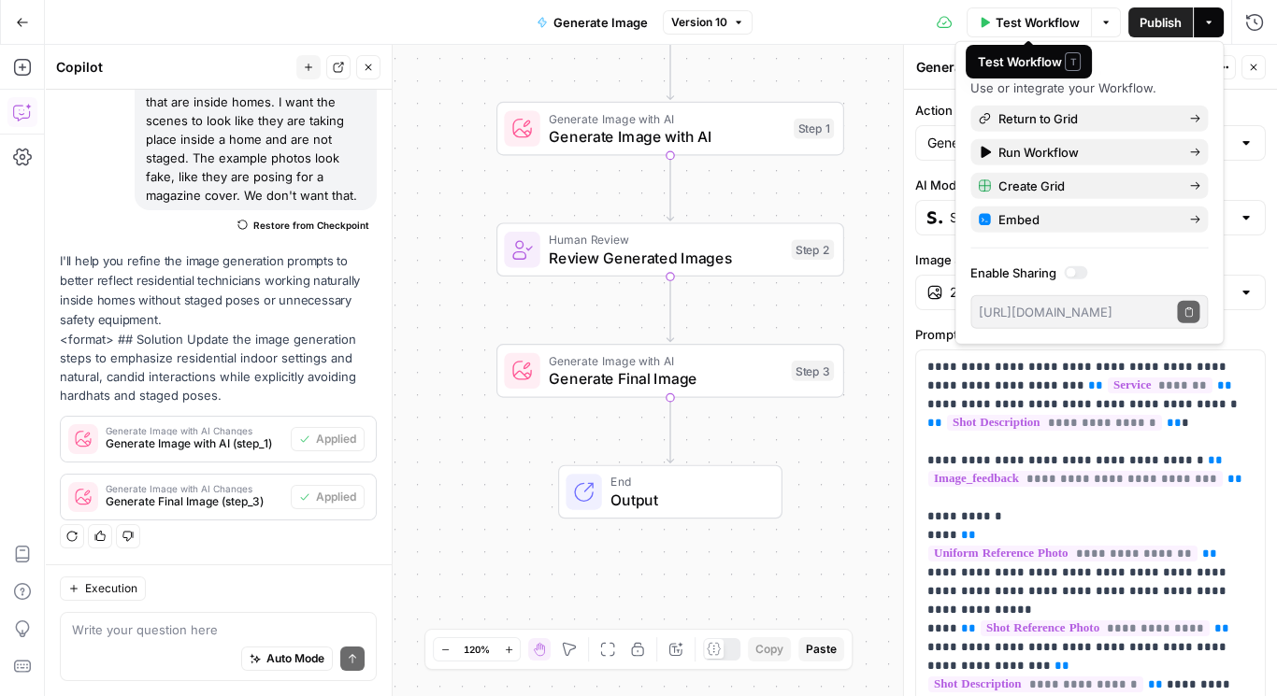
click at [1029, 21] on span "Test Workflow" at bounding box center [1037, 22] width 84 height 19
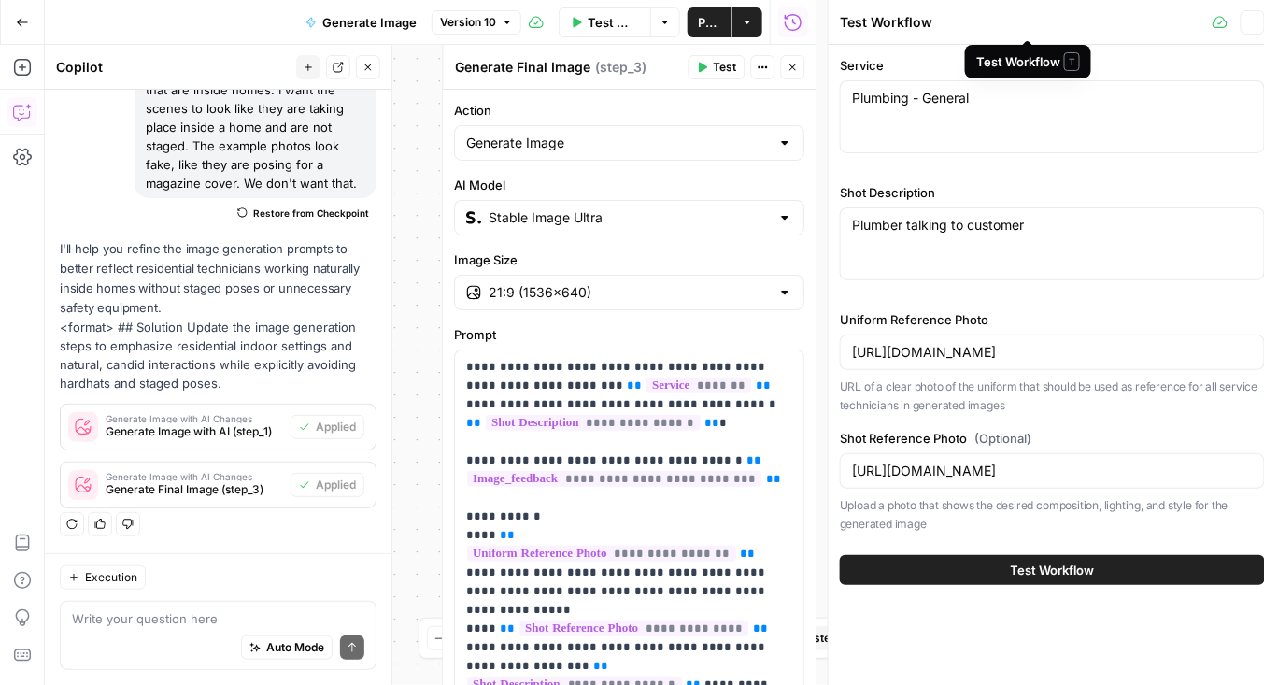
scroll to position [216, 0]
click at [1053, 230] on textarea "Plumber talking to customer" at bounding box center [1052, 225] width 401 height 19
click at [1027, 218] on textarea "Plumber talking to customer" at bounding box center [1052, 225] width 401 height 19
click at [1027, 216] on textarea "Plumber talking to customer" at bounding box center [1052, 225] width 401 height 19
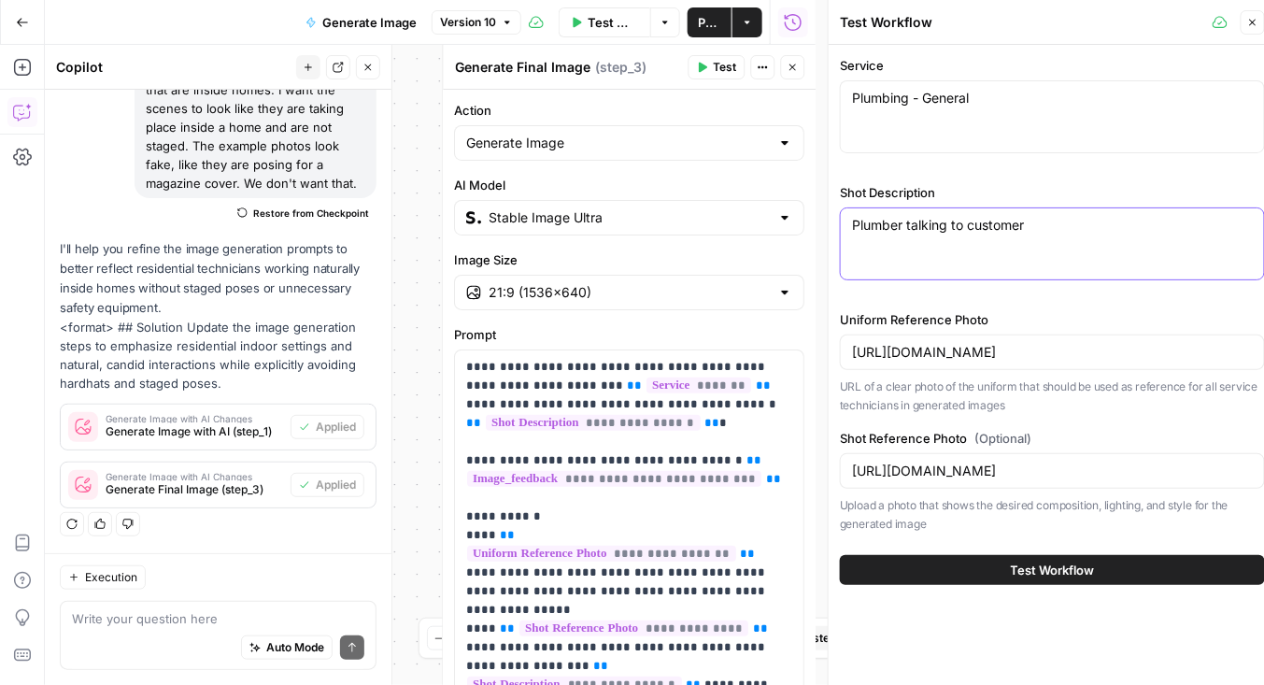
click at [1027, 217] on textarea "Plumber talking to customer" at bounding box center [1052, 225] width 401 height 19
paste textarea "Scene Description This photo captures a moment inside a well-kept suburban home…"
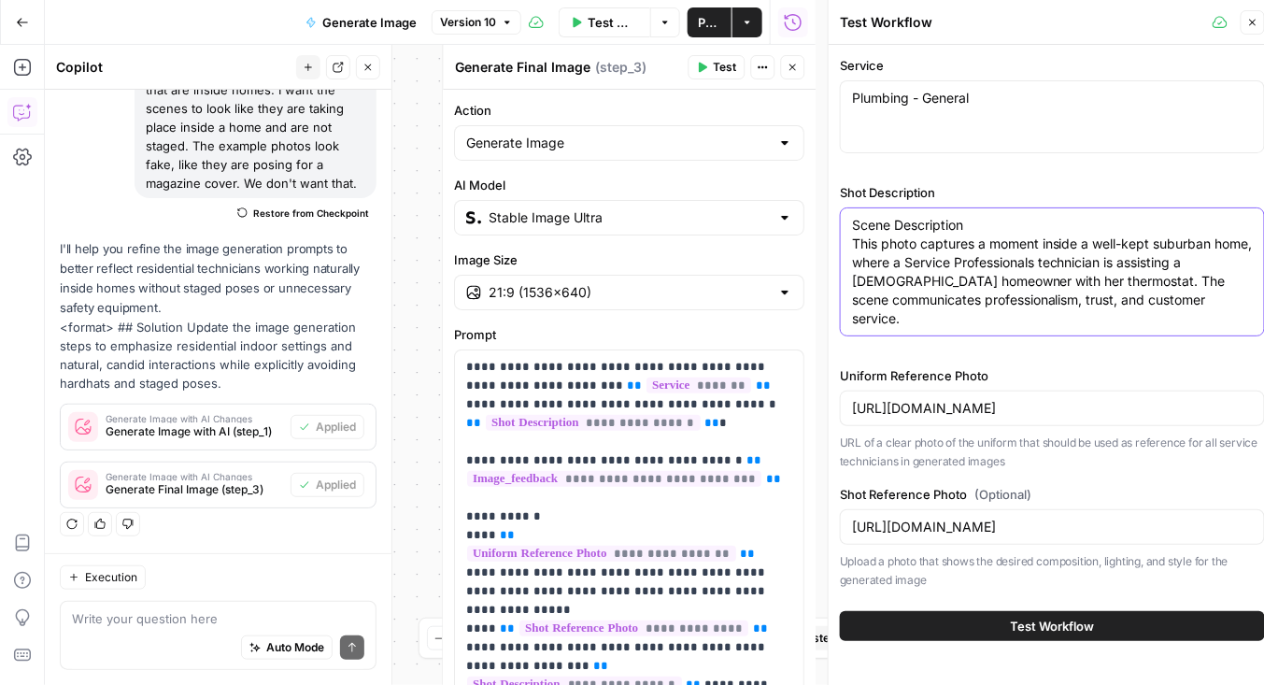
click at [908, 224] on textarea "Scene Description This photo captures a moment inside a well-kept suburban home…" at bounding box center [1052, 272] width 401 height 112
click at [908, 223] on textarea "Scene Description This photo captures a moment inside a well-kept suburban home…" at bounding box center [1052, 272] width 401 height 112
click at [908, 224] on textarea "Scene Description This photo captures a moment inside a well-kept suburban home…" at bounding box center [1052, 272] width 401 height 112
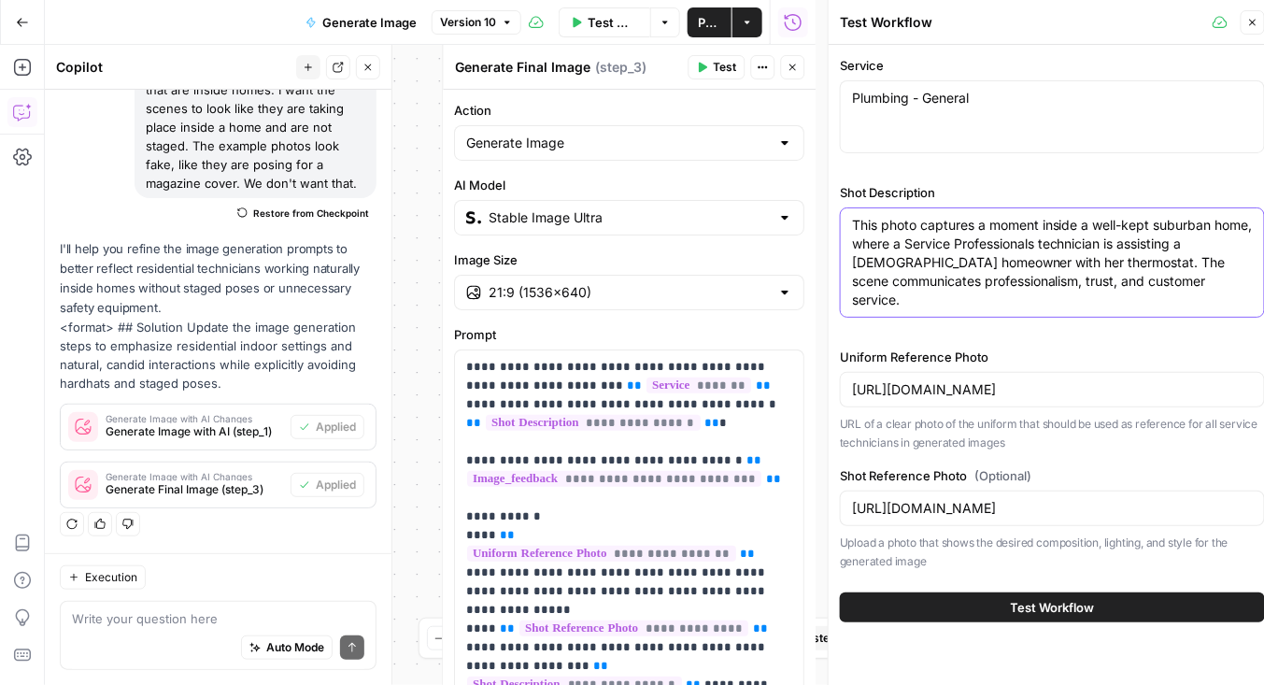
click at [1119, 244] on textarea "This photo captures a moment inside a well-kept suburban home, where a Service …" at bounding box center [1052, 262] width 401 height 93
click at [1119, 245] on textarea "This photo captures a moment inside a well-kept suburban home, where a Service …" at bounding box center [1052, 262] width 401 height 93
click at [1057, 264] on textarea "This photo captures a moment inside a well-kept suburban home, where a Service …" at bounding box center [1052, 262] width 401 height 93
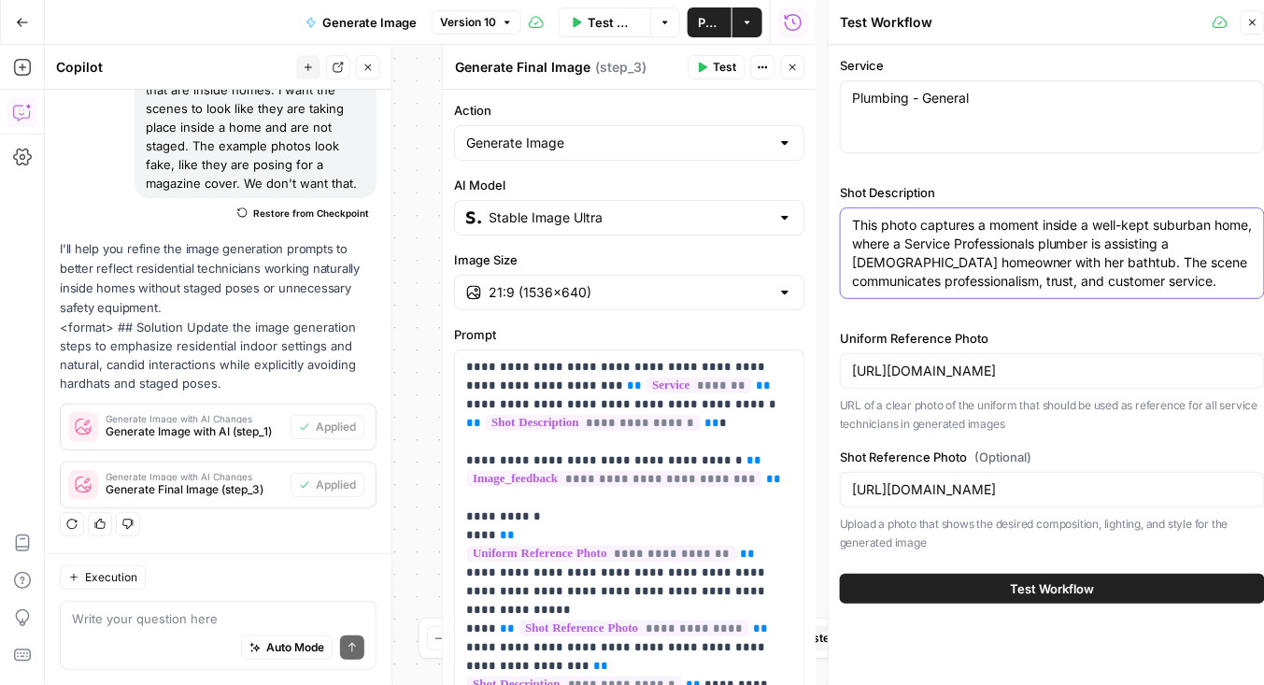
click at [1169, 282] on textarea "This photo captures a moment inside a well-kept suburban home, where a Service …" at bounding box center [1052, 253] width 401 height 75
type textarea "This photo captures a moment inside a well-kept suburban home, where a Service …"
click at [999, 101] on textarea "Plumbing - General" at bounding box center [1052, 98] width 401 height 19
click at [1093, 585] on span "Test Workflow" at bounding box center [1053, 588] width 84 height 19
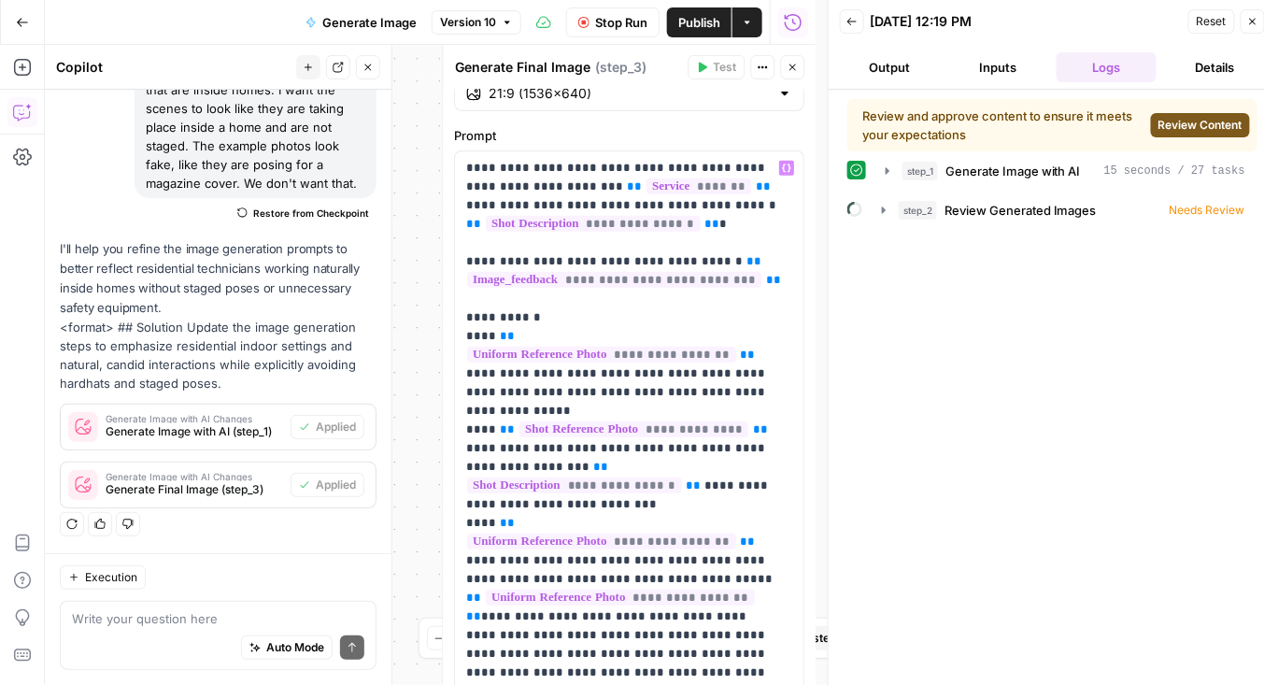
scroll to position [299, 0]
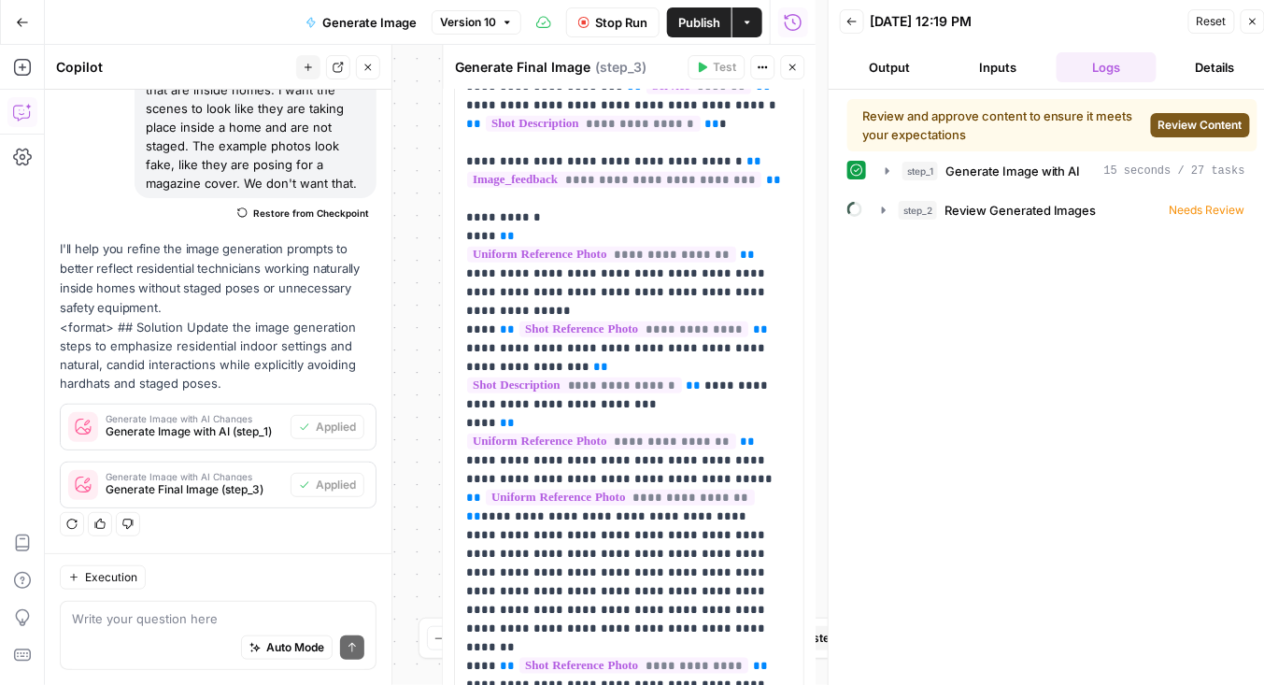
click at [1244, 123] on button "Review Content" at bounding box center [1200, 125] width 99 height 24
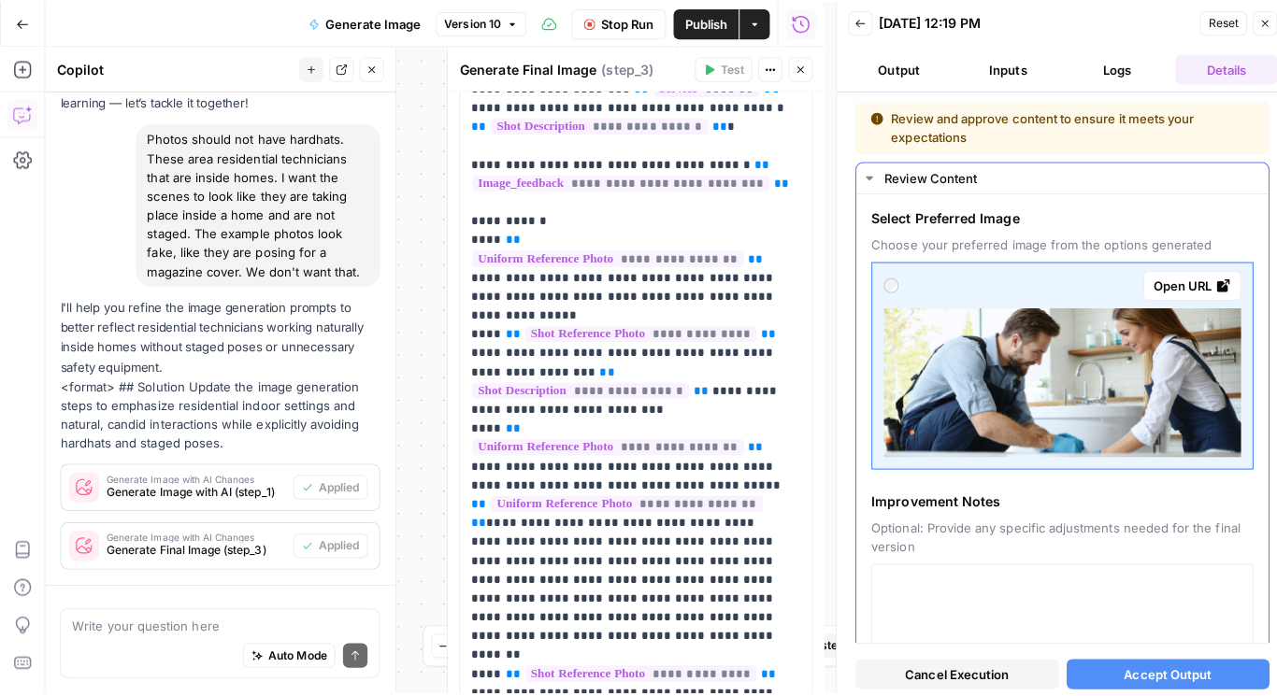
scroll to position [216, 0]
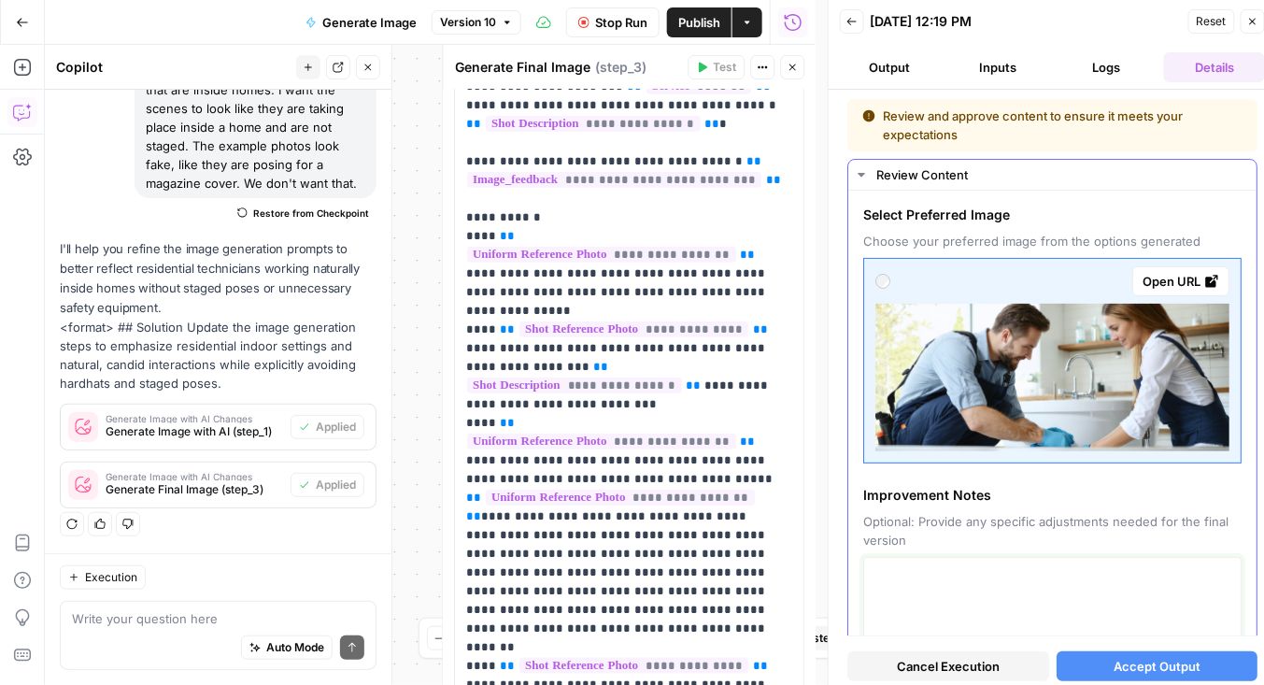
click at [1048, 565] on textarea at bounding box center [1053, 631] width 354 height 133
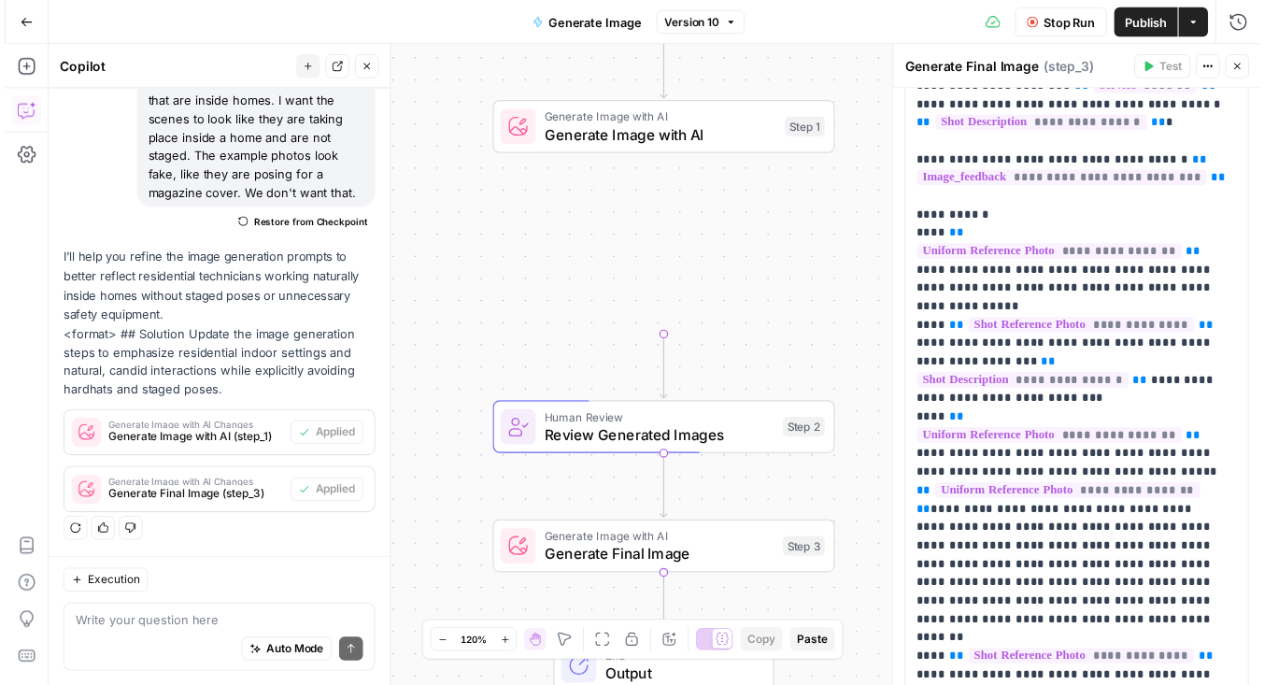
scroll to position [205, 0]
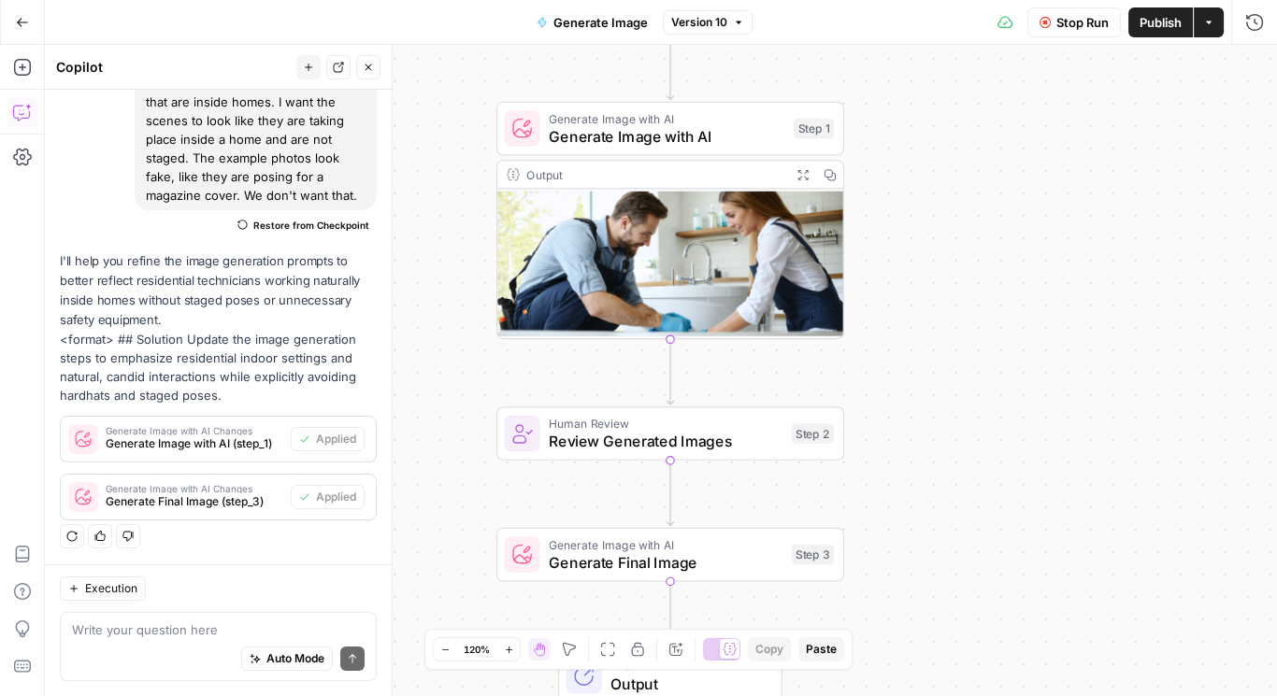
click at [693, 262] on img at bounding box center [670, 264] width 346 height 150
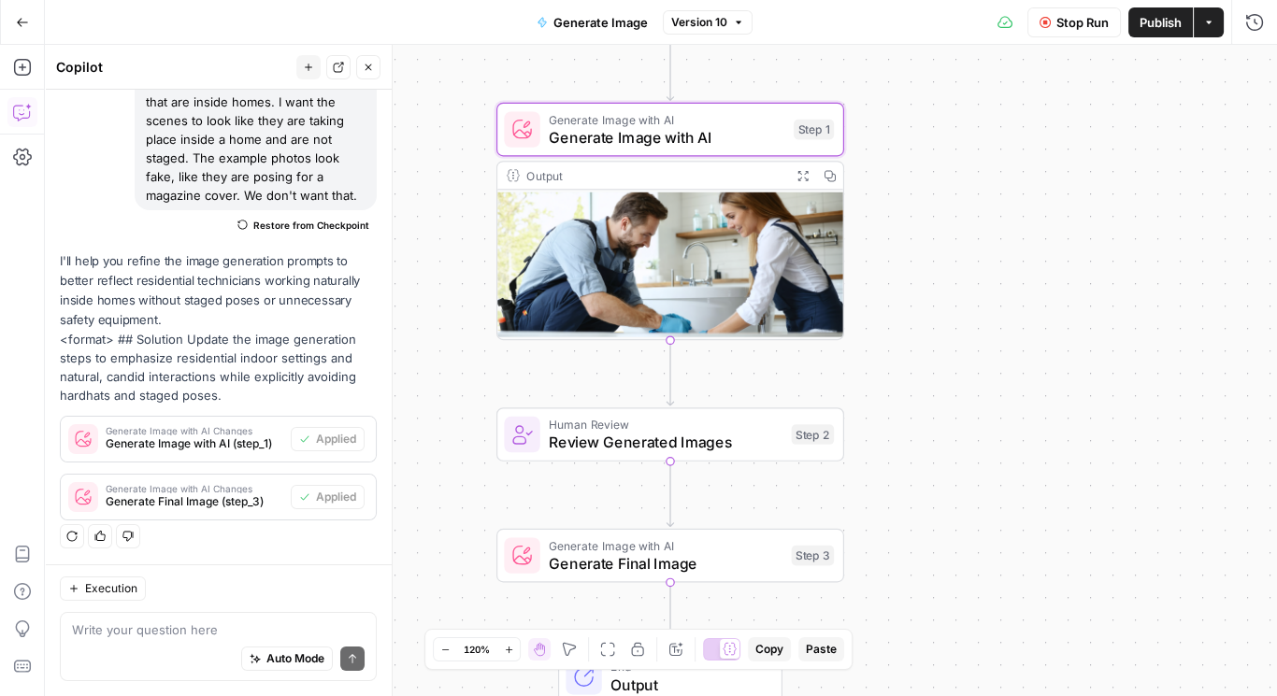
click at [922, 289] on div "Workflow Set Inputs Inputs Generate Image with AI Generate Image with AI Step 1…" at bounding box center [661, 370] width 1232 height 651
click at [914, 296] on div "Workflow Set Inputs Inputs Generate Image with AI Generate Image with AI Step 1…" at bounding box center [661, 370] width 1232 height 651
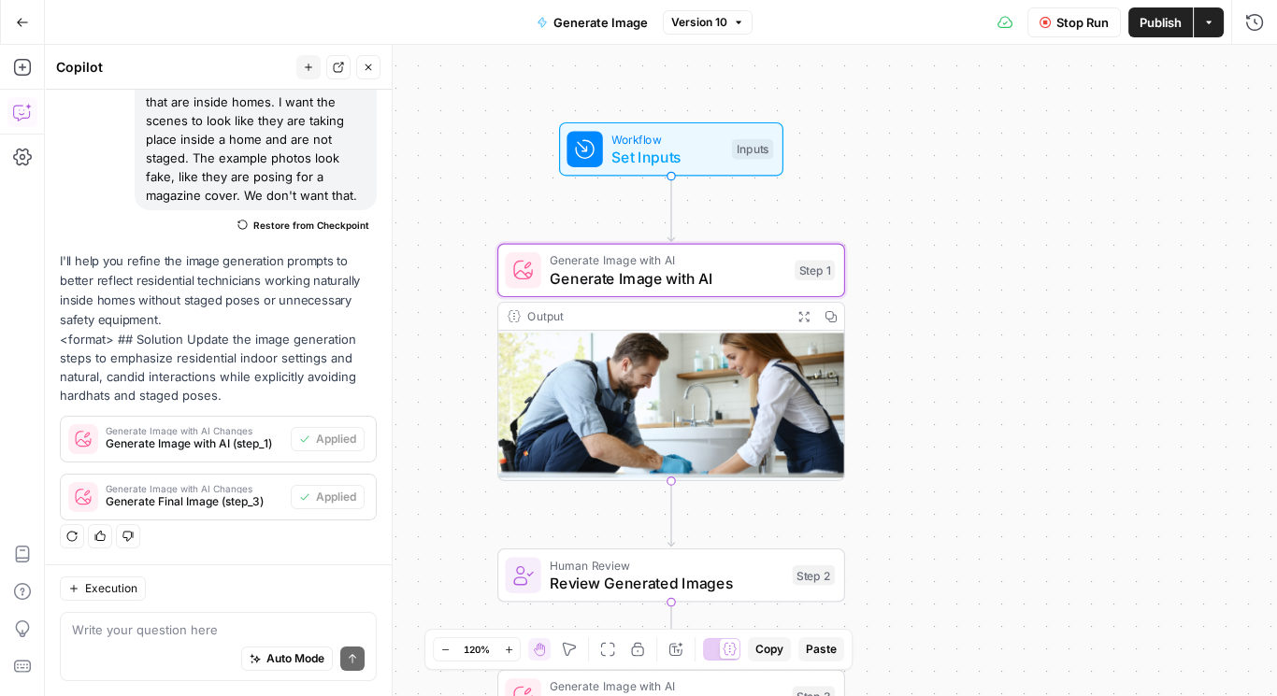
click at [1071, 27] on span "Stop Run" at bounding box center [1082, 22] width 52 height 19
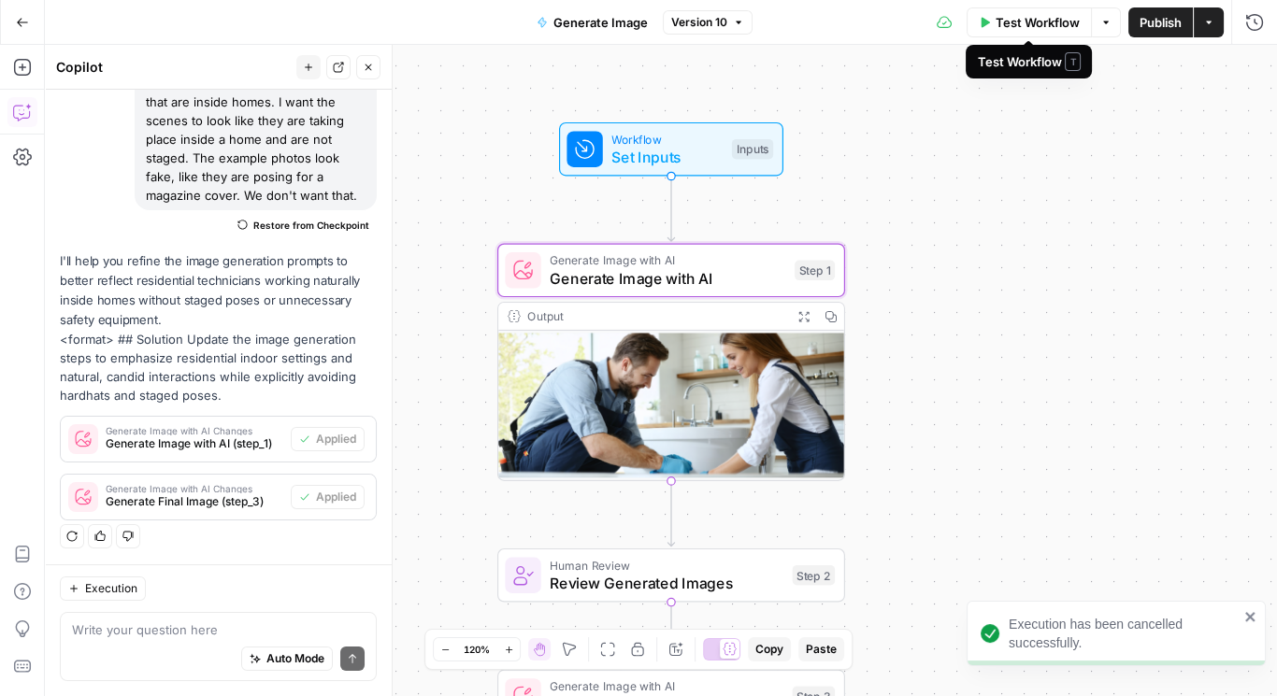
click at [1045, 25] on span "Test Workflow" at bounding box center [1037, 22] width 84 height 19
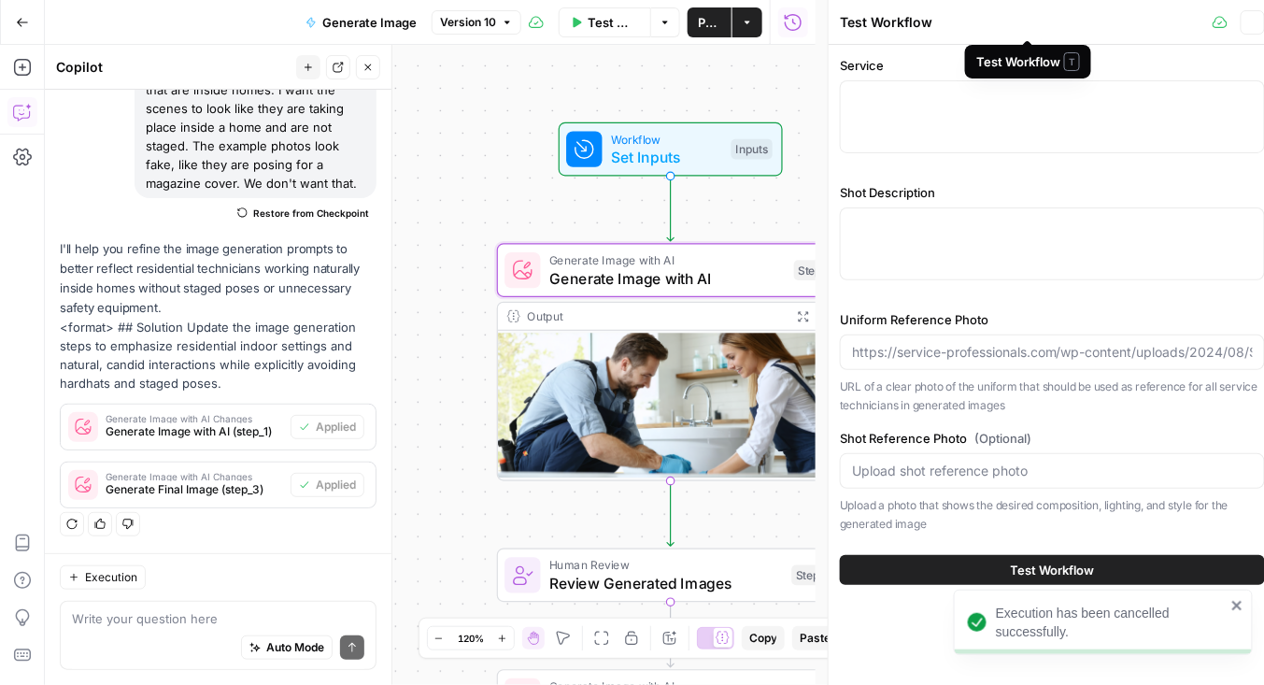
scroll to position [216, 0]
click at [945, 248] on div at bounding box center [1052, 243] width 425 height 73
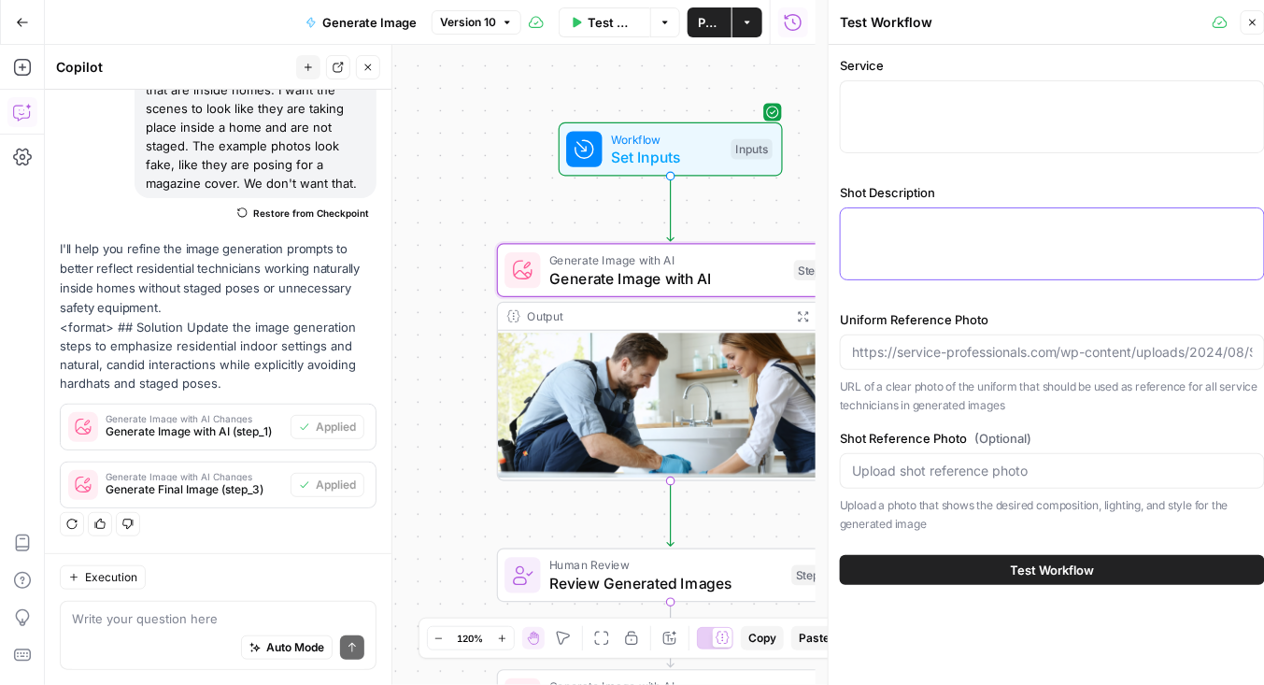
paste textarea "Scene Description This photo captures a moment inside a well-kept suburban home…"
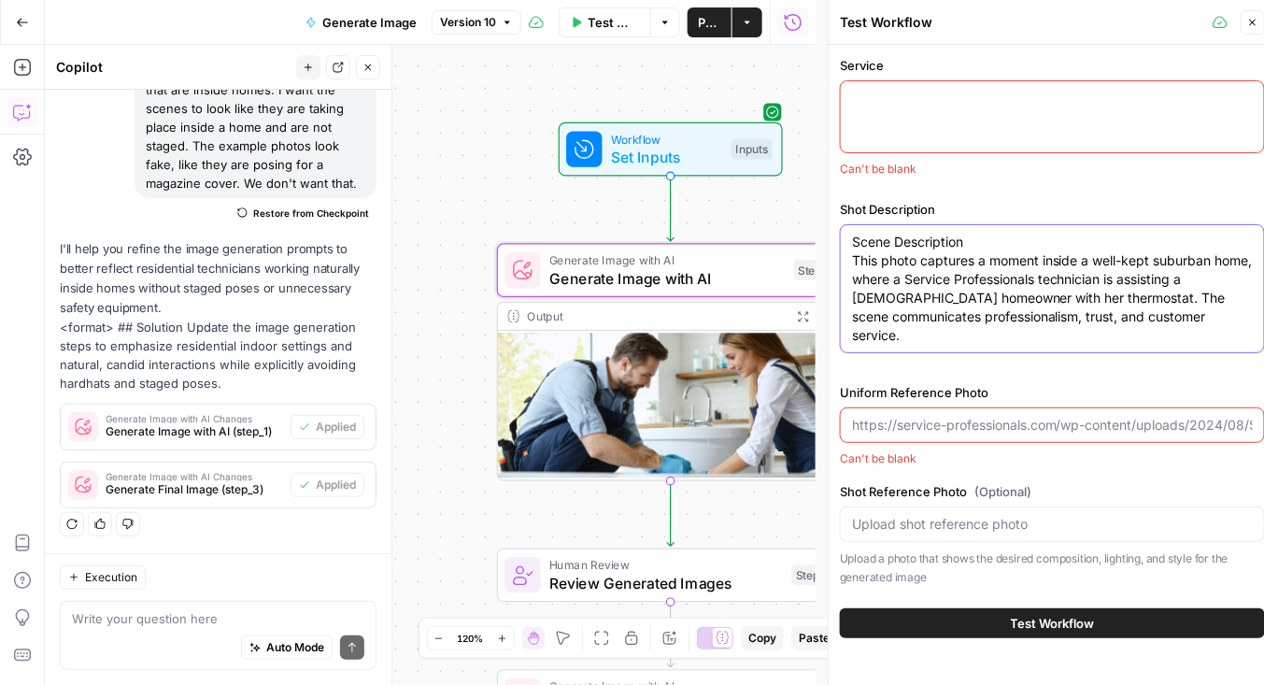
click at [900, 235] on textarea "Scene Description This photo captures a moment inside a well-kept suburban home…" at bounding box center [1052, 289] width 401 height 112
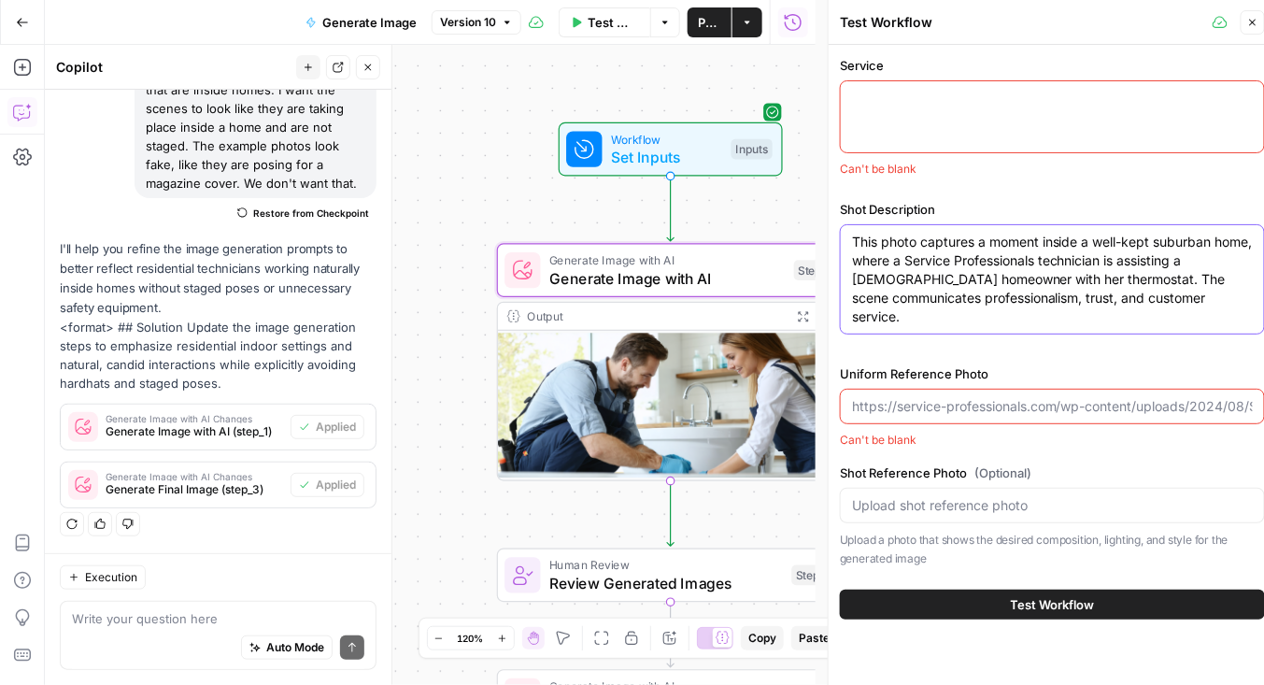
click at [1130, 254] on textarea "This photo captures a moment inside a well-kept suburban home, where a Service …" at bounding box center [1052, 279] width 401 height 93
click at [1045, 278] on textarea "This photo captures a moment inside a well-kept suburban home, where a Service …" at bounding box center [1052, 279] width 401 height 93
click at [1045, 277] on textarea "This photo captures a moment inside a well-kept suburban home, where a Service …" at bounding box center [1052, 279] width 401 height 93
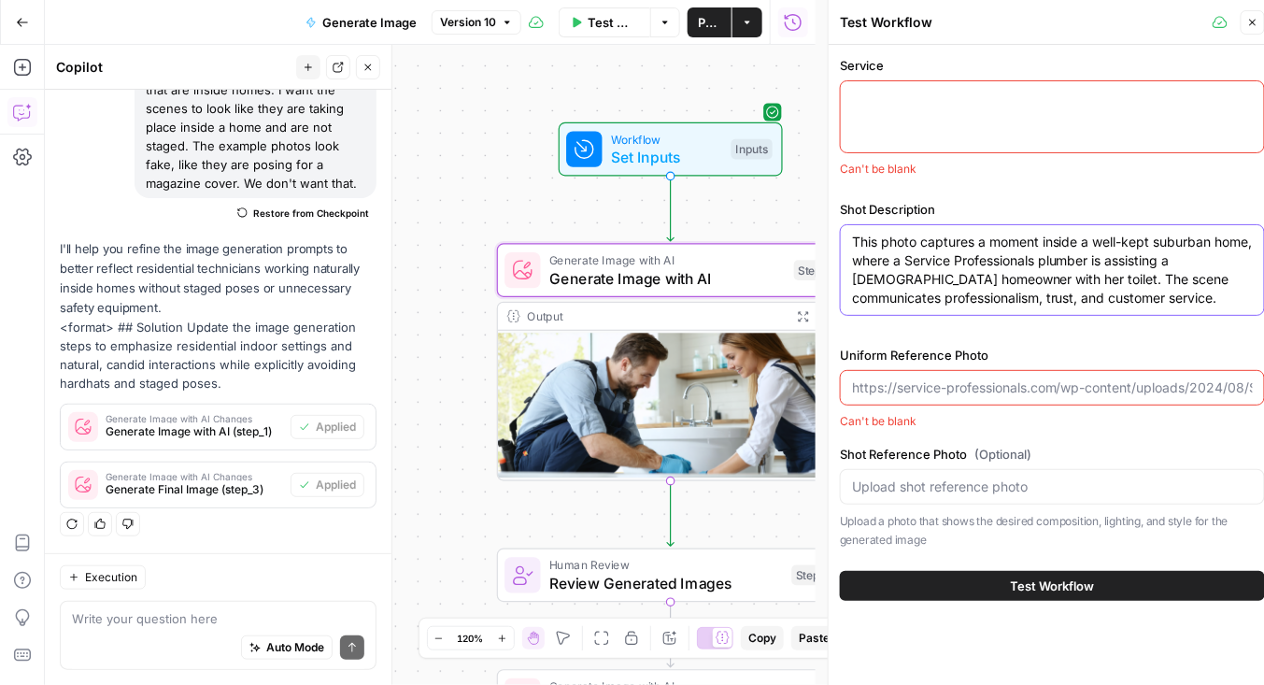
scroll to position [10, 0]
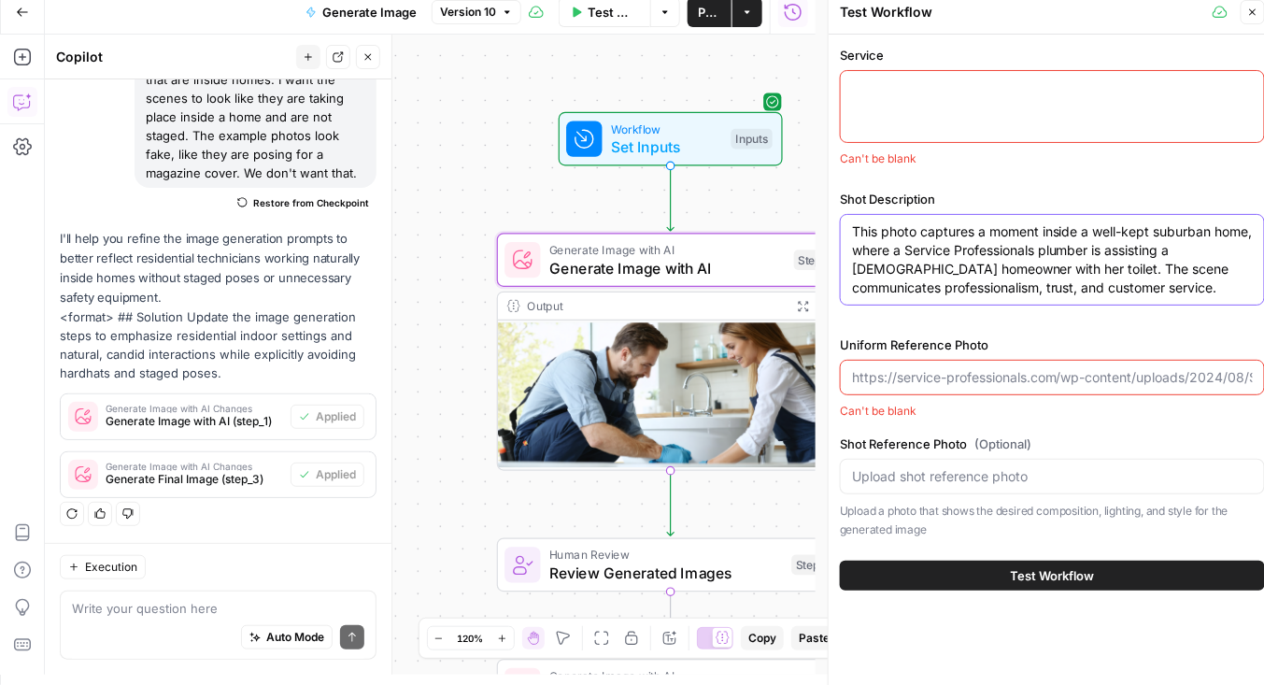
type textarea "This photo captures a moment inside a well-kept suburban home, where a Service …"
click at [1028, 380] on input "Uniform Reference Photo" at bounding box center [1052, 377] width 401 height 19
click at [1011, 468] on input "Shot Reference Photo (Optional)" at bounding box center [1052, 476] width 401 height 19
click at [1066, 575] on span "Test Workflow" at bounding box center [1053, 575] width 84 height 19
click at [974, 110] on div at bounding box center [1052, 106] width 425 height 73
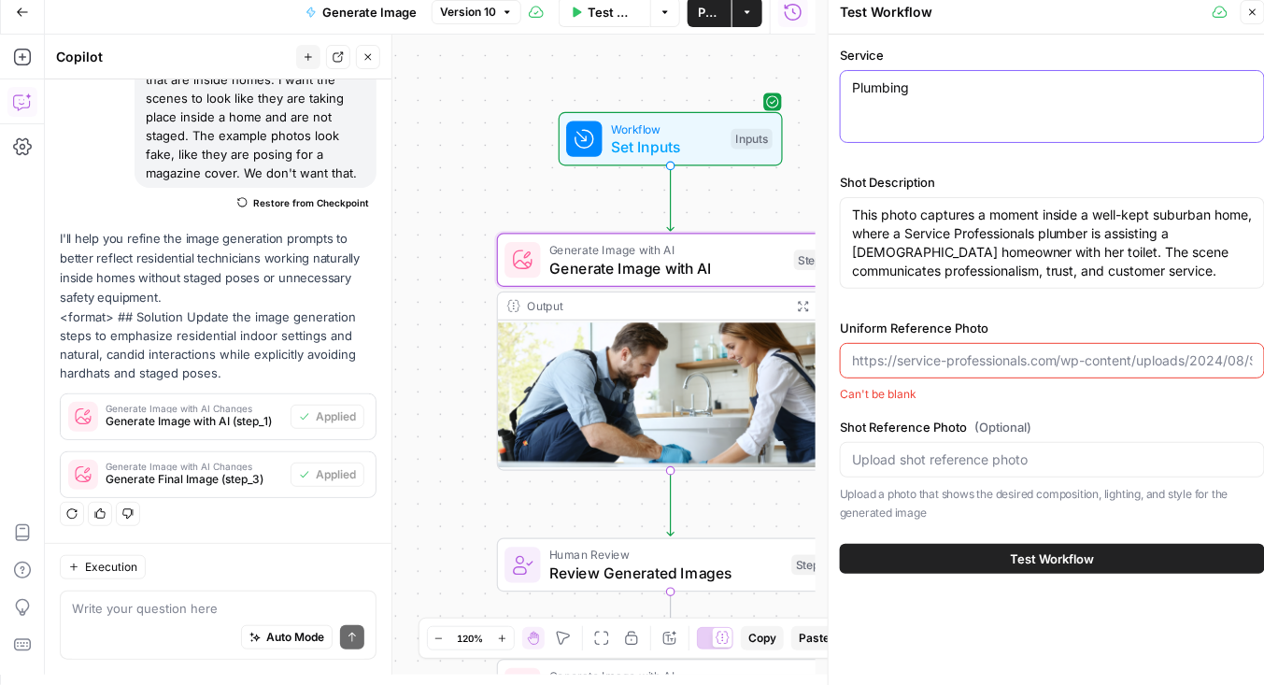
type textarea "Plumbing"
click at [1028, 374] on div at bounding box center [1052, 361] width 425 height 36
click at [930, 460] on input "Shot Reference Photo (Optional)" at bounding box center [1052, 459] width 401 height 19
click at [950, 364] on input "Uniform Reference Photo" at bounding box center [1052, 360] width 401 height 19
paste input "https://service-professionals.com/wp-content/uploads/2024/08/Service_Pro_Tech-4…"
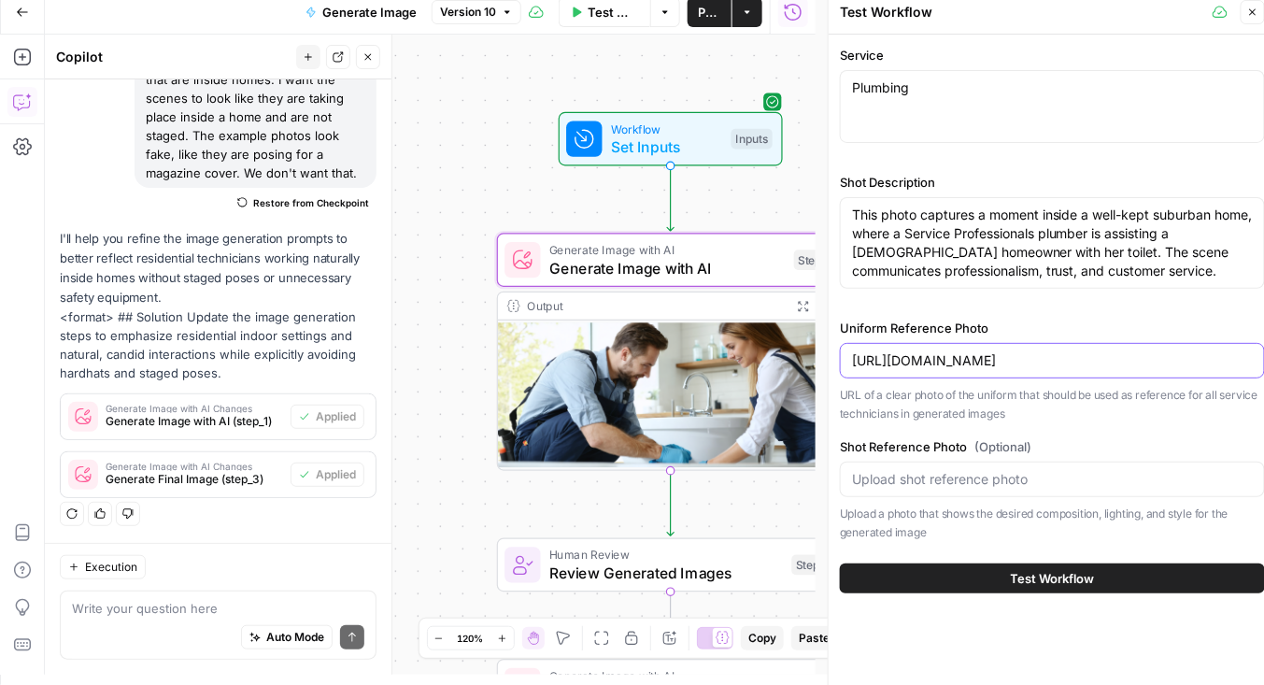
scroll to position [0, 152]
type input "https://service-professionals.com/wp-content/uploads/2024/08/Service_Pro_Tech-4…"
click at [938, 483] on input "Shot Reference Photo (Optional)" at bounding box center [1052, 479] width 401 height 19
click at [1008, 473] on input "Shot Reference Photo (Optional)" at bounding box center [1052, 479] width 401 height 19
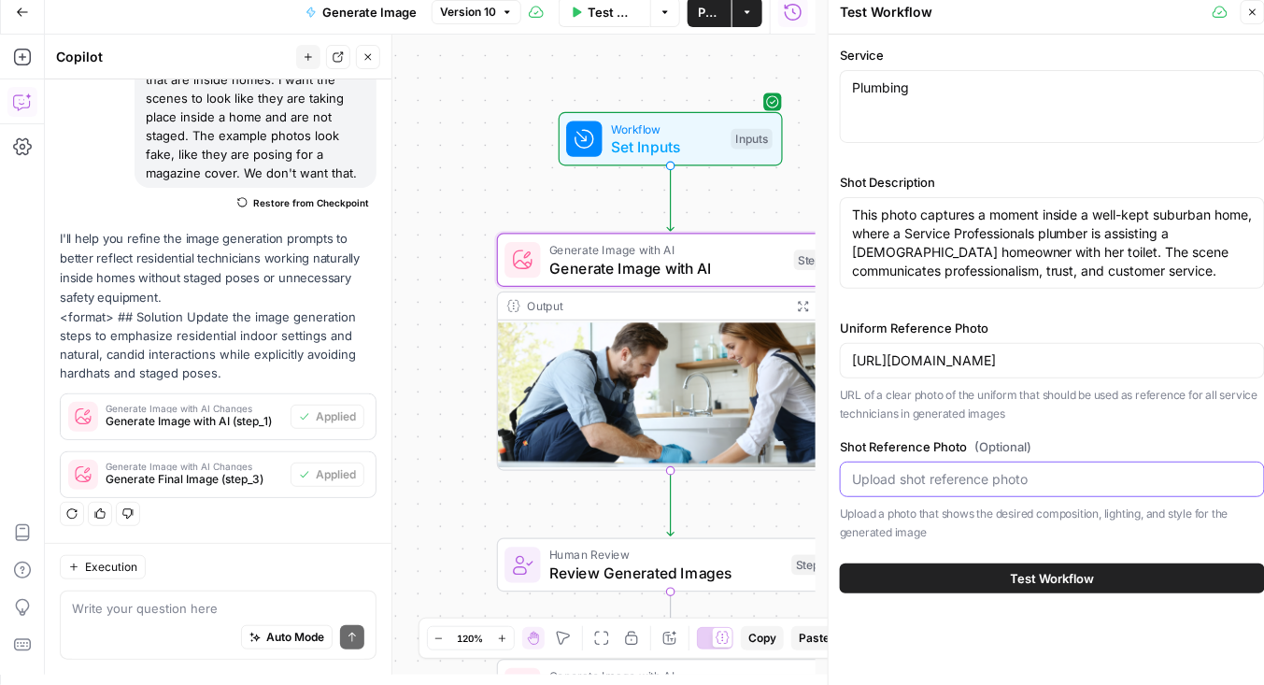
paste input "https://service-professionals.com/wp-content/uploads/2024/08/Service_Pro_Shower…"
type input "https://service-professionals.com/wp-content/uploads/2024/08/Service_Pro_Shower…"
click at [1071, 580] on span "Test Workflow" at bounding box center [1053, 578] width 84 height 19
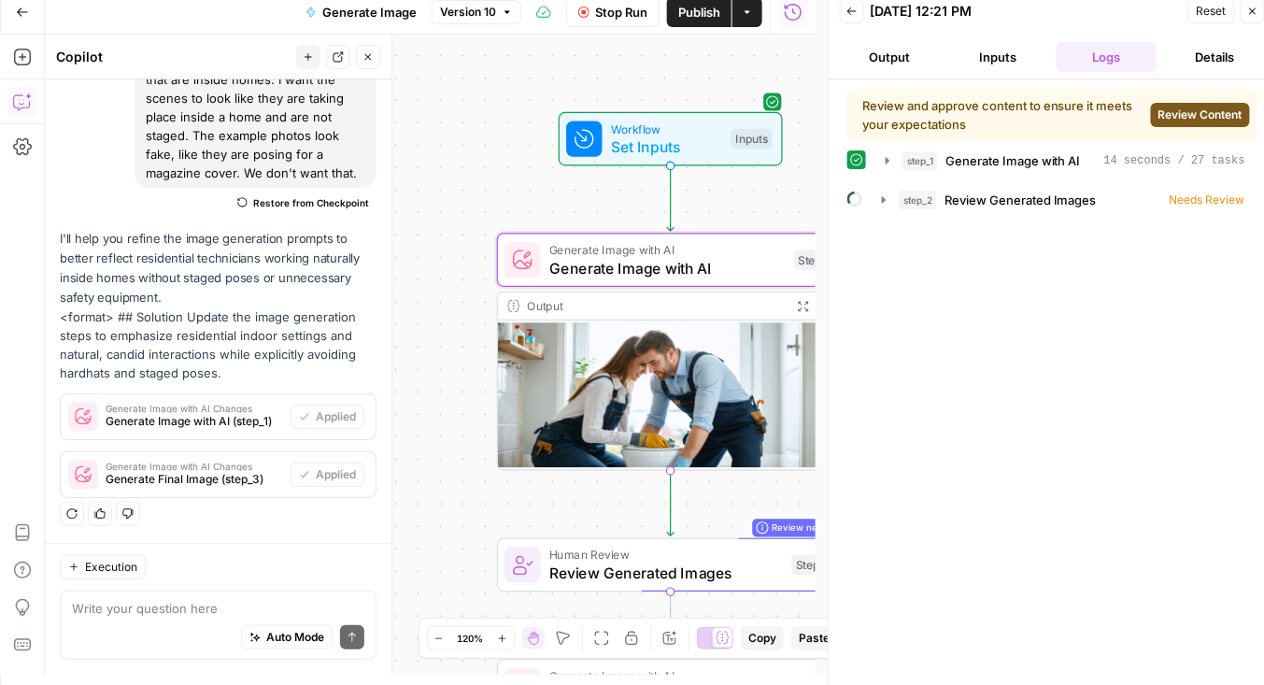
click at [1192, 109] on span "Review Content" at bounding box center [1201, 115] width 84 height 17
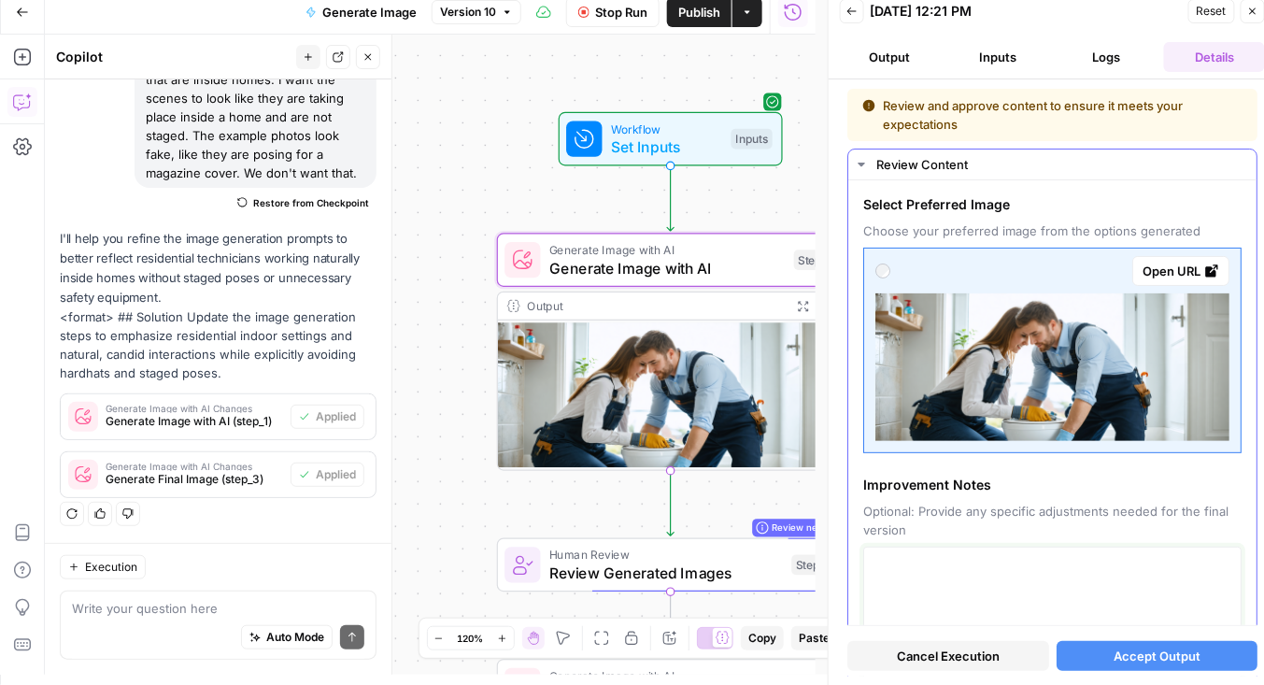
click at [1014, 555] on textarea at bounding box center [1053, 621] width 354 height 133
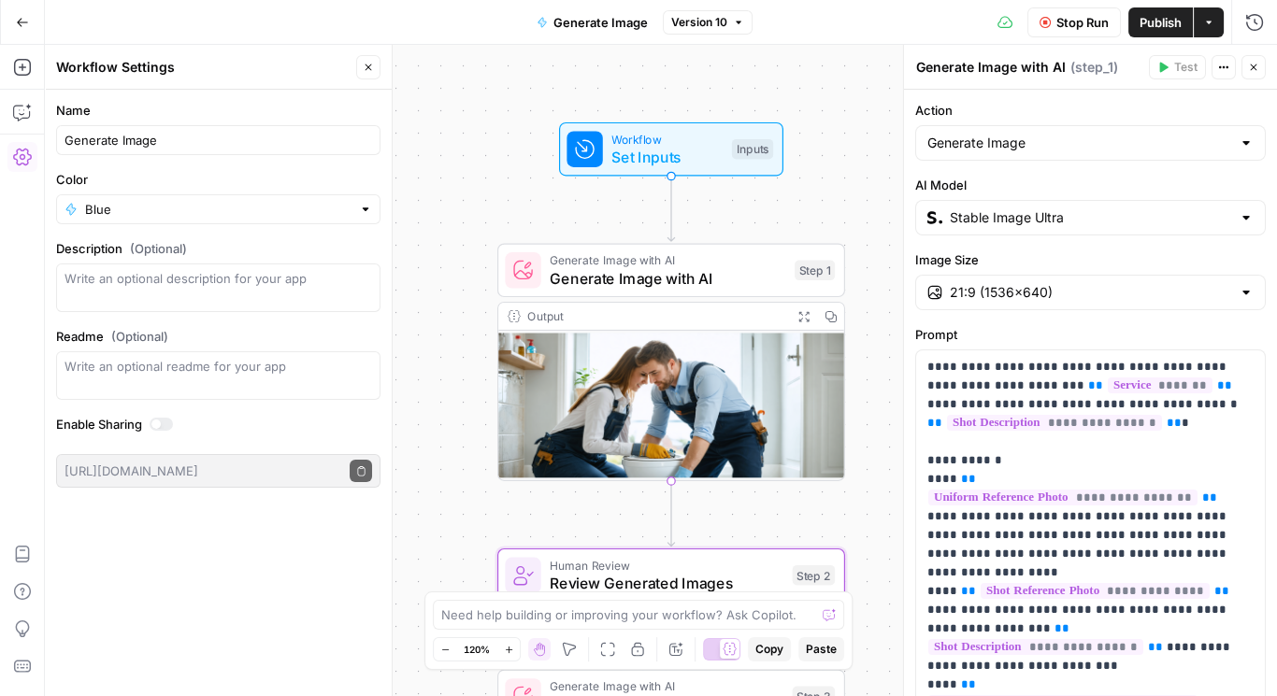
click at [1056, 21] on span "Stop Run" at bounding box center [1082, 22] width 52 height 19
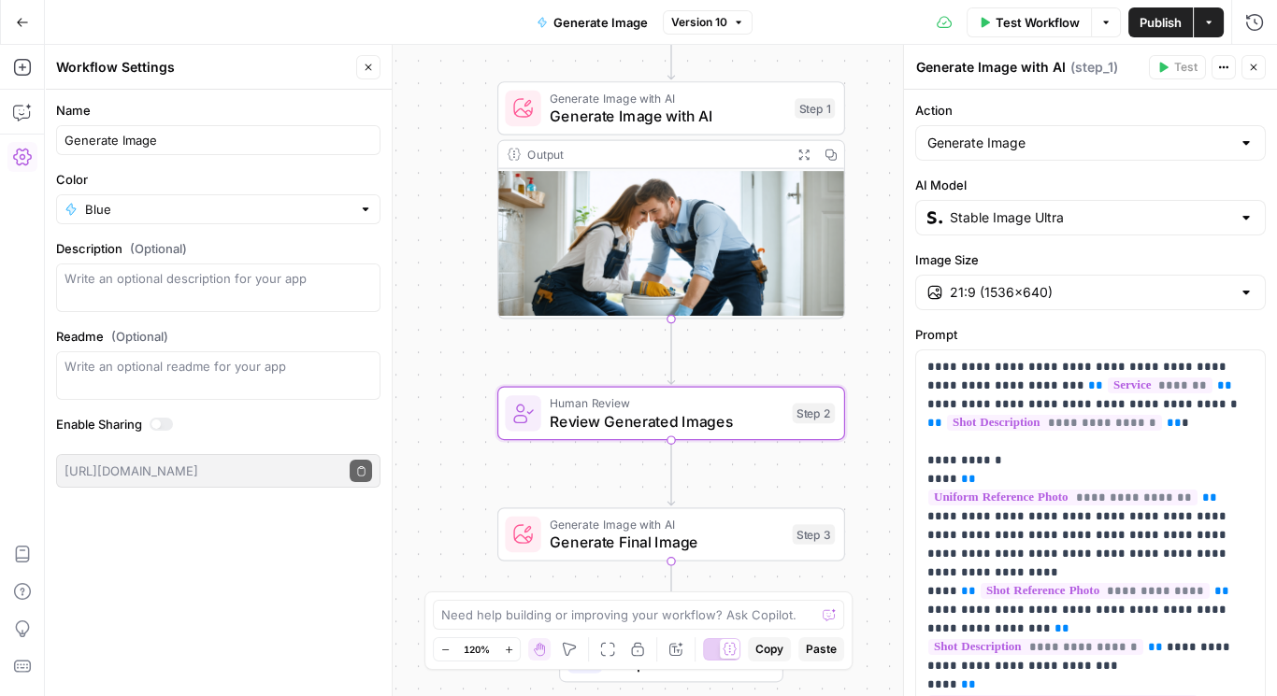
click at [1144, 24] on span "Publish" at bounding box center [1160, 22] width 42 height 19
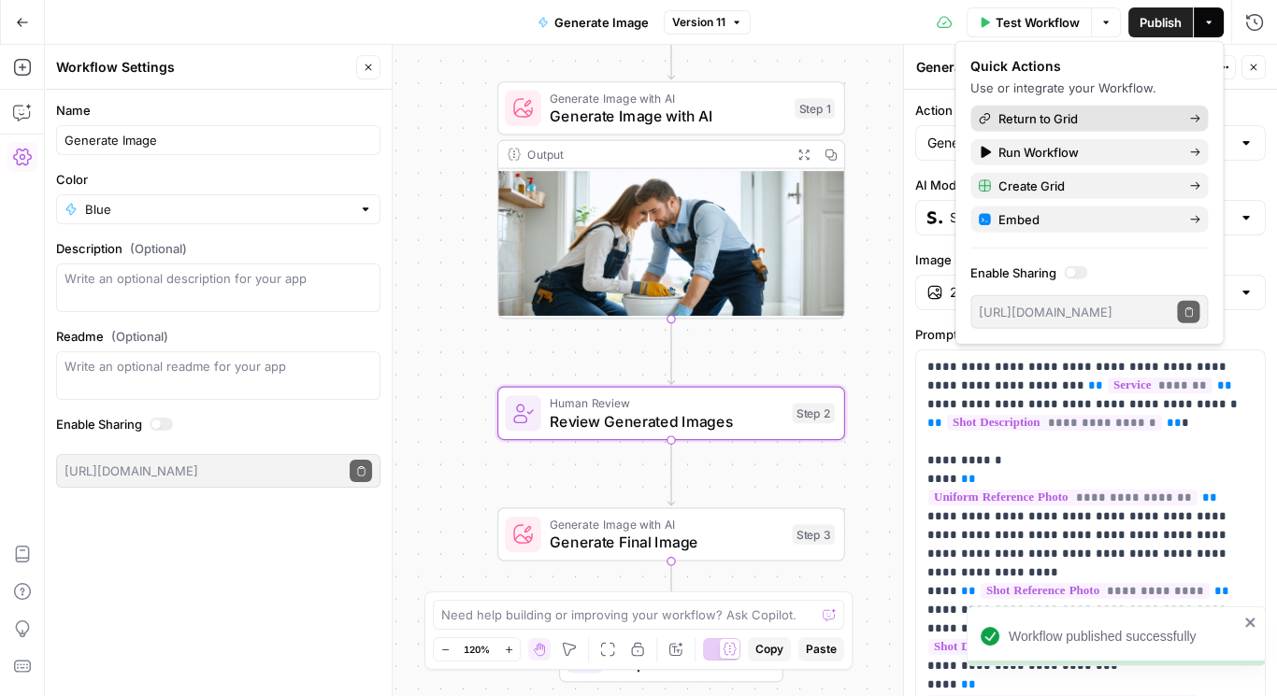
click at [1066, 120] on span "Return to Grid" at bounding box center [1086, 118] width 176 height 19
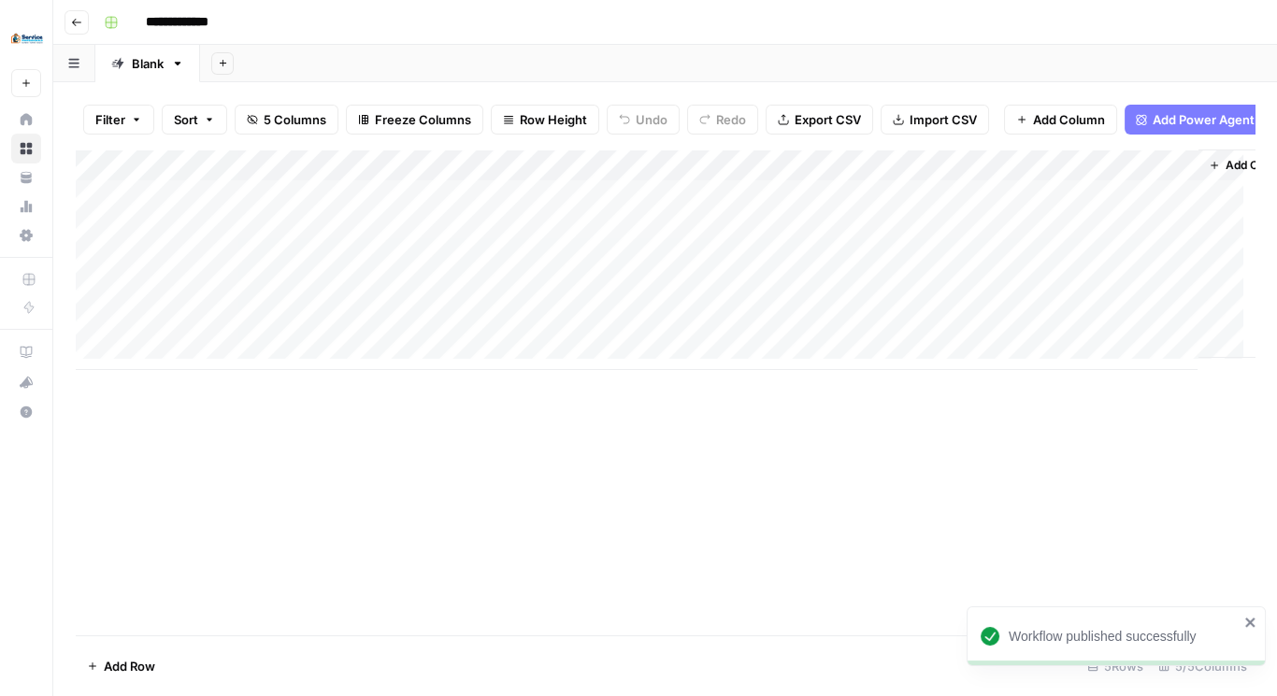
click at [1102, 207] on div "Add Column" at bounding box center [665, 260] width 1178 height 221
click at [1099, 204] on div "Add Column" at bounding box center [665, 260] width 1178 height 221
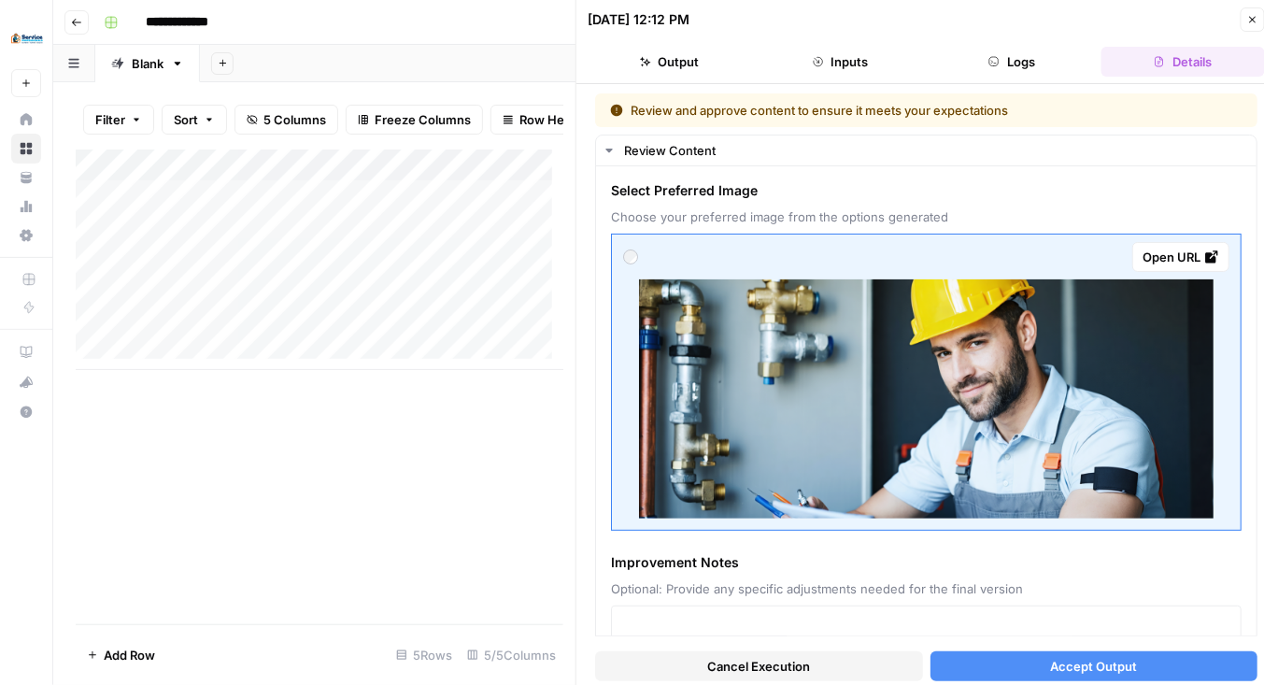
click at [1254, 20] on icon "button" at bounding box center [1253, 19] width 11 height 11
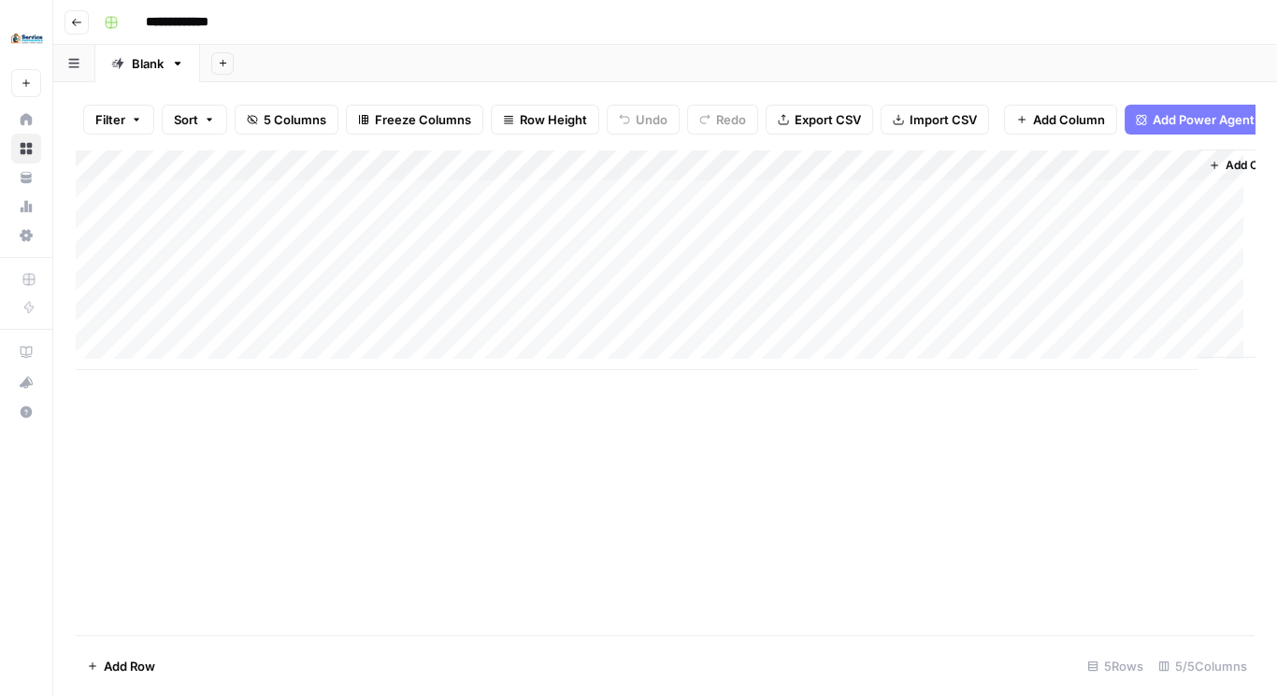
click at [1152, 170] on div "Add Column" at bounding box center [665, 260] width 1178 height 221
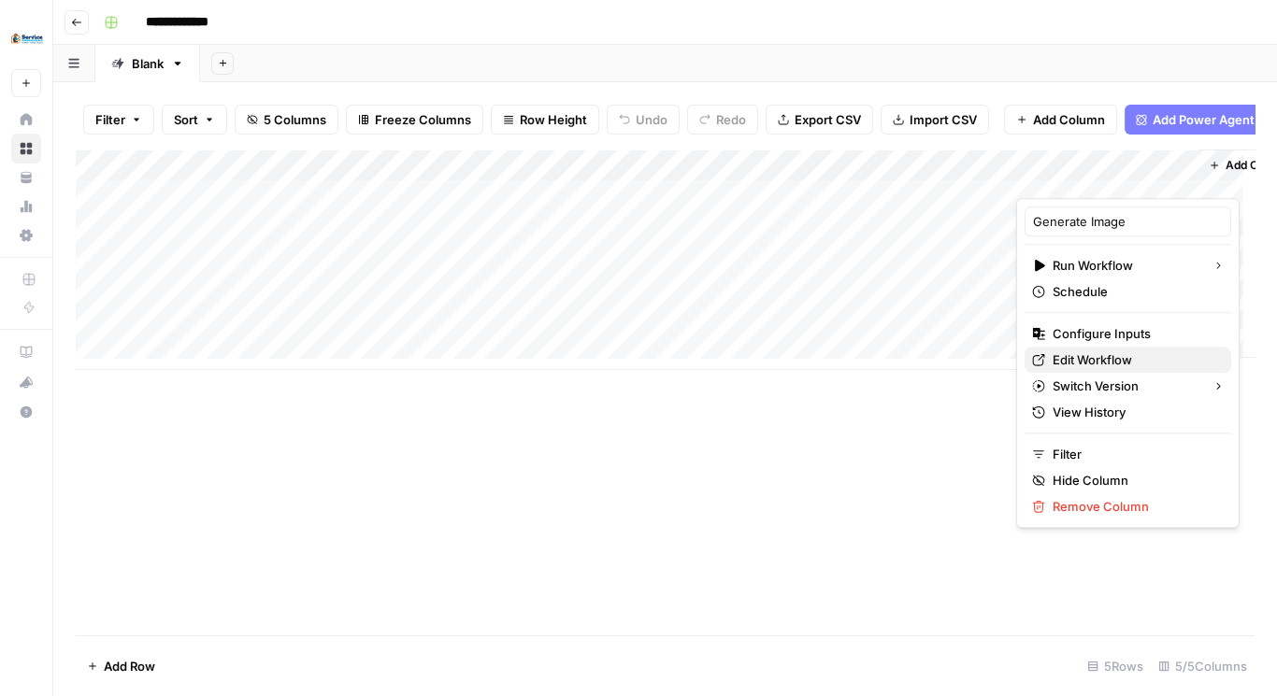
click at [1095, 356] on span "Edit Workflow" at bounding box center [1134, 359] width 164 height 19
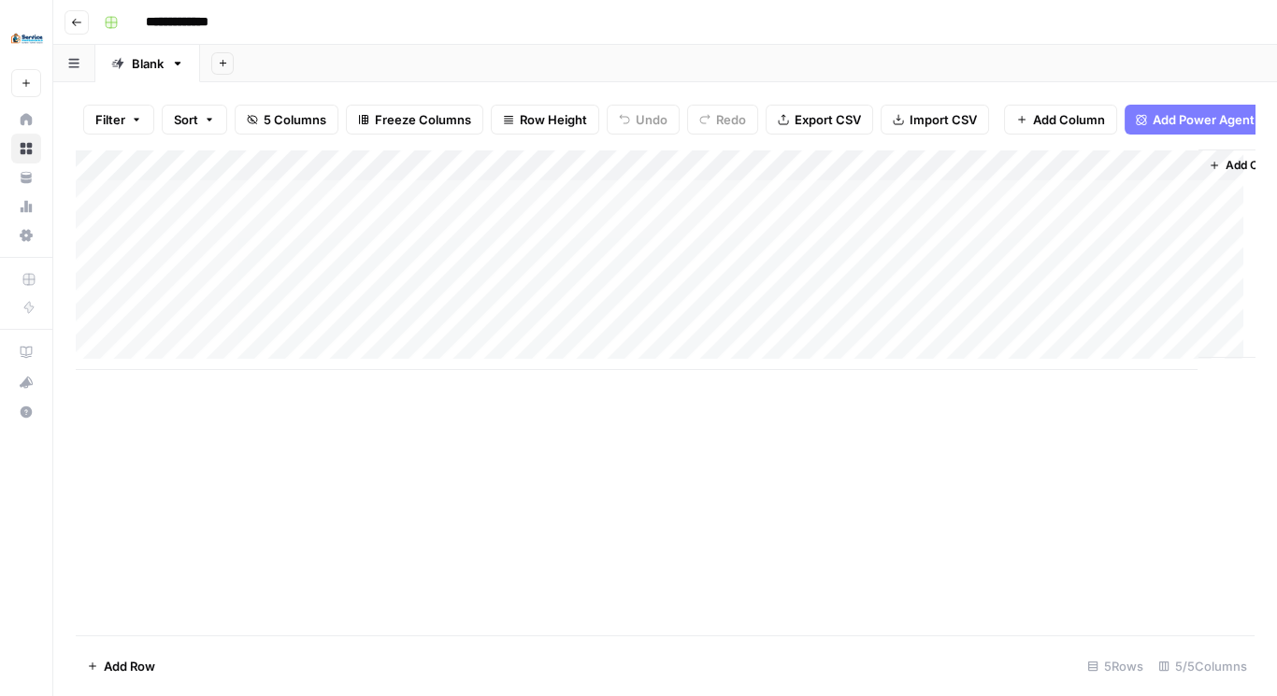
click at [1077, 206] on div "Add Column" at bounding box center [665, 260] width 1178 height 221
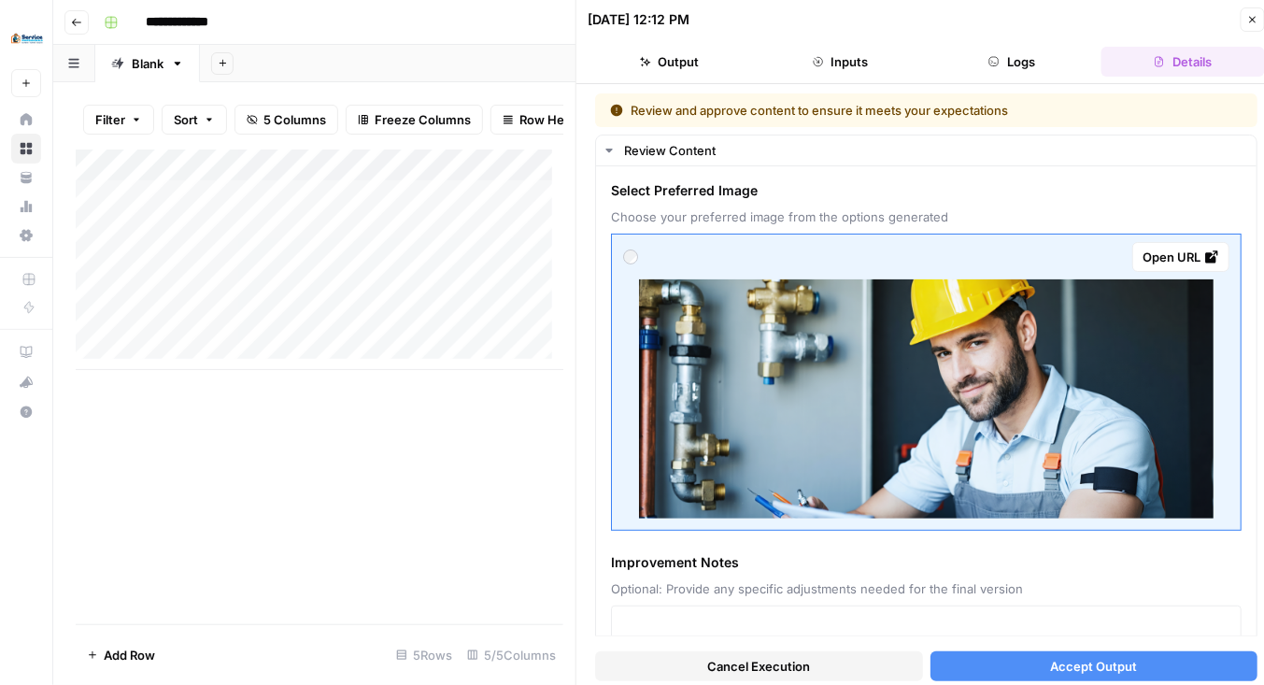
click at [1257, 21] on icon "button" at bounding box center [1253, 19] width 11 height 11
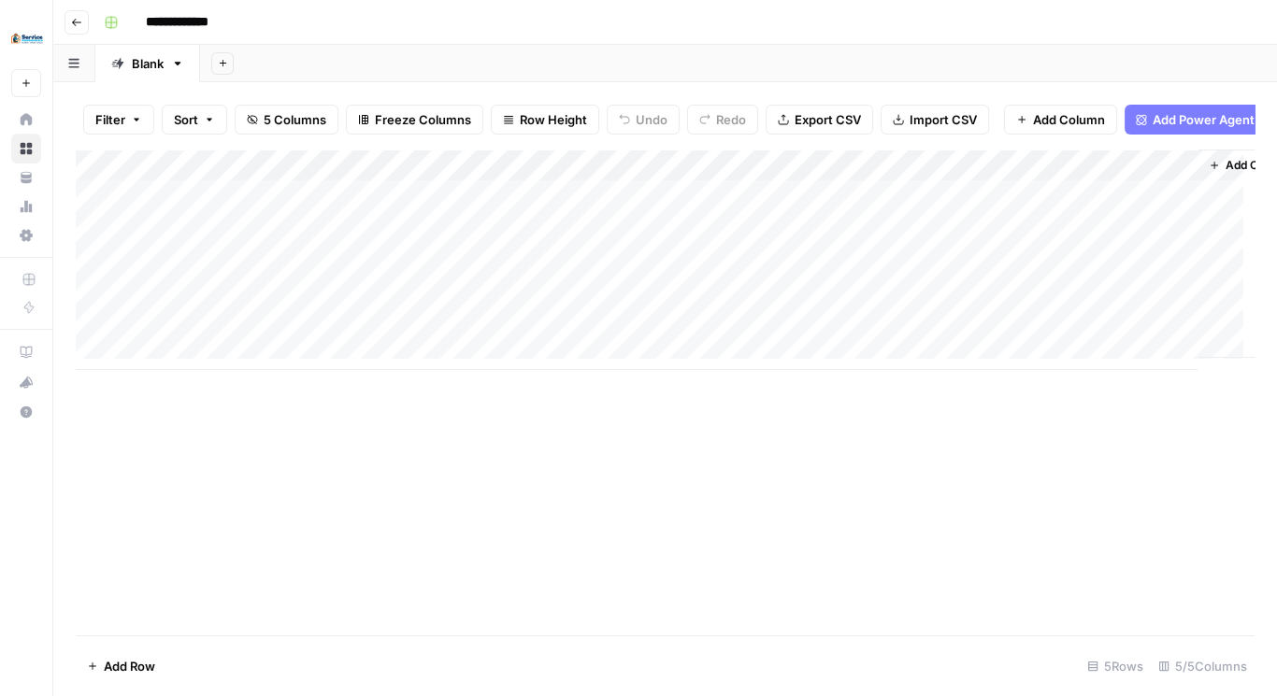
click at [74, 27] on icon "button" at bounding box center [76, 22] width 11 height 11
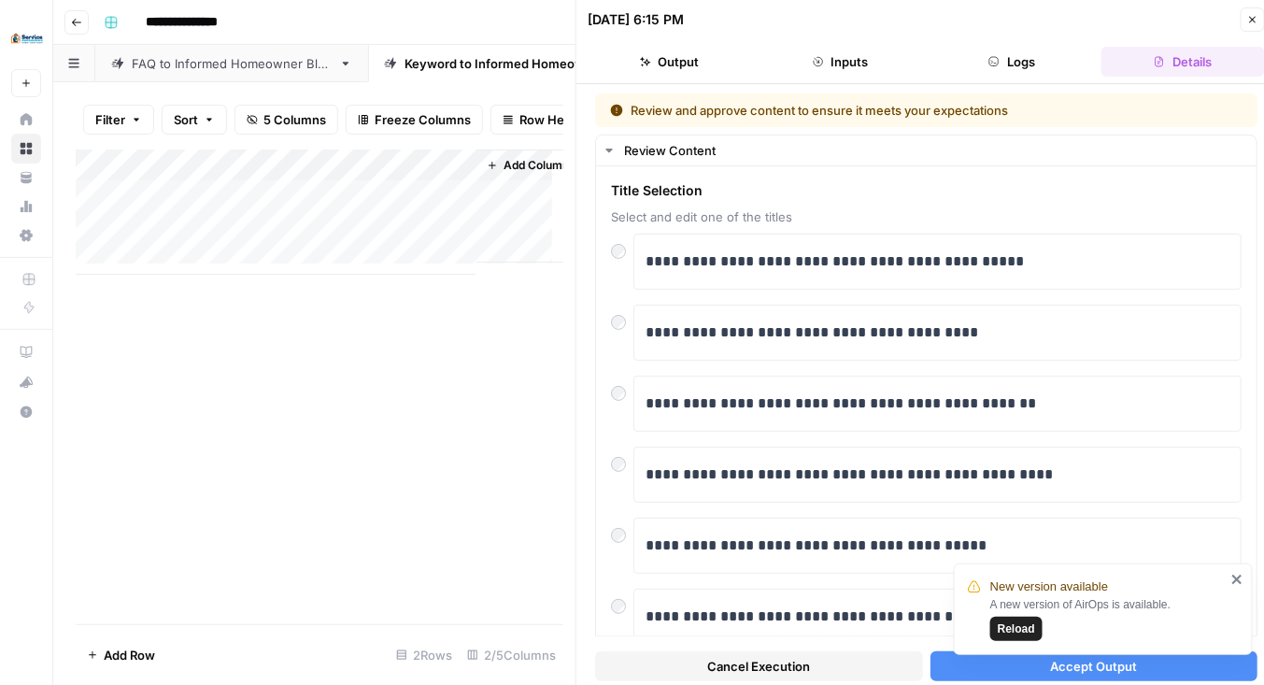
scroll to position [336, 0]
